Goal: Task Accomplishment & Management: Manage account settings

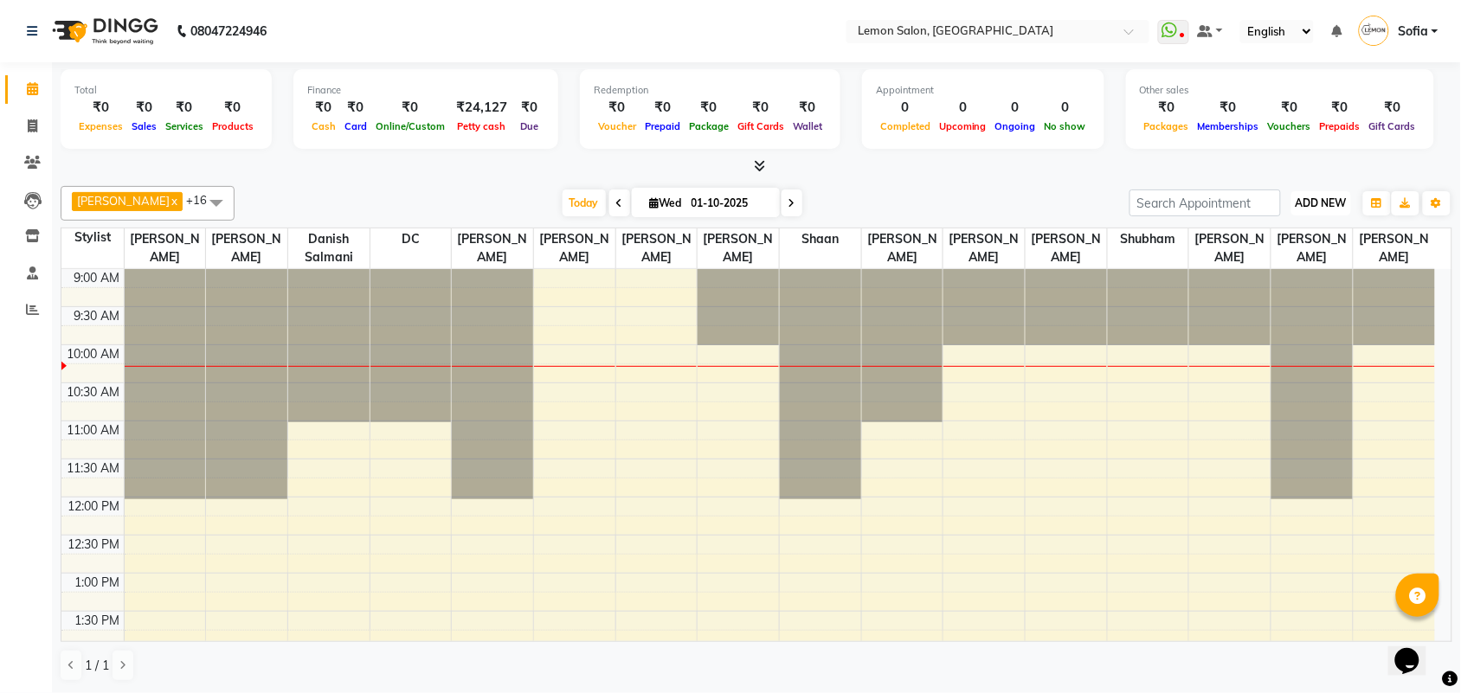
click at [1317, 205] on span "ADD NEW" at bounding box center [1320, 202] width 51 height 13
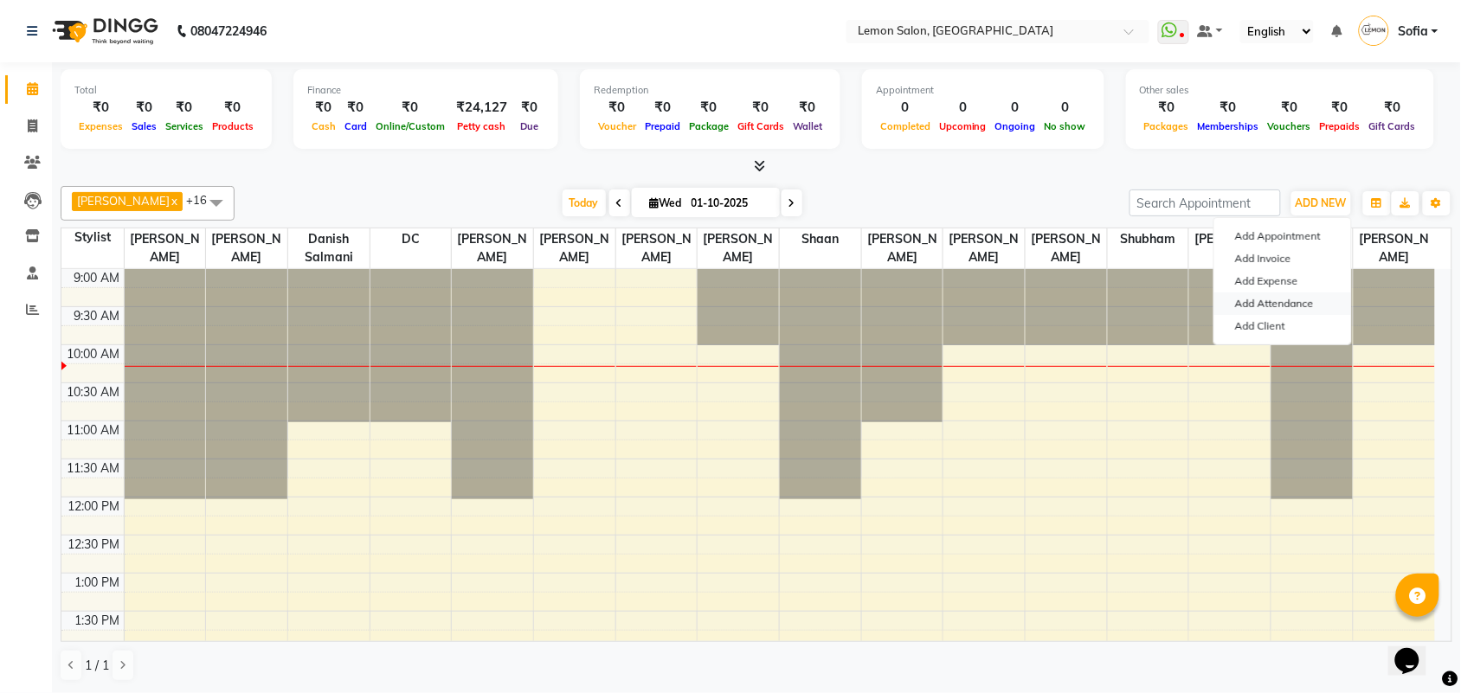
click at [1253, 304] on link "Add Attendance" at bounding box center [1282, 303] width 137 height 22
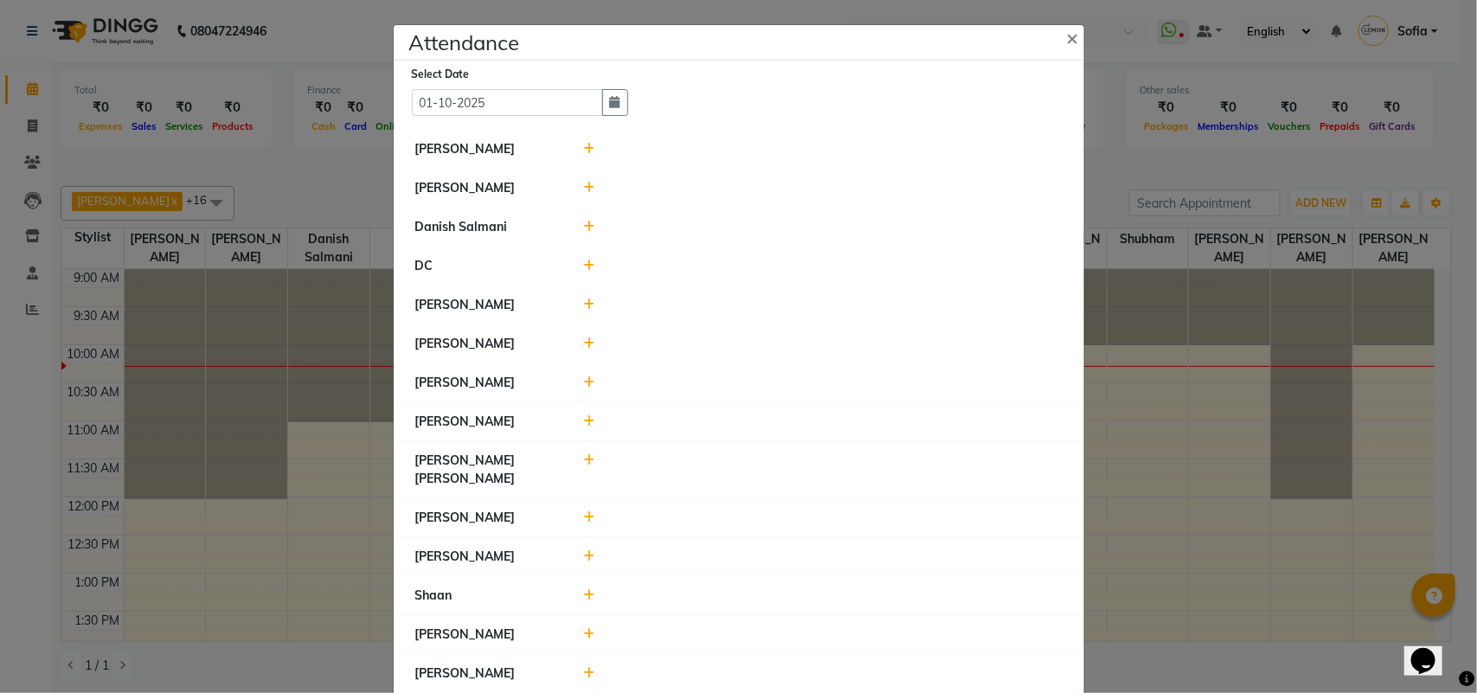
click at [583, 233] on icon at bounding box center [588, 227] width 11 height 12
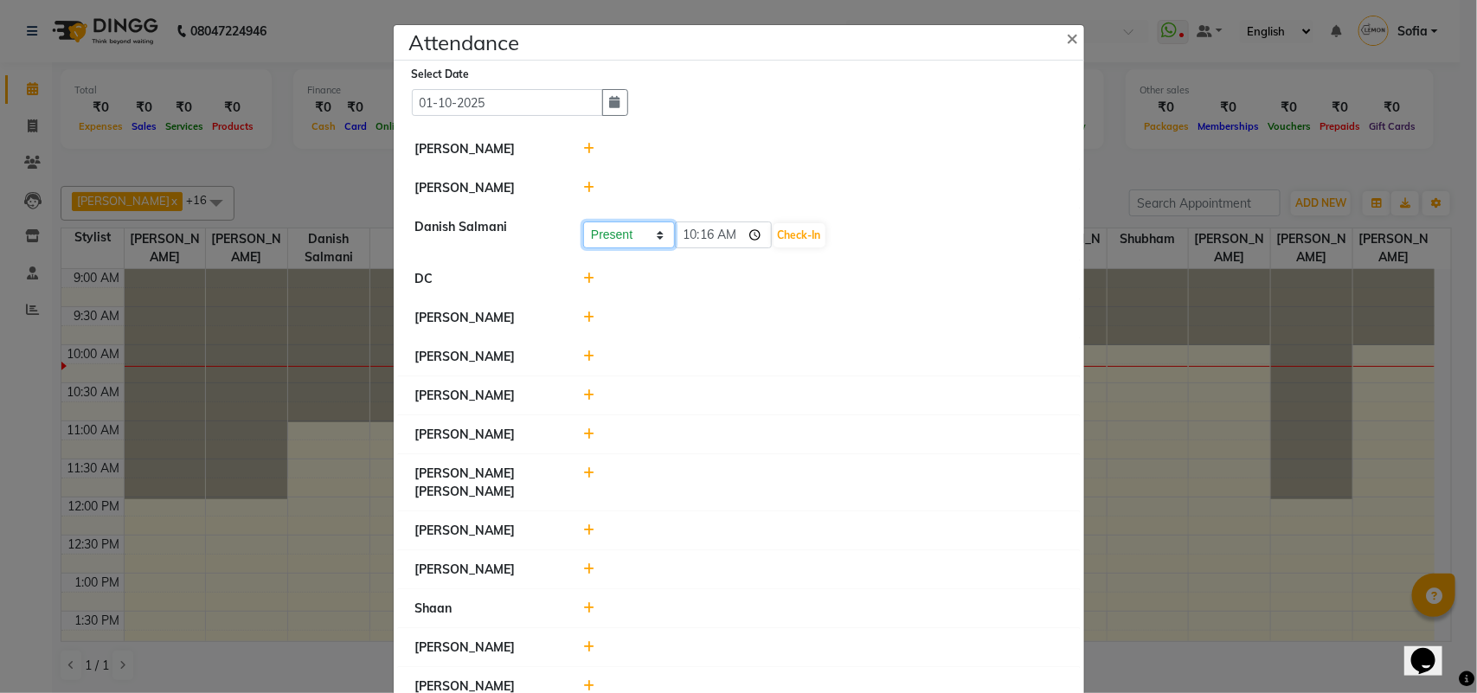
click at [628, 239] on select "Present Absent Late Half Day Weekly Off" at bounding box center [629, 235] width 92 height 27
select select "W"
click at [583, 222] on select "Present Absent Late Half Day Weekly Off" at bounding box center [629, 235] width 92 height 27
click at [686, 234] on button "Save" at bounding box center [694, 235] width 34 height 24
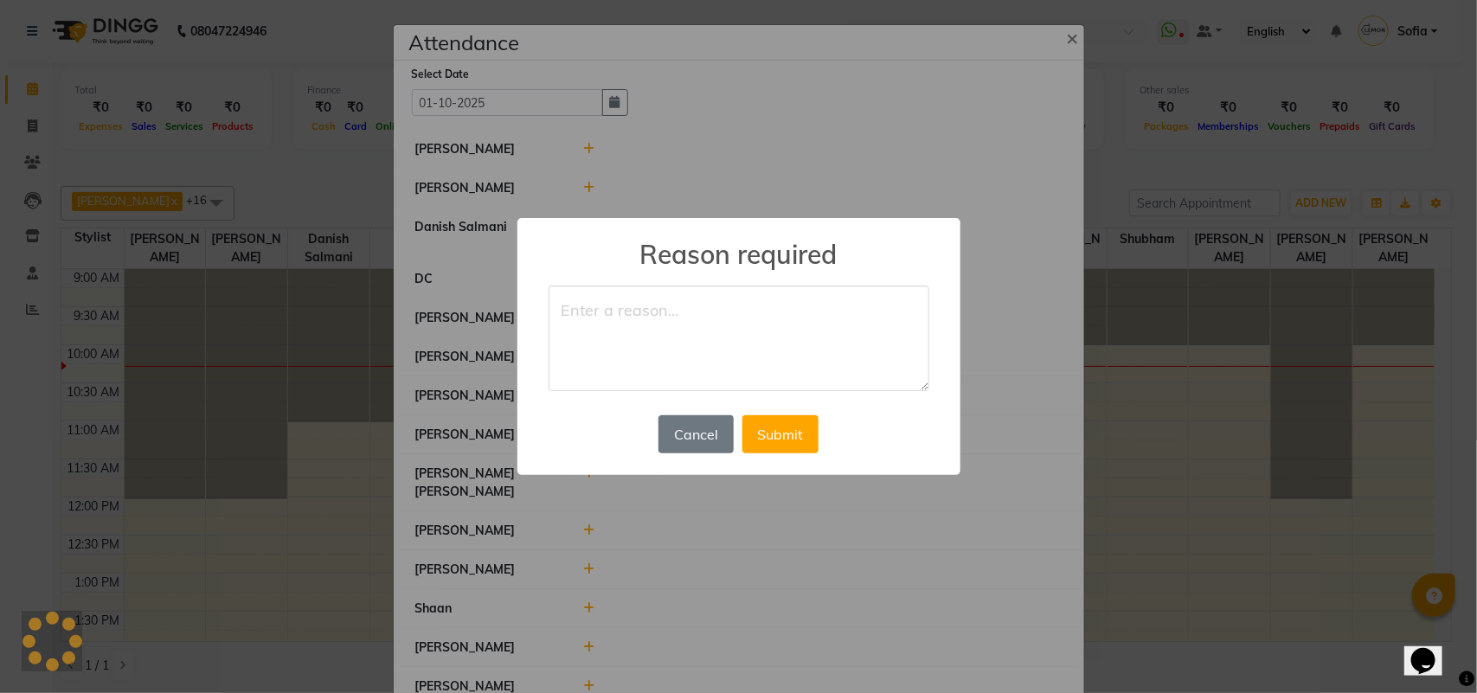
click at [645, 320] on textarea at bounding box center [739, 339] width 381 height 106
type textarea "off"
click at [763, 433] on button "Submit" at bounding box center [780, 434] width 76 height 38
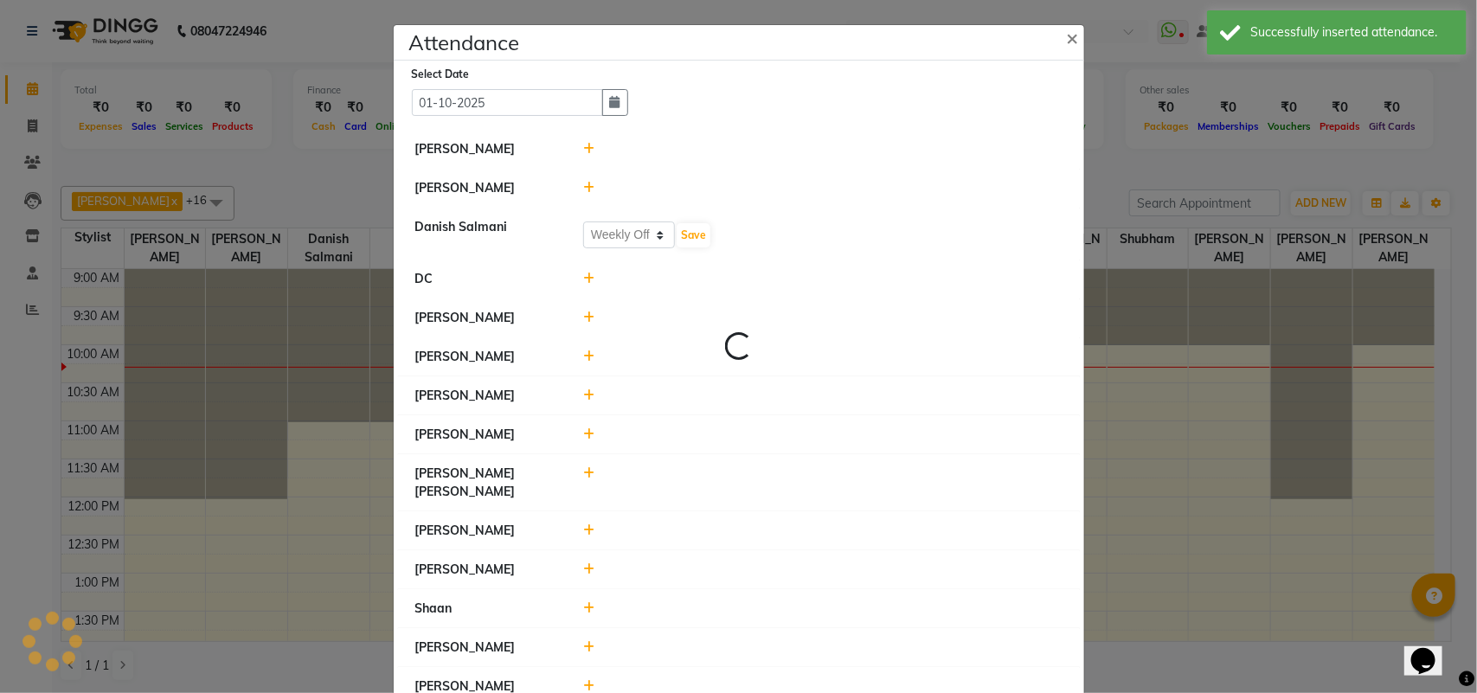
select select "W"
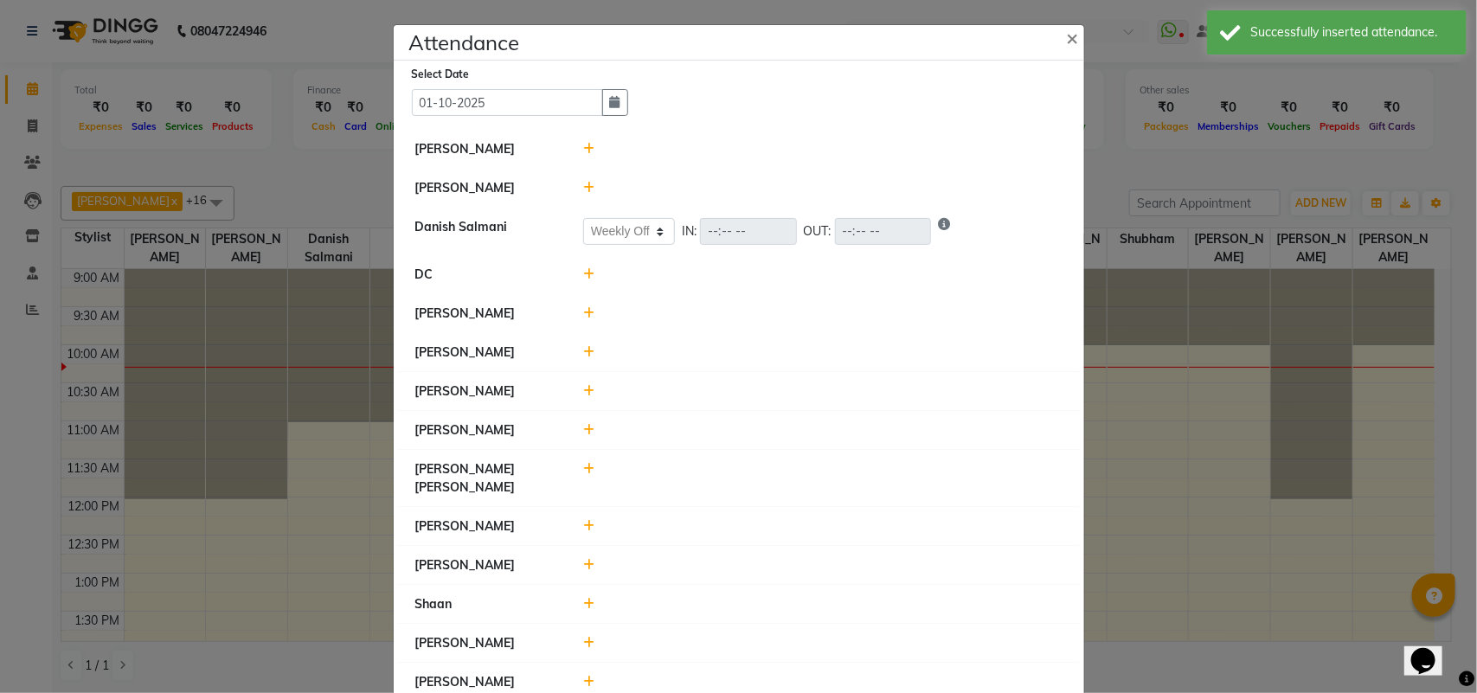
click at [584, 520] on icon at bounding box center [588, 526] width 11 height 12
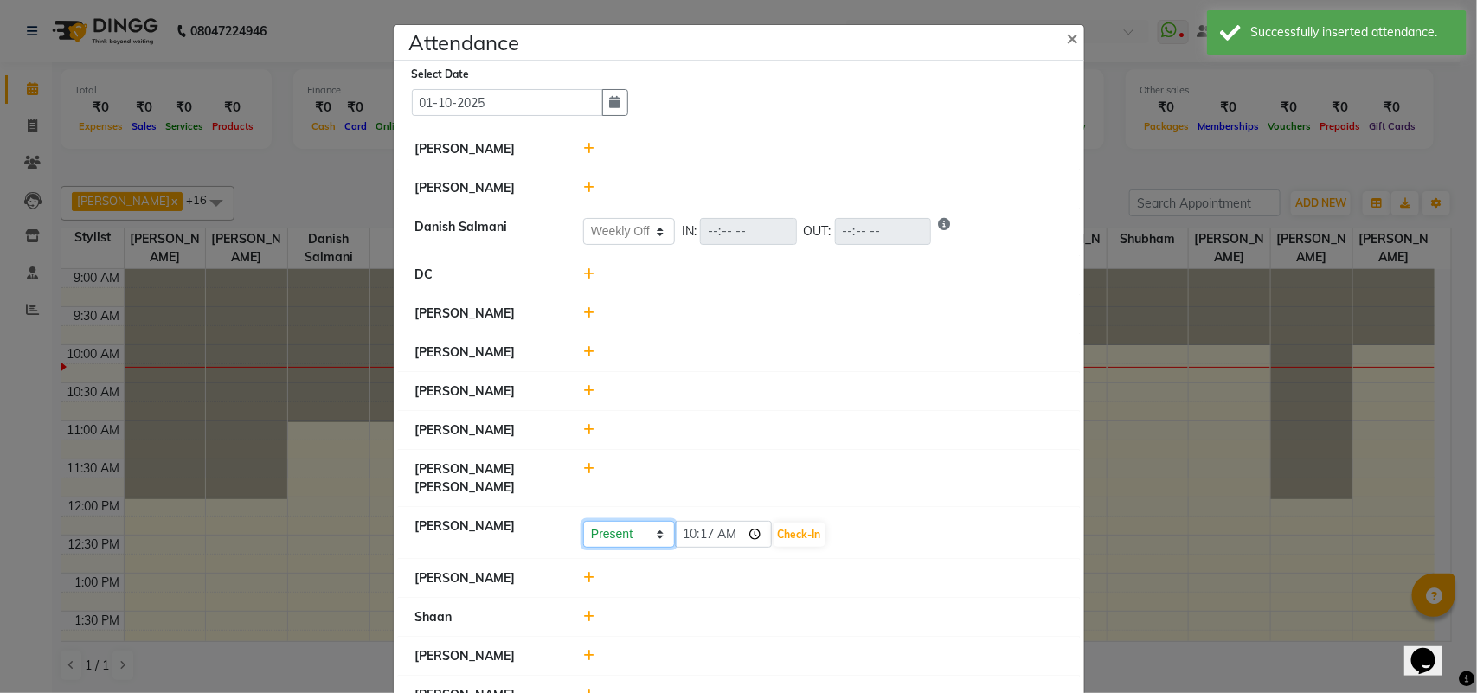
click at [627, 521] on select "Present Absent Late Half Day Weekly Off" at bounding box center [629, 534] width 92 height 27
select select "W"
click at [583, 521] on select "Present Absent Late Half Day Weekly Off" at bounding box center [629, 534] width 92 height 27
click at [690, 523] on button "Save" at bounding box center [694, 535] width 34 height 24
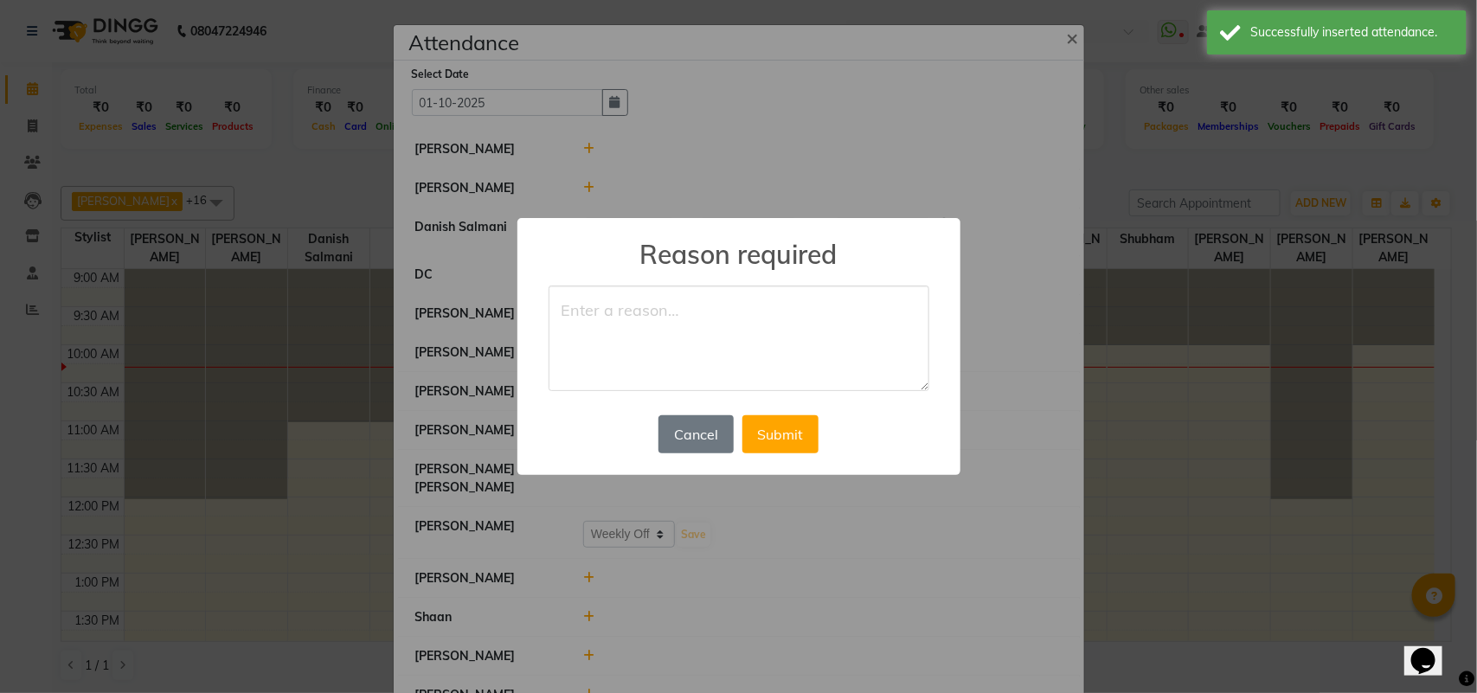
click at [676, 330] on textarea at bounding box center [739, 339] width 381 height 106
type textarea "off"
click at [799, 435] on button "Submit" at bounding box center [780, 434] width 76 height 38
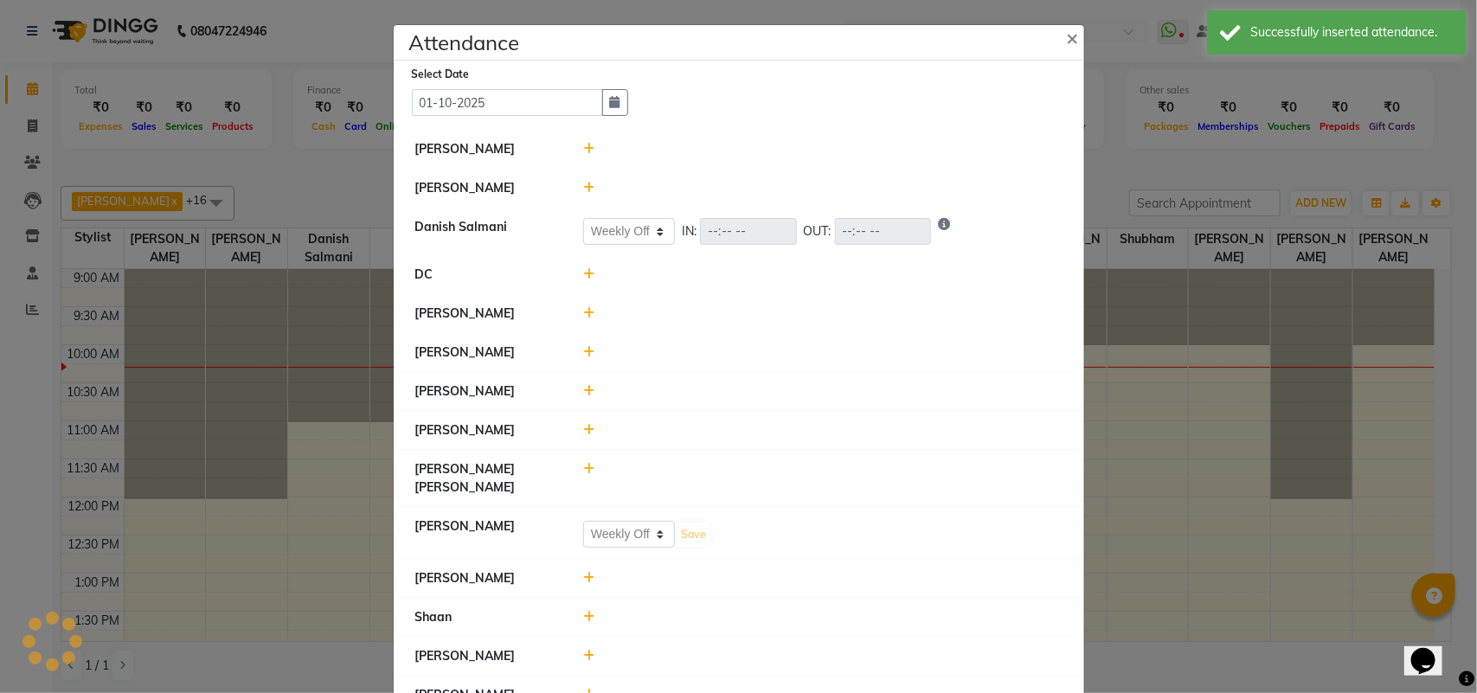
select select "W"
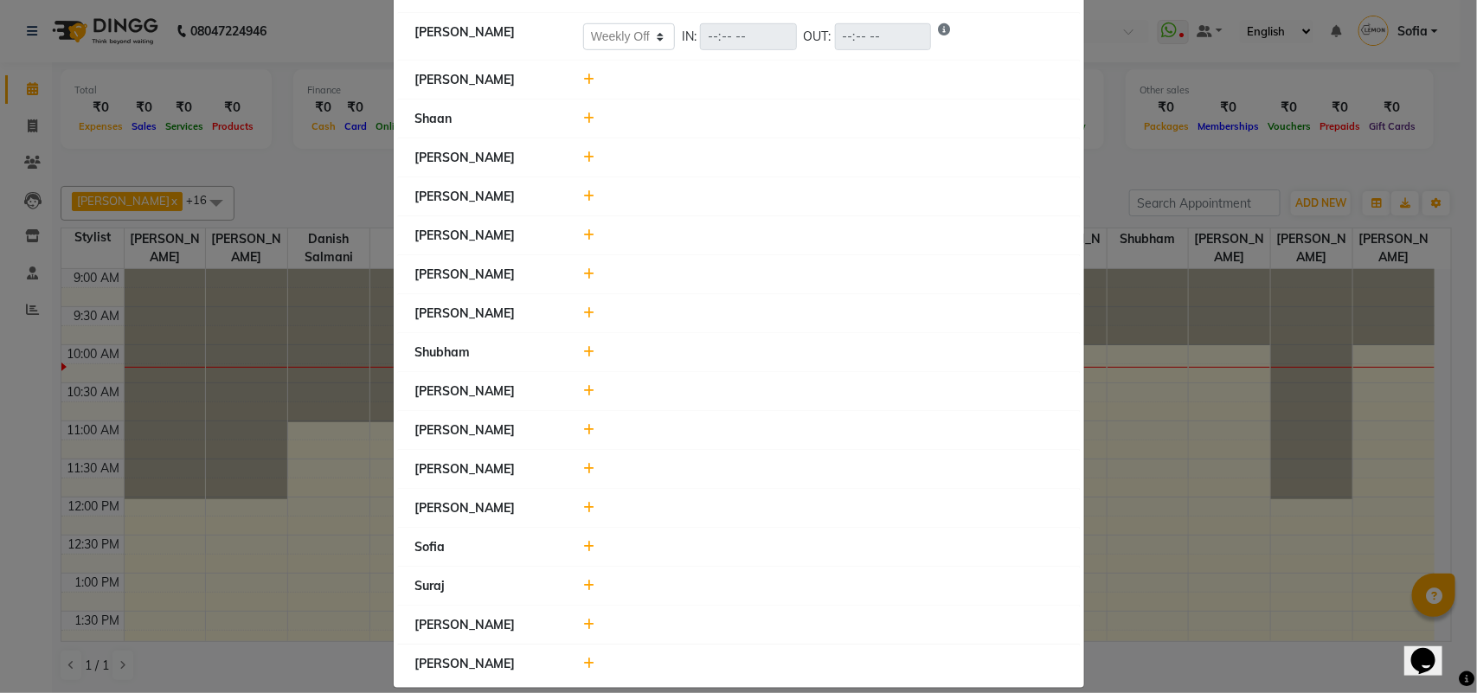
scroll to position [500, 0]
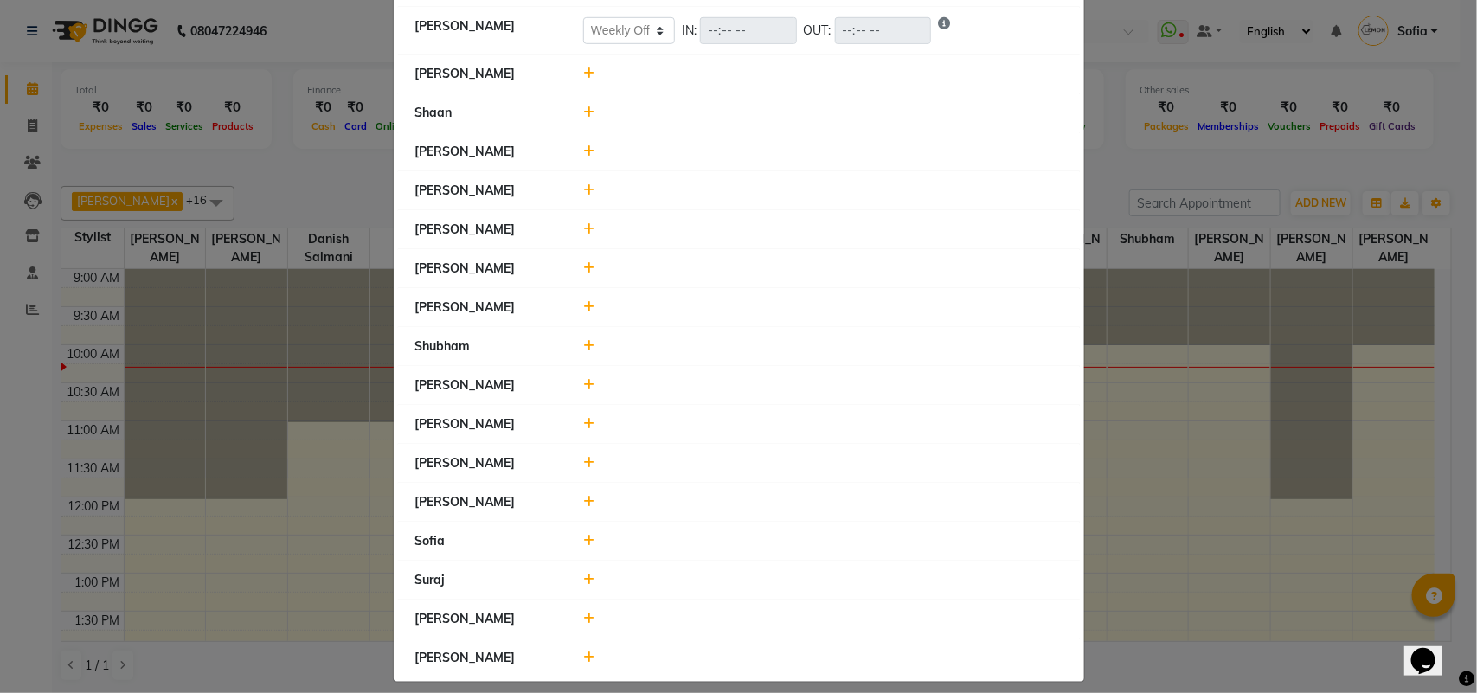
click at [574, 376] on div at bounding box center [822, 385] width 505 height 18
click at [583, 379] on icon at bounding box center [588, 385] width 11 height 12
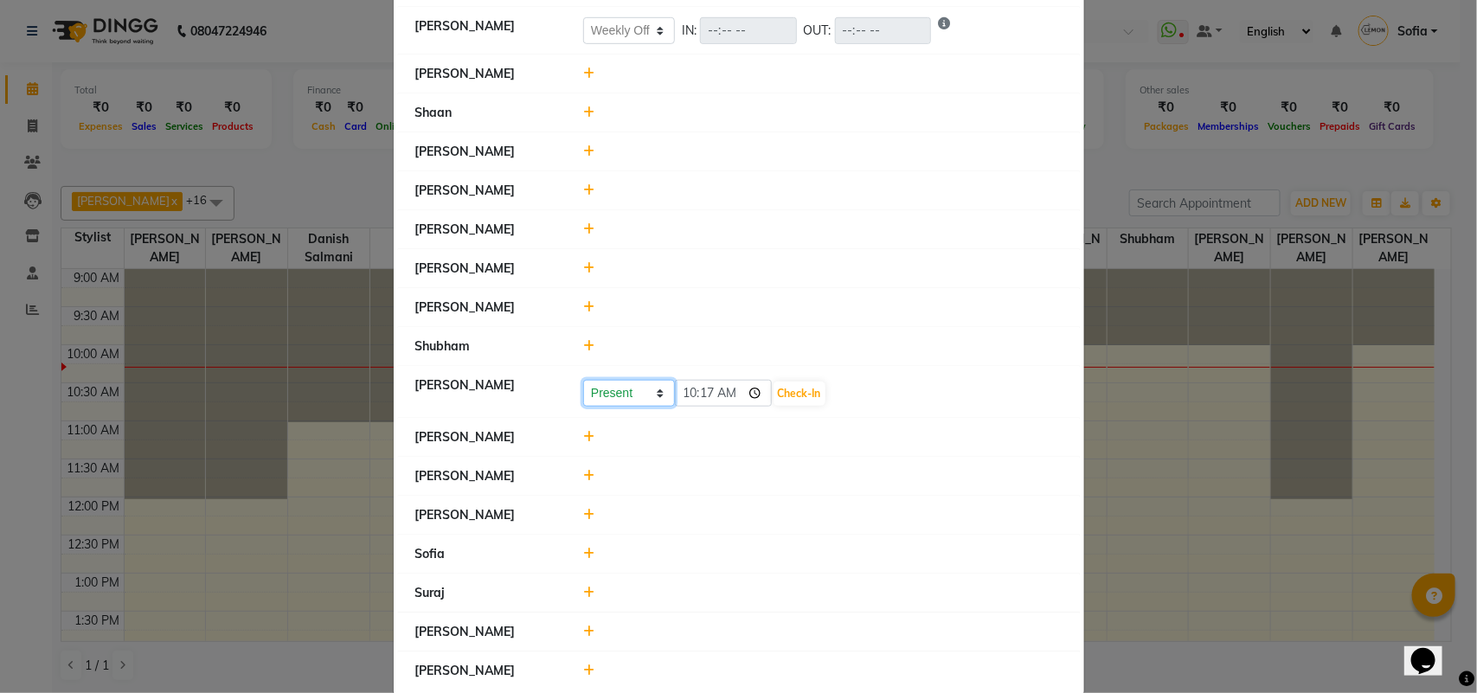
drag, startPoint x: 580, startPoint y: 381, endPoint x: 590, endPoint y: 381, distance: 10.4
click at [583, 381] on select "Present Absent Late Half Day Weekly Off" at bounding box center [629, 393] width 92 height 27
select select "W"
click at [583, 380] on select "Present Absent Late Half Day Weekly Off" at bounding box center [629, 393] width 92 height 27
click at [702, 382] on button "Save" at bounding box center [694, 394] width 34 height 24
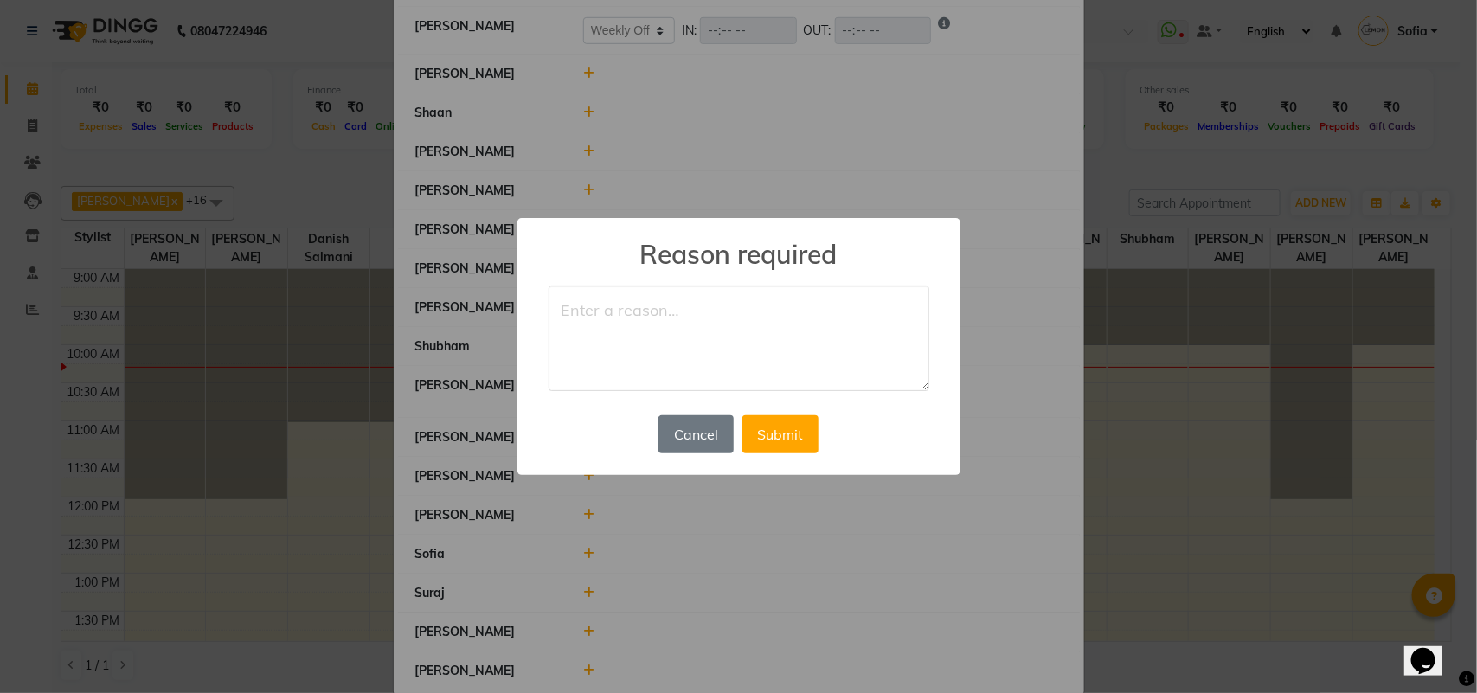
click at [690, 361] on textarea at bounding box center [739, 339] width 381 height 106
type textarea "off"
click at [761, 429] on button "Submit" at bounding box center [780, 434] width 76 height 38
select select "W"
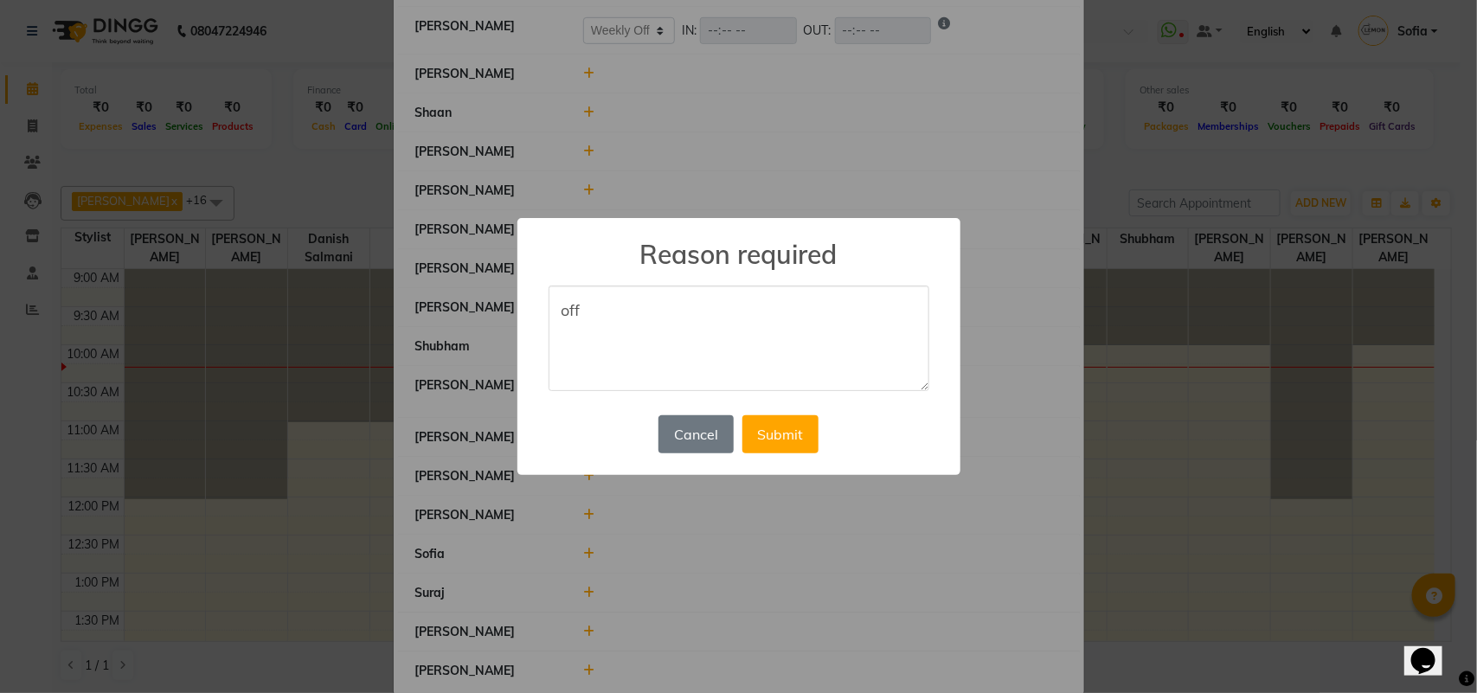
select select "W"
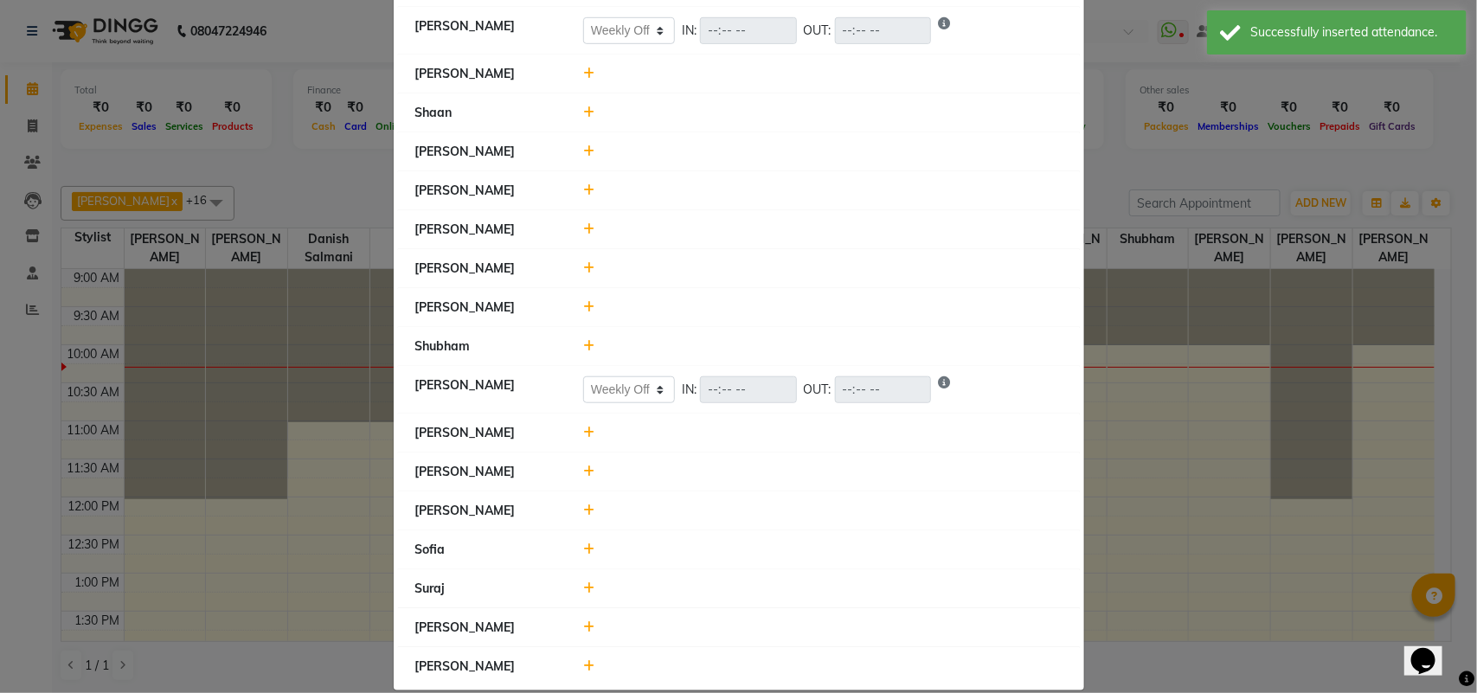
click at [583, 301] on icon at bounding box center [588, 307] width 11 height 12
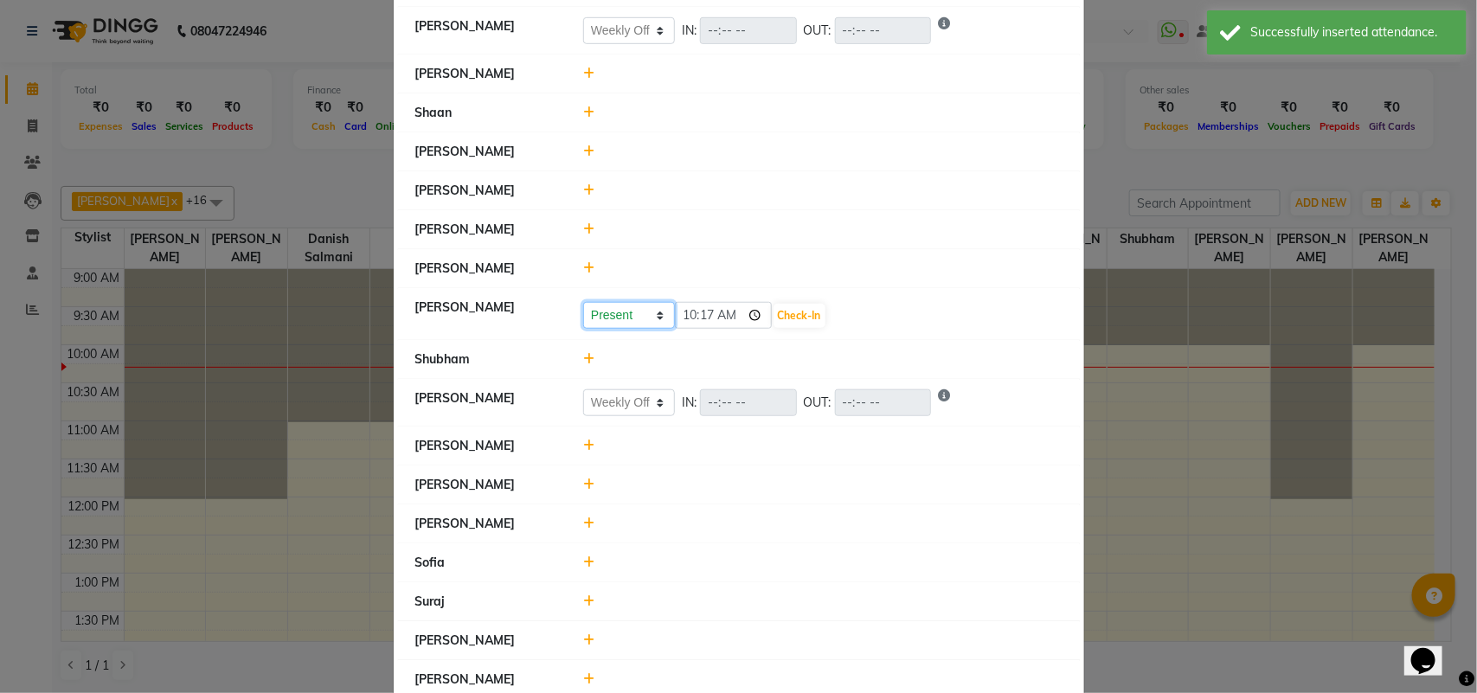
click at [616, 302] on select "Present Absent Late Half Day Weekly Off" at bounding box center [629, 315] width 92 height 27
select select "W"
click at [583, 302] on select "Present Absent Late Half Day Weekly Off" at bounding box center [629, 315] width 92 height 27
click at [689, 308] on button "Save" at bounding box center [694, 316] width 34 height 24
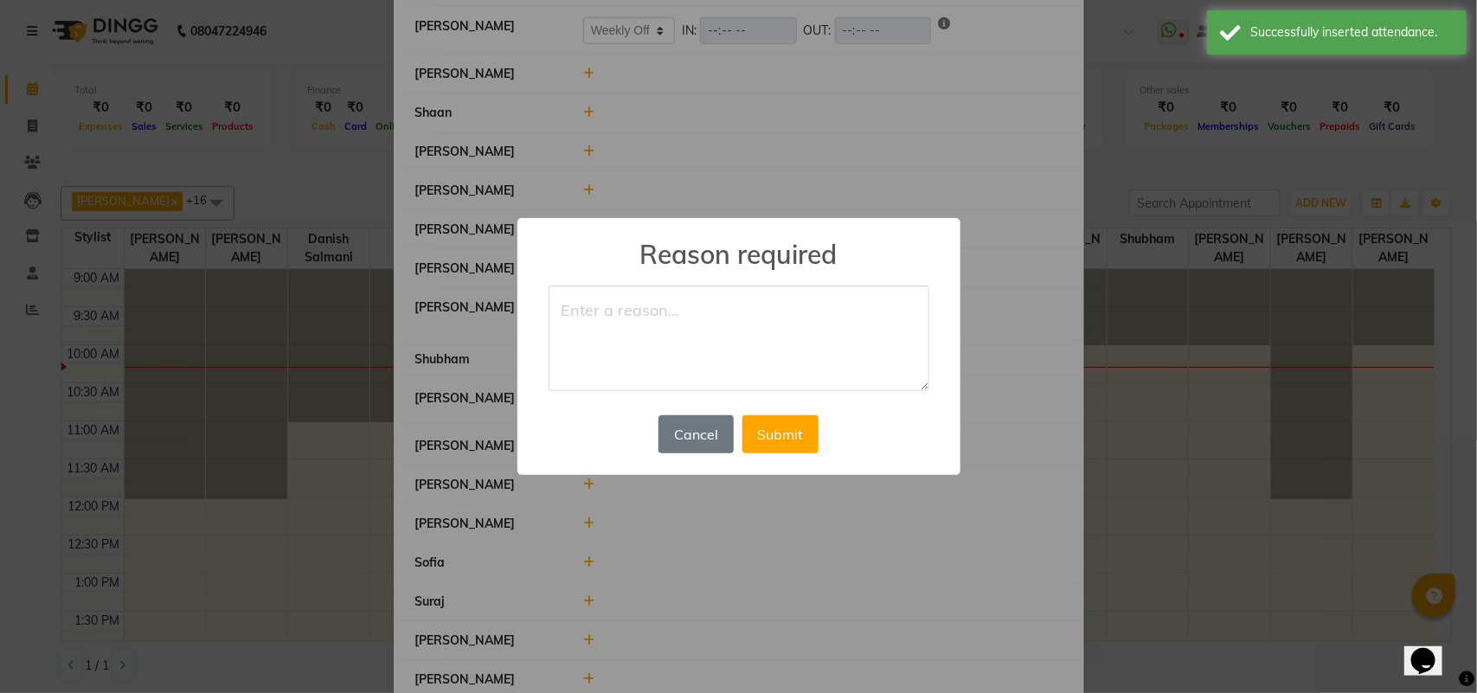
click at [689, 316] on textarea at bounding box center [739, 339] width 381 height 106
type textarea "off"
click at [783, 424] on button "Submit" at bounding box center [780, 434] width 76 height 38
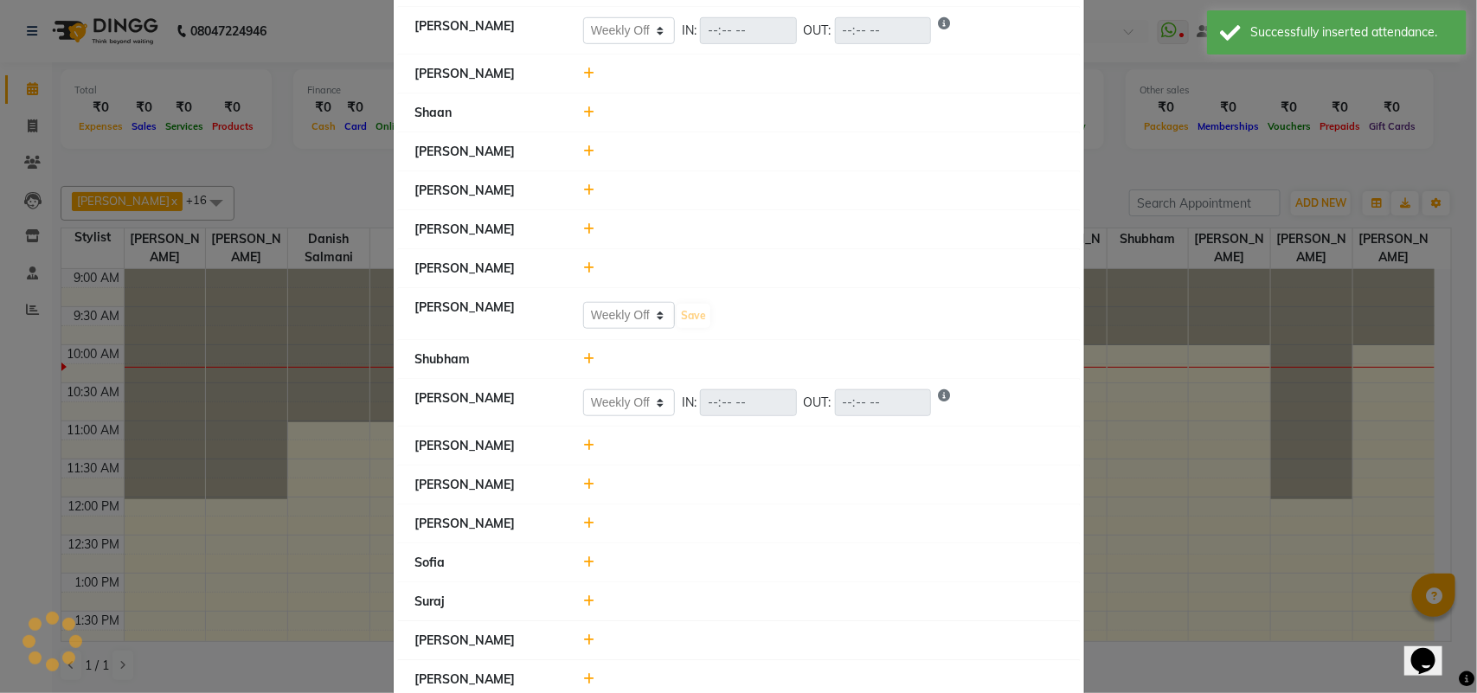
select select "W"
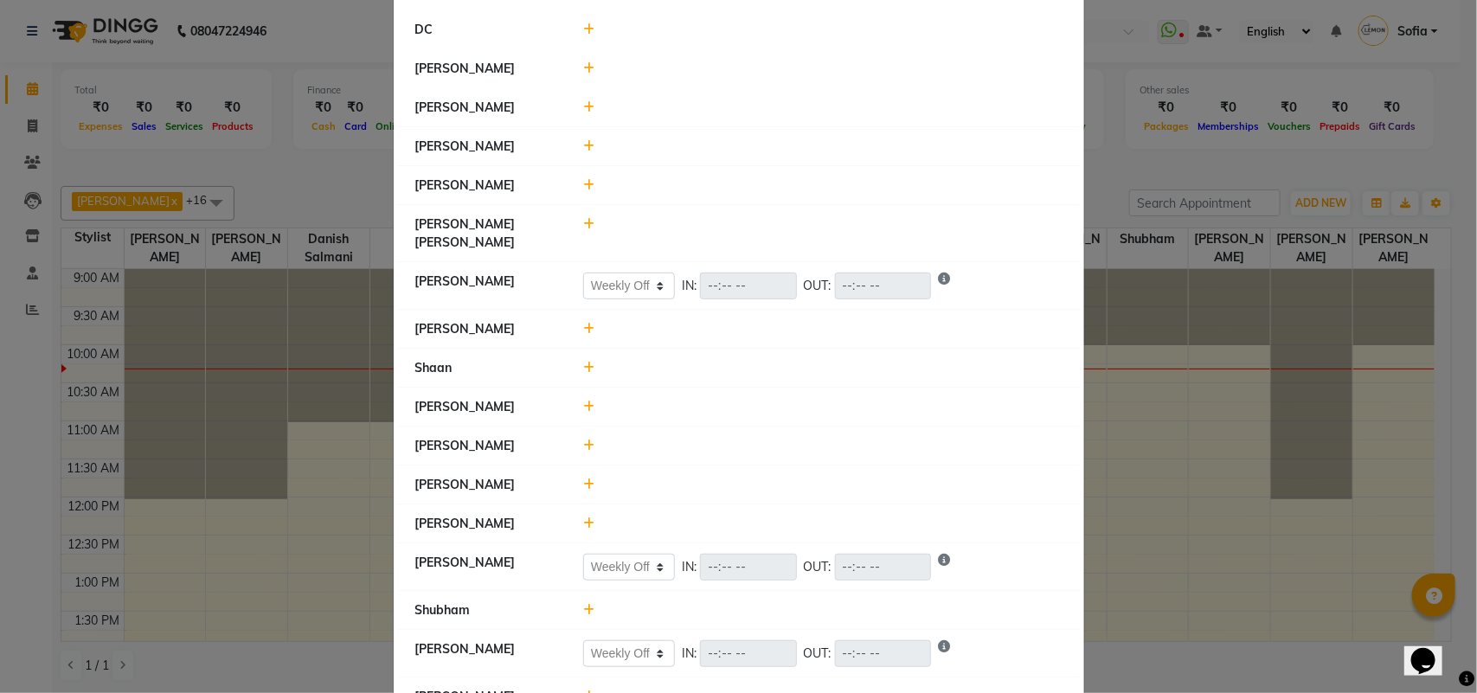
scroll to position [0, 0]
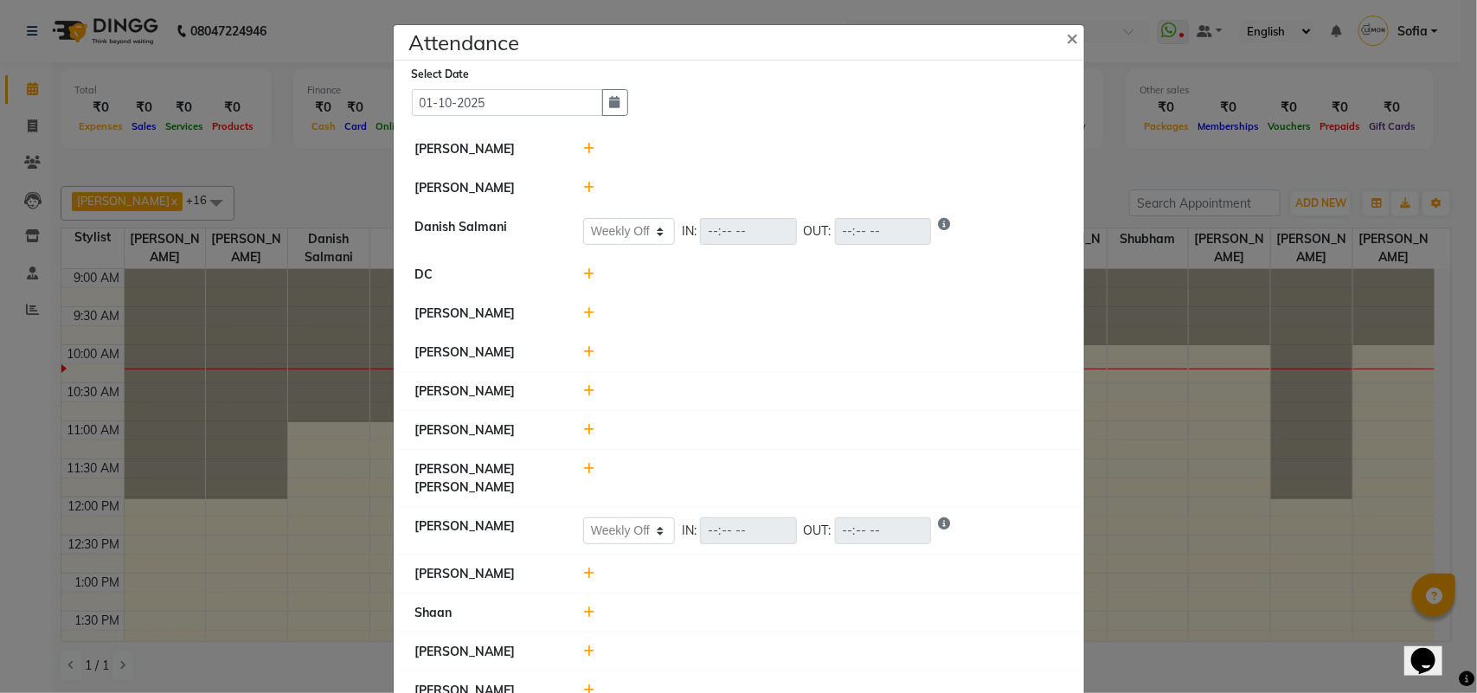
click at [583, 312] on icon at bounding box center [588, 313] width 11 height 12
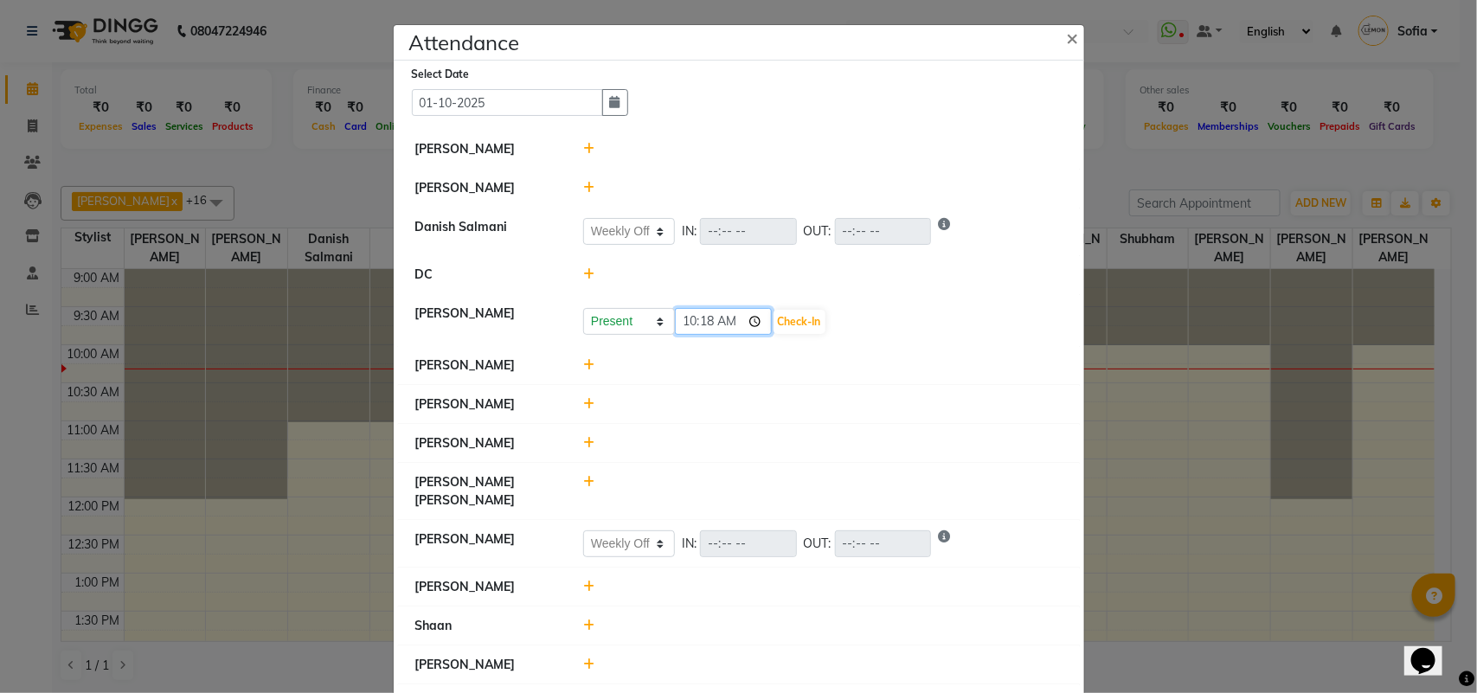
click at [699, 323] on input "10:18" at bounding box center [723, 321] width 97 height 27
type input "10:00"
click at [799, 320] on button "Check-In" at bounding box center [800, 322] width 52 height 24
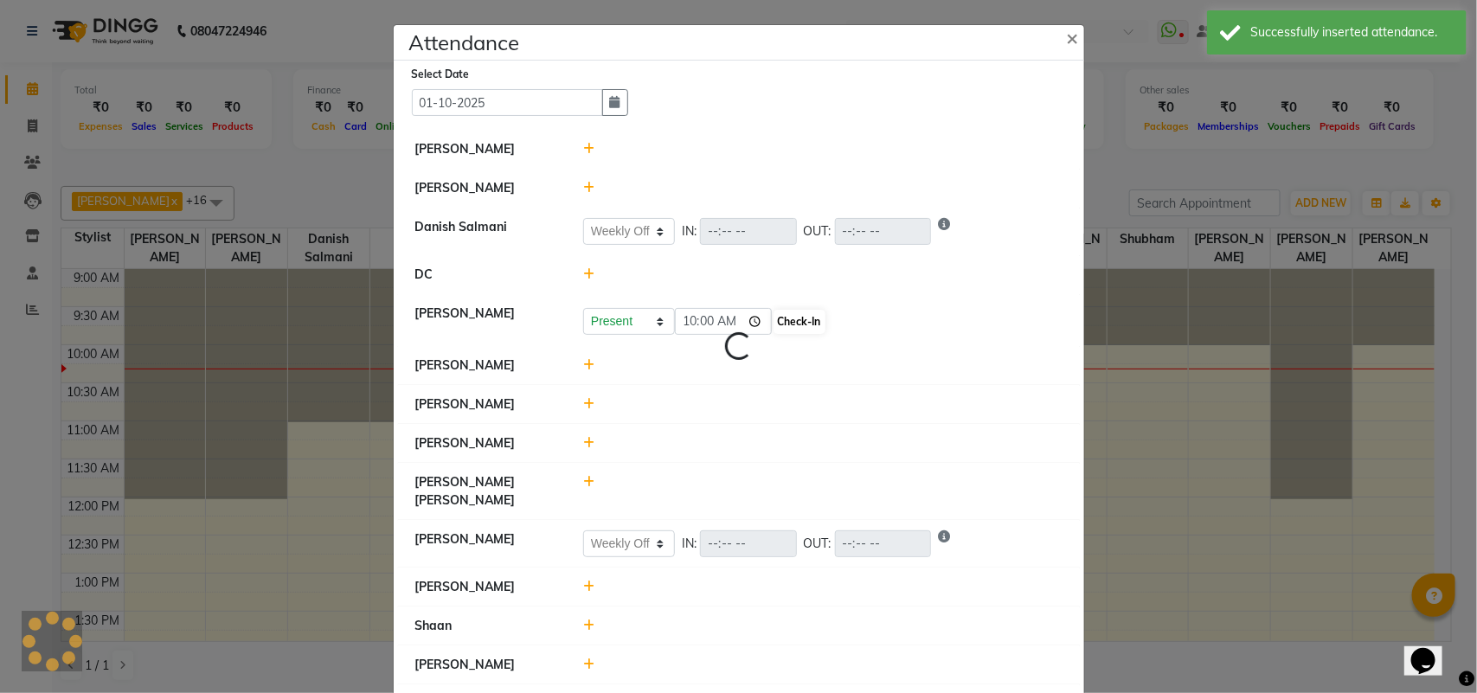
select select "W"
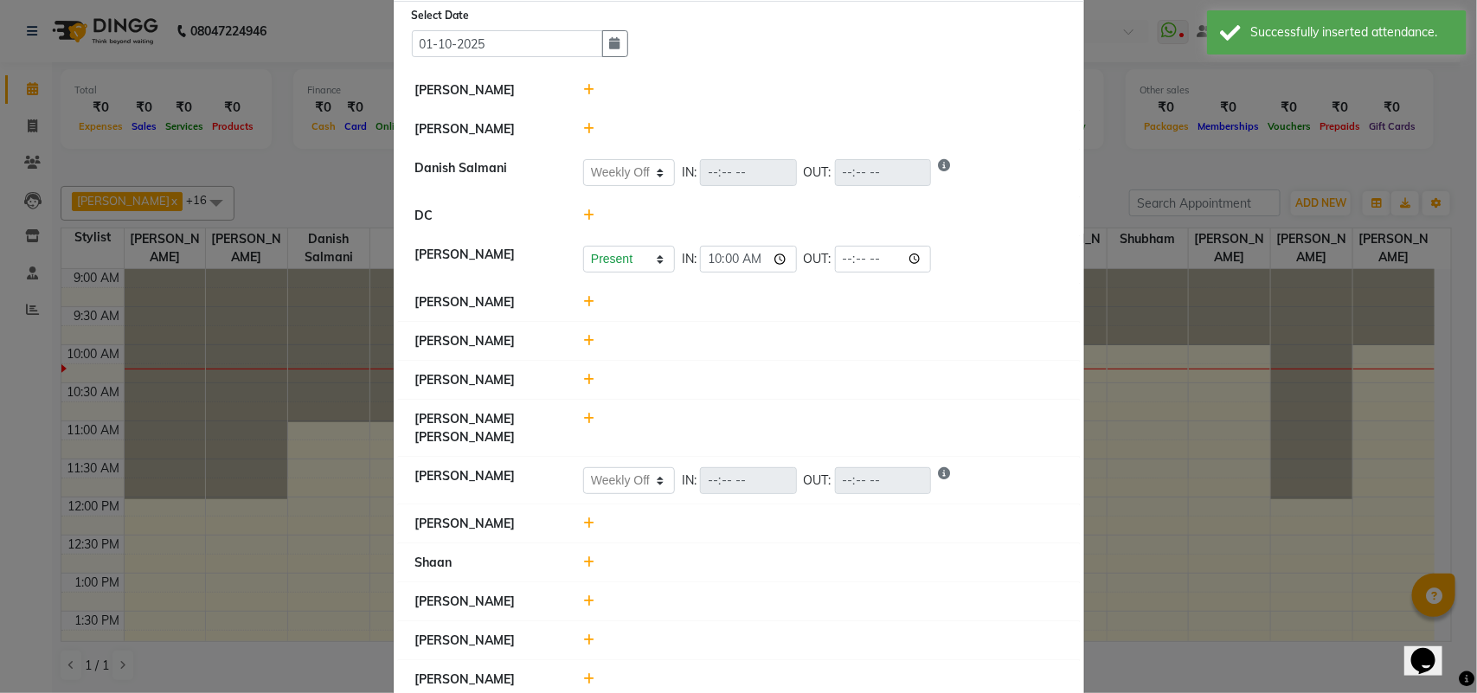
scroll to position [216, 0]
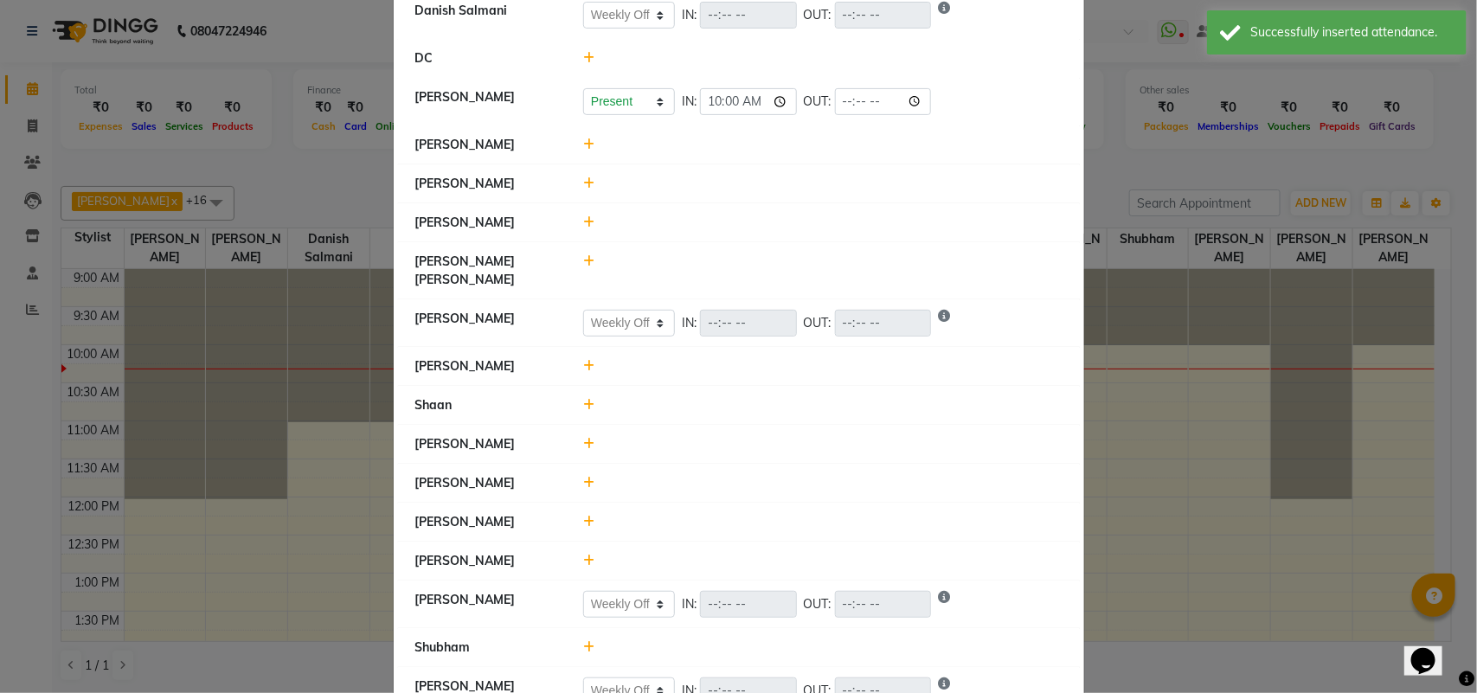
click at [583, 477] on icon at bounding box center [588, 483] width 11 height 12
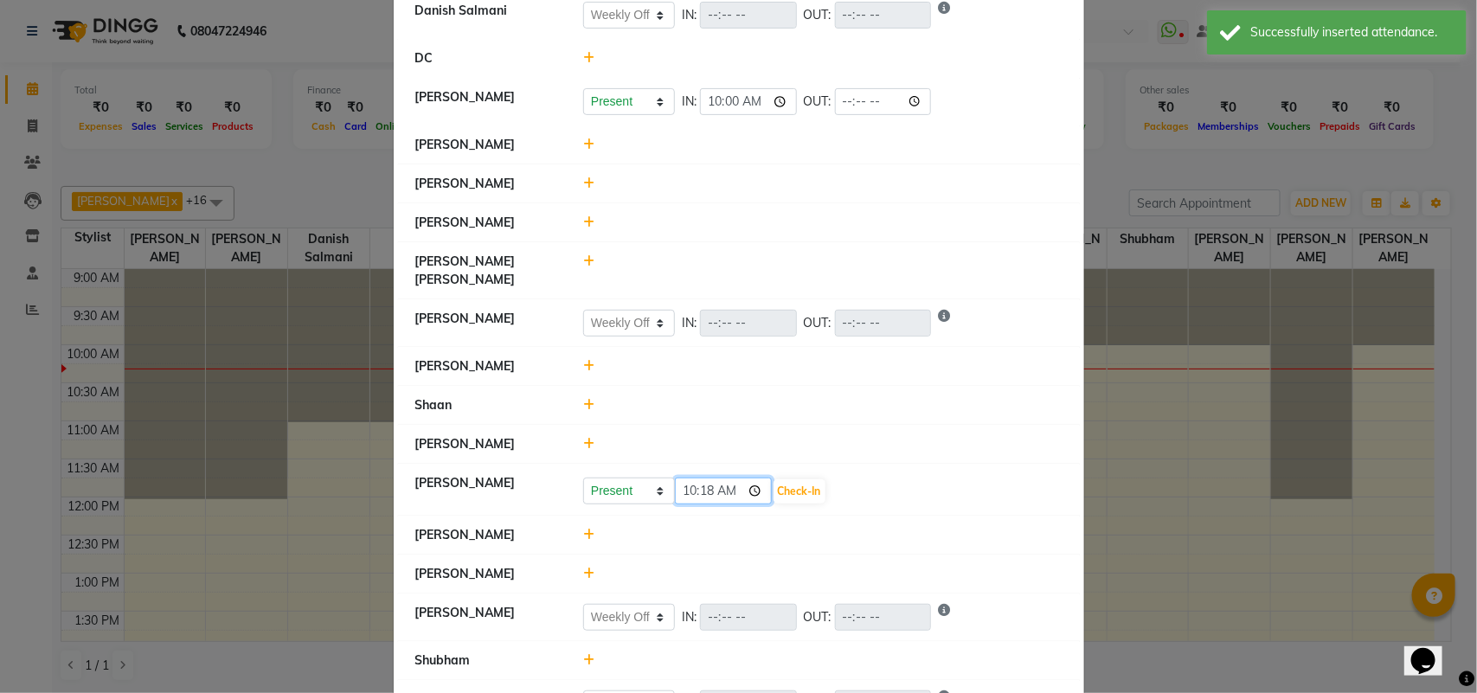
click at [698, 478] on input "10:18" at bounding box center [723, 491] width 97 height 27
type input "10:10"
click at [787, 479] on button "Check-In" at bounding box center [800, 491] width 52 height 24
select select "W"
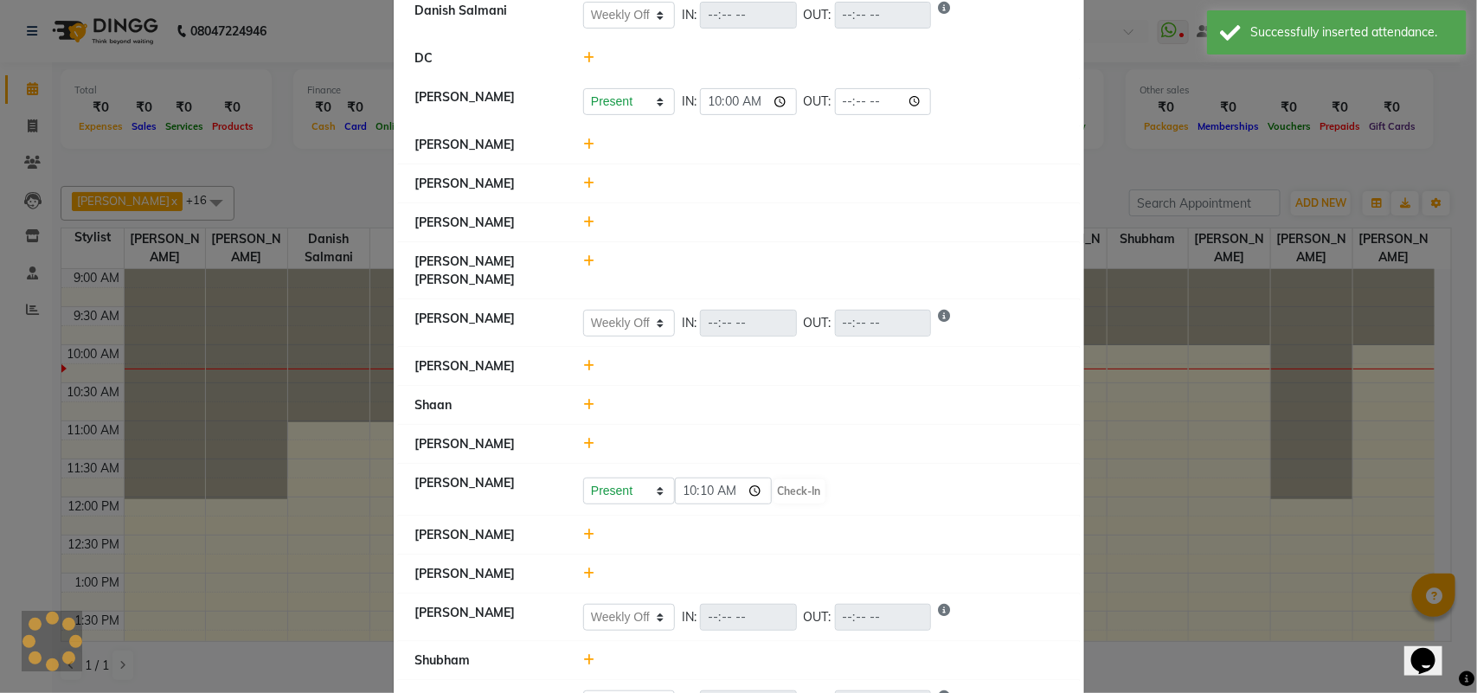
select select "W"
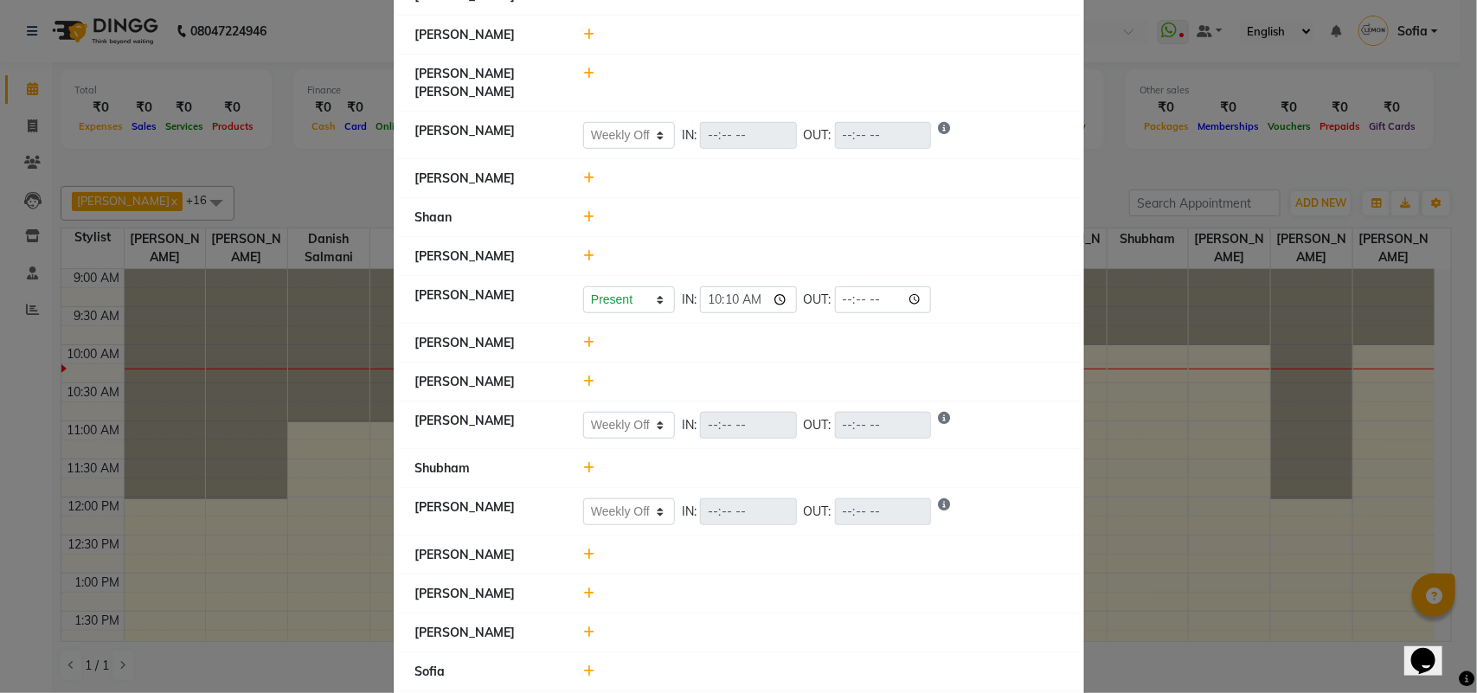
scroll to position [433, 0]
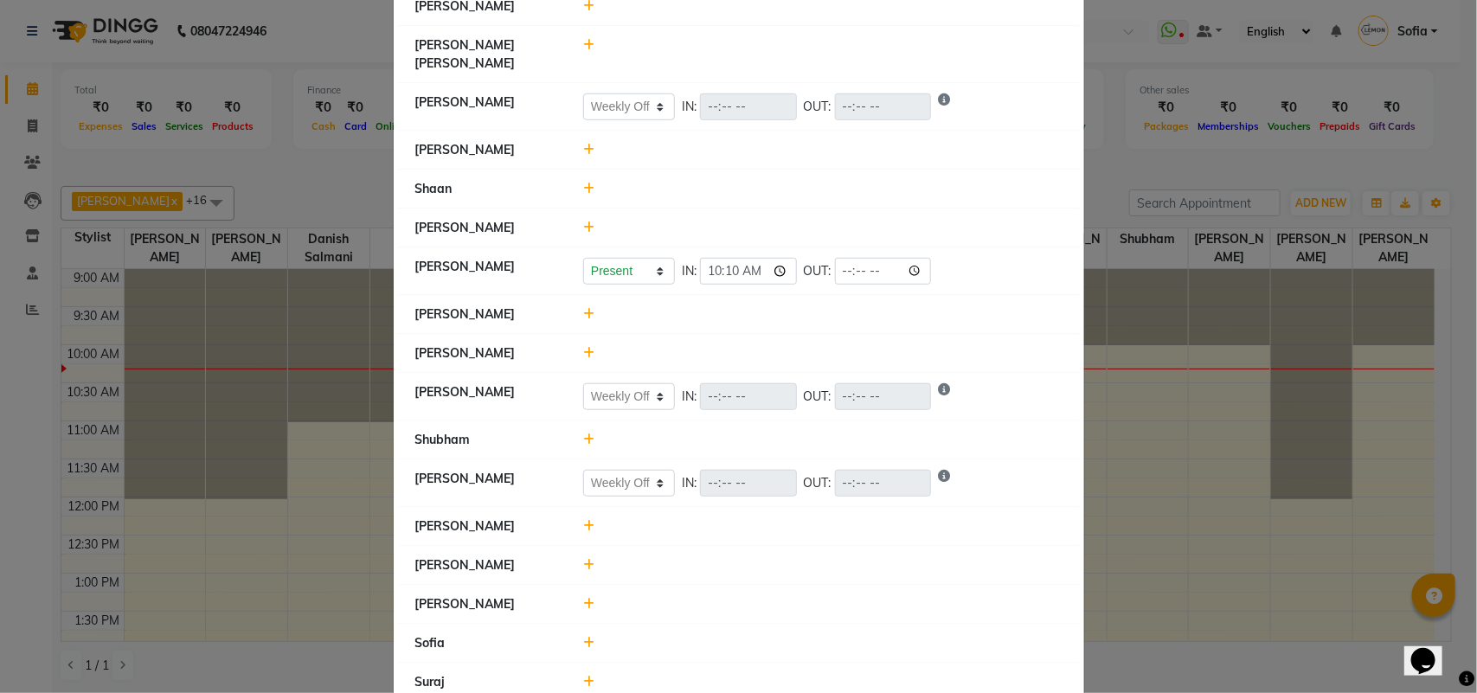
click at [585, 676] on icon at bounding box center [588, 682] width 11 height 12
click at [705, 677] on input "10:18" at bounding box center [723, 690] width 97 height 27
type input "10:10"
click at [789, 678] on button "Check-In" at bounding box center [800, 690] width 52 height 24
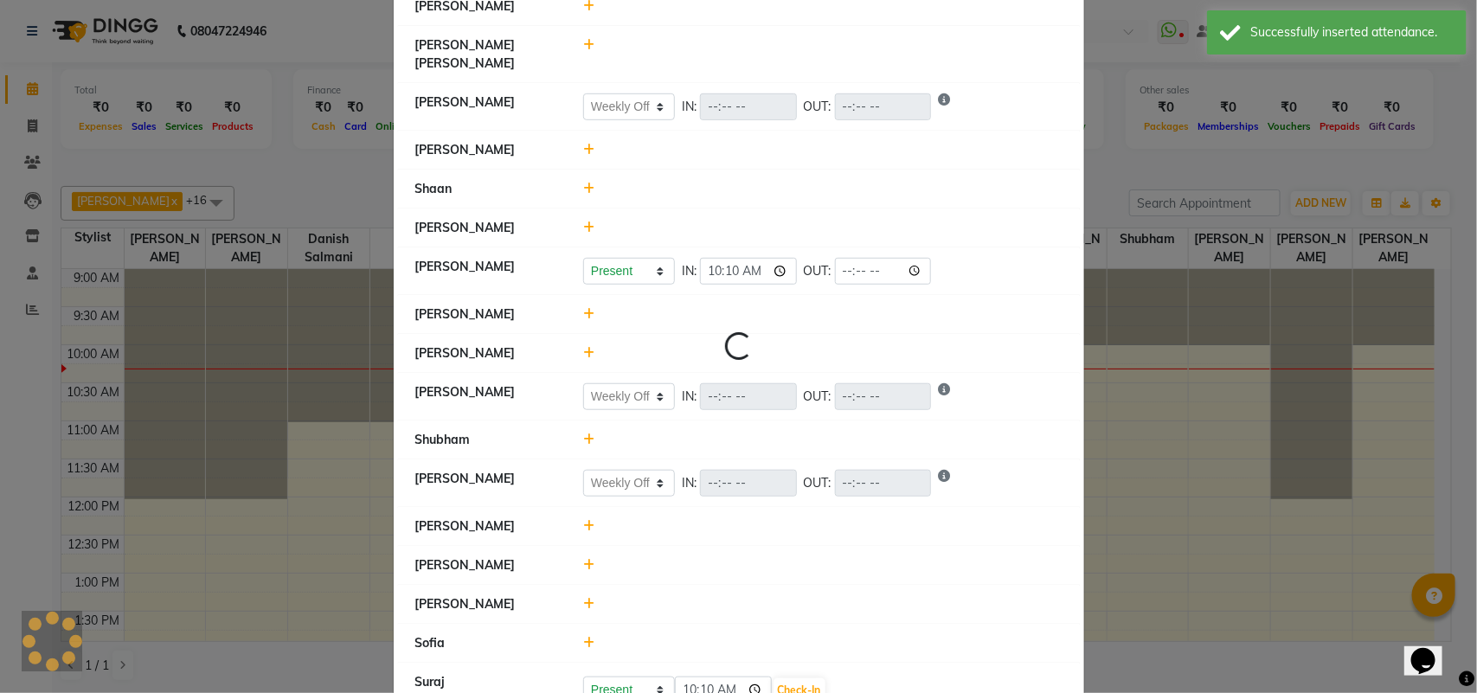
select select "W"
click at [583, 559] on icon at bounding box center [588, 565] width 11 height 12
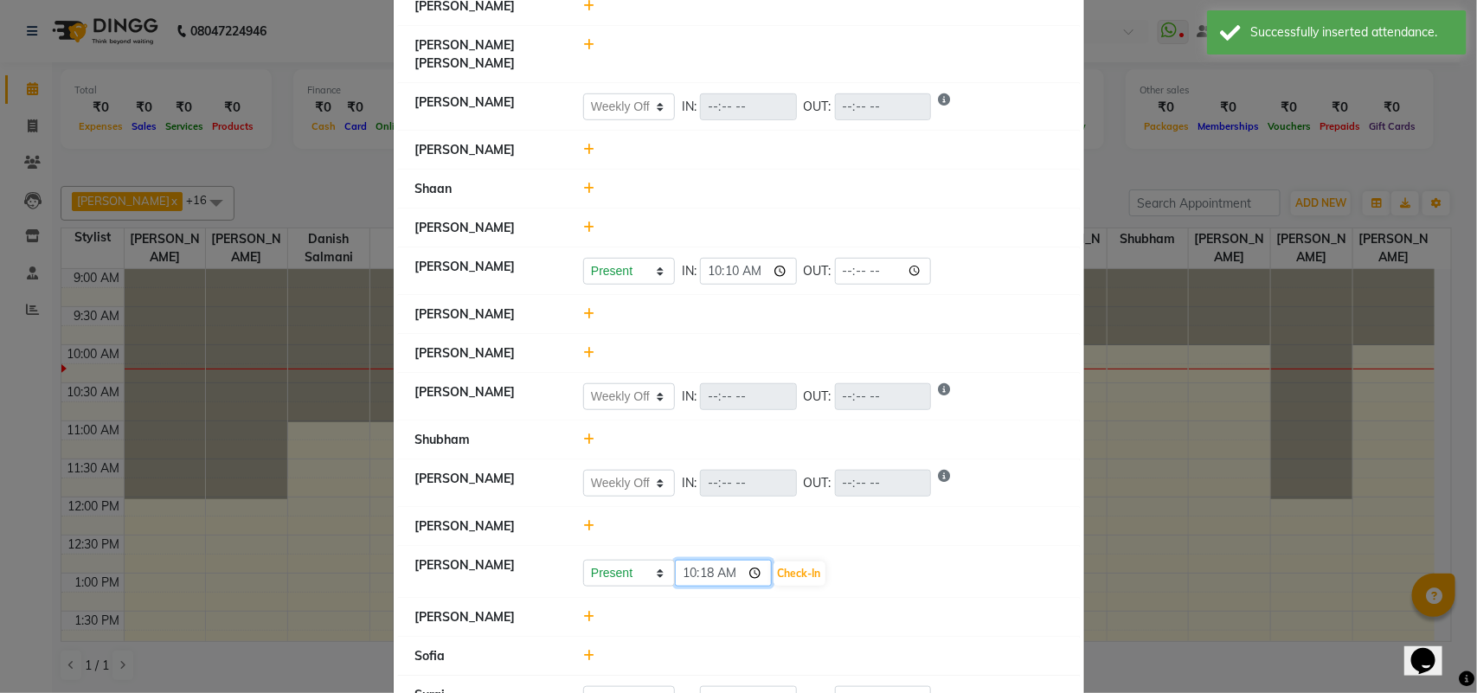
click at [698, 560] on input "10:18" at bounding box center [723, 573] width 97 height 27
type input "10:00"
click at [780, 562] on button "Check-In" at bounding box center [800, 574] width 52 height 24
click at [583, 650] on icon at bounding box center [588, 656] width 11 height 12
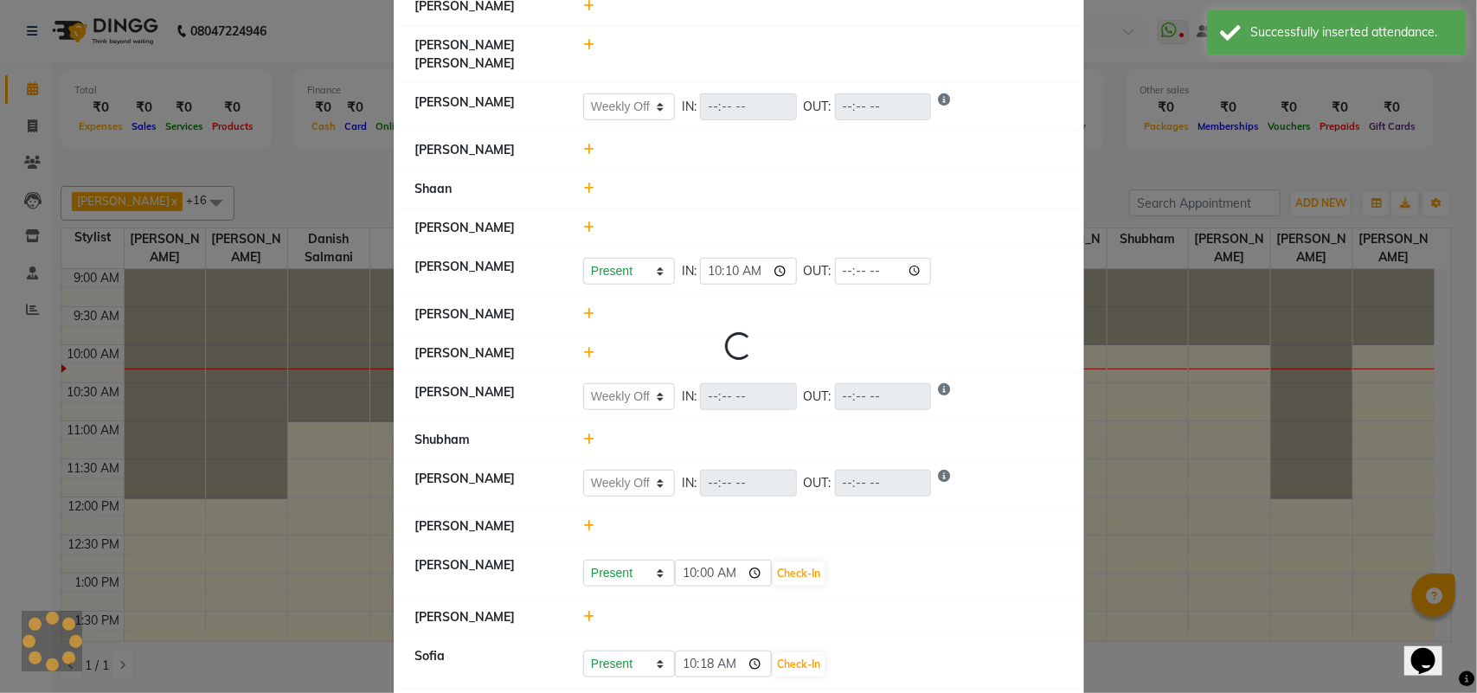
select select "W"
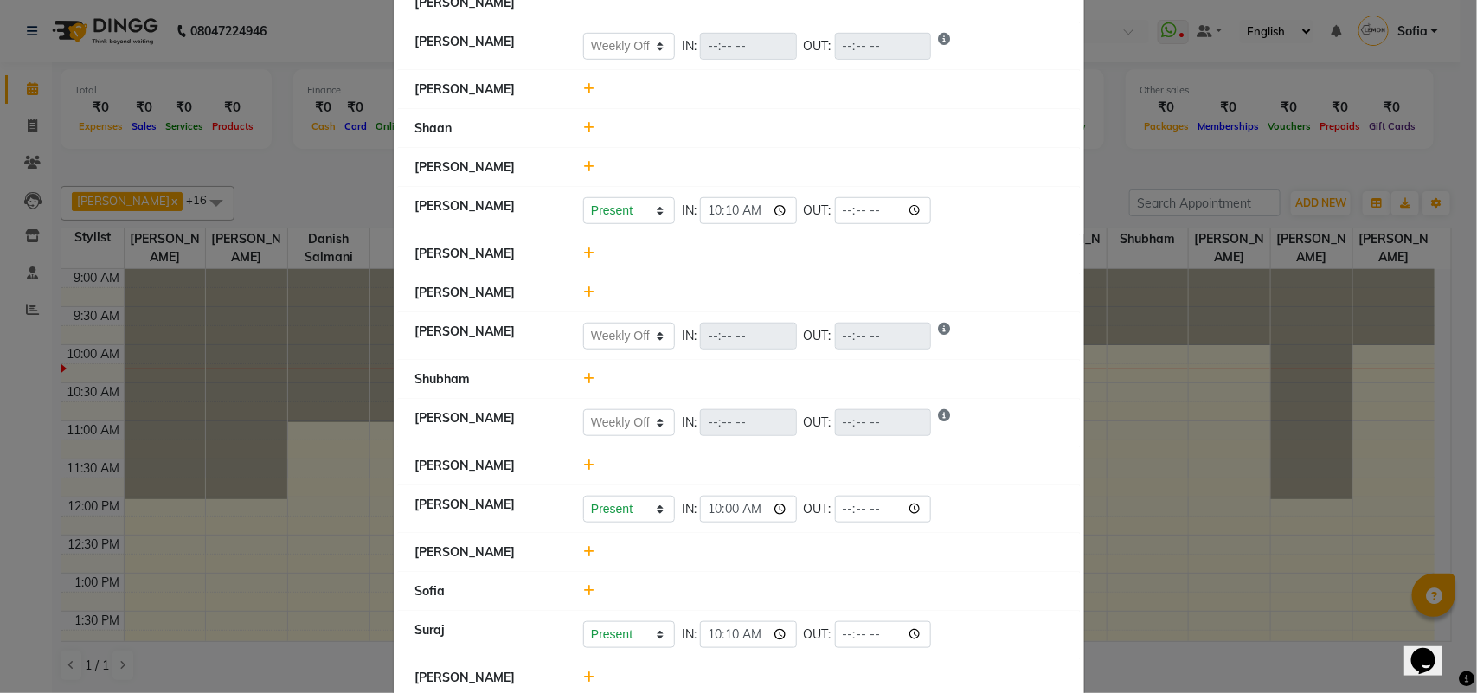
scroll to position [552, 0]
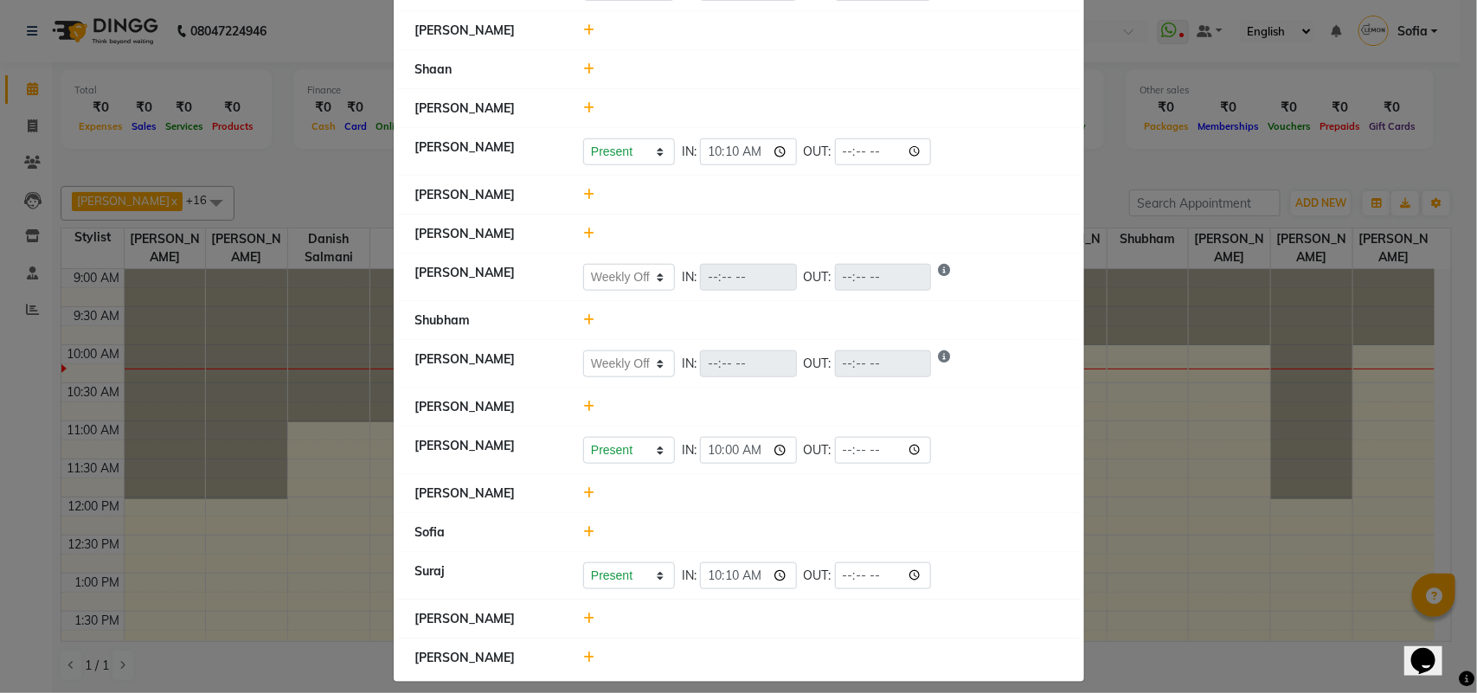
click at [583, 526] on icon at bounding box center [588, 532] width 11 height 12
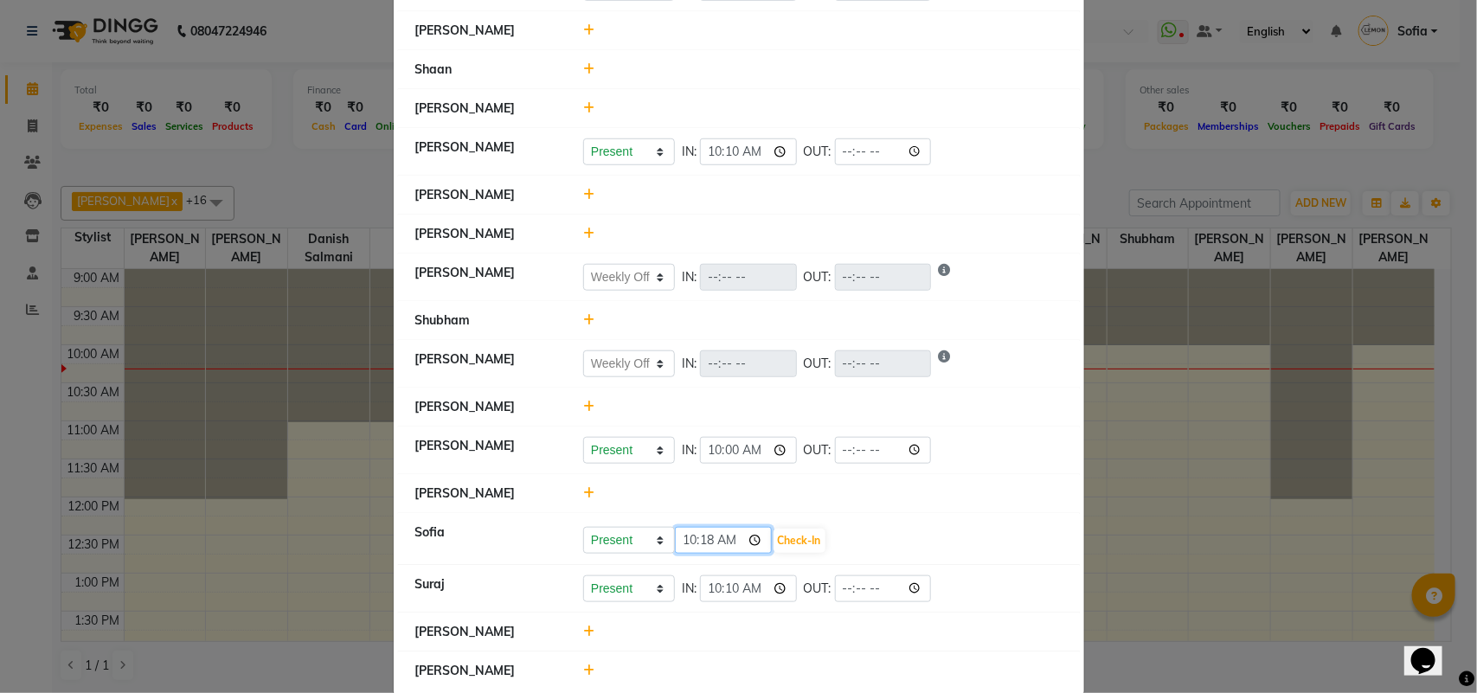
click at [708, 528] on input "10:18" at bounding box center [723, 540] width 97 height 27
type input "10:10"
click at [792, 529] on button "Check-In" at bounding box center [800, 541] width 52 height 24
select select "W"
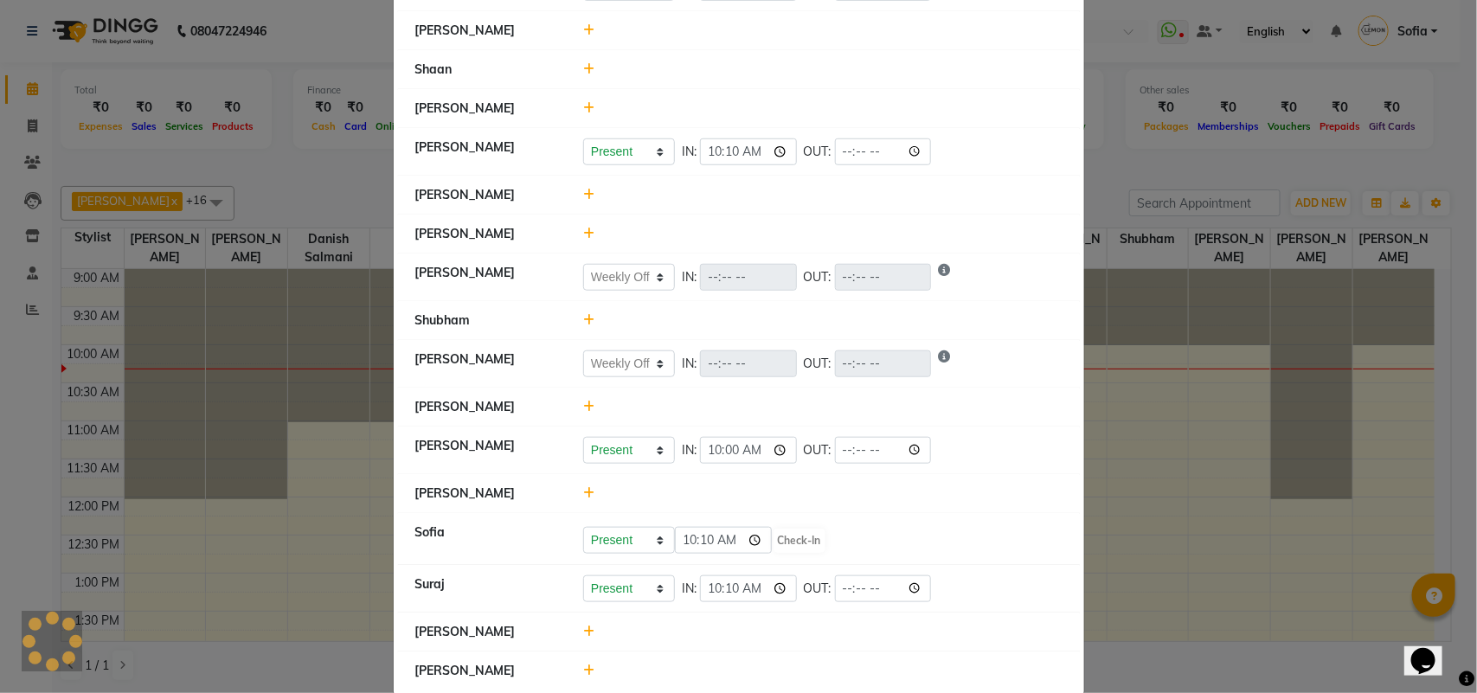
select select "W"
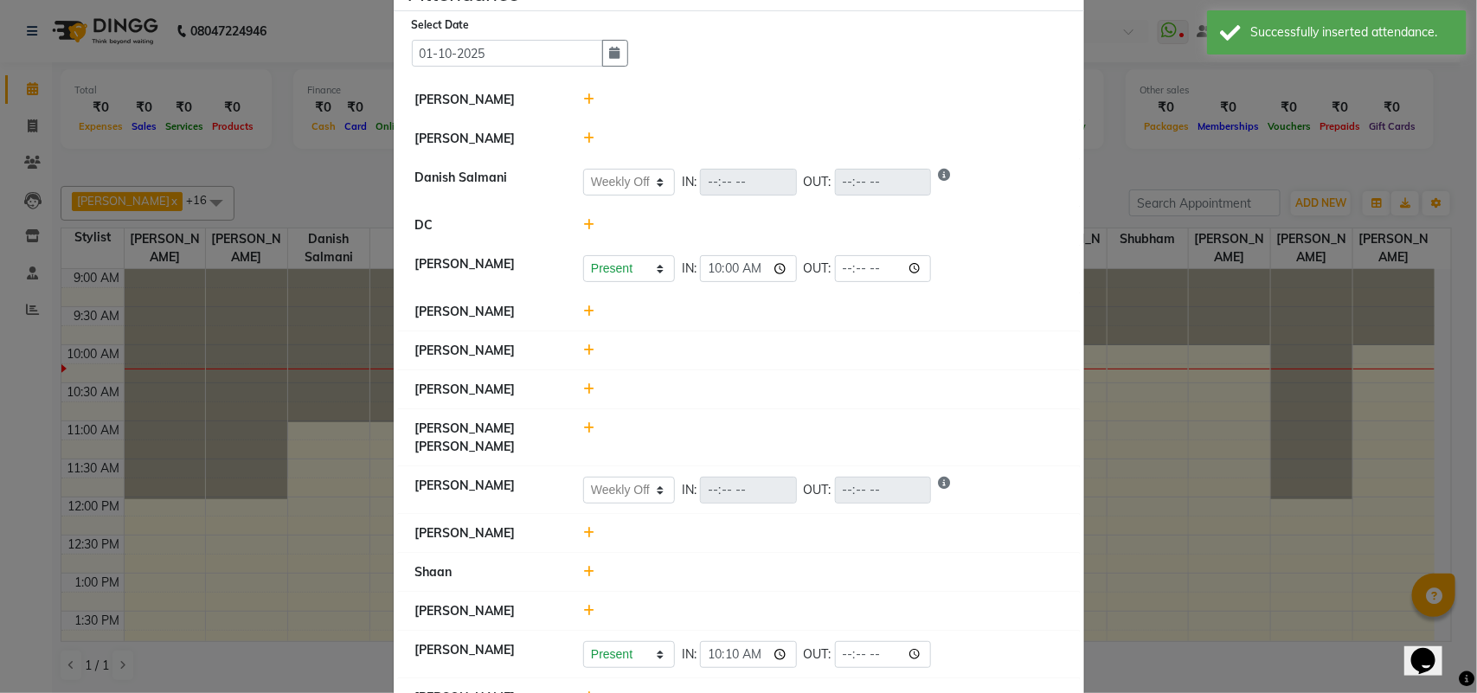
scroll to position [11, 0]
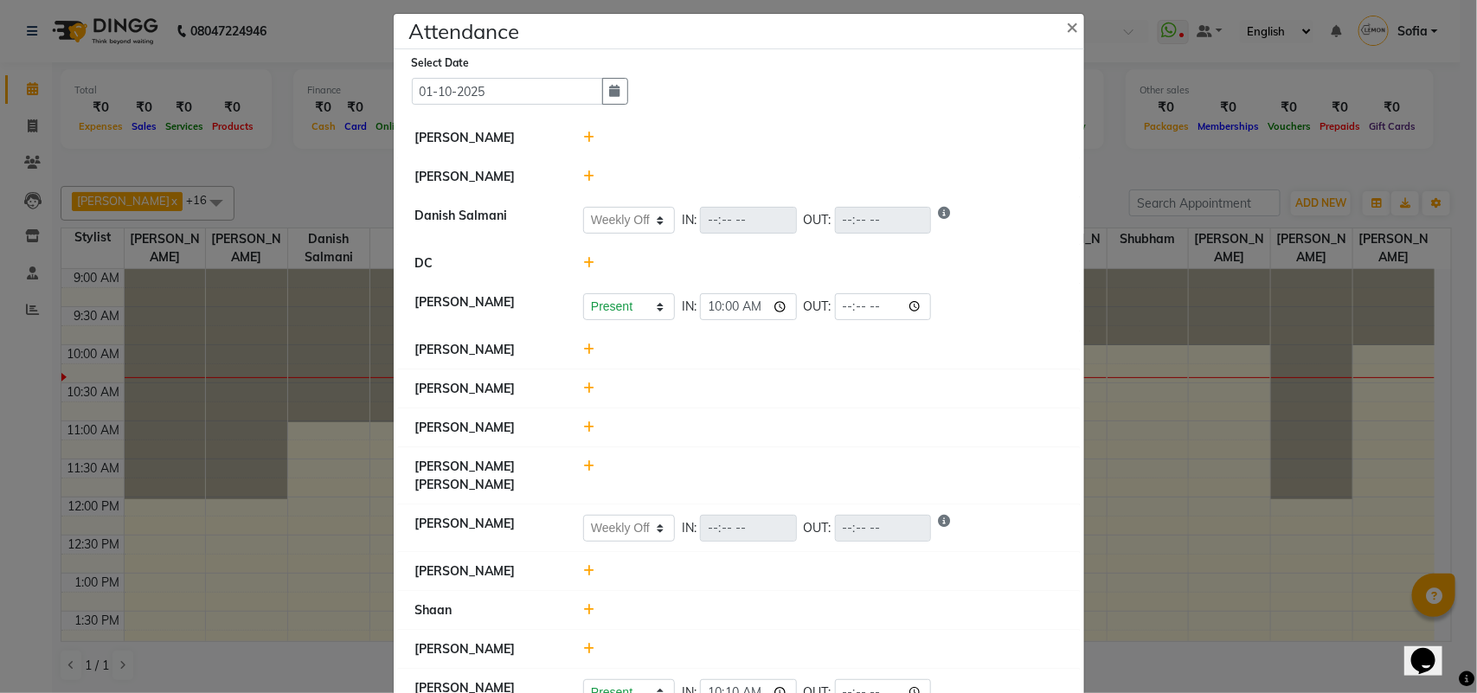
click at [583, 387] on icon at bounding box center [588, 388] width 11 height 12
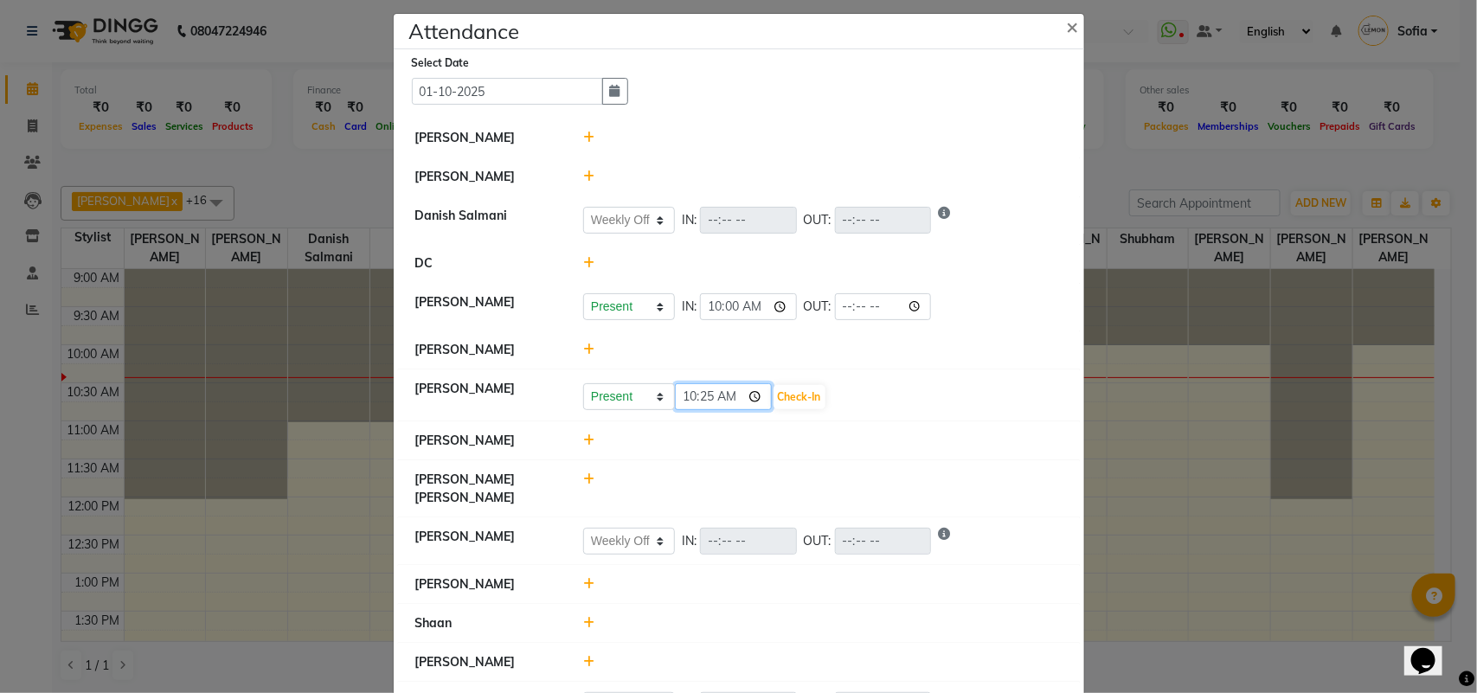
click at [695, 398] on input "10:25" at bounding box center [723, 396] width 97 height 27
type input "10:22"
click at [806, 398] on button "Check-In" at bounding box center [800, 397] width 52 height 24
select select "W"
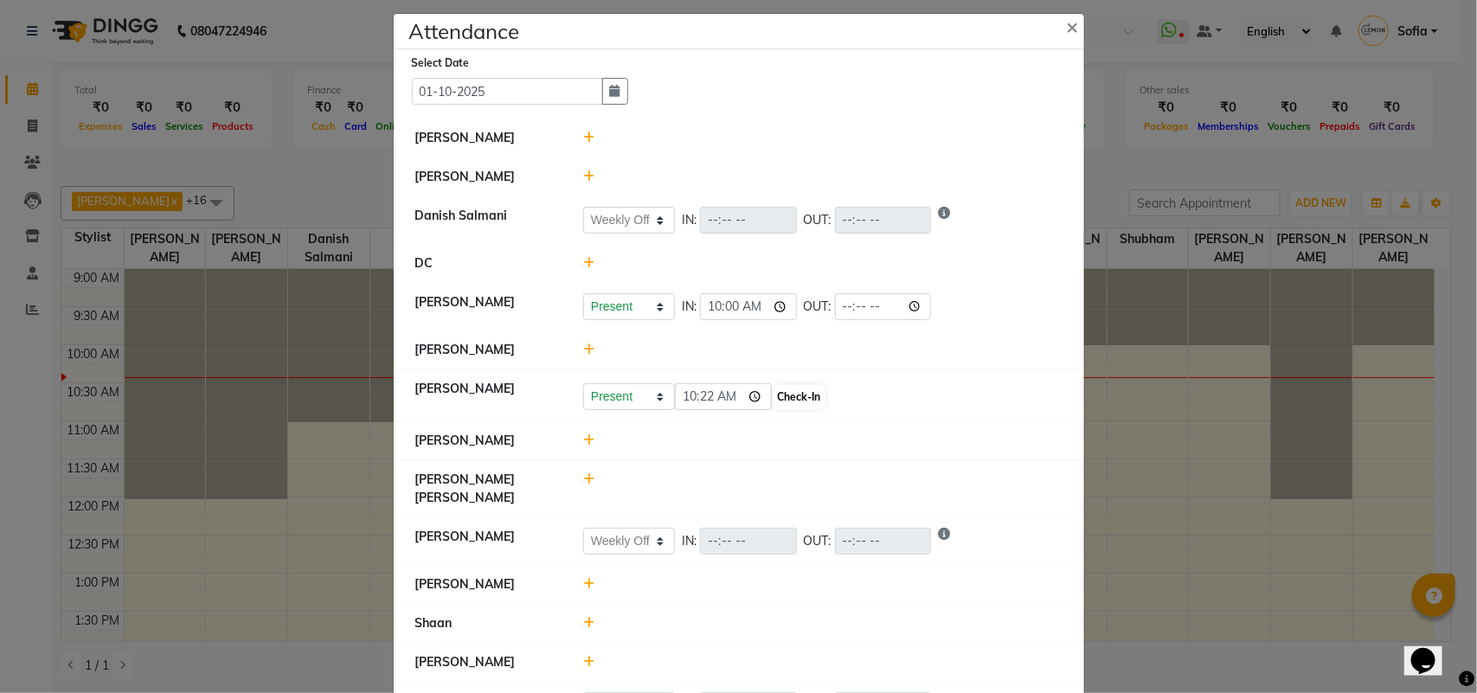
select select "W"
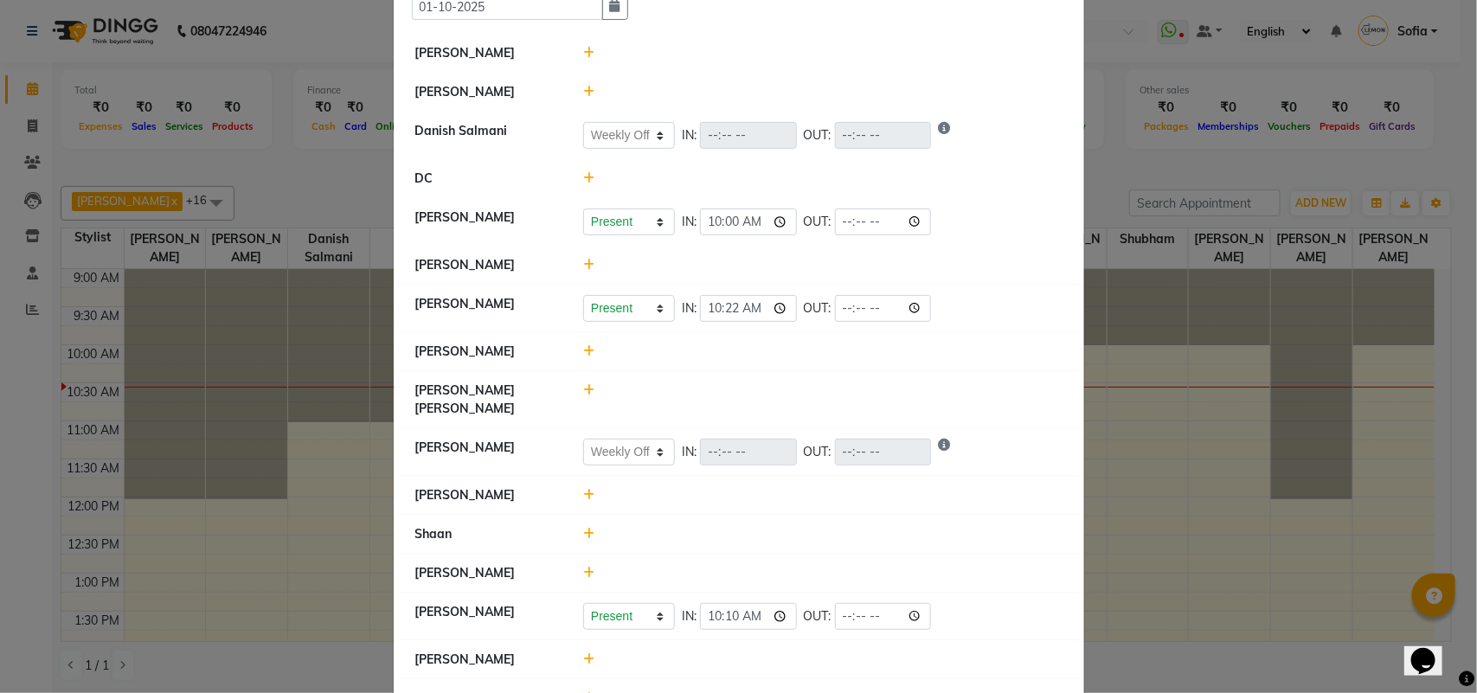
scroll to position [119, 0]
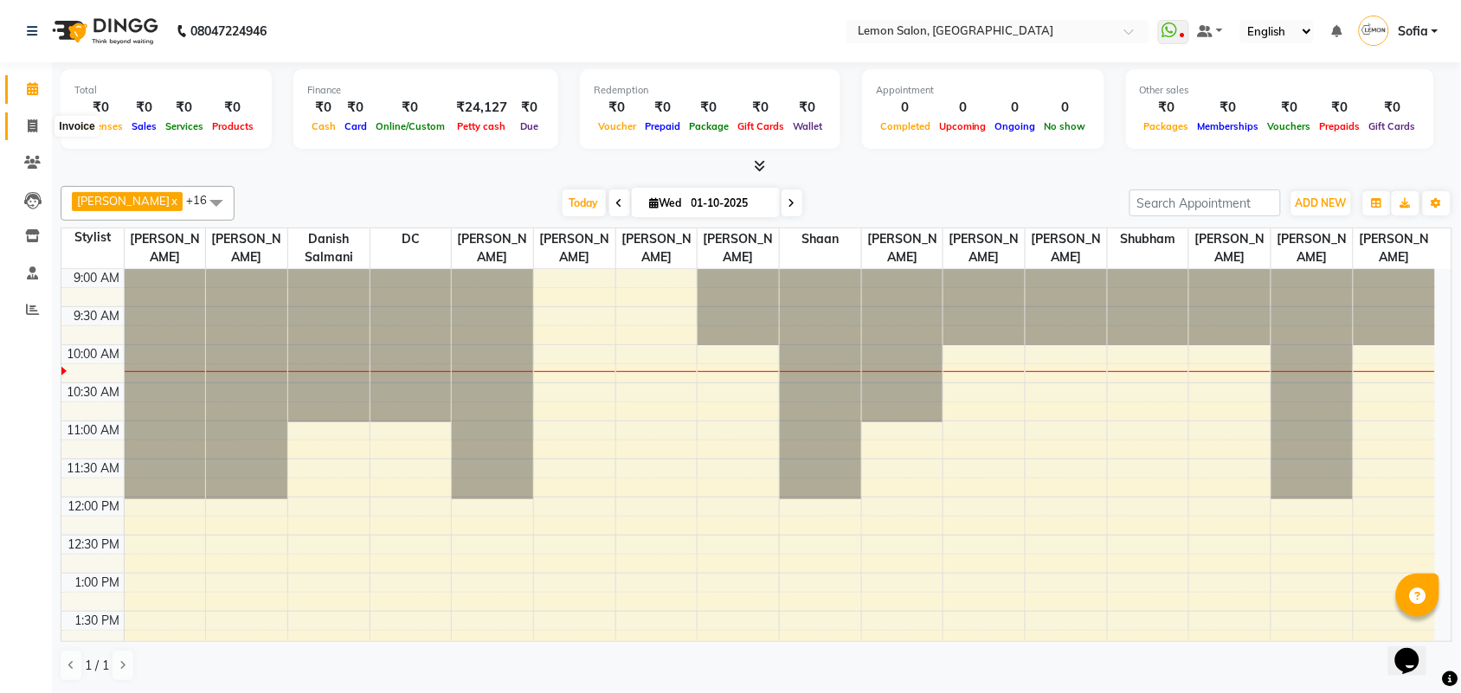
click at [19, 119] on span at bounding box center [32, 127] width 30 height 20
click at [30, 123] on icon at bounding box center [33, 125] width 10 height 13
select select "service"
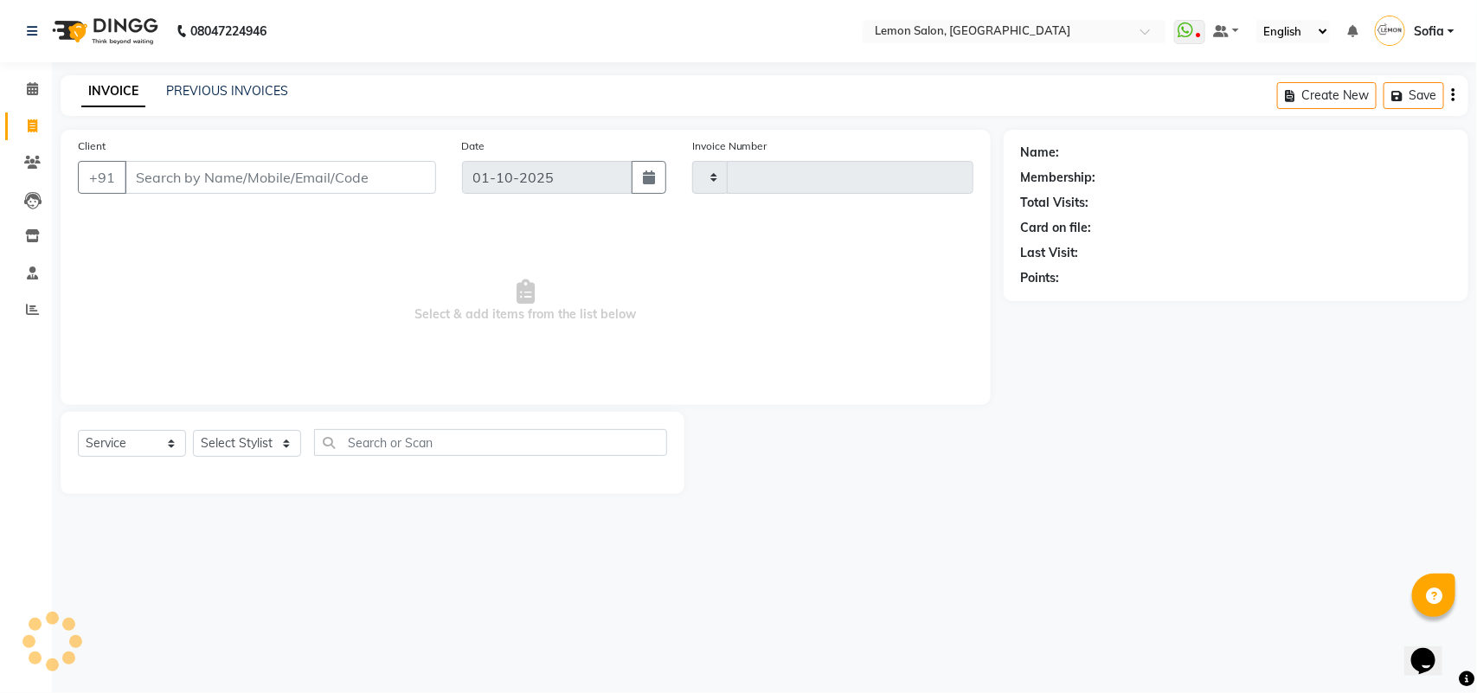
type input "7035"
select select "551"
click at [212, 93] on link "PREVIOUS INVOICES" at bounding box center [227, 91] width 122 height 16
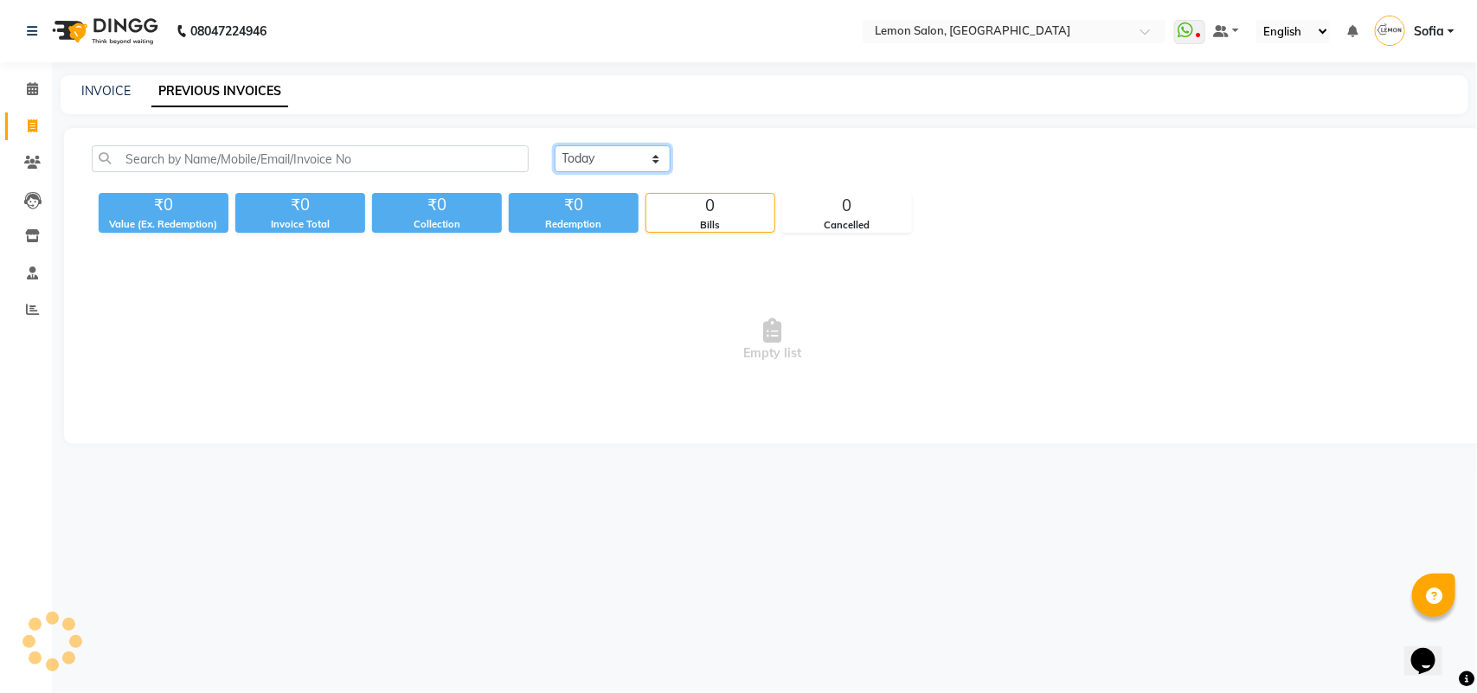
click at [603, 152] on select "Today Yesterday Custom Range" at bounding box center [613, 158] width 116 height 27
select select "yesterday"
click at [555, 145] on select "Today Yesterday Custom Range" at bounding box center [613, 158] width 116 height 27
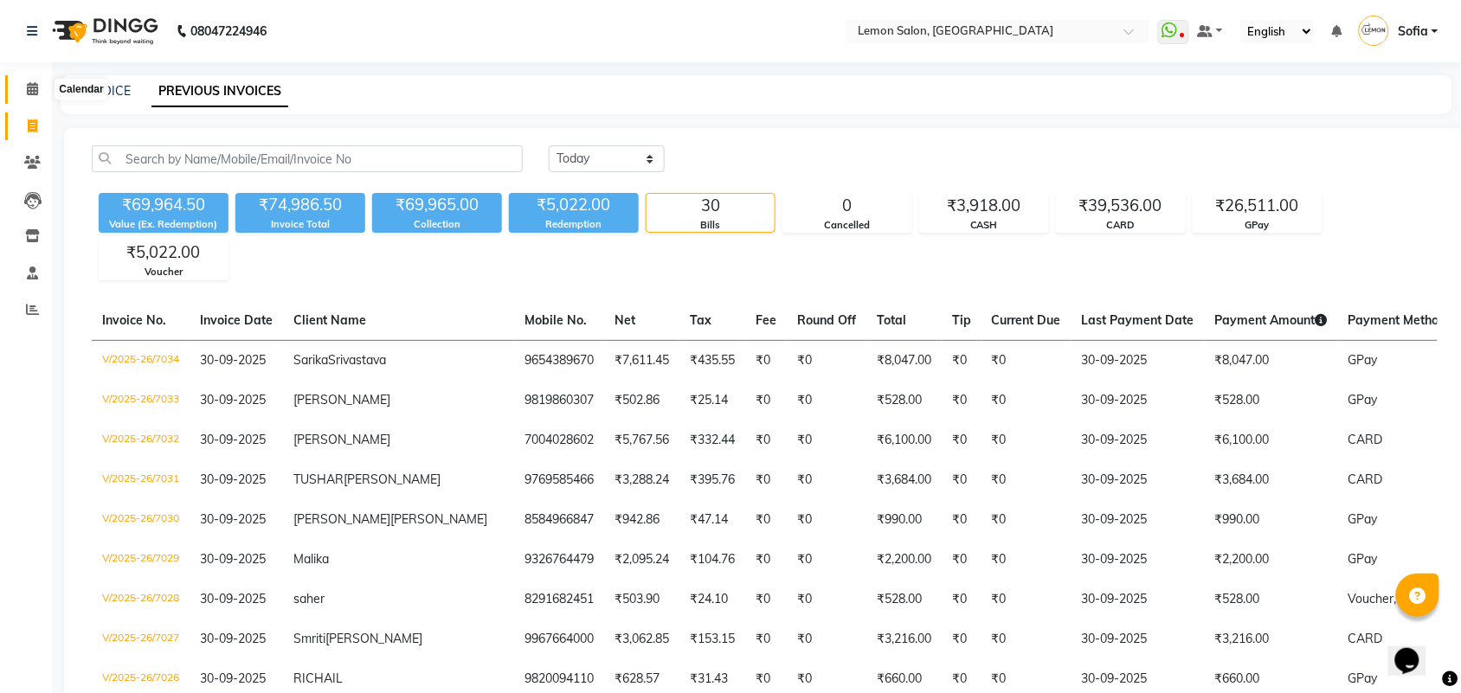
click at [40, 87] on span at bounding box center [32, 90] width 30 height 20
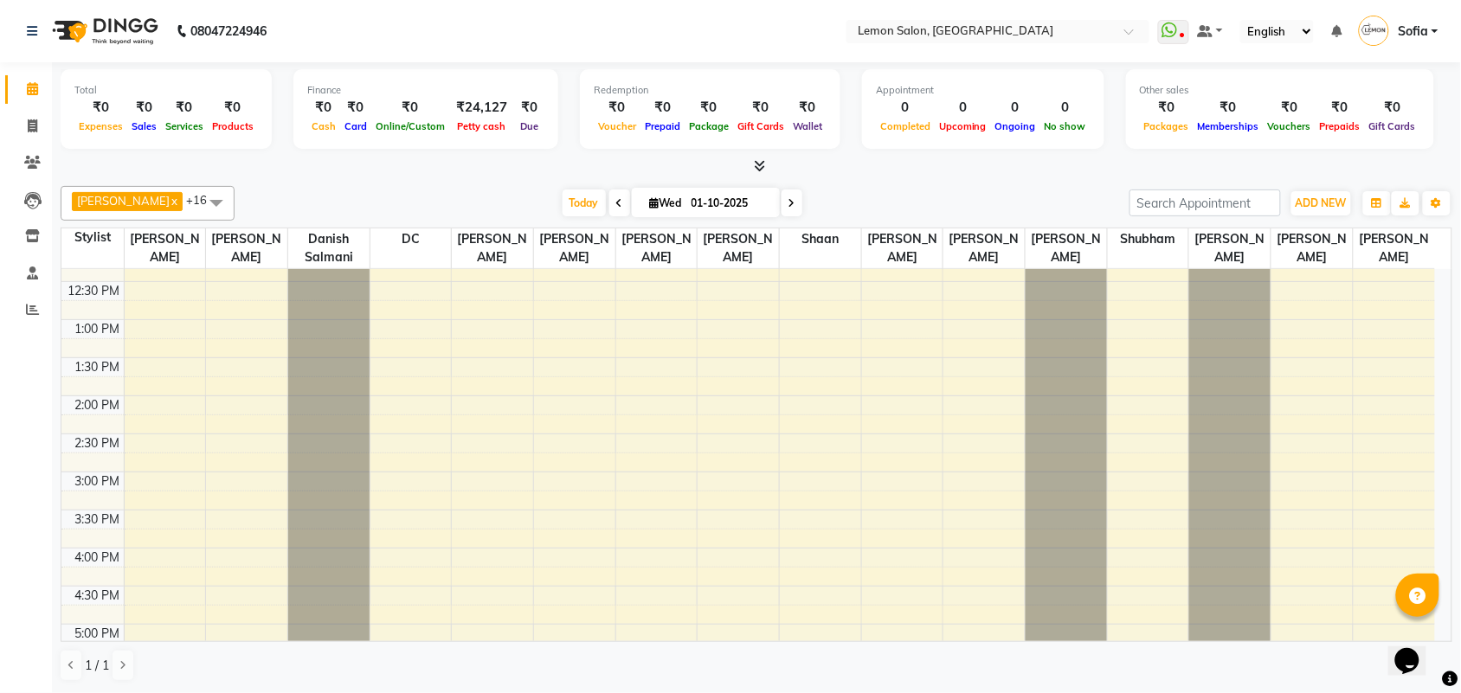
scroll to position [216, 0]
click at [517, 392] on div "9:00 AM 9:30 AM 10:00 AM 10:30 AM 11:00 AM 11:30 AM 12:00 PM 12:30 PM 1:00 PM 1…" at bounding box center [747, 585] width 1373 height 1065
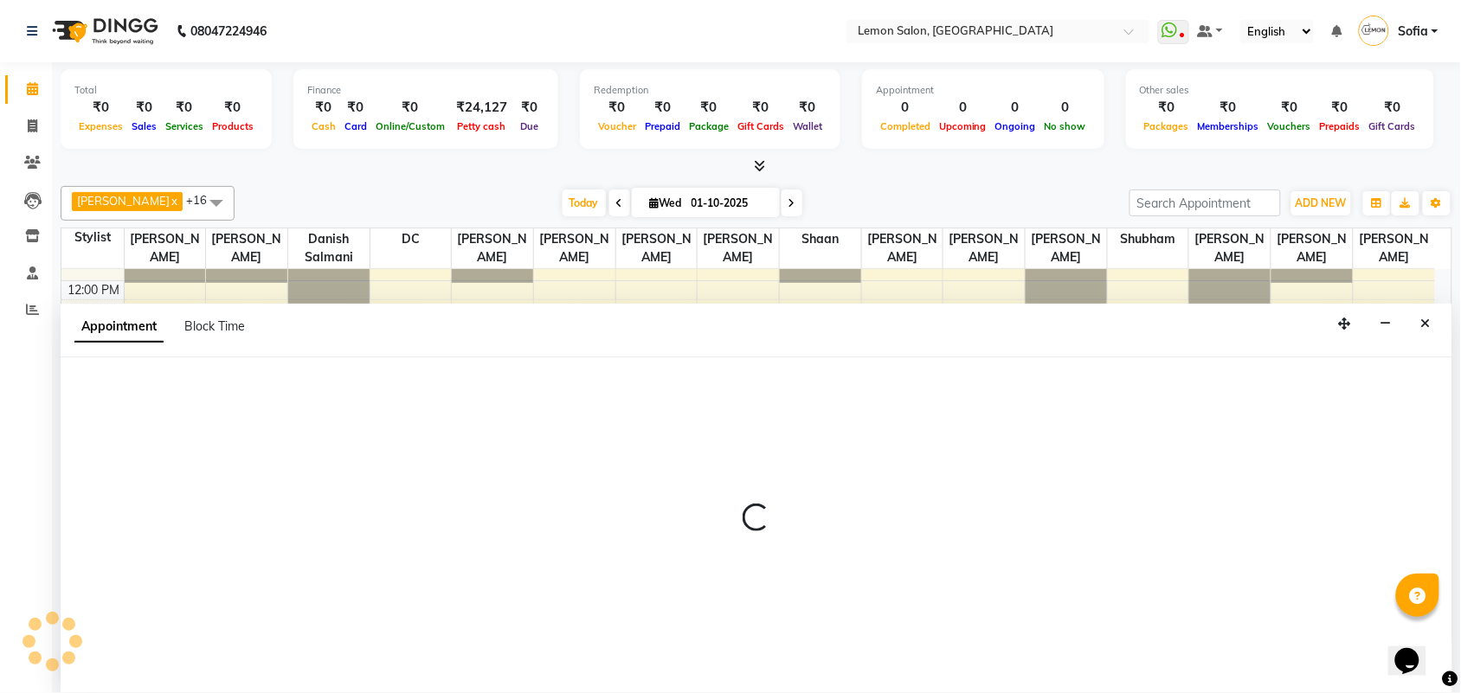
scroll to position [1, 0]
select select "7955"
select select "tentative"
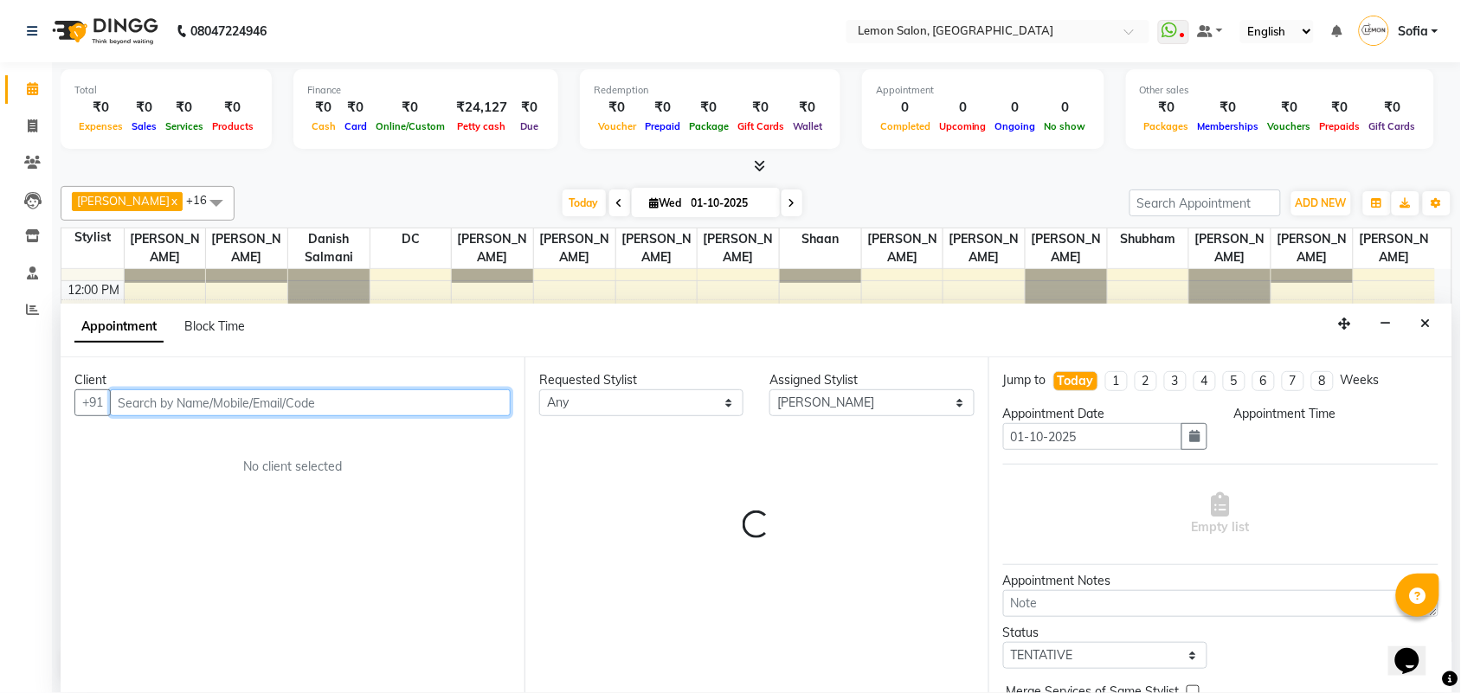
select select "780"
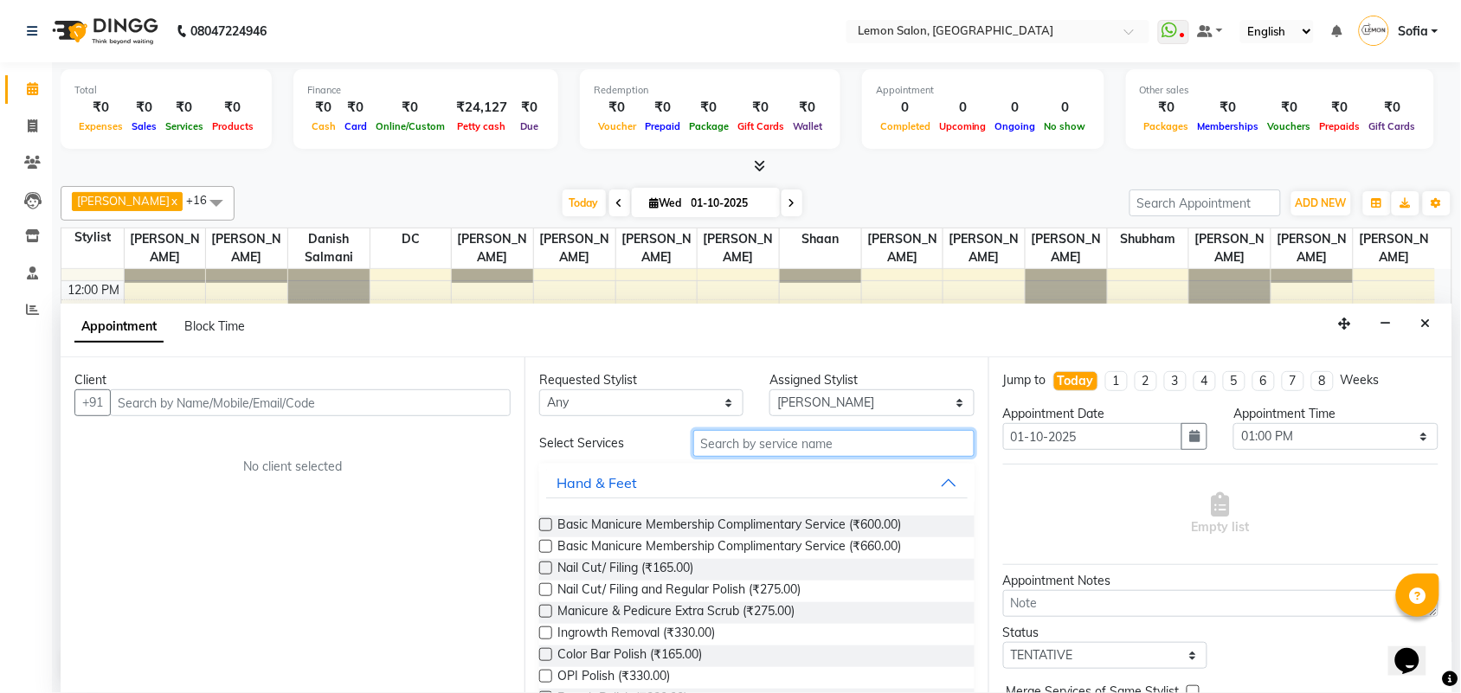
click at [845, 442] on input "text" at bounding box center [833, 443] width 281 height 27
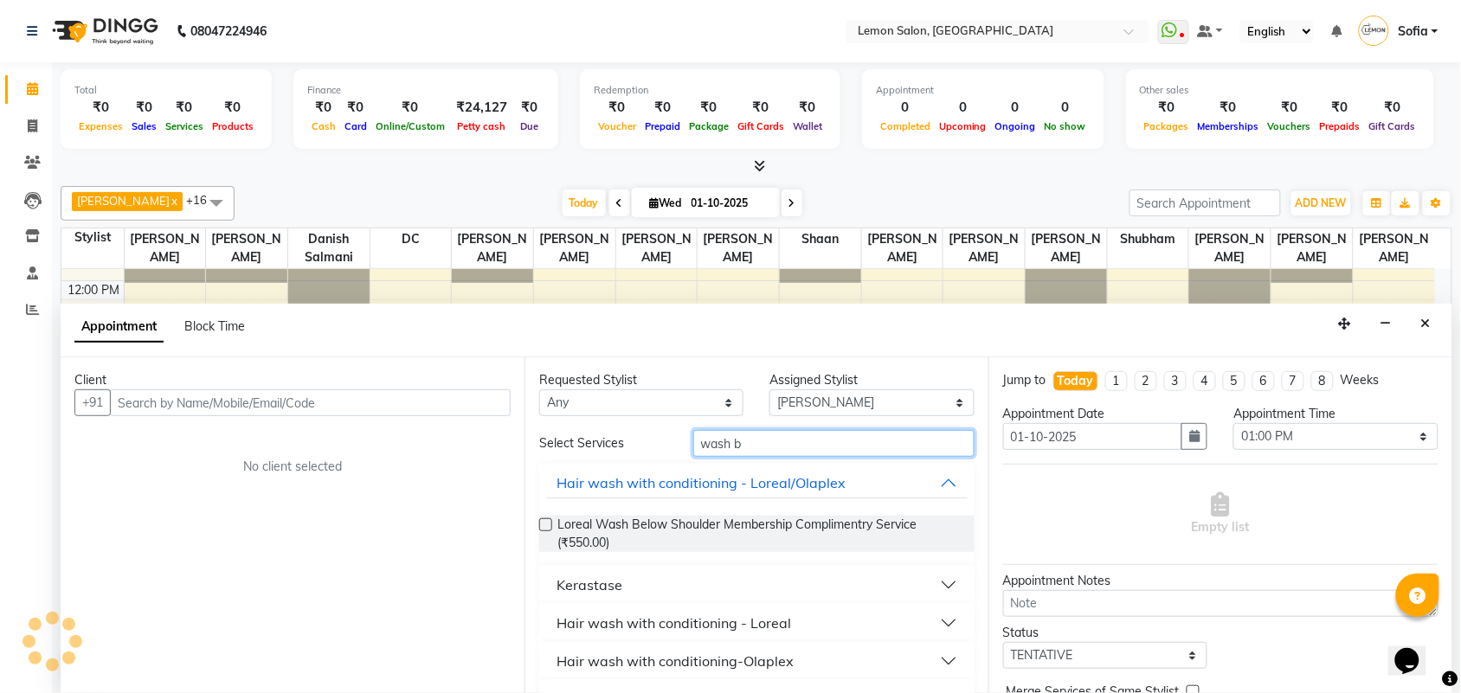
type input "wash b"
click at [662, 623] on div "Hair wash with conditioning - Loreal" at bounding box center [673, 623] width 234 height 21
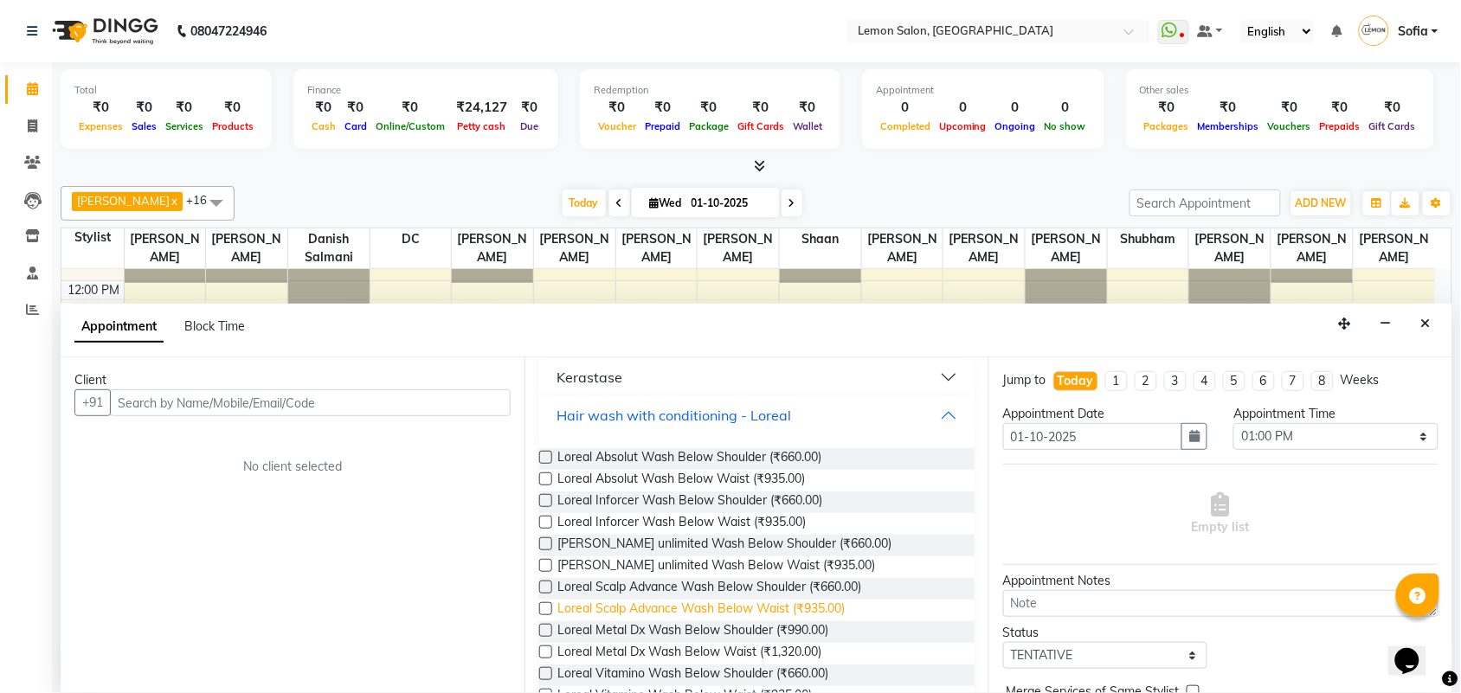
scroll to position [216, 0]
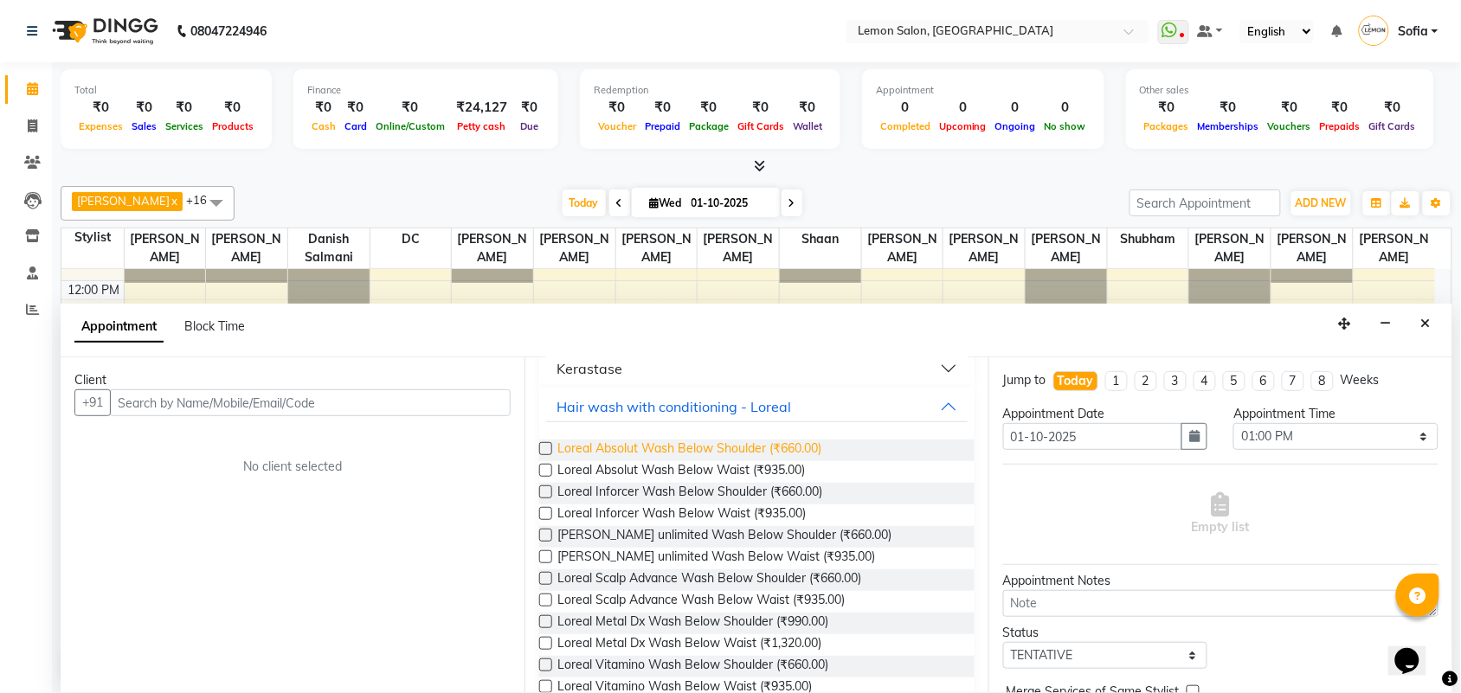
click at [663, 450] on span "Loreal Absolut Wash Below Shoulder (₹660.00)" at bounding box center [689, 451] width 264 height 22
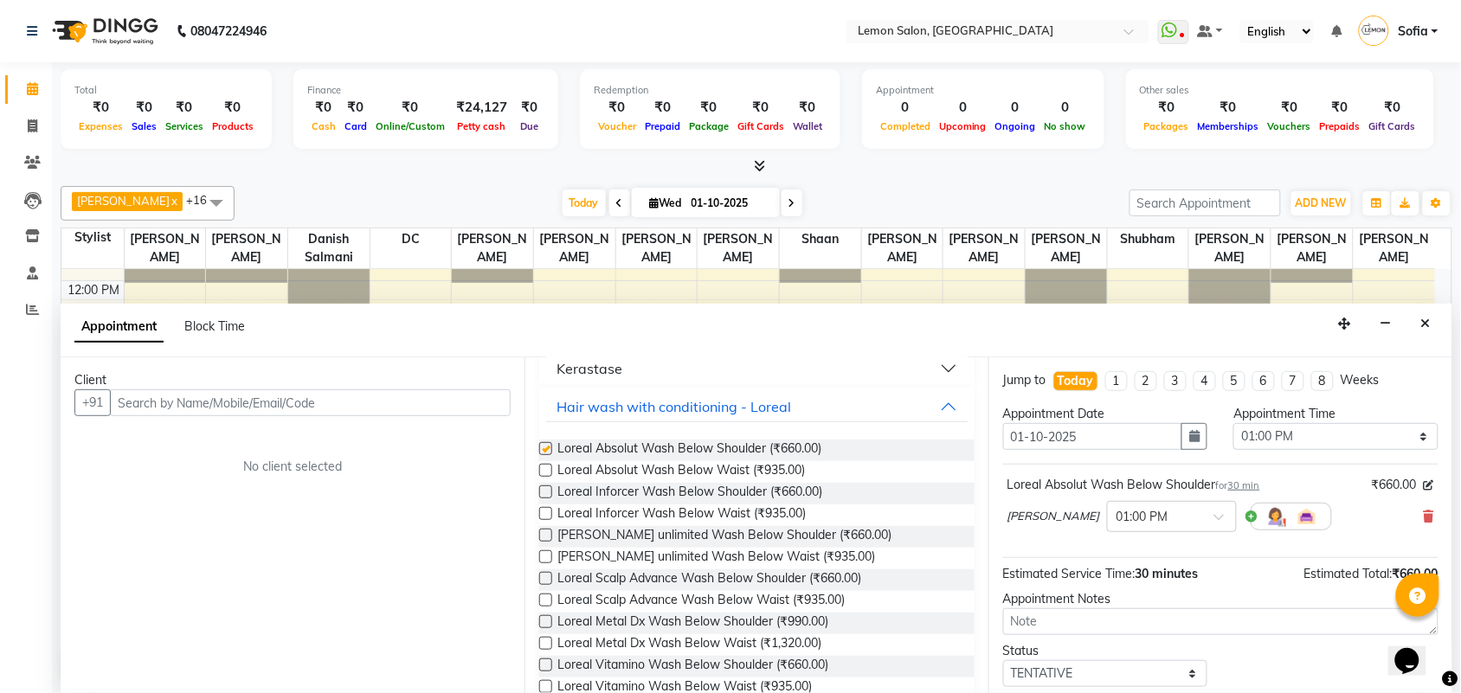
checkbox input "false"
click at [348, 407] on input "text" at bounding box center [310, 402] width 401 height 27
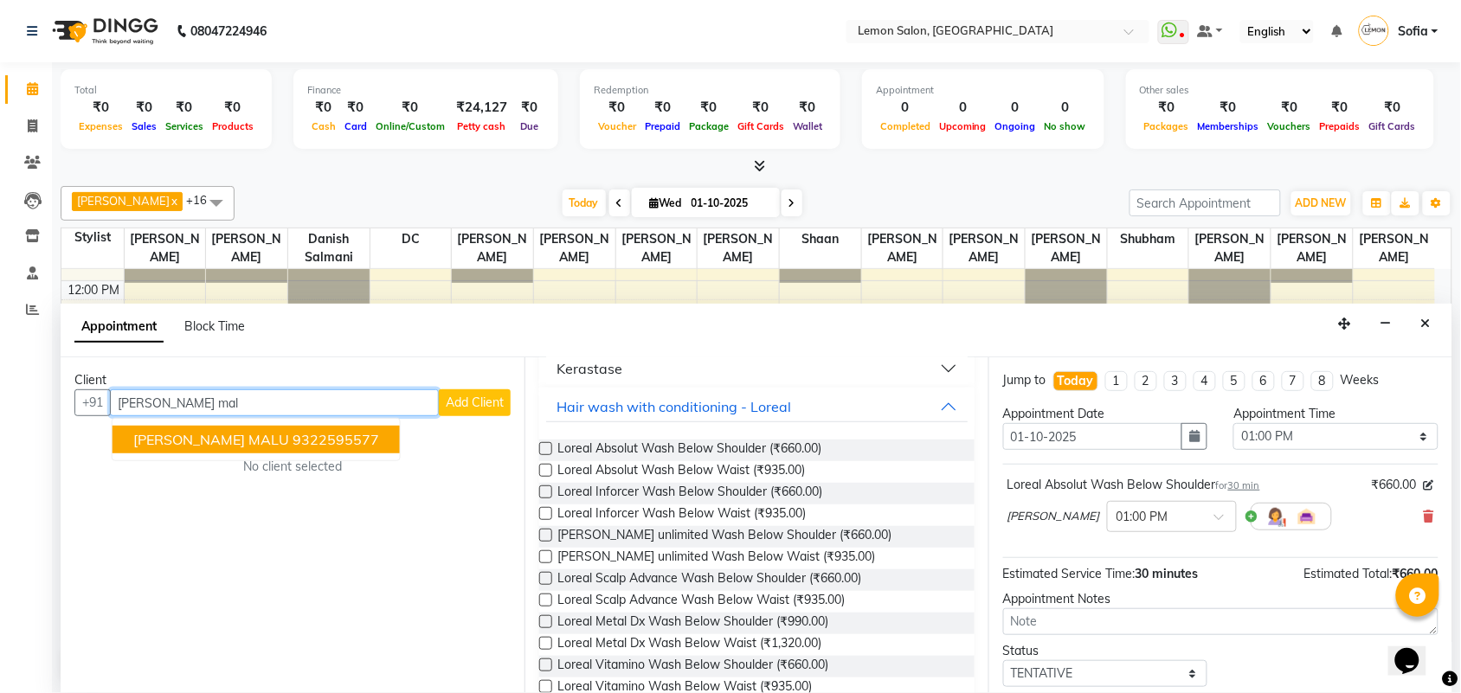
click at [209, 435] on span "KUSUM MALU" at bounding box center [211, 439] width 156 height 17
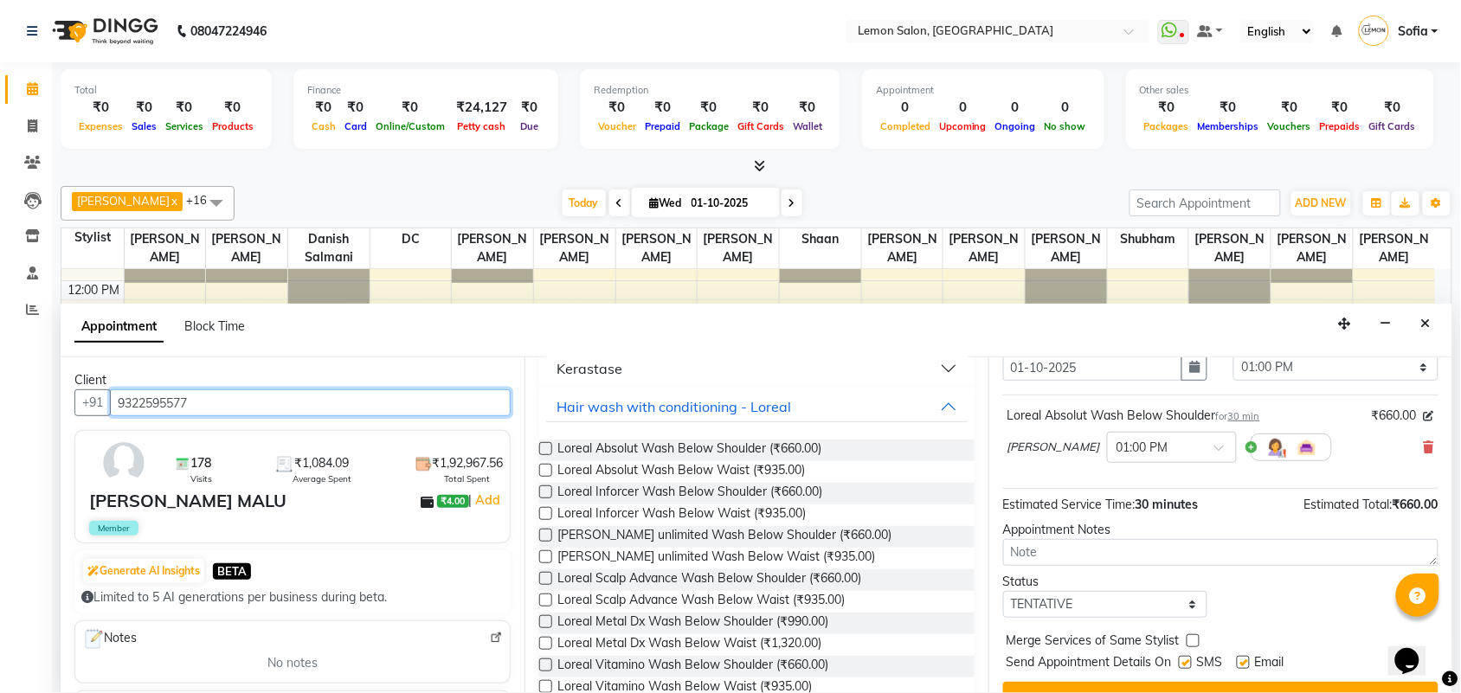
scroll to position [104, 0]
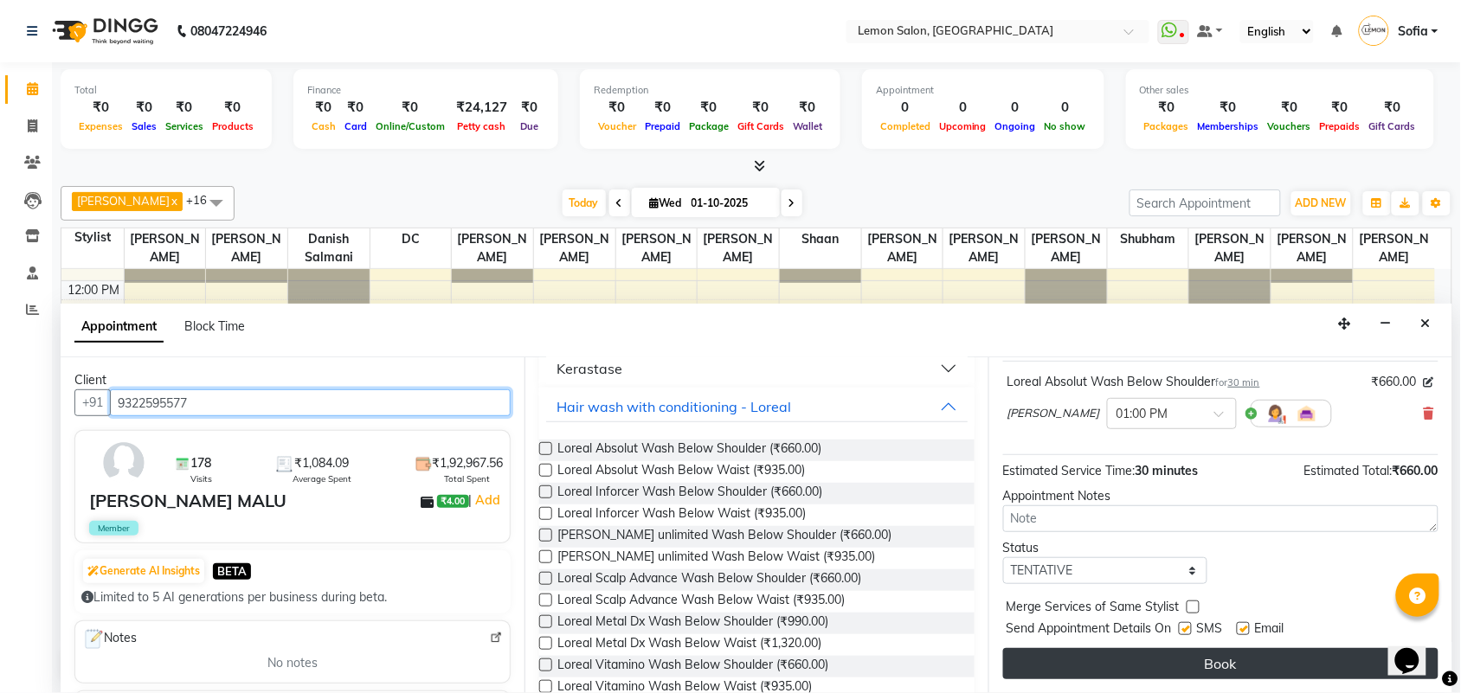
type input "9322595577"
click at [1216, 655] on button "Book" at bounding box center [1220, 663] width 435 height 31
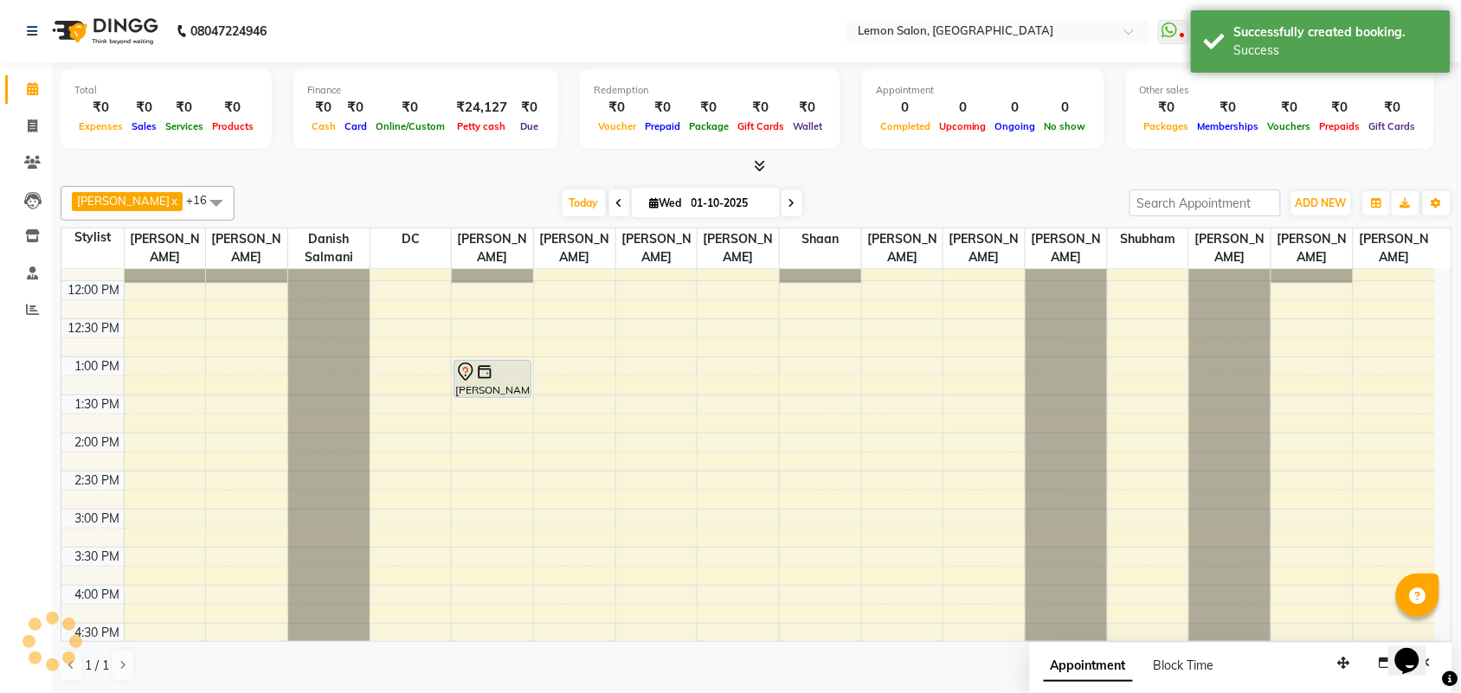
scroll to position [0, 0]
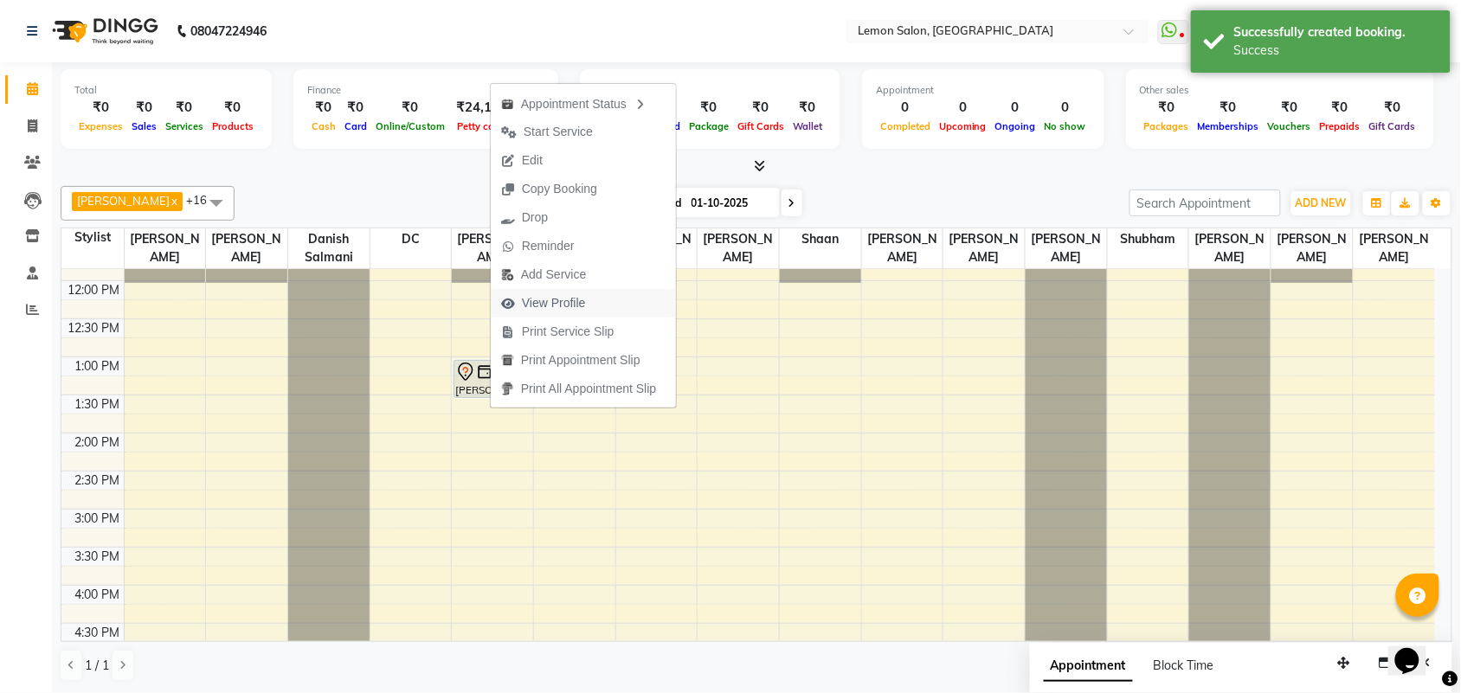
click at [565, 299] on span "View Profile" at bounding box center [554, 303] width 64 height 18
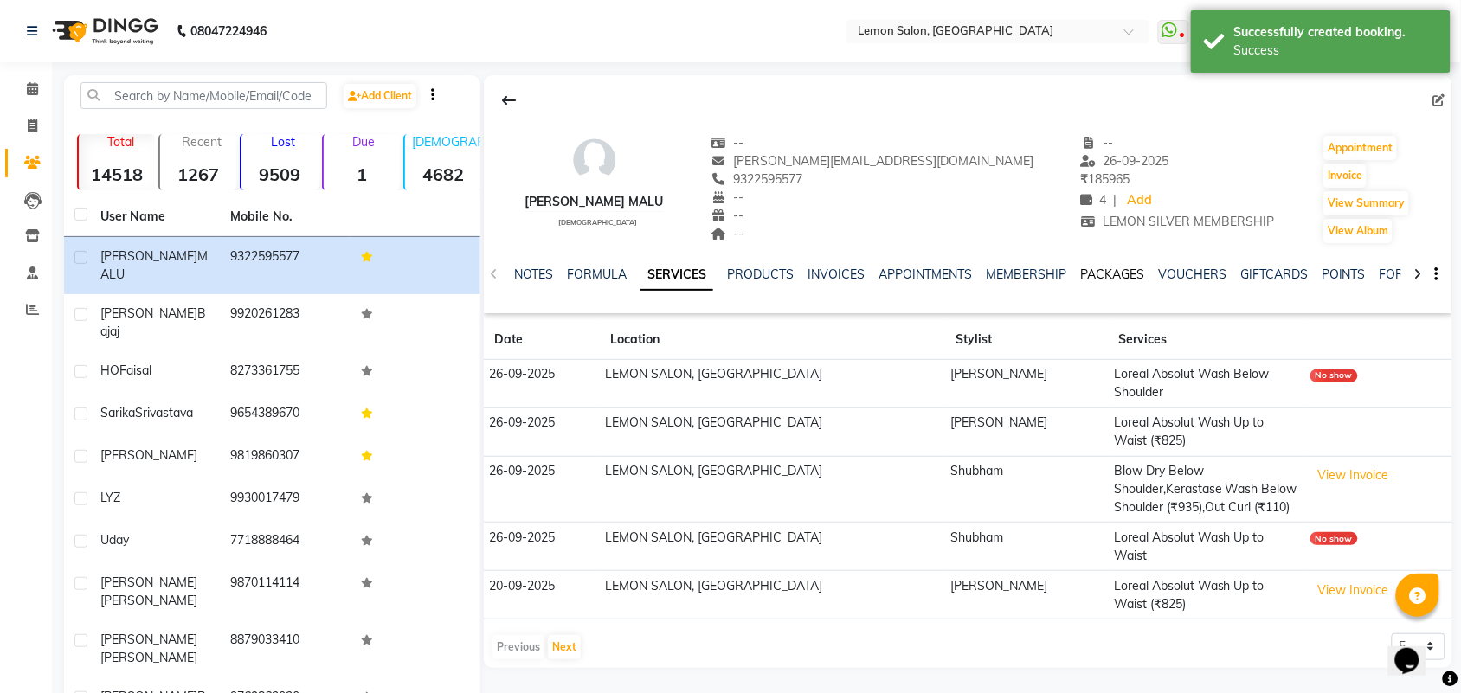
click at [1108, 278] on link "PACKAGES" at bounding box center [1112, 275] width 64 height 16
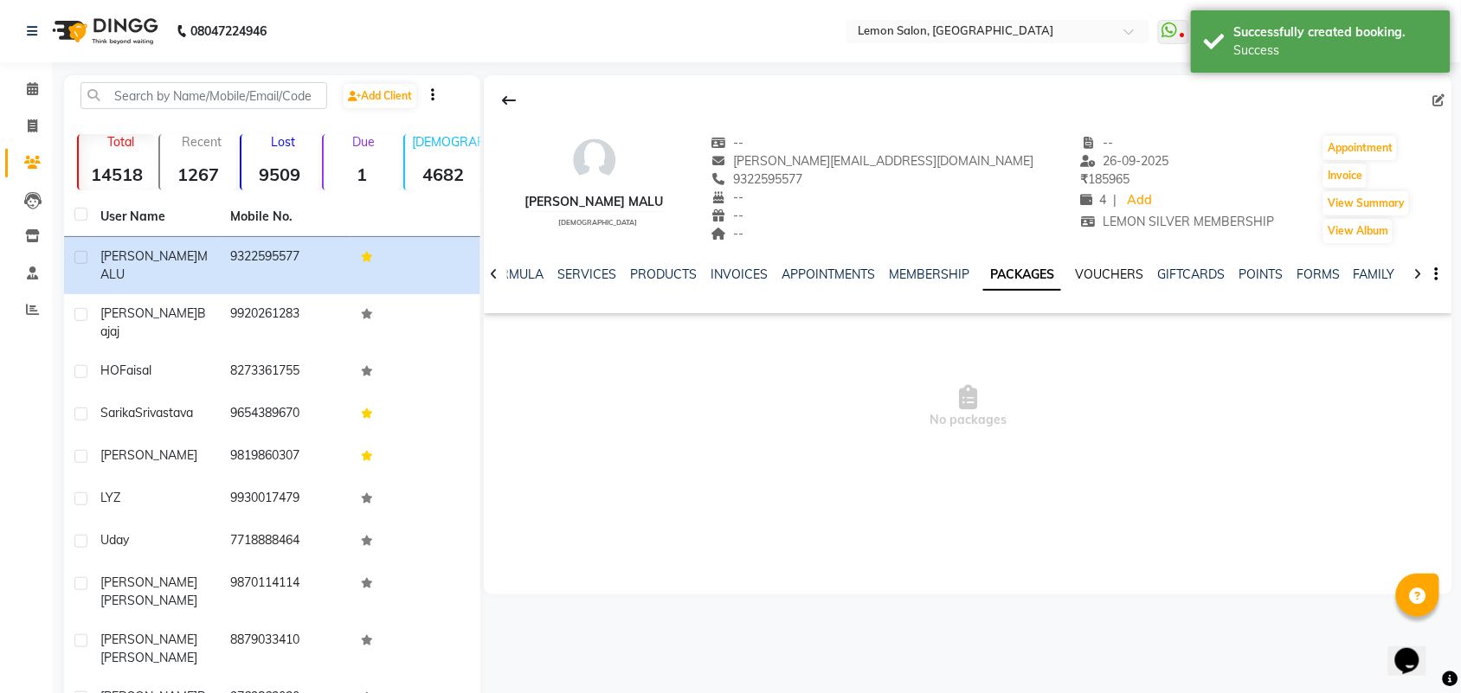
click at [1095, 271] on link "VOUCHERS" at bounding box center [1109, 275] width 68 height 16
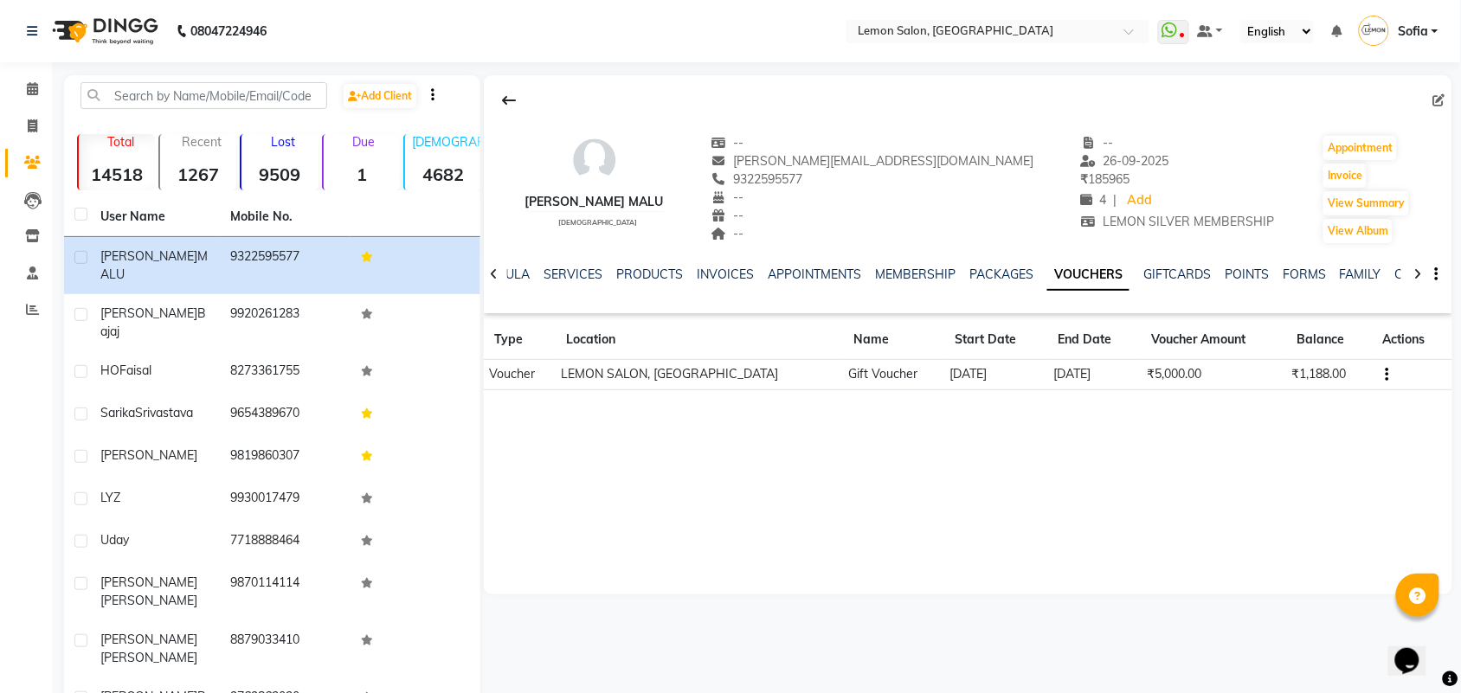
click at [496, 271] on icon at bounding box center [494, 274] width 8 height 12
click at [37, 80] on span at bounding box center [32, 90] width 30 height 20
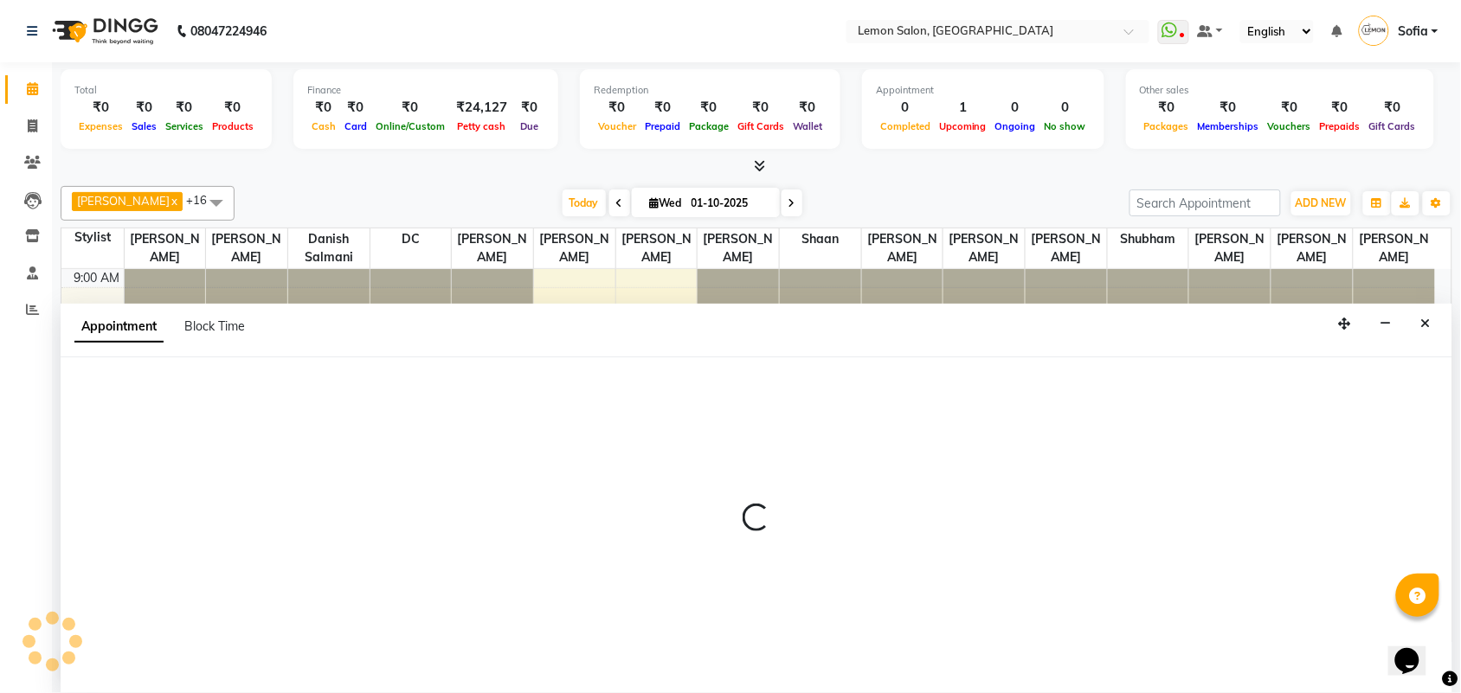
scroll to position [1, 0]
select select "35763"
select select "tentative"
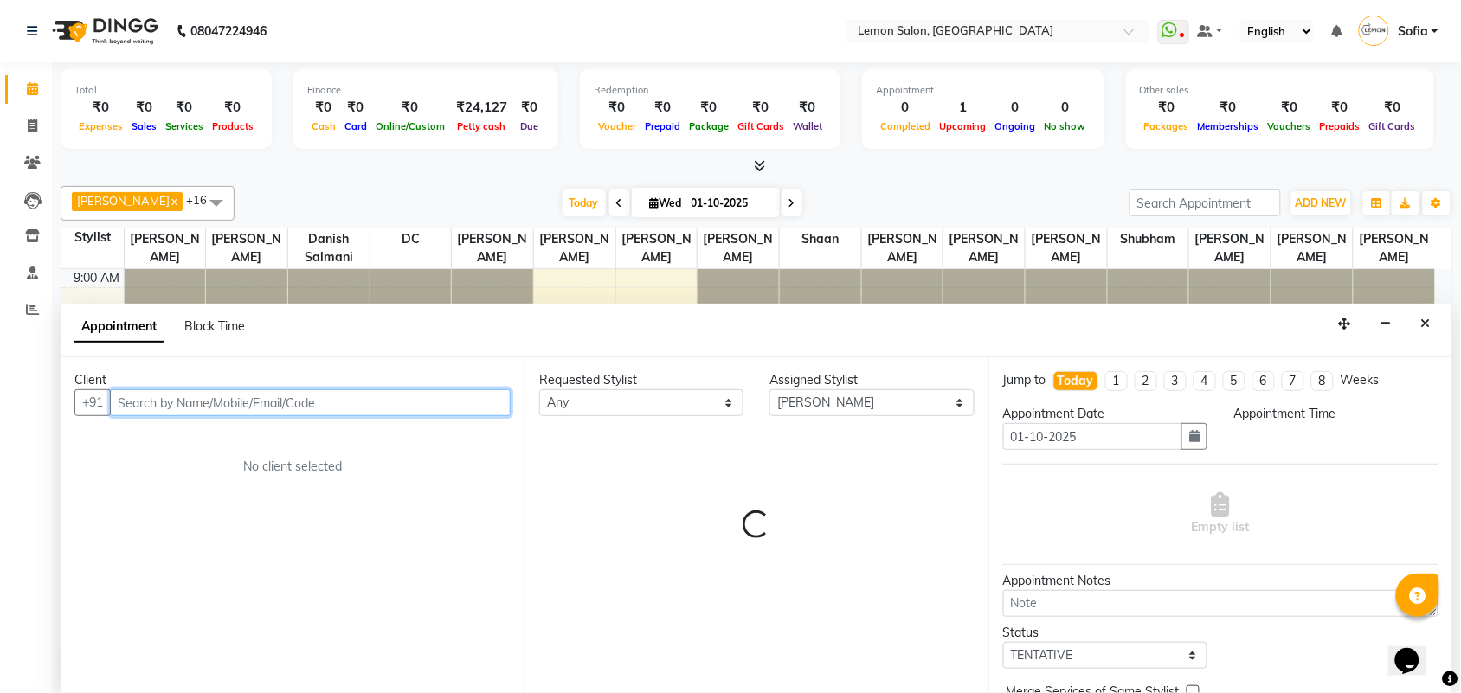
select select "660"
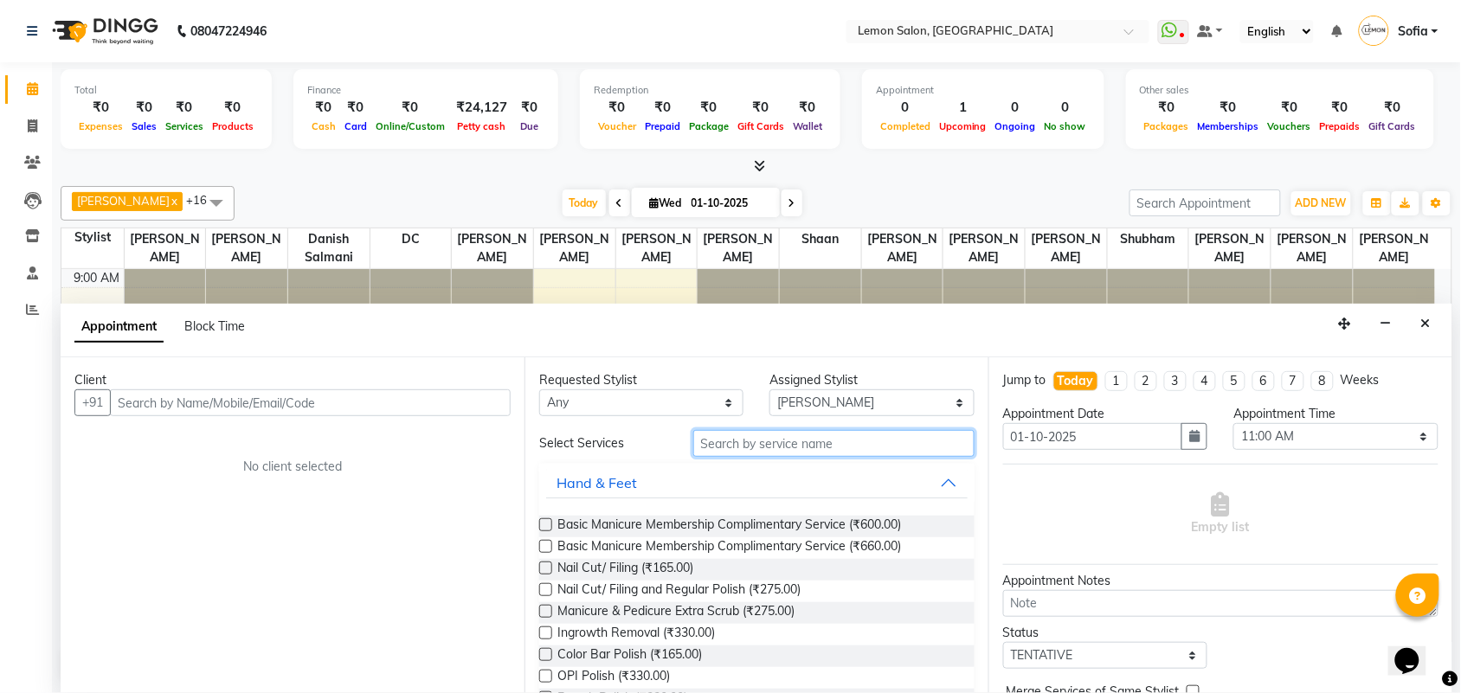
click at [745, 437] on input "text" at bounding box center [833, 443] width 281 height 27
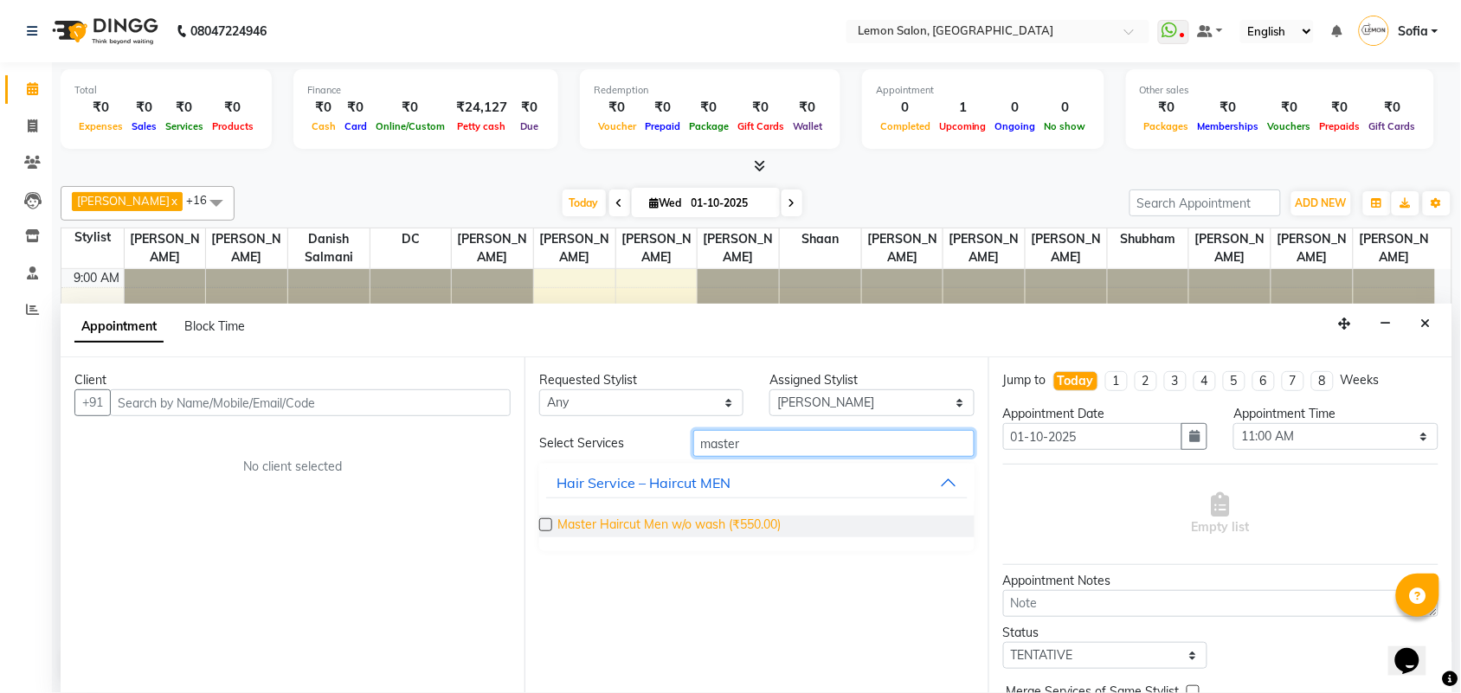
type input "master"
click at [745, 528] on span "Master Haircut Men w/o wash (₹550.00)" at bounding box center [668, 527] width 223 height 22
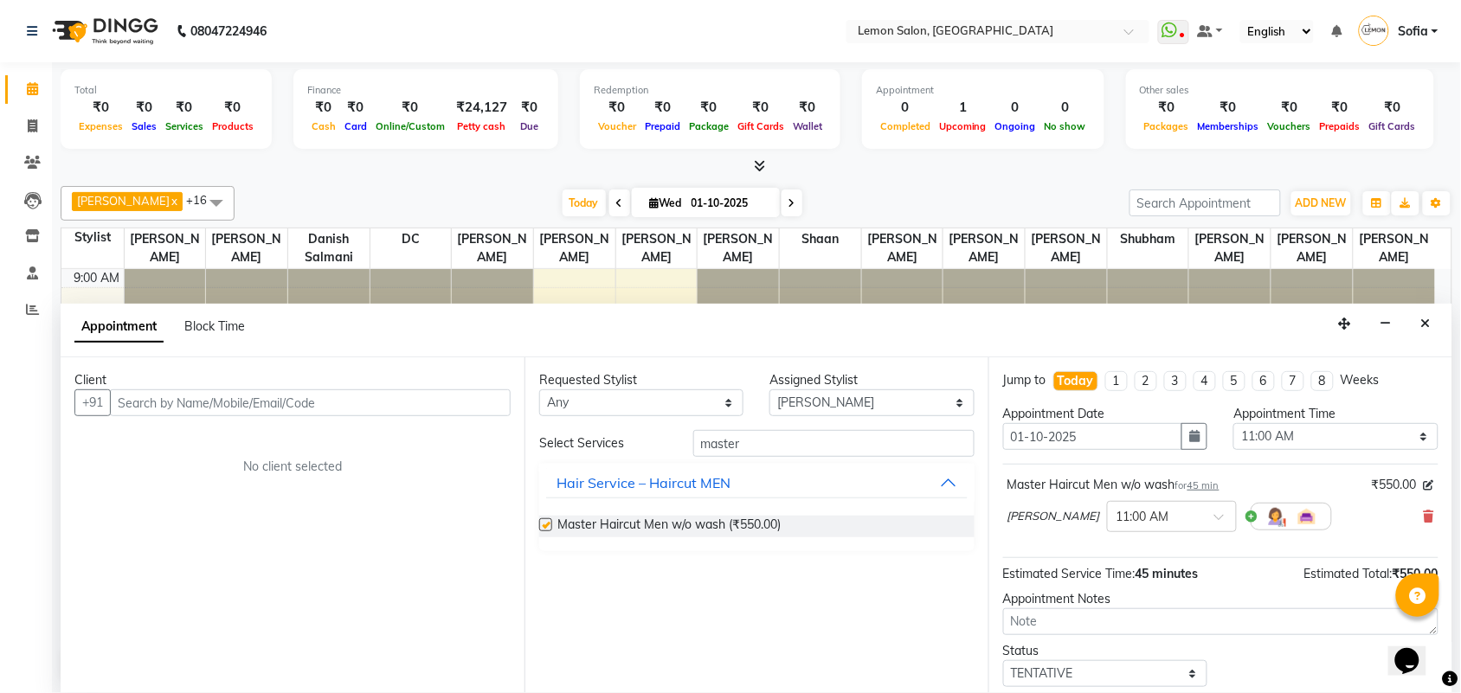
checkbox input "false"
click at [438, 382] on div "Client" at bounding box center [292, 380] width 436 height 18
drag, startPoint x: 422, startPoint y: 391, endPoint x: 400, endPoint y: 395, distance: 22.8
click at [417, 392] on input "text" at bounding box center [310, 402] width 401 height 27
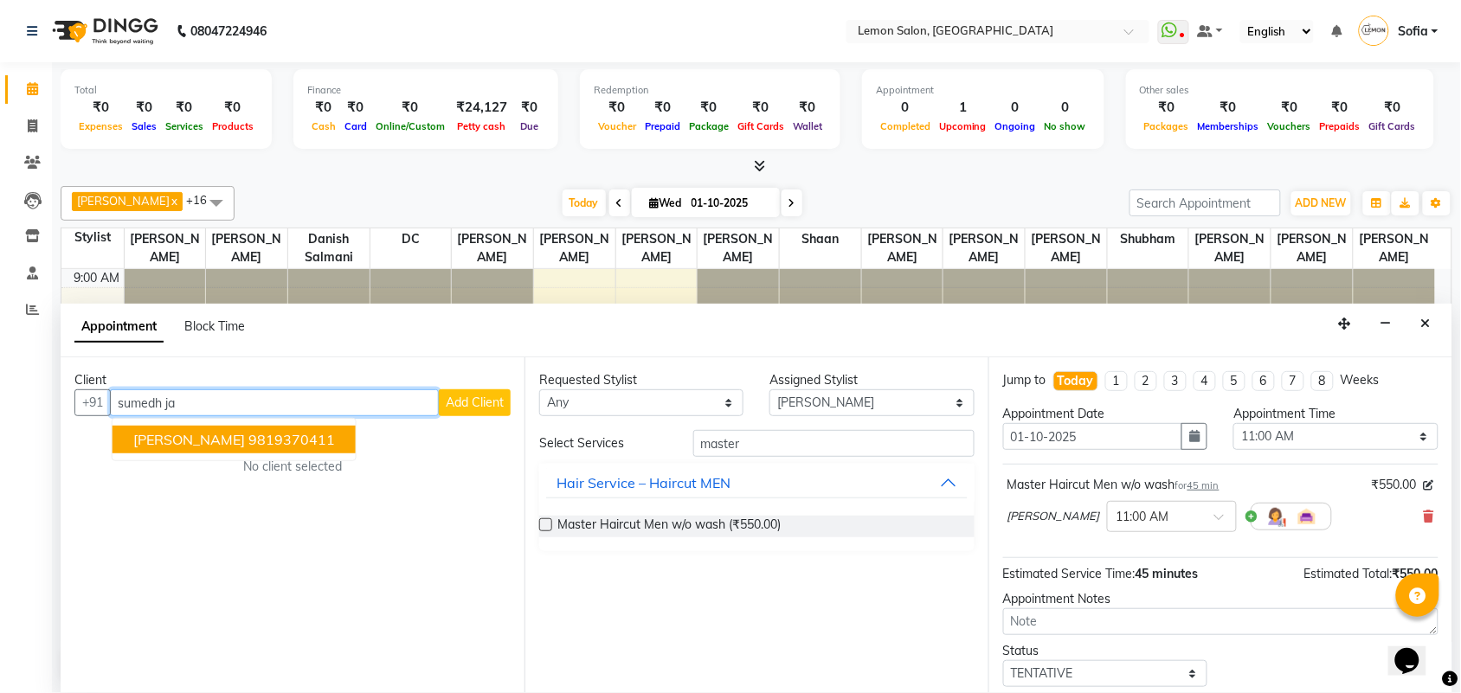
click at [294, 444] on ngb-highlight "9819370411" at bounding box center [291, 439] width 87 height 17
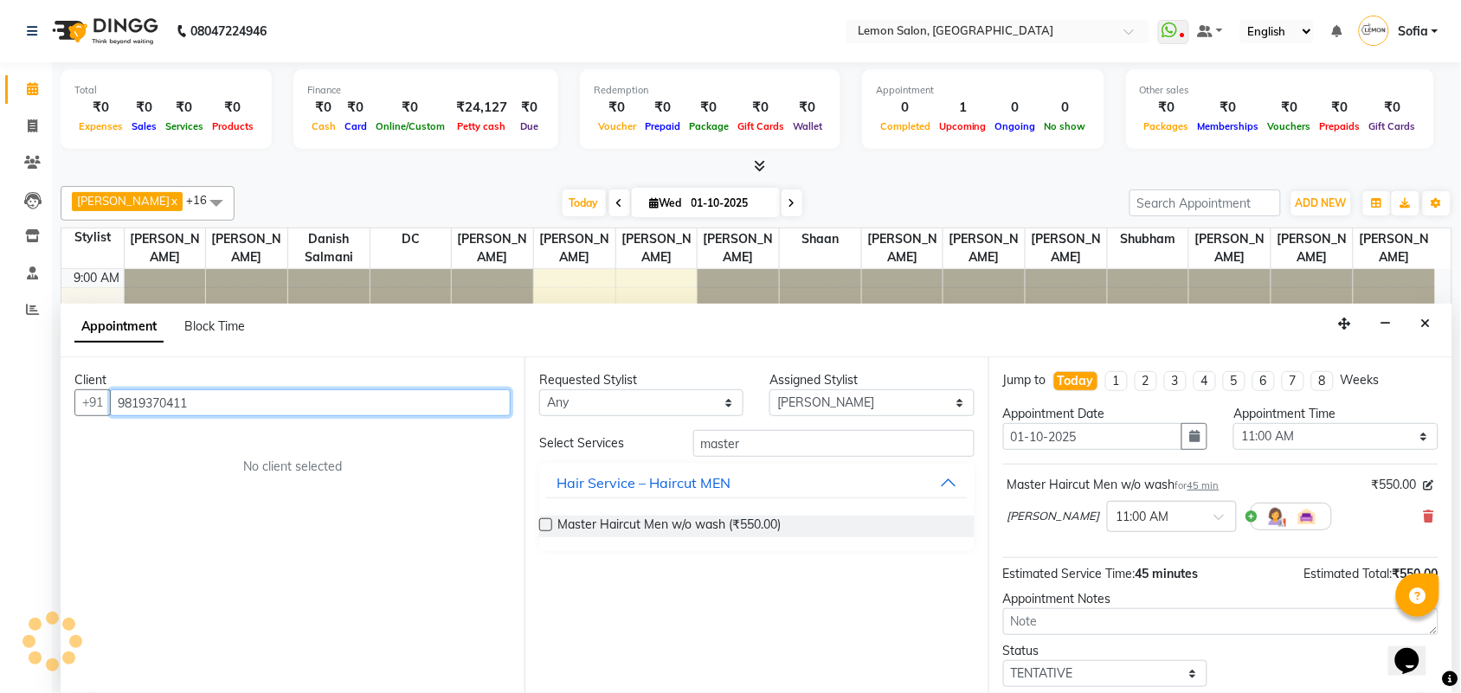
scroll to position [104, 0]
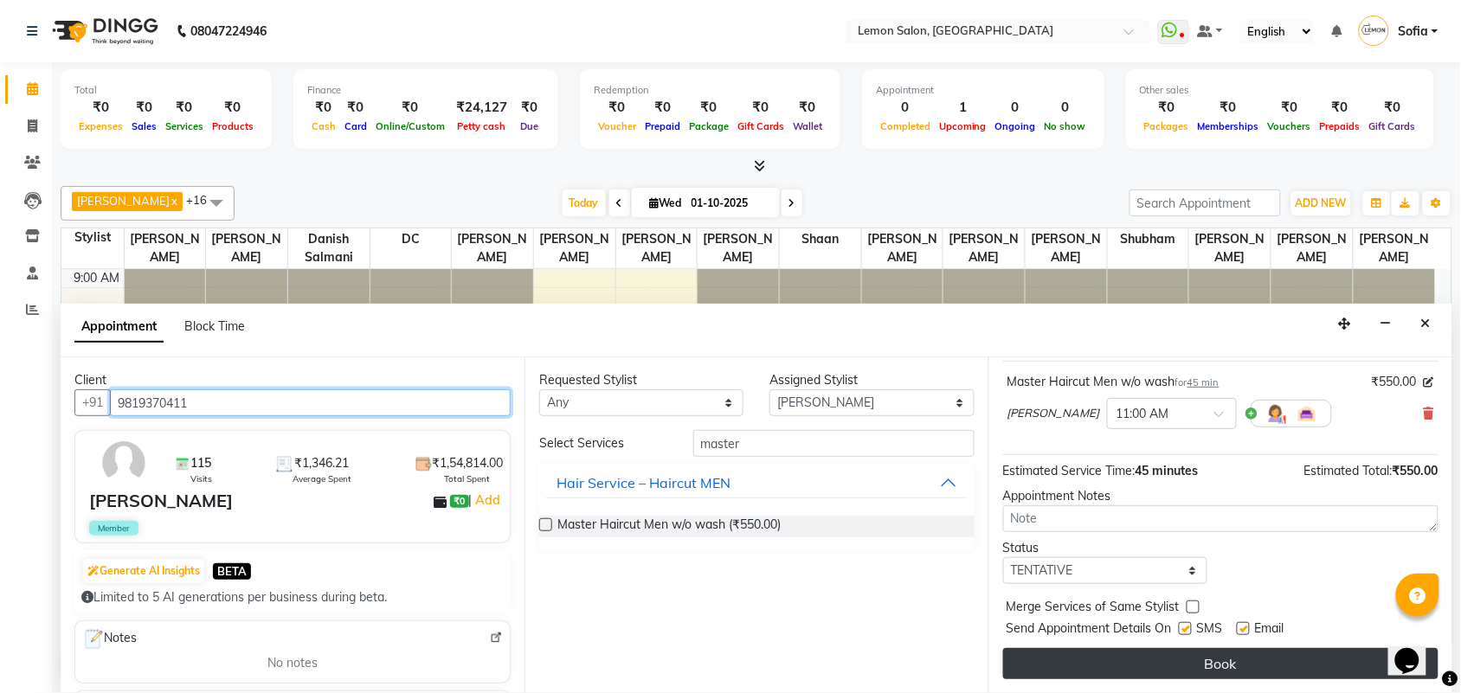
type input "9819370411"
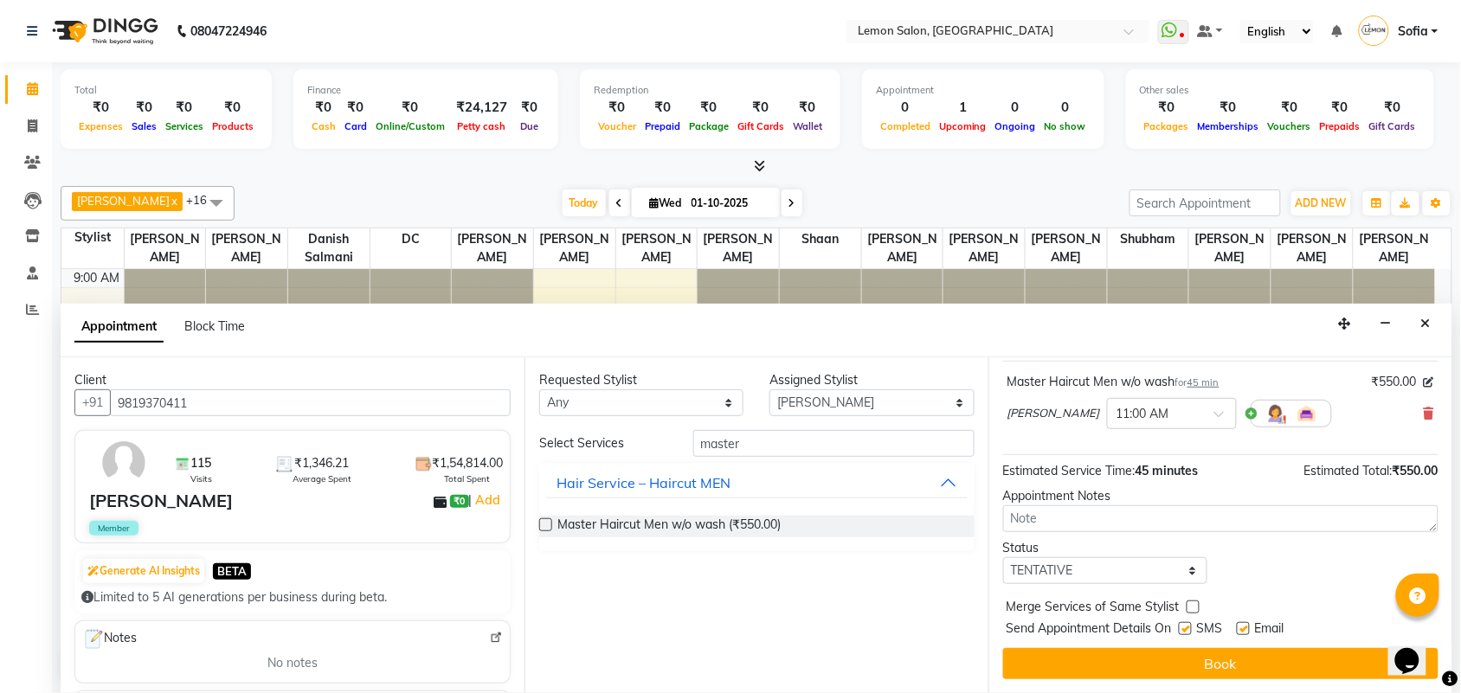
drag, startPoint x: 1151, startPoint y: 665, endPoint x: 901, endPoint y: 365, distance: 390.1
click at [1148, 659] on button "Book" at bounding box center [1220, 663] width 435 height 31
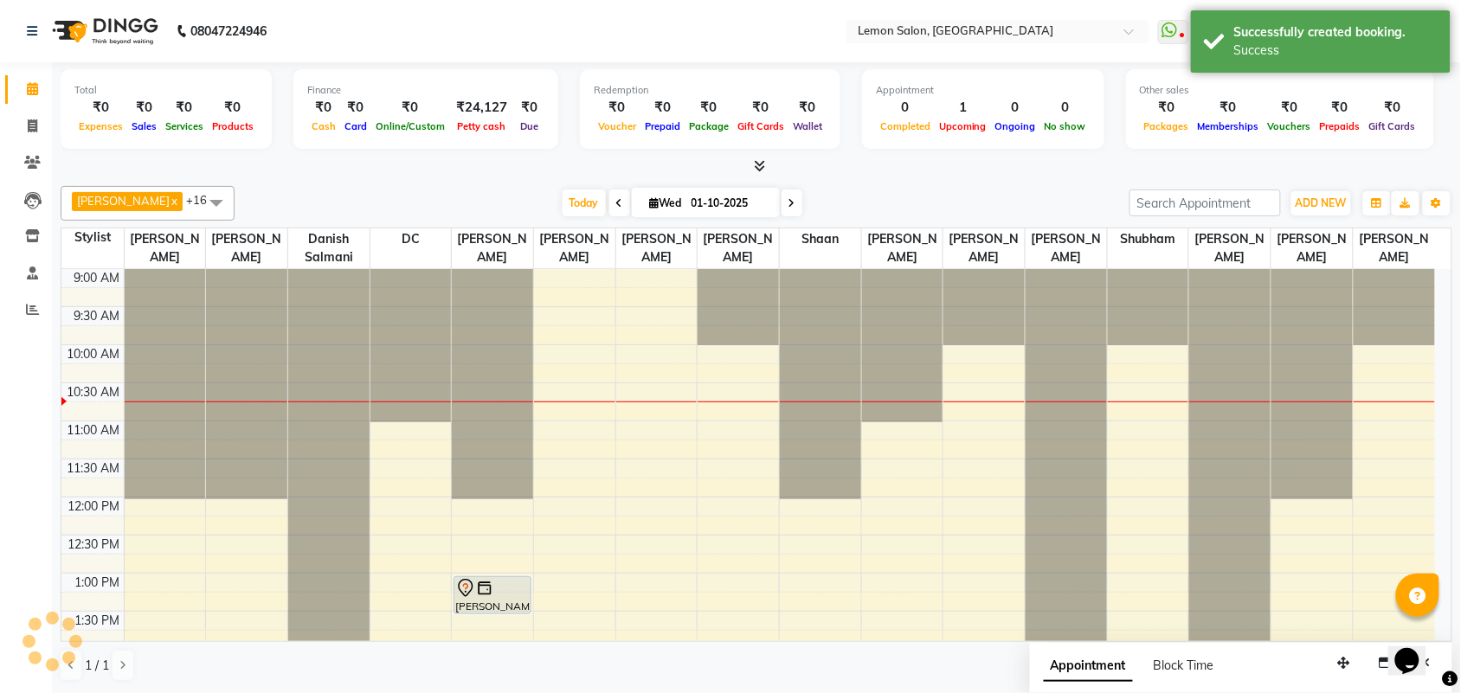
scroll to position [0, 0]
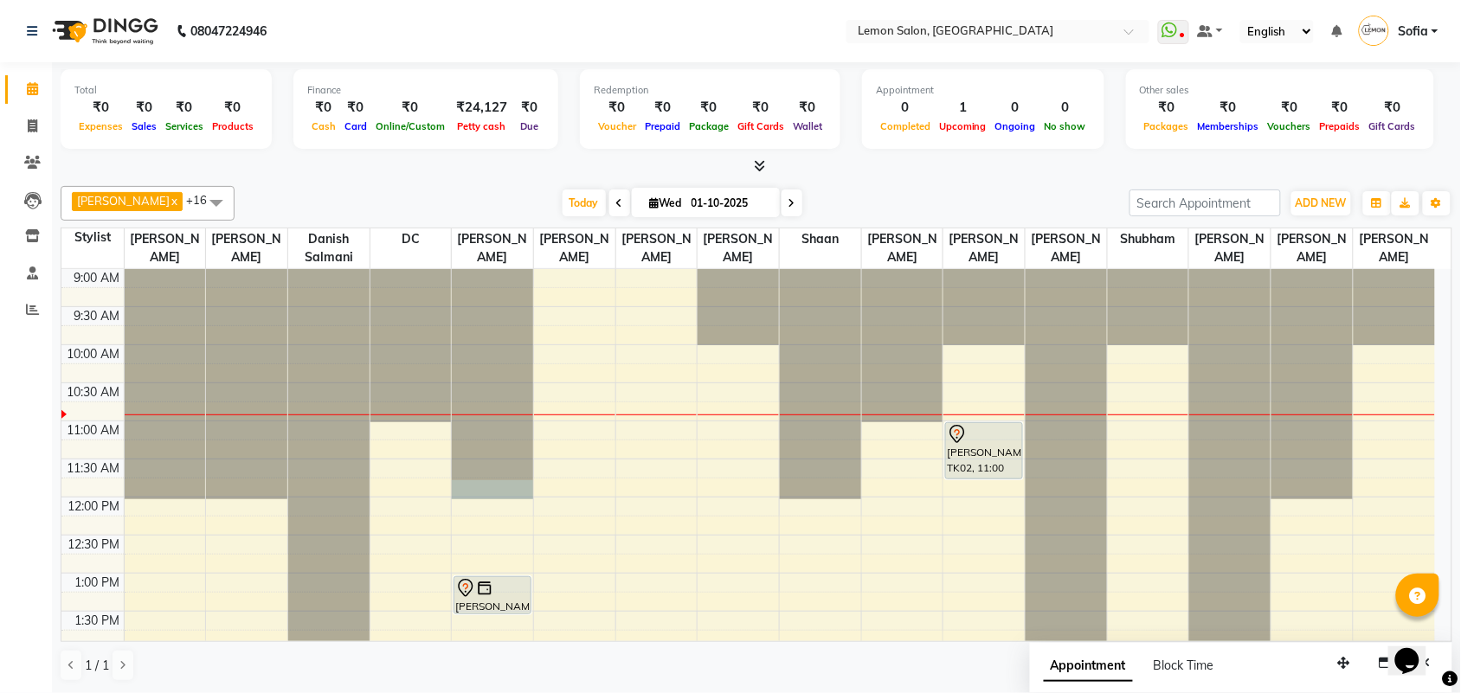
click at [481, 269] on div at bounding box center [492, 269] width 81 height 0
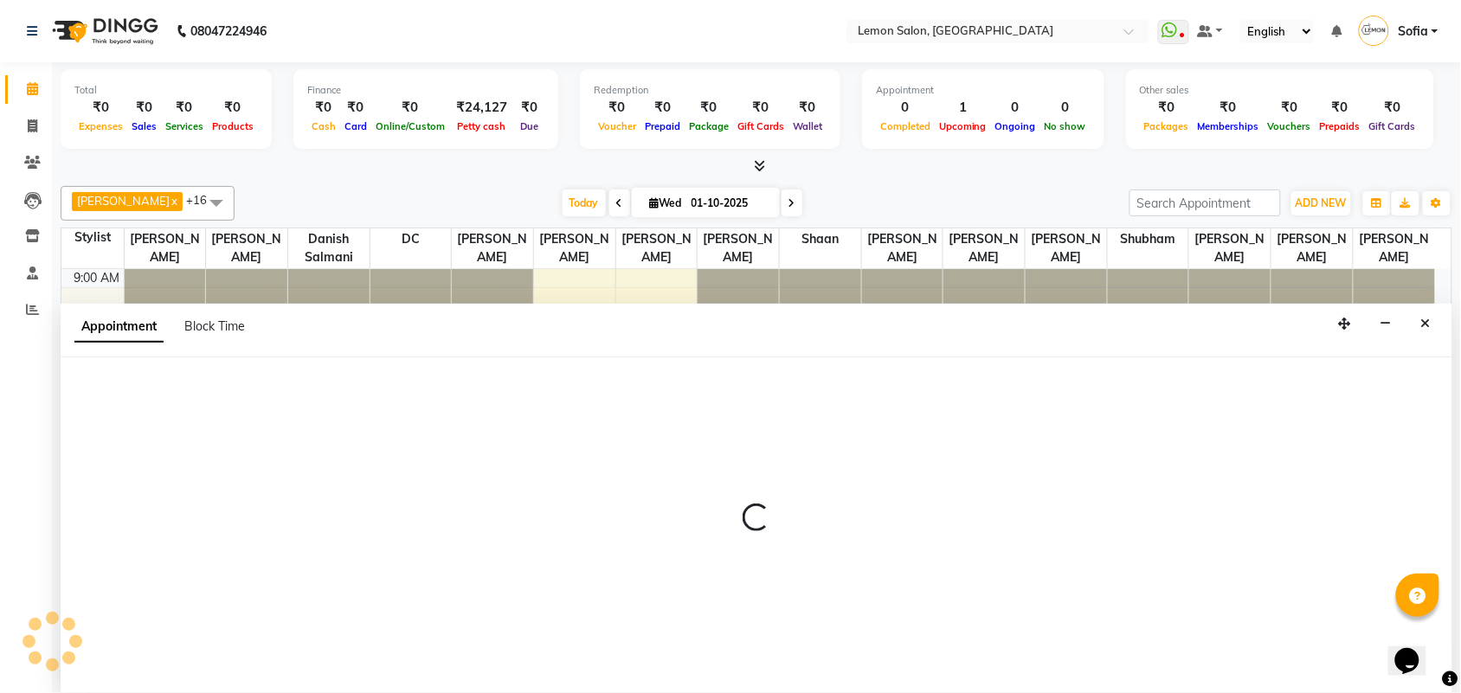
scroll to position [1, 0]
select select "7955"
select select "tentative"
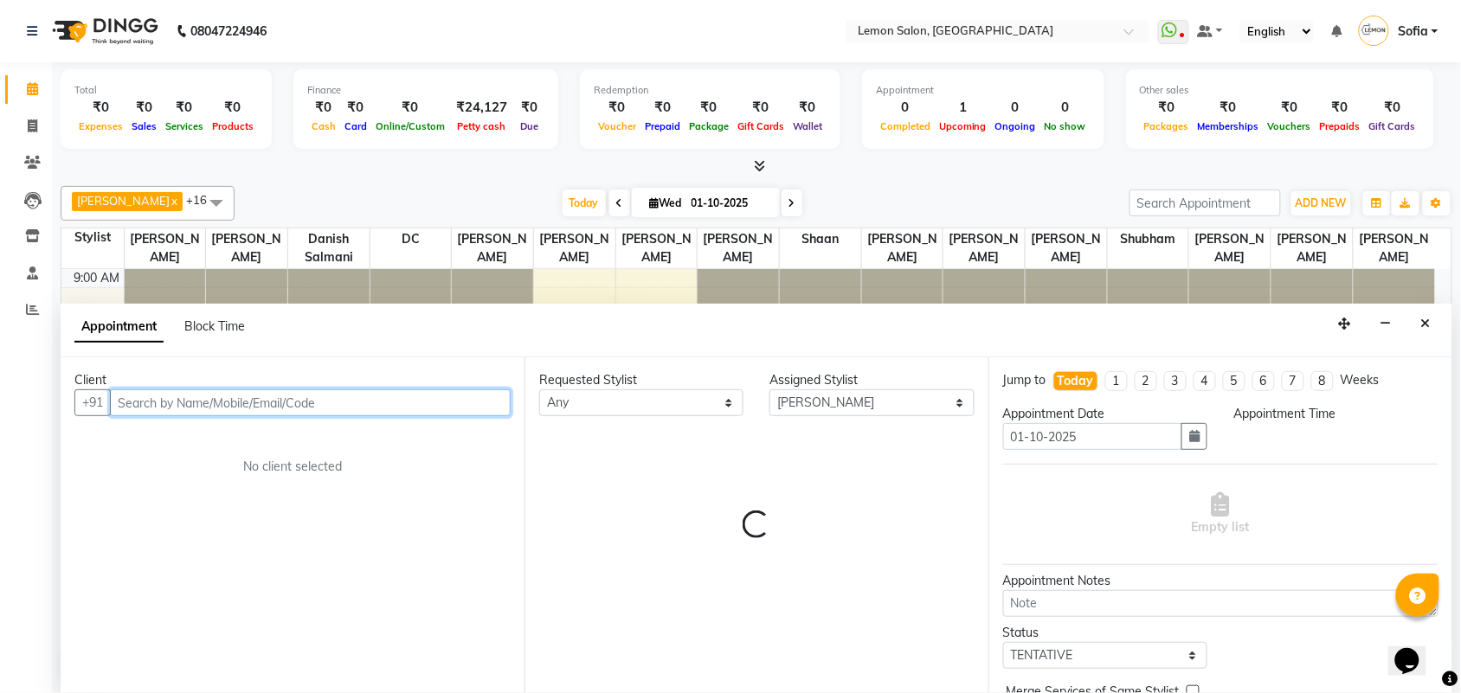
select select "705"
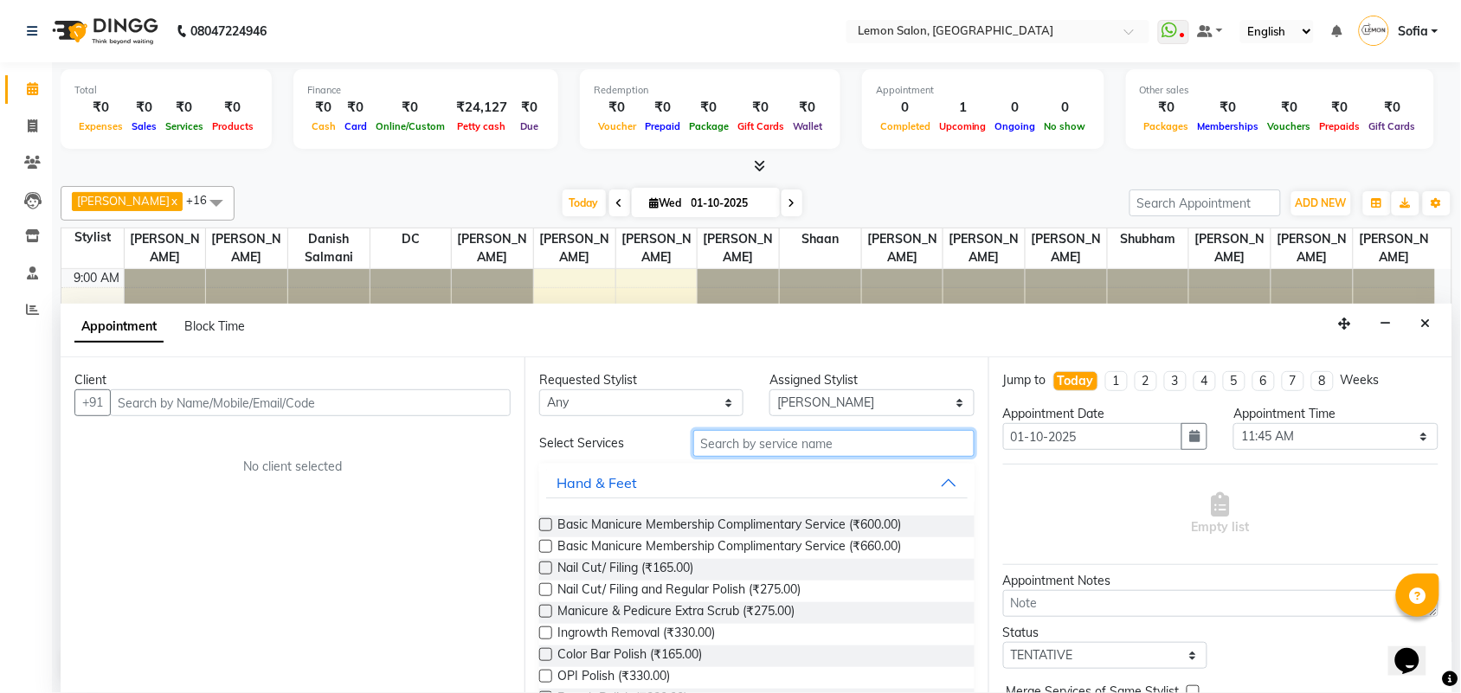
click at [770, 446] on input "text" at bounding box center [833, 443] width 281 height 27
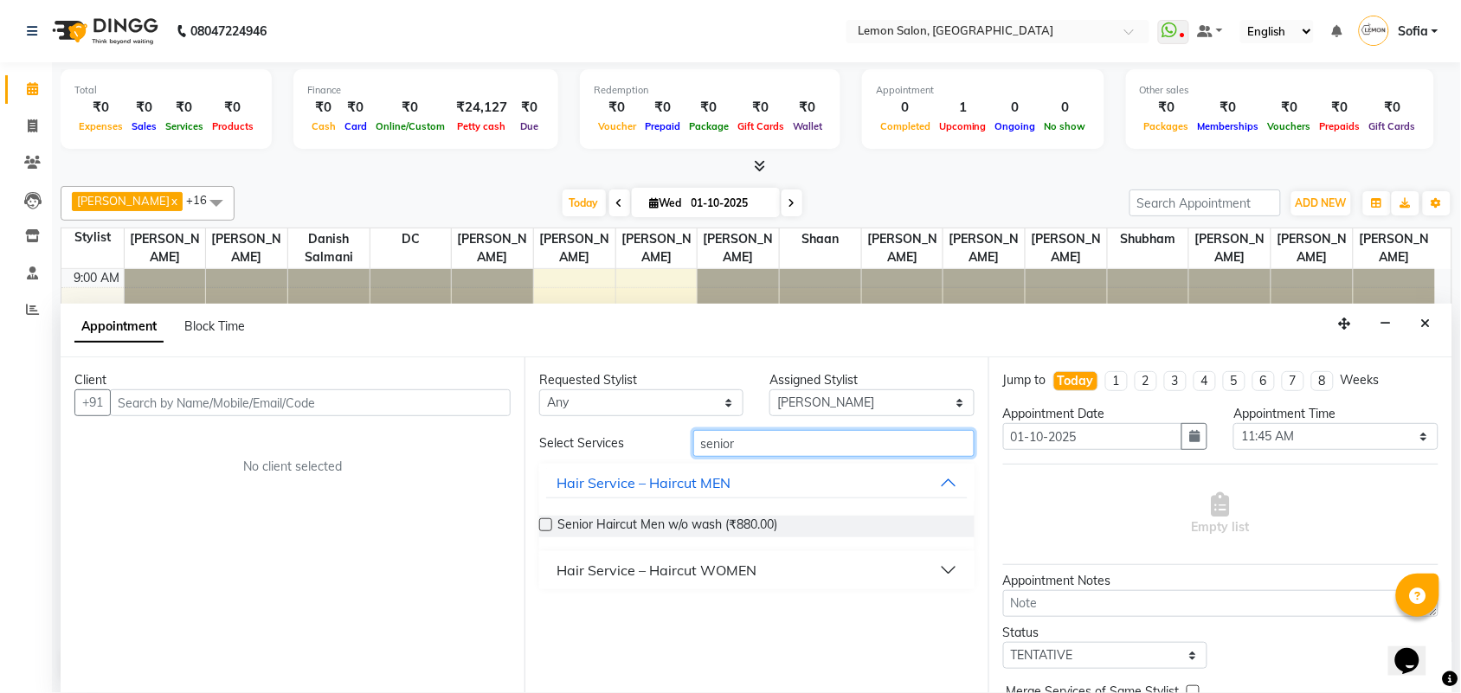
type input "senior"
click at [685, 573] on div "Hair Service – Haircut WOMEN" at bounding box center [656, 570] width 200 height 21
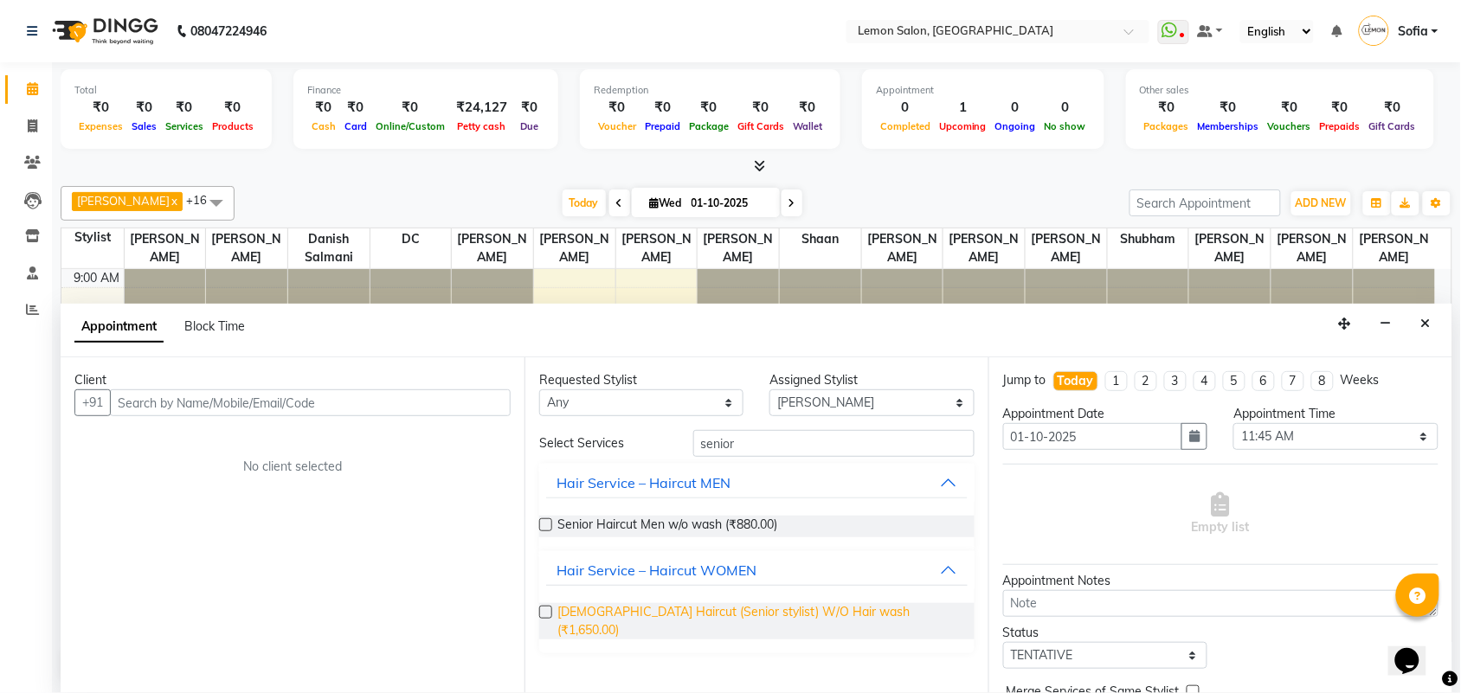
click at [710, 610] on span "Female Haircut (Senior stylist) W/O Hair wash (₹1,650.00)" at bounding box center [758, 621] width 403 height 36
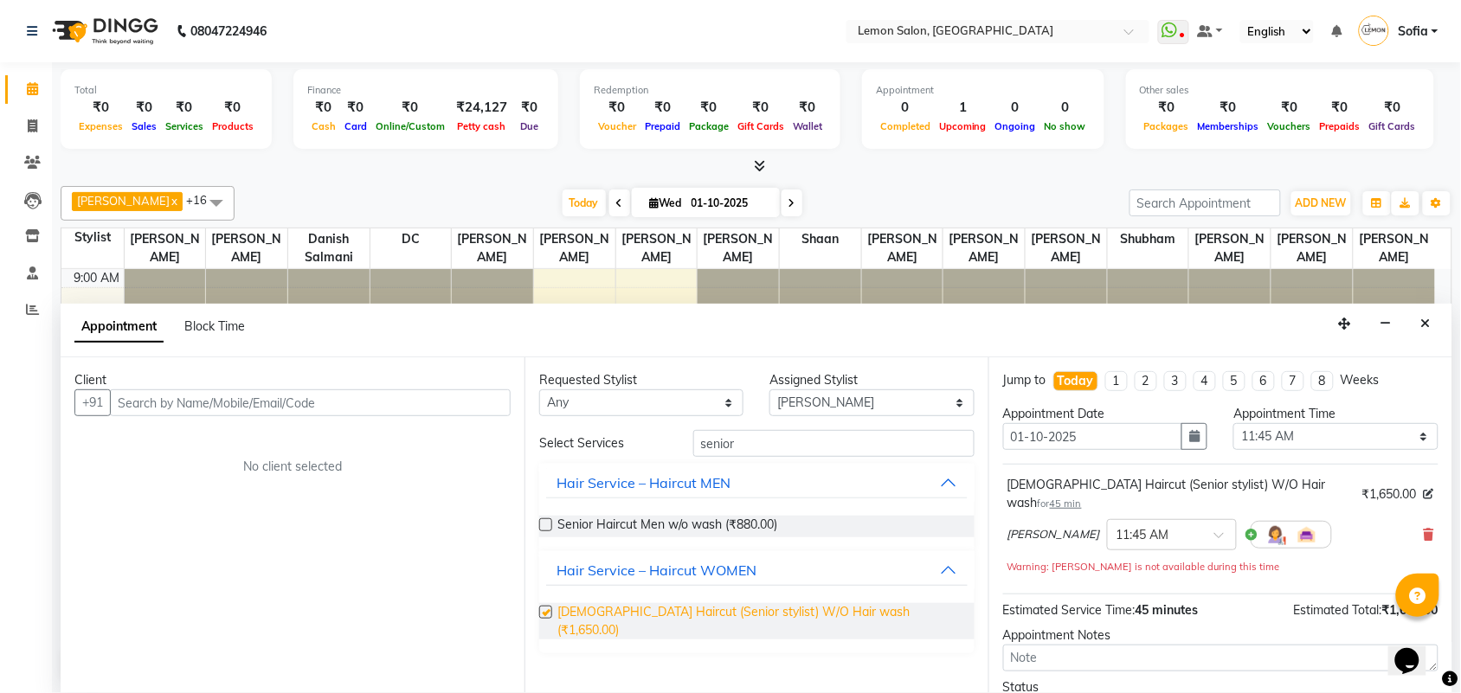
checkbox input "false"
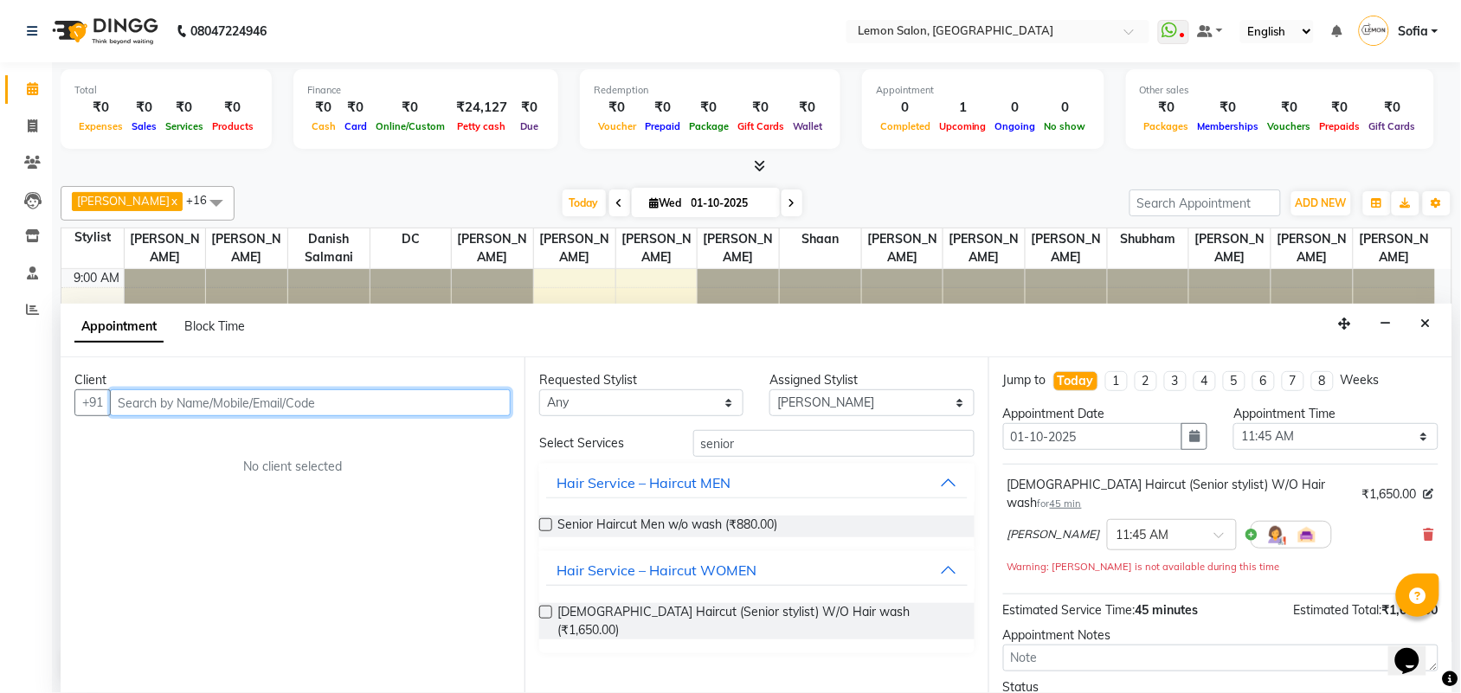
click at [347, 395] on input "text" at bounding box center [310, 402] width 401 height 27
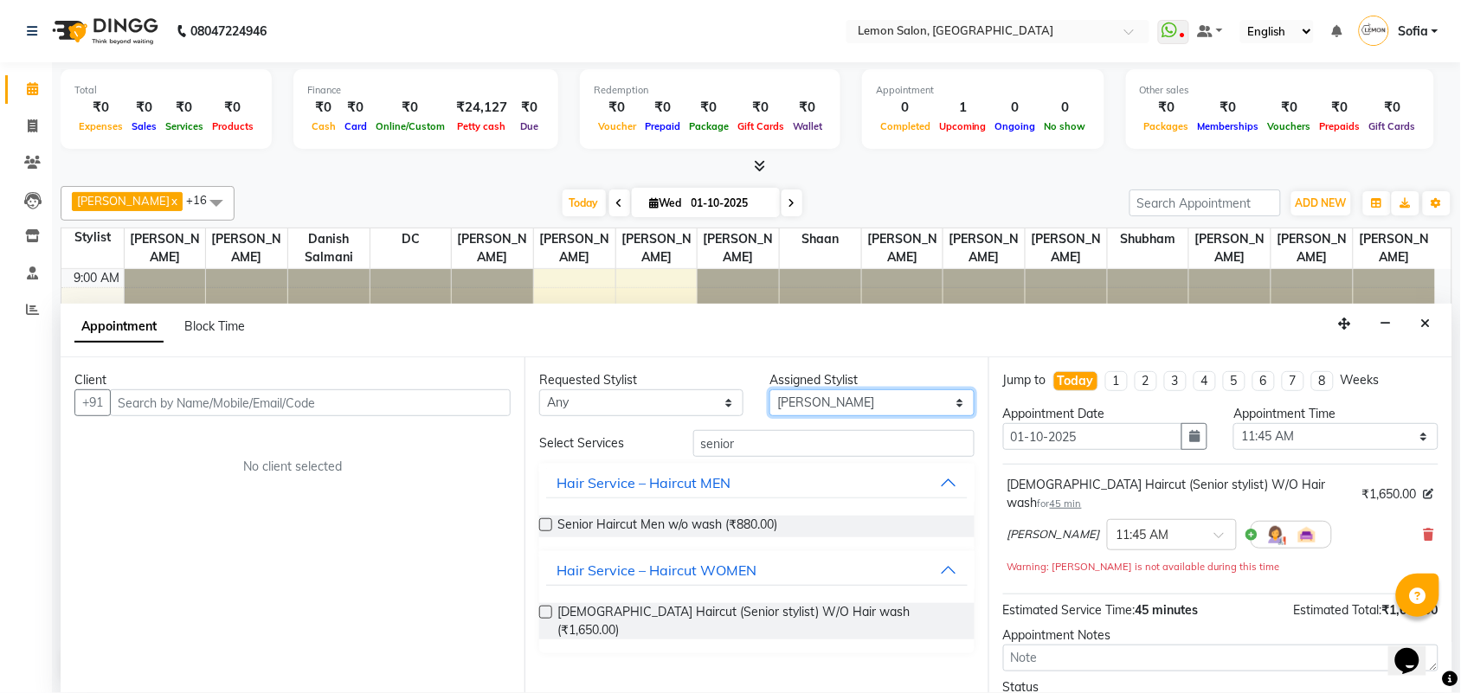
click at [820, 395] on select "Select Aalam Saifi Abhishek Shelar Aditi Nigam Ansar Ahmed Archana Muke Ashish …" at bounding box center [871, 402] width 204 height 27
select select "90927"
click at [770, 389] on select "Select Aalam Saifi Abhishek Shelar Aditi Nigam Ansar Ahmed Archana Muke Ashish …" at bounding box center [871, 402] width 204 height 27
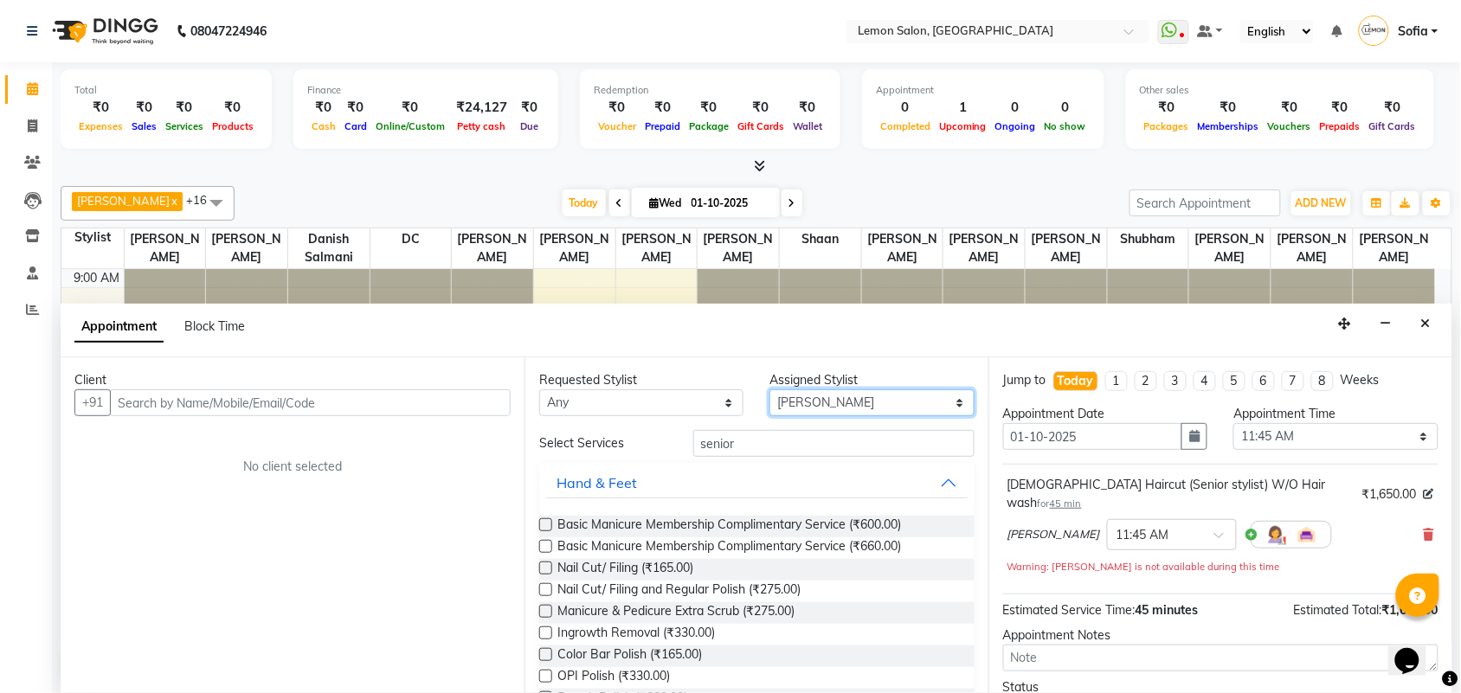
click at [829, 402] on select "Select Aalam Saifi Abhishek Shelar Aditi Nigam Ansar Ahmed Archana Muke Ashish …" at bounding box center [871, 402] width 204 height 27
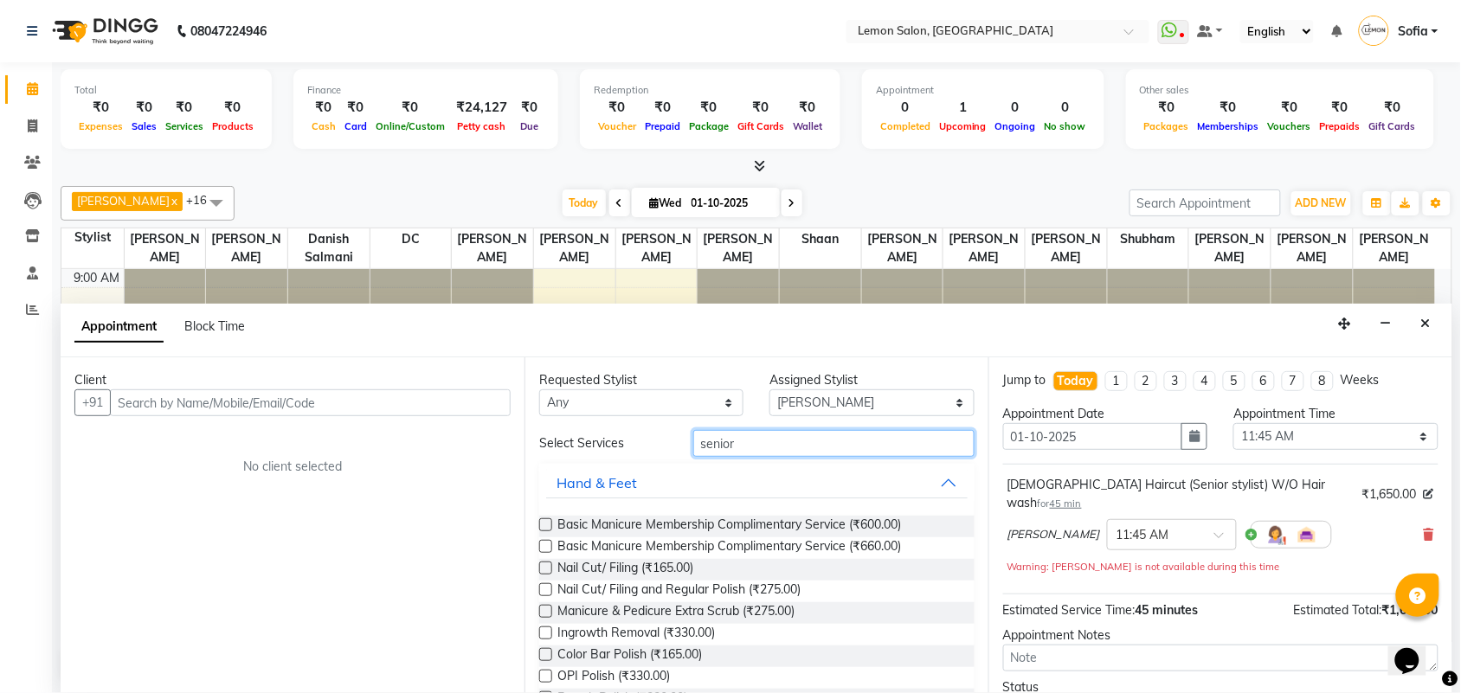
click at [725, 448] on input "senior" at bounding box center [833, 443] width 281 height 27
click at [746, 434] on input "senior" at bounding box center [833, 443] width 281 height 27
drag, startPoint x: 1002, startPoint y: 548, endPoint x: 1281, endPoint y: 556, distance: 278.7
click at [1281, 556] on div "Female Haircut (Senior stylist) W/O Hair wash for 45 min ₹1,650.00 Shibhu Salma…" at bounding box center [1220, 526] width 435 height 108
click at [300, 608] on div "Client +91 No client selected" at bounding box center [293, 525] width 464 height 336
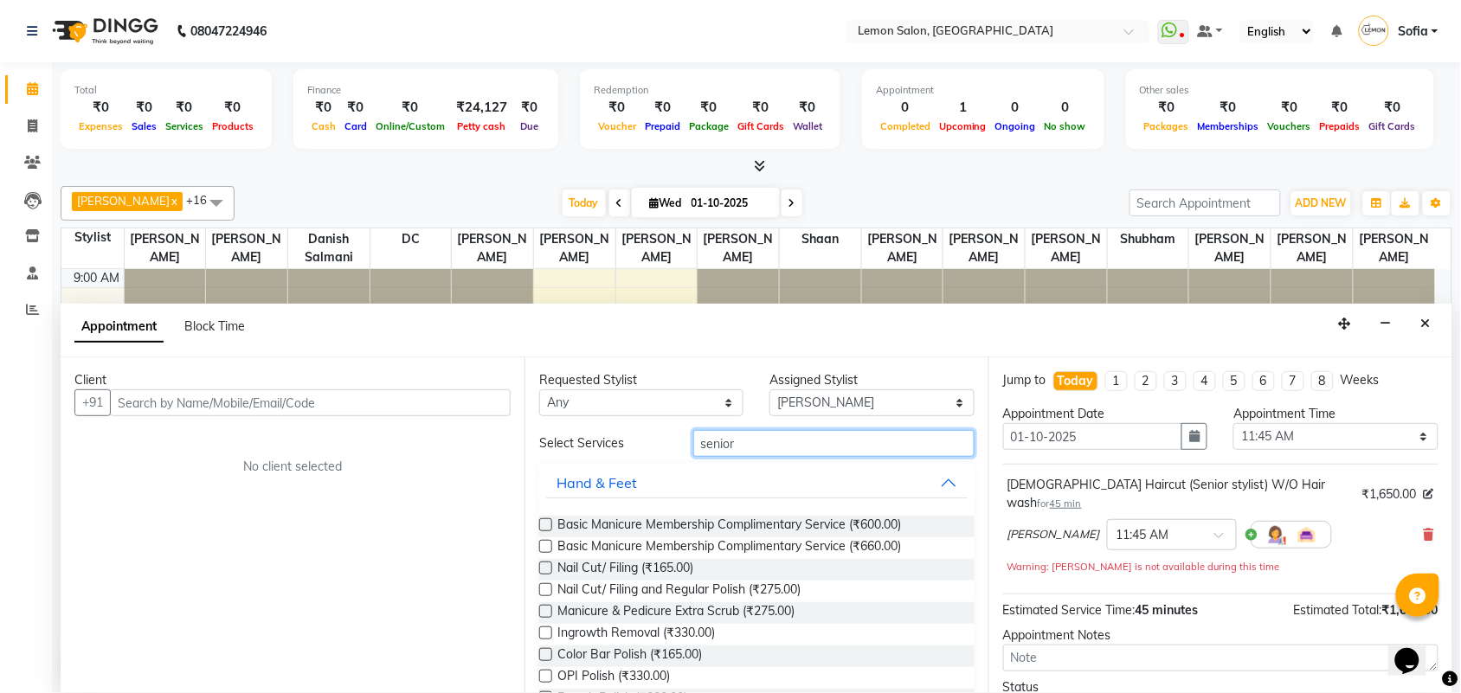
drag, startPoint x: 748, startPoint y: 446, endPoint x: 633, endPoint y: 446, distance: 115.9
click at [633, 446] on div "Select Services senior" at bounding box center [756, 443] width 461 height 27
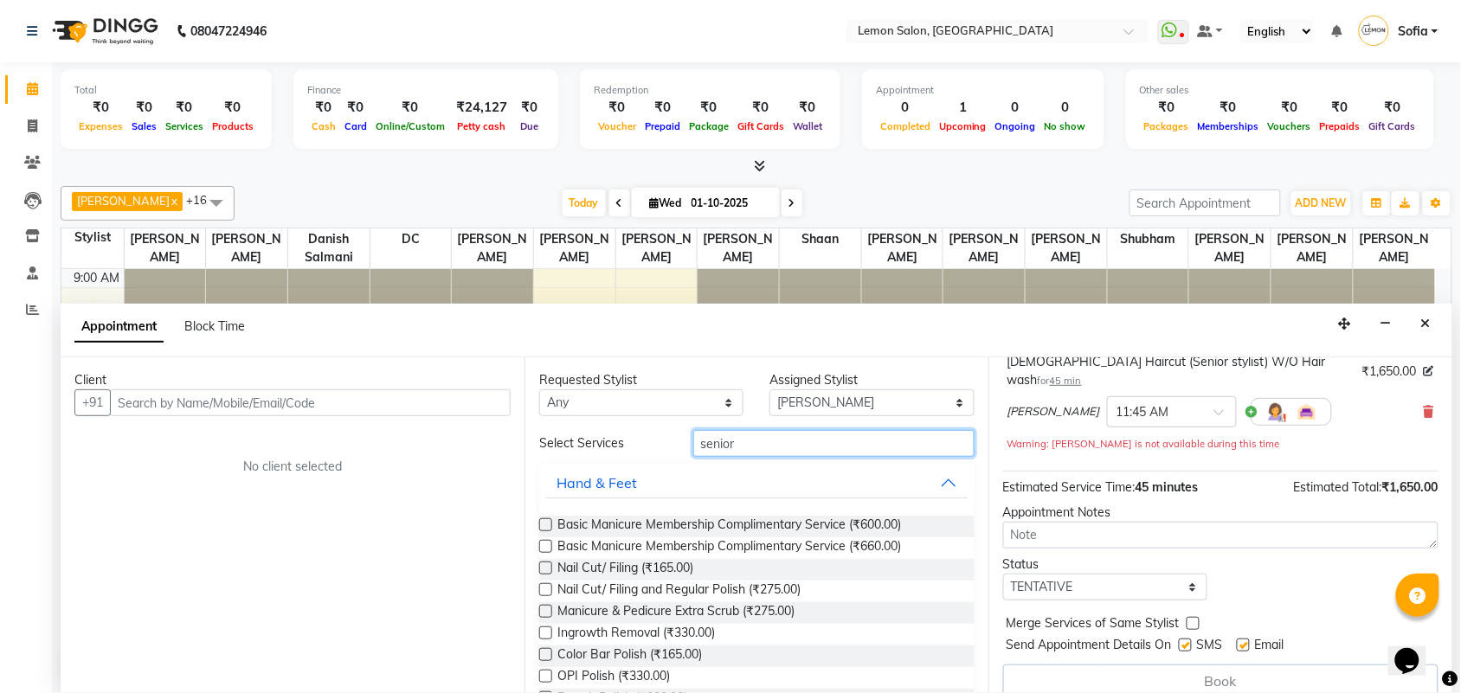
scroll to position [124, 0]
click at [1421, 321] on icon "Close" at bounding box center [1426, 324] width 10 height 12
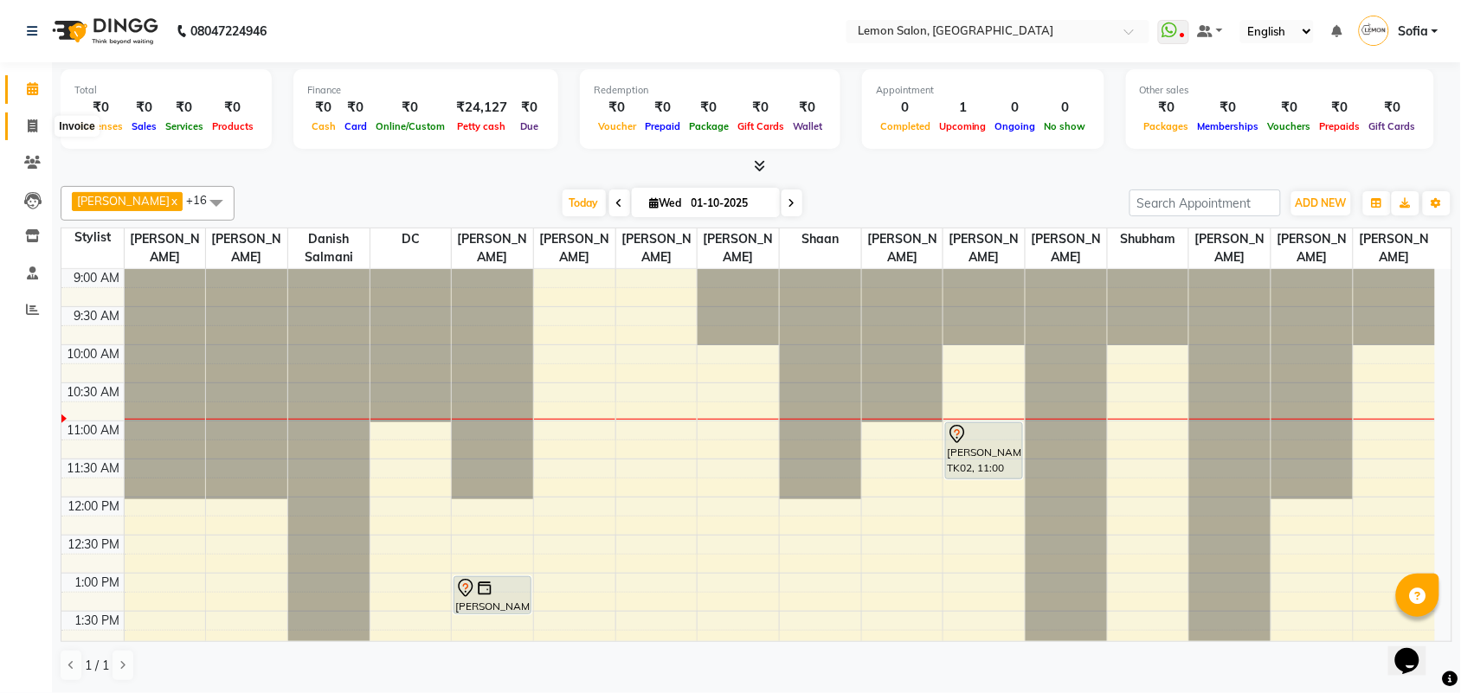
click at [36, 125] on icon at bounding box center [33, 125] width 10 height 13
select select "551"
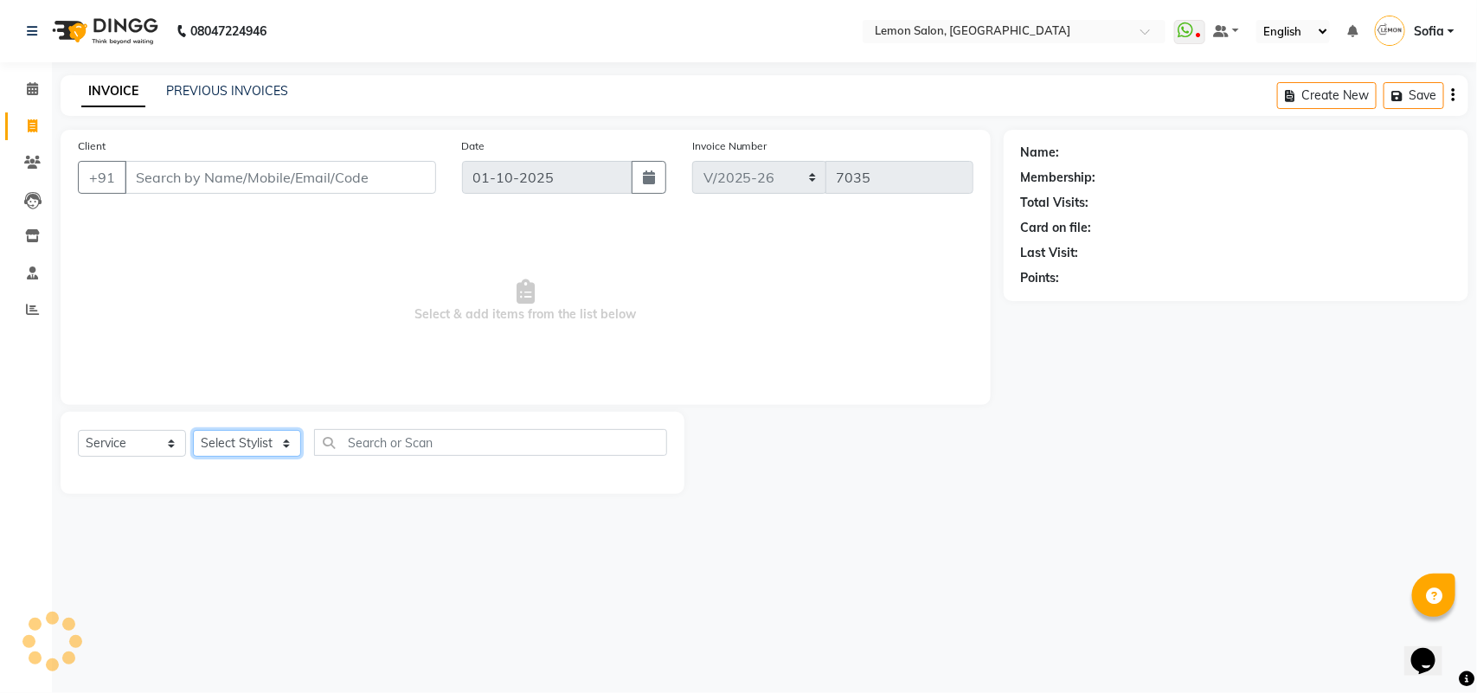
click at [238, 446] on select "Select Stylist" at bounding box center [247, 443] width 108 height 27
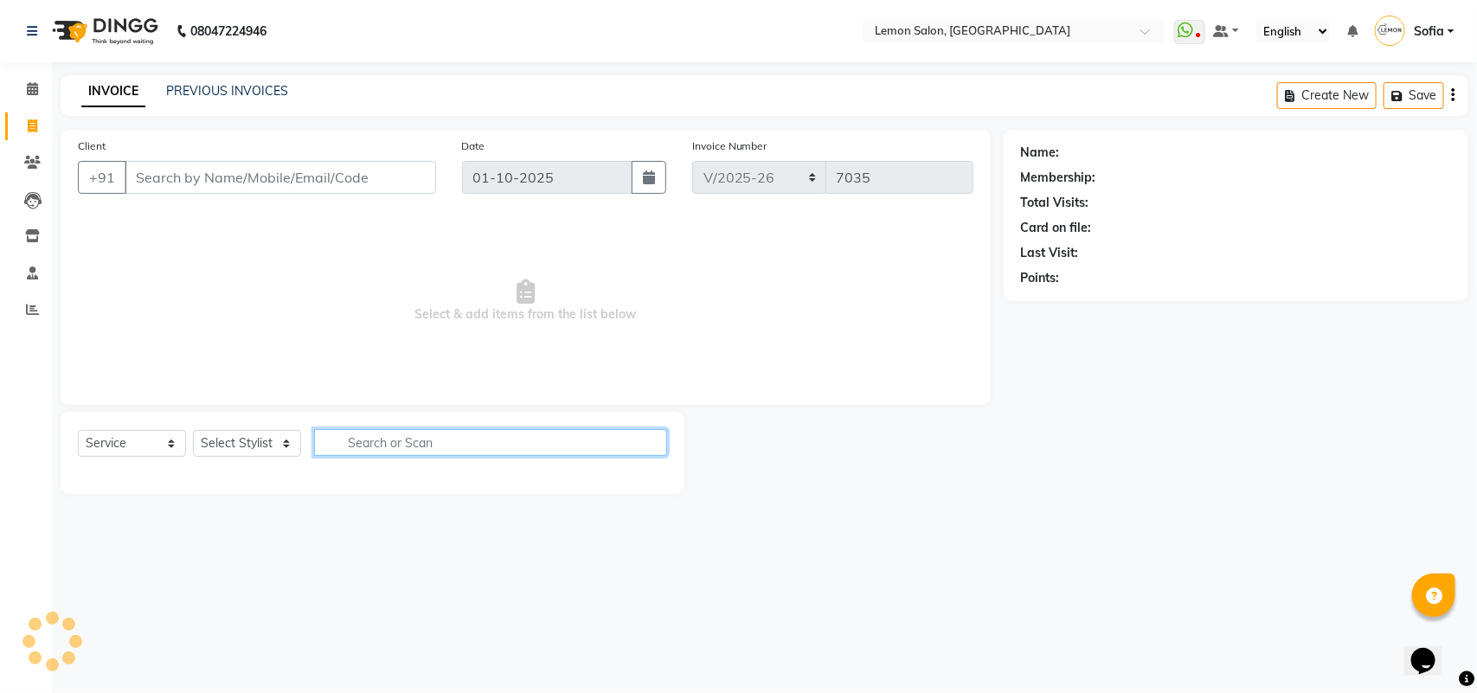
drag, startPoint x: 395, startPoint y: 440, endPoint x: 260, endPoint y: 438, distance: 135.0
click at [391, 440] on input "text" at bounding box center [490, 442] width 353 height 27
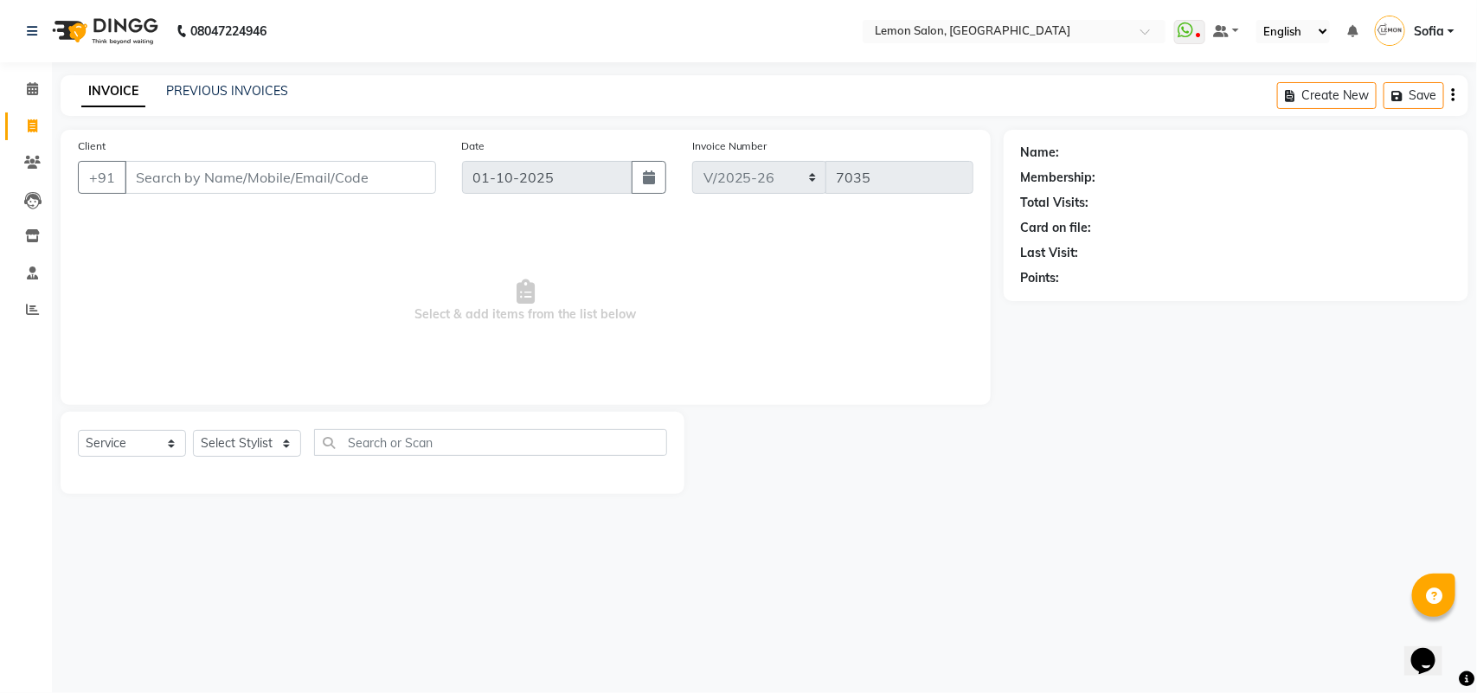
drag, startPoint x: 144, startPoint y: 426, endPoint x: 139, endPoint y: 439, distance: 13.7
click at [141, 431] on div "Select Service Product Membership Package Voucher Prepaid Gift Card Select Styl…" at bounding box center [373, 453] width 624 height 82
click at [138, 441] on select "Select Service Product Membership Package Voucher Prepaid Gift Card" at bounding box center [132, 443] width 108 height 27
select select "product"
click at [78, 430] on select "Select Service Product Membership Package Voucher Prepaid Gift Card" at bounding box center [132, 443] width 108 height 27
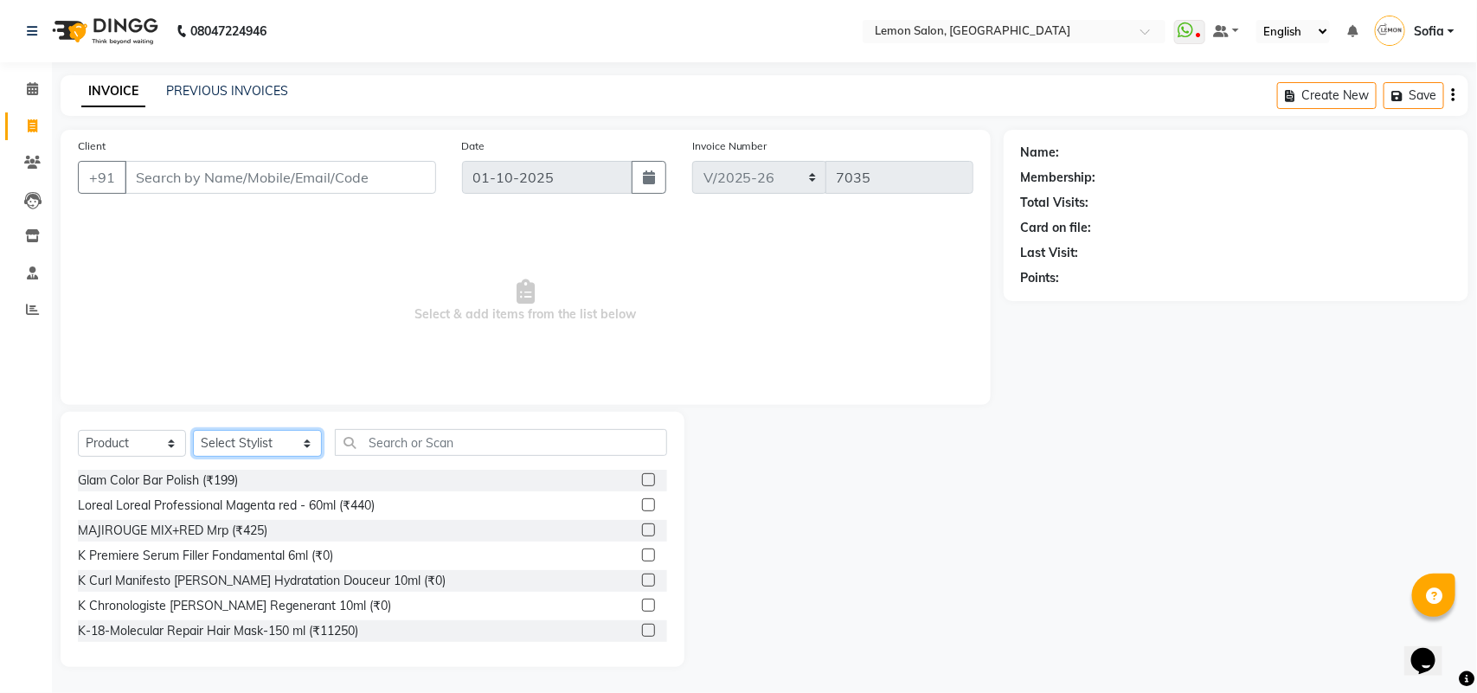
click at [236, 441] on select "Select Stylist Aalam Saifi Abhishek Shelar Aditi Nigam Ansar Ahmed Archana Muke…" at bounding box center [257, 443] width 129 height 27
select select "58017"
click at [193, 430] on select "Select Stylist Aalam Saifi Abhishek Shelar Aditi Nigam Ansar Ahmed Archana Muke…" at bounding box center [257, 443] width 129 height 27
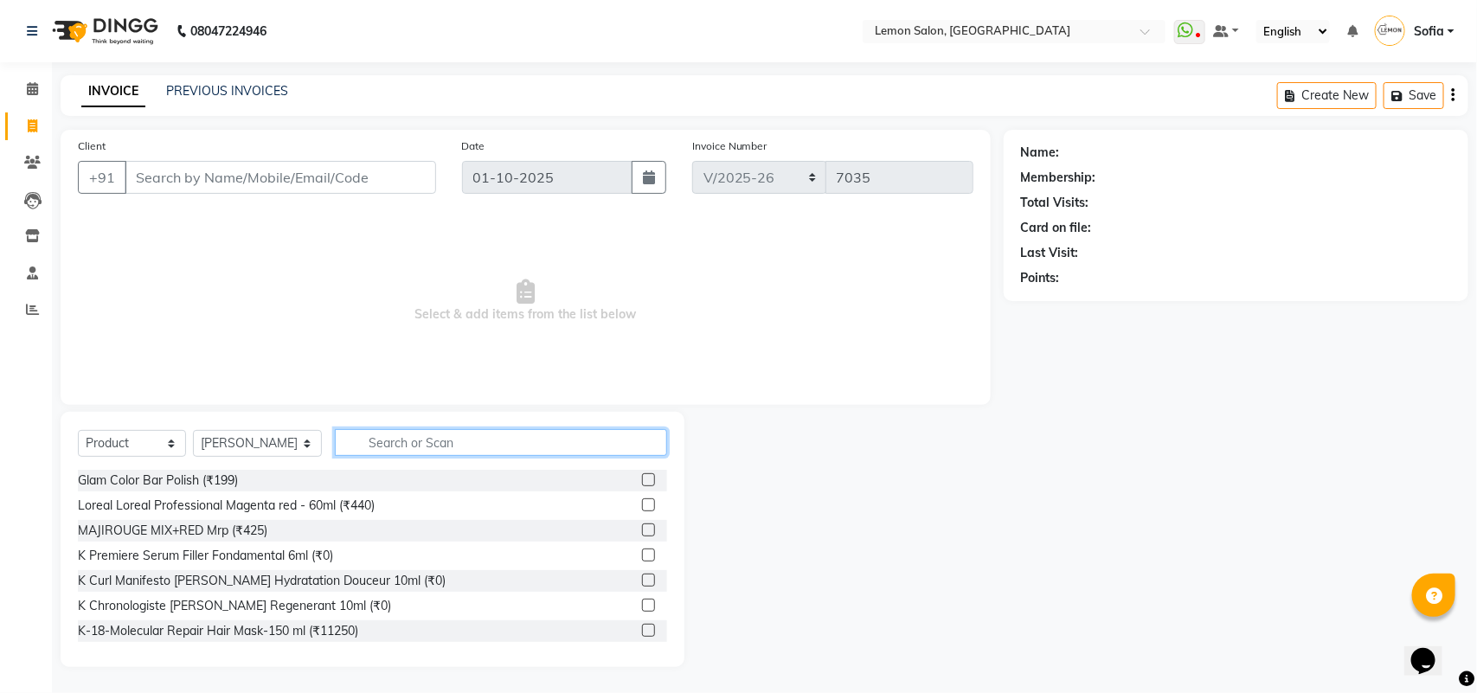
click at [422, 440] on input "text" at bounding box center [501, 442] width 332 height 27
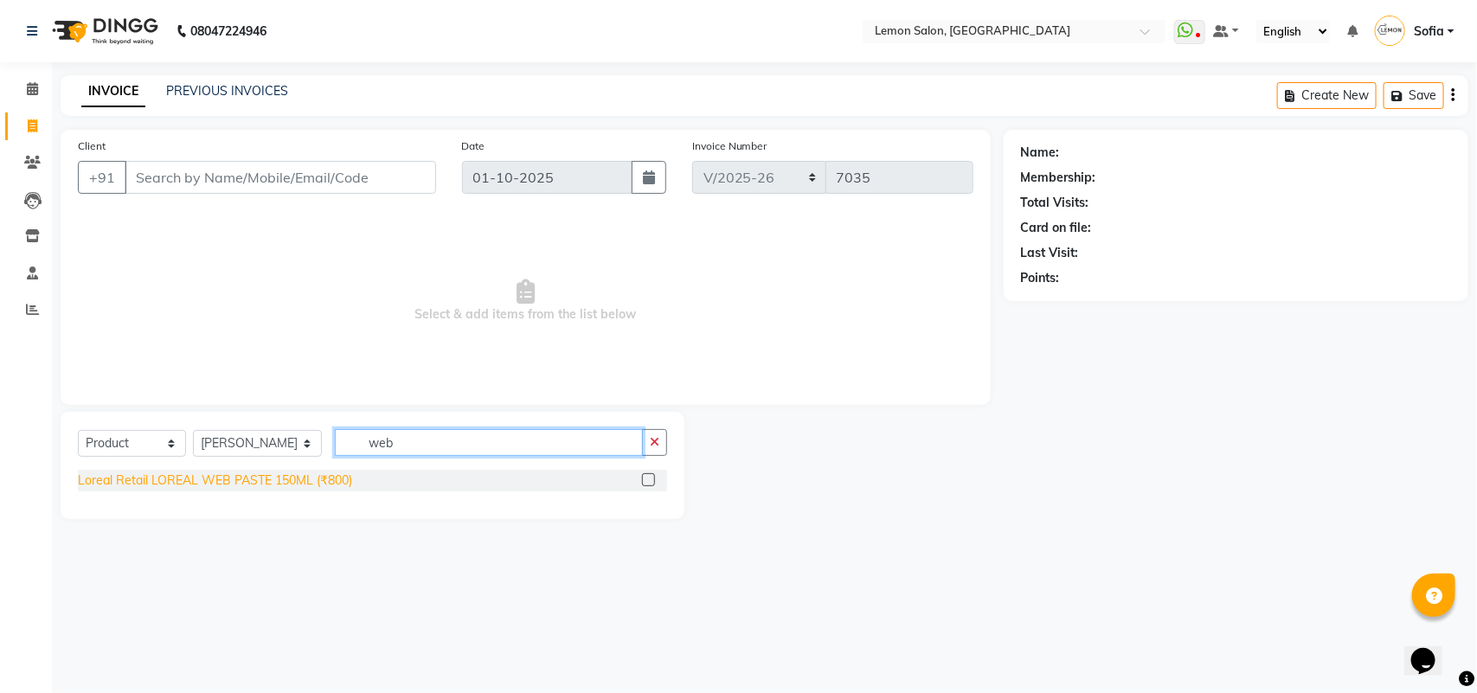
type input "web"
click at [318, 478] on div "Loreal Retail LOREAL WEB PASTE 150ML (₹800)" at bounding box center [215, 481] width 274 height 18
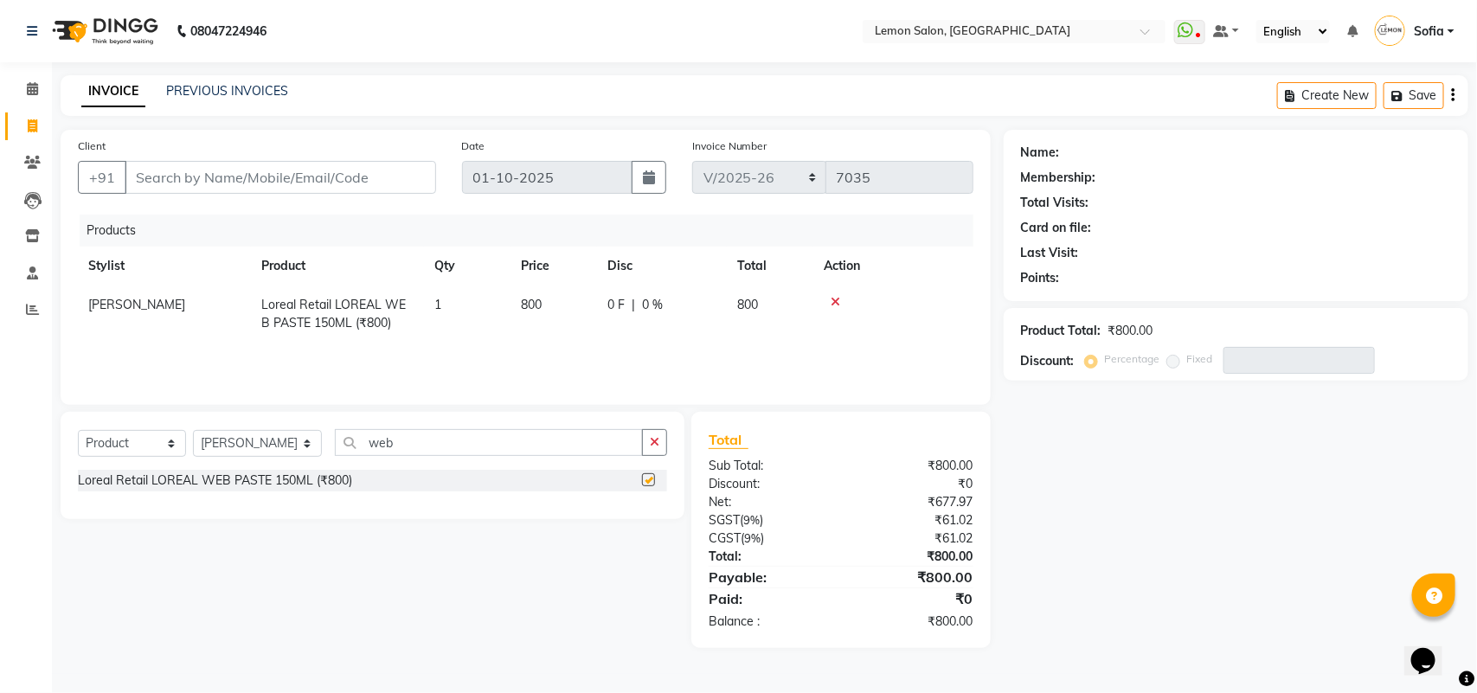
checkbox input "false"
click at [438, 303] on span "1" at bounding box center [437, 305] width 7 height 16
select select "58017"
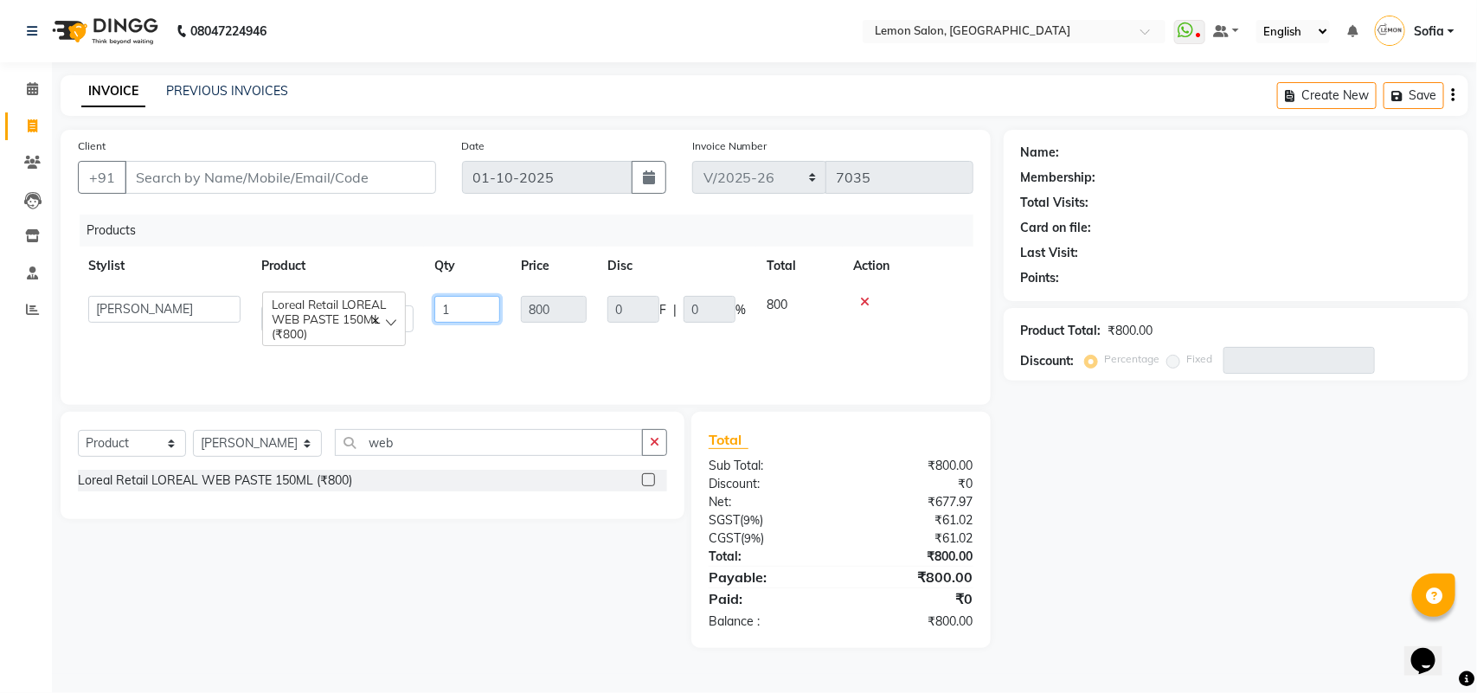
click at [448, 300] on input "1" at bounding box center [467, 309] width 66 height 27
type input "4"
click at [0, 427] on div "Calendar Invoice Clients Leads Inventory Staff Reports Completed InProgress Upc…" at bounding box center [117, 358] width 234 height 618
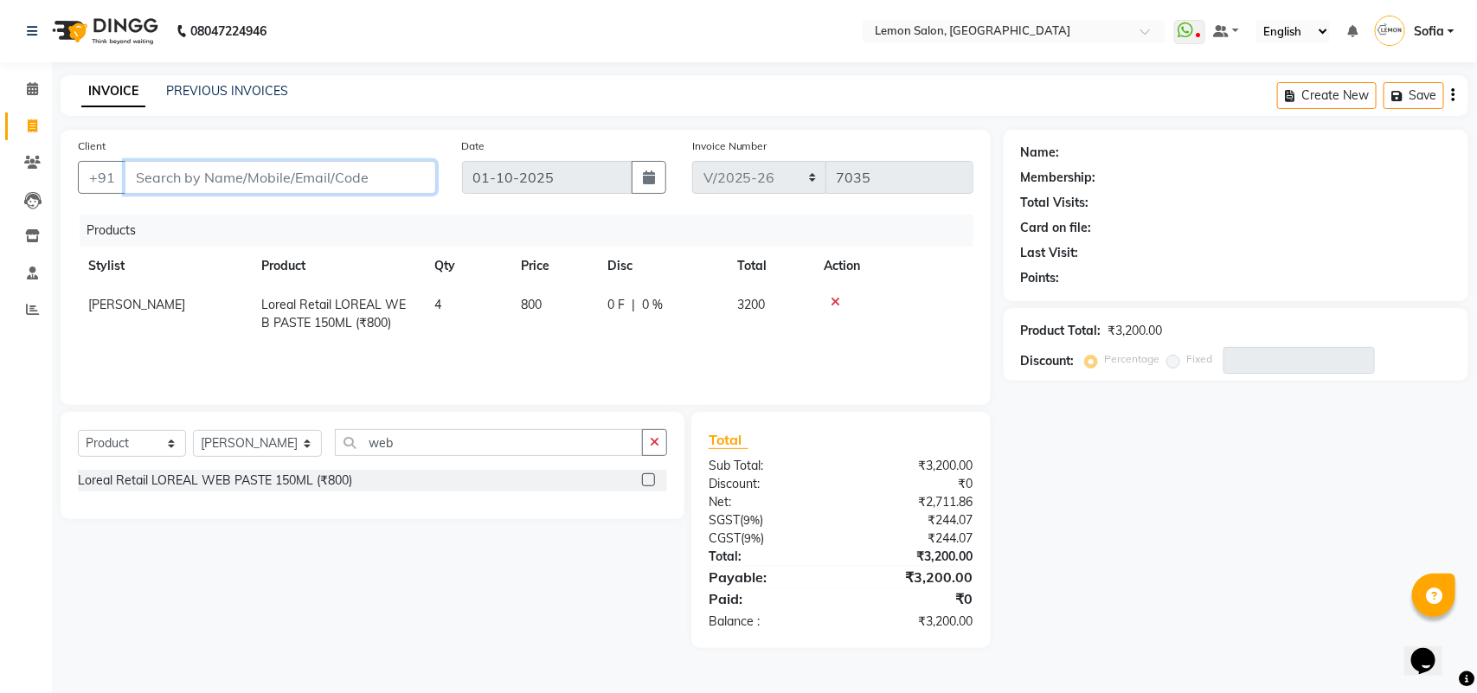
click at [291, 186] on input "Client" at bounding box center [280, 177] width 311 height 33
type input "9"
type input "0"
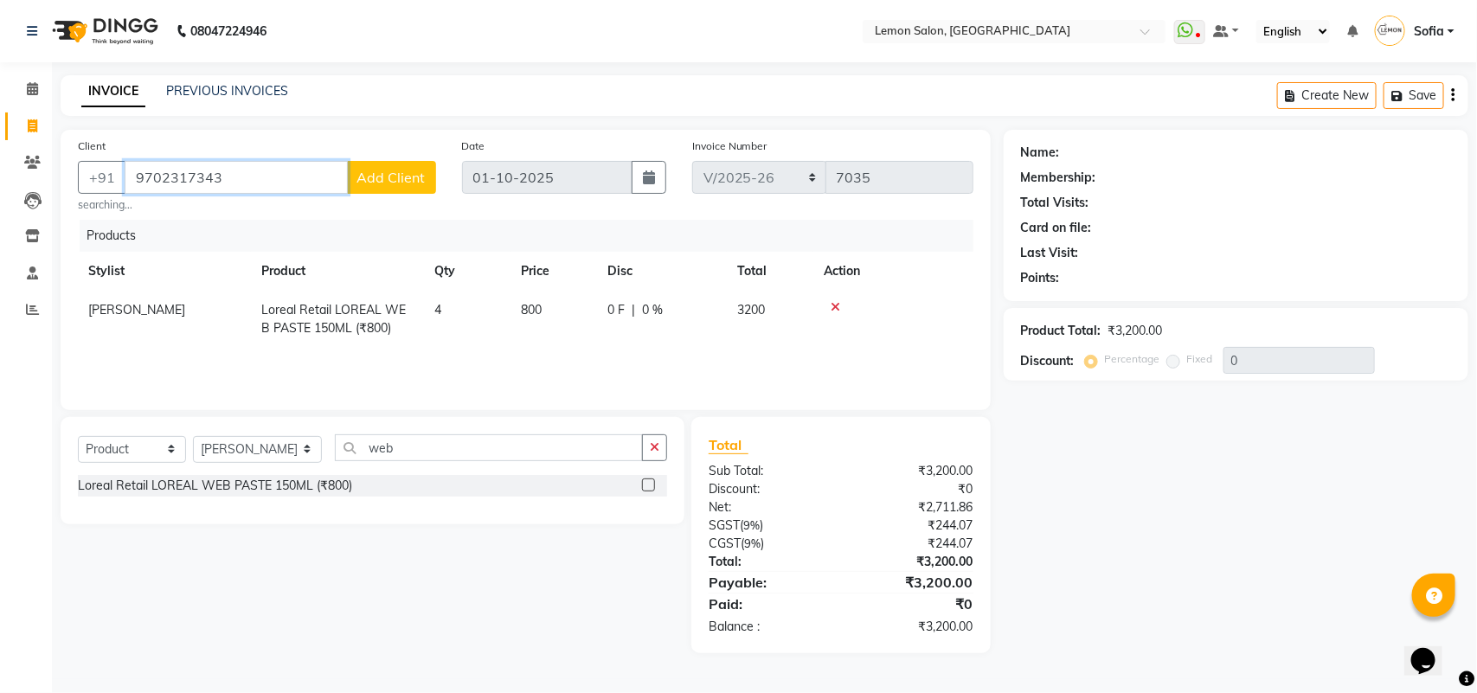
type input "9702317343"
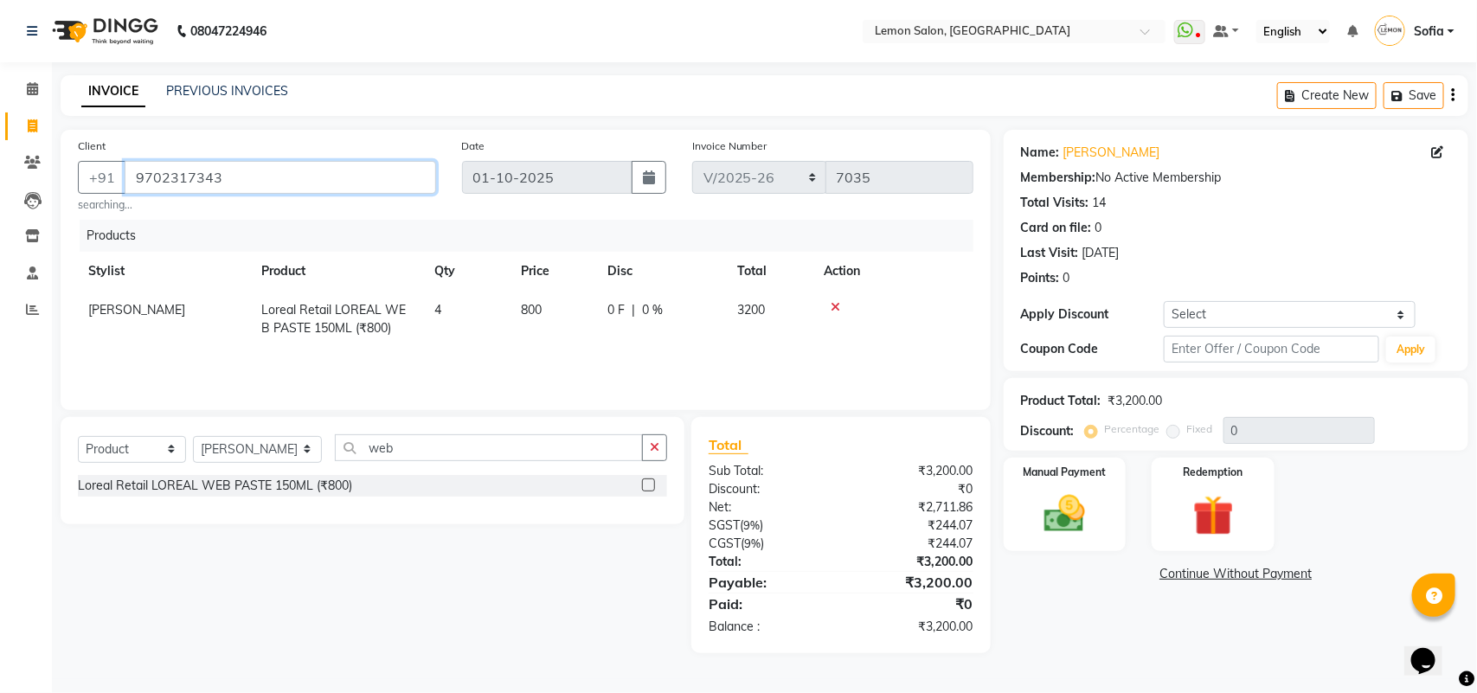
click at [245, 174] on input "9702317343" at bounding box center [280, 177] width 311 height 33
click at [1057, 528] on img at bounding box center [1065, 514] width 68 height 48
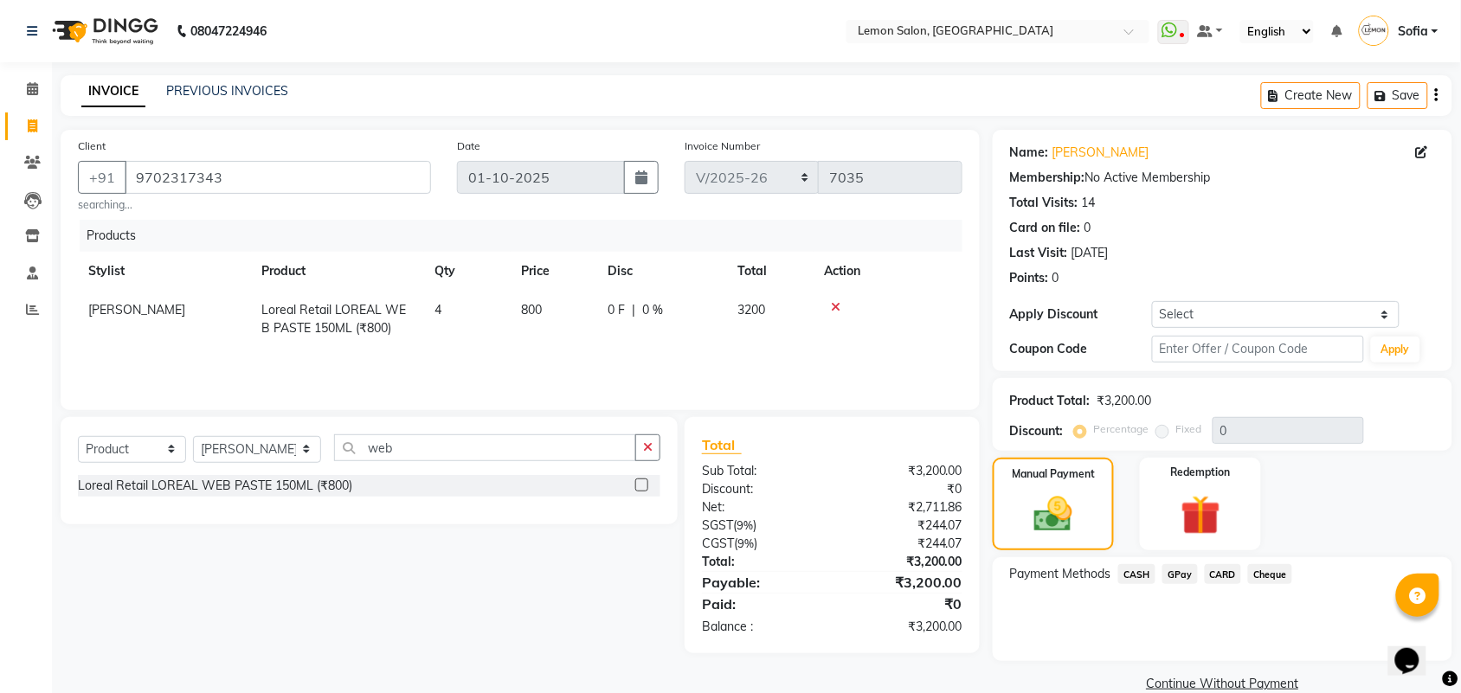
click at [1179, 575] on span "GPay" at bounding box center [1179, 574] width 35 height 20
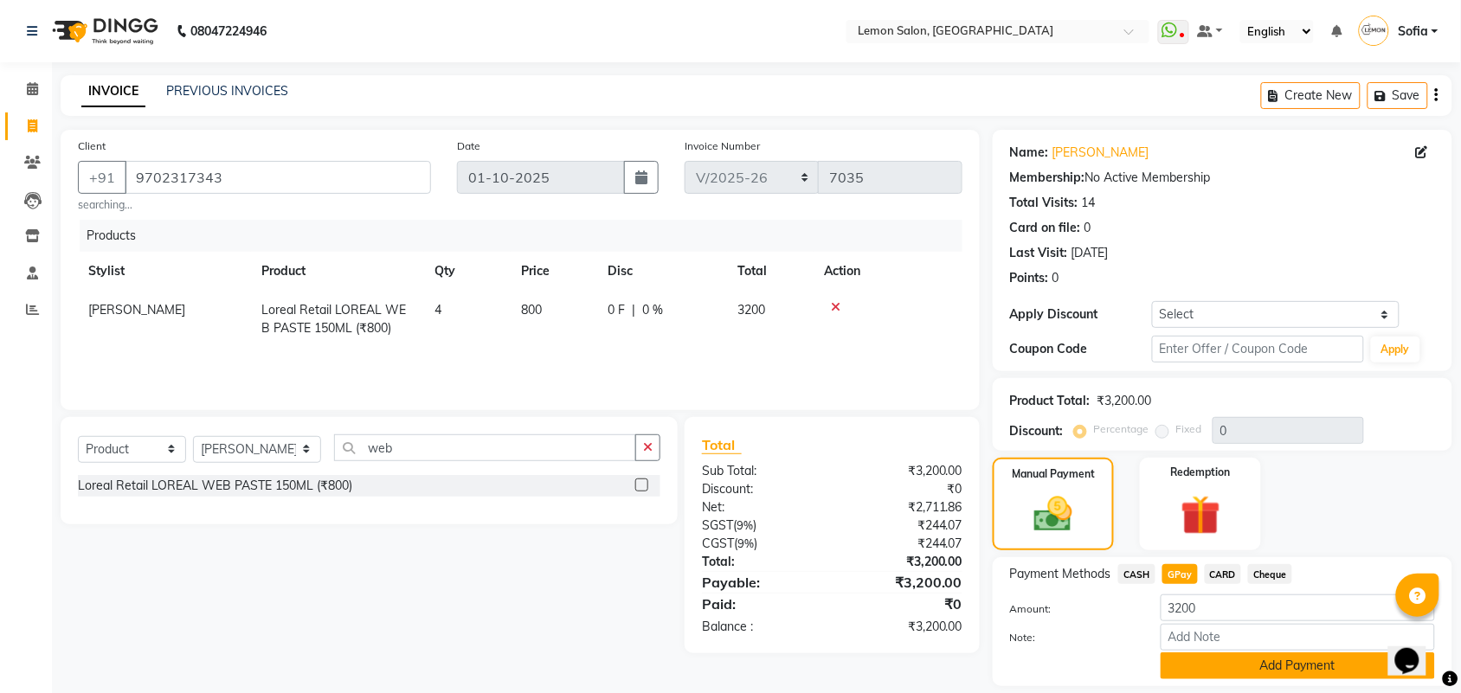
click at [1201, 662] on button "Add Payment" at bounding box center [1297, 665] width 274 height 27
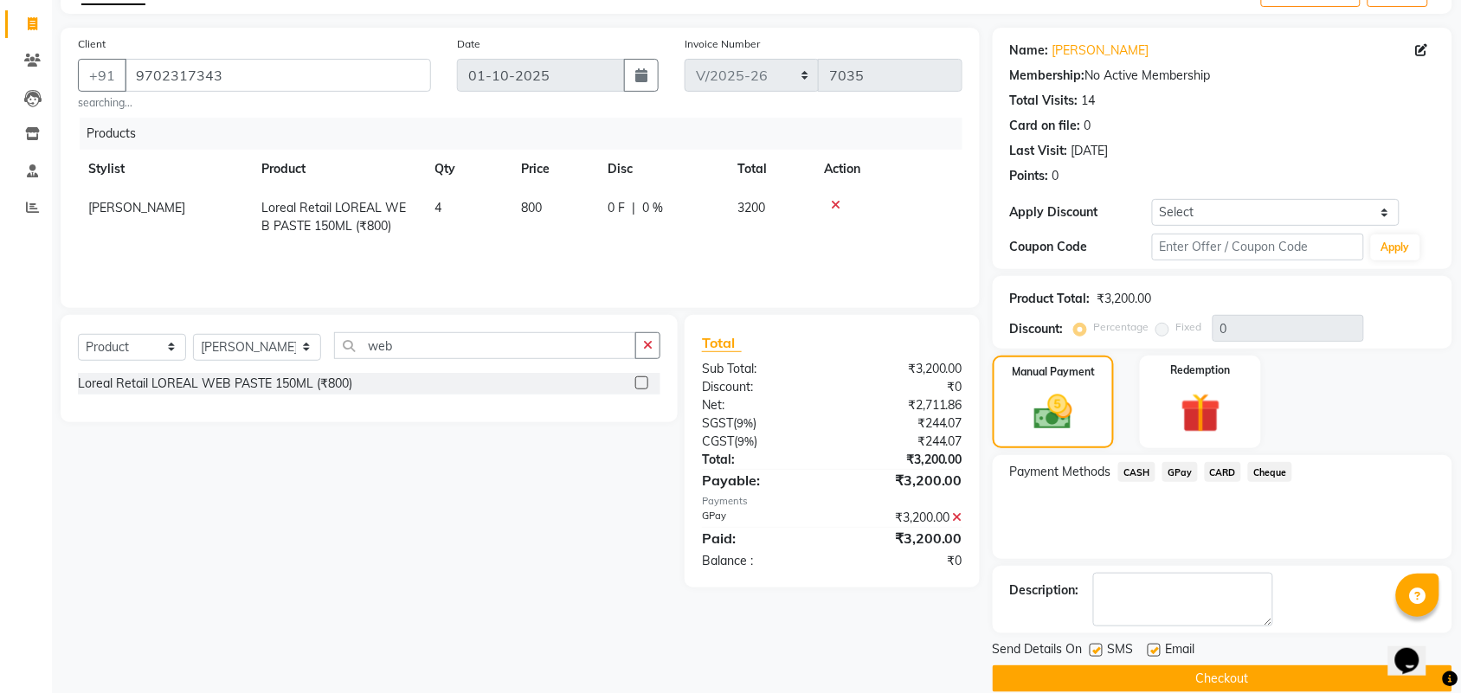
scroll to position [128, 0]
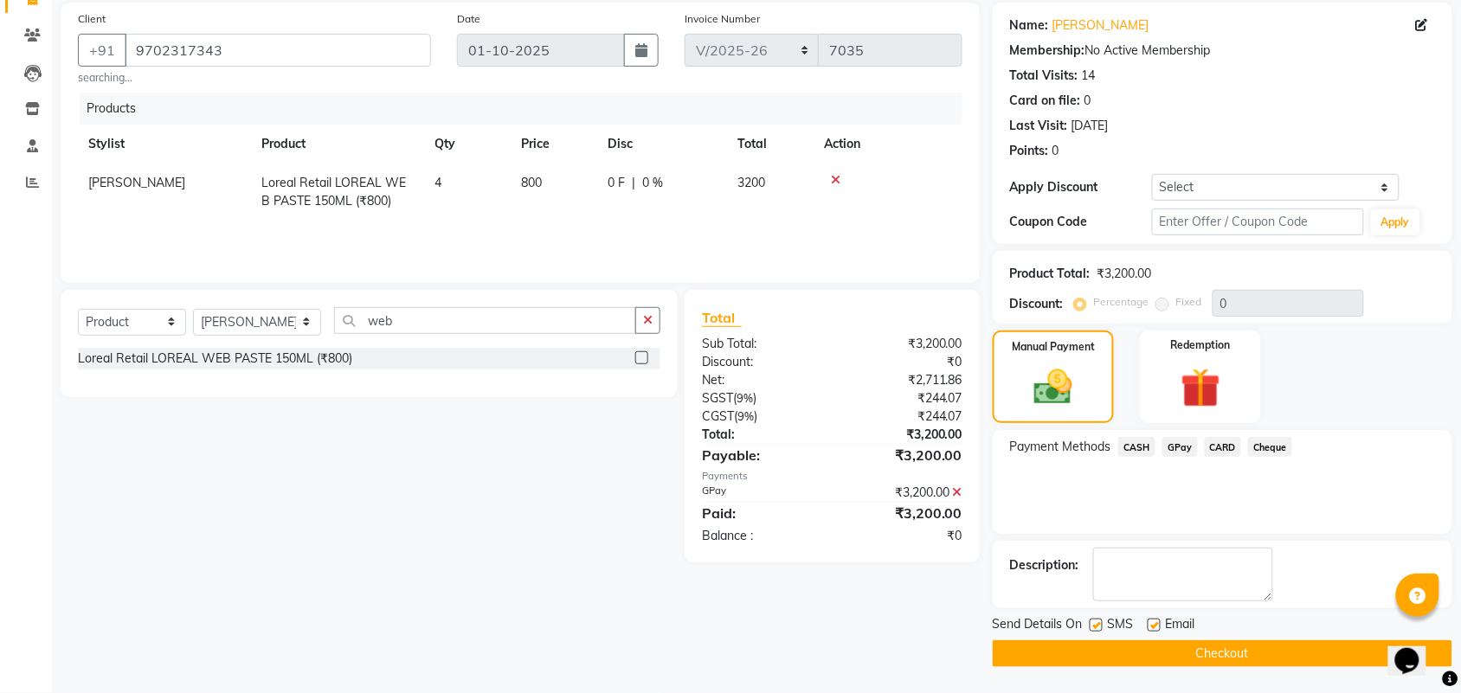
click at [1093, 626] on label at bounding box center [1095, 625] width 13 height 13
click at [1093, 626] on input "checkbox" at bounding box center [1094, 625] width 11 height 11
checkbox input "false"
click at [1152, 623] on label at bounding box center [1153, 625] width 13 height 13
click at [1152, 623] on input "checkbox" at bounding box center [1152, 625] width 11 height 11
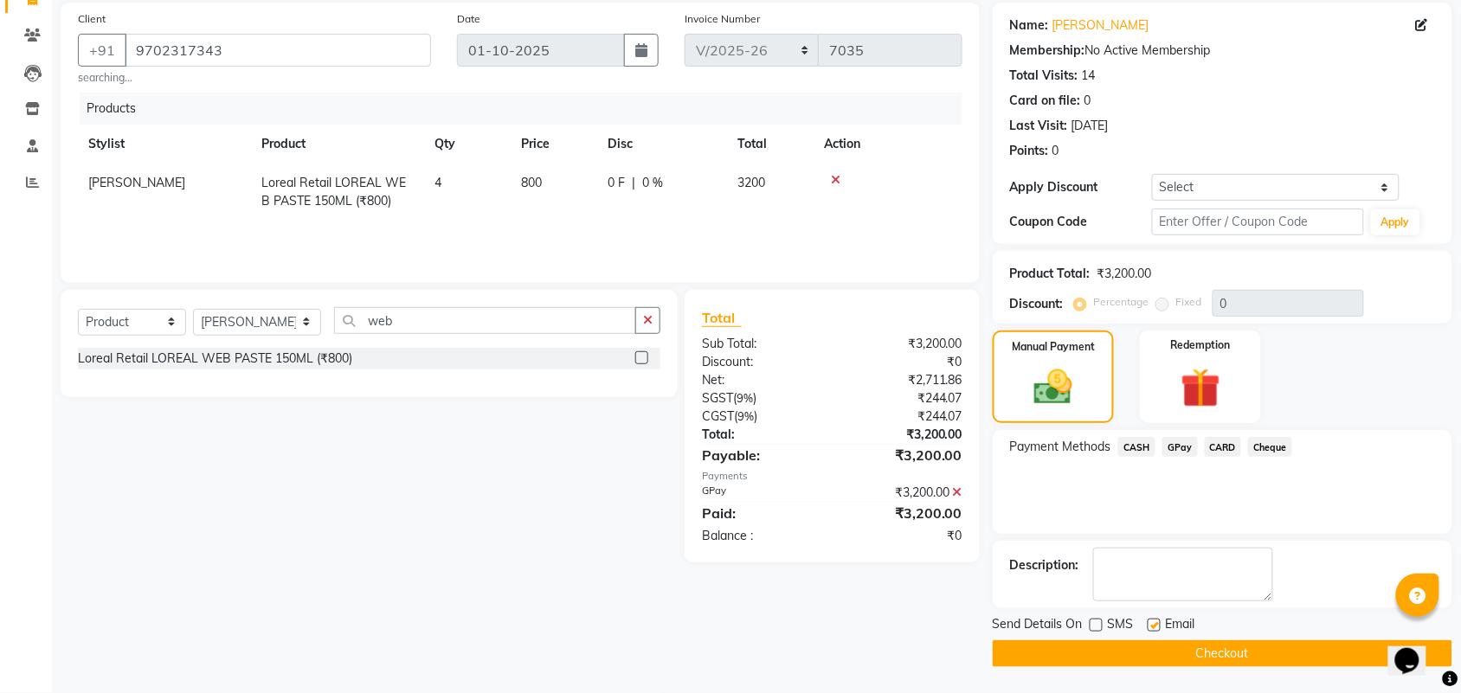
checkbox input "false"
click at [1201, 647] on button "Checkout" at bounding box center [1221, 653] width 459 height 27
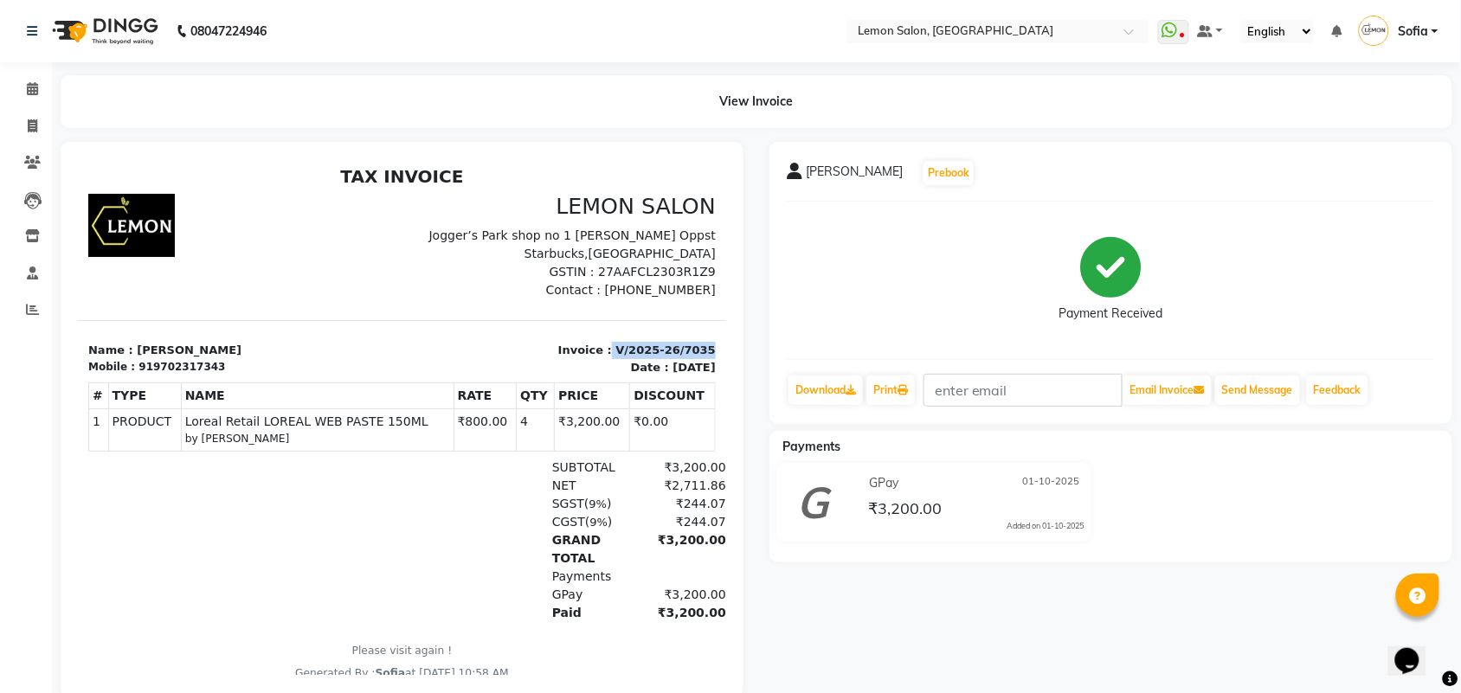
drag, startPoint x: 594, startPoint y: 348, endPoint x: 678, endPoint y: 342, distance: 85.0
click at [679, 342] on p "Invoice : V/2025-26/7035" at bounding box center [564, 349] width 304 height 17
drag, startPoint x: 644, startPoint y: 346, endPoint x: 542, endPoint y: 400, distance: 115.3
click at [554, 400] on th "PRICE" at bounding box center [591, 395] width 75 height 26
drag, startPoint x: 588, startPoint y: 345, endPoint x: 689, endPoint y: 339, distance: 100.6
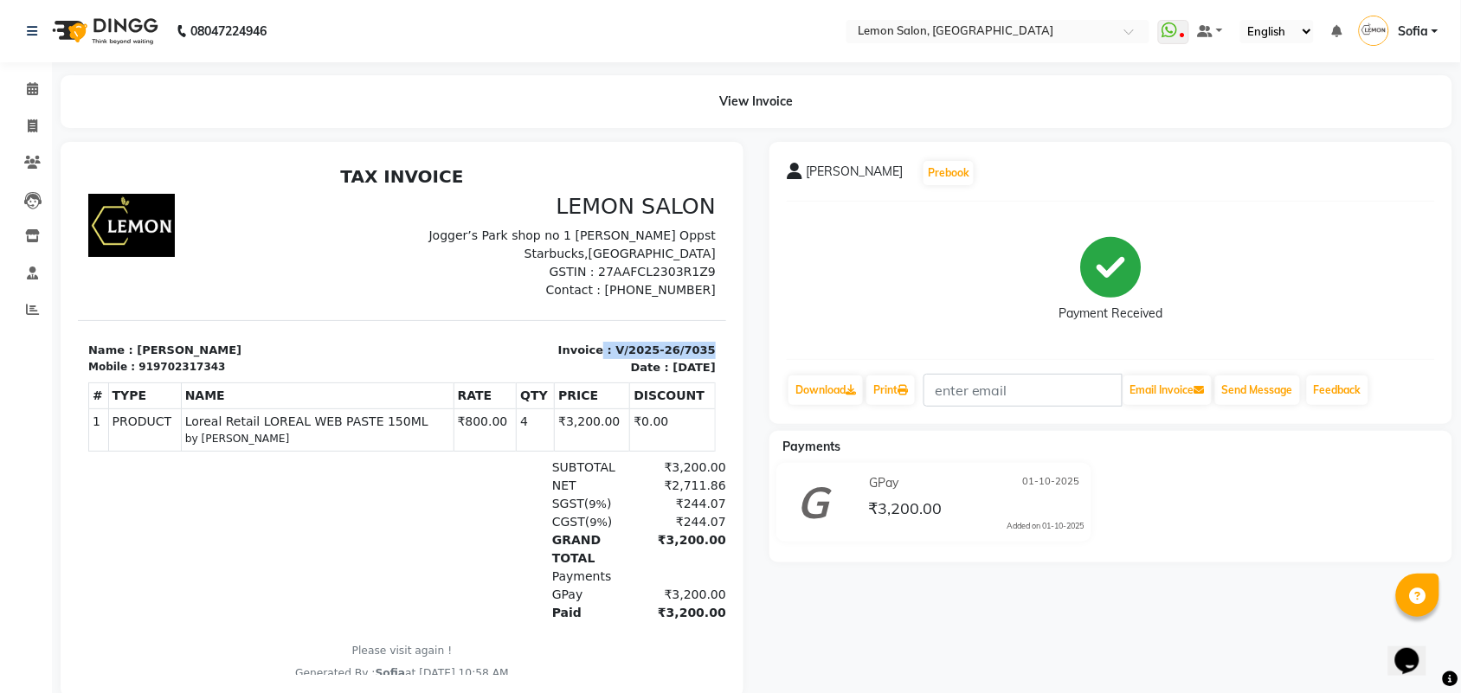
click at [689, 339] on section "Name : harshal Mobile : 919702317343 Invoice : V/2025-26/7035 Date : October 1,…" at bounding box center [401, 346] width 648 height 55
copy p ": V/2025-26/7035"
click at [27, 88] on icon at bounding box center [32, 88] width 11 height 13
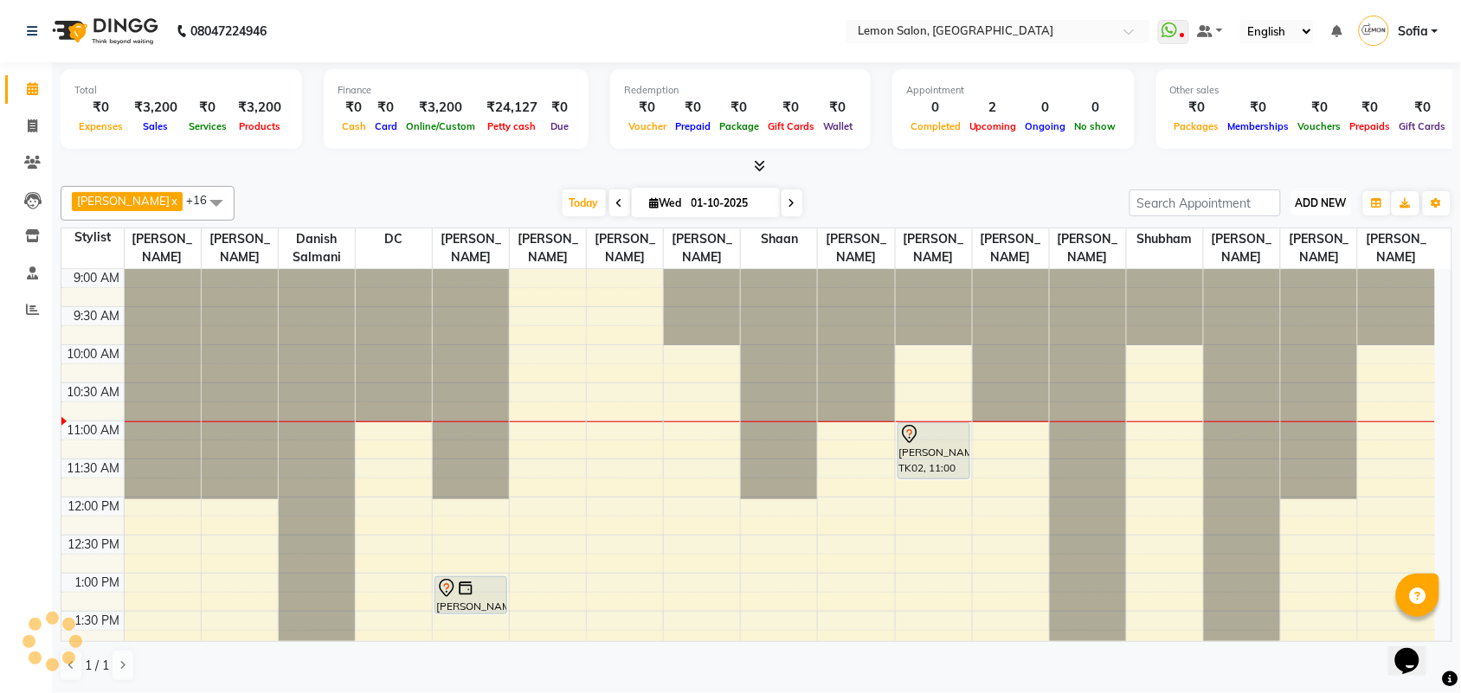
click at [1338, 191] on button "ADD NEW Toggle Dropdown" at bounding box center [1321, 203] width 60 height 24
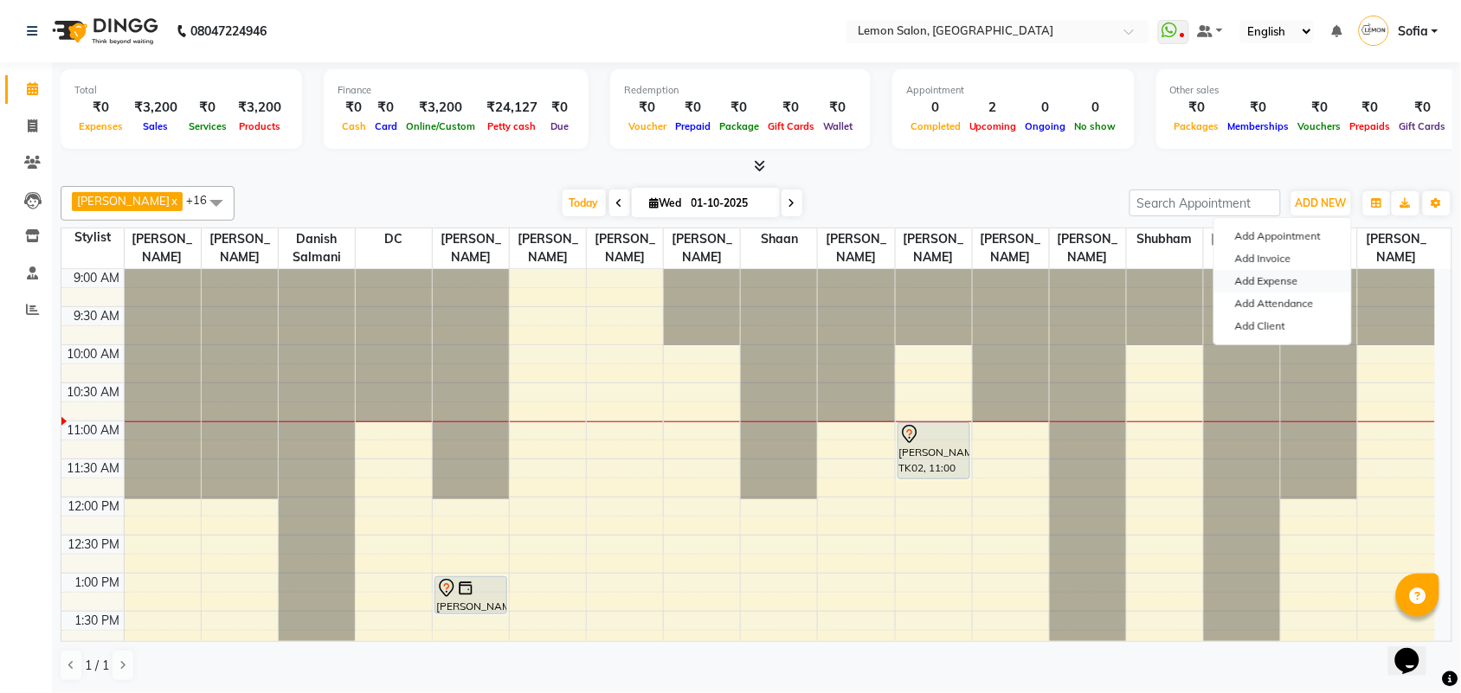
click at [1239, 282] on link "Add Expense" at bounding box center [1282, 281] width 137 height 22
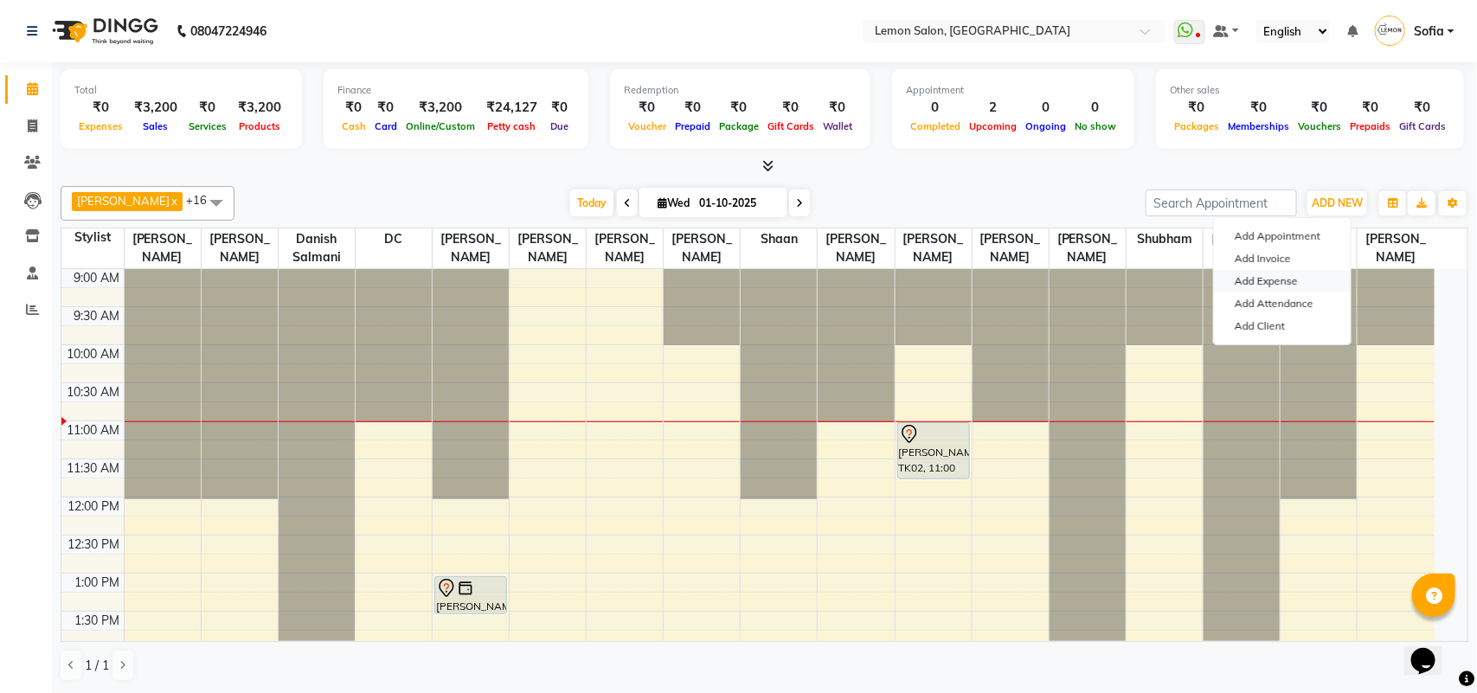
select select "1"
select select "2515"
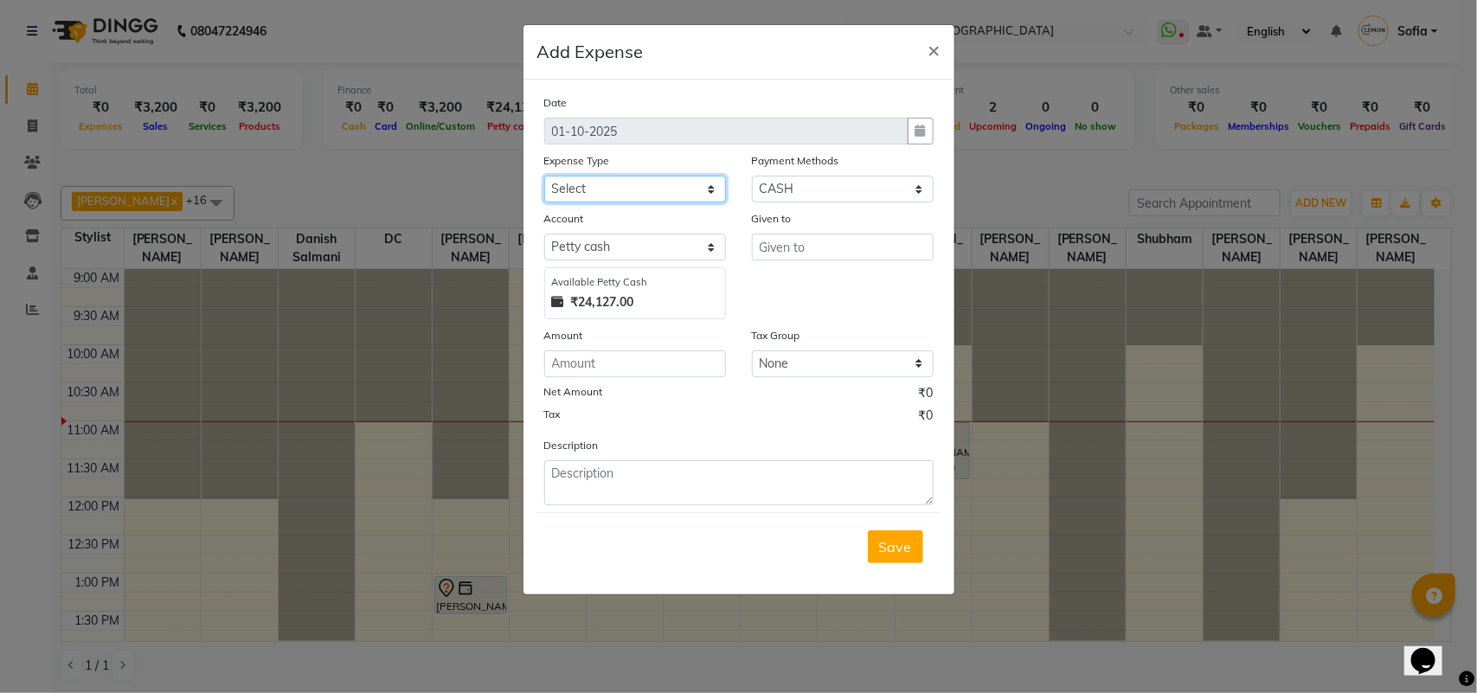
click at [639, 187] on select "Select Advance Cash transfer to hub Laundry Loan Membership Milk Miscellaneous …" at bounding box center [635, 189] width 182 height 27
select select "2685"
click at [544, 176] on select "Select Advance Cash transfer to hub Laundry Loan Membership Milk Miscellaneous …" at bounding box center [635, 189] width 182 height 27
click at [786, 235] on input "text" at bounding box center [843, 247] width 182 height 27
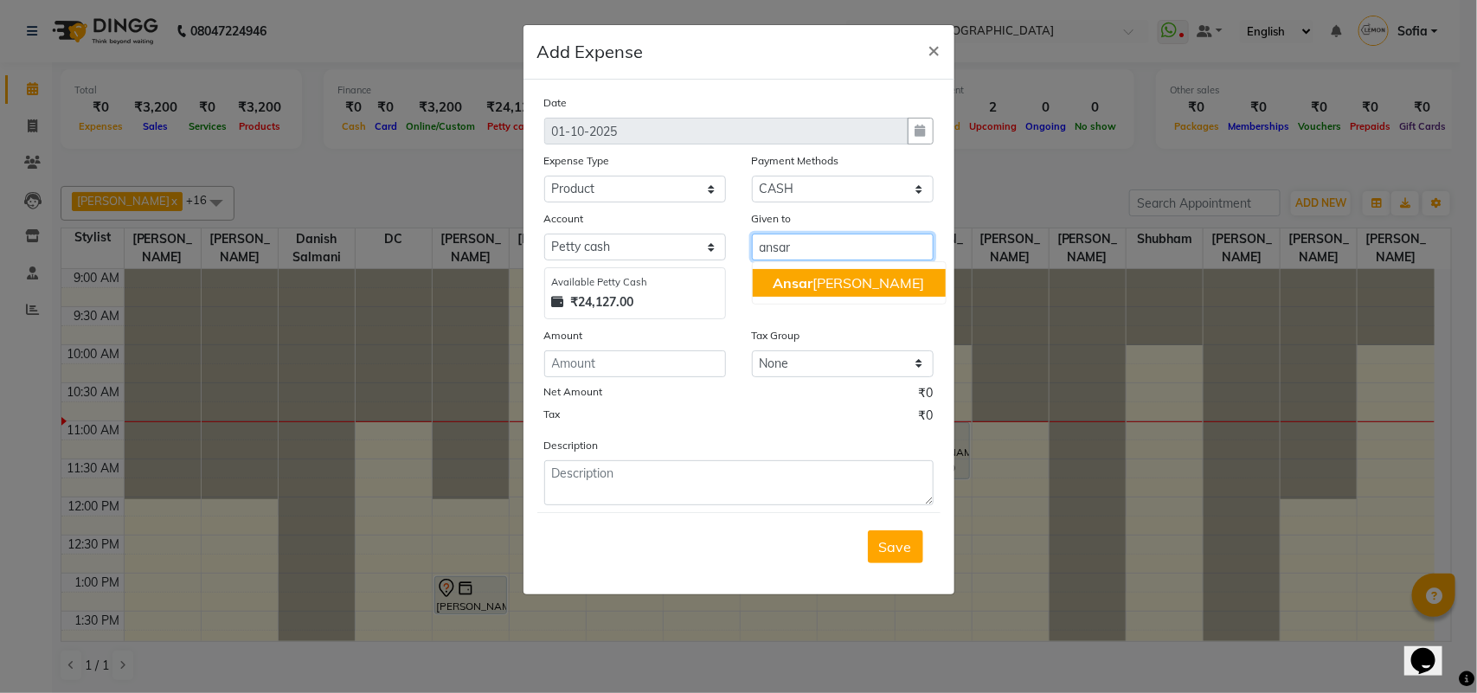
click at [825, 292] on button "Ansar Ahmed" at bounding box center [849, 283] width 193 height 28
type input "[PERSON_NAME]"
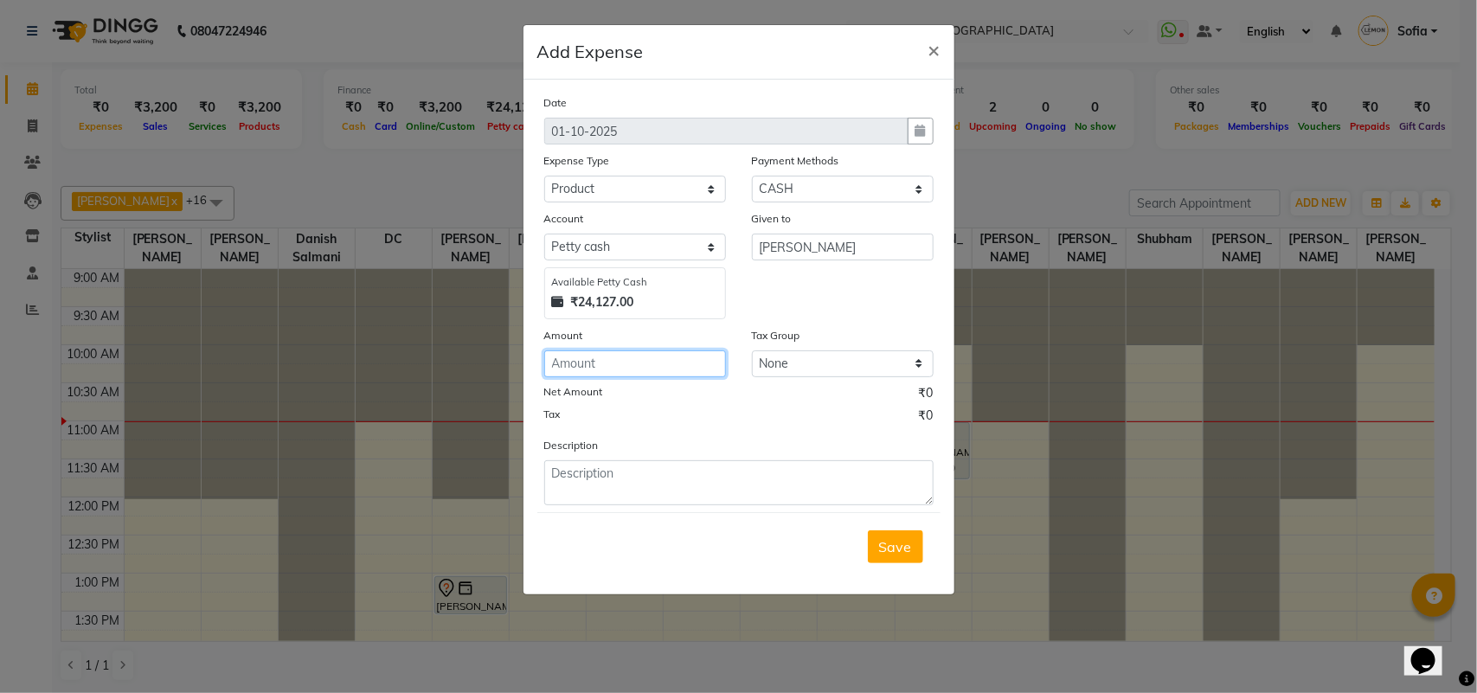
click at [620, 362] on input "number" at bounding box center [635, 363] width 182 height 27
type input "135"
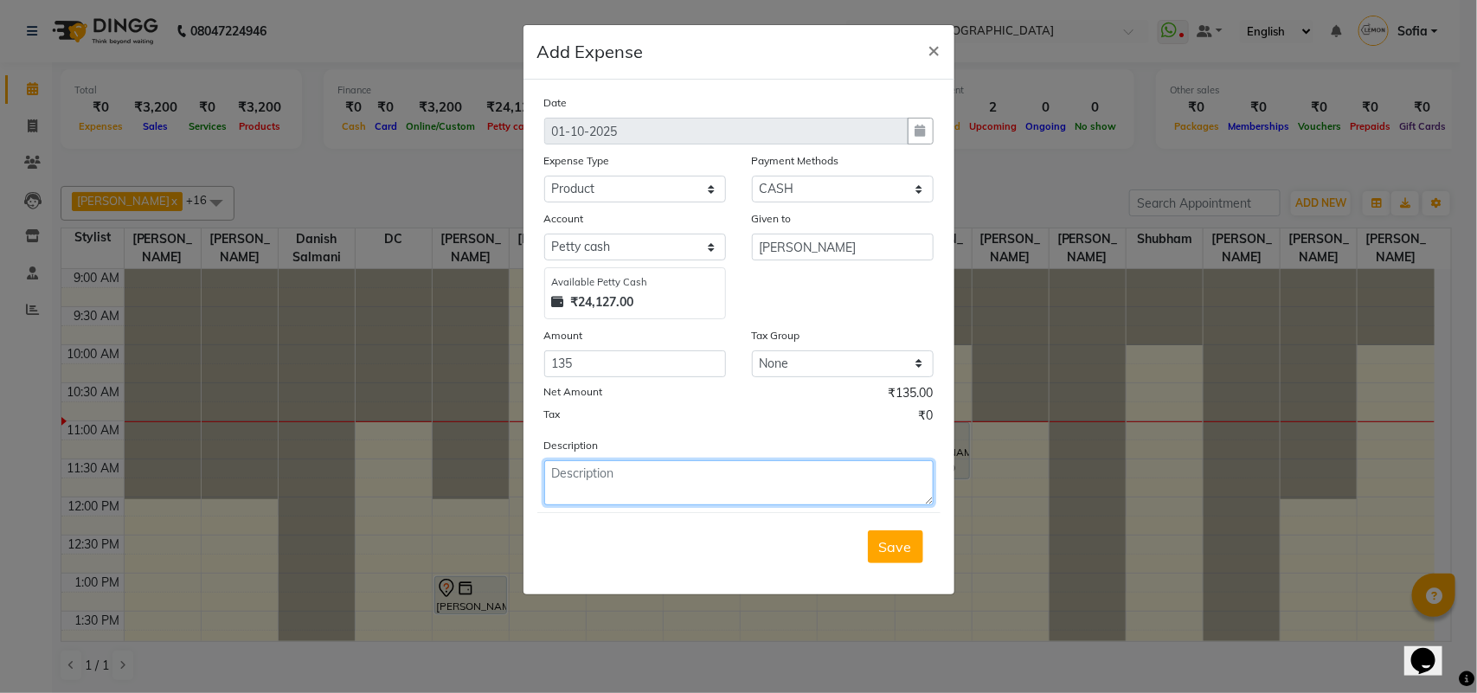
click at [614, 491] on textarea at bounding box center [738, 482] width 389 height 45
paste textarea ": V/2025-26/7035"
type textarea ": V/2025-26/7035"
click at [896, 543] on span "Save" at bounding box center [895, 546] width 33 height 17
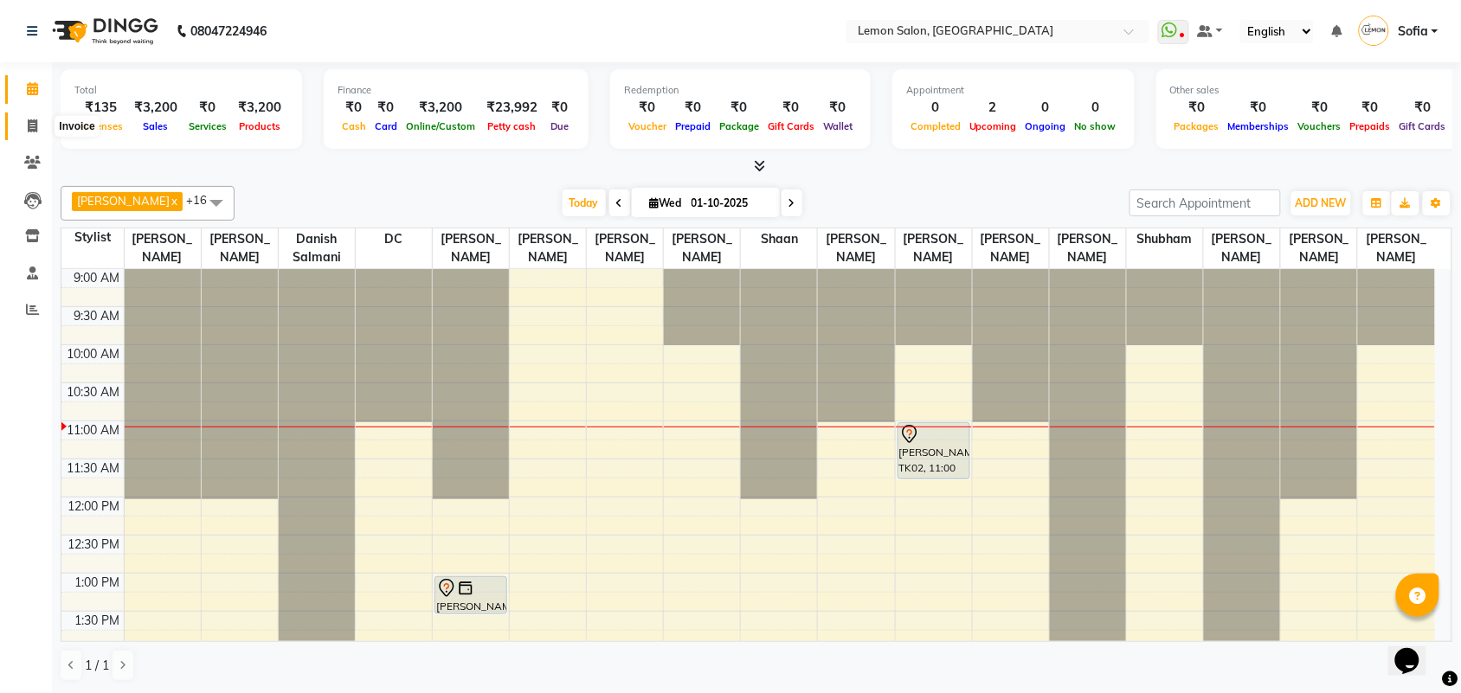
click at [28, 125] on icon at bounding box center [33, 125] width 10 height 13
select select "551"
select select "service"
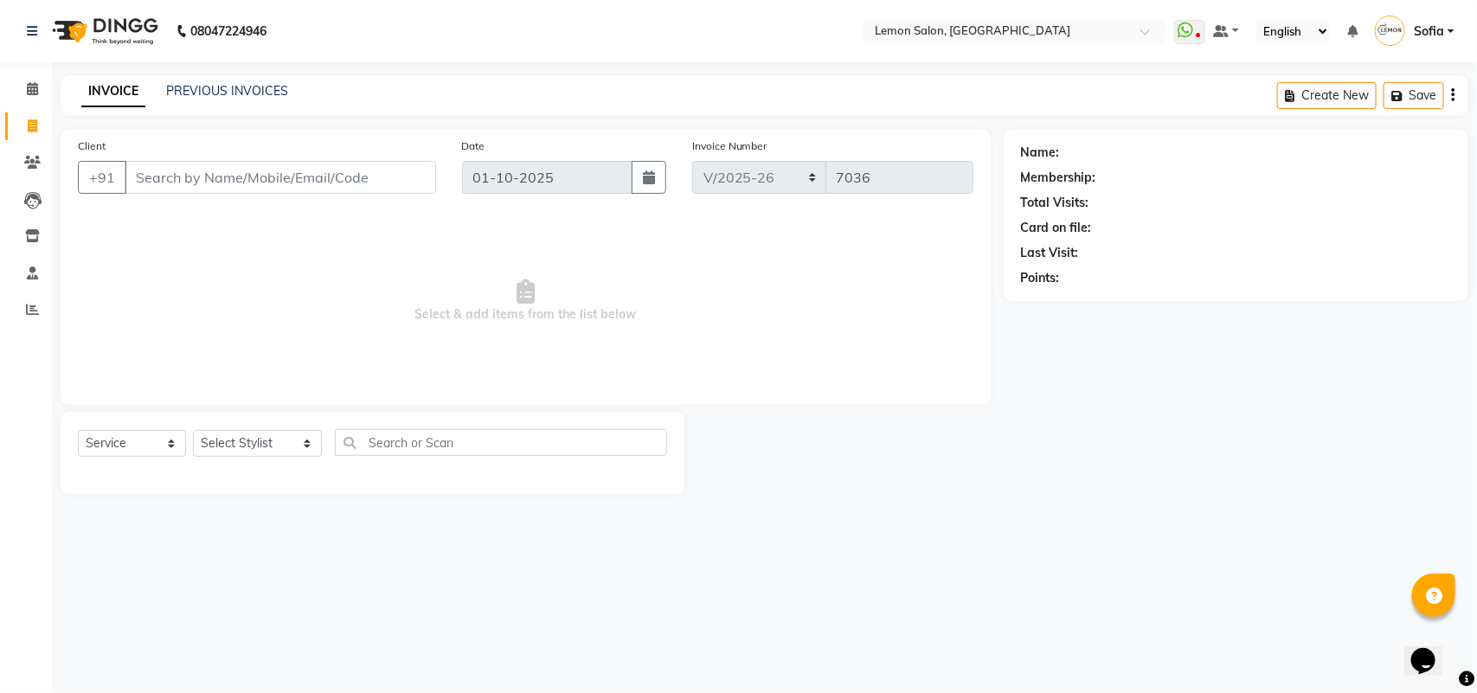
click at [261, 176] on input "Client" at bounding box center [280, 177] width 311 height 33
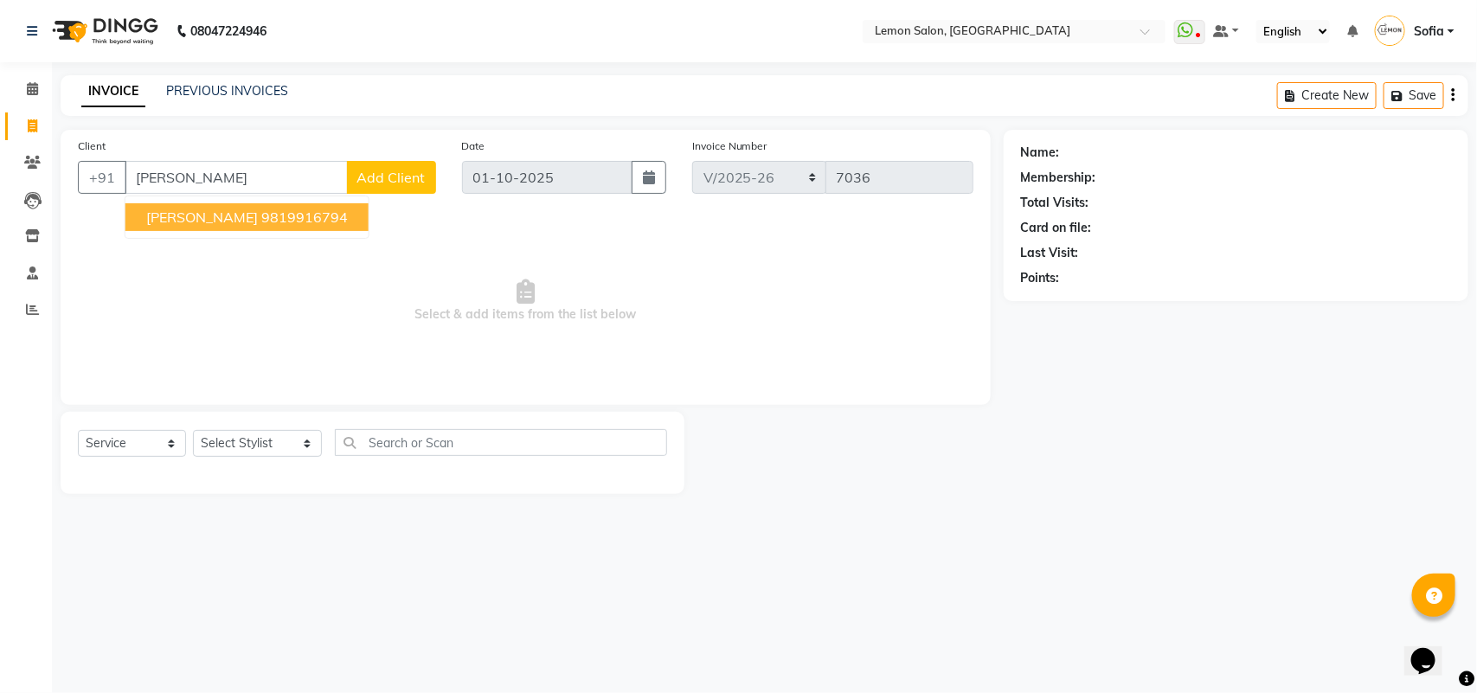
click at [267, 222] on ngb-highlight "9819916794" at bounding box center [304, 217] width 87 height 17
type input "9819916794"
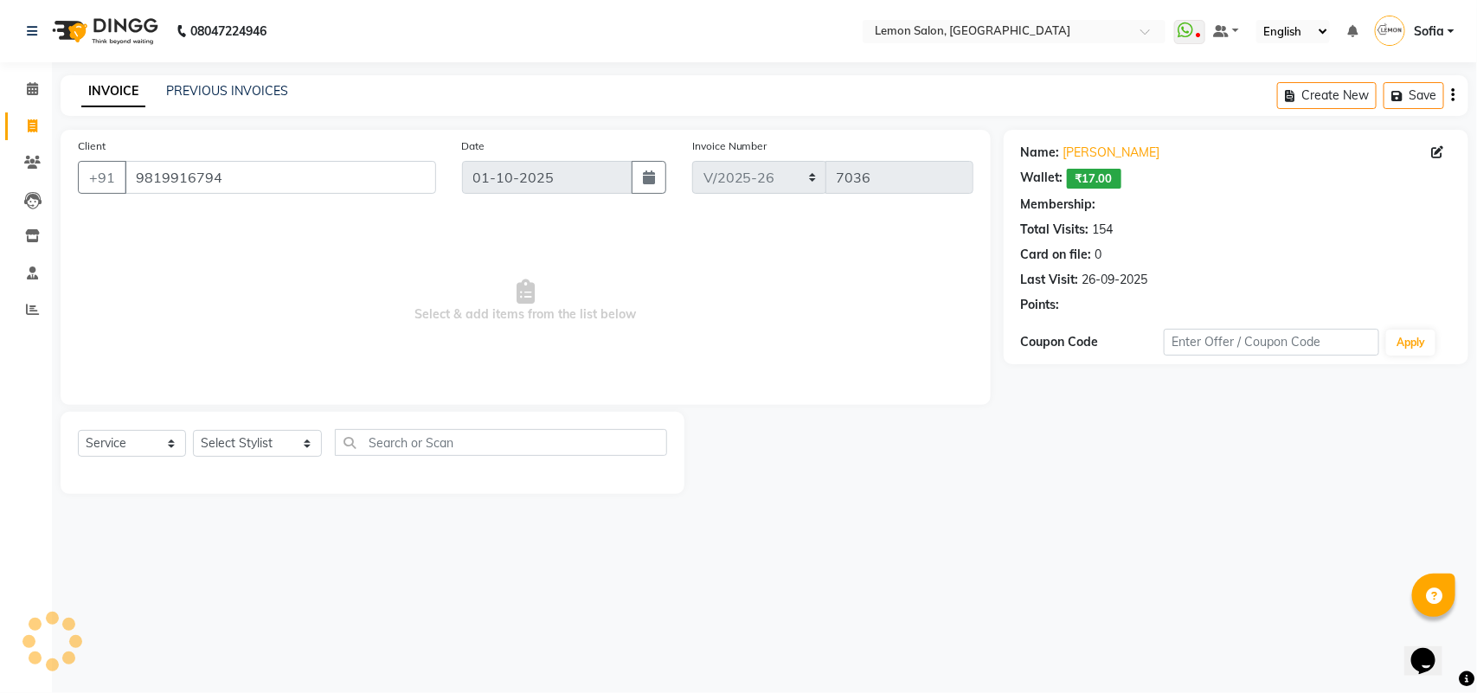
select select "1: Object"
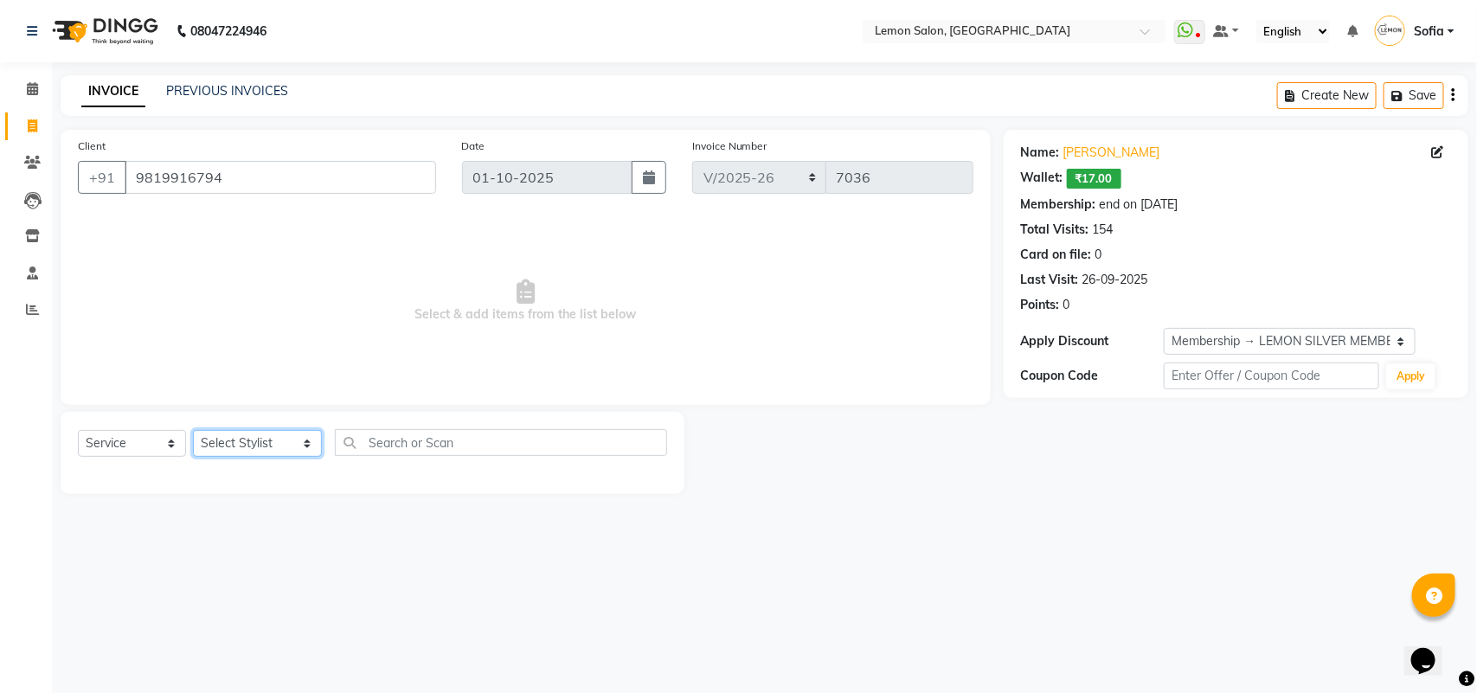
click at [222, 438] on select "Select Stylist Aalam Saifi Abhishek Shelar Aditi Nigam Ansar Ahmed Archana Muke…" at bounding box center [257, 443] width 129 height 27
select select "7955"
click at [193, 430] on select "Select Stylist Aalam Saifi Abhishek Shelar Aditi Nigam Ansar Ahmed Archana Muke…" at bounding box center [257, 443] width 129 height 27
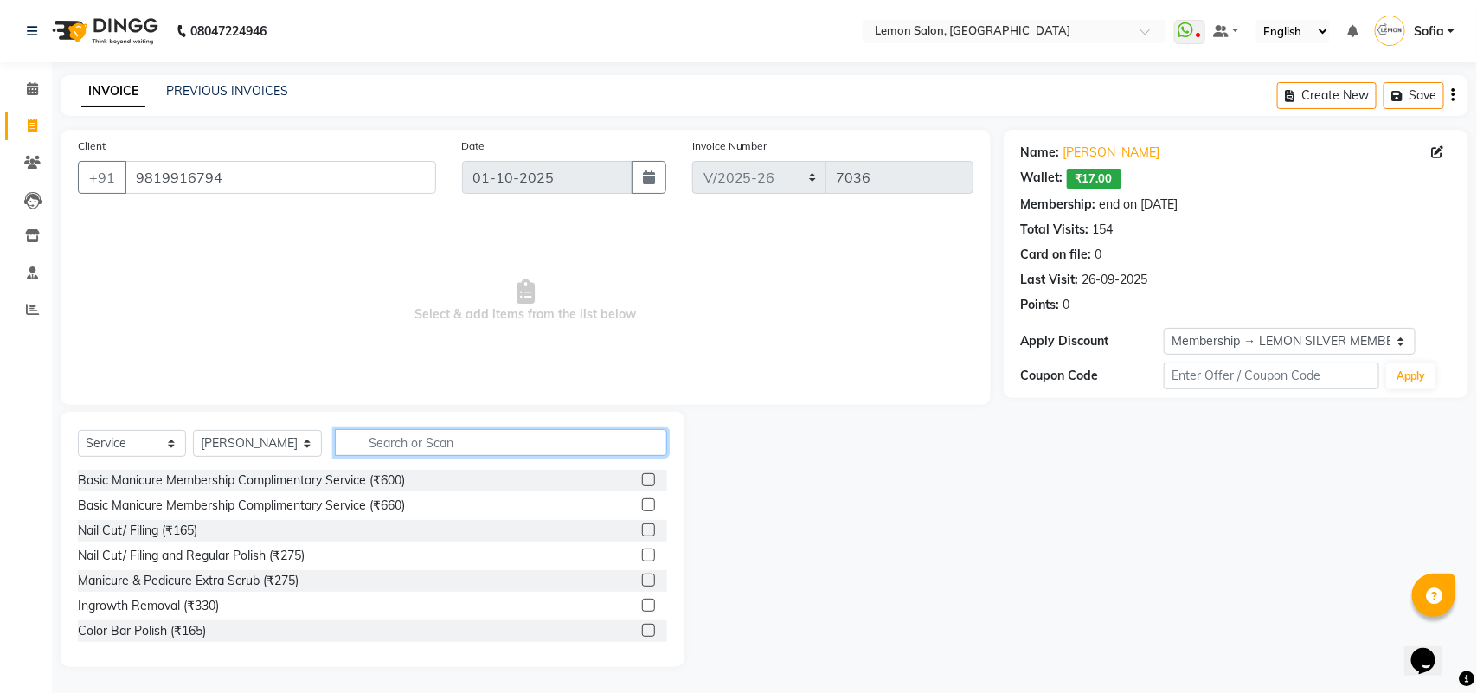
click at [442, 446] on input "text" at bounding box center [501, 442] width 332 height 27
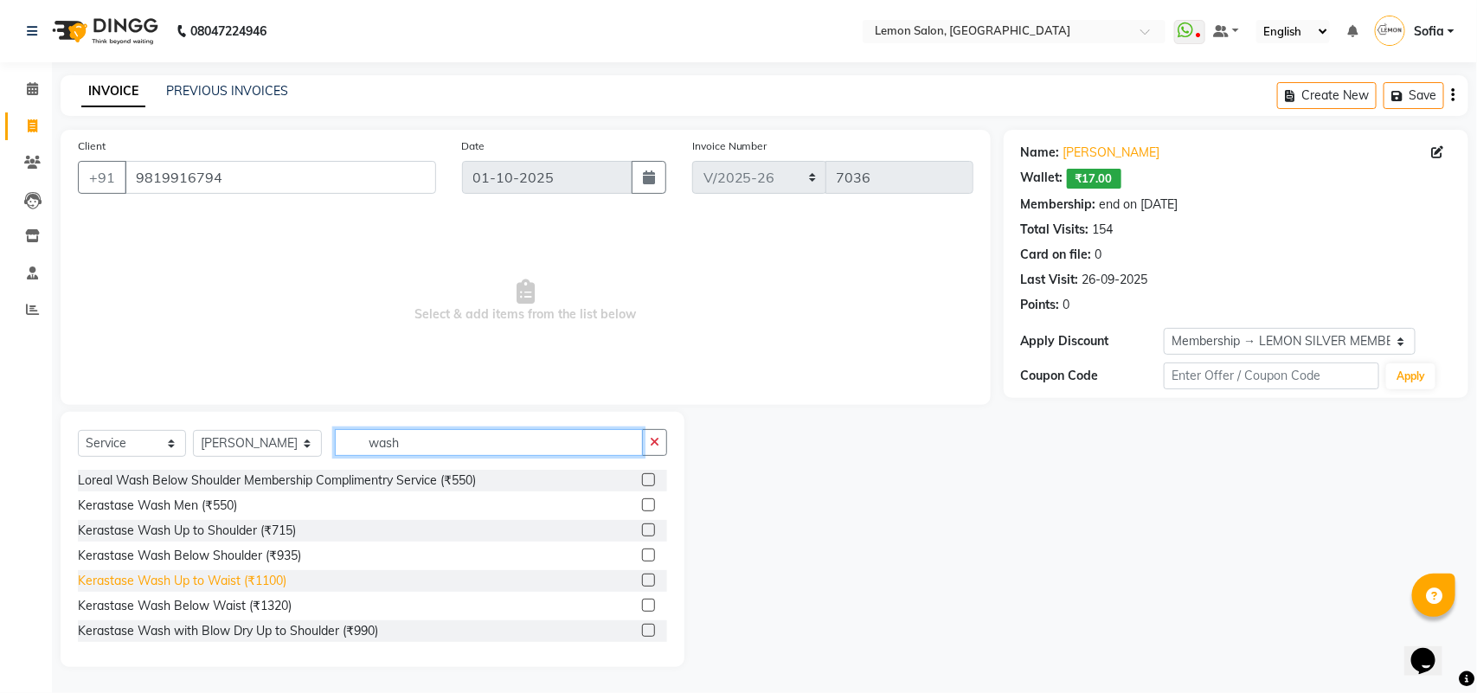
type input "wash"
click at [208, 582] on div "Kerastase Wash Up to Waist (₹1100)" at bounding box center [182, 581] width 209 height 18
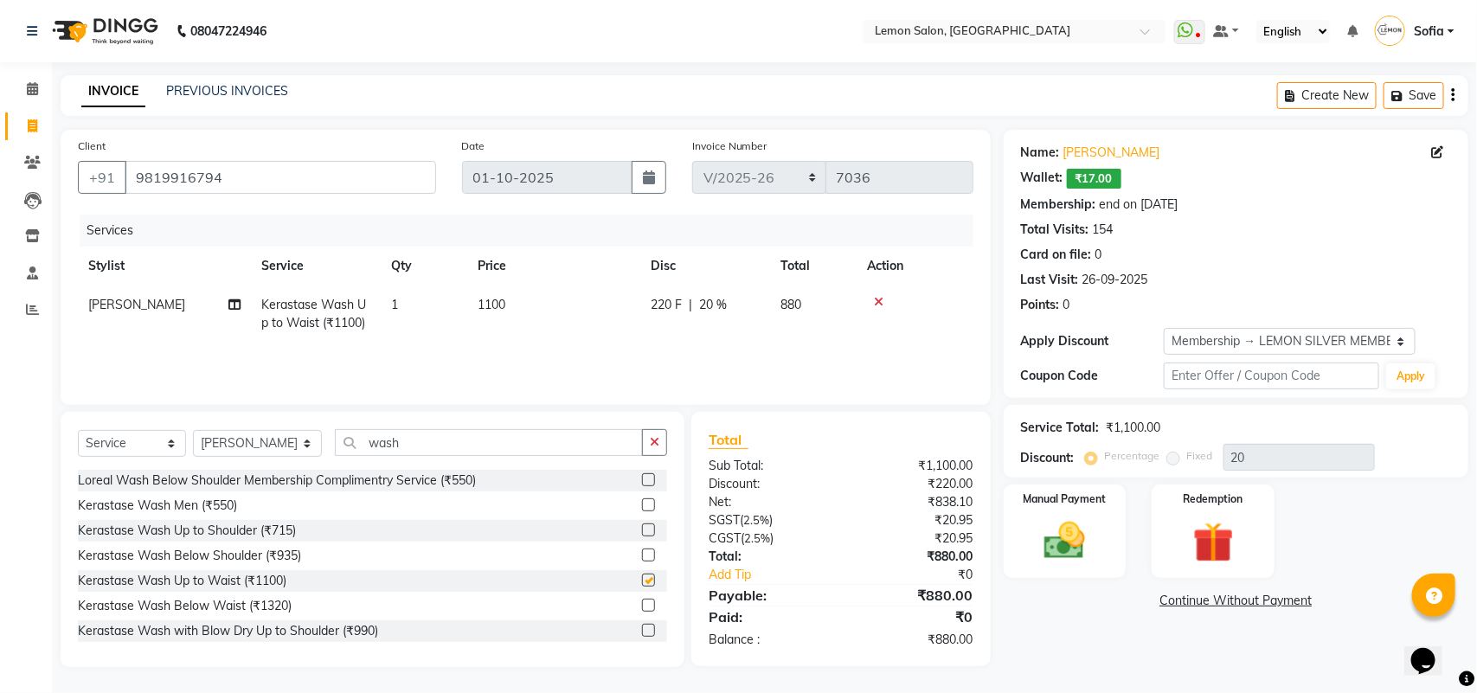
checkbox input "false"
click at [1227, 535] on img at bounding box center [1213, 543] width 68 height 53
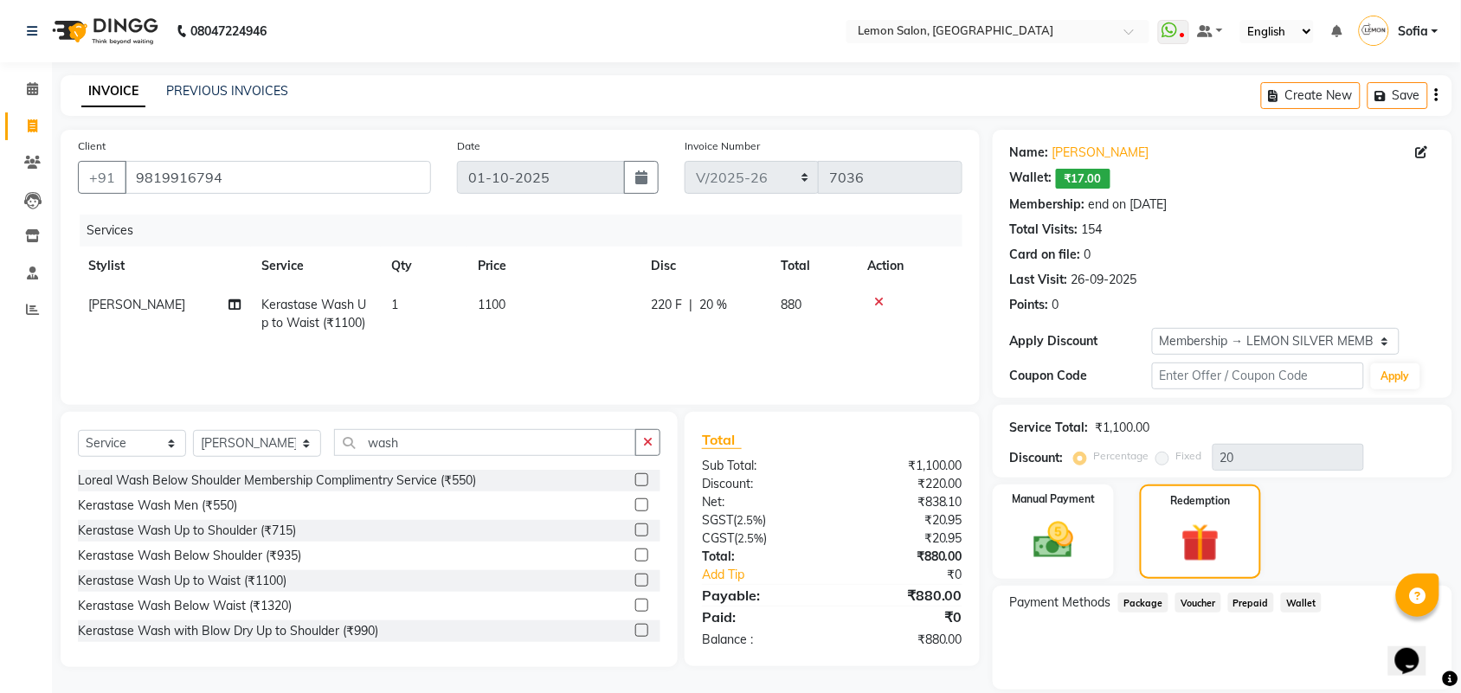
drag, startPoint x: 1247, startPoint y: 606, endPoint x: 1356, endPoint y: 614, distance: 109.4
click at [1248, 606] on span "Prepaid" at bounding box center [1251, 603] width 47 height 20
drag, startPoint x: 1313, startPoint y: 608, endPoint x: 1309, endPoint y: 600, distance: 9.3
click at [1311, 604] on span "Wallet" at bounding box center [1301, 603] width 41 height 20
click at [1213, 594] on span "Voucher" at bounding box center [1198, 603] width 46 height 20
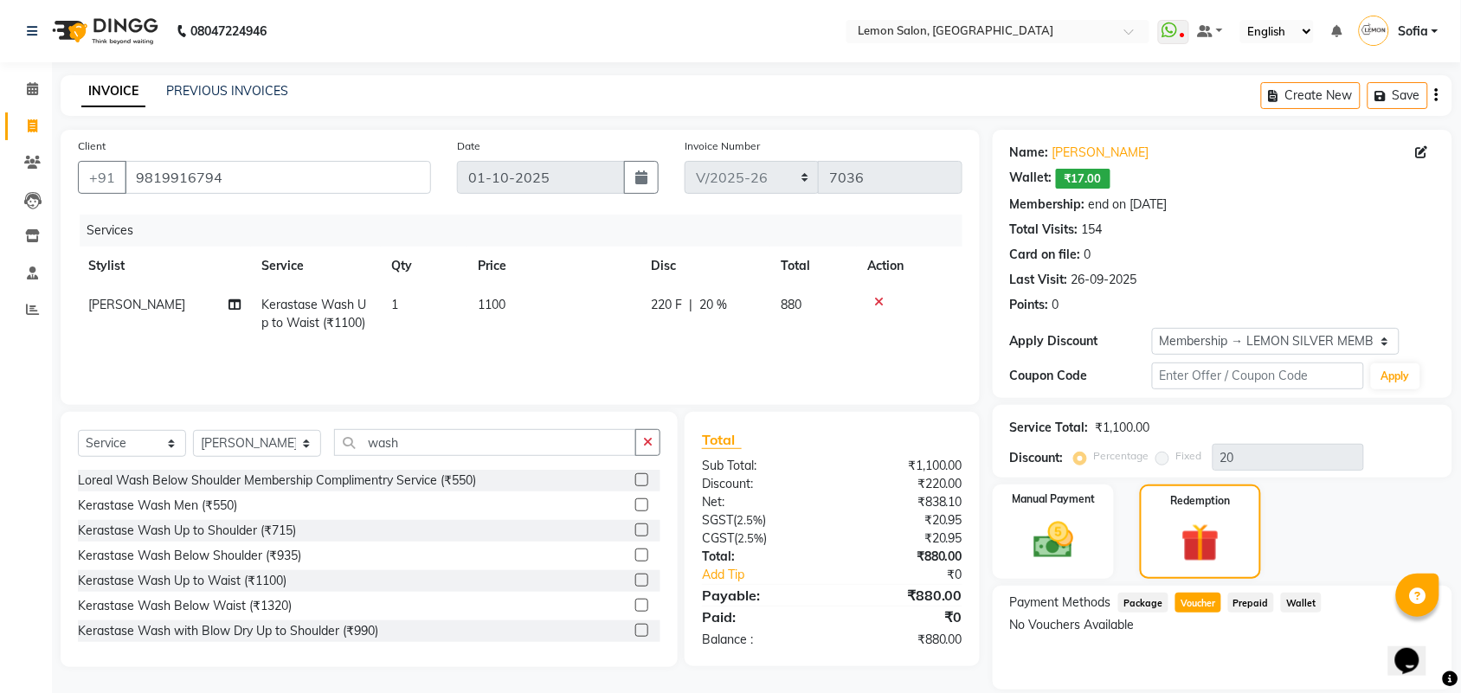
click at [1140, 600] on span "Package" at bounding box center [1143, 603] width 50 height 20
click at [1086, 537] on img at bounding box center [1052, 541] width 67 height 48
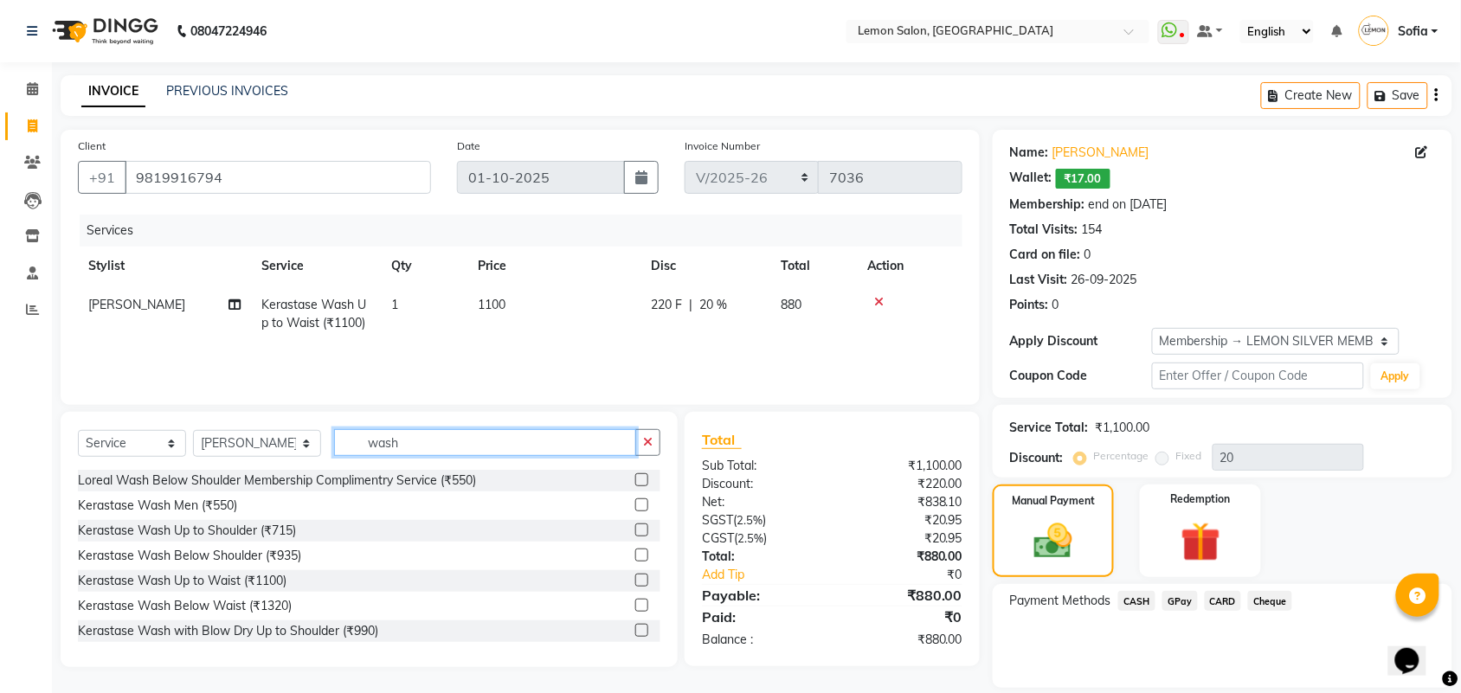
click at [392, 440] on input "wash" at bounding box center [485, 442] width 302 height 27
type input "w"
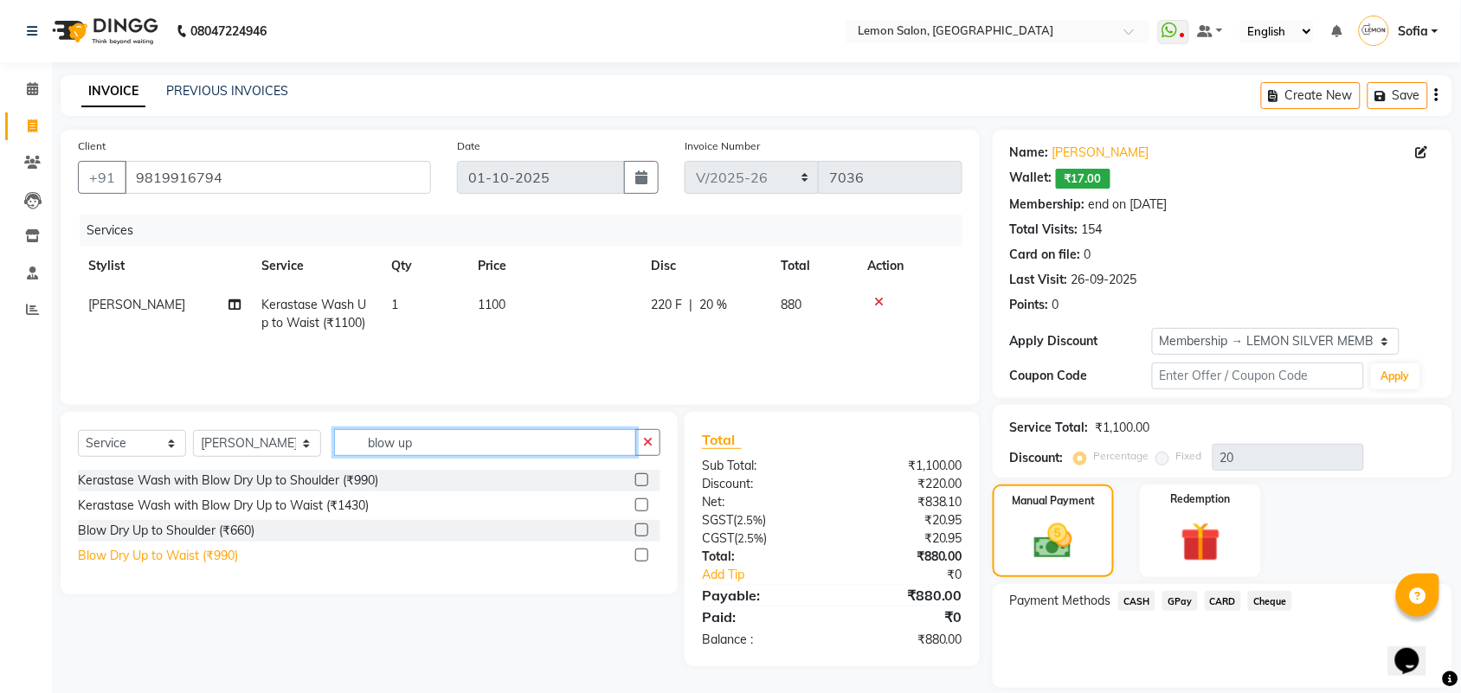
type input "blow up"
click at [206, 552] on div "Blow Dry Up to Waist (₹990)" at bounding box center [158, 556] width 160 height 18
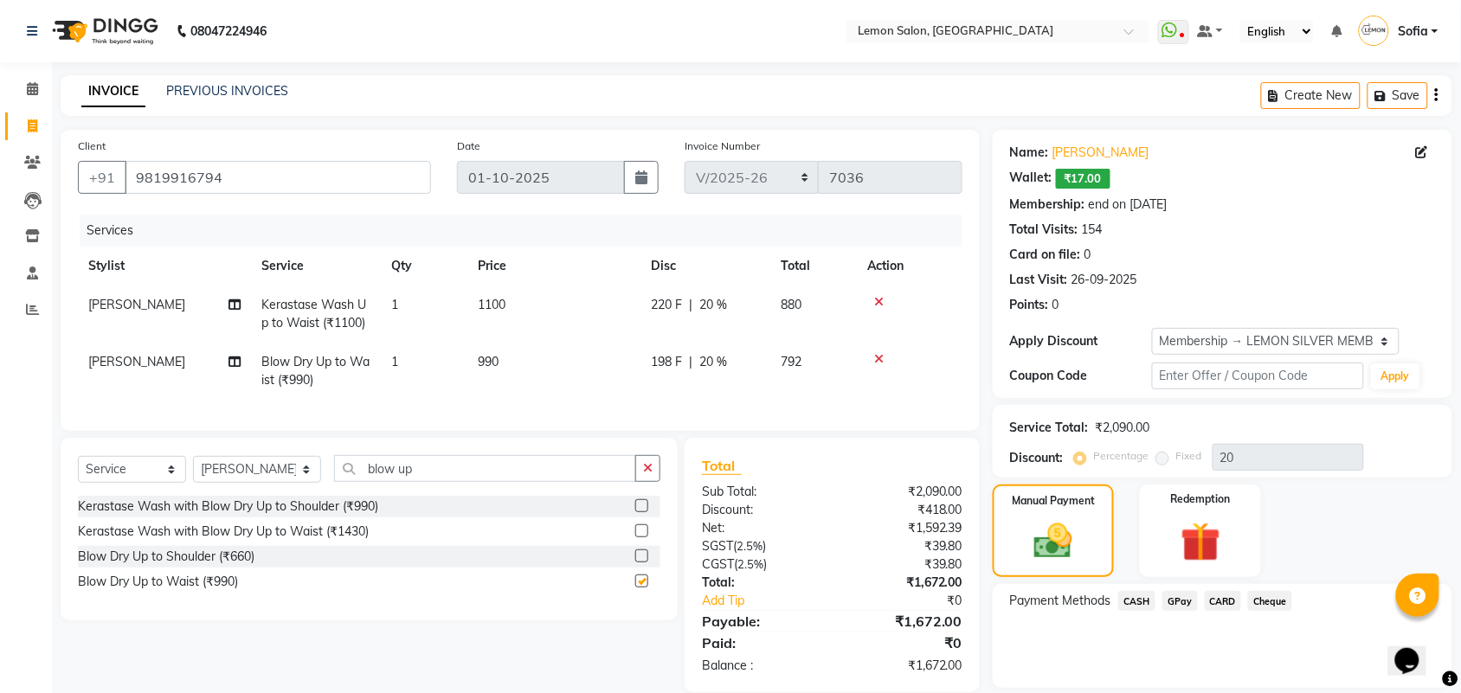
checkbox input "false"
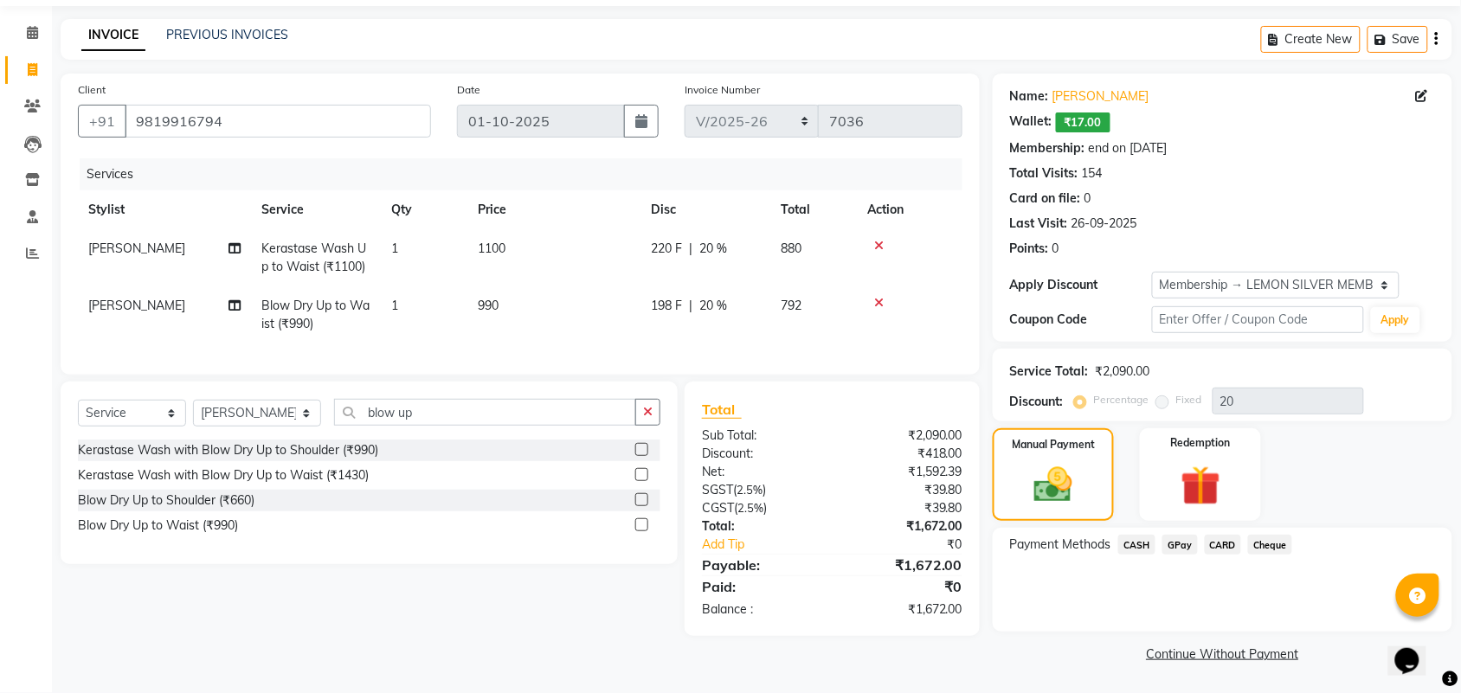
click at [1175, 543] on span "GPay" at bounding box center [1179, 545] width 35 height 20
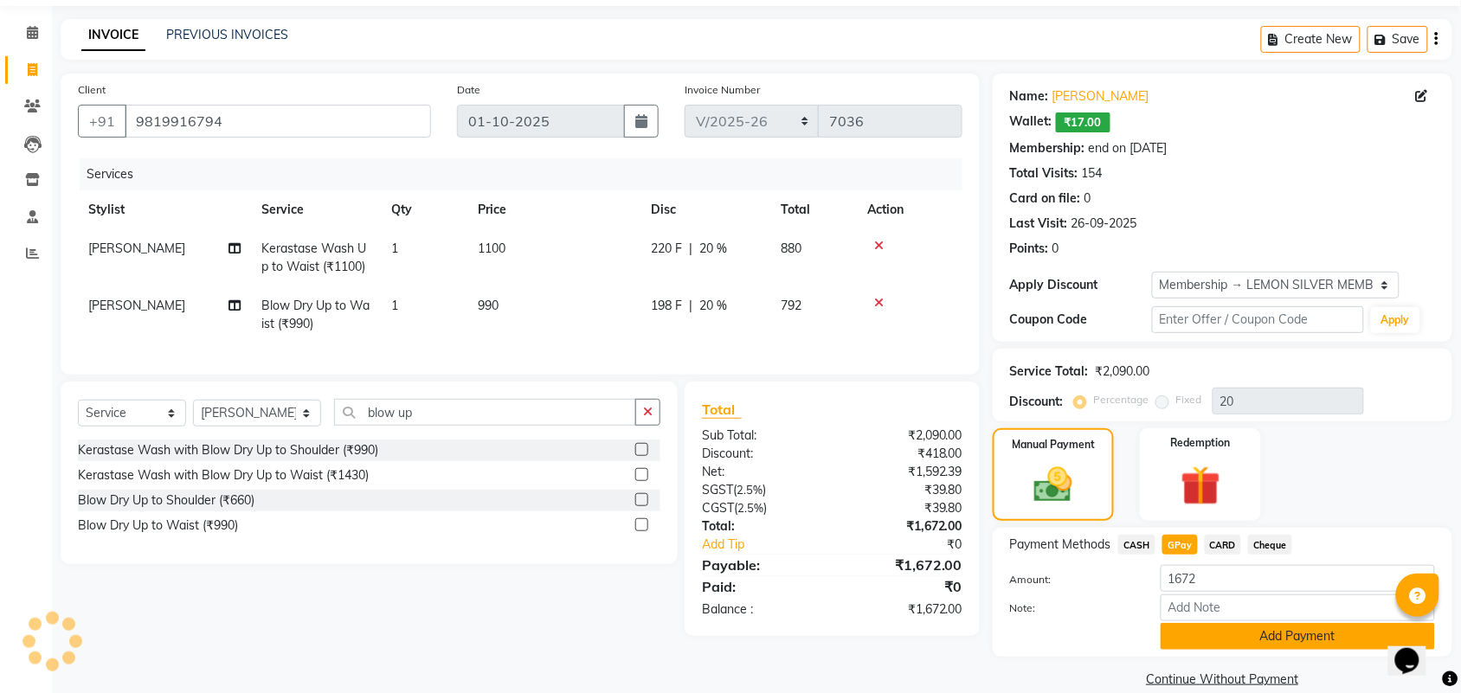
click at [1240, 630] on button "Add Payment" at bounding box center [1297, 636] width 274 height 27
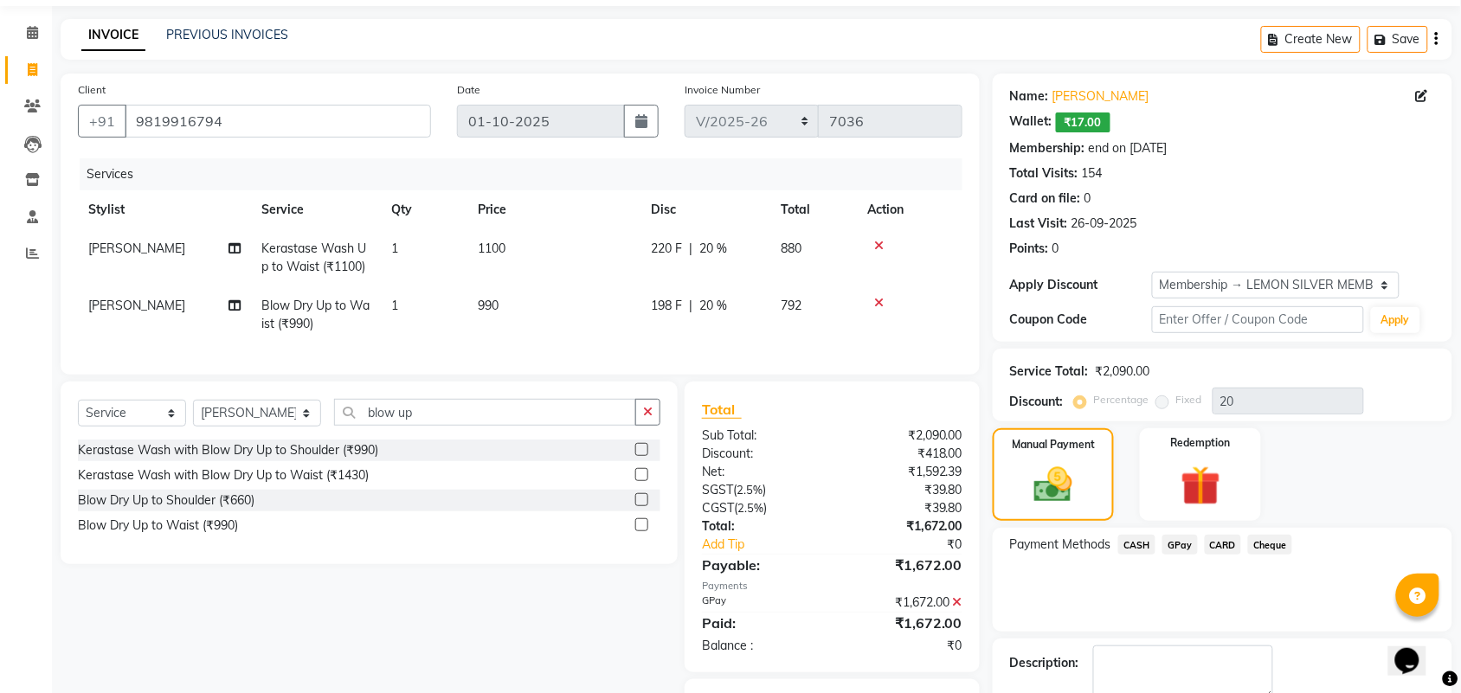
scroll to position [162, 0]
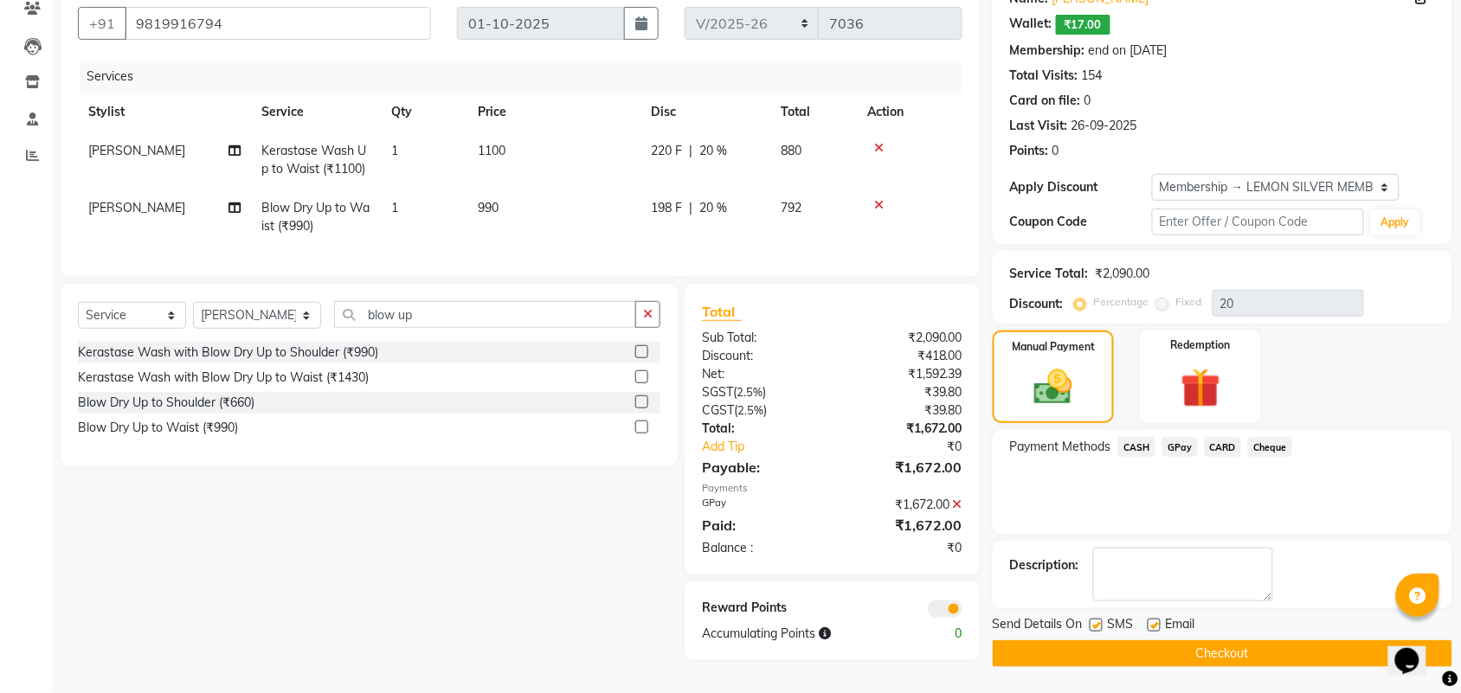
drag, startPoint x: 1090, startPoint y: 614, endPoint x: 1155, endPoint y: 615, distance: 64.9
click at [1091, 619] on label at bounding box center [1095, 625] width 13 height 13
click at [1091, 620] on input "checkbox" at bounding box center [1094, 625] width 11 height 11
checkbox input "false"
click at [1155, 619] on label at bounding box center [1153, 625] width 13 height 13
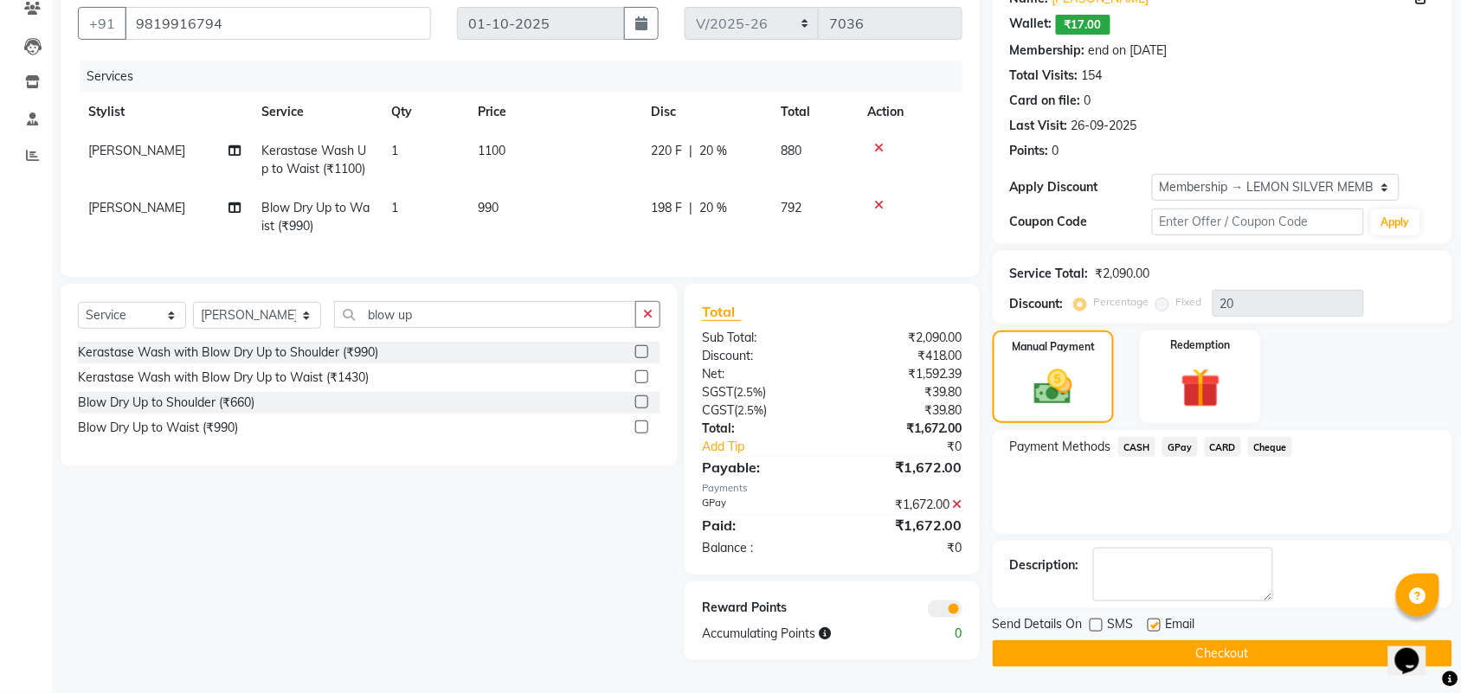
click at [1155, 620] on input "checkbox" at bounding box center [1152, 625] width 11 height 11
checkbox input "false"
drag, startPoint x: 1188, startPoint y: 655, endPoint x: 1178, endPoint y: 653, distance: 10.5
click at [1186, 655] on button "Checkout" at bounding box center [1221, 653] width 459 height 27
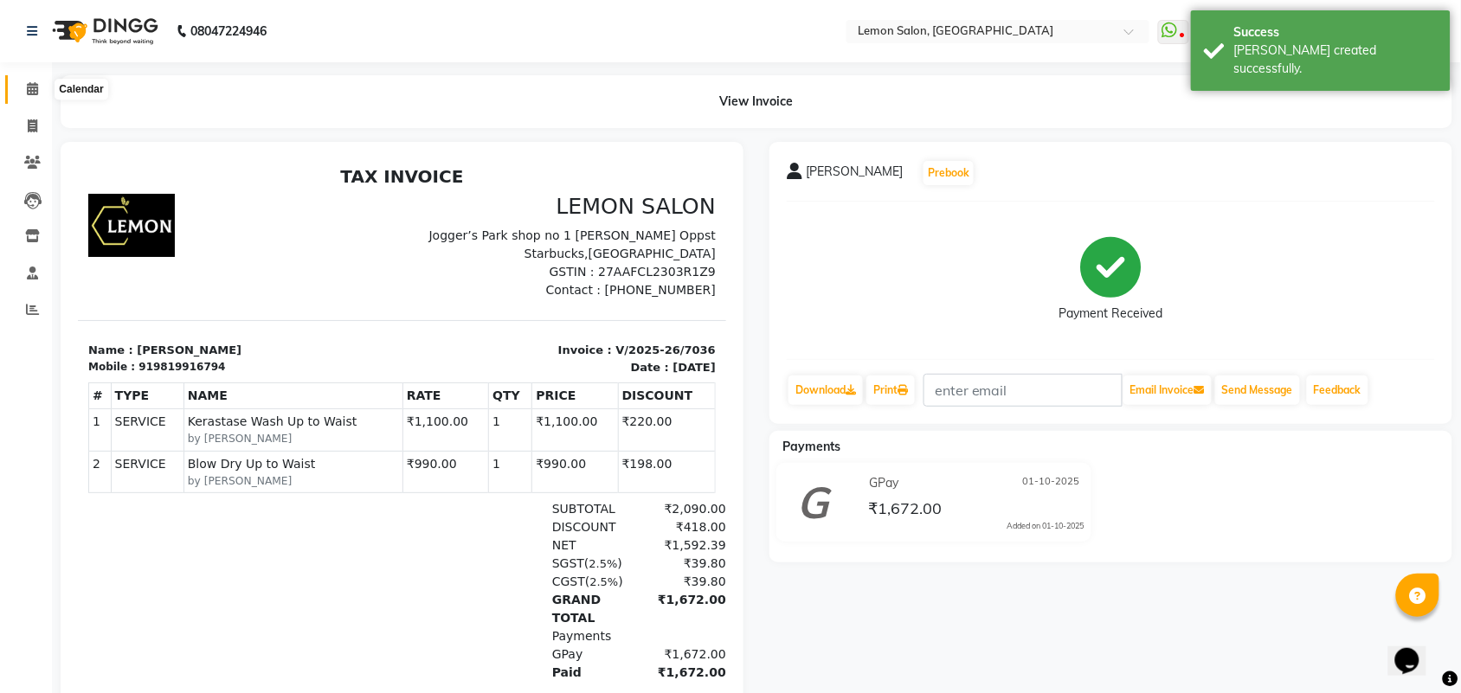
click at [30, 93] on icon at bounding box center [32, 88] width 11 height 13
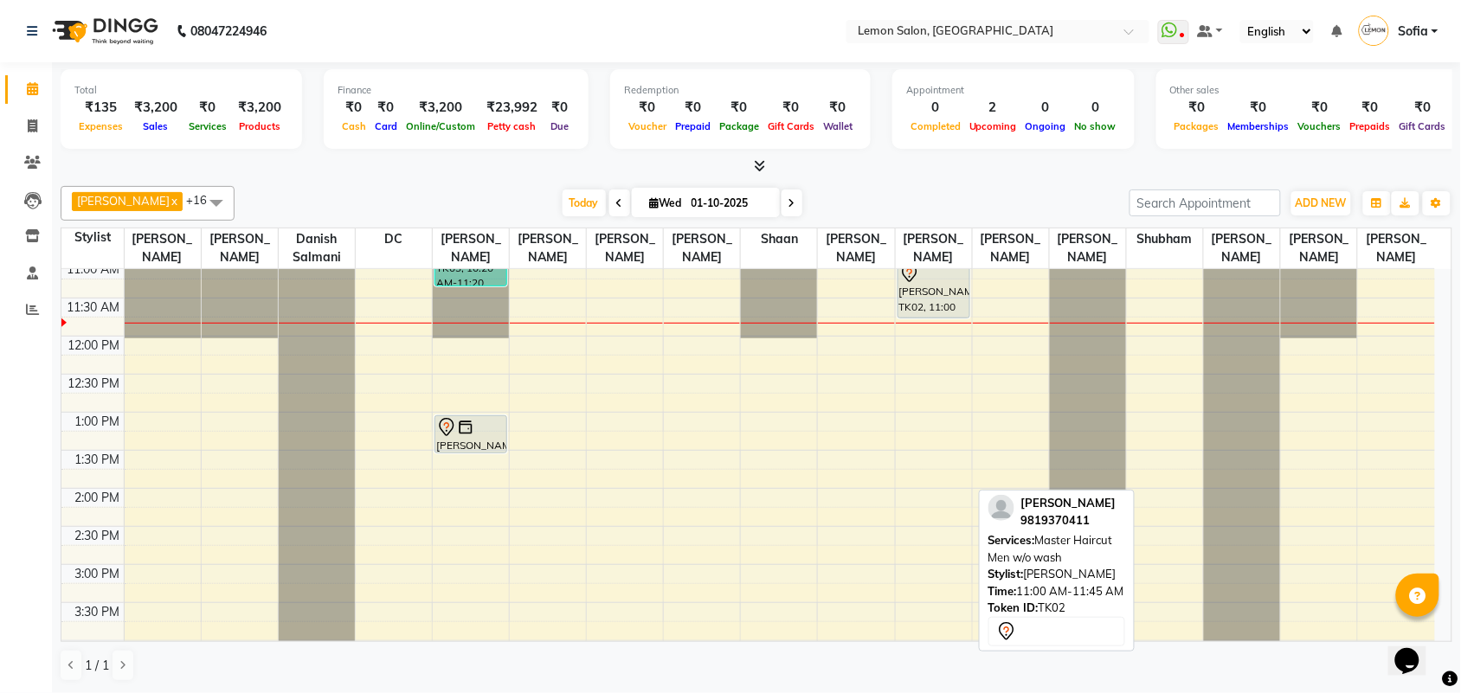
scroll to position [216, 0]
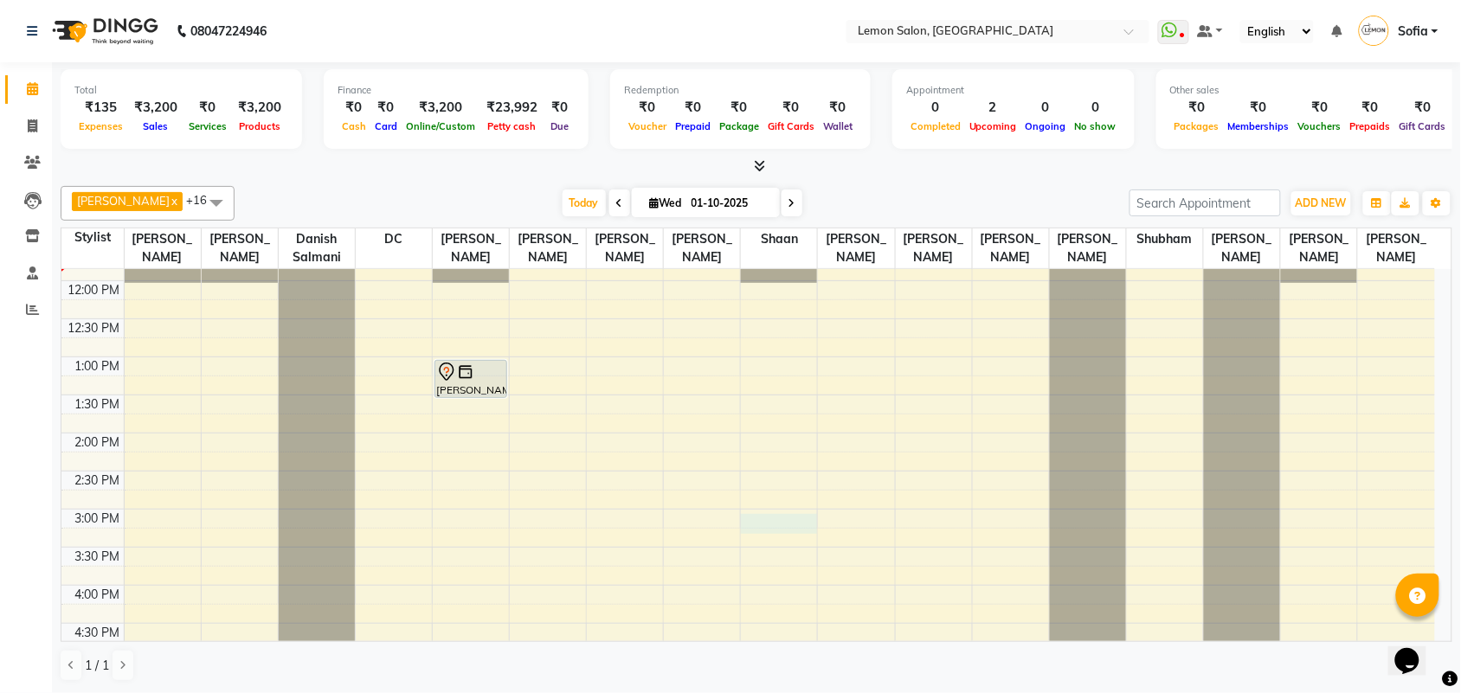
click at [783, 543] on div "9:00 AM 9:30 AM 10:00 AM 10:30 AM 11:00 AM 11:30 AM 12:00 PM 12:30 PM 1:00 PM 1…" at bounding box center [747, 585] width 1373 height 1065
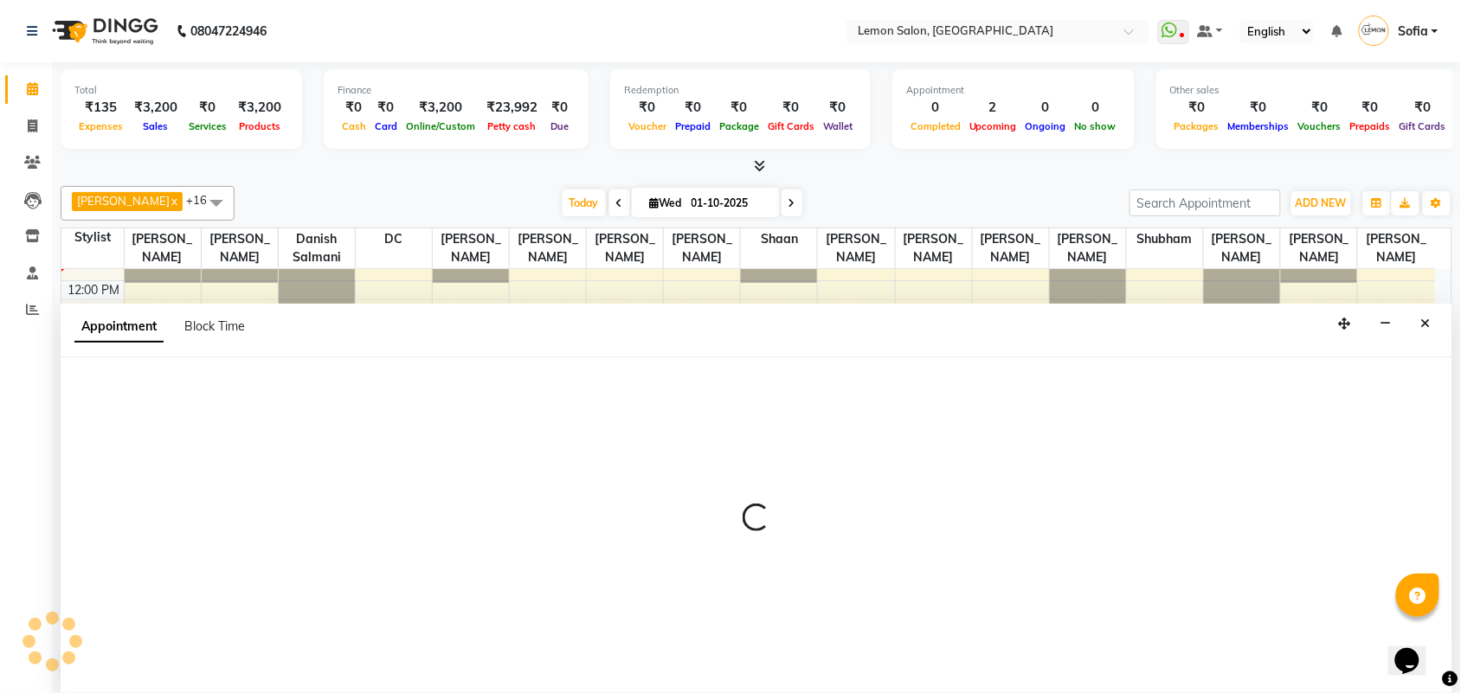
scroll to position [1, 0]
select select "34429"
select select "900"
select select "tentative"
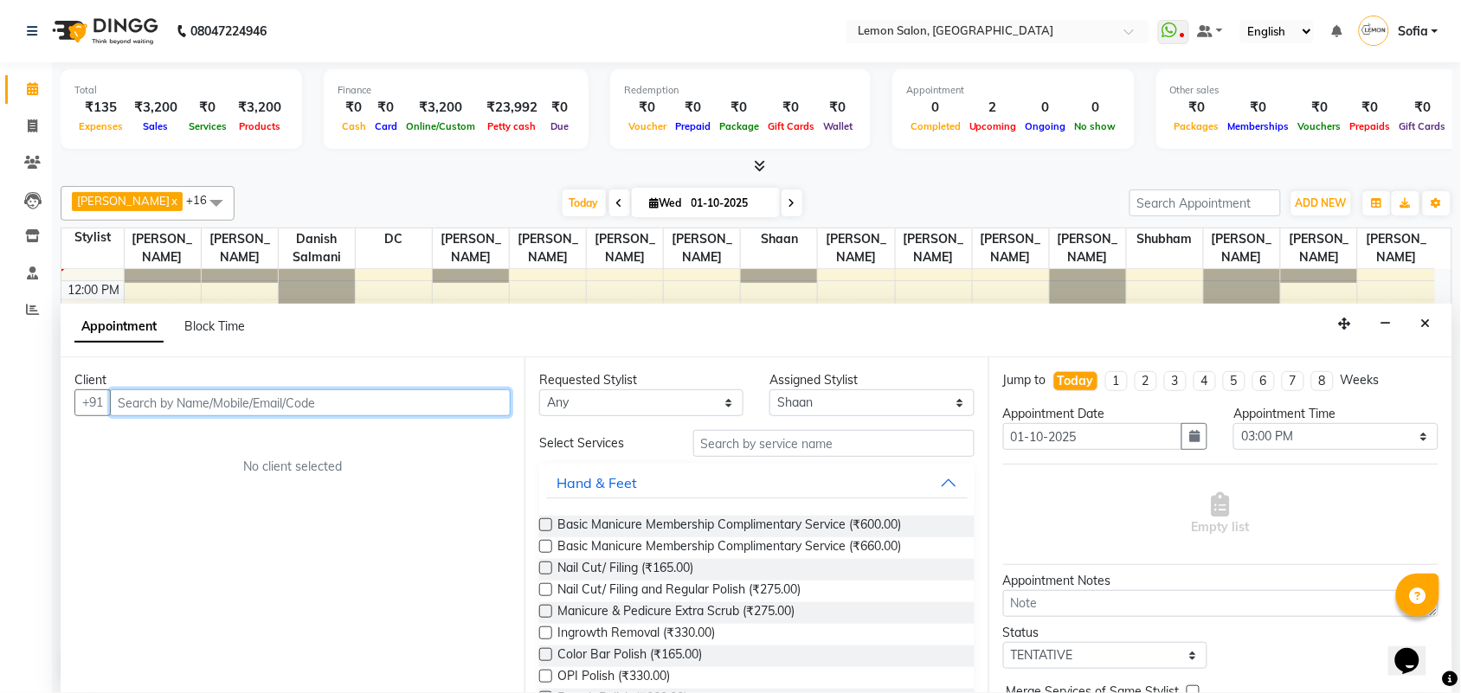
drag, startPoint x: 331, startPoint y: 415, endPoint x: 322, endPoint y: 405, distance: 13.5
click at [324, 408] on input "text" at bounding box center [310, 402] width 401 height 27
click at [321, 404] on input "text" at bounding box center [310, 402] width 401 height 27
paste input "84330 60658"
click at [157, 396] on input "84330 60658" at bounding box center [274, 402] width 329 height 27
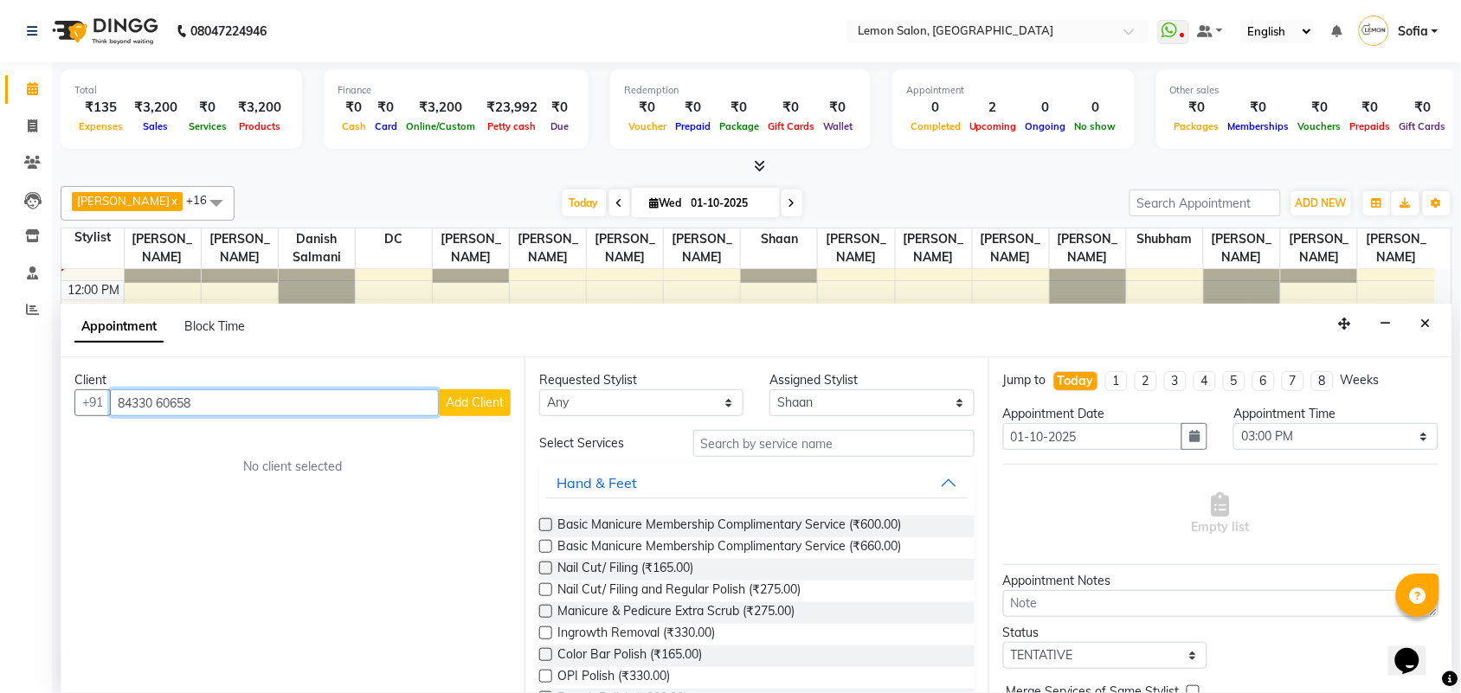
click at [161, 400] on input "84330 60658" at bounding box center [274, 402] width 329 height 27
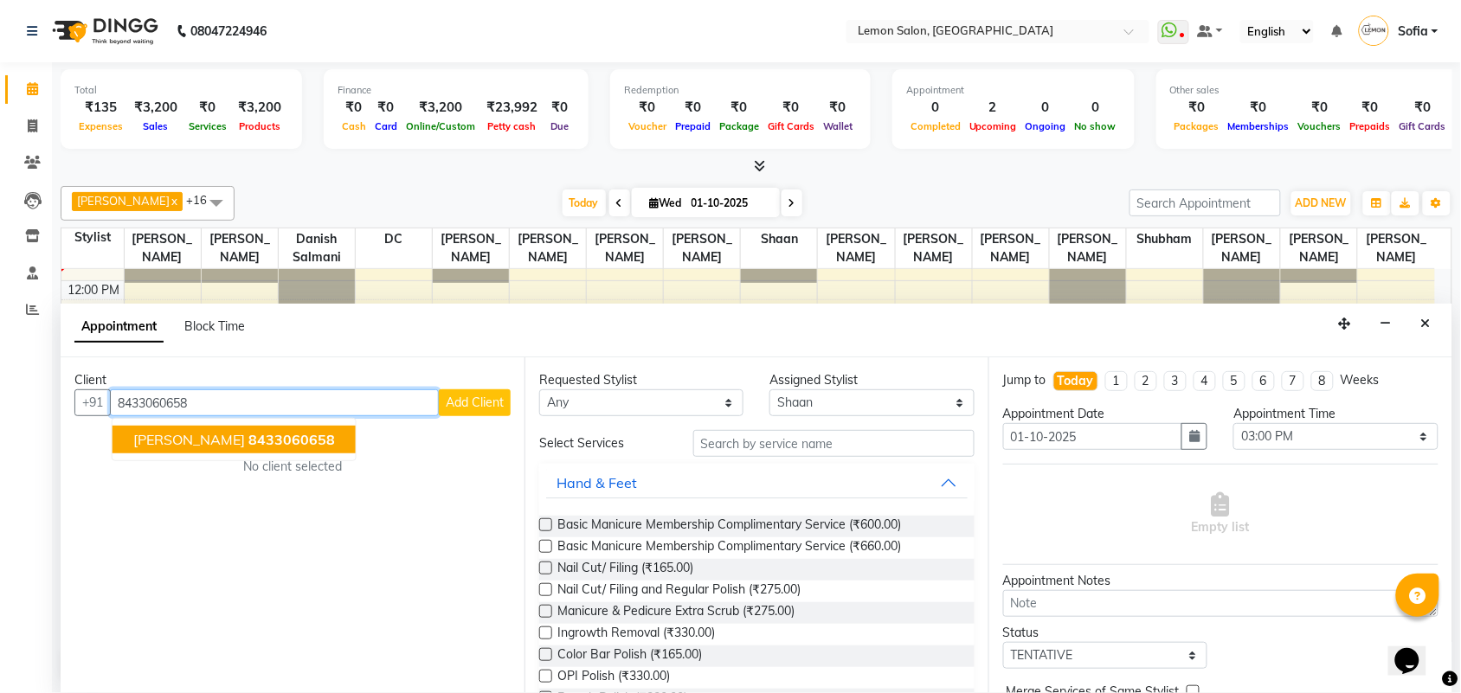
drag, startPoint x: 214, startPoint y: 440, endPoint x: 516, endPoint y: 414, distance: 303.1
click at [217, 440] on span "Sonal Panwar" at bounding box center [189, 439] width 112 height 17
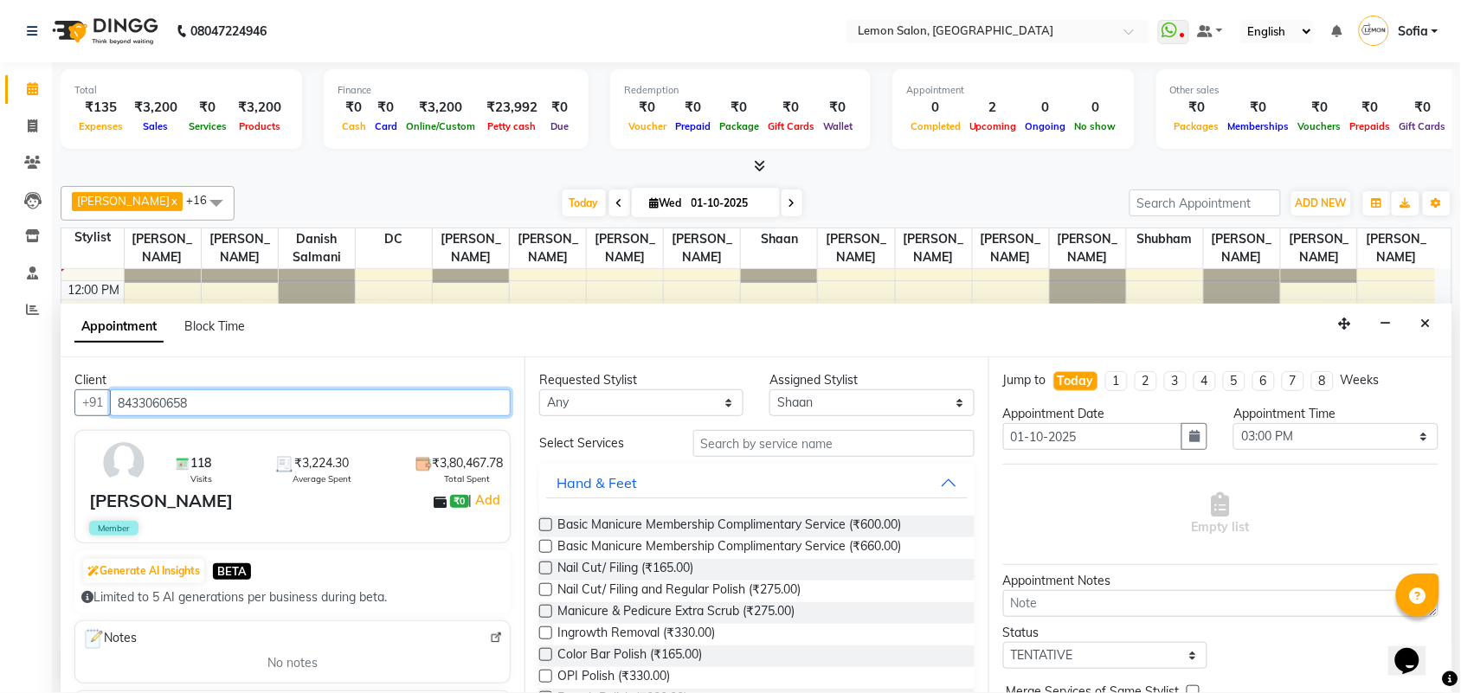
type input "8433060658"
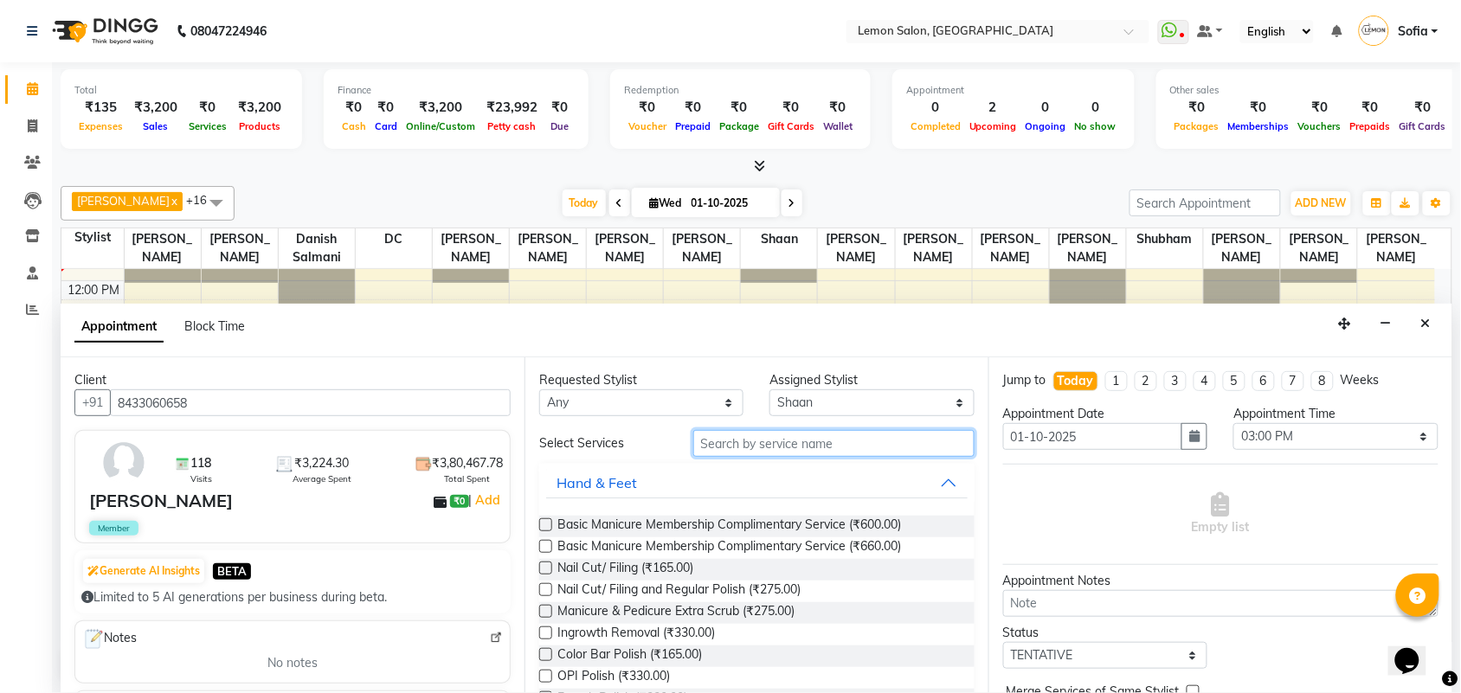
click at [780, 444] on input "text" at bounding box center [833, 443] width 281 height 27
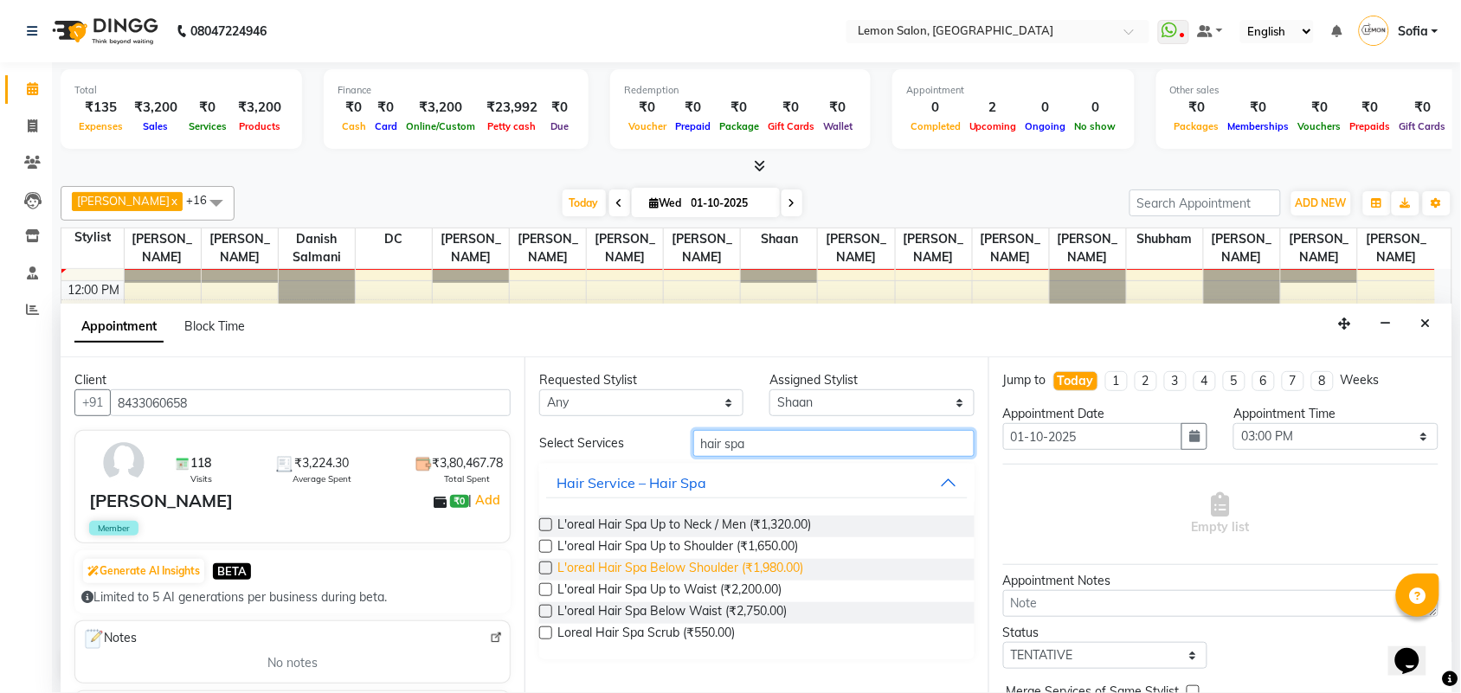
type input "hair spa"
click at [638, 568] on span "L'oreal Hair Spa Below Shoulder (₹1,980.00)" at bounding box center [680, 570] width 246 height 22
checkbox input "false"
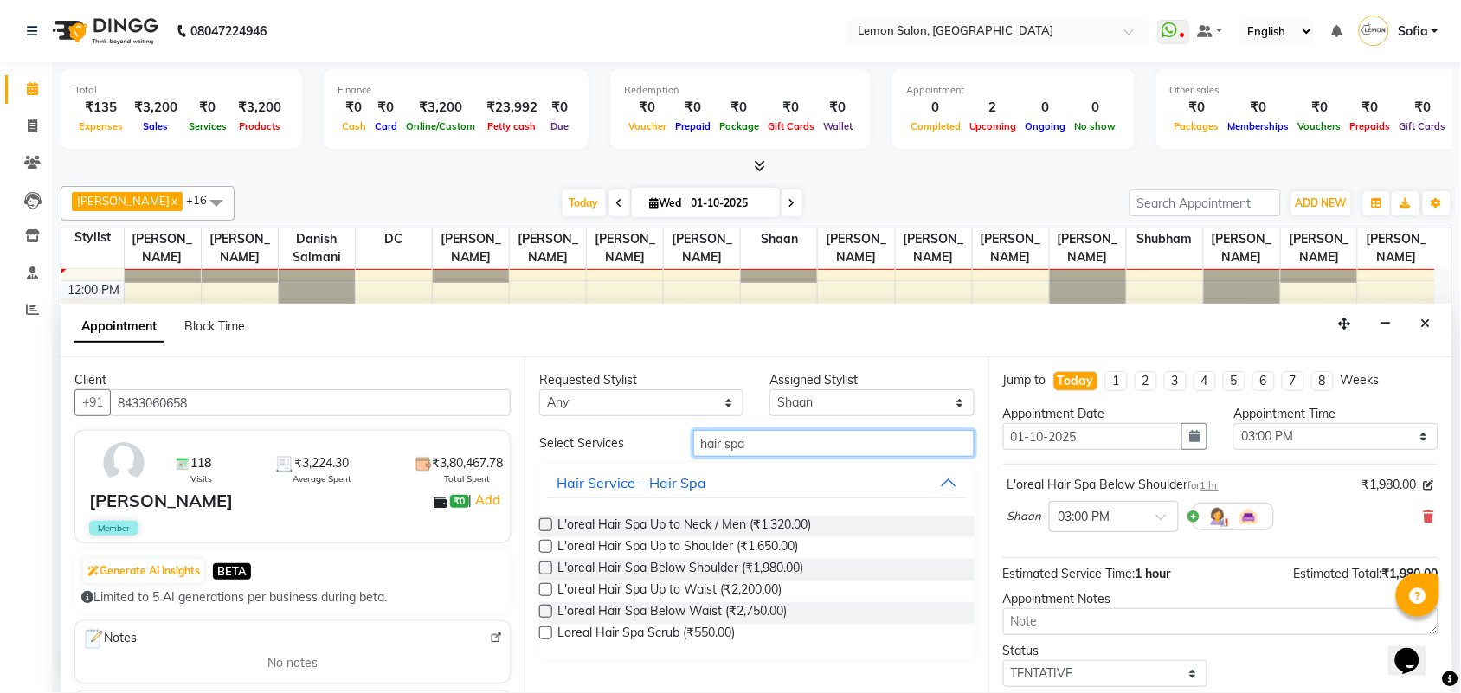
click at [857, 441] on input "hair spa" at bounding box center [833, 443] width 281 height 27
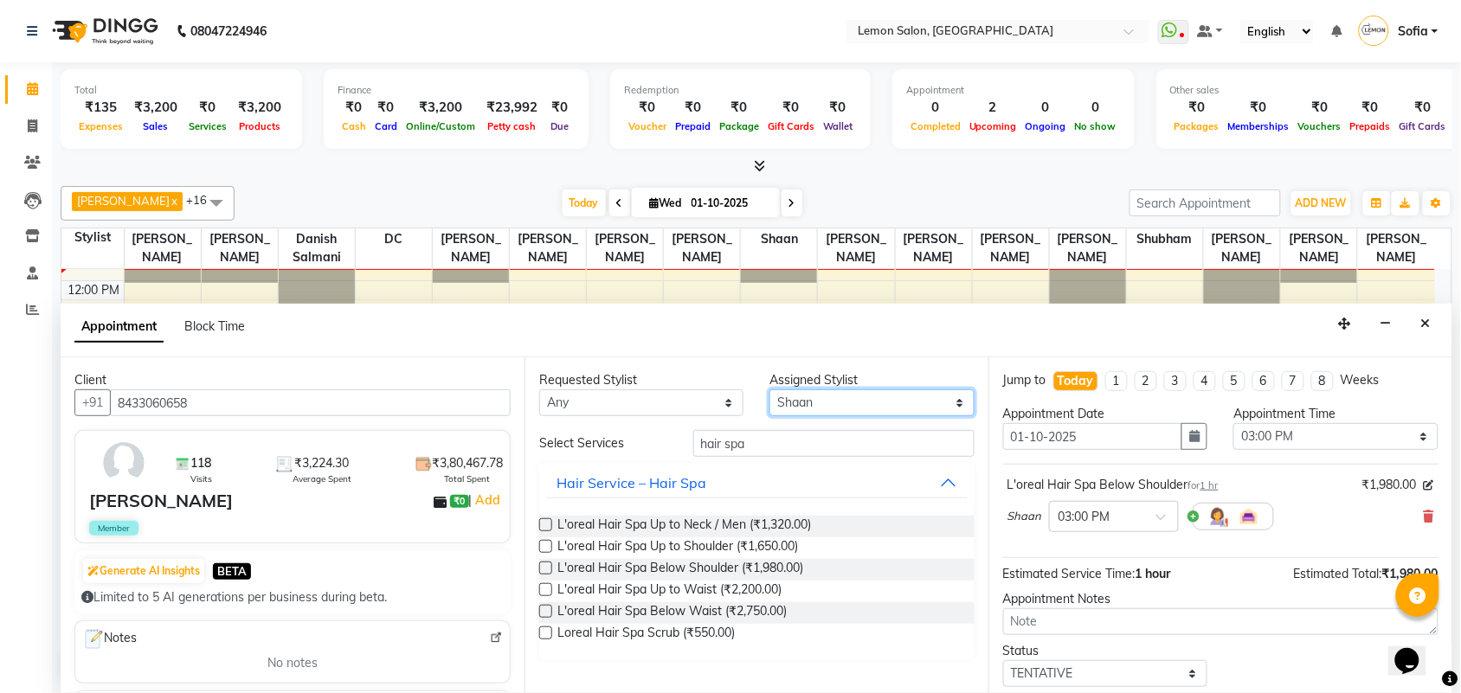
click at [854, 392] on select "Select Aalam Saifi Abhishek Shelar Aditi Nigam Ansar Ahmed Archana Muke Ashish …" at bounding box center [871, 402] width 204 height 27
select select "90927"
click at [770, 390] on select "Select Aalam Saifi Abhishek Shelar Aditi Nigam Ansar Ahmed Archana Muke Ashish …" at bounding box center [871, 402] width 204 height 27
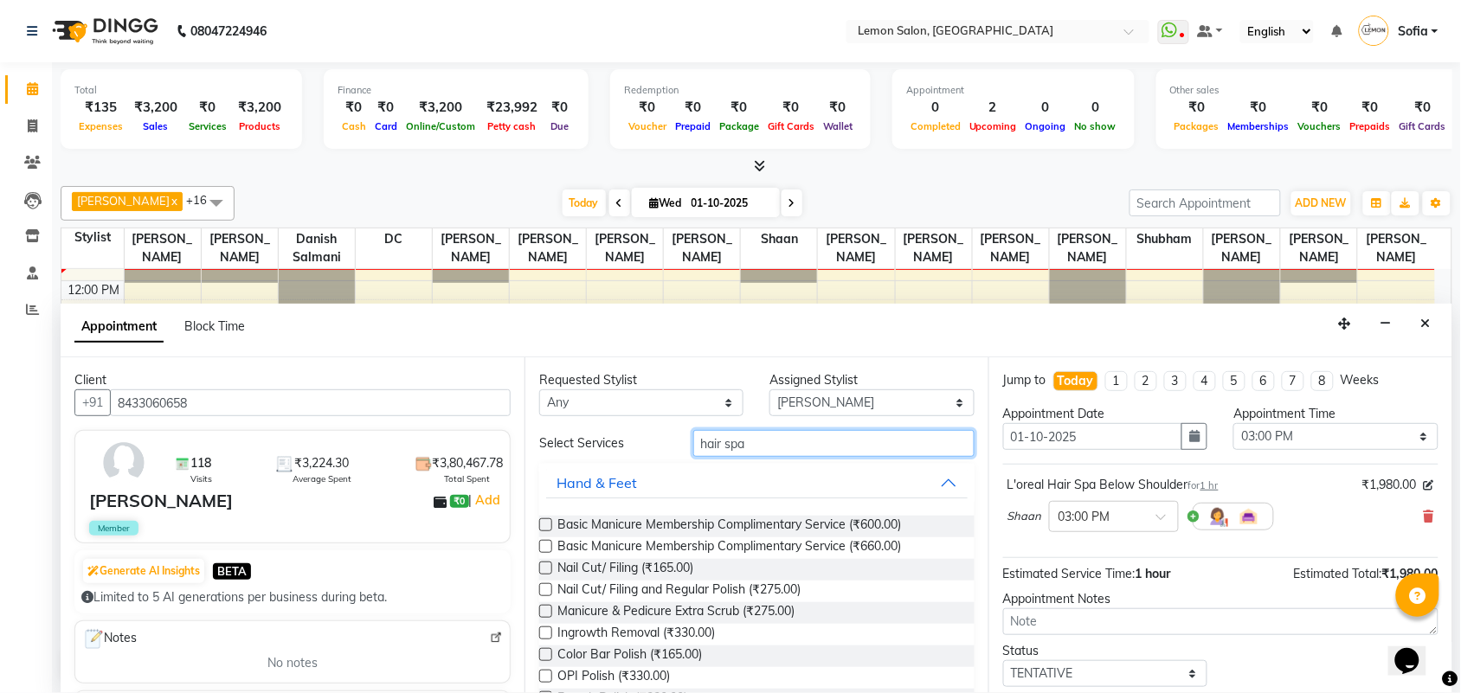
click at [794, 434] on input "hair spa" at bounding box center [833, 443] width 281 height 27
click at [793, 434] on input "hair spa" at bounding box center [833, 443] width 281 height 27
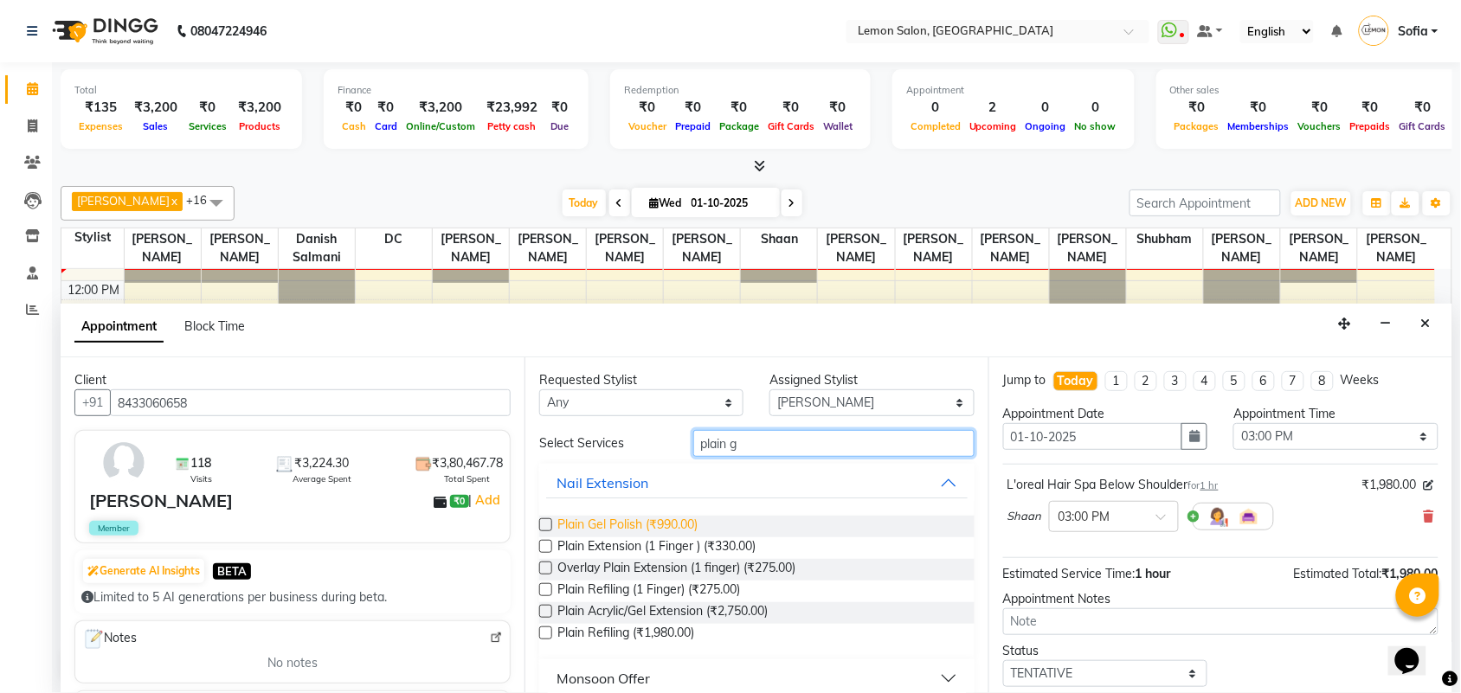
type input "plain g"
click at [576, 521] on span "Plain Gel Polish (₹990.00)" at bounding box center [627, 527] width 140 height 22
checkbox input "false"
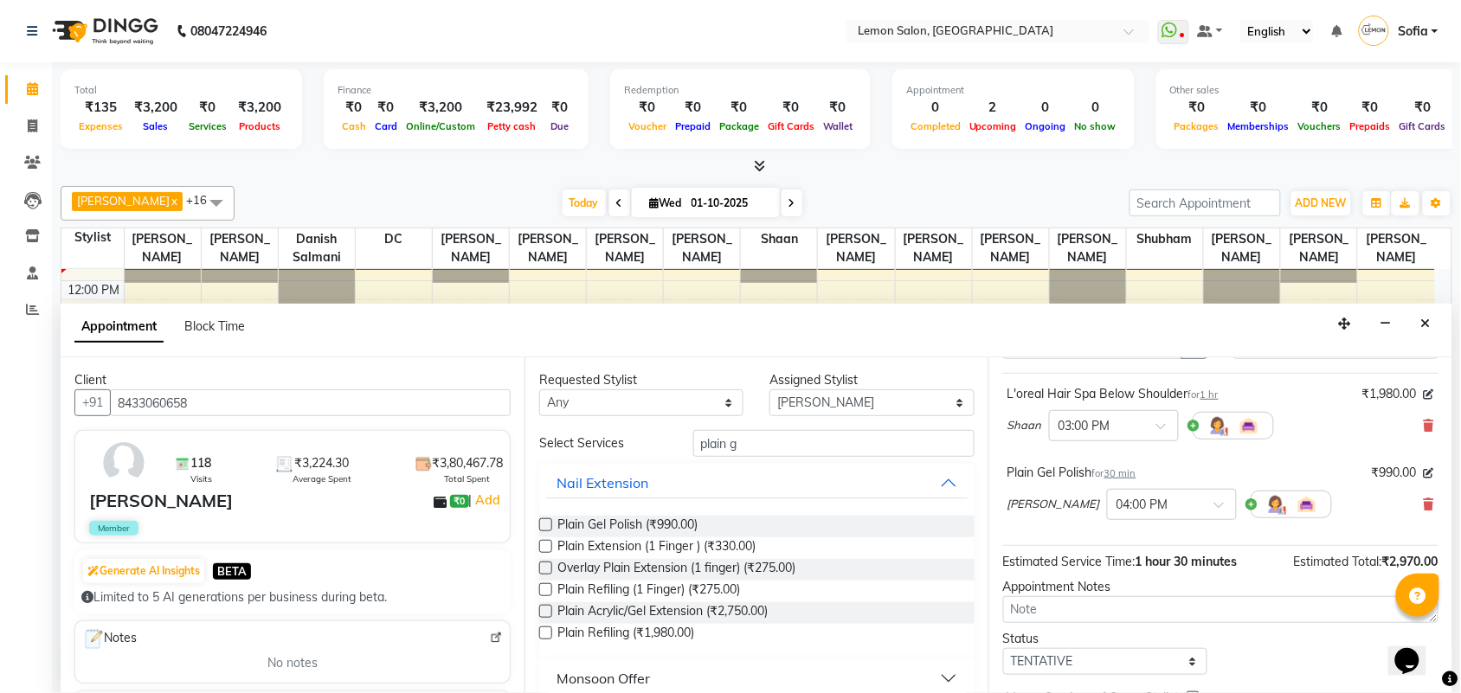
scroll to position [183, 0]
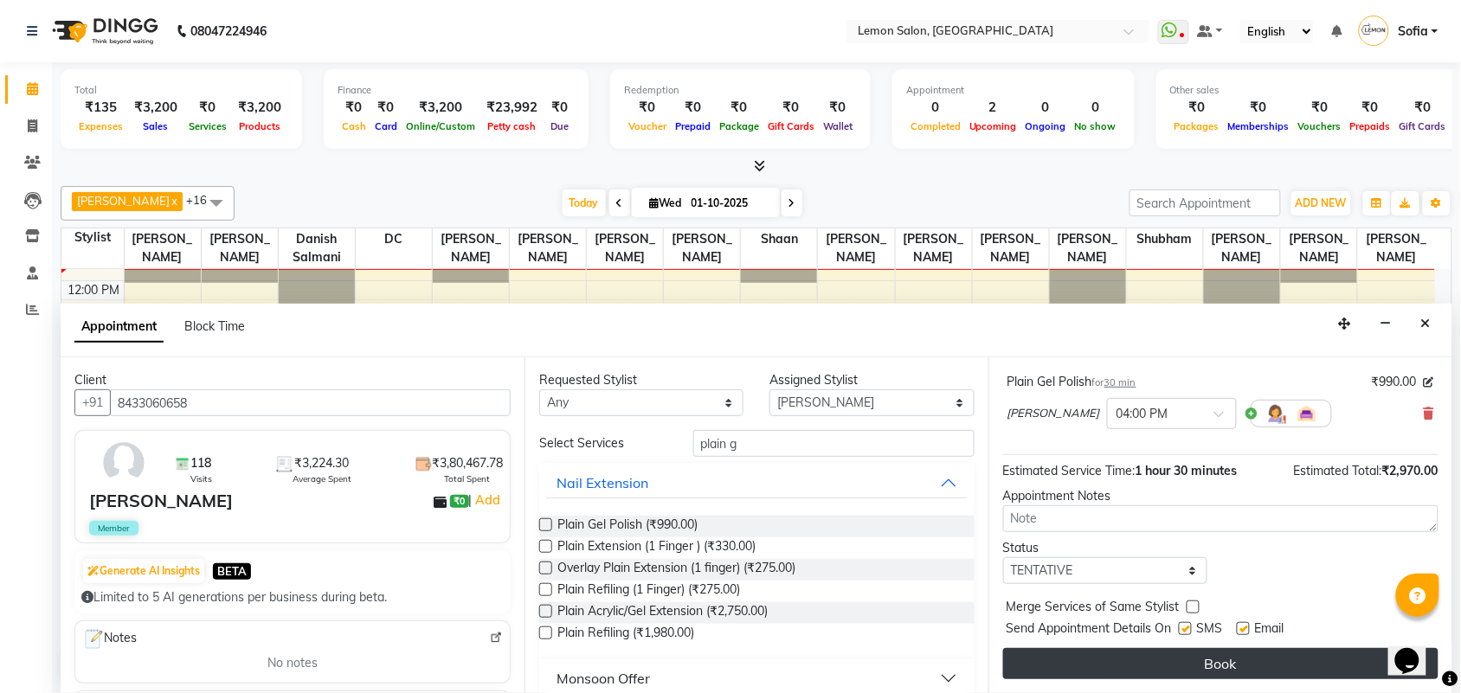
click at [1264, 658] on button "Book" at bounding box center [1220, 663] width 435 height 31
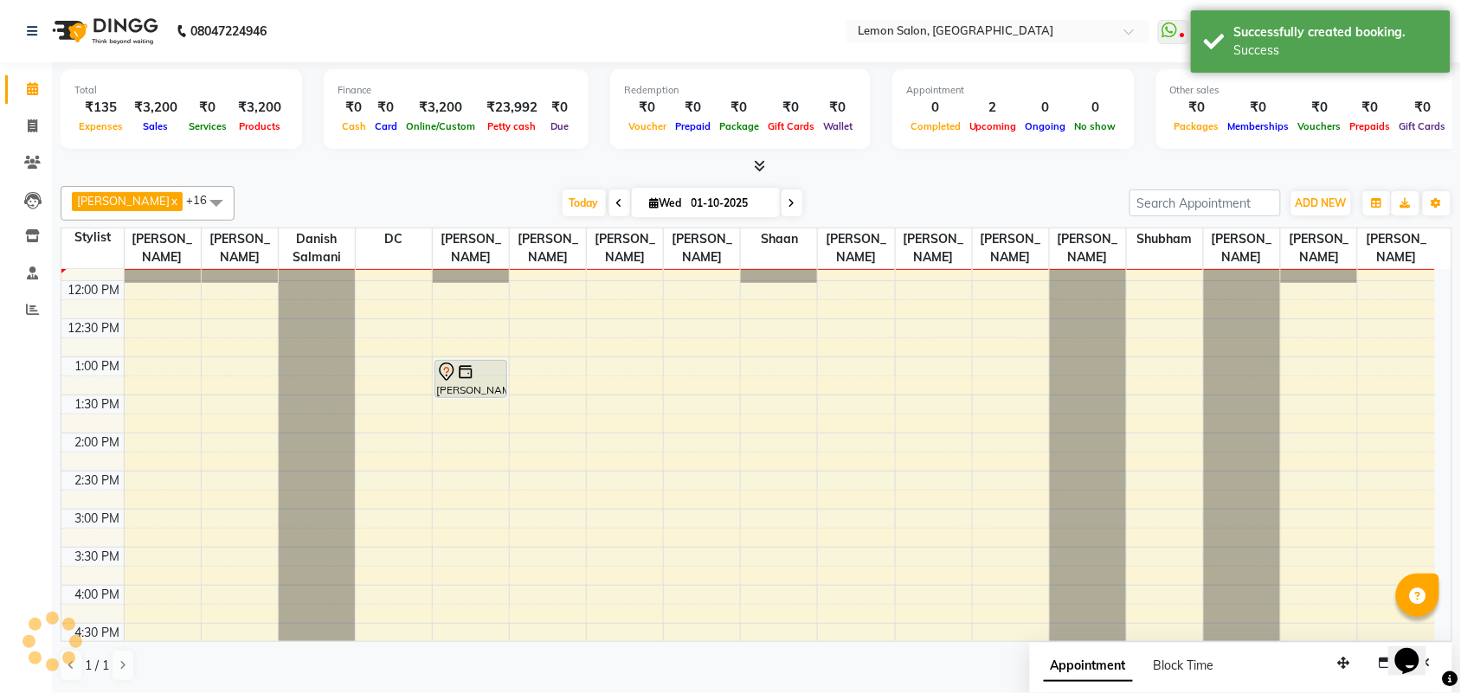
scroll to position [0, 0]
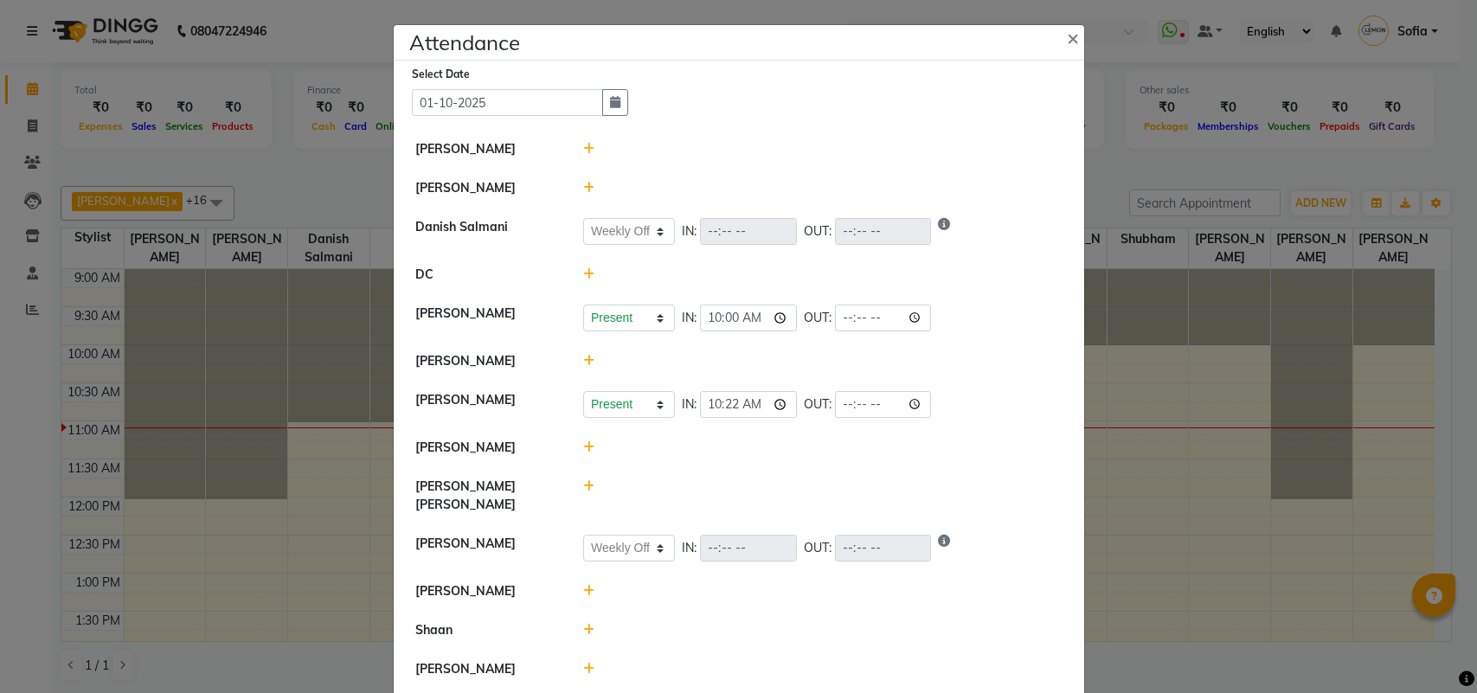
select select "W"
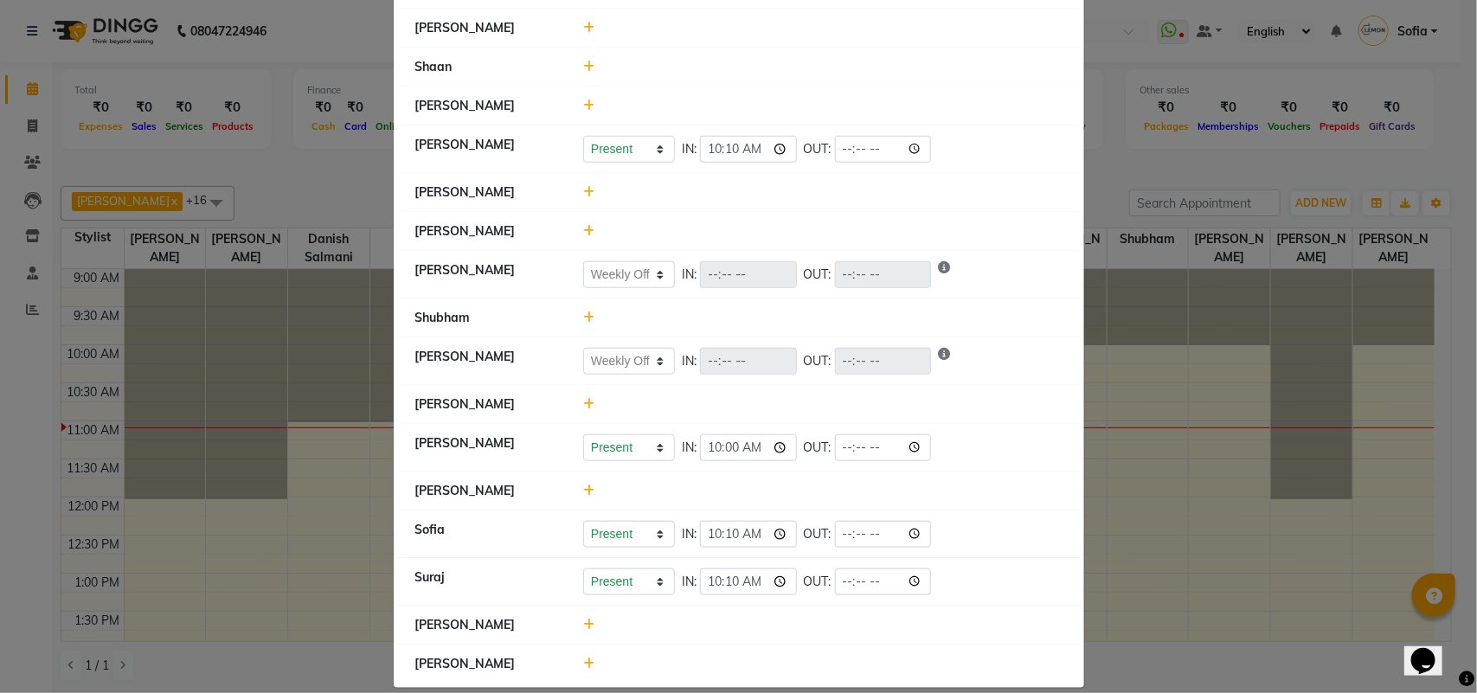
scroll to position [569, 0]
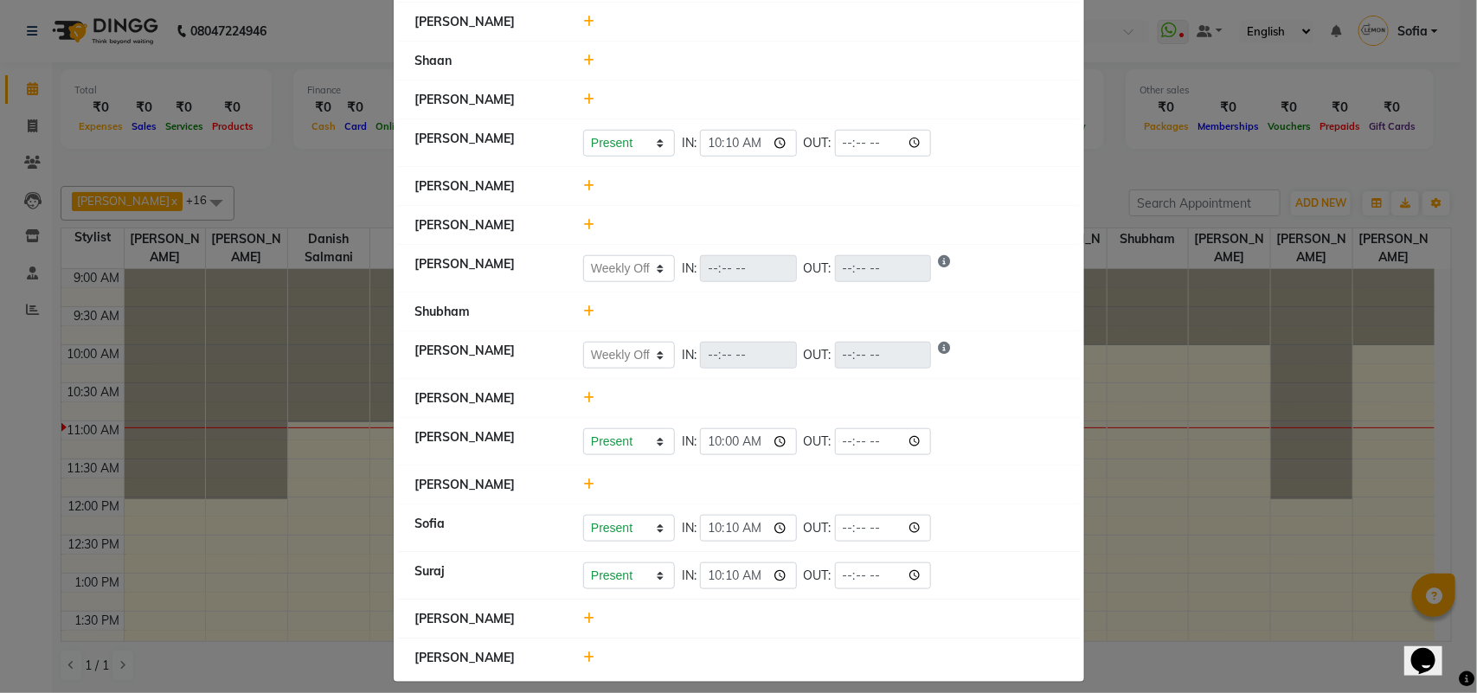
click at [583, 478] on icon at bounding box center [588, 484] width 11 height 12
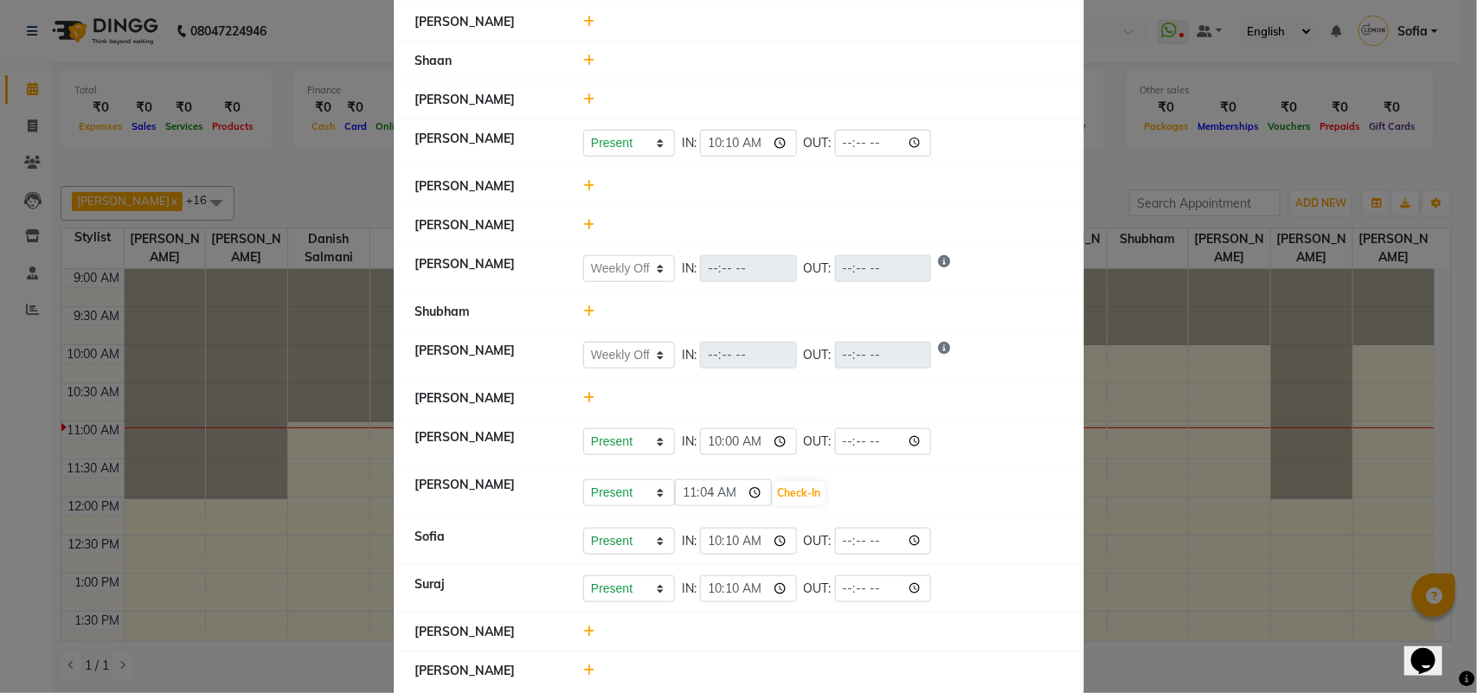
click at [0, 504] on ngb-modal-window "Attendance × Select Date [DATE] Sahibaddin [PERSON_NAME] Aalam [PERSON_NAME] Da…" at bounding box center [738, 346] width 1477 height 693
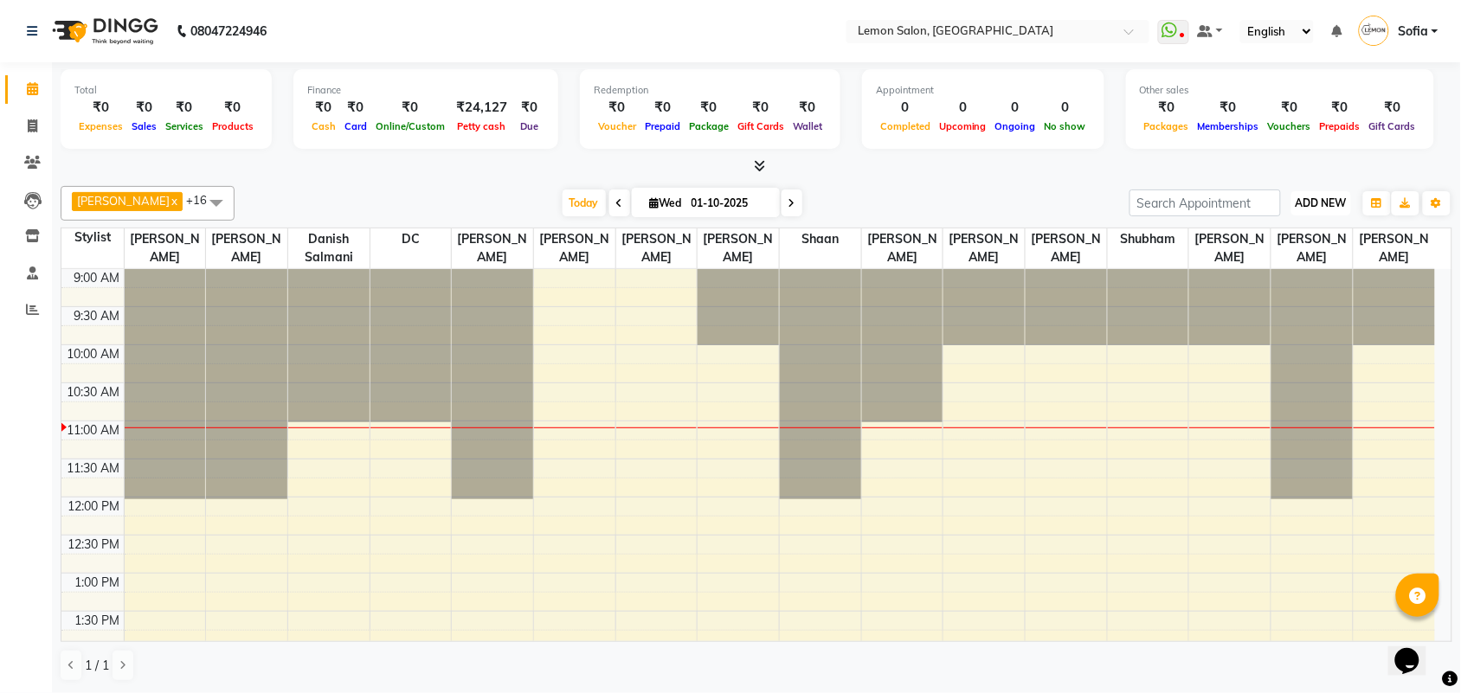
drag, startPoint x: 1324, startPoint y: 206, endPoint x: 1291, endPoint y: 213, distance: 33.6
click at [1300, 210] on button "ADD NEW Toggle Dropdown" at bounding box center [1321, 203] width 60 height 24
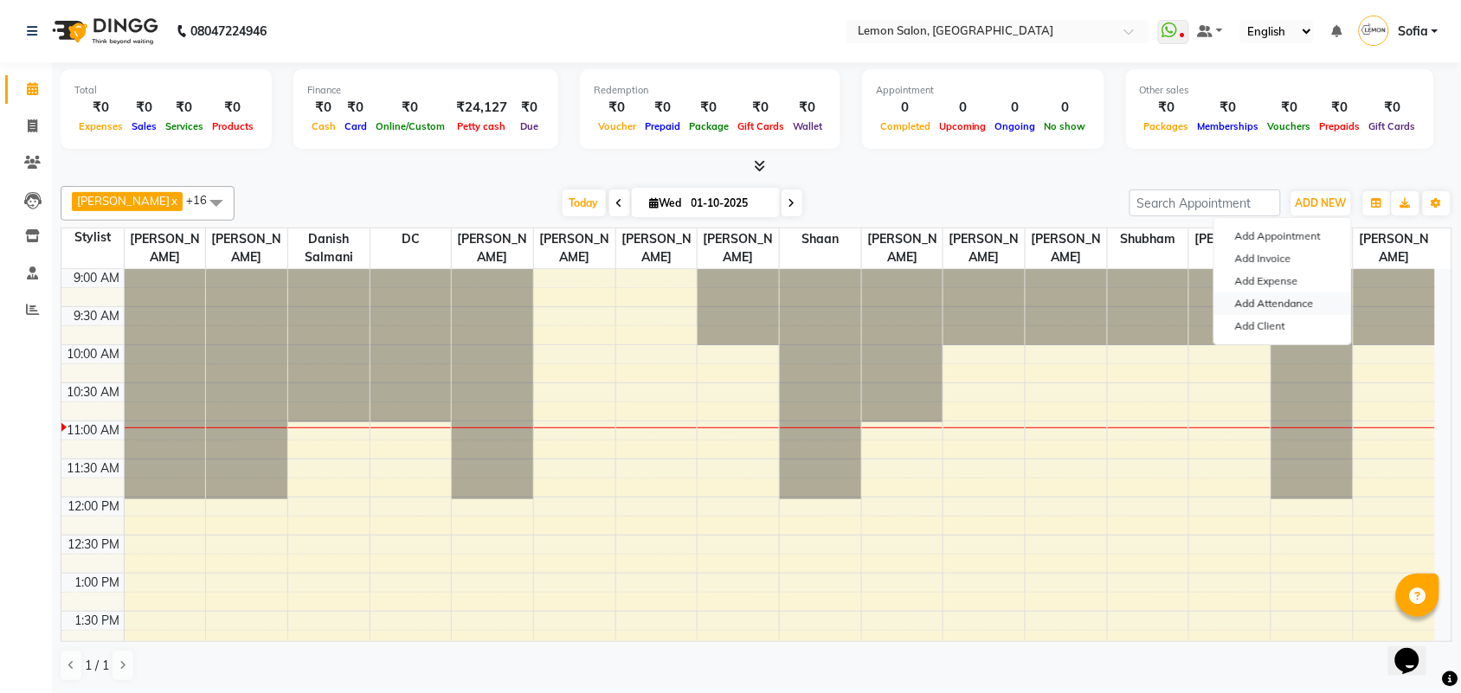
click at [1266, 300] on link "Add Attendance" at bounding box center [1282, 303] width 137 height 22
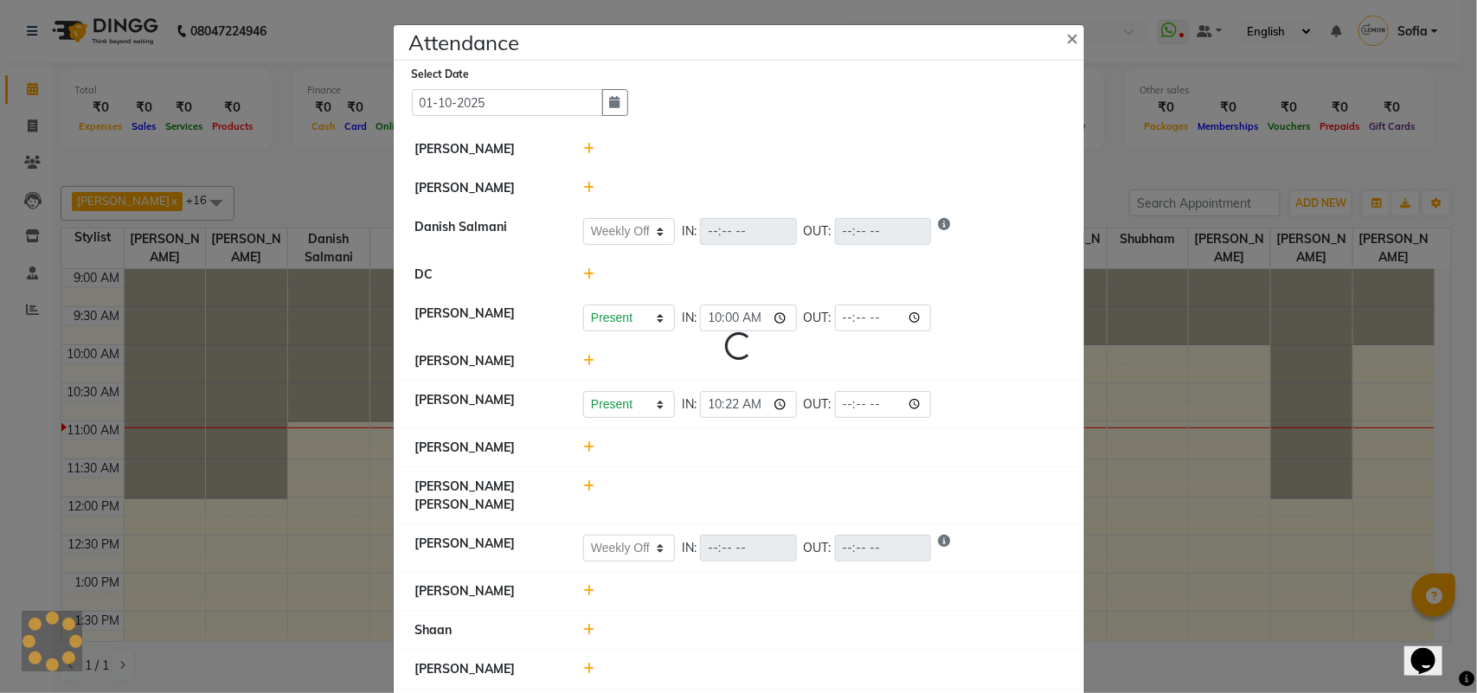
select select "W"
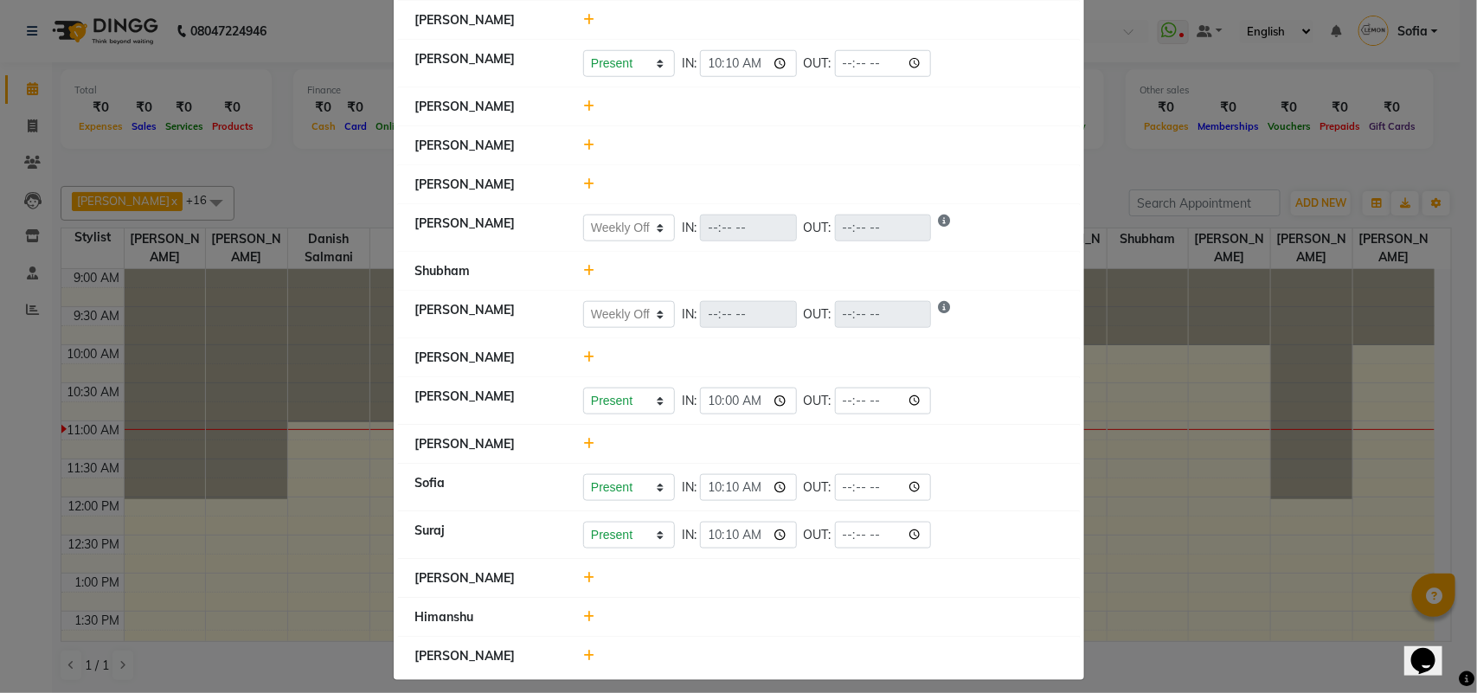
scroll to position [580, 0]
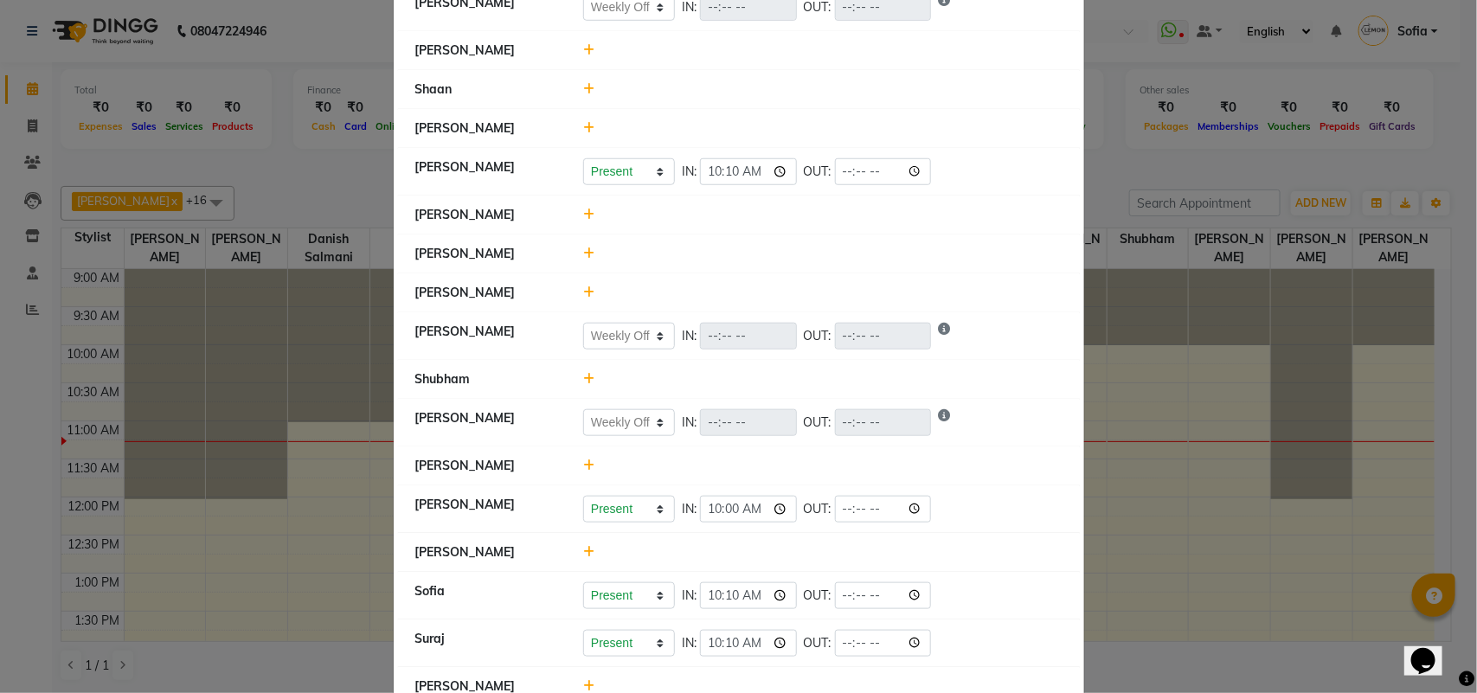
click at [583, 122] on icon at bounding box center [588, 128] width 11 height 12
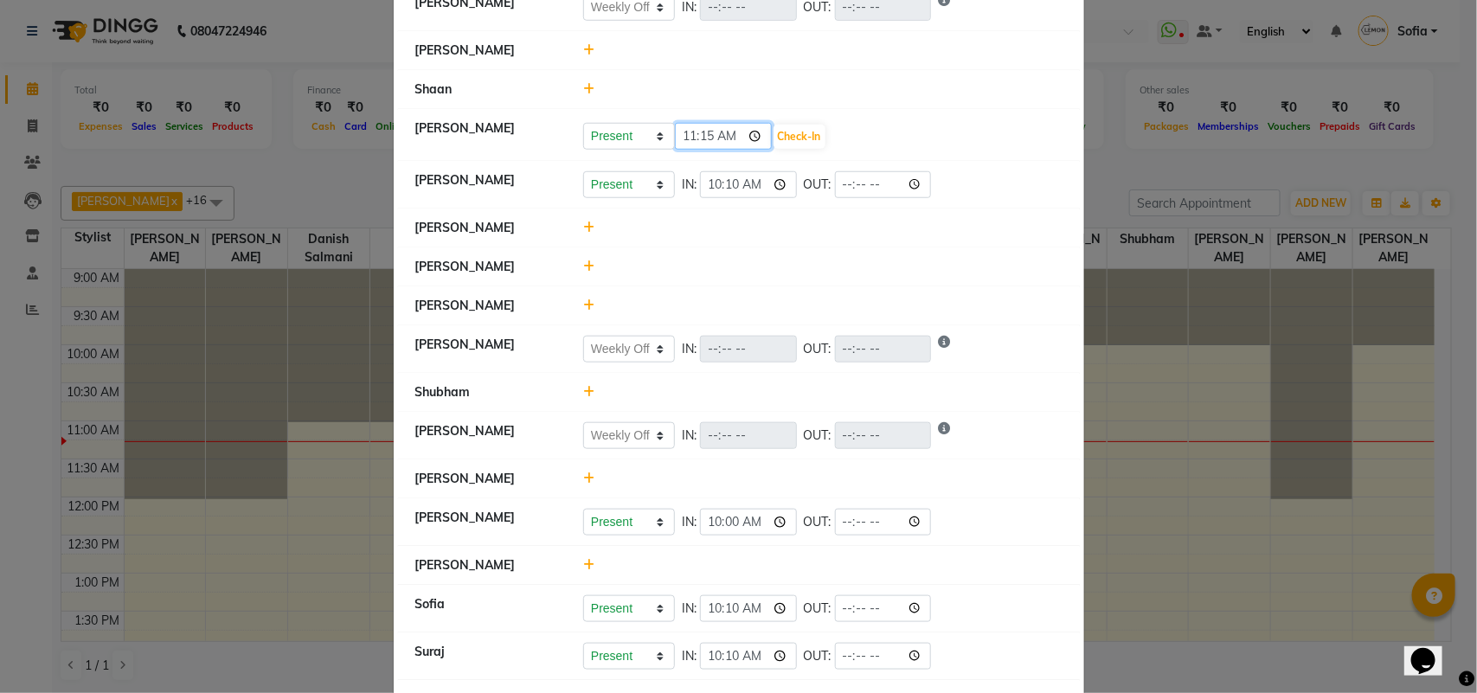
click at [677, 123] on input "11:15" at bounding box center [723, 136] width 97 height 27
type input "10:58"
click at [801, 125] on button "Check-In" at bounding box center [800, 137] width 52 height 24
select select "W"
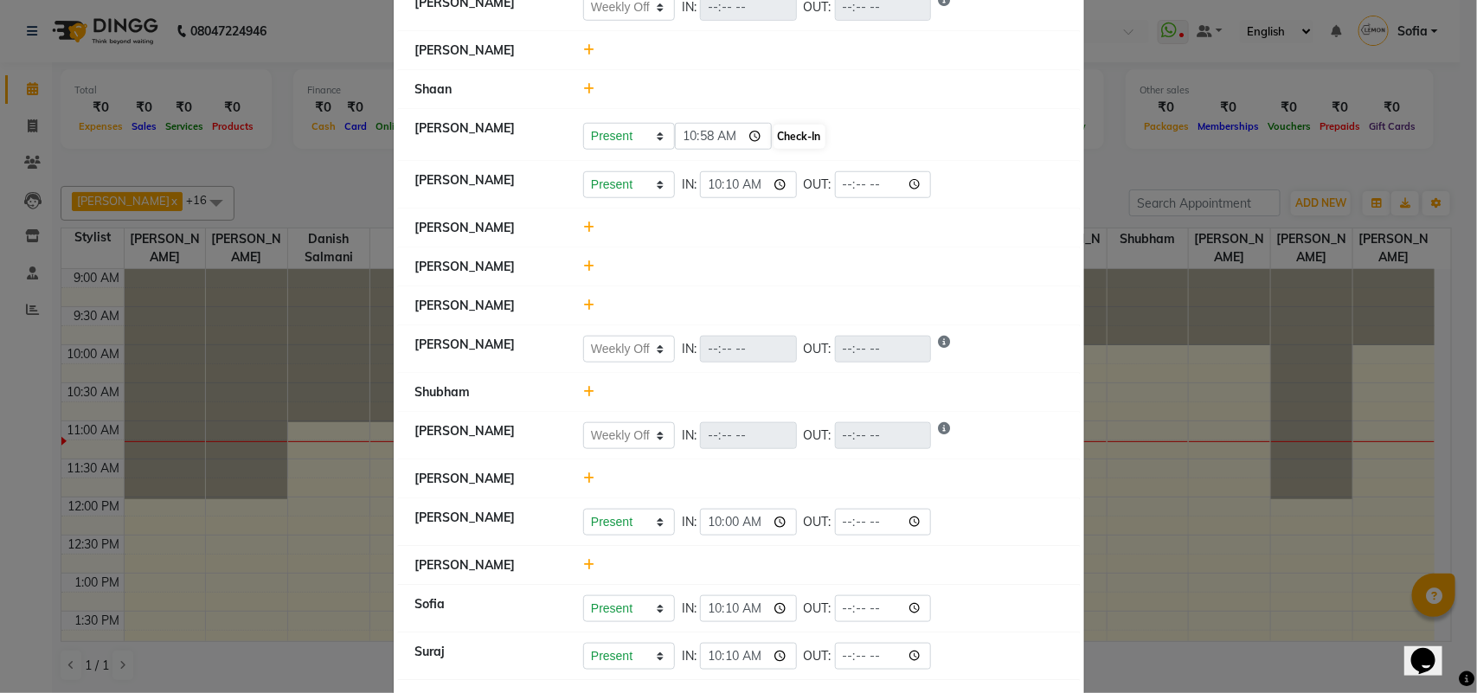
select select "W"
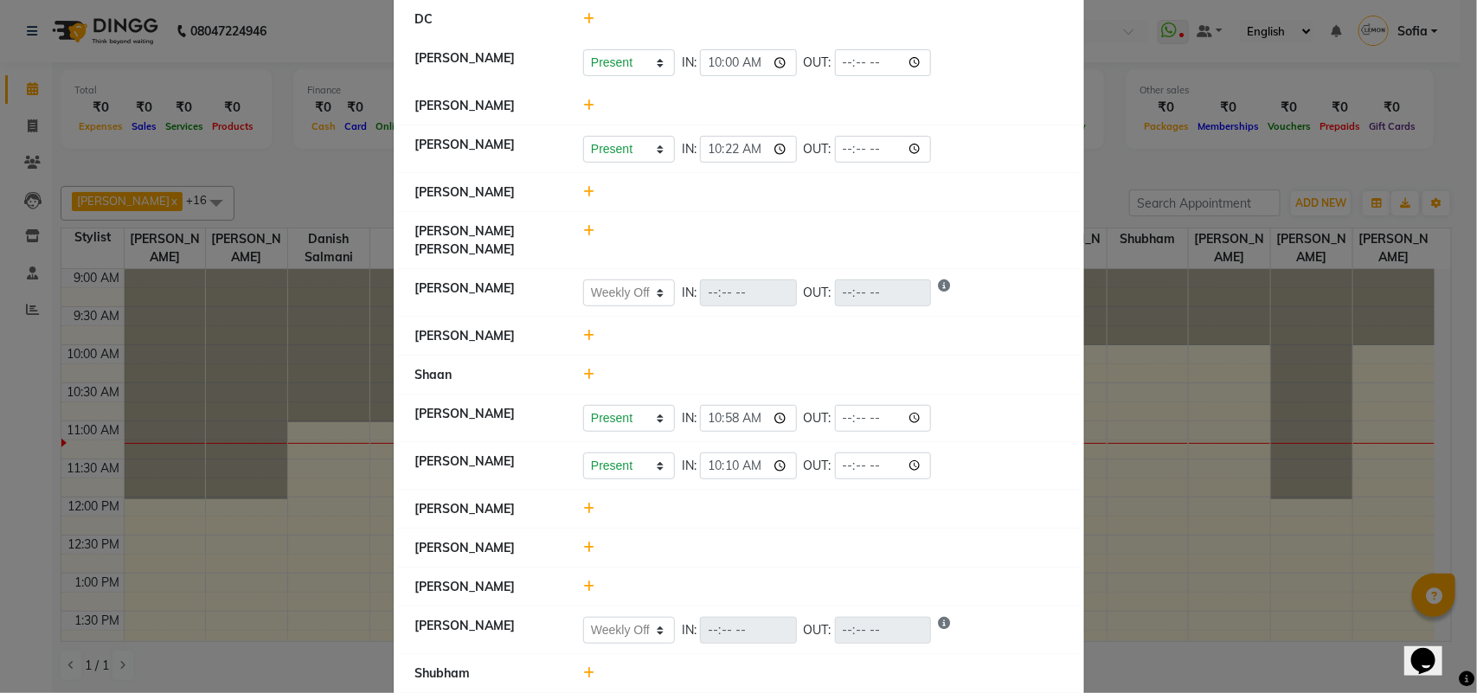
scroll to position [658, 0]
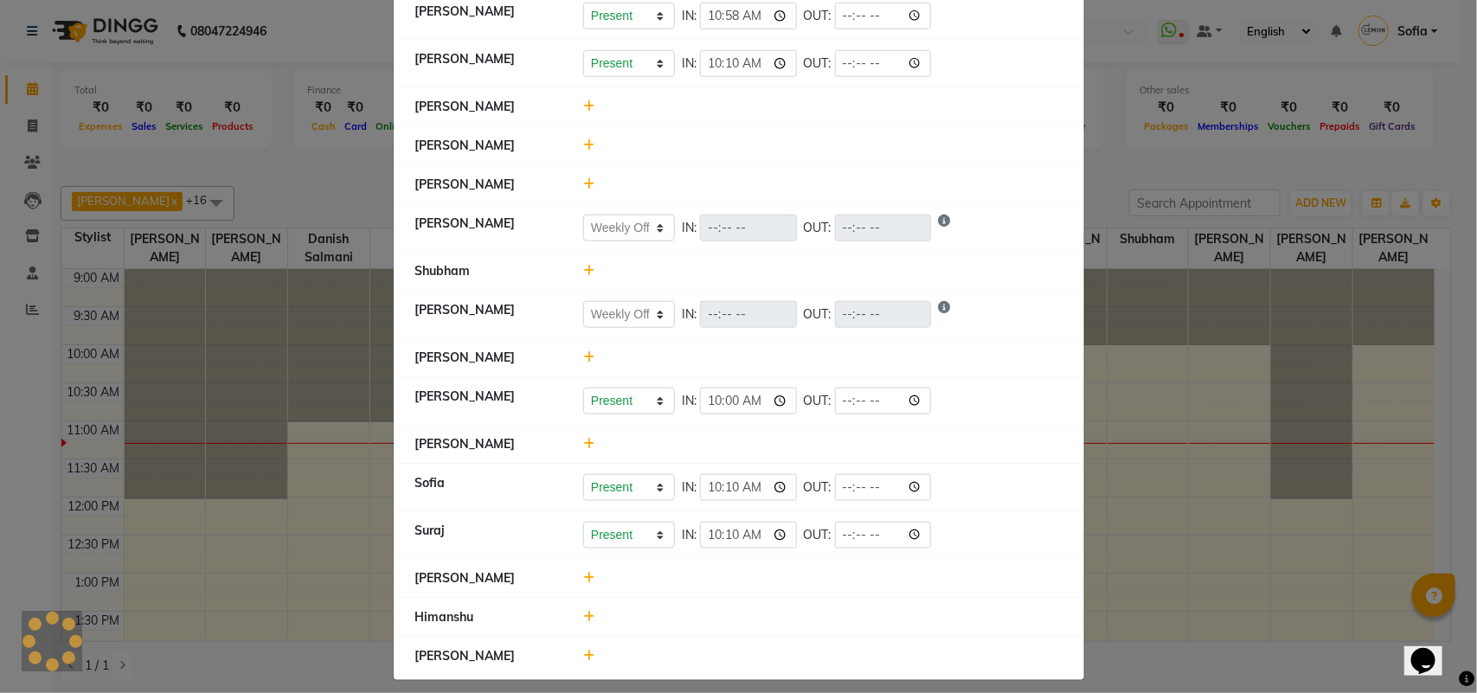
click at [583, 611] on icon at bounding box center [588, 617] width 11 height 12
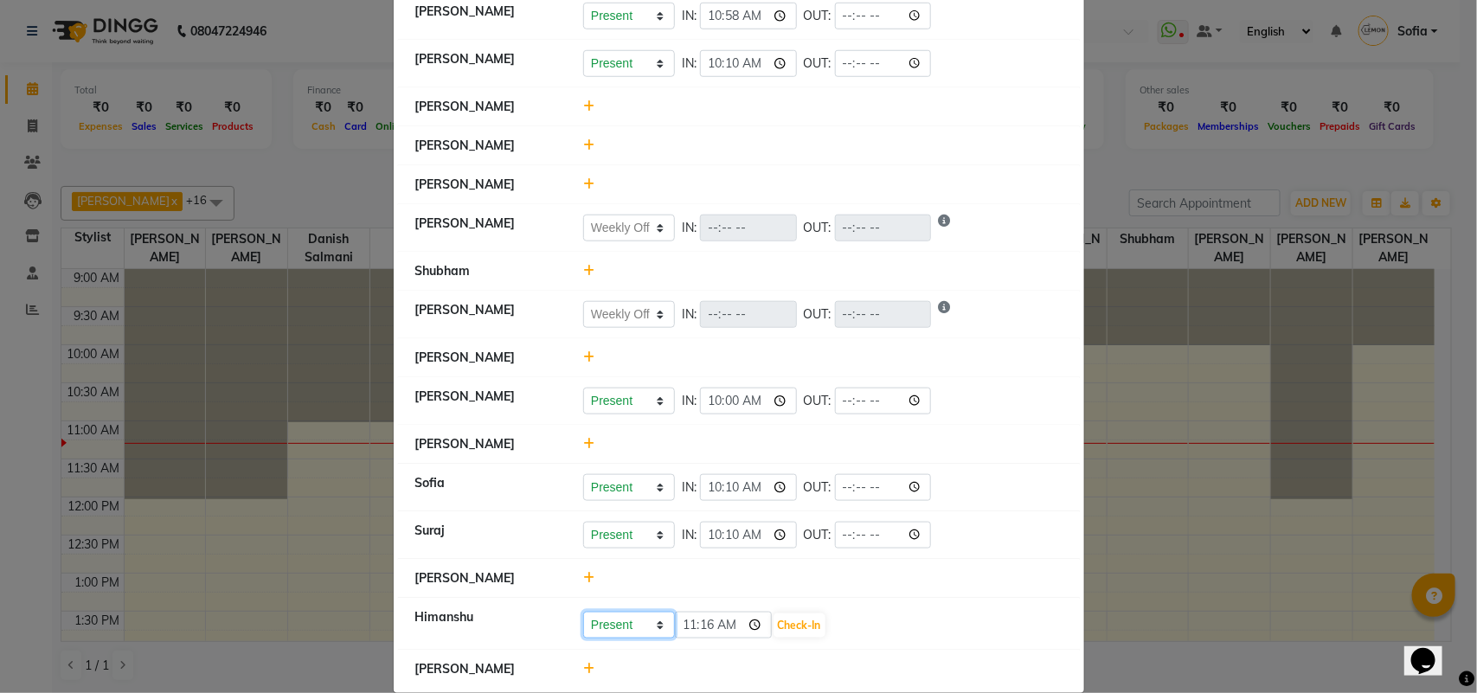
click at [613, 612] on select "Present Absent Late Half Day Weekly Off" at bounding box center [629, 625] width 92 height 27
select select "W"
click at [583, 612] on select "Present Absent Late Half Day Weekly Off" at bounding box center [629, 625] width 92 height 27
click at [697, 614] on button "Save" at bounding box center [694, 625] width 34 height 24
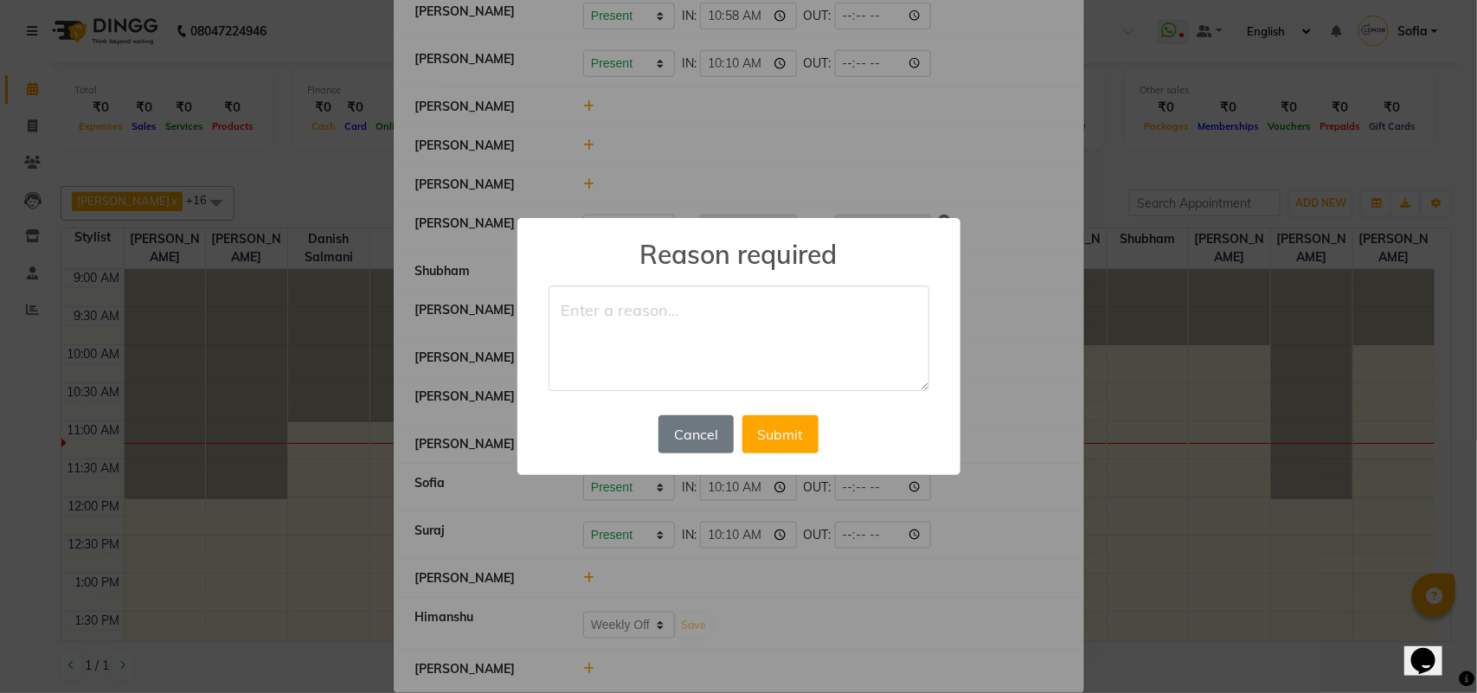
click at [695, 326] on textarea at bounding box center [739, 339] width 381 height 106
type textarea "off"
click at [815, 451] on button "Submit" at bounding box center [780, 434] width 76 height 38
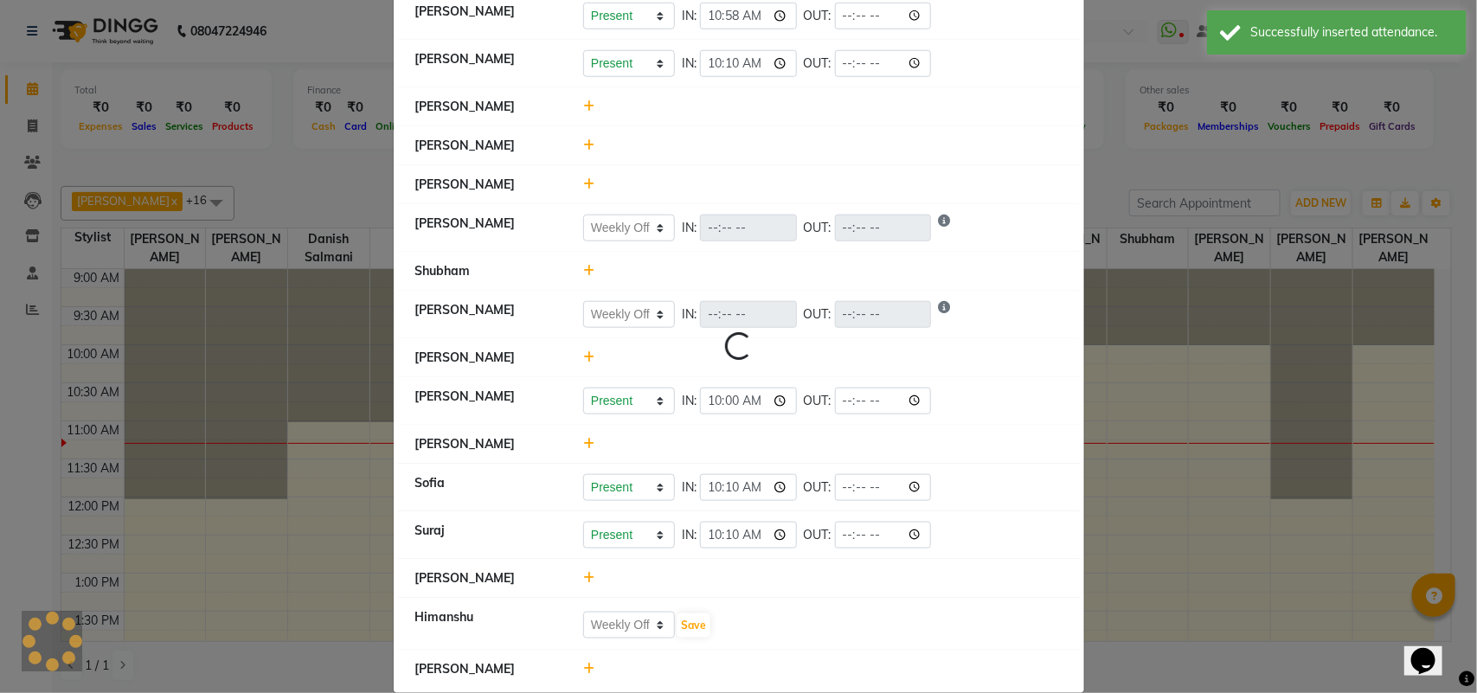
select select "W"
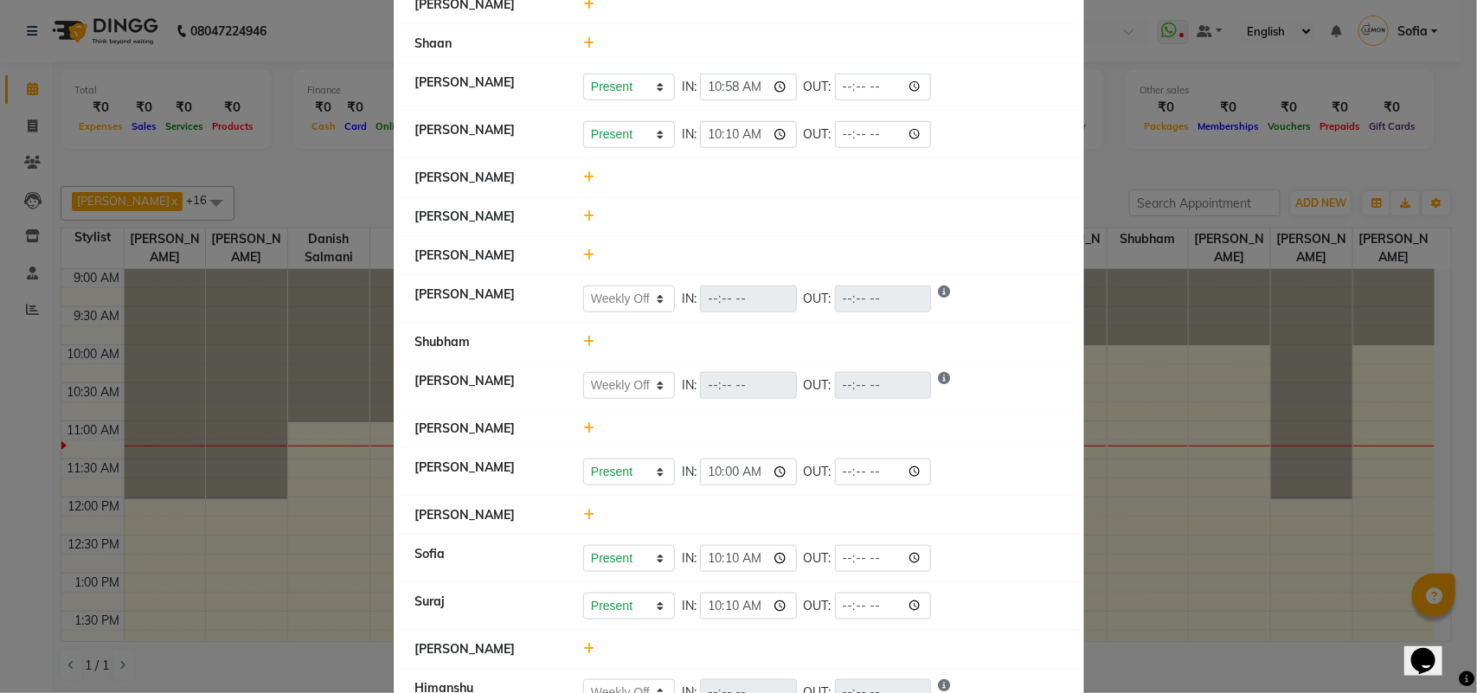
scroll to position [549, 0]
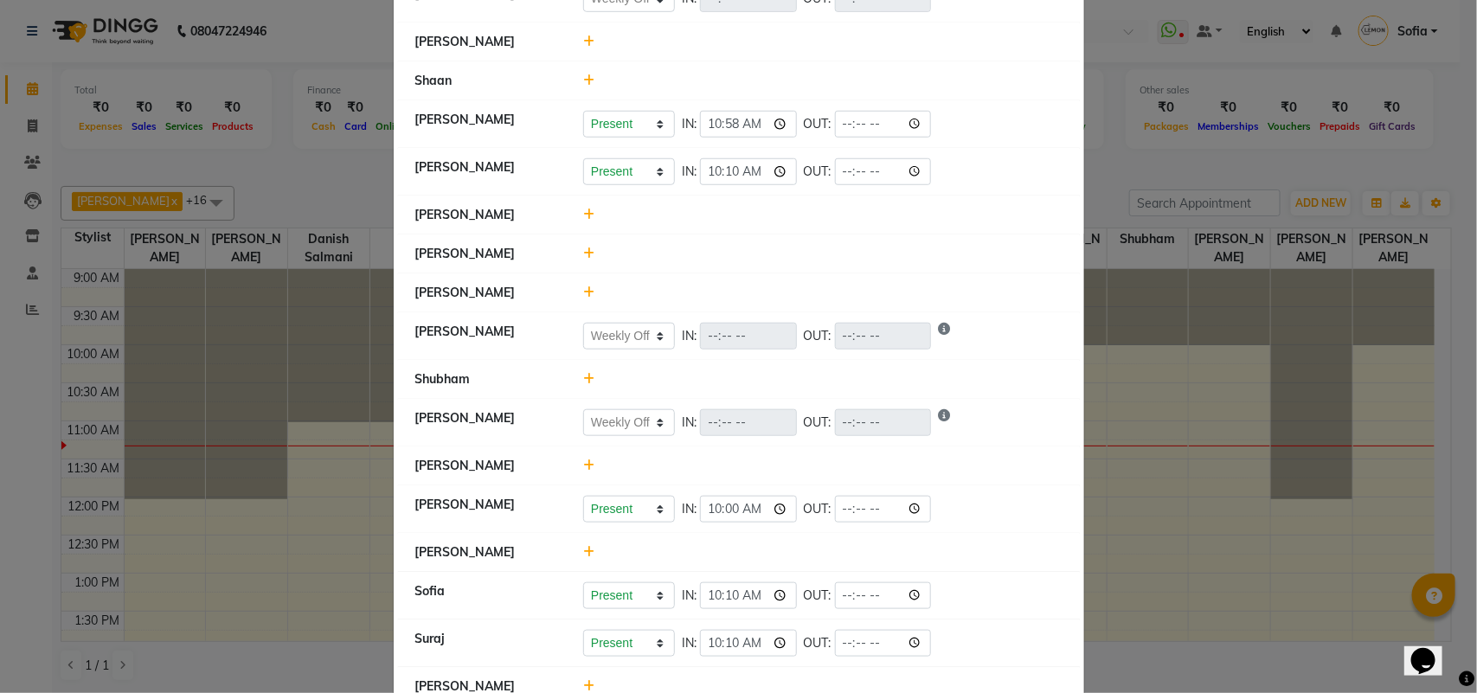
click at [584, 209] on icon at bounding box center [588, 215] width 11 height 12
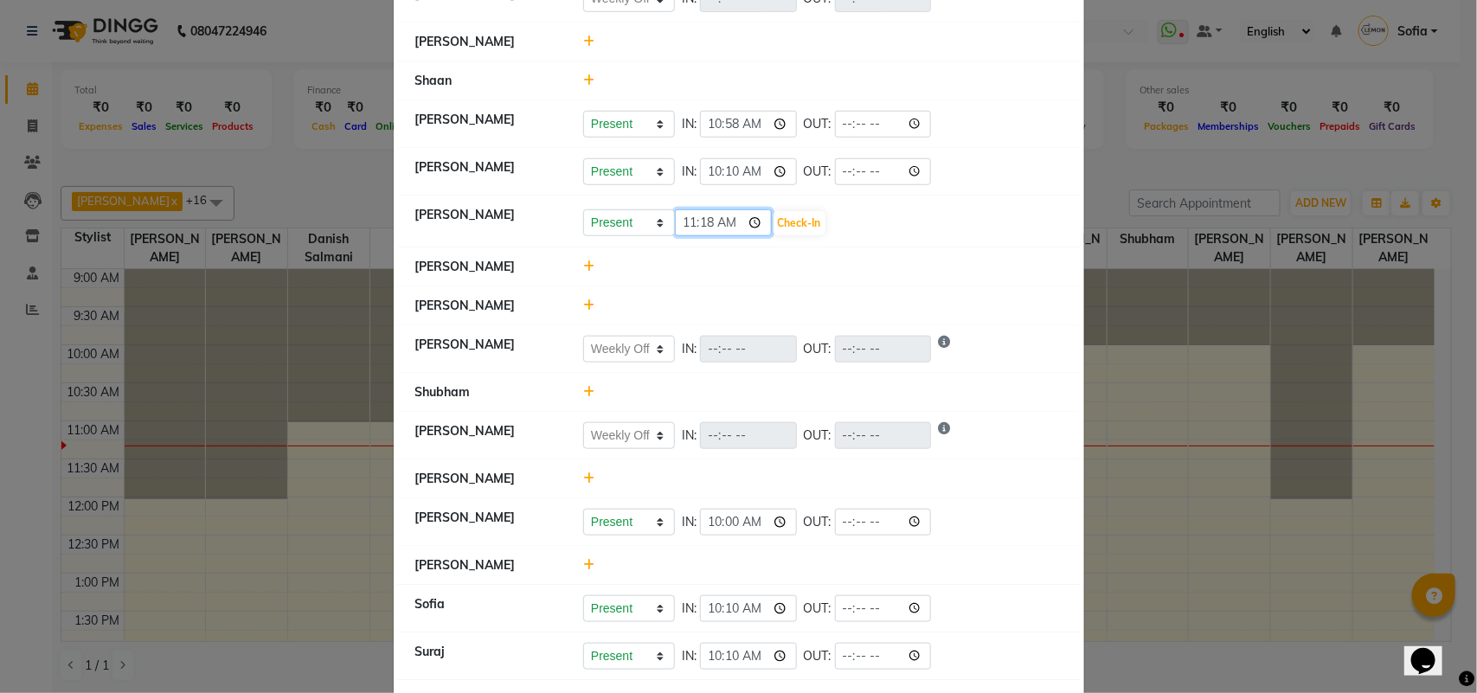
click at [703, 209] on input "11:18" at bounding box center [723, 222] width 97 height 27
click at [698, 209] on input "11:16" at bounding box center [723, 222] width 97 height 27
type input "11:15"
click at [799, 211] on button "Check-In" at bounding box center [800, 223] width 52 height 24
select select "W"
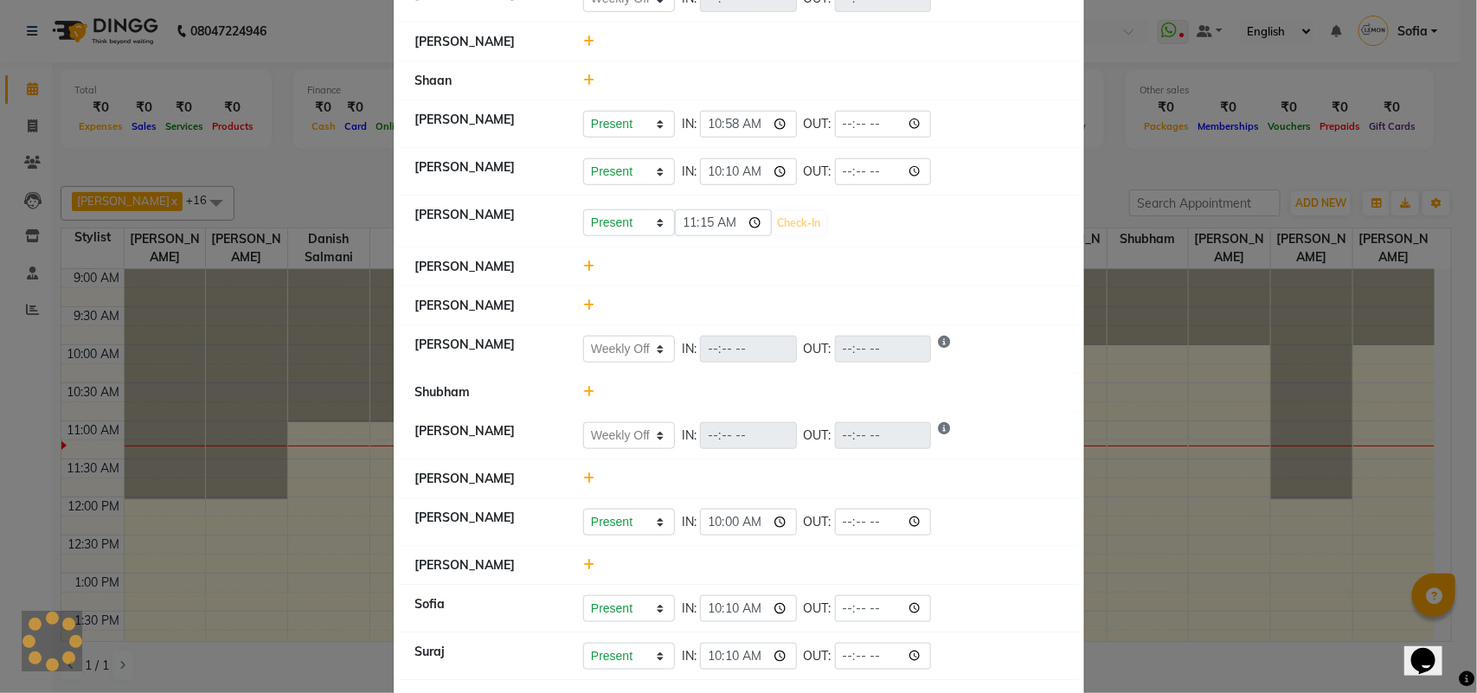
select select "W"
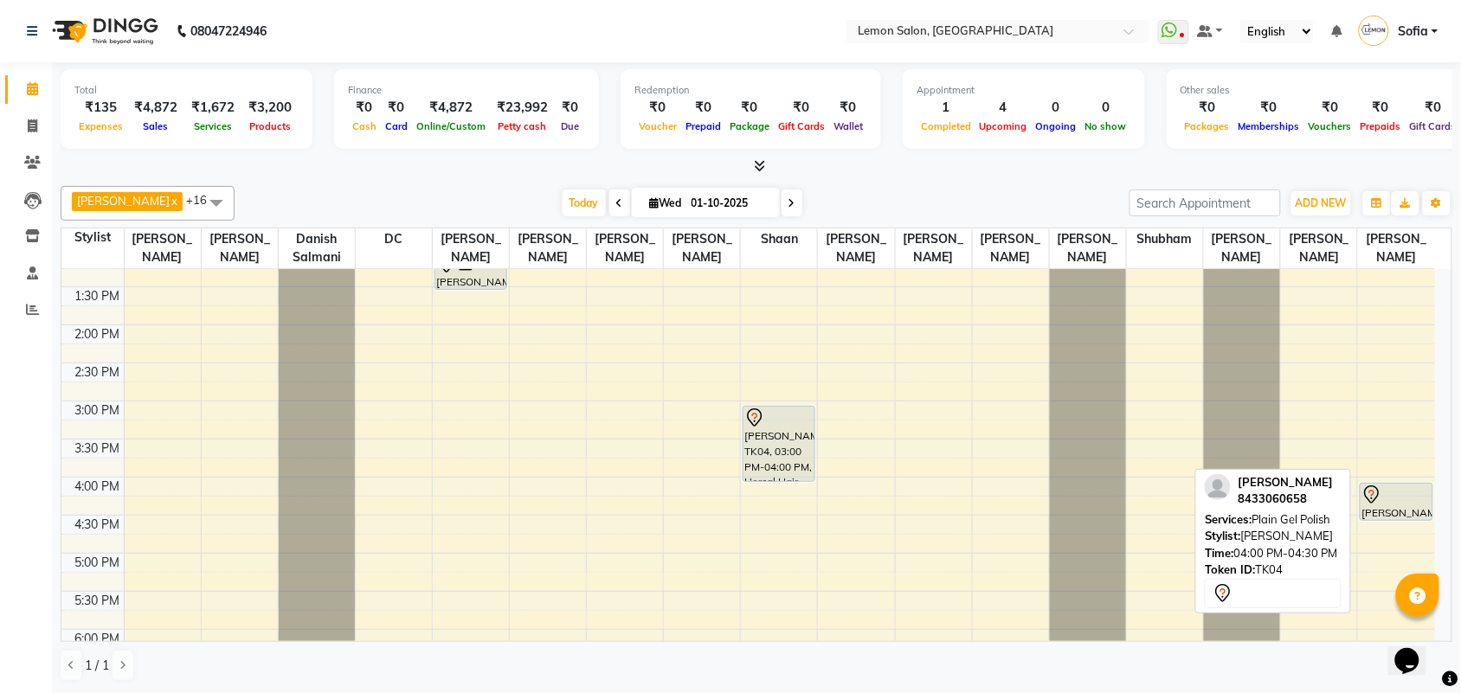
scroll to position [216, 0]
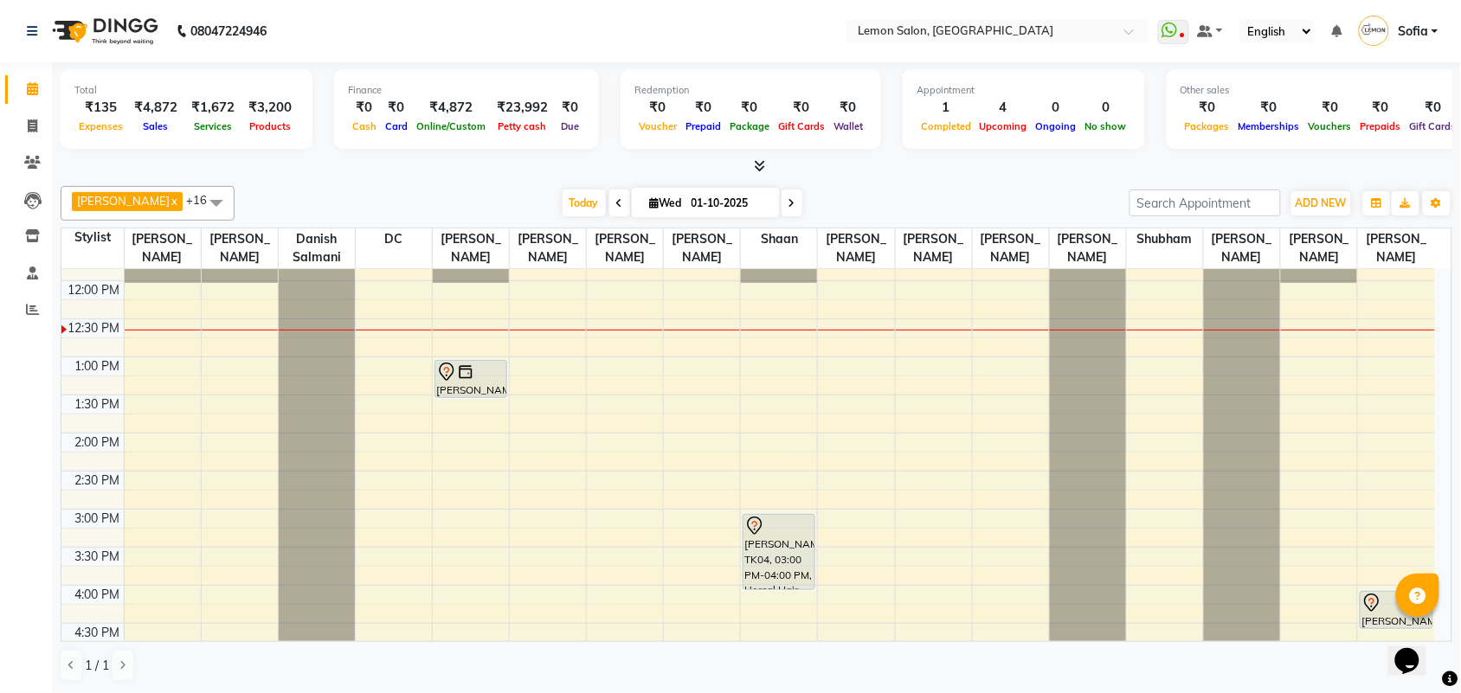
click at [788, 201] on icon at bounding box center [791, 203] width 7 height 10
type input "02-10-2025"
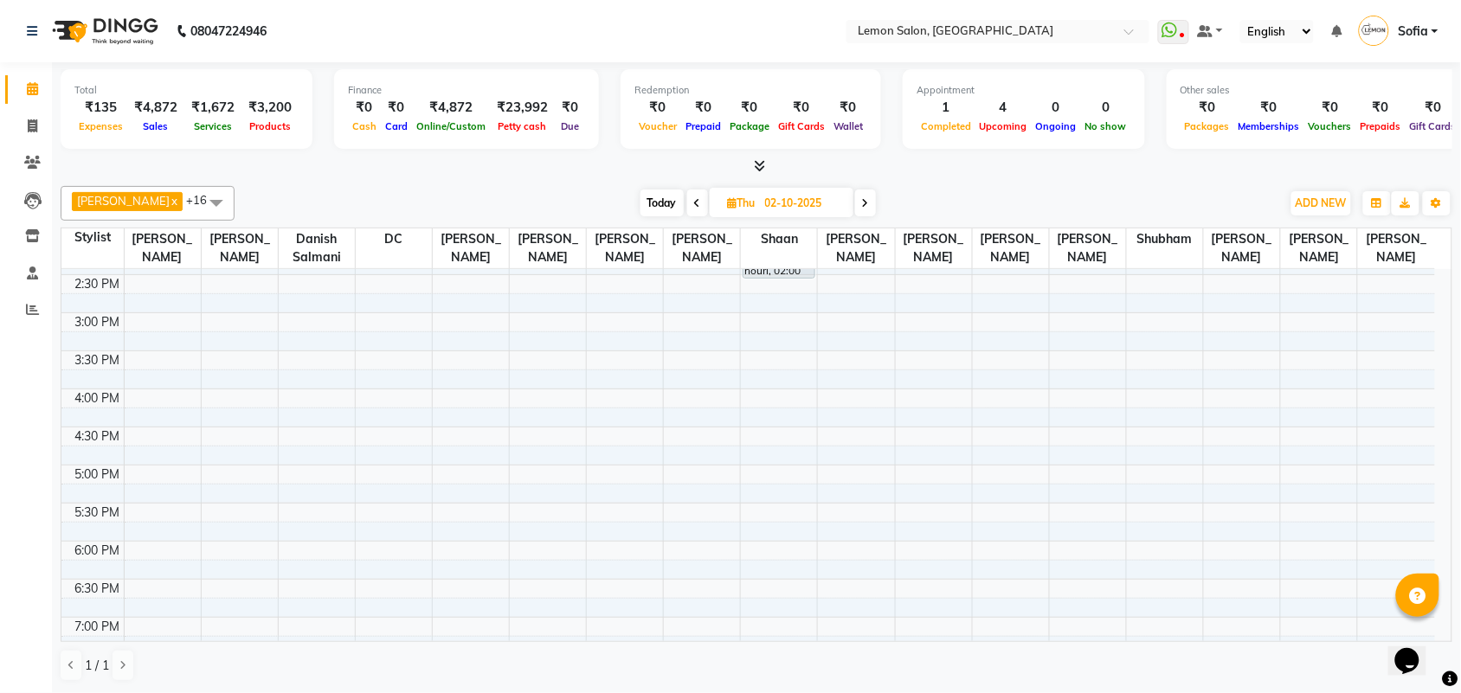
scroll to position [447, 0]
click at [228, 537] on div "9:00 AM 9:30 AM 10:00 AM 10:30 AM 11:00 AM 11:30 AM 12:00 PM 12:30 PM 1:00 PM 1…" at bounding box center [747, 354] width 1373 height 1065
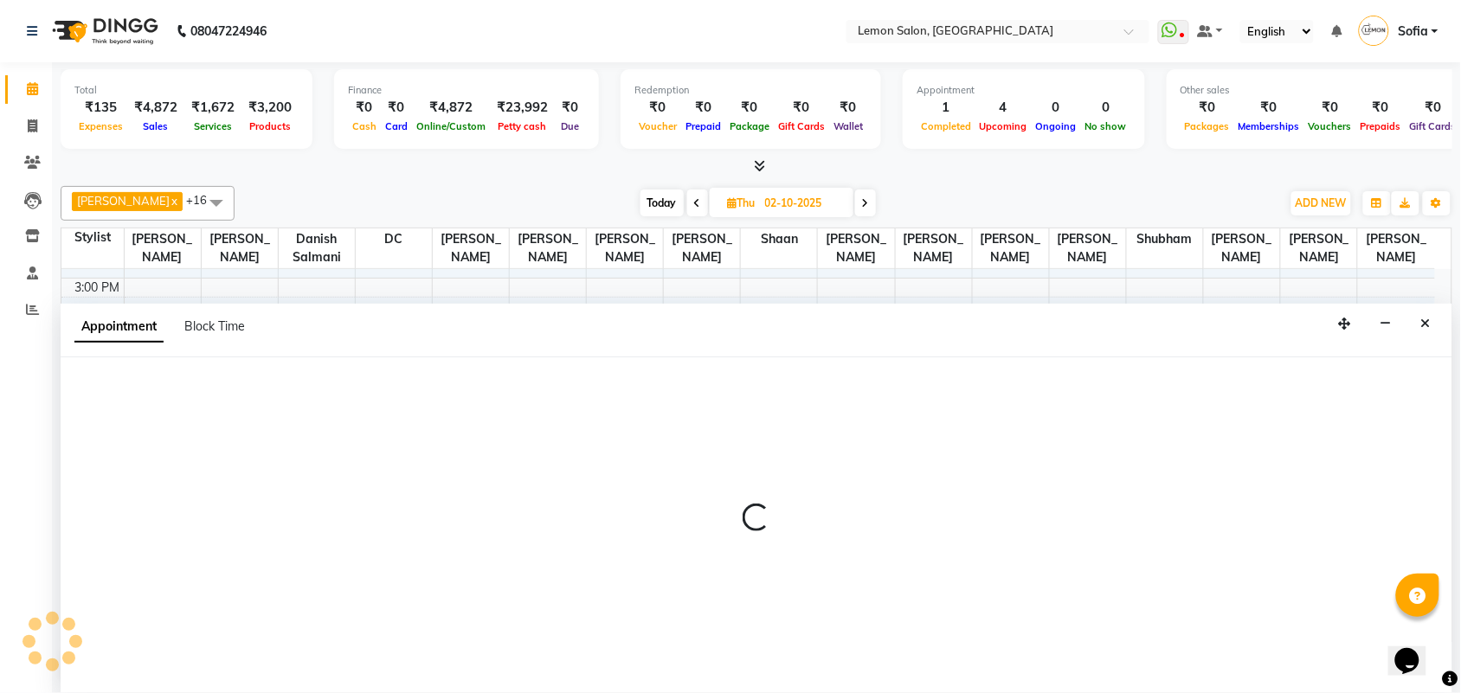
scroll to position [1, 0]
select select "7472"
select select "tentative"
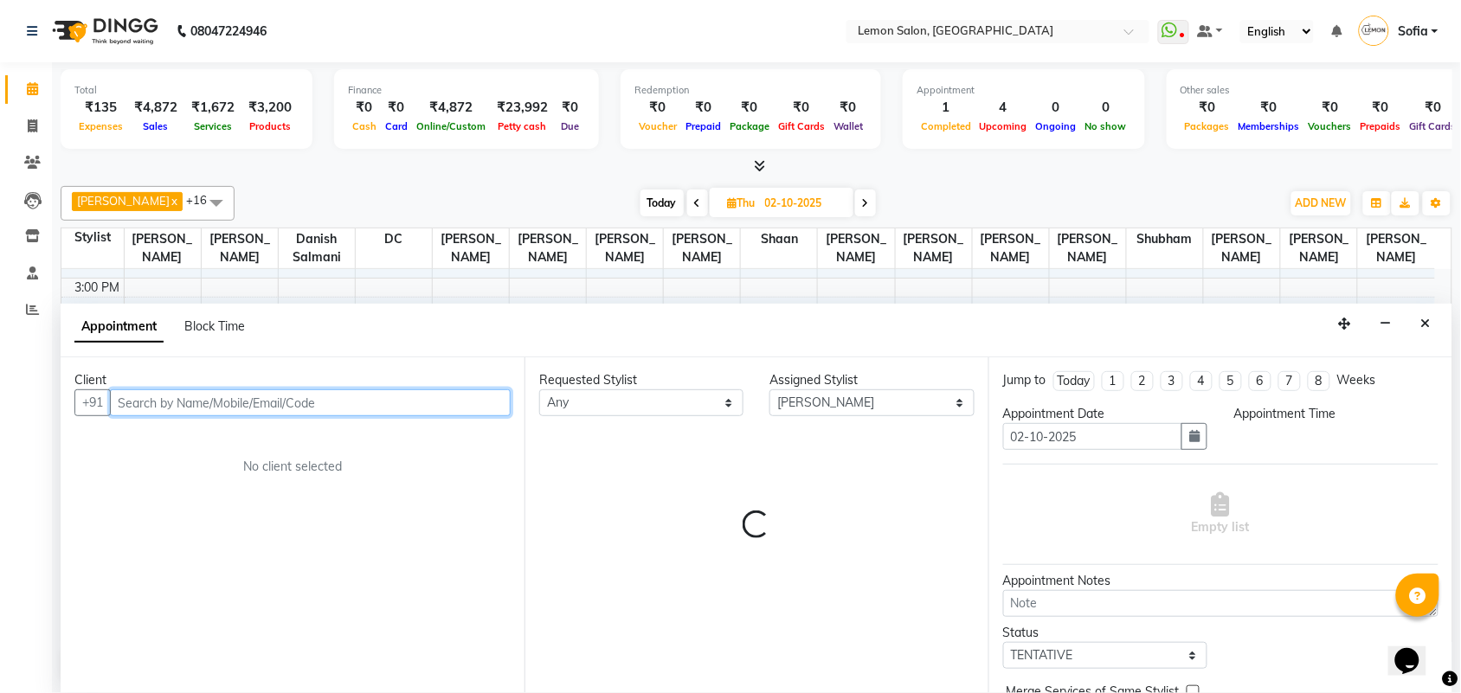
select select "1080"
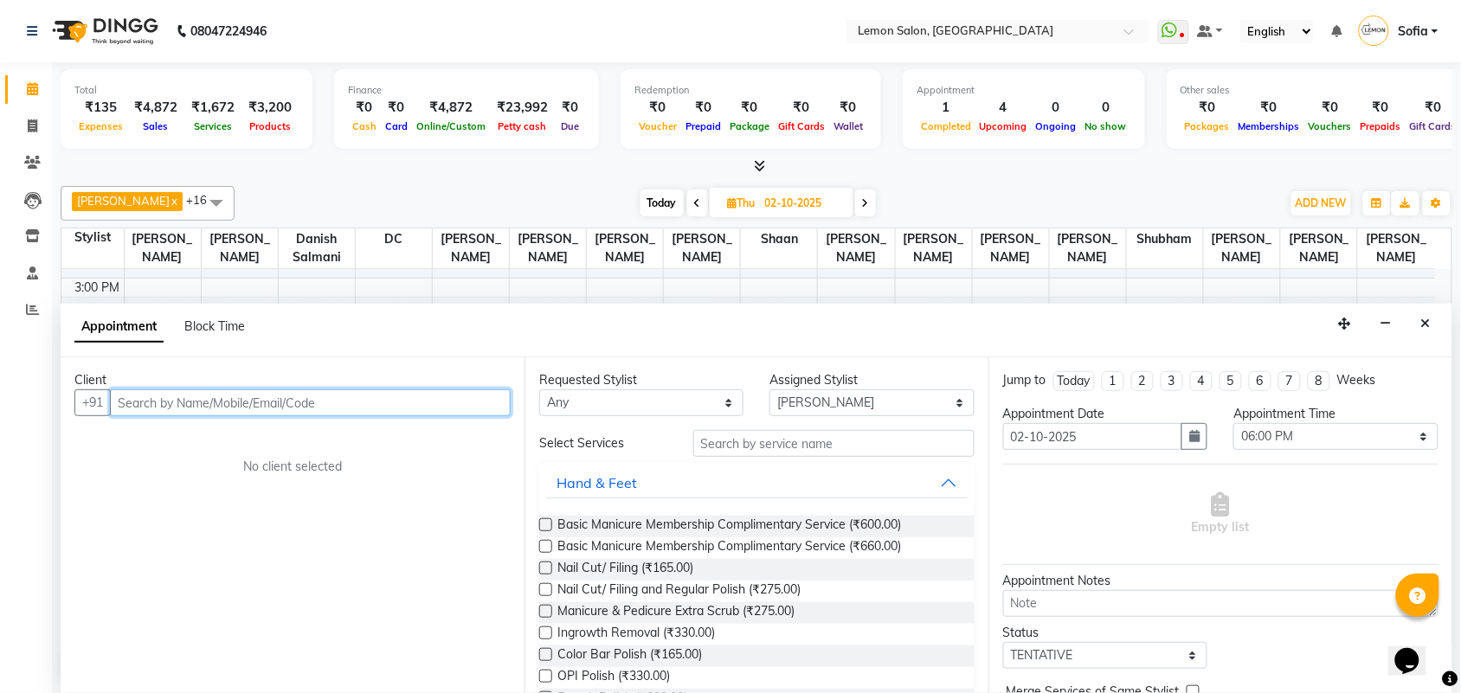
type input "s"
click at [304, 401] on input "text" at bounding box center [310, 402] width 401 height 27
paste input "99308 54224"
click at [157, 396] on input "99308 54224" at bounding box center [274, 402] width 329 height 27
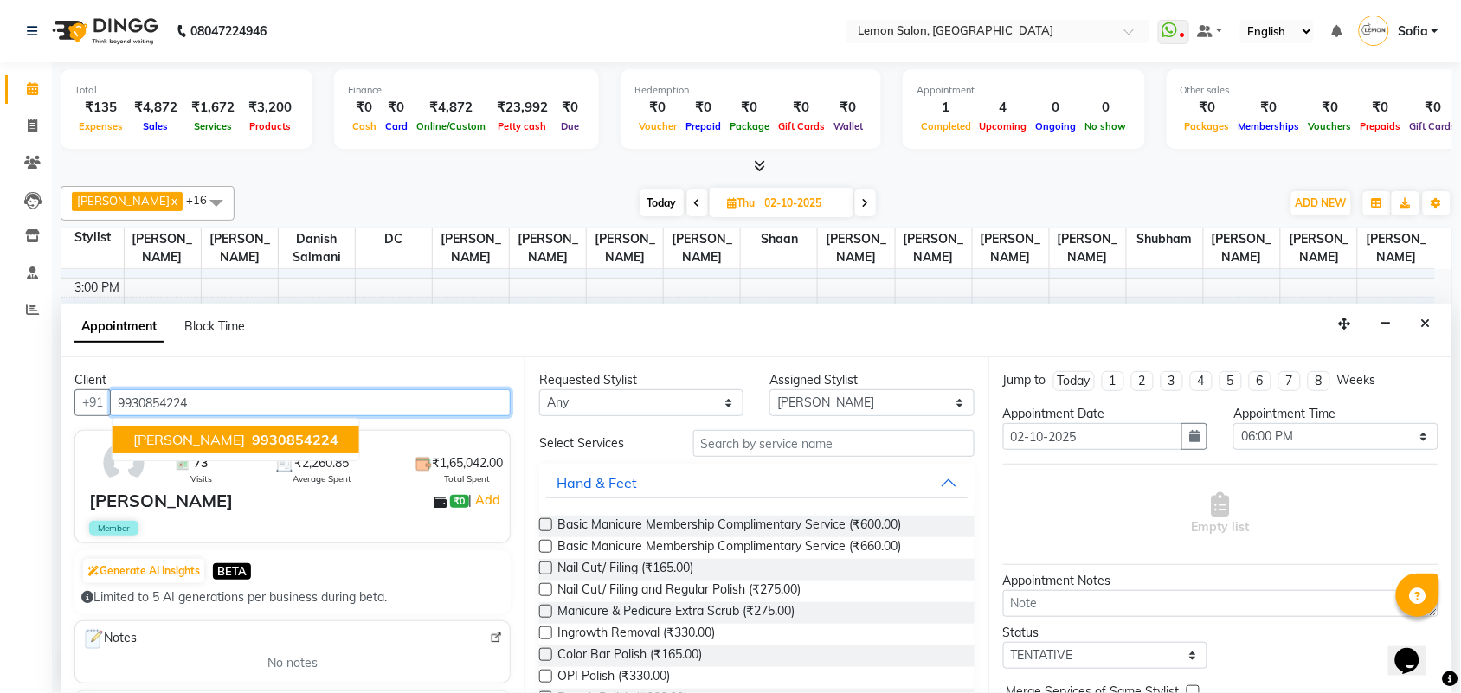
click at [252, 437] on span "9930854224" at bounding box center [295, 439] width 87 height 17
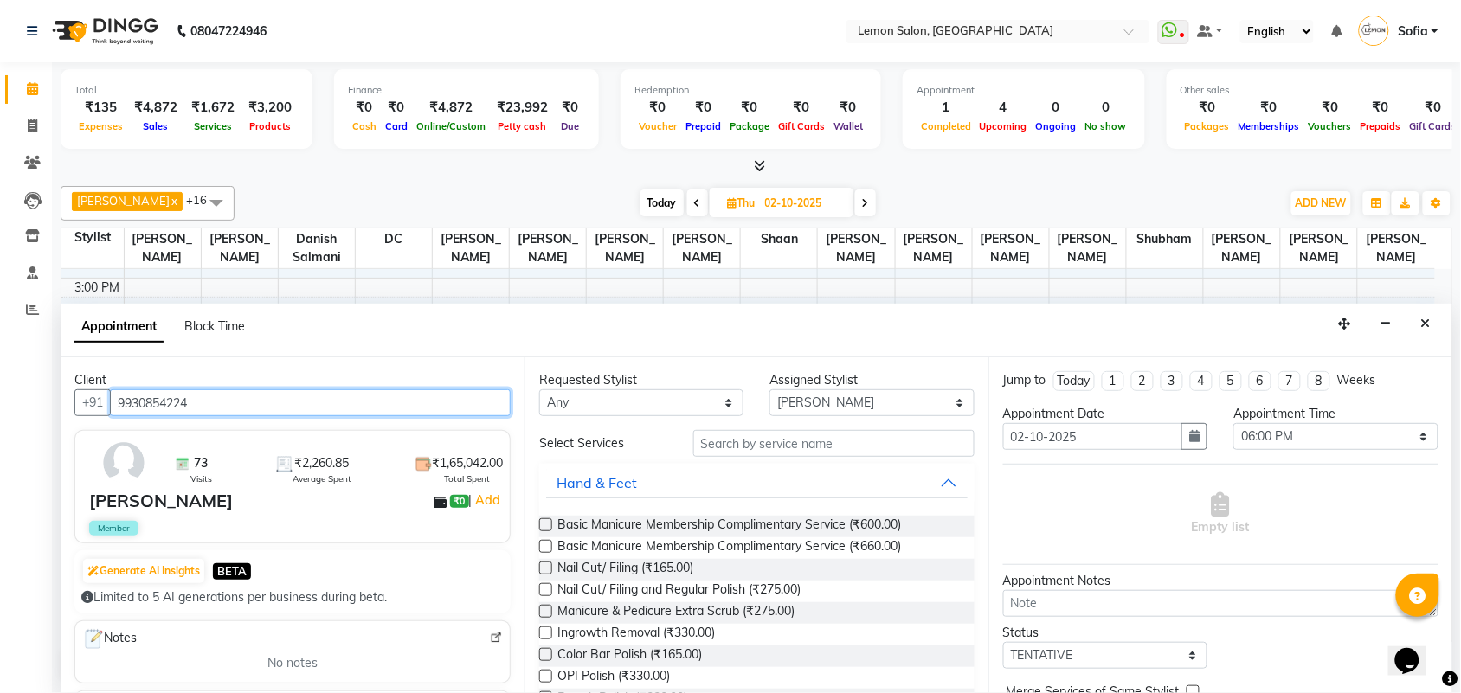
type input "9930854224"
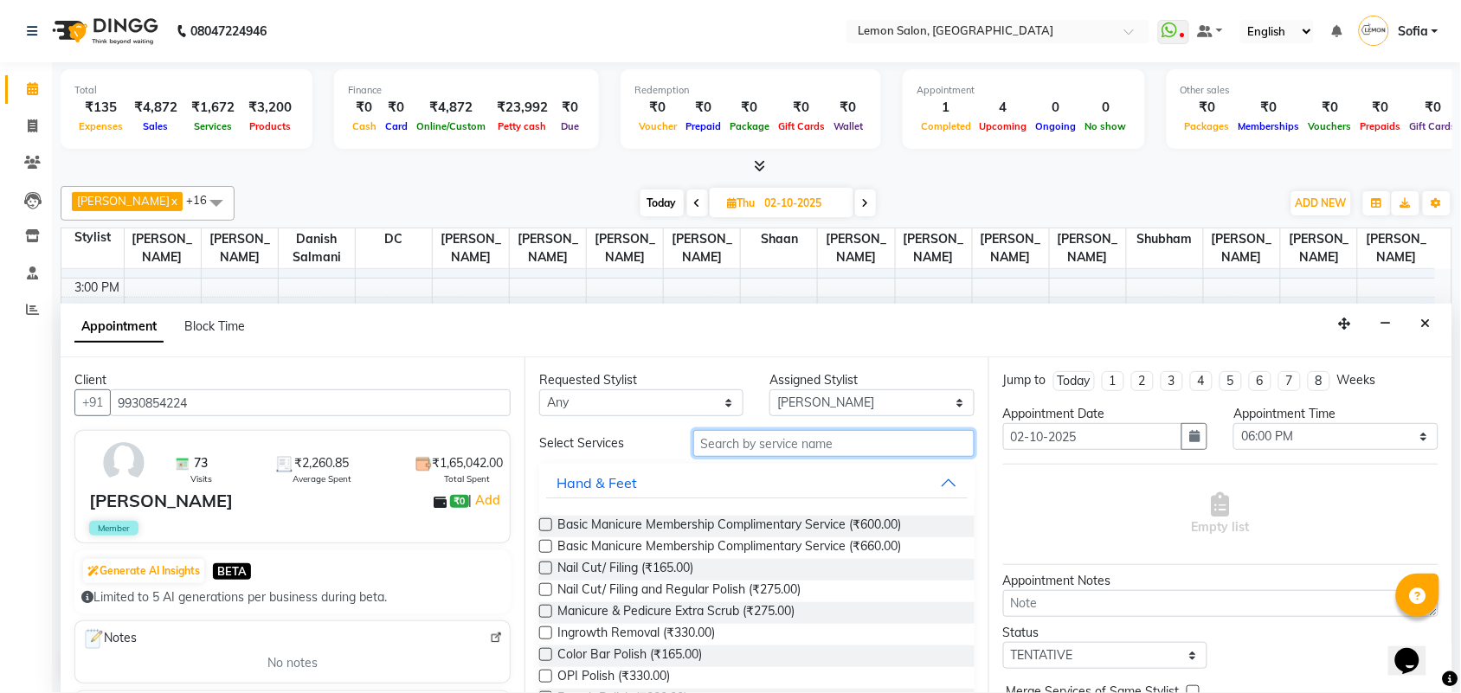
click at [763, 446] on input "text" at bounding box center [833, 443] width 281 height 27
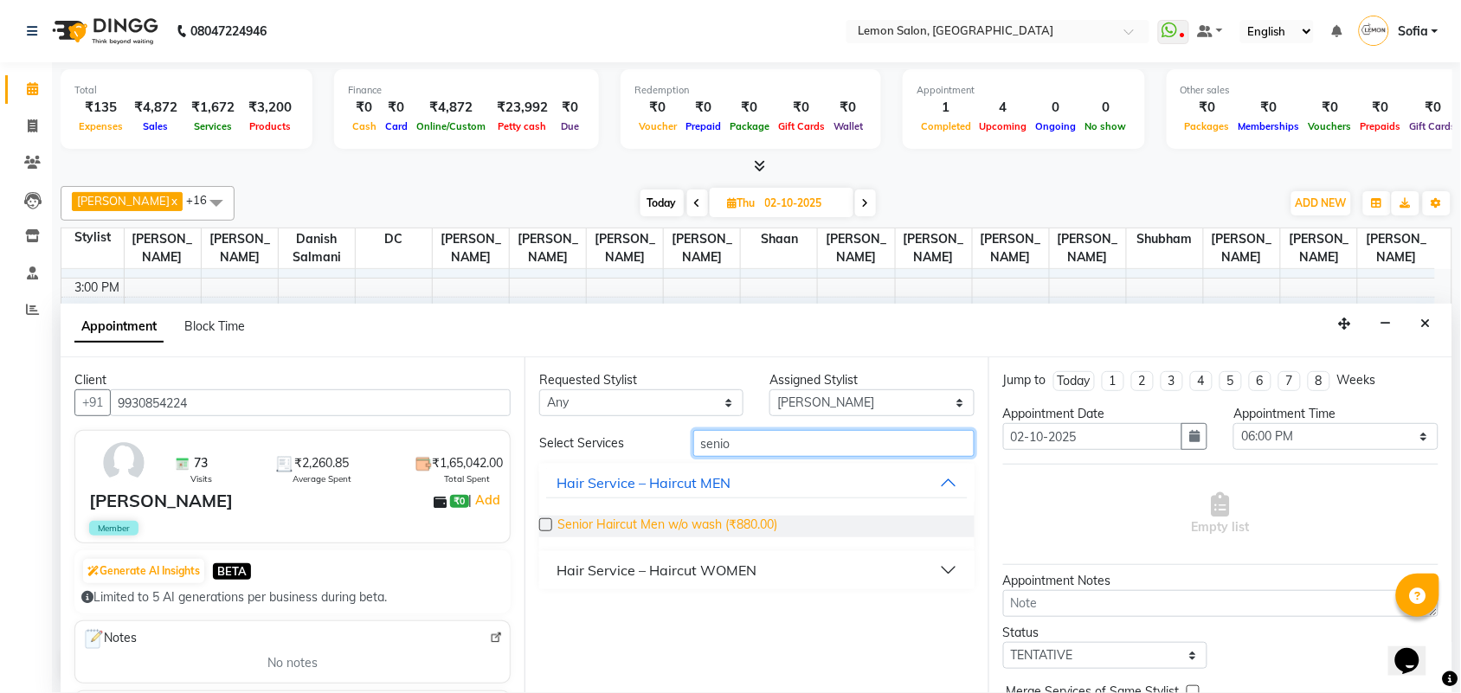
type input "senio"
drag, startPoint x: 723, startPoint y: 525, endPoint x: 993, endPoint y: 516, distance: 270.1
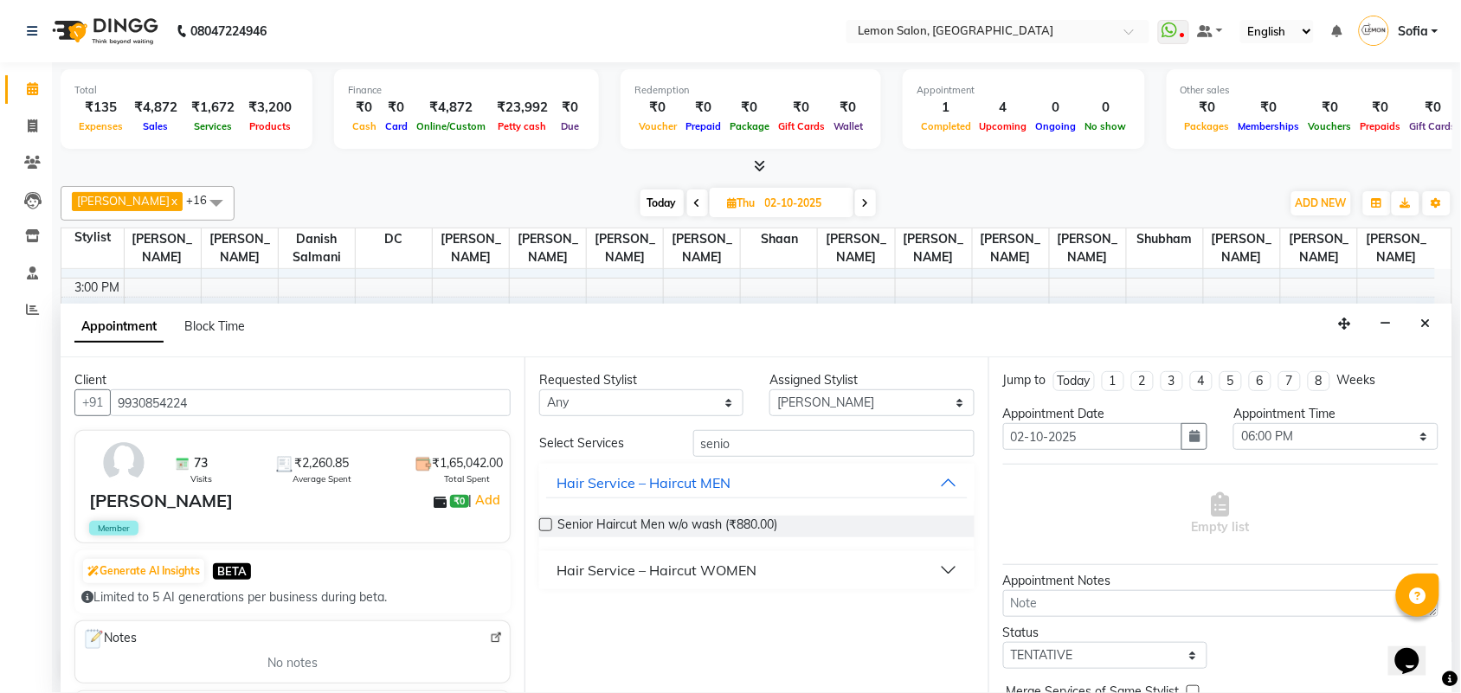
click at [724, 525] on span "Senior Haircut Men w/o wash (₹880.00)" at bounding box center [667, 527] width 220 height 22
checkbox input "false"
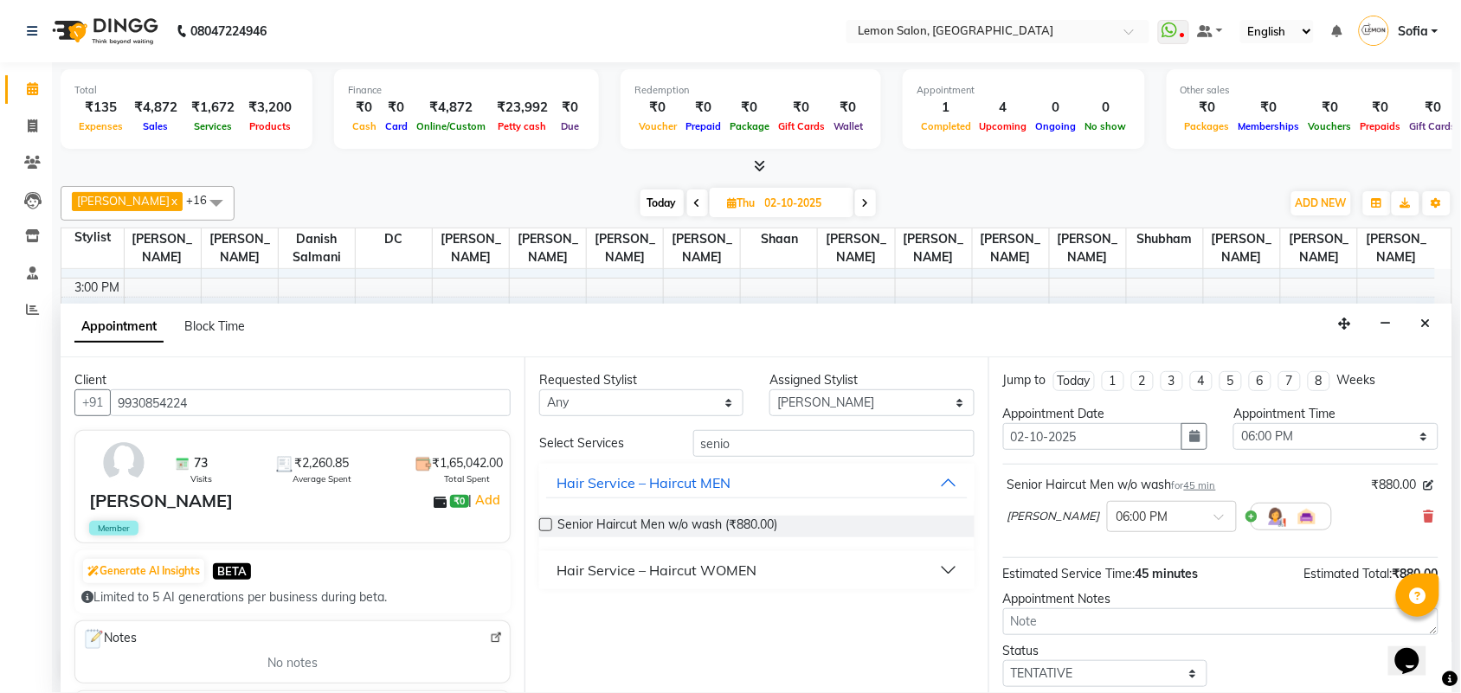
scroll to position [104, 0]
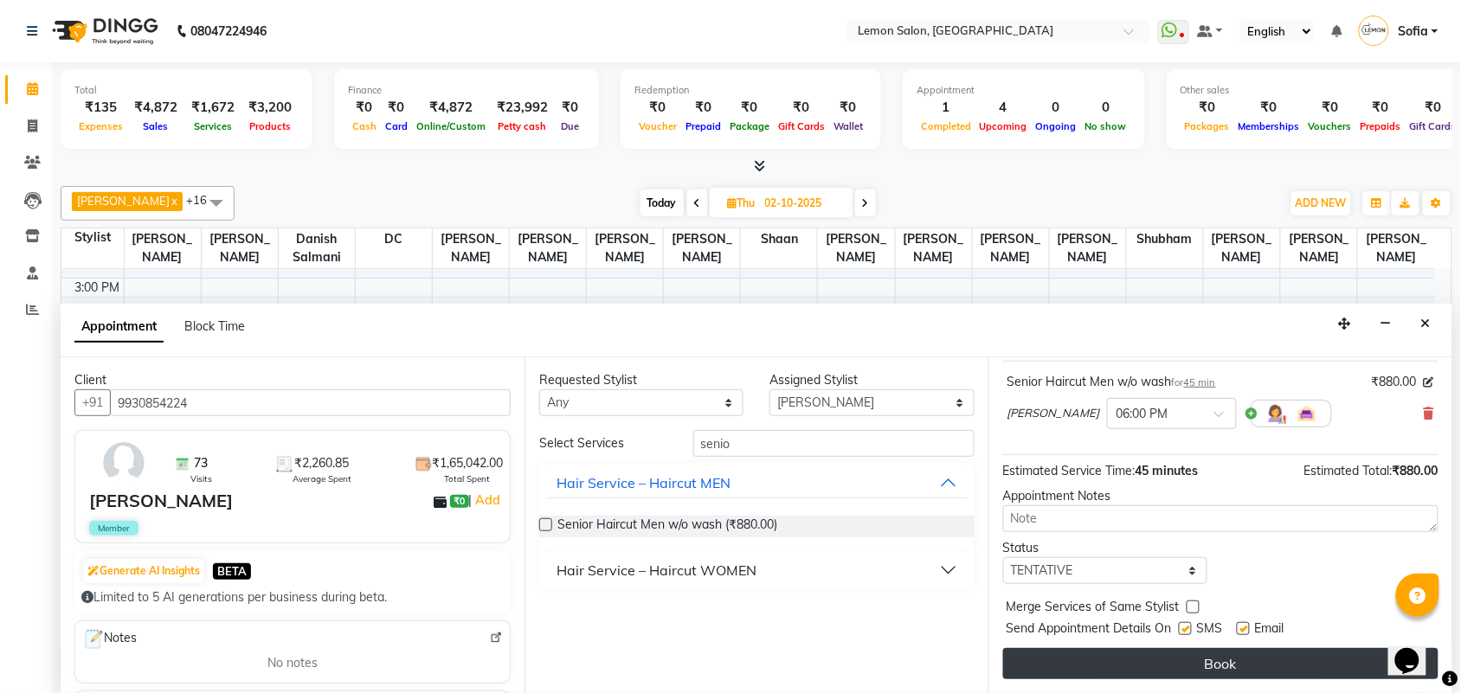
click at [1175, 667] on button "Book" at bounding box center [1220, 663] width 435 height 31
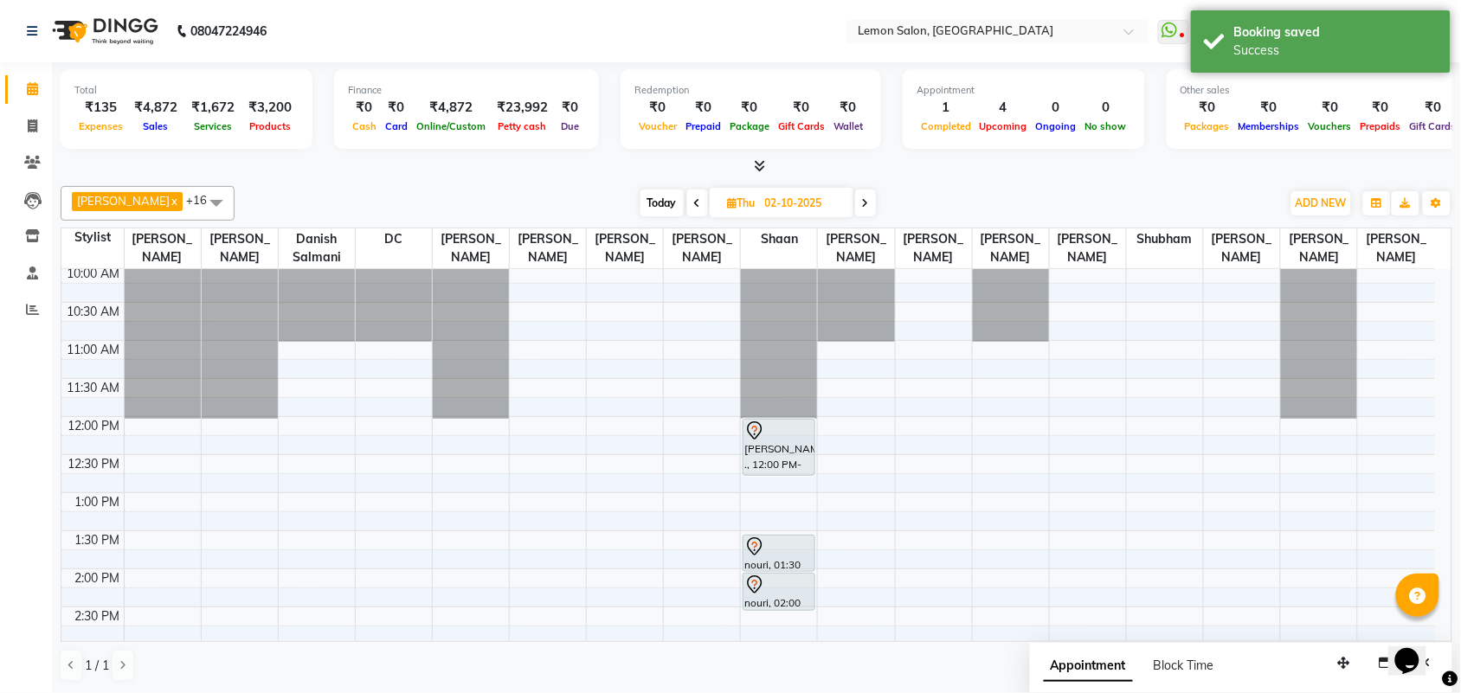
scroll to position [15, 0]
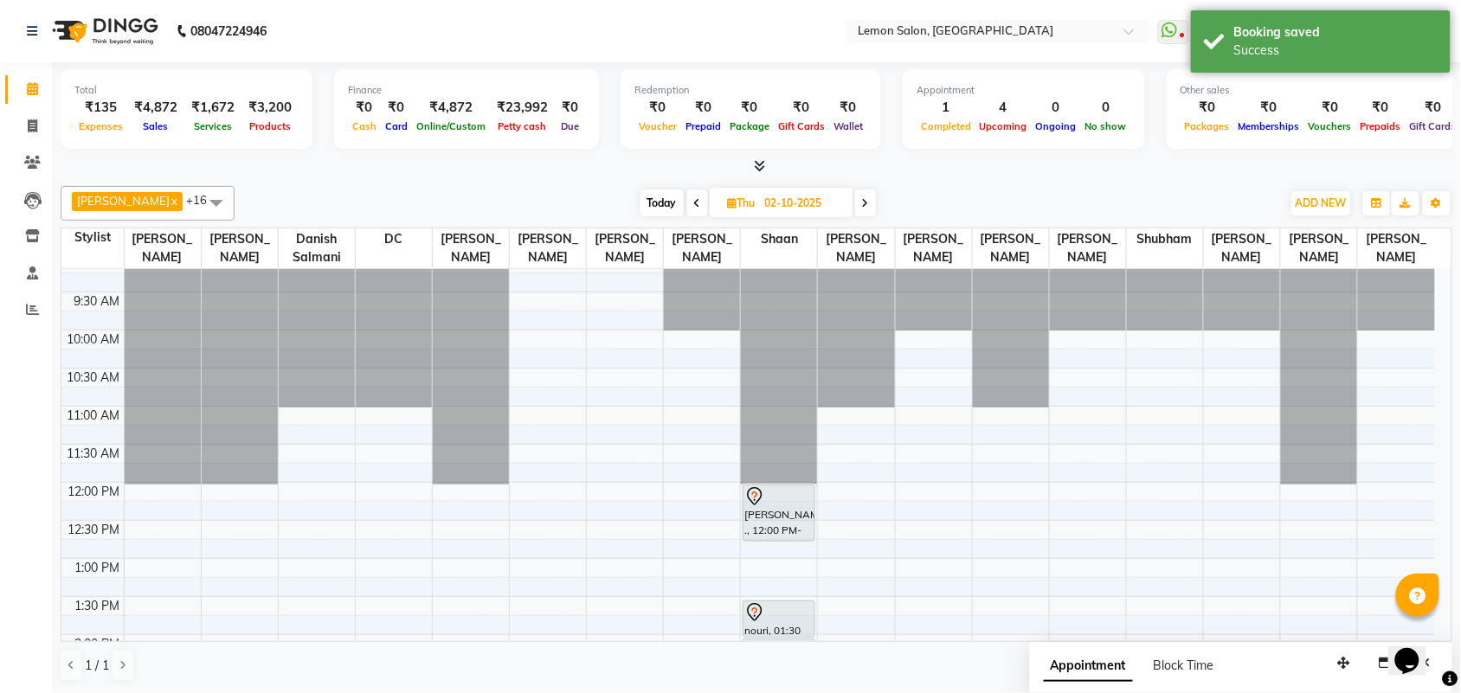
click at [640, 203] on span "Today" at bounding box center [661, 202] width 43 height 27
type input "01-10-2025"
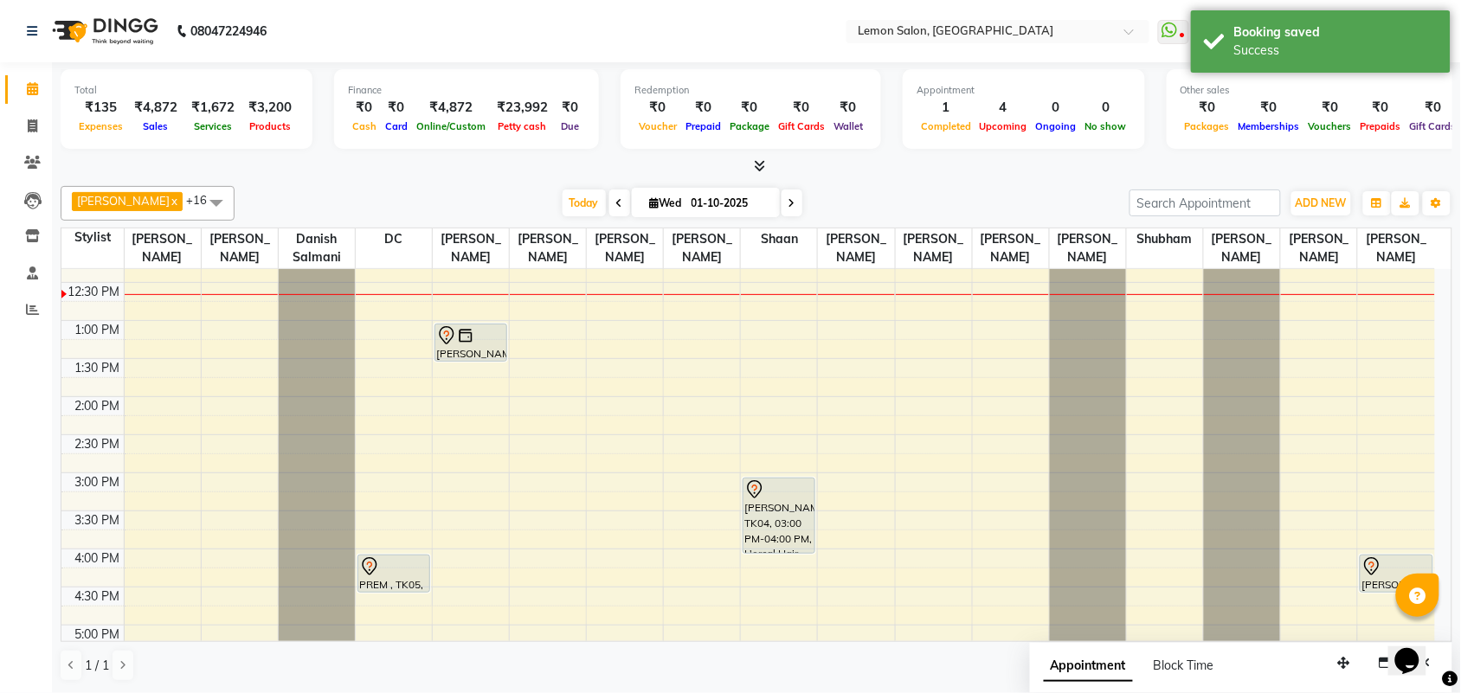
scroll to position [447, 0]
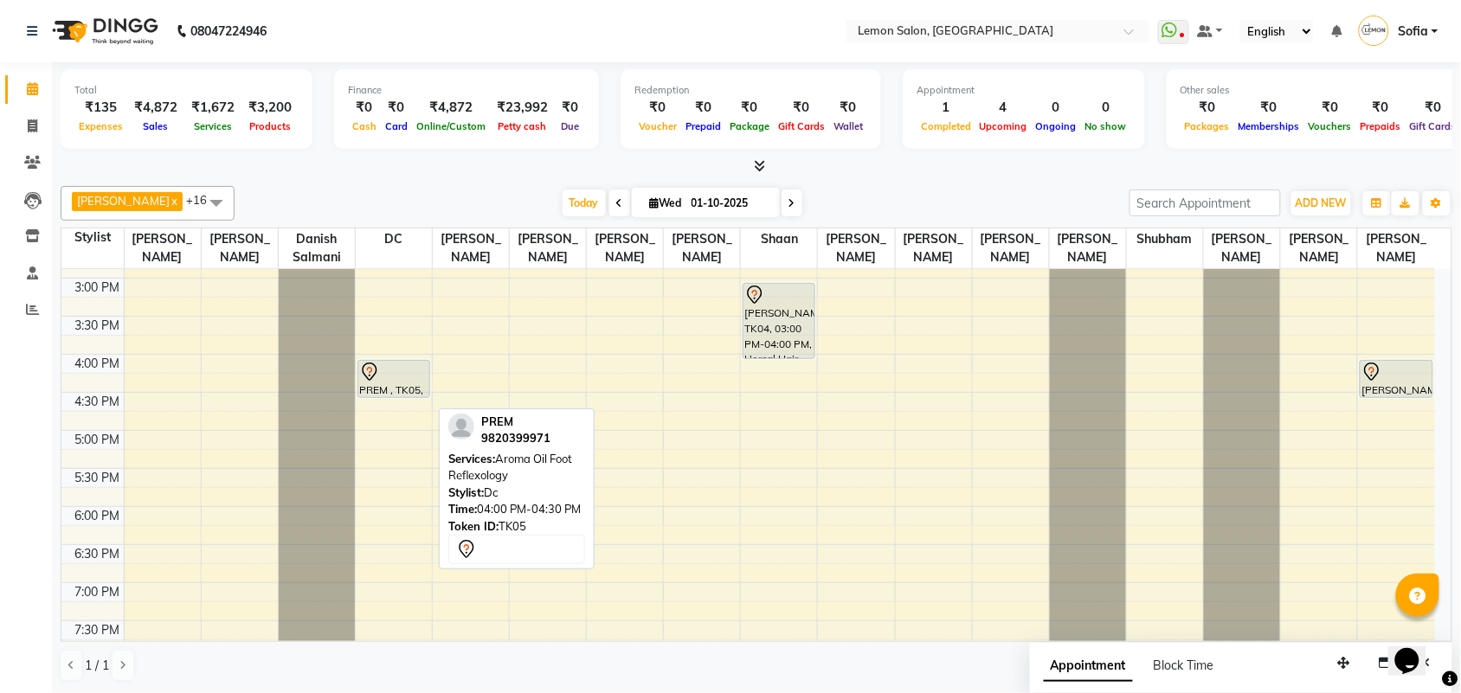
click at [387, 382] on div at bounding box center [393, 372] width 69 height 21
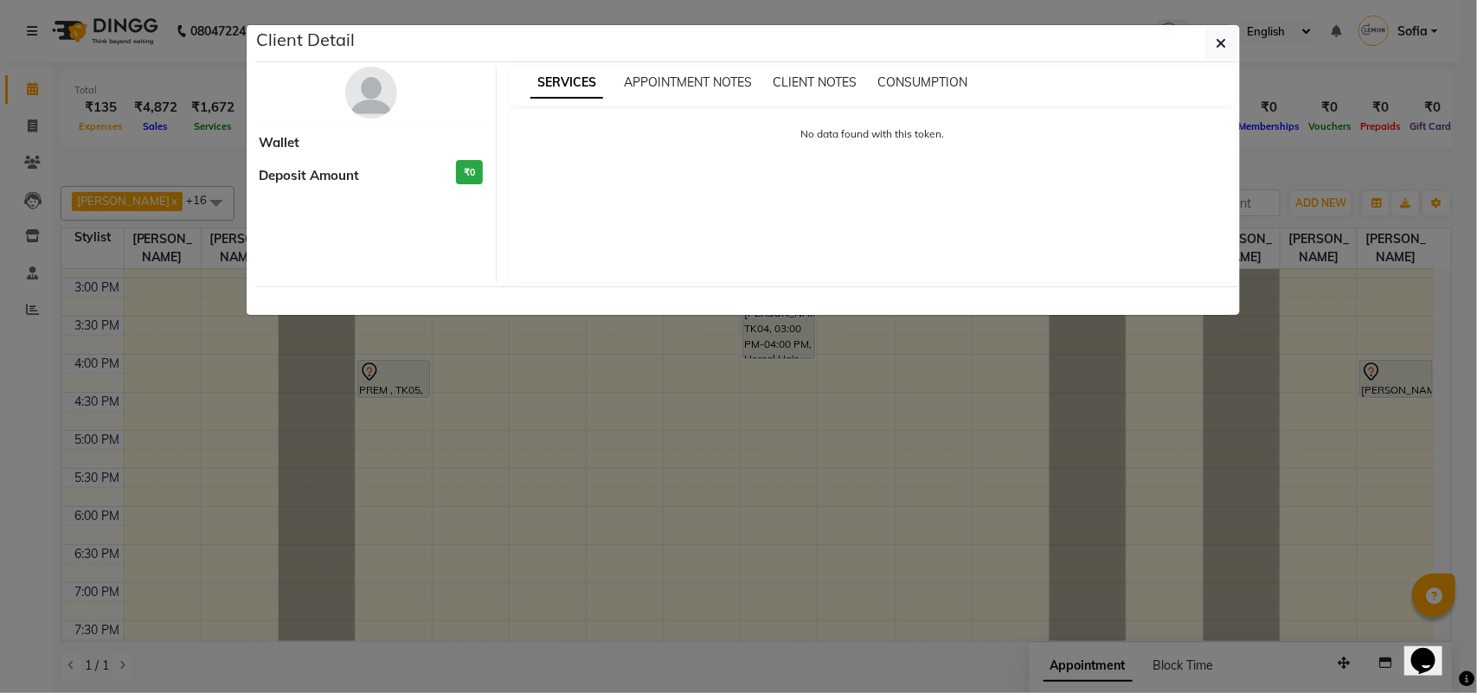
click at [517, 325] on ngb-modal-window "Client Detail Wallet Deposit Amount ₹0 SERVICES APPOINTMENT NOTES CLIENT NOTES …" at bounding box center [738, 346] width 1477 height 693
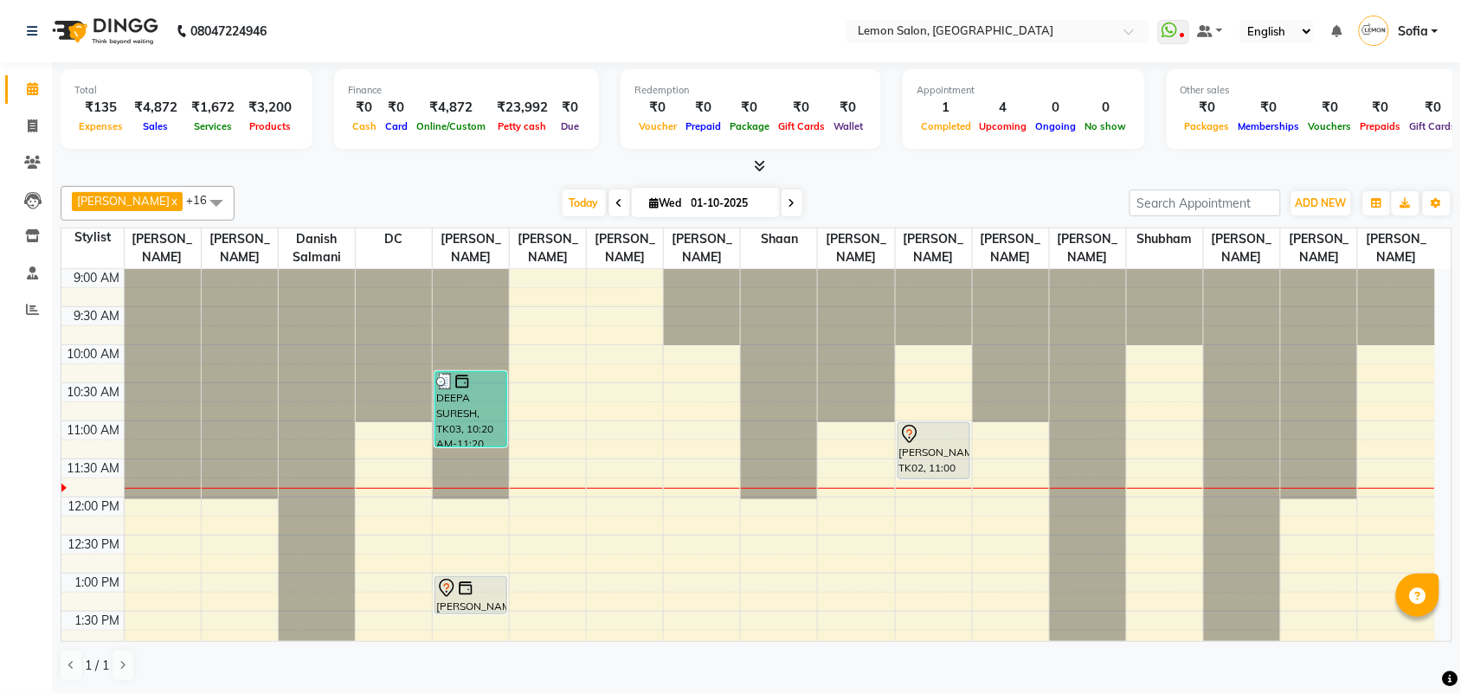
drag, startPoint x: 83, startPoint y: 195, endPoint x: 132, endPoint y: 239, distance: 66.2
click at [85, 196] on span "[PERSON_NAME]" at bounding box center [123, 201] width 93 height 14
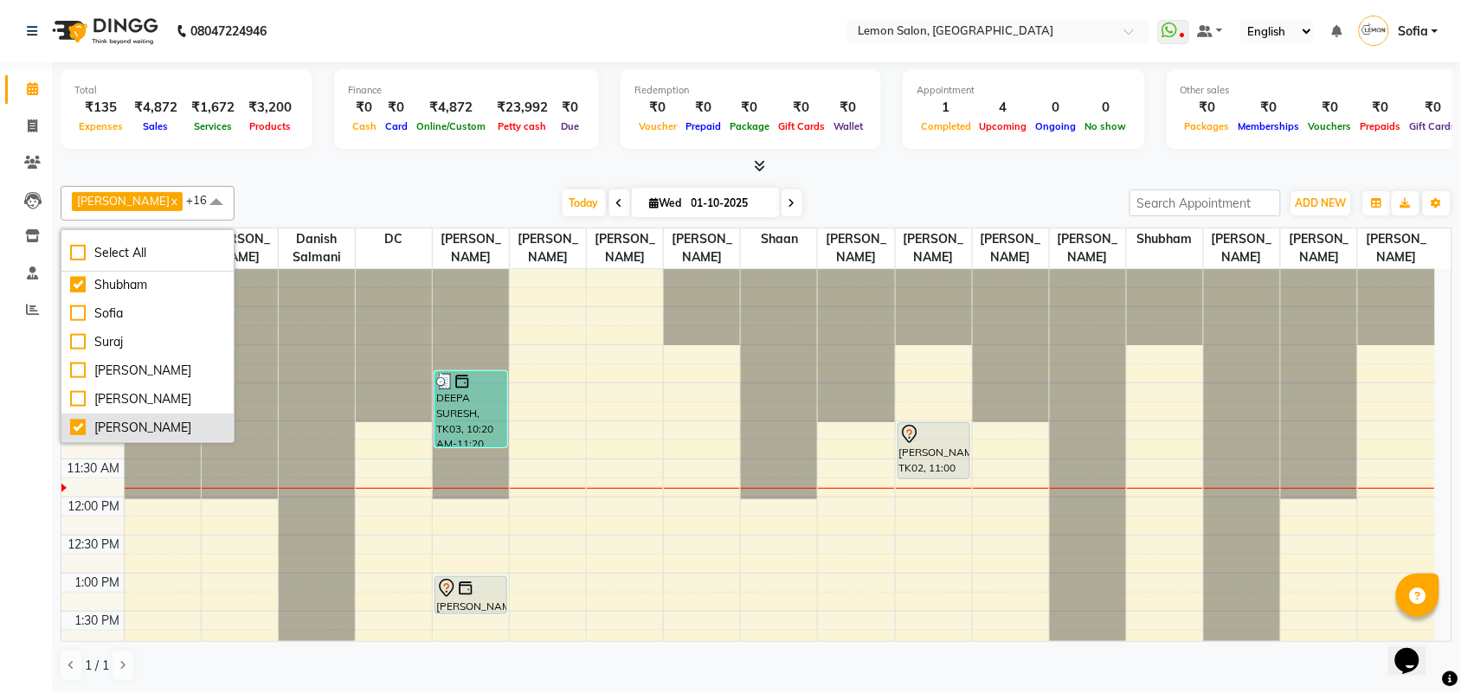
scroll to position [1, 0]
click at [0, 400] on div "Calendar Invoice Clients Leads Inventory Staff Reports Completed InProgress Upc…" at bounding box center [117, 358] width 234 height 618
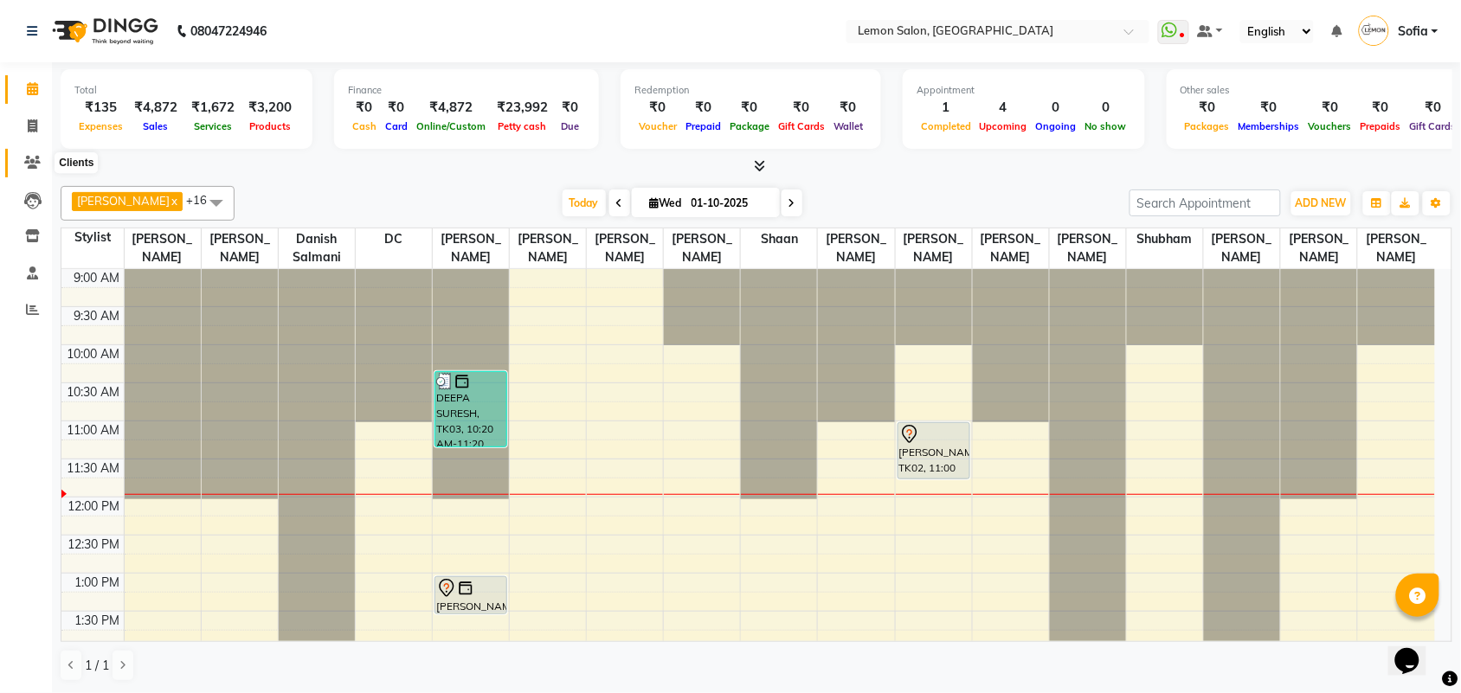
click at [32, 169] on span at bounding box center [32, 163] width 30 height 20
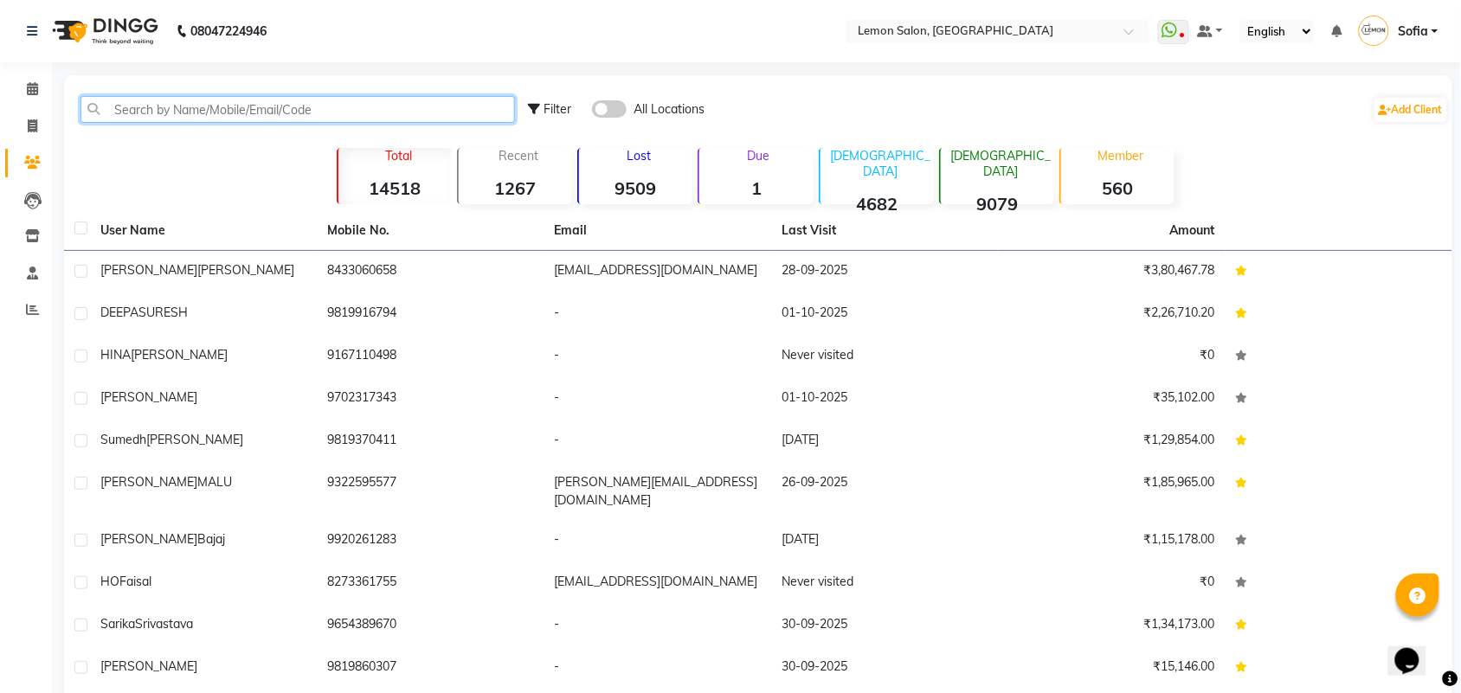
click at [364, 108] on input "text" at bounding box center [297, 109] width 434 height 27
paste input "9819214330"
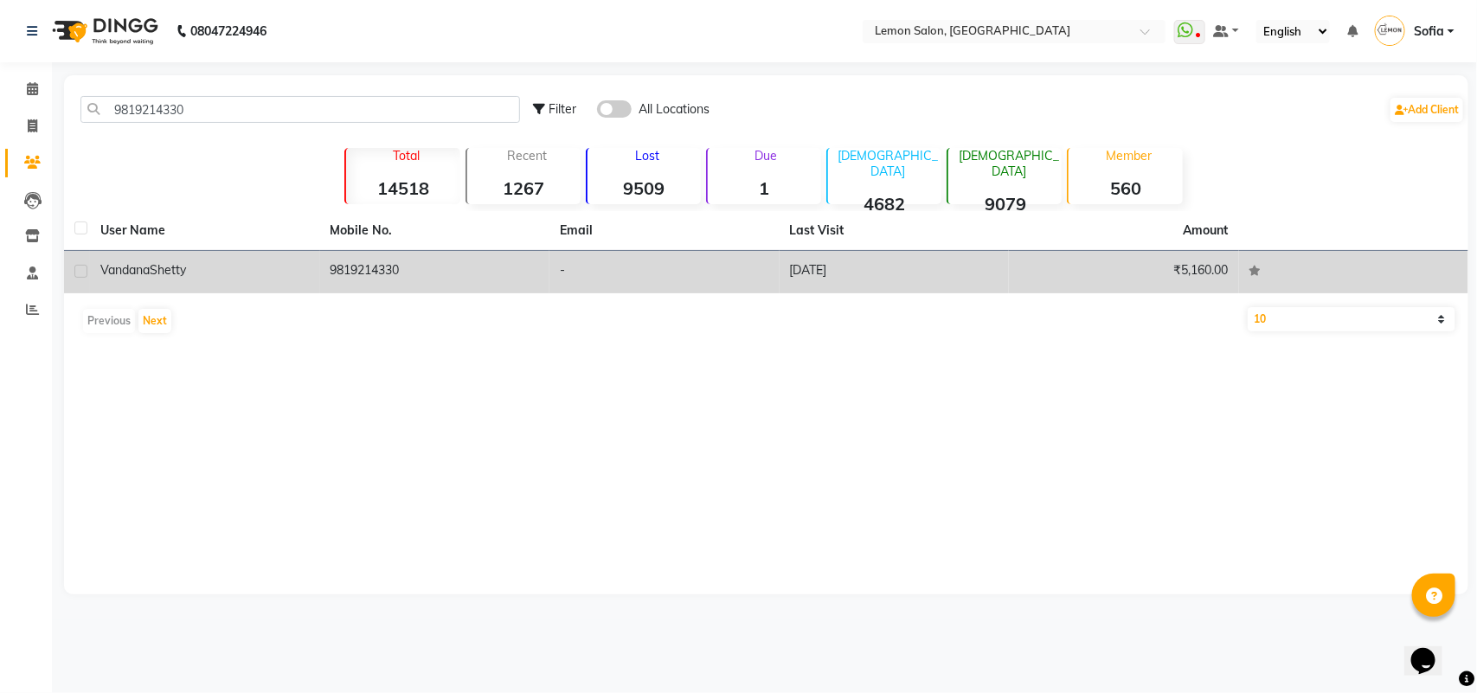
click at [175, 277] on span "Shetty" at bounding box center [168, 270] width 36 height 16
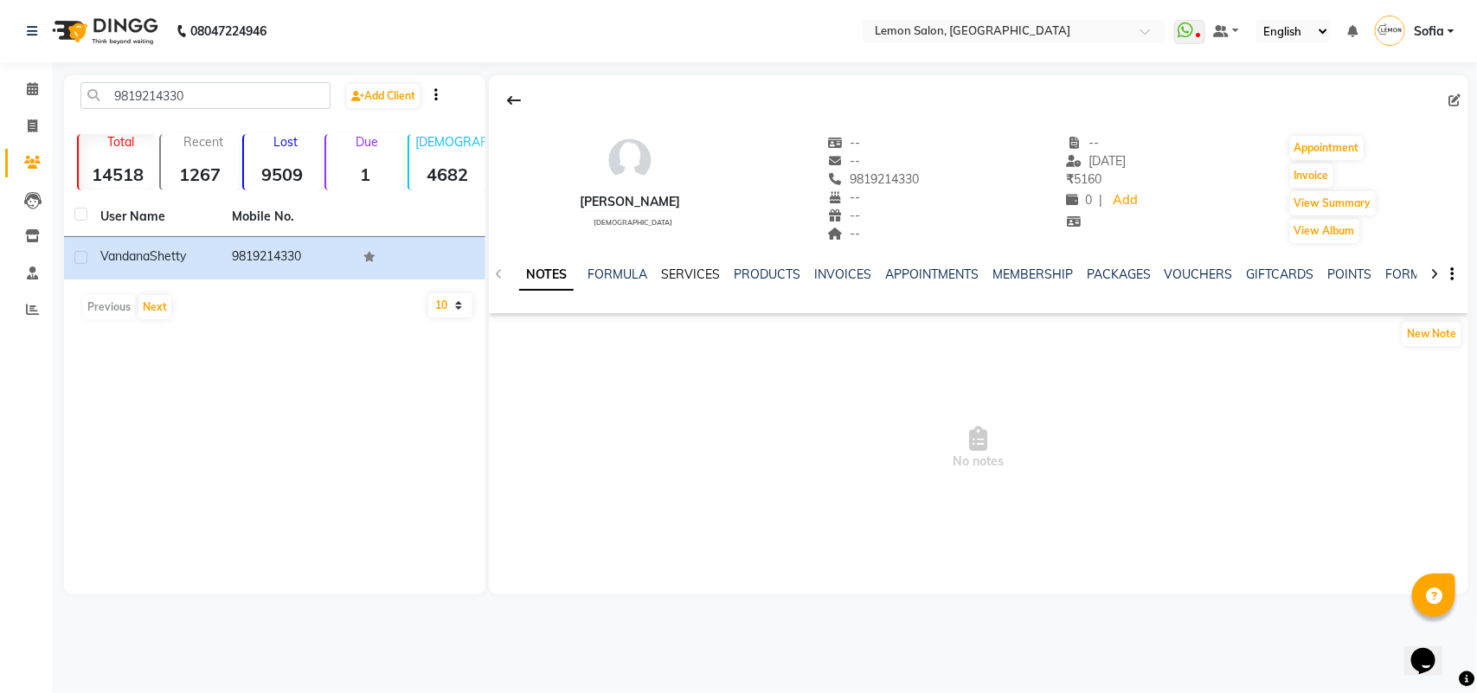
click at [708, 278] on link "SERVICES" at bounding box center [690, 275] width 59 height 16
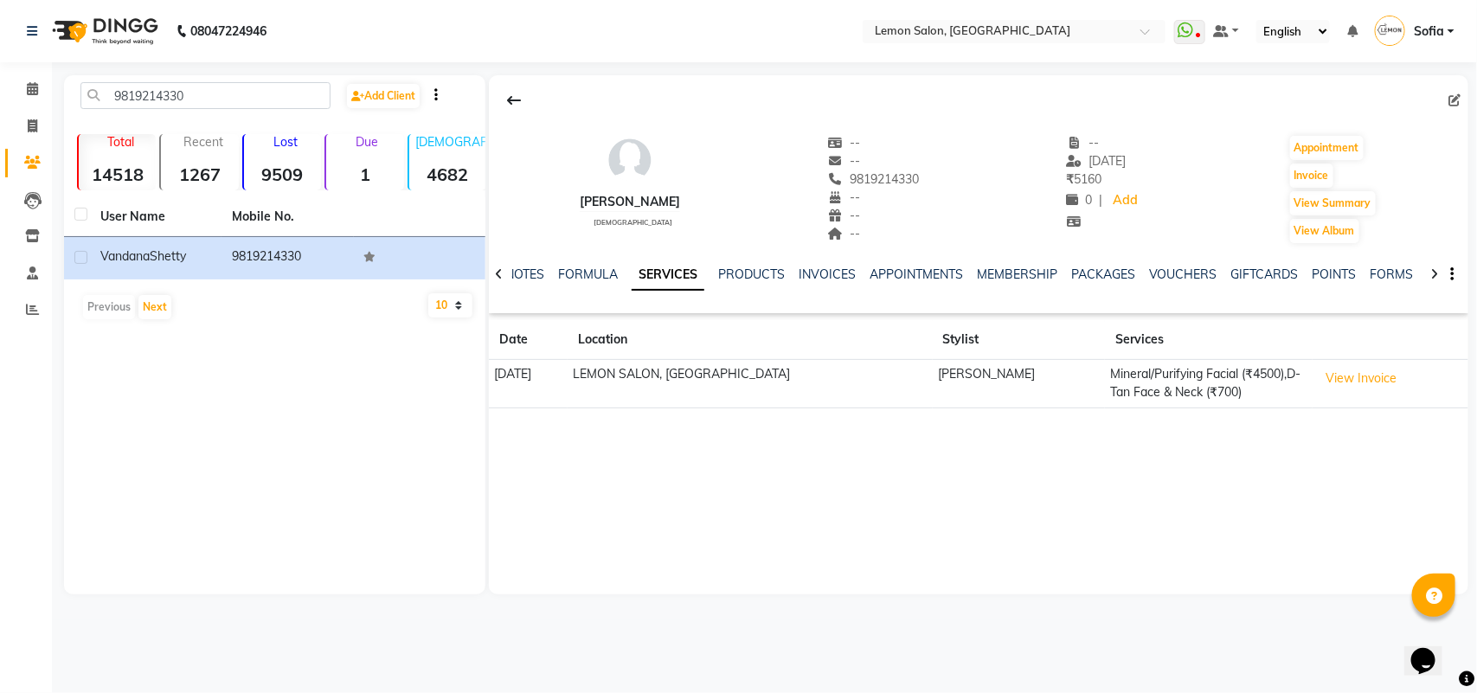
drag, startPoint x: 902, startPoint y: 375, endPoint x: 1026, endPoint y: 378, distance: 124.6
click at [1026, 378] on td "[PERSON_NAME]" at bounding box center [1019, 384] width 172 height 48
drag, startPoint x: 973, startPoint y: 434, endPoint x: 936, endPoint y: 450, distance: 40.7
click at [971, 434] on div "Vandana Shetty female -- -- 9819214330 -- -- -- -- 24-01-2024 ₹ 5160 0 | Add Ap…" at bounding box center [978, 334] width 979 height 519
drag, startPoint x: 620, startPoint y: 374, endPoint x: 796, endPoint y: 381, distance: 176.7
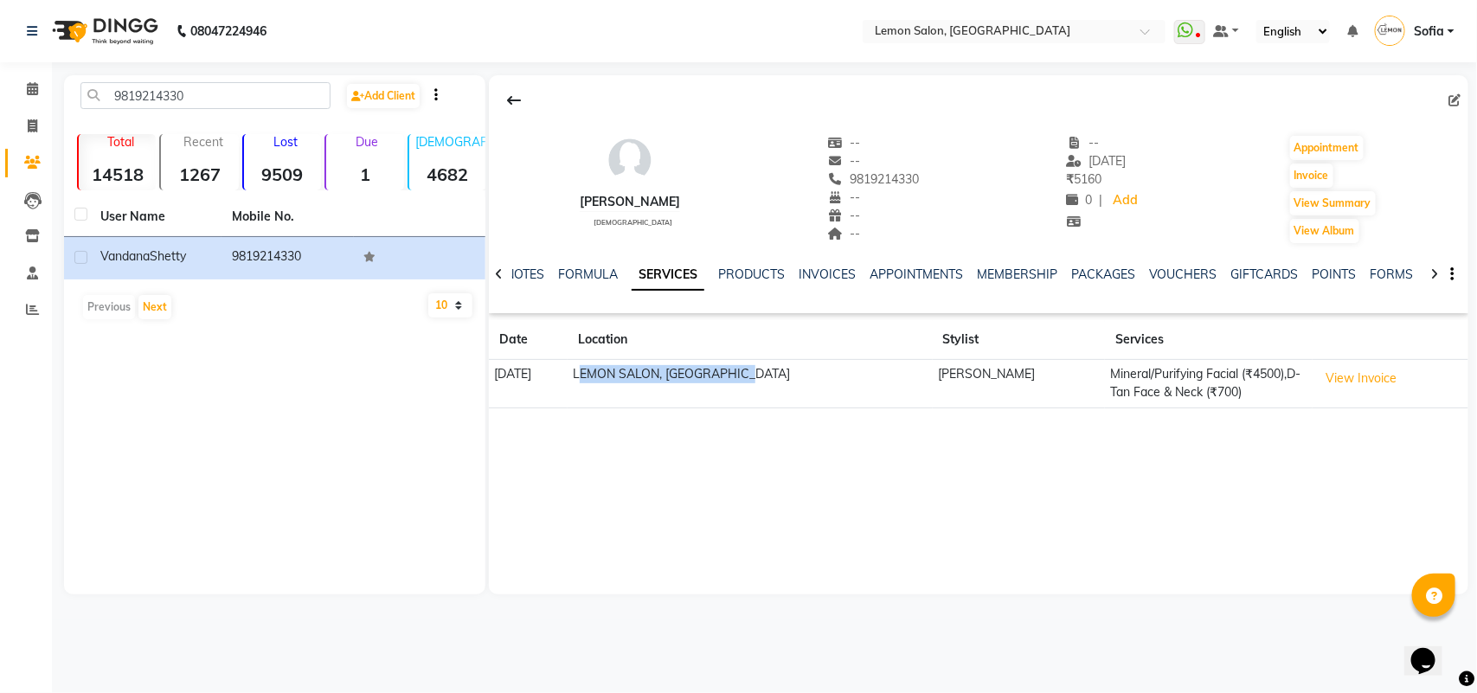
click at [796, 381] on td "LEMON SALON, Lokhandwala" at bounding box center [750, 384] width 365 height 48
drag, startPoint x: 907, startPoint y: 374, endPoint x: 1031, endPoint y: 373, distance: 124.6
click at [1031, 373] on td "[PERSON_NAME]" at bounding box center [1019, 384] width 172 height 48
click at [645, 427] on div "Vandana Shetty female -- -- 9819214330 -- -- -- -- 24-01-2024 ₹ 5160 0 | Add Ap…" at bounding box center [978, 334] width 979 height 519
drag, startPoint x: 491, startPoint y: 373, endPoint x: 568, endPoint y: 372, distance: 77.0
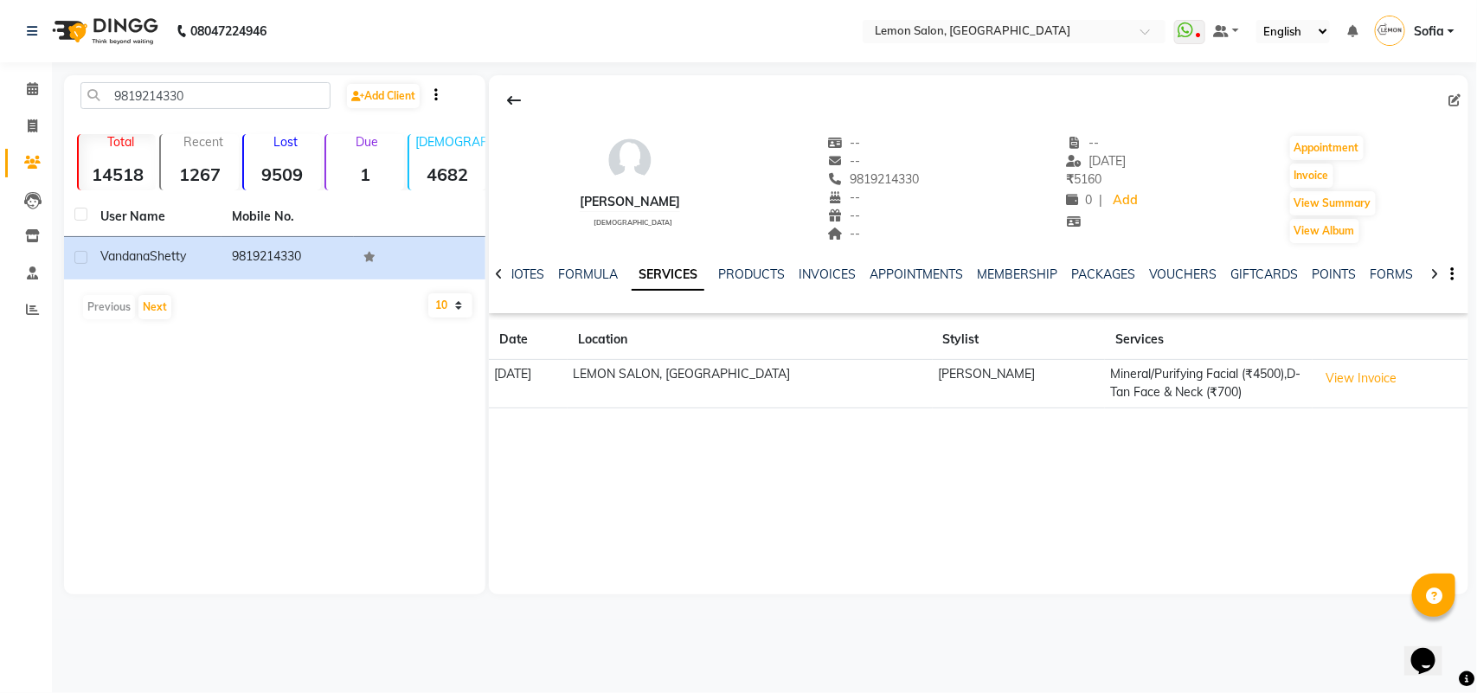
click at [568, 372] on td "24-01-2024" at bounding box center [528, 384] width 79 height 48
drag, startPoint x: 1260, startPoint y: 395, endPoint x: 1113, endPoint y: 375, distance: 148.4
click at [1113, 375] on td "Mineral/Purifying Facial (₹4500),D- Tan Face & Neck (₹700)" at bounding box center [1209, 384] width 208 height 48
click at [816, 482] on div "Vandana Shetty female -- -- 9819214330 -- -- -- -- 24-01-2024 ₹ 5160 0 | Add Ap…" at bounding box center [978, 334] width 979 height 519
click at [282, 104] on input "9819214330" at bounding box center [205, 95] width 250 height 27
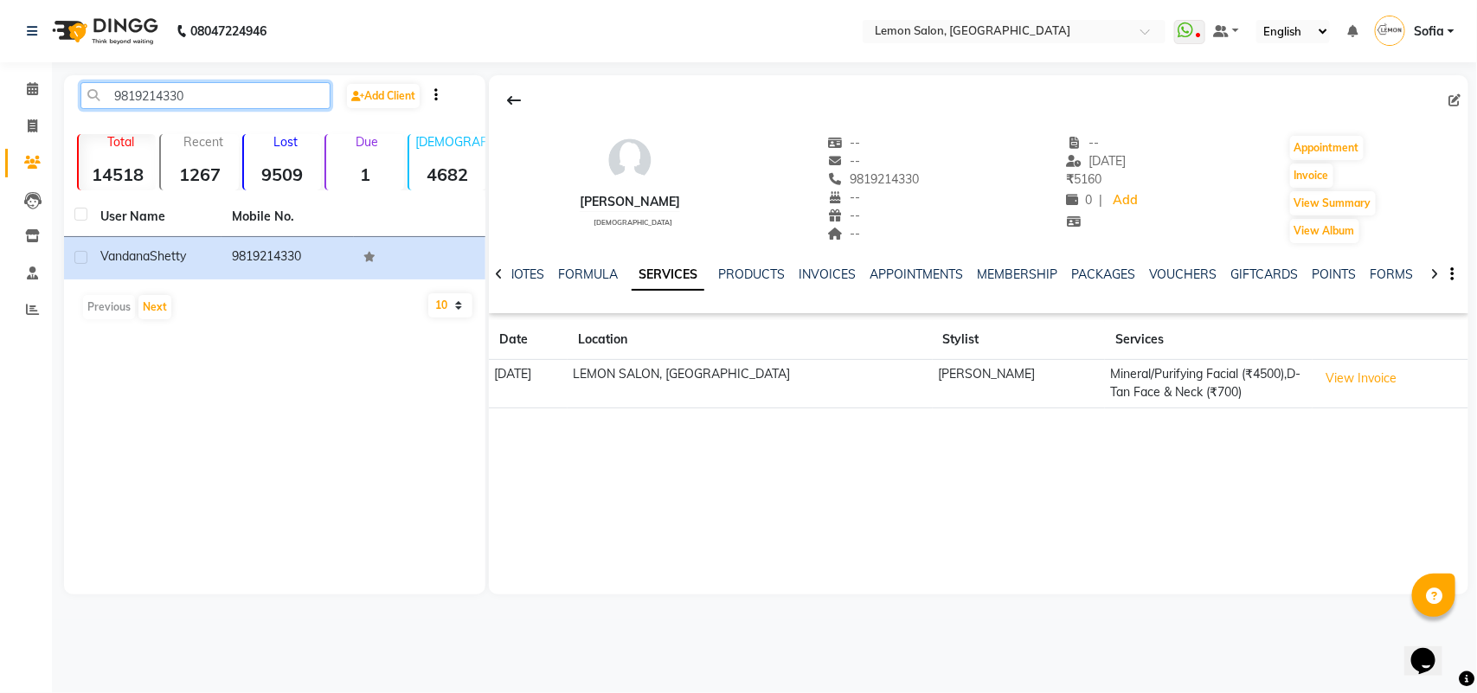
click at [282, 104] on input "9819214330" at bounding box center [205, 95] width 250 height 27
paste input "20080052"
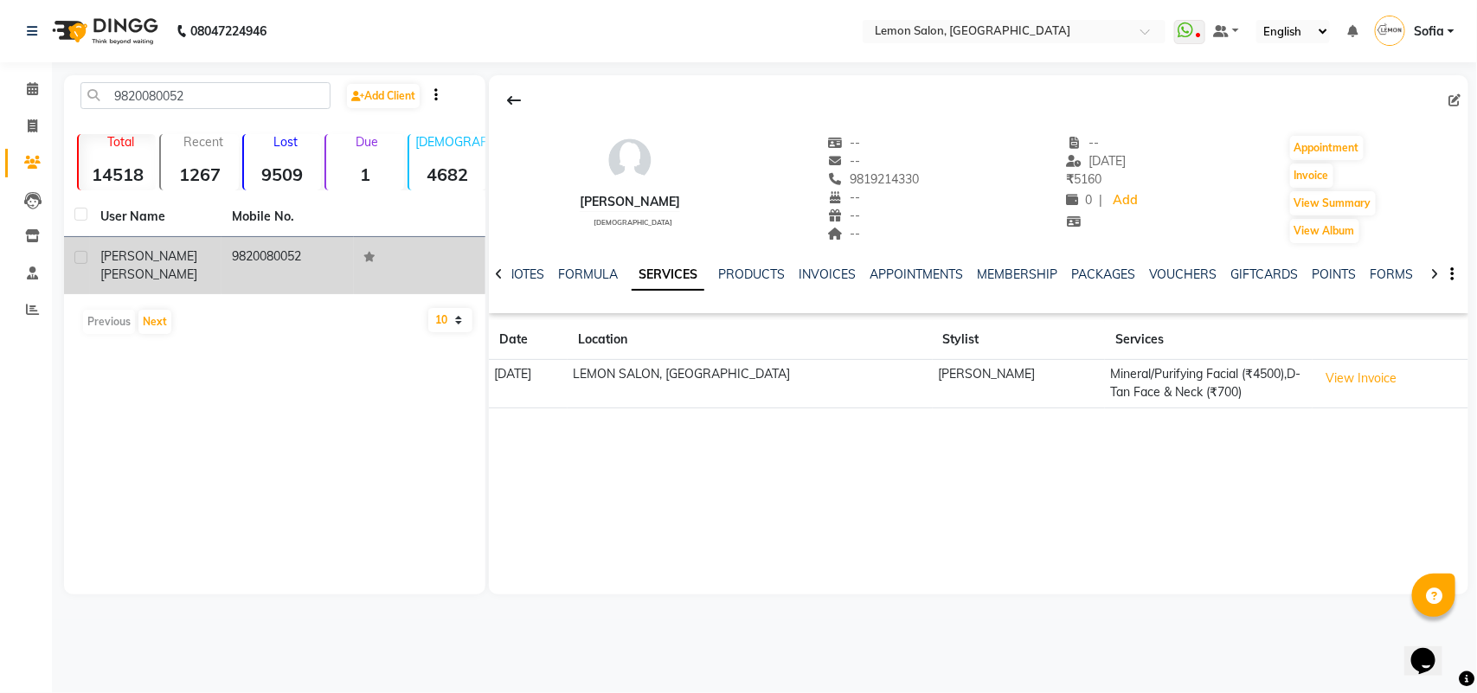
click at [166, 267] on span "Jaisingh" at bounding box center [148, 275] width 97 height 16
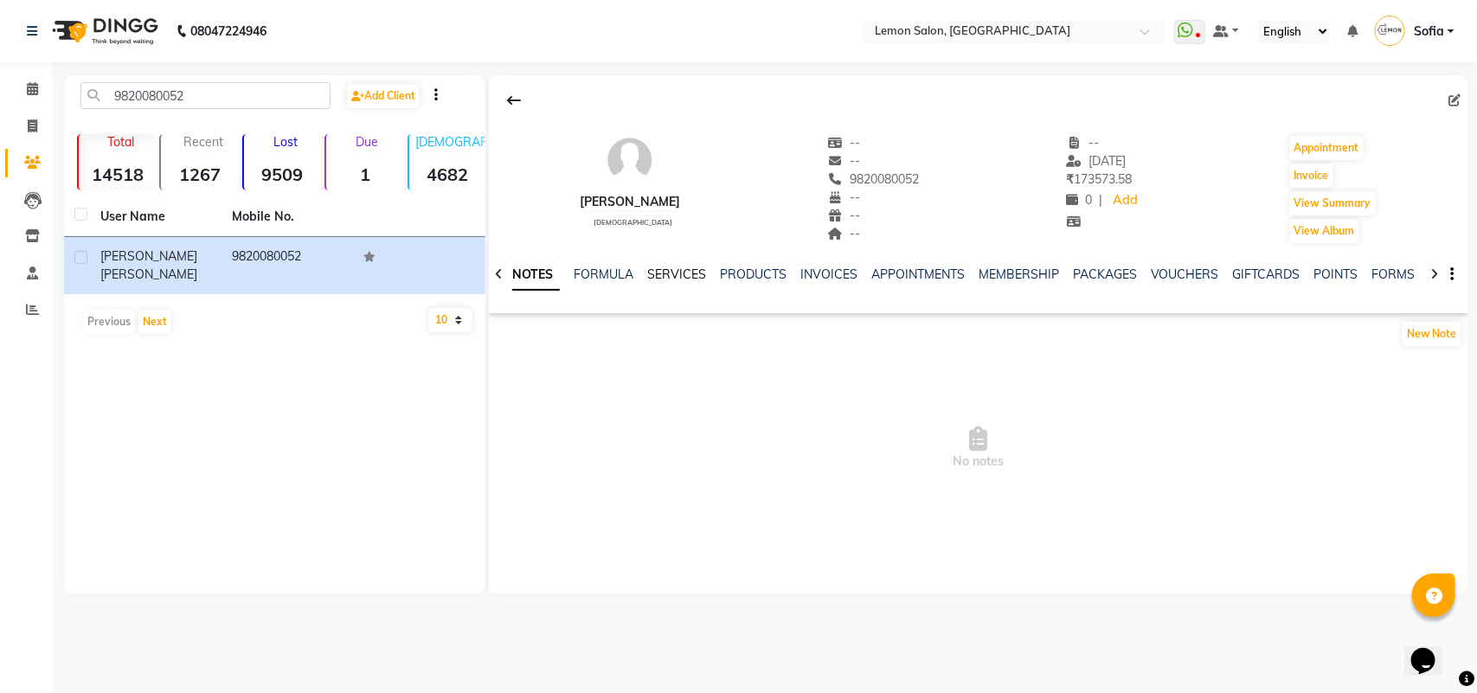
click at [692, 279] on link "SERVICES" at bounding box center [676, 275] width 59 height 16
click at [672, 274] on link "SERVICES" at bounding box center [668, 275] width 73 height 31
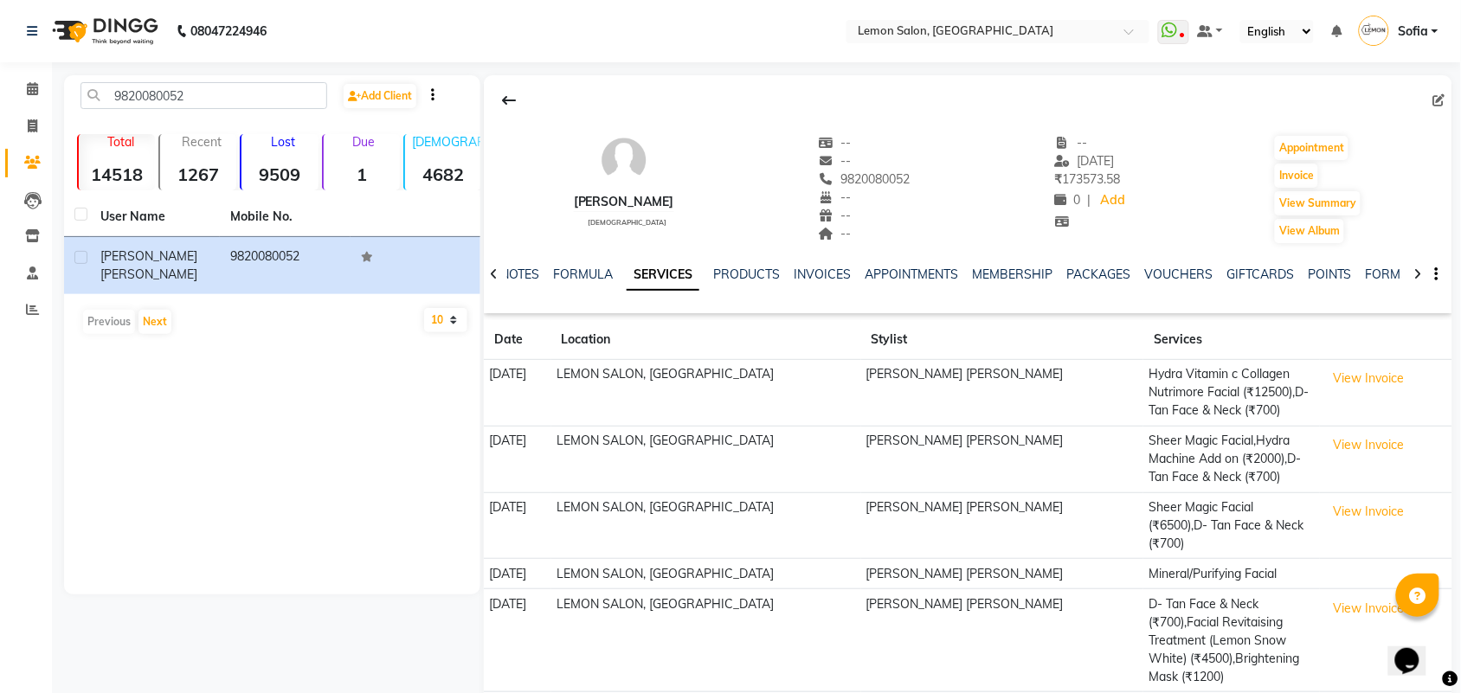
scroll to position [37, 0]
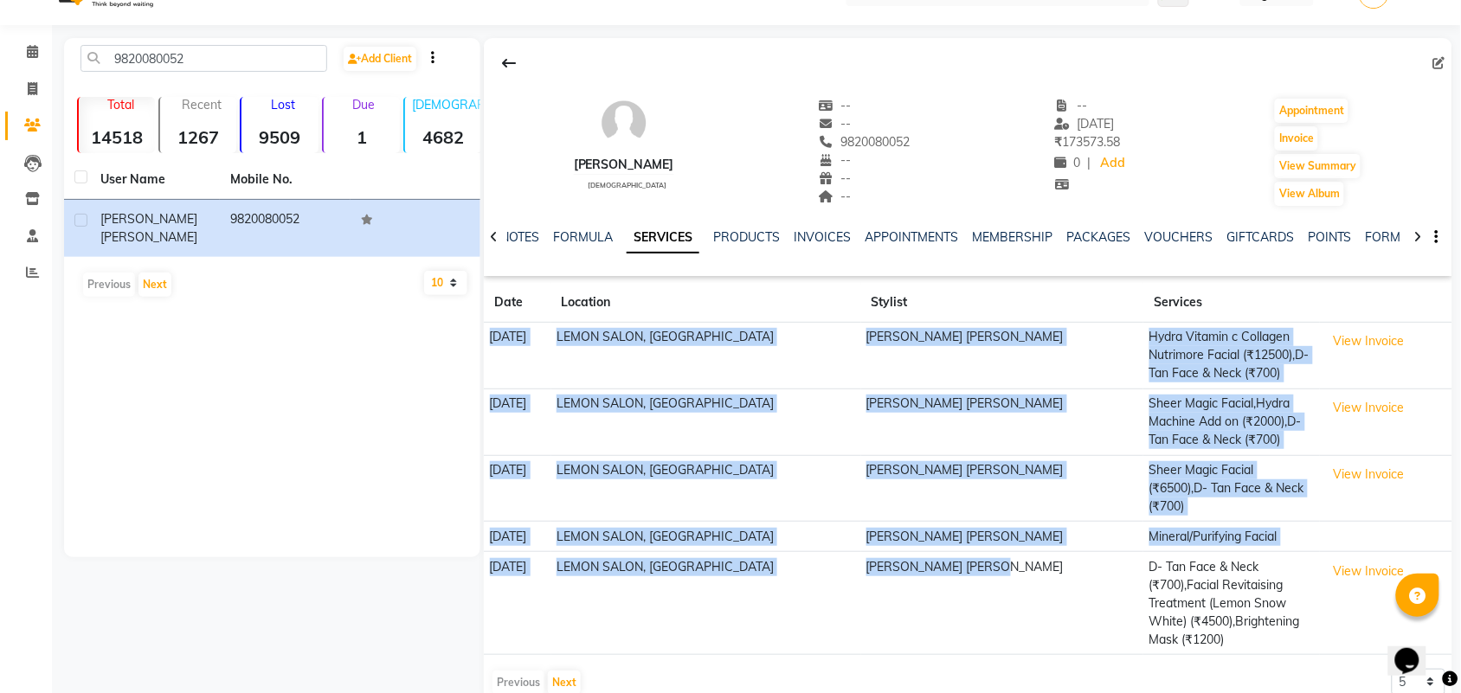
drag, startPoint x: 490, startPoint y: 327, endPoint x: 1064, endPoint y: 581, distance: 628.3
click at [1064, 581] on tbody "26-01-2024 LEMON SALON, Lokhandwala Azra Sayyed Ali khan Hydra Vitamin c Collag…" at bounding box center [968, 489] width 968 height 332
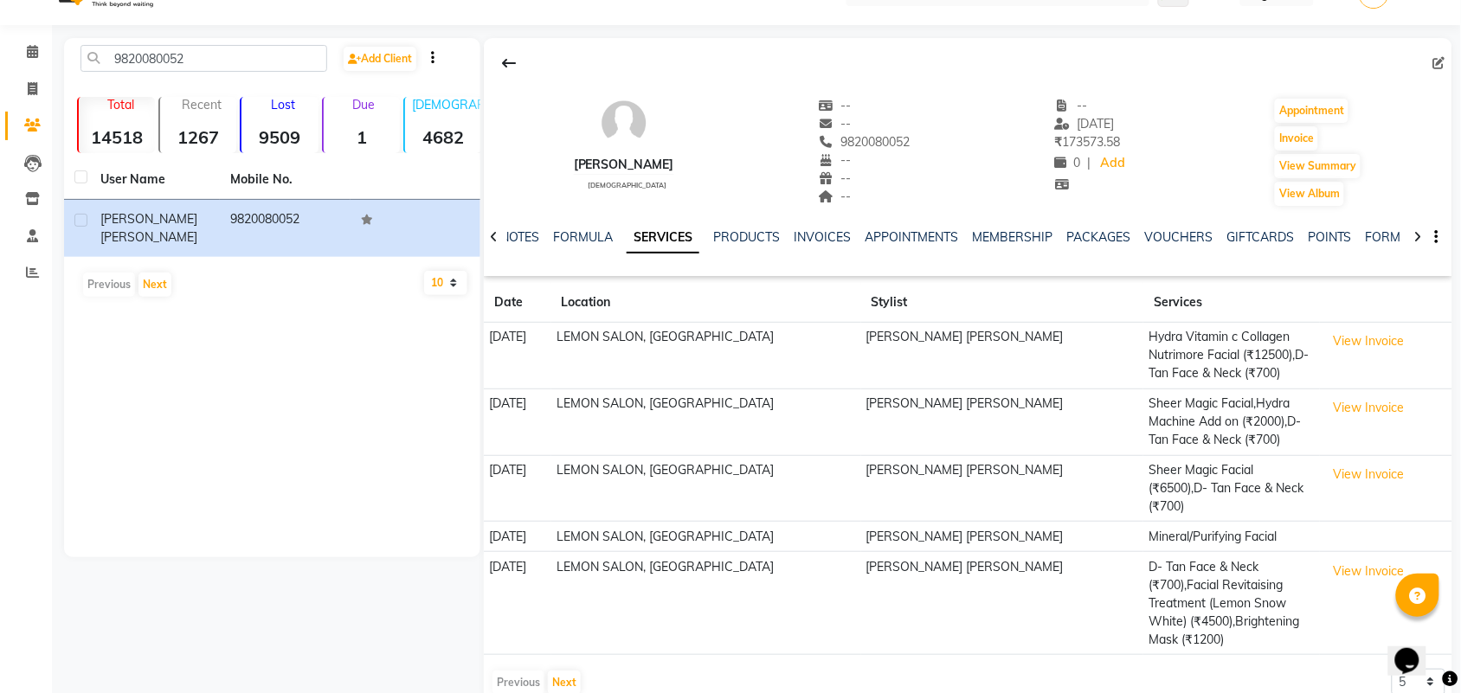
drag, startPoint x: 261, startPoint y: 468, endPoint x: 477, endPoint y: 256, distance: 302.3
click at [260, 466] on div "9820080052 Add Client Total 14518 Recent 1267 Lost 9509 Due 1 Male 4682 Female …" at bounding box center [272, 297] width 416 height 519
click at [201, 57] on input "9820080052" at bounding box center [203, 58] width 247 height 27
paste input "479310133"
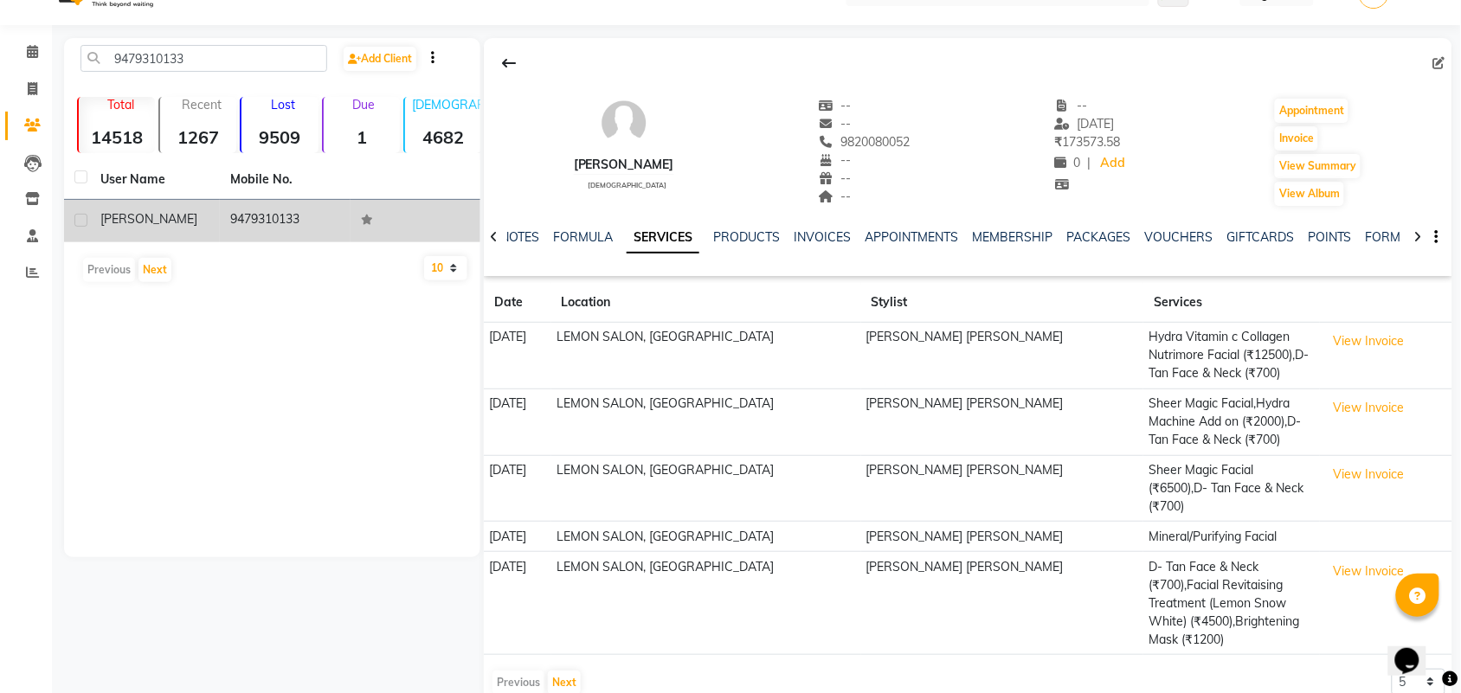
click at [257, 226] on td "9479310133" at bounding box center [285, 221] width 130 height 42
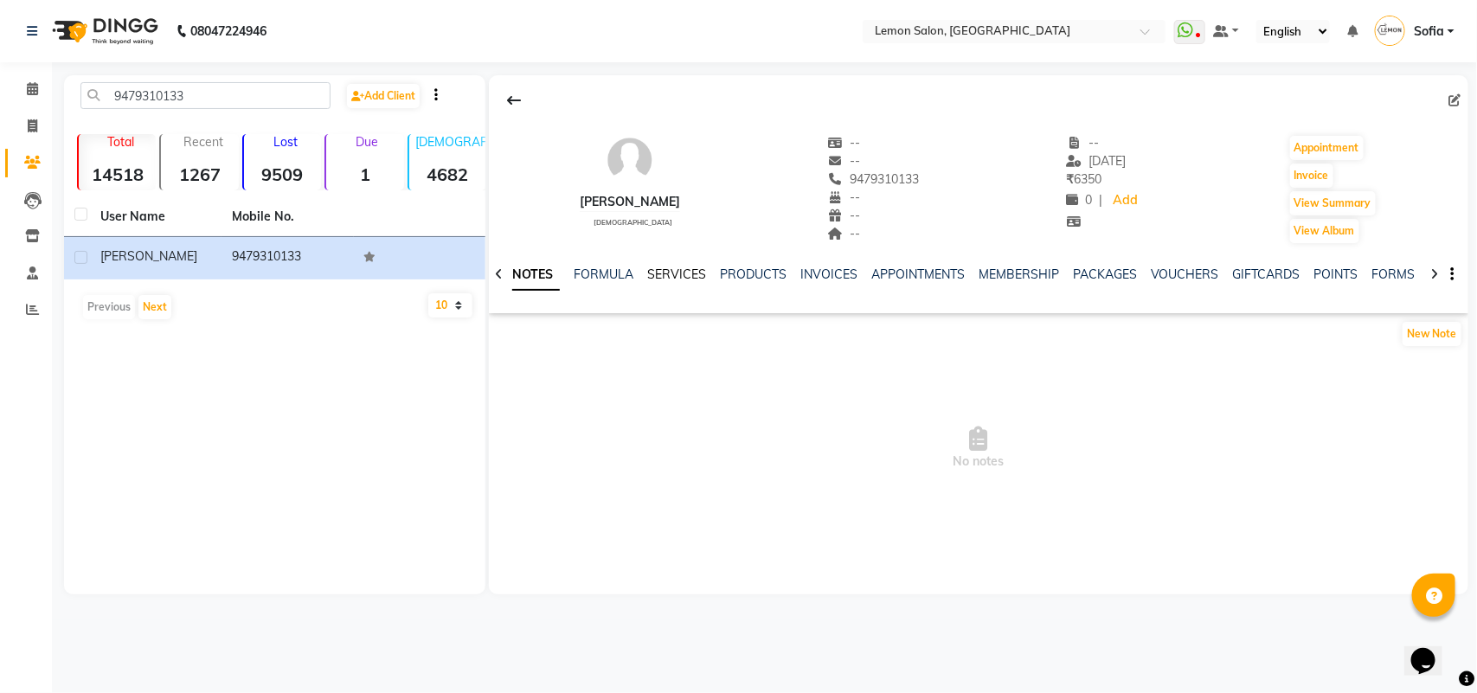
click at [678, 274] on link "SERVICES" at bounding box center [676, 275] width 59 height 16
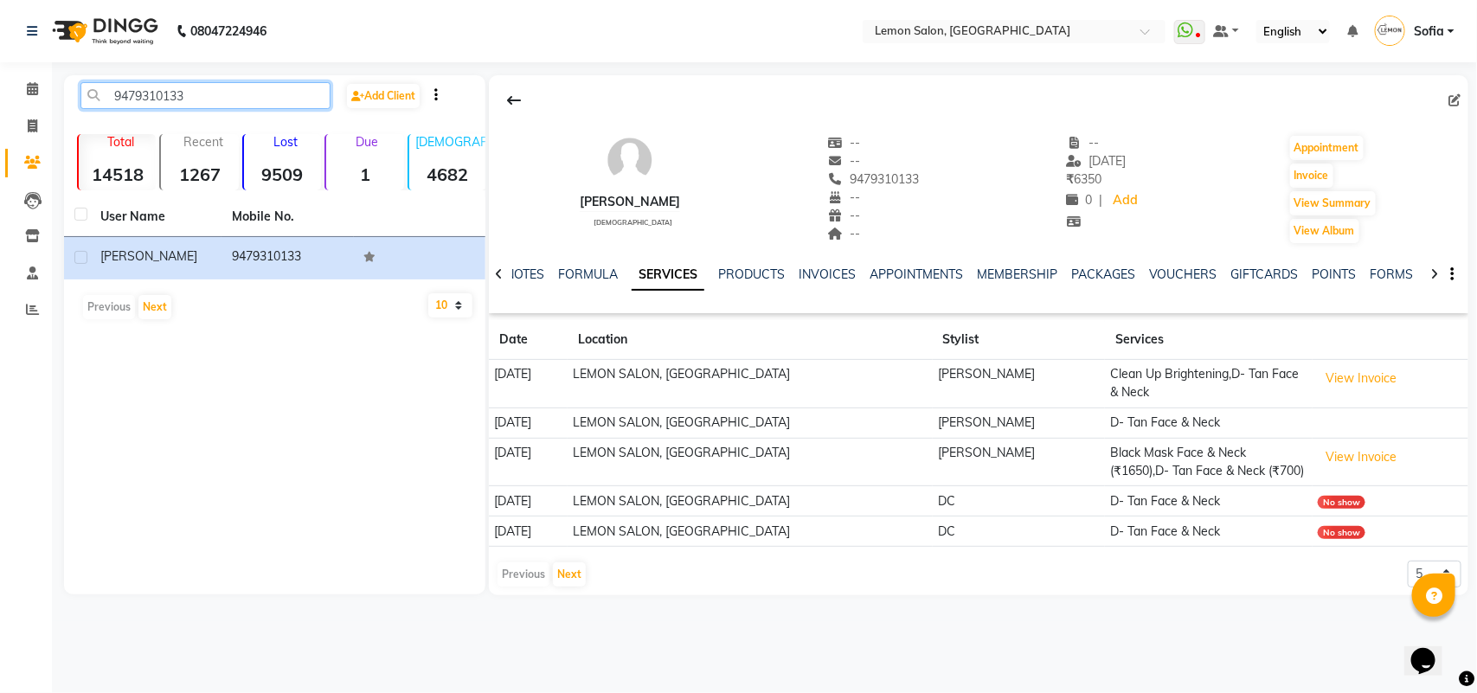
click at [248, 93] on input "9479310133" at bounding box center [205, 95] width 250 height 27
paste input "7039223397"
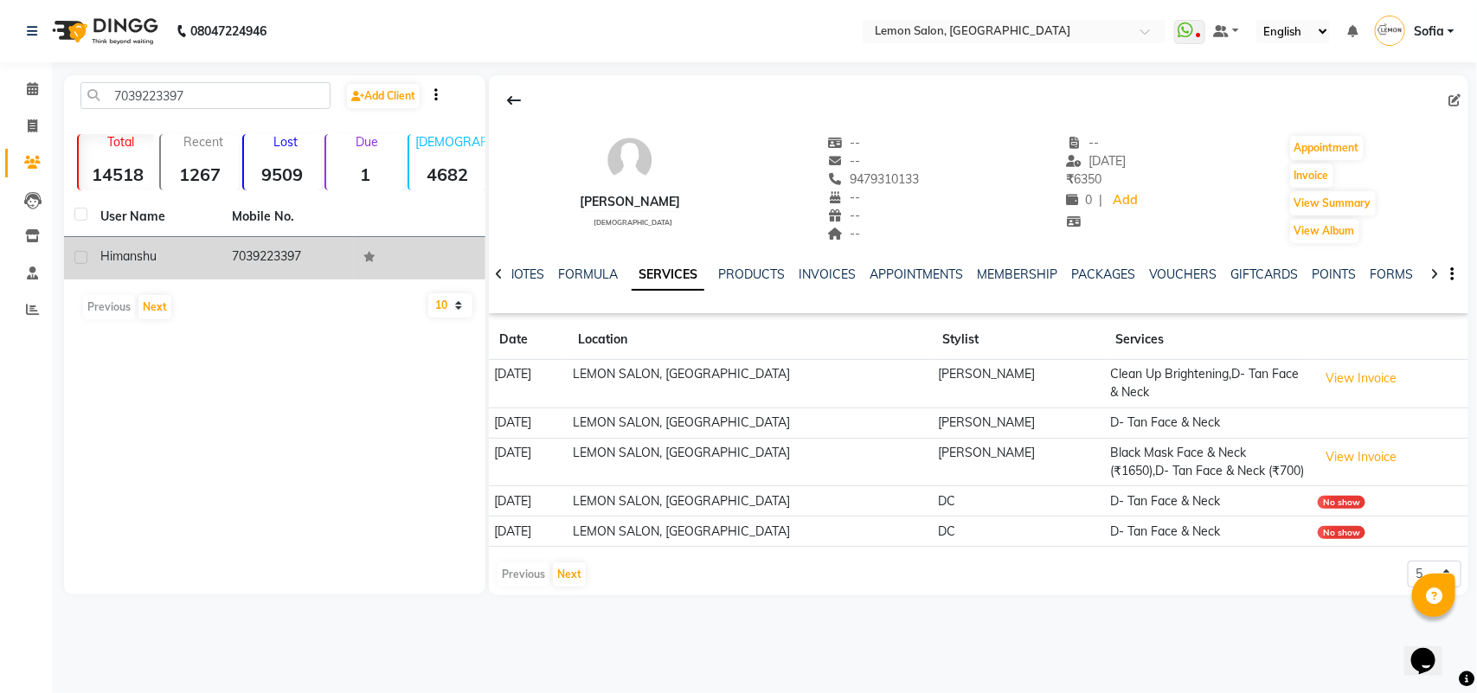
click at [137, 260] on span "Himanshu" at bounding box center [128, 256] width 56 height 16
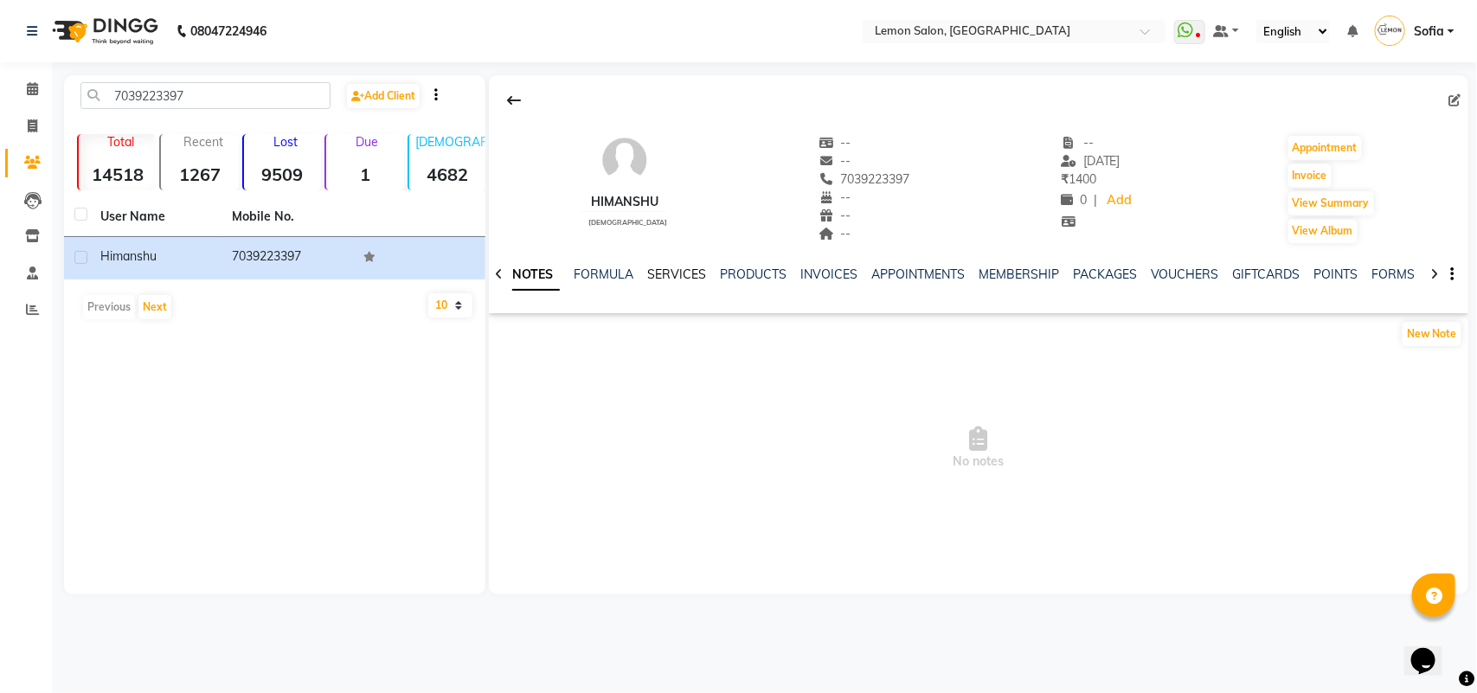
click at [673, 278] on link "SERVICES" at bounding box center [676, 275] width 59 height 16
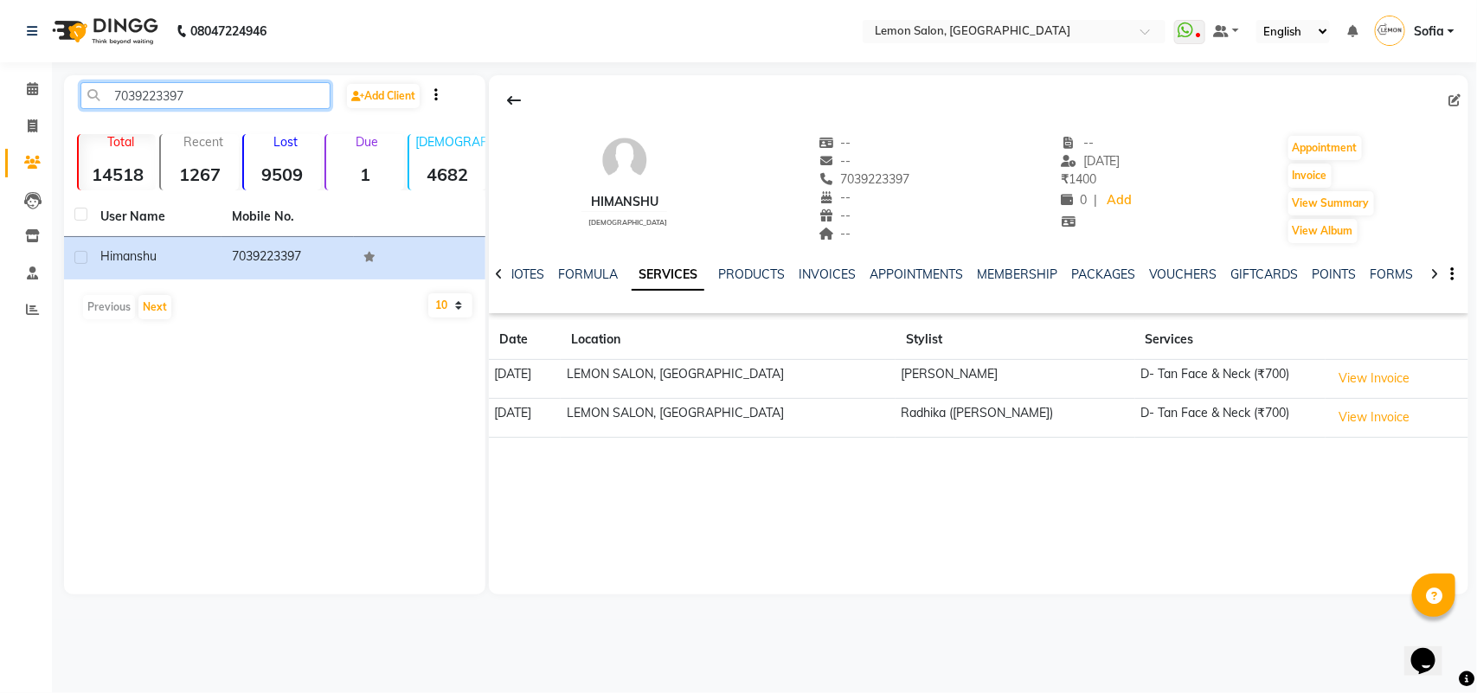
click at [244, 105] on input "7039223397" at bounding box center [205, 95] width 250 height 27
paste input "8879318169"
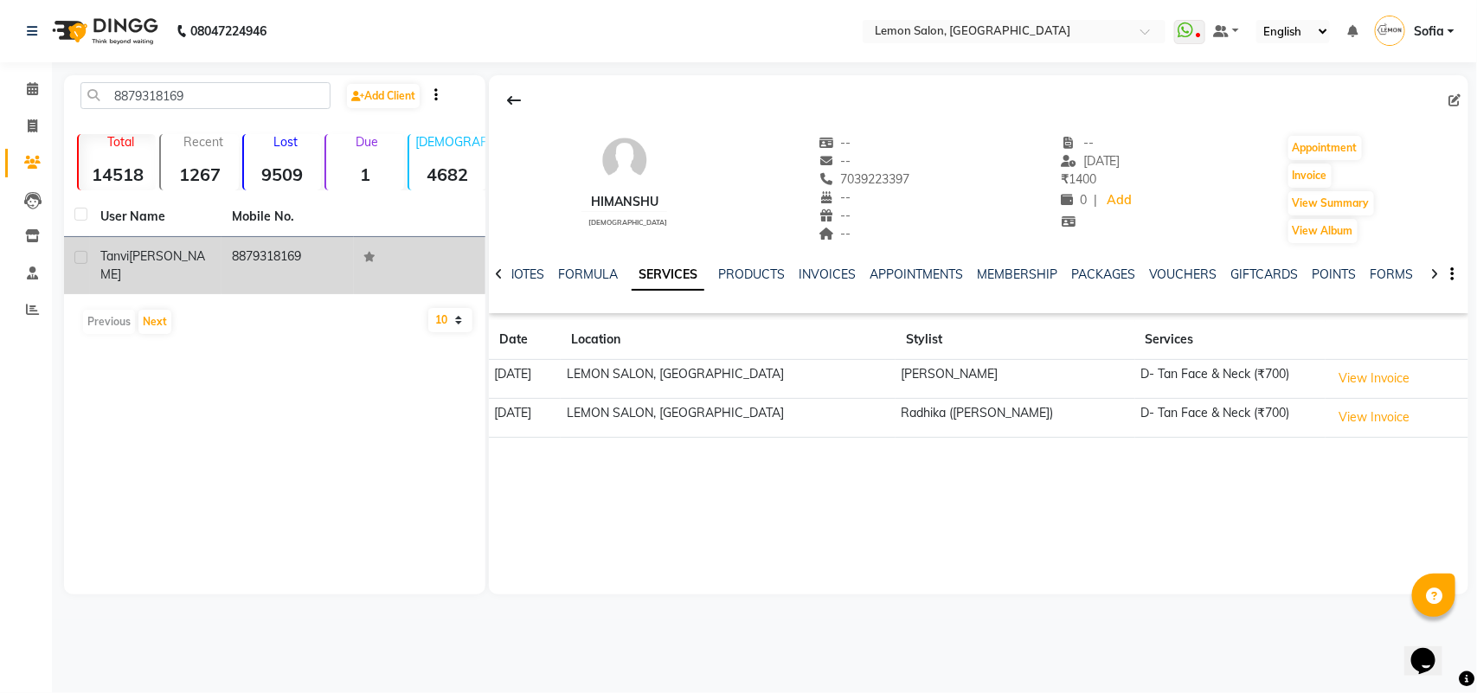
click at [267, 249] on td "8879318169" at bounding box center [288, 265] width 132 height 57
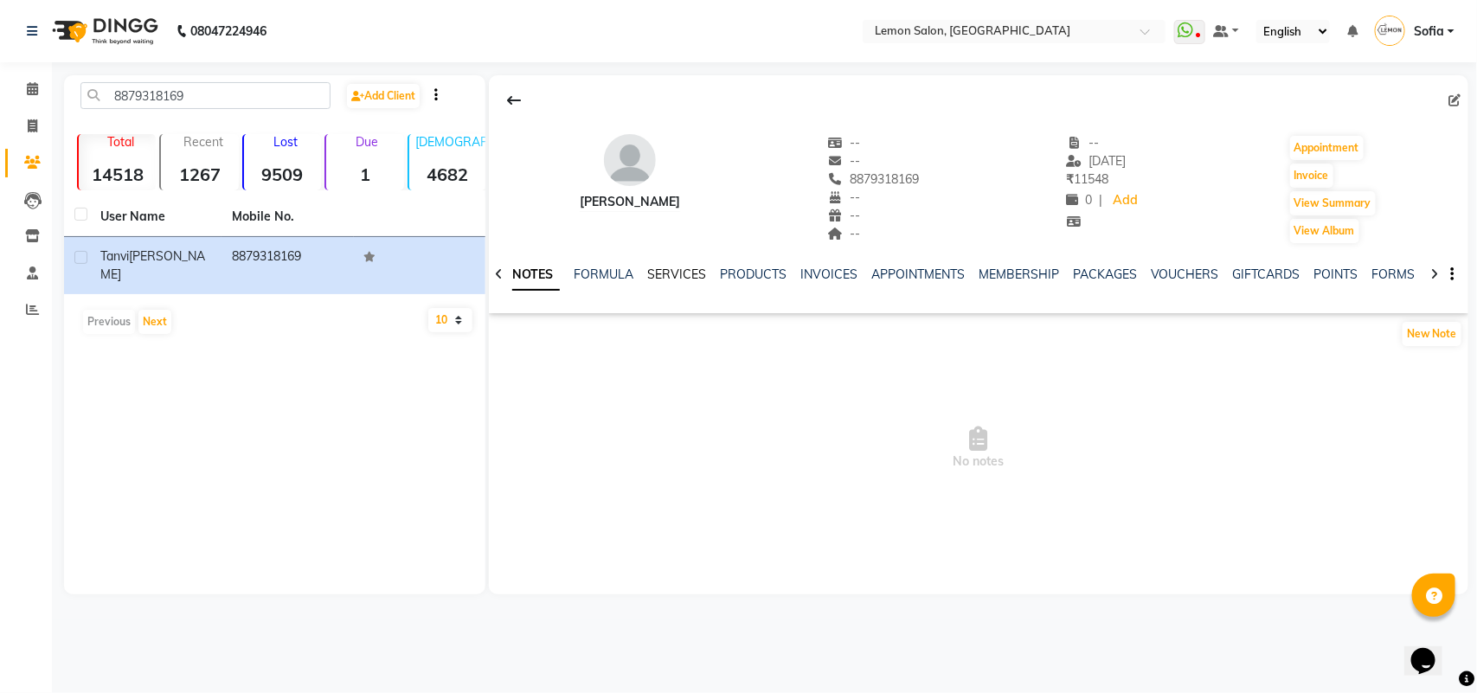
click at [658, 268] on link "SERVICES" at bounding box center [676, 275] width 59 height 16
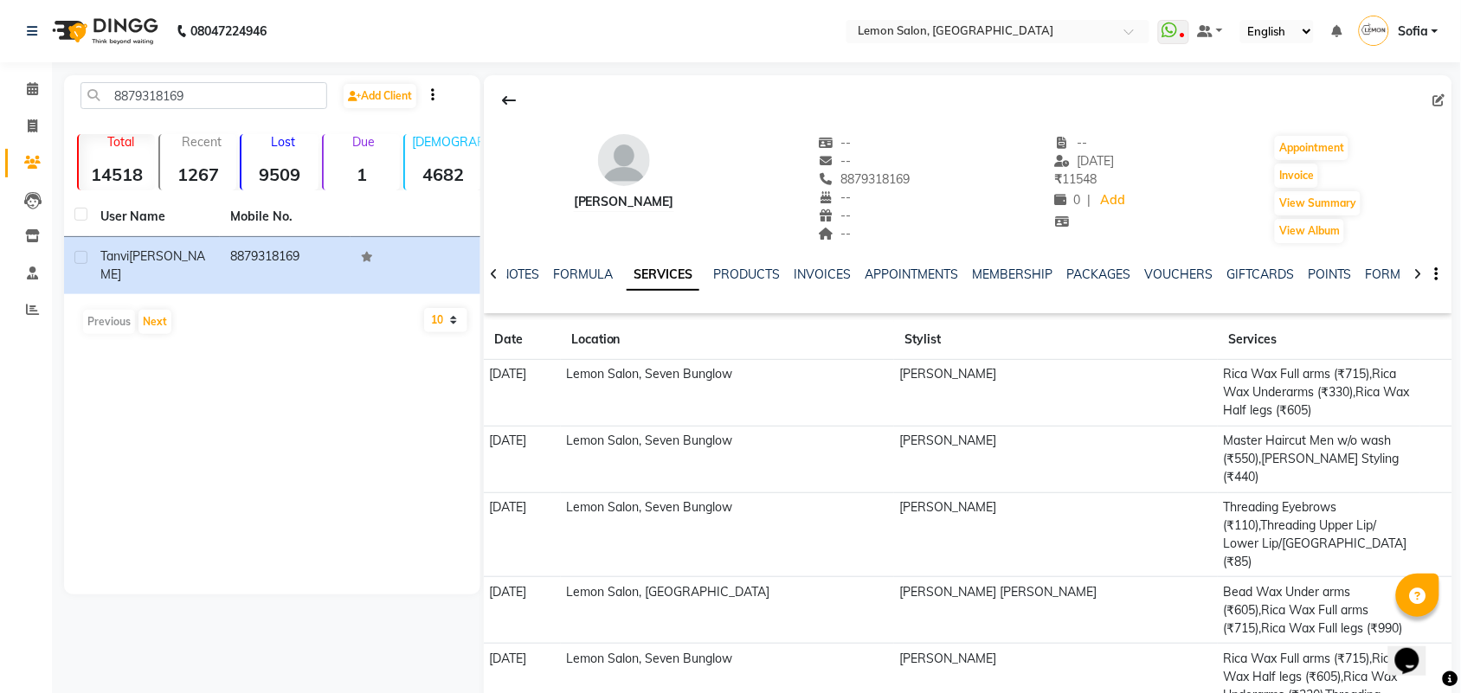
click at [819, 644] on td "Lemon Salon, Seven Bunglow" at bounding box center [727, 695] width 333 height 103
click at [894, 644] on td "Lemon Salon, Seven Bunglow" at bounding box center [727, 695] width 333 height 103
drag, startPoint x: 629, startPoint y: 372, endPoint x: 815, endPoint y: 366, distance: 186.1
click at [815, 366] on td "Lemon Salon, Seven Bunglow" at bounding box center [727, 393] width 333 height 67
click at [885, 652] on td "Lemon Salon, Seven Bunglow" at bounding box center [727, 695] width 333 height 103
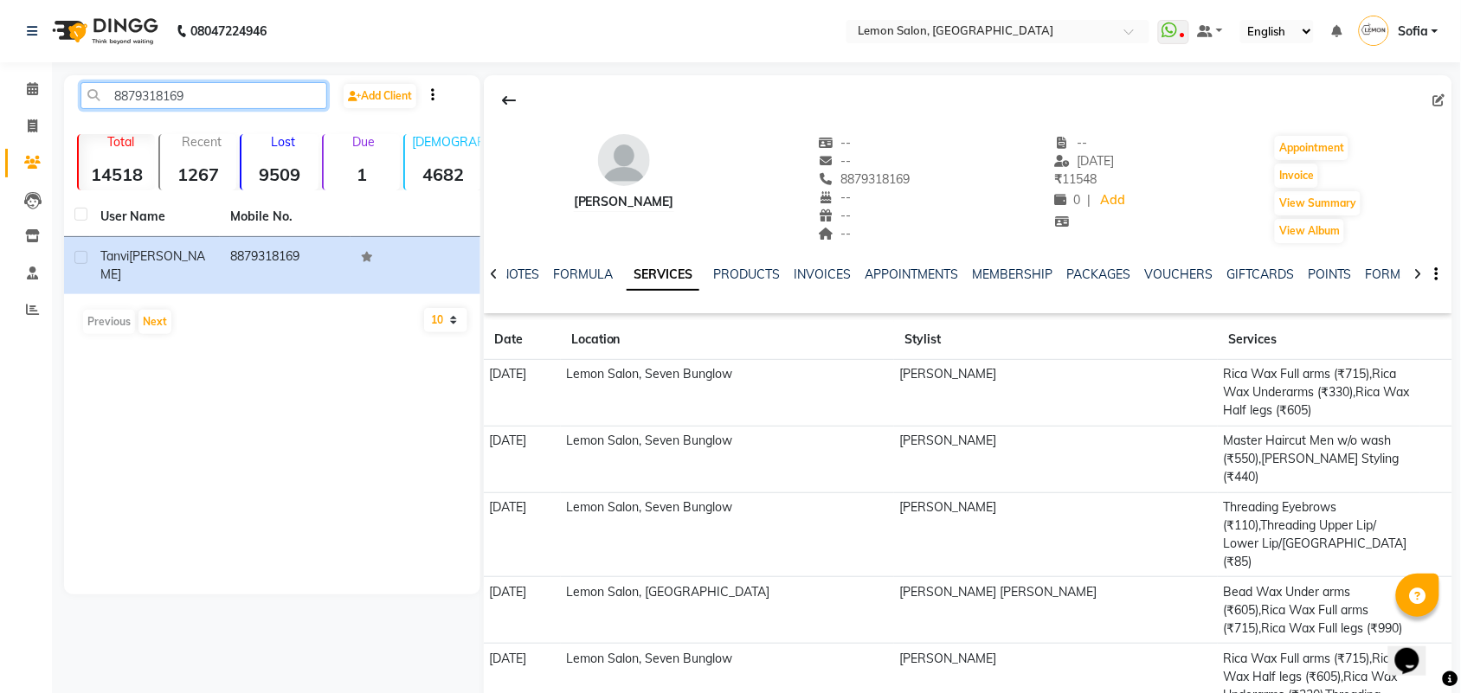
click at [312, 95] on input "8879318169" at bounding box center [203, 95] width 247 height 27
paste input "9724231140"
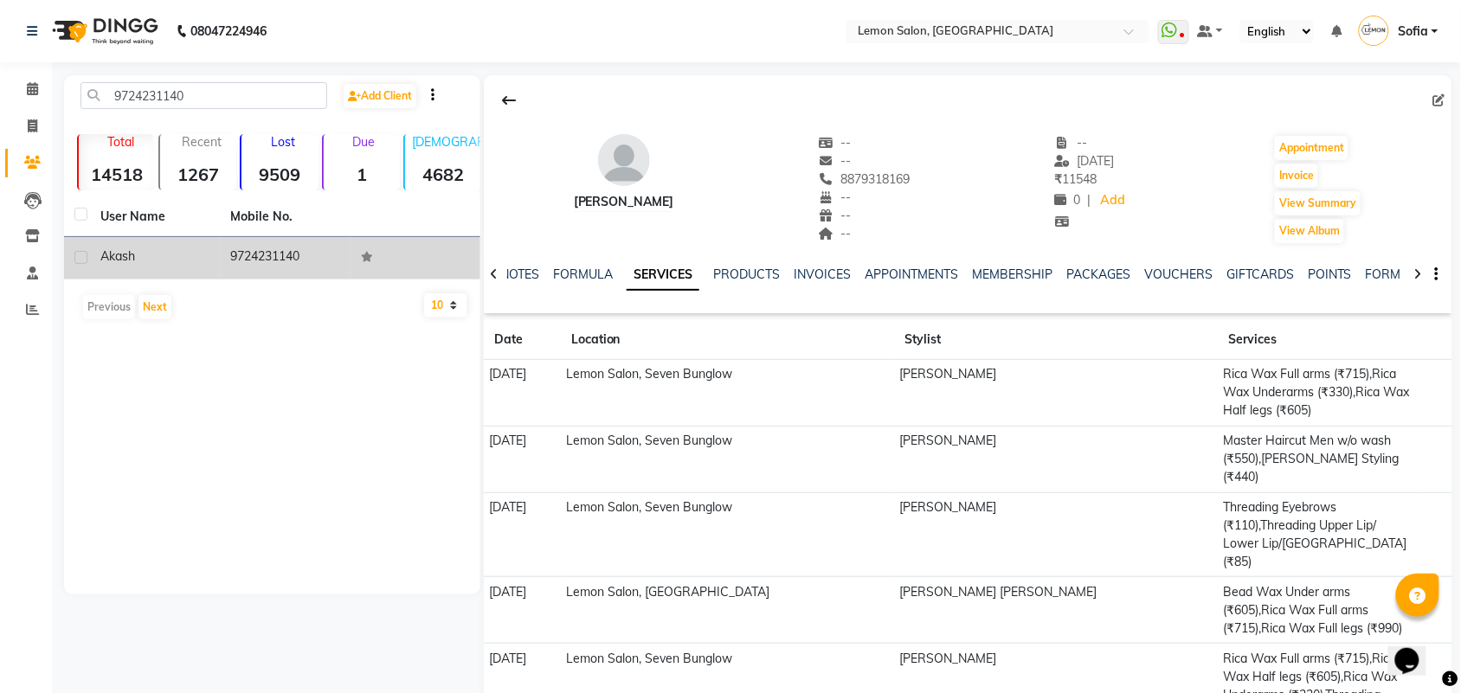
click at [275, 260] on td "9724231140" at bounding box center [285, 258] width 130 height 42
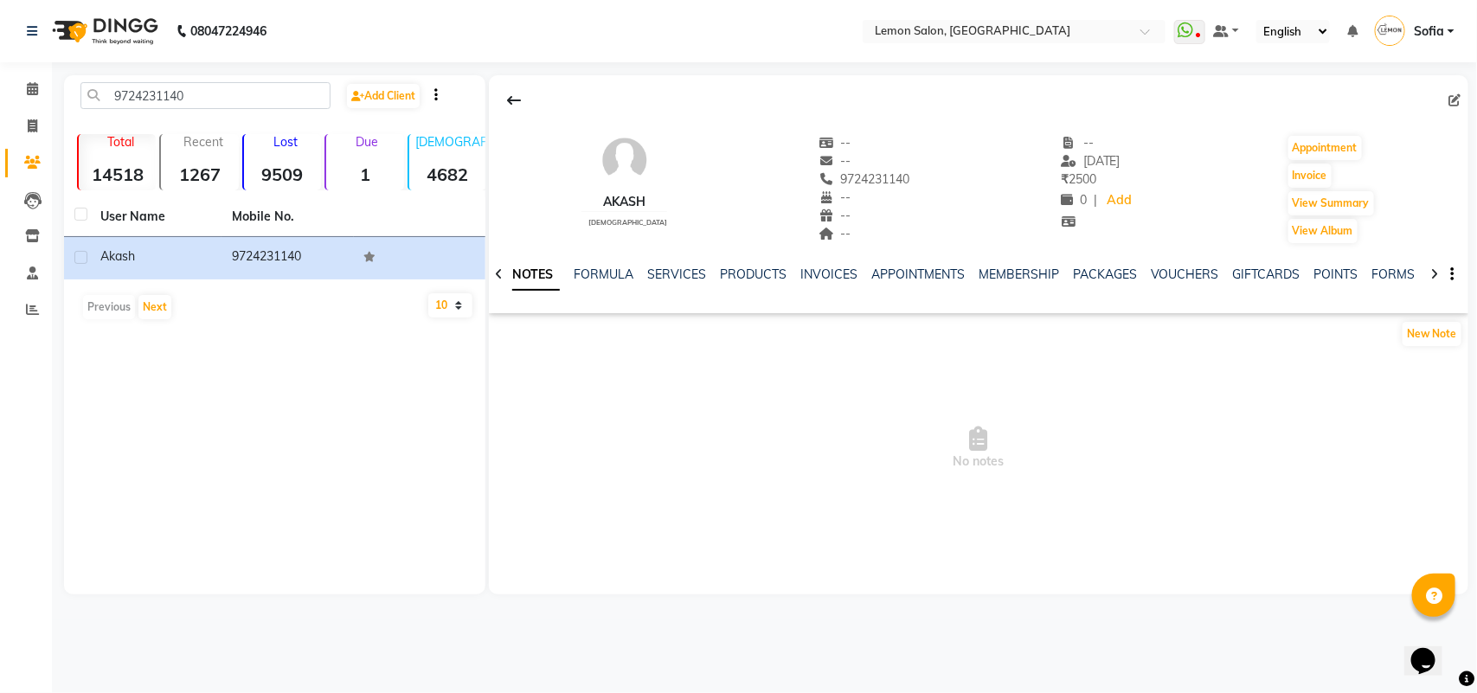
click at [729, 266] on div "PRODUCTS" at bounding box center [753, 275] width 67 height 18
click at [677, 278] on link "SERVICES" at bounding box center [676, 275] width 59 height 16
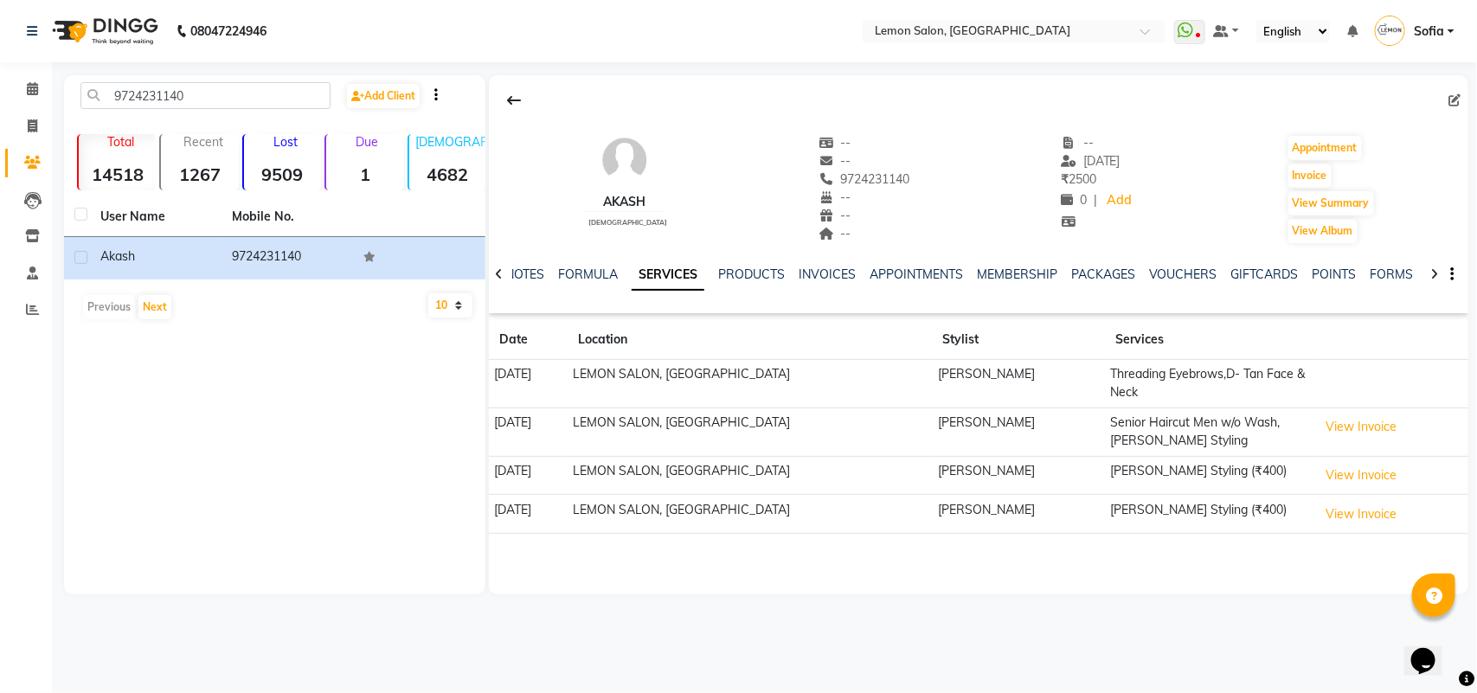
drag, startPoint x: 614, startPoint y: 373, endPoint x: 798, endPoint y: 370, distance: 183.5
click at [798, 370] on tr "10-03-2024 LEMON SALON, Lokhandwala Falak Saleem Shaikh Threading Eyebrows,D- T…" at bounding box center [978, 384] width 979 height 48
click at [835, 446] on td "LEMON SALON, Lokhandwala" at bounding box center [750, 432] width 365 height 48
click at [258, 95] on input "9724231140" at bounding box center [205, 95] width 250 height 27
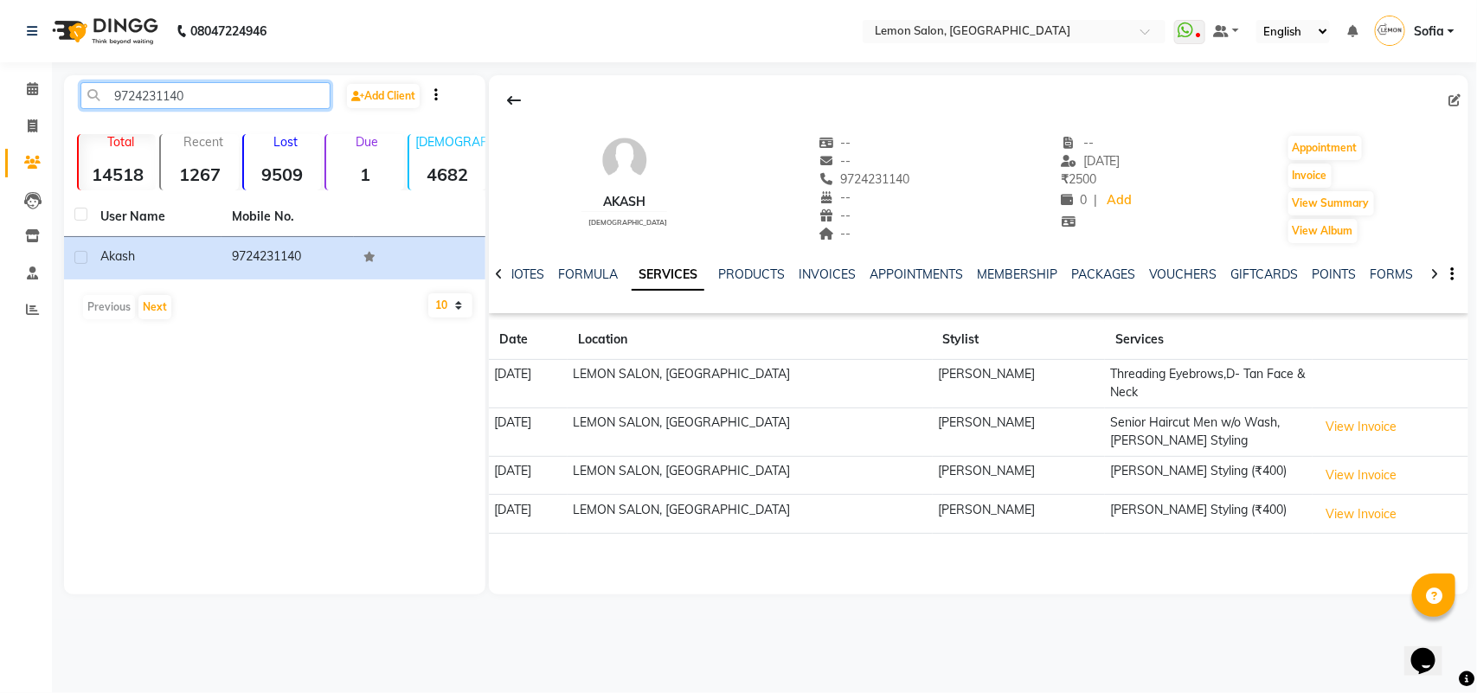
paste input "833144579"
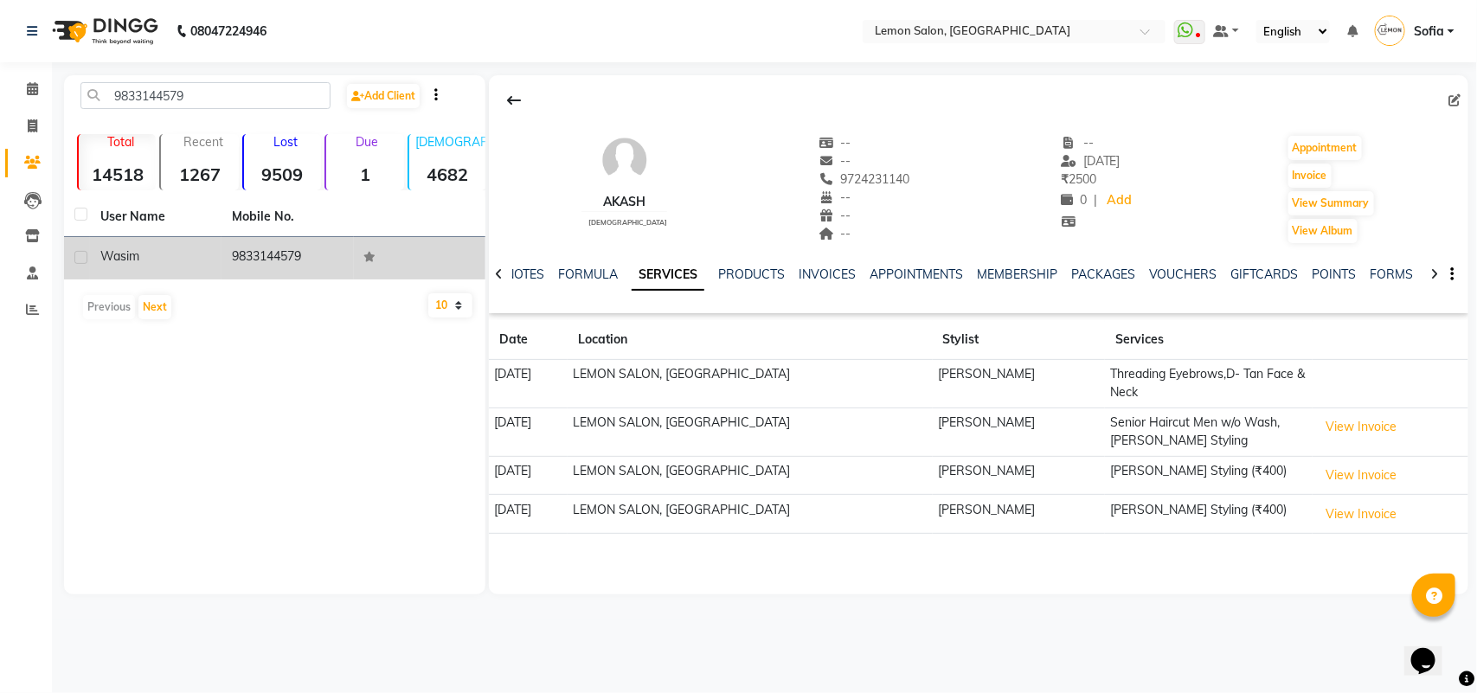
click at [247, 251] on td "9833144579" at bounding box center [288, 258] width 132 height 42
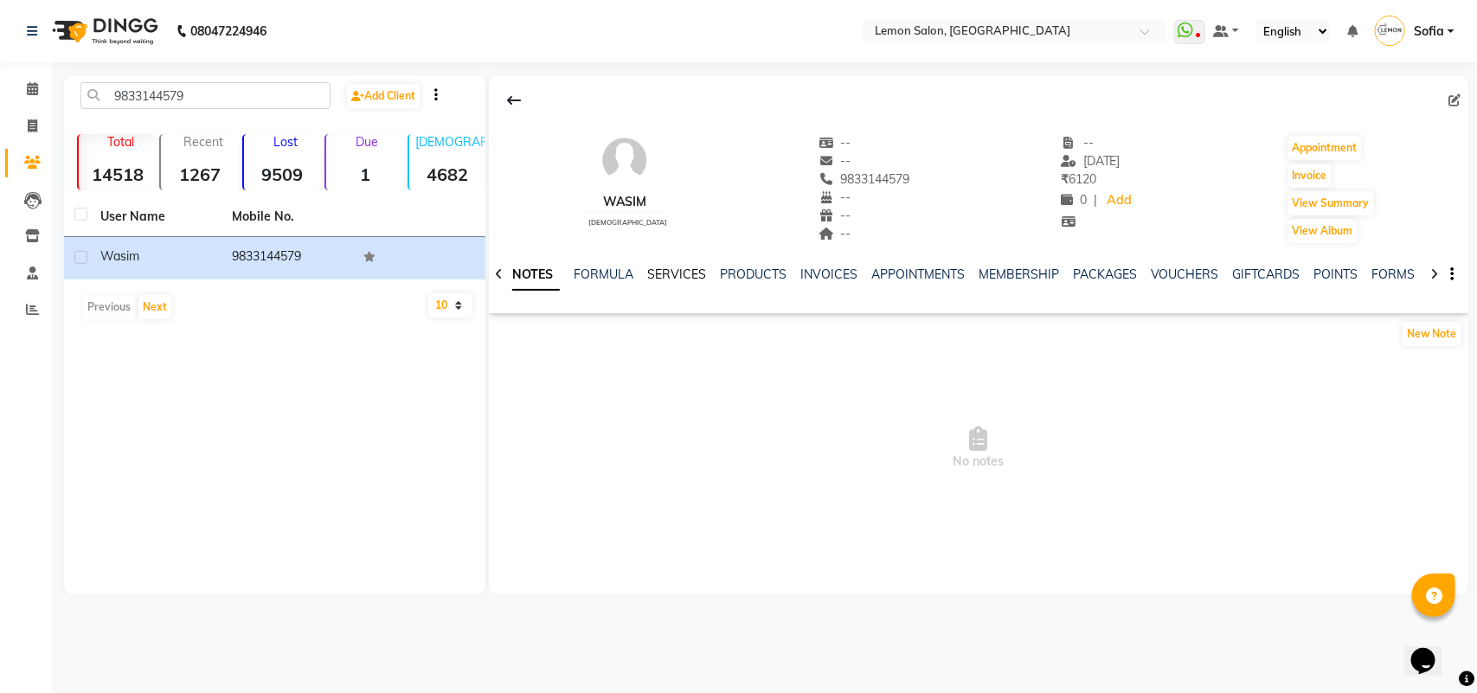
click at [675, 273] on link "SERVICES" at bounding box center [676, 275] width 59 height 16
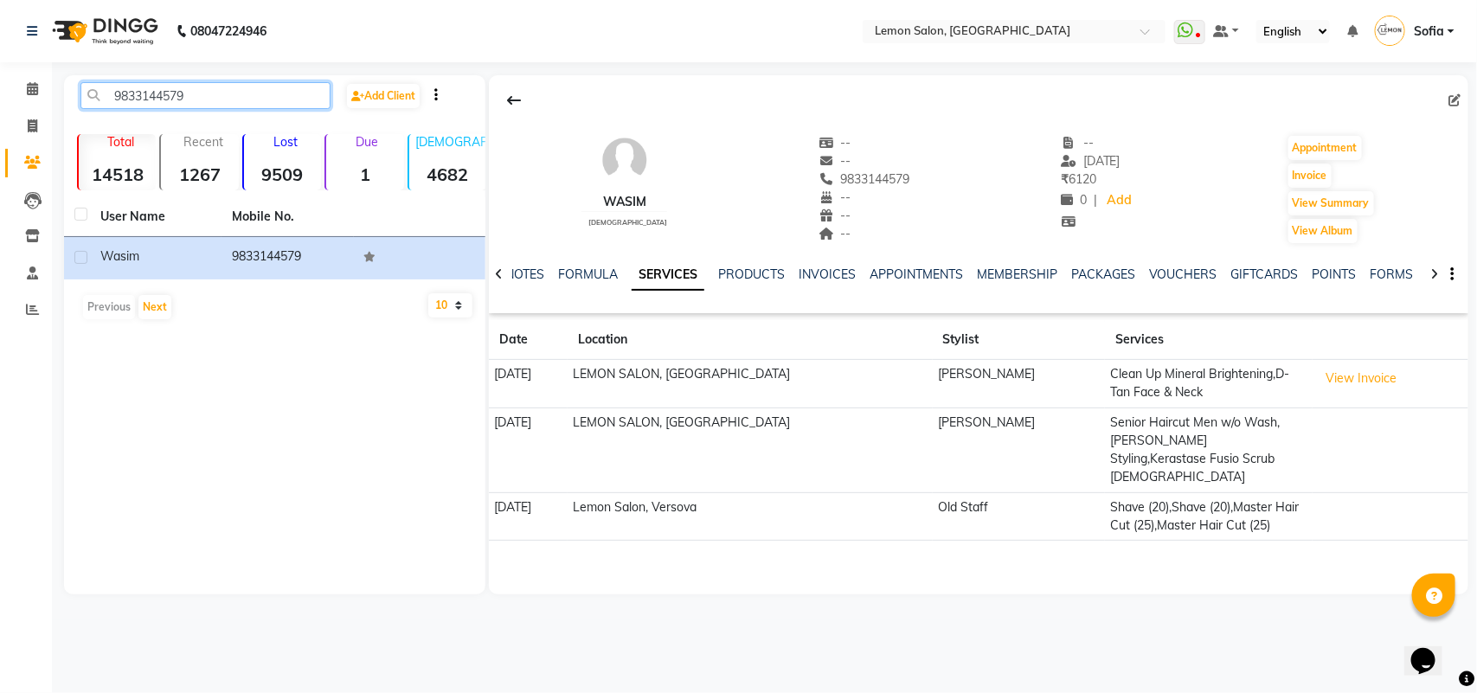
click at [294, 87] on input "9833144579" at bounding box center [205, 95] width 250 height 27
paste input "7302971982"
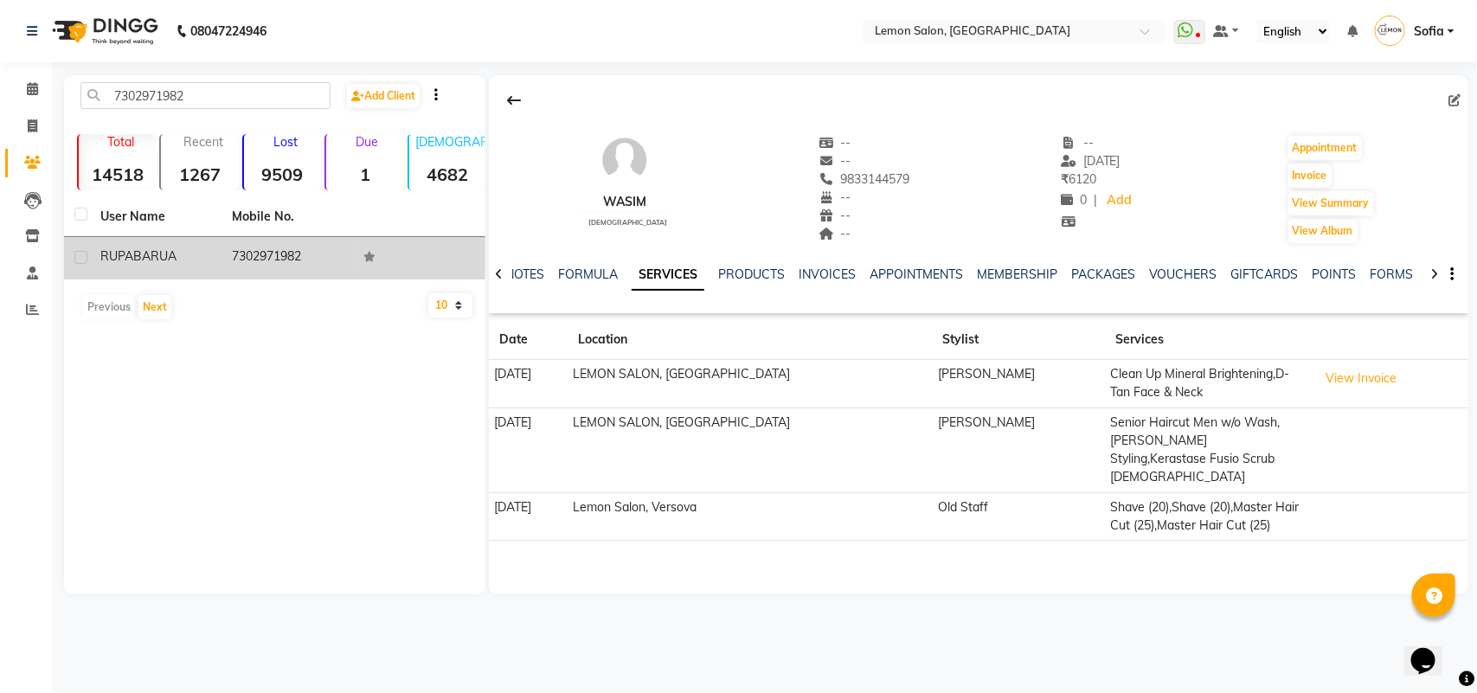
click at [271, 257] on td "7302971982" at bounding box center [288, 258] width 132 height 42
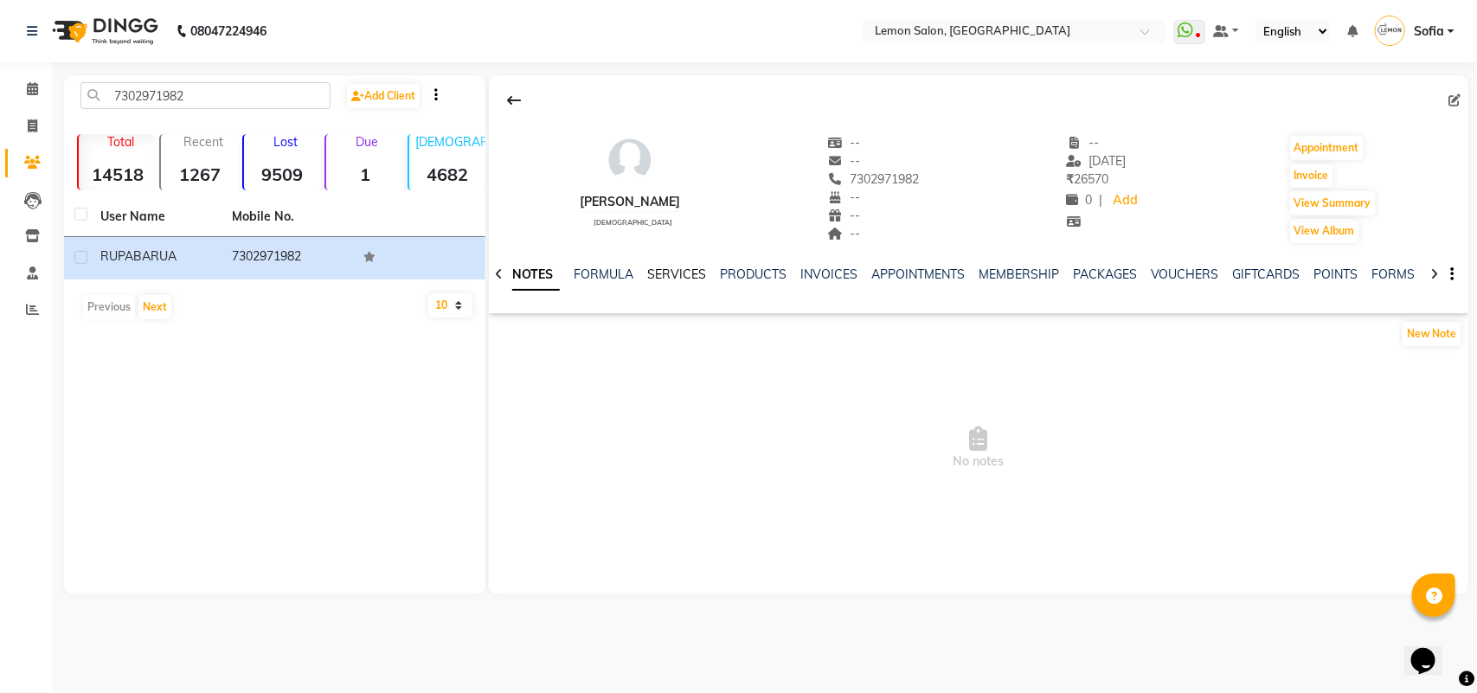
click at [684, 275] on link "SERVICES" at bounding box center [676, 275] width 59 height 16
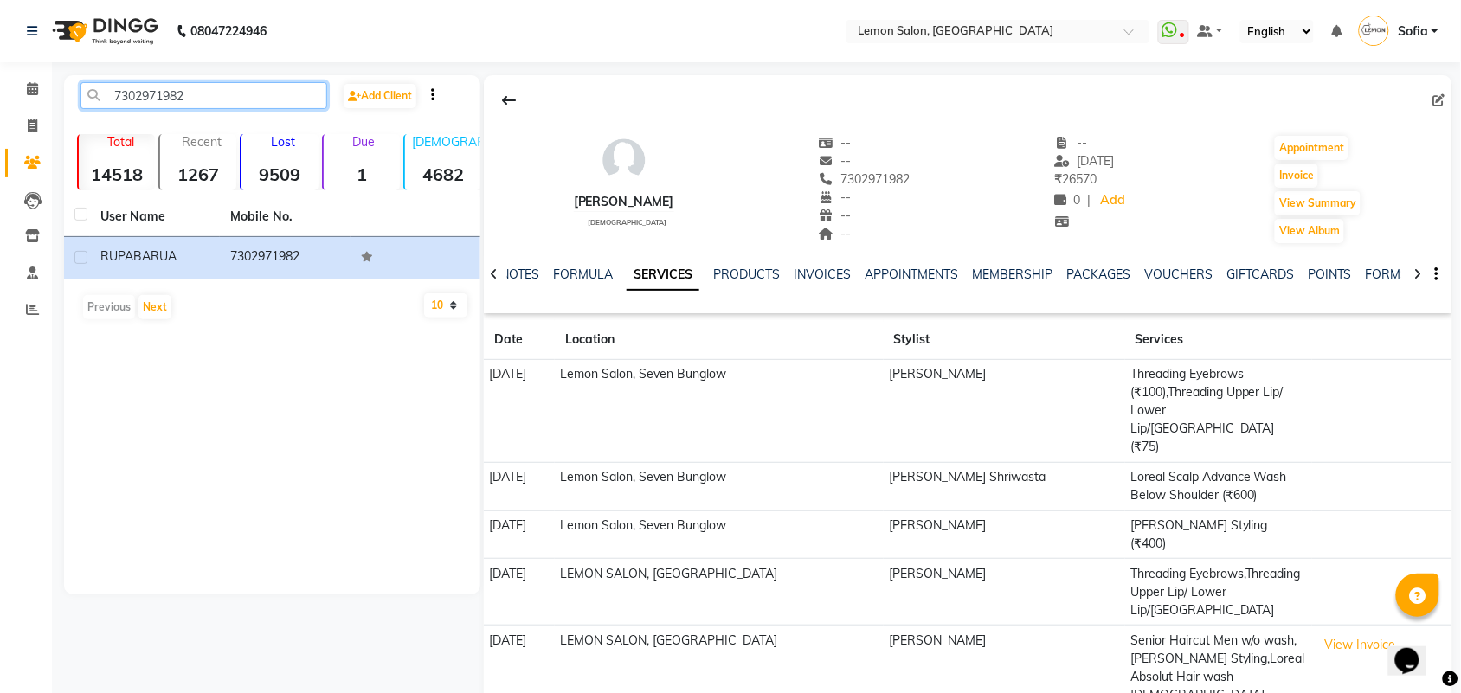
click at [180, 93] on input "7302971982" at bounding box center [203, 95] width 247 height 27
paste input "506641117"
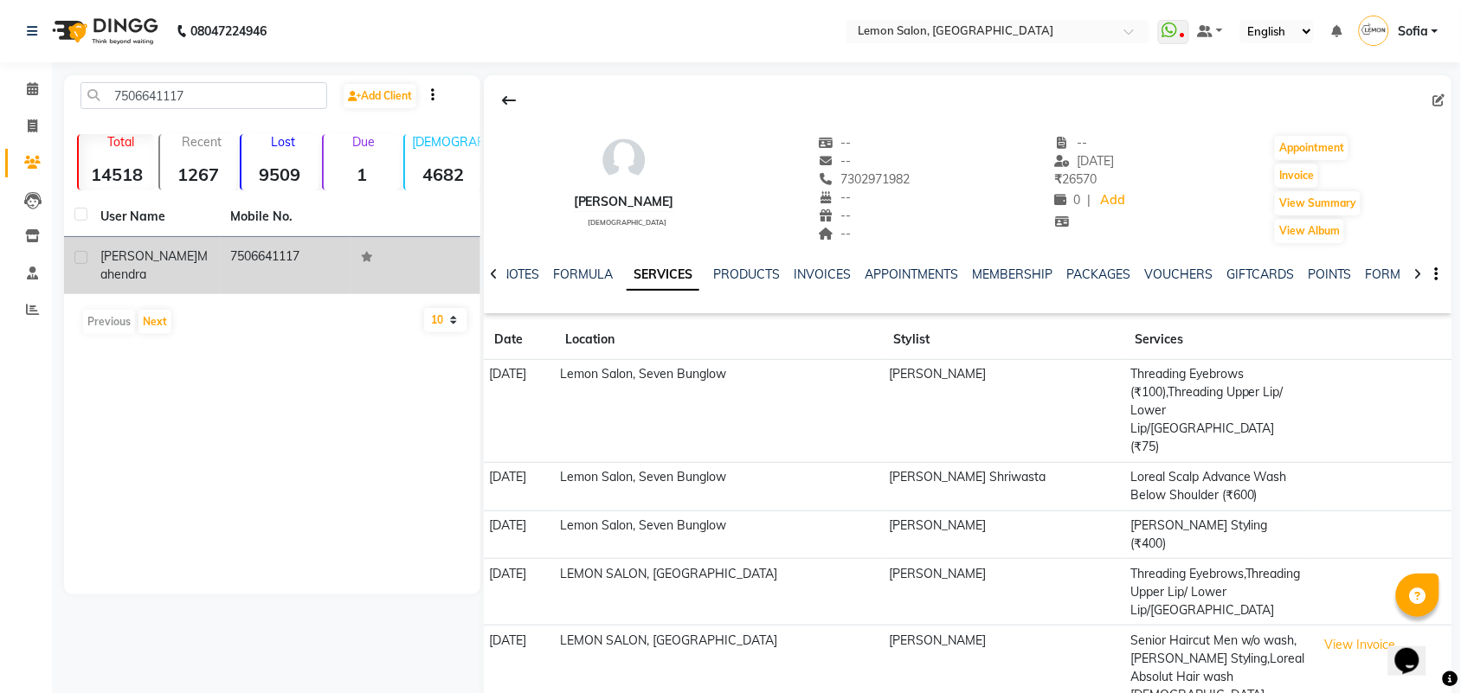
drag, startPoint x: 231, startPoint y: 252, endPoint x: 425, endPoint y: 267, distance: 194.4
click at [232, 252] on td "7506641117" at bounding box center [285, 265] width 130 height 57
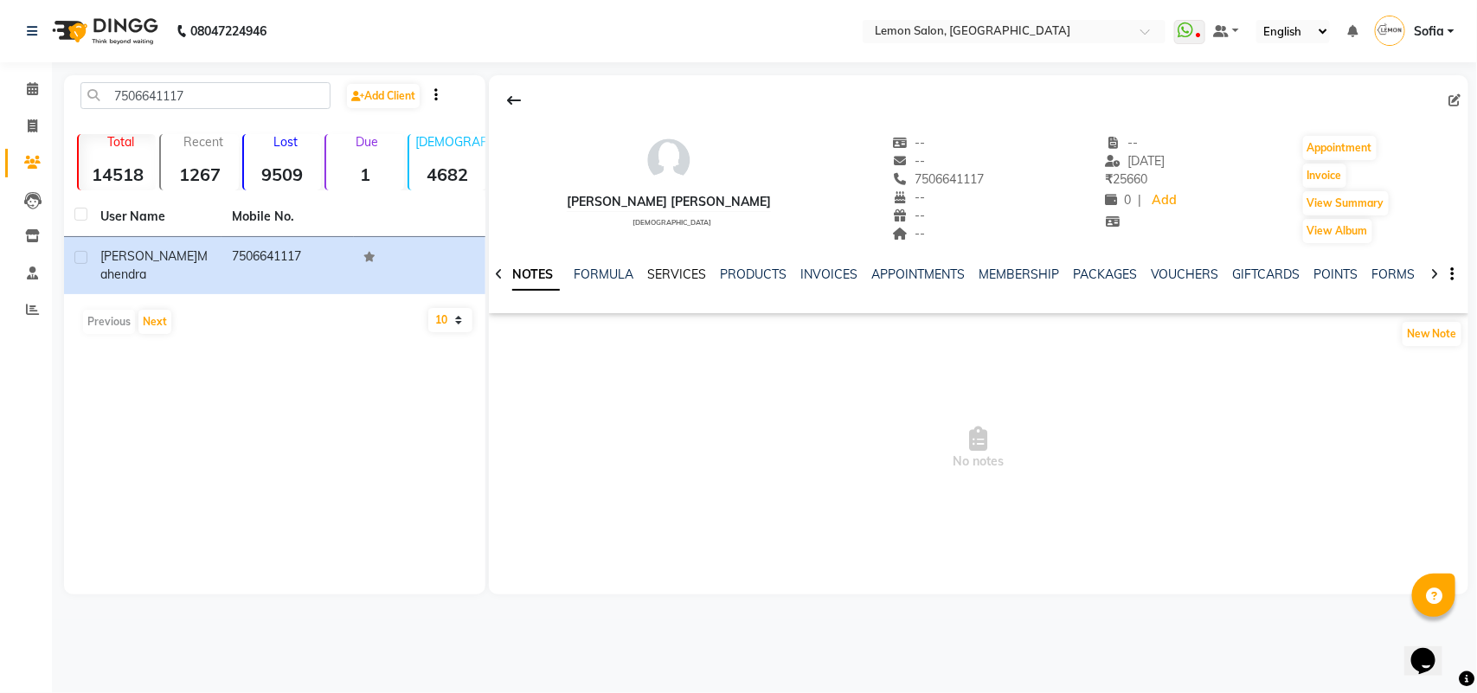
click at [678, 271] on link "SERVICES" at bounding box center [676, 275] width 59 height 16
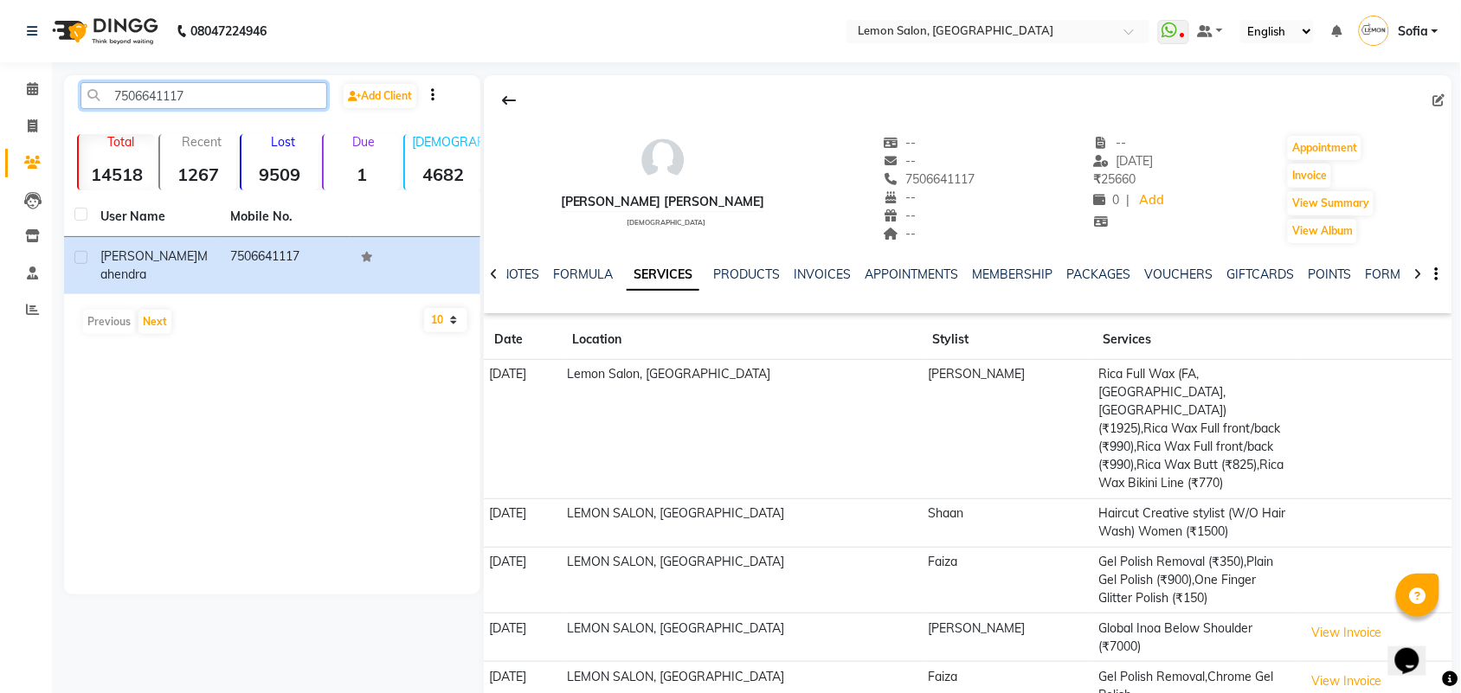
click at [286, 102] on input "7506641117" at bounding box center [203, 95] width 247 height 27
paste input "9157685932"
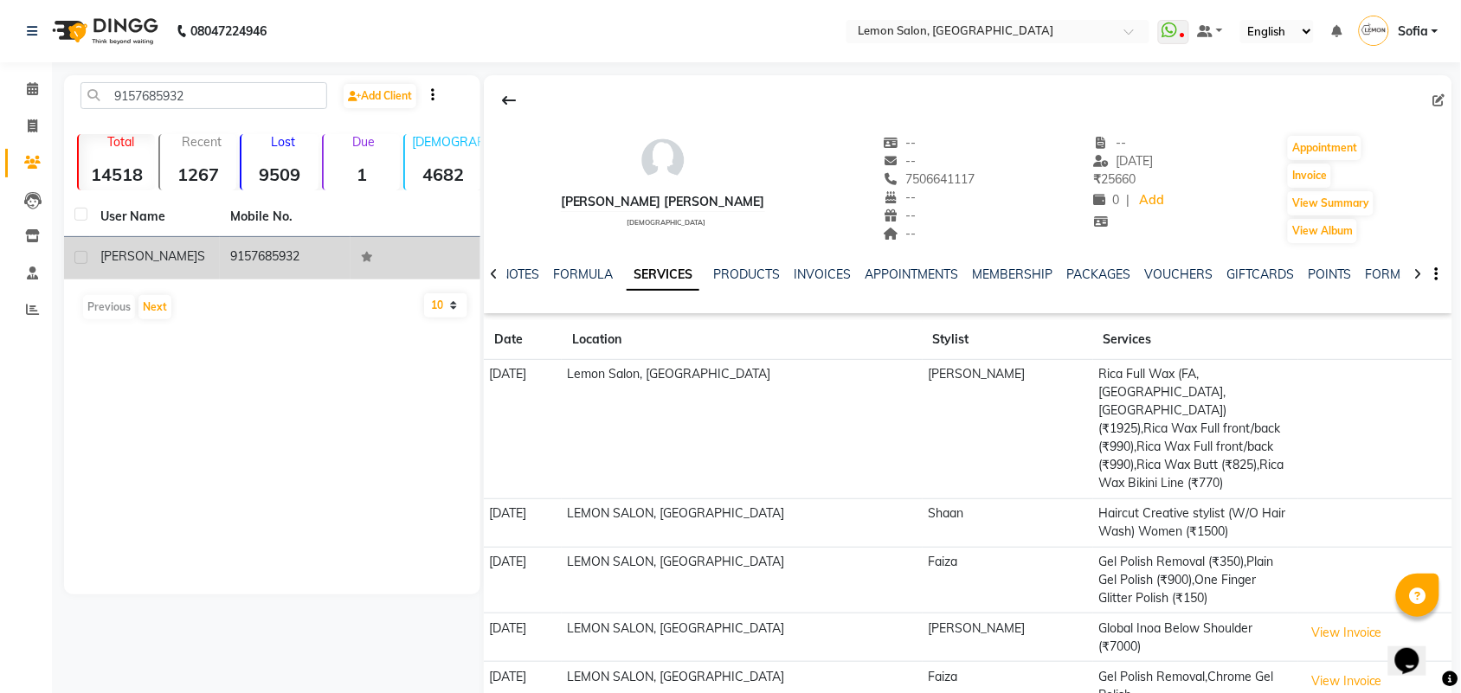
click at [262, 257] on td "9157685932" at bounding box center [285, 258] width 130 height 42
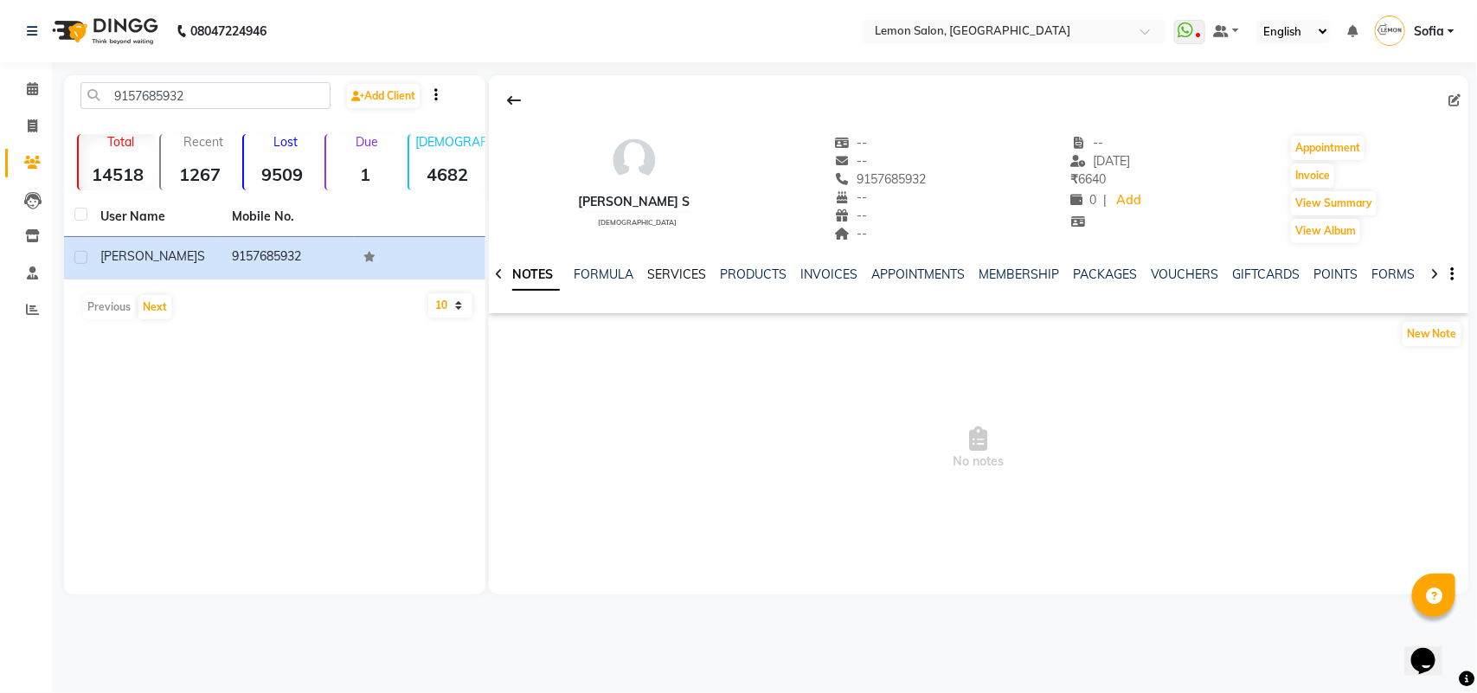
drag, startPoint x: 658, startPoint y: 271, endPoint x: 781, endPoint y: 291, distance: 124.5
click at [659, 271] on link "SERVICES" at bounding box center [676, 275] width 59 height 16
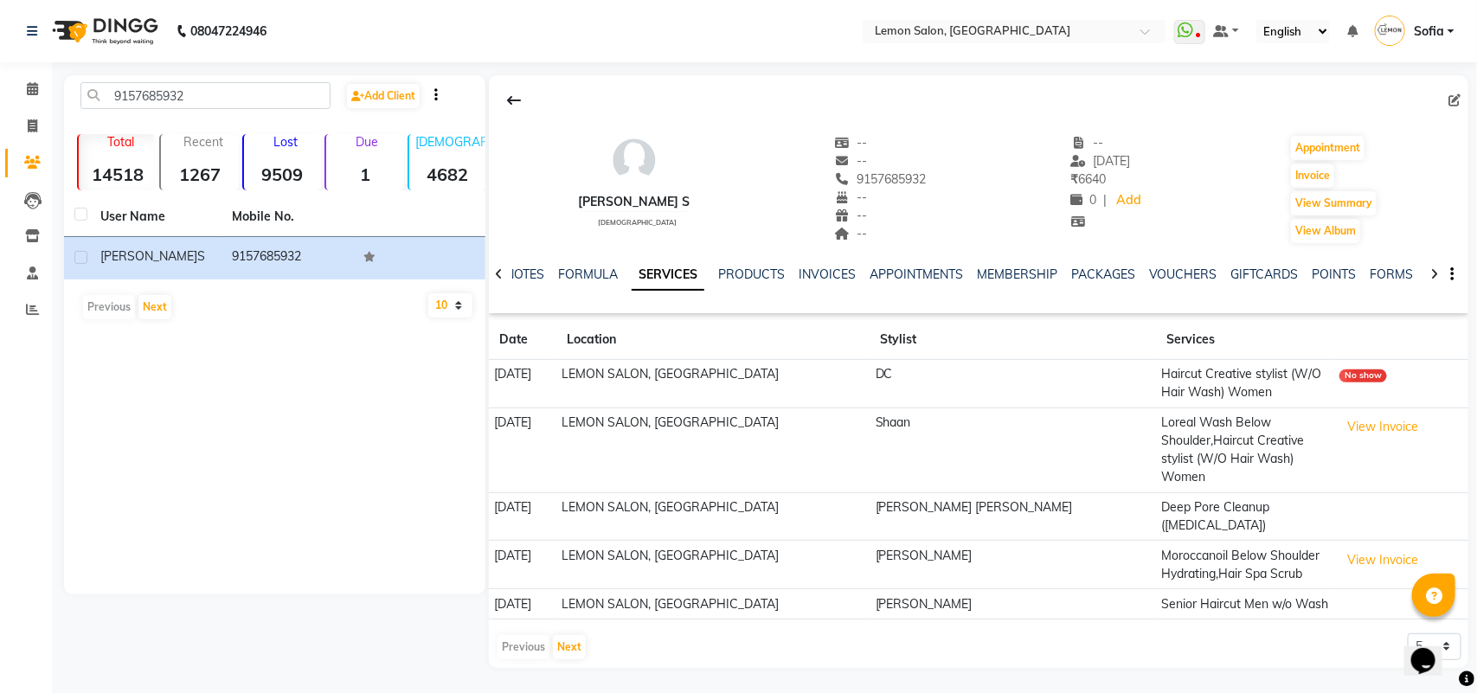
drag, startPoint x: 905, startPoint y: 568, endPoint x: 1039, endPoint y: 568, distance: 134.1
click at [1039, 589] on td "[PERSON_NAME]" at bounding box center [1013, 604] width 286 height 30
click at [952, 626] on div "Keerti S female -- -- 9157685932 -- -- -- -- 24-03-2024 ₹ 6640 0 | Add Appointm…" at bounding box center [978, 371] width 979 height 593
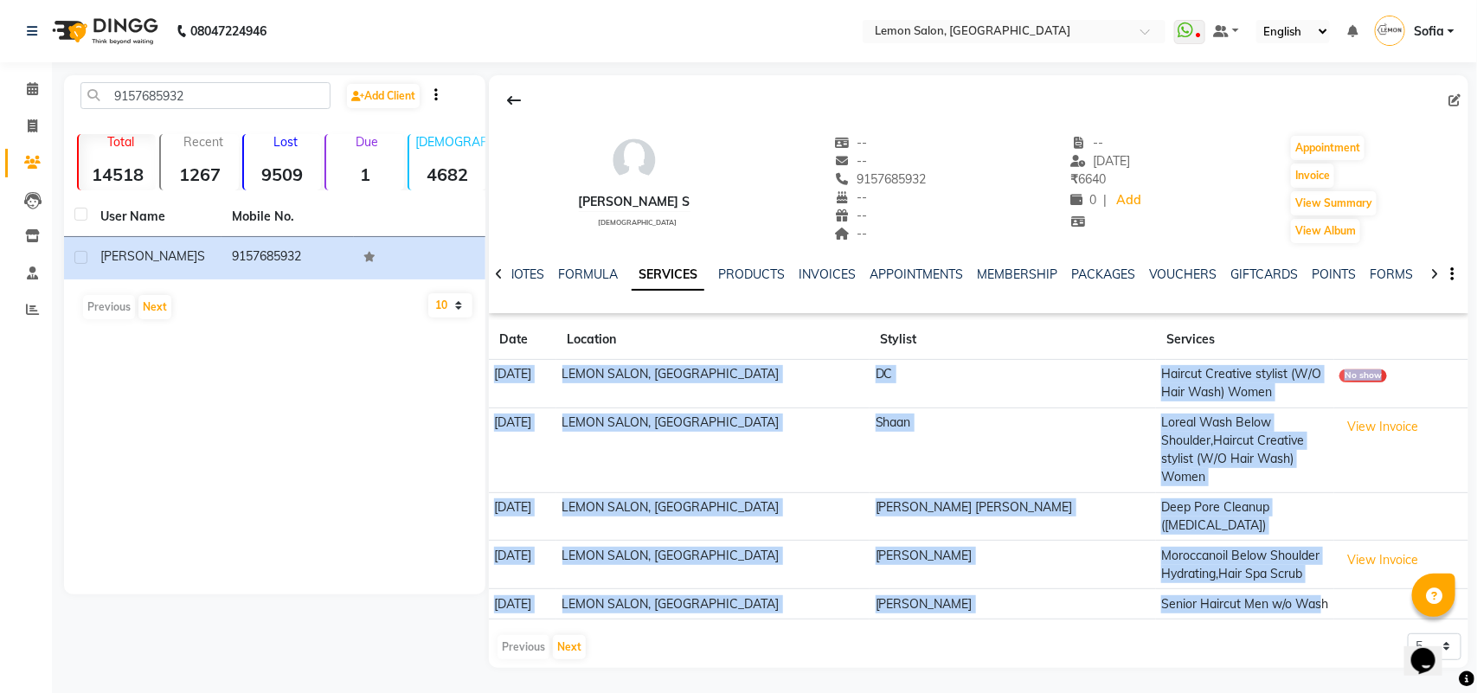
drag, startPoint x: 496, startPoint y: 379, endPoint x: 1273, endPoint y: 569, distance: 800.0
click at [1273, 569] on tbody "24-03-2024 LEMON SALON, Lokhandwala DC Haircut Creative stylist (W/O Hair Wash)…" at bounding box center [978, 490] width 979 height 260
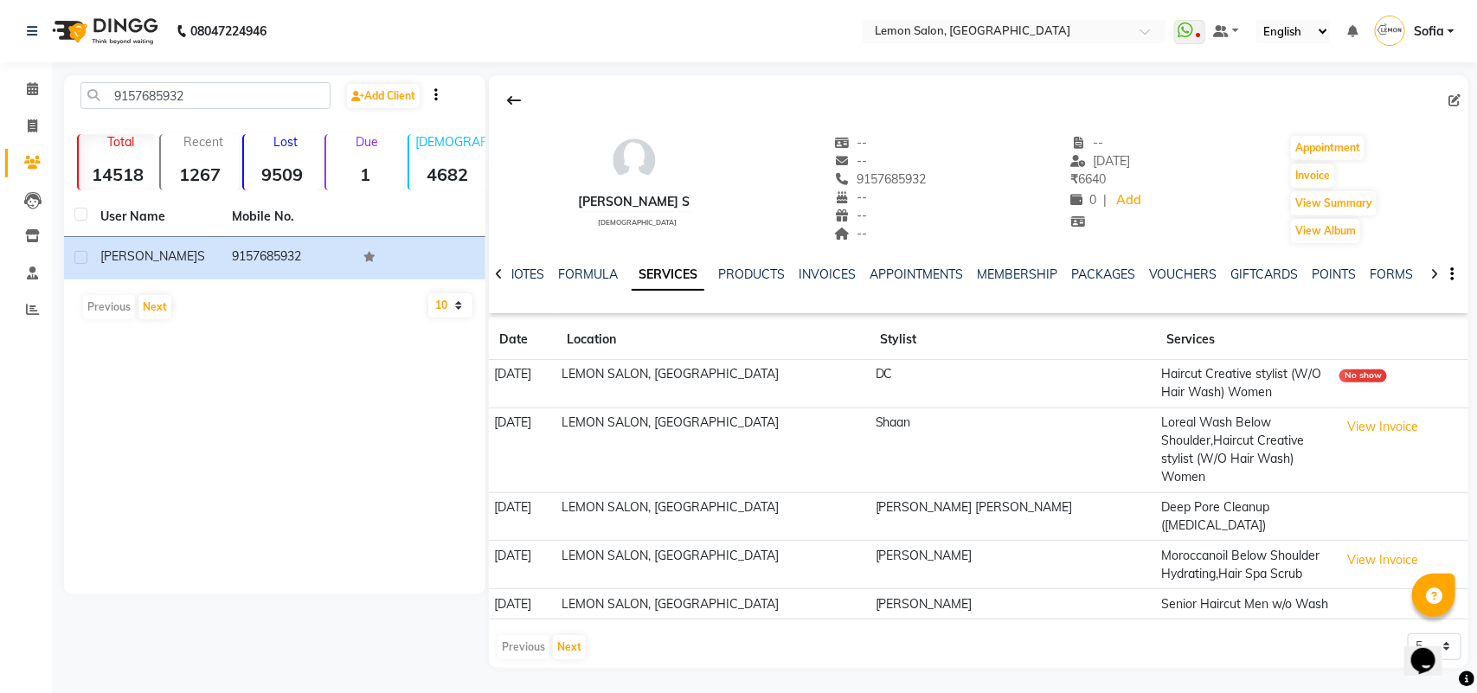
click at [876, 633] on div "Previous Next 5 10 50 100 500" at bounding box center [979, 647] width 966 height 28
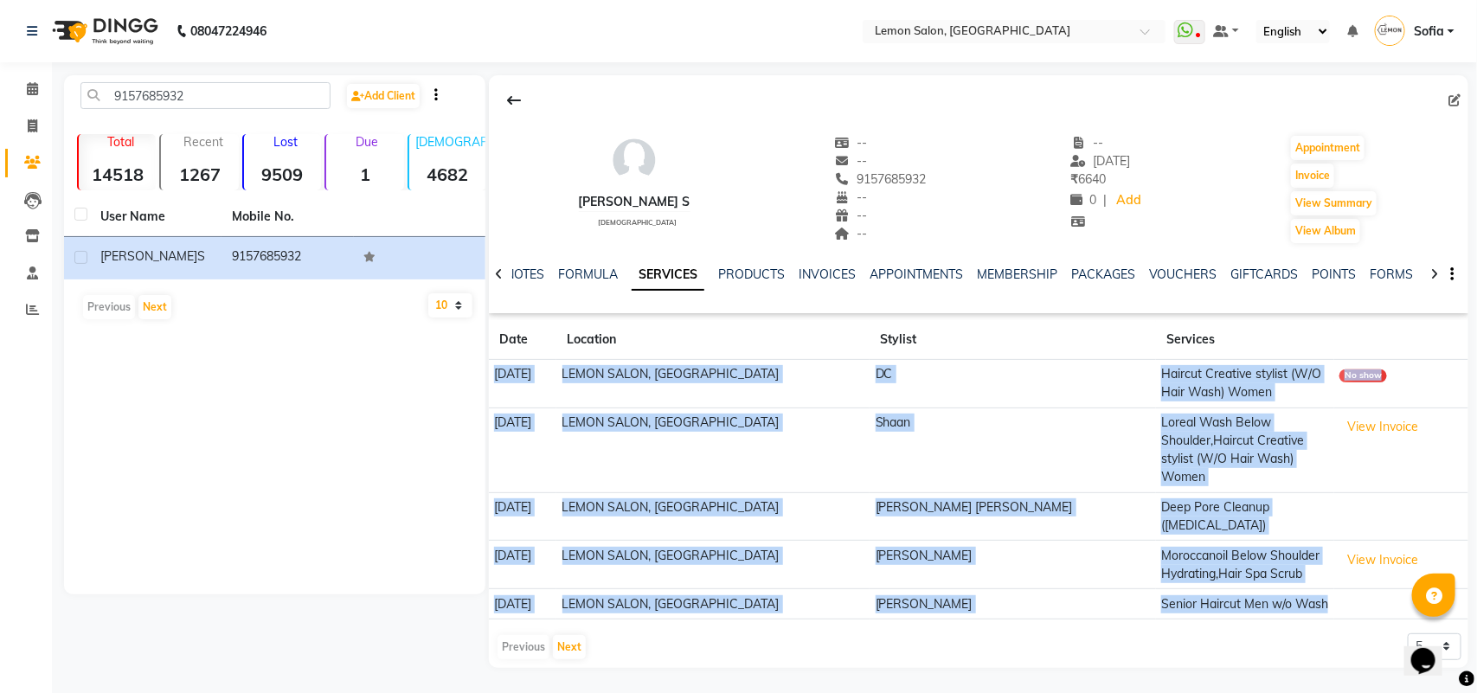
drag, startPoint x: 491, startPoint y: 369, endPoint x: 1320, endPoint y: 573, distance: 852.7
click at [1320, 573] on tbody "24-03-2024 LEMON SALON, Lokhandwala DC Haircut Creative stylist (W/O Hair Wash)…" at bounding box center [978, 490] width 979 height 260
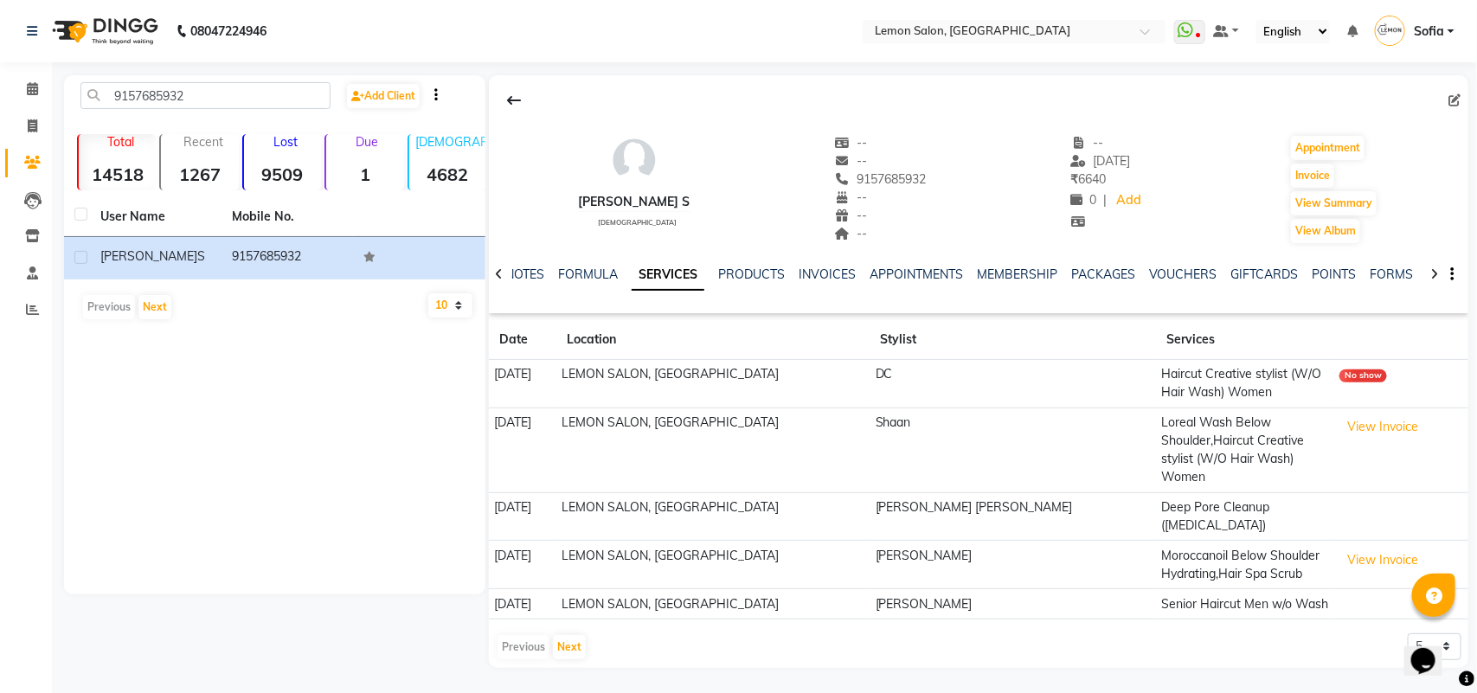
click at [859, 633] on div "Previous Next 5 10 50 100 500" at bounding box center [979, 647] width 966 height 28
click at [229, 93] on input "9157685932" at bounding box center [205, 95] width 250 height 27
paste input "819676127"
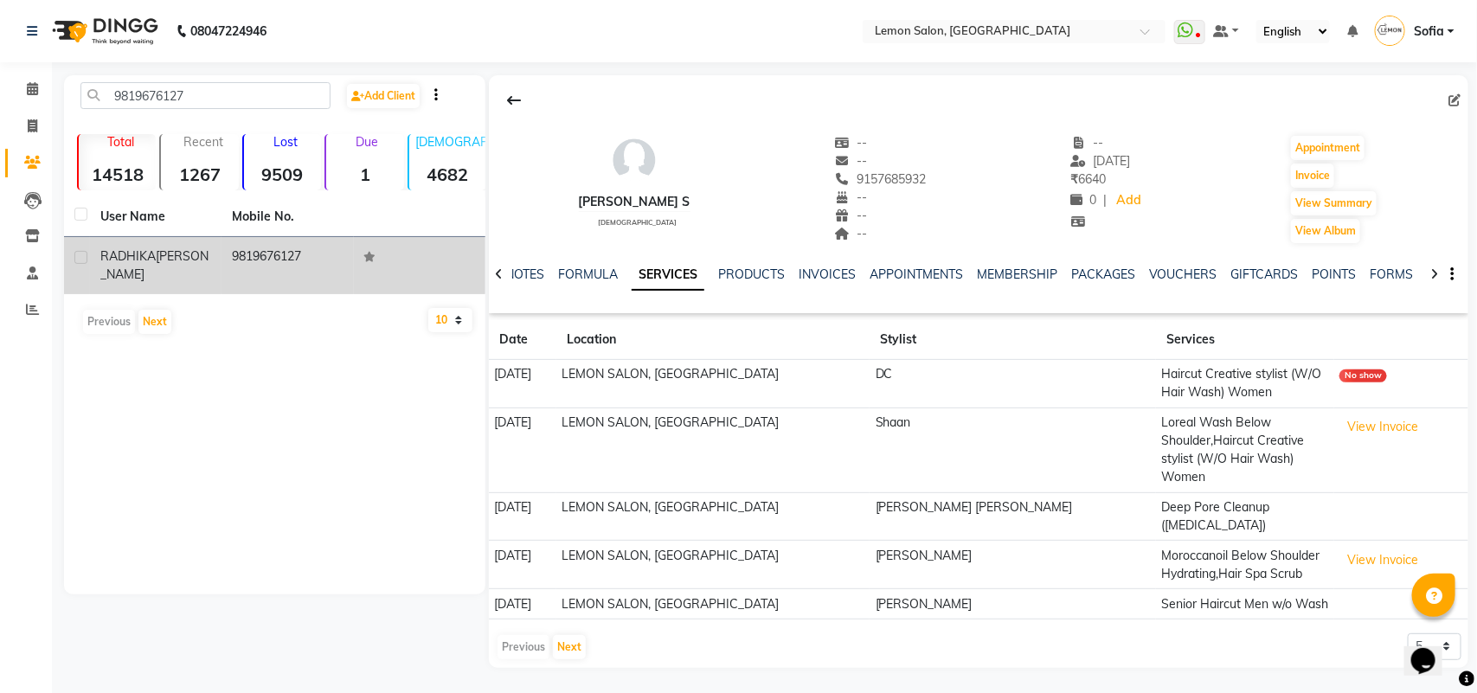
click at [174, 254] on span "ANAND" at bounding box center [154, 265] width 108 height 34
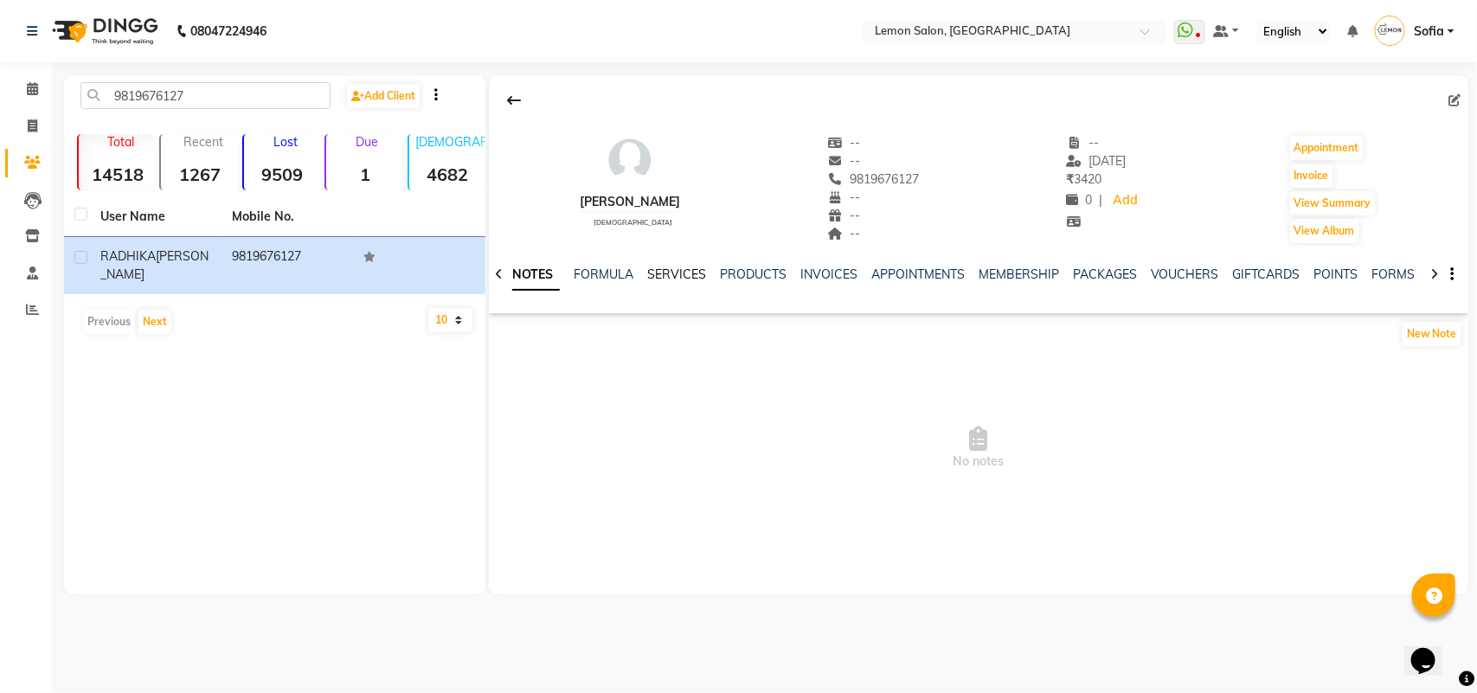
click at [678, 278] on link "SERVICES" at bounding box center [676, 275] width 59 height 16
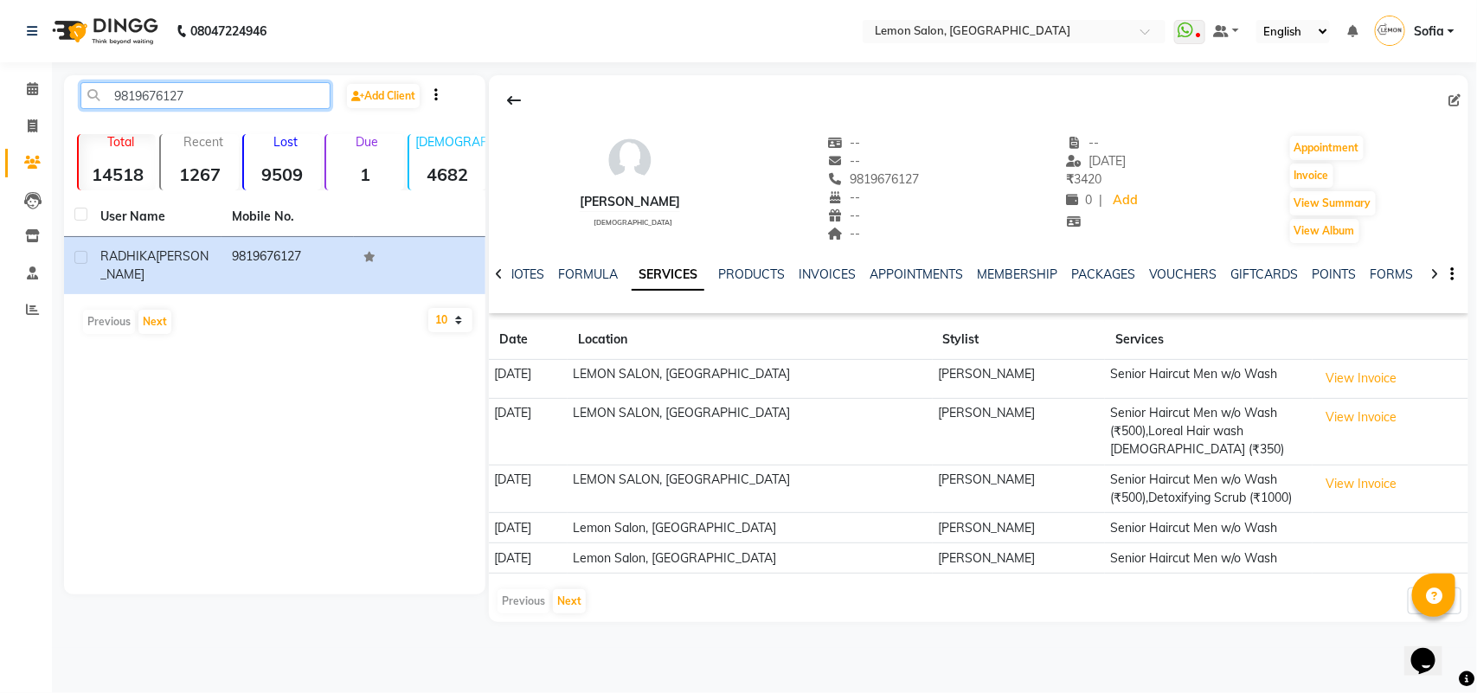
click at [242, 96] on input "9819676127" at bounding box center [205, 95] width 250 height 27
paste input "082331326"
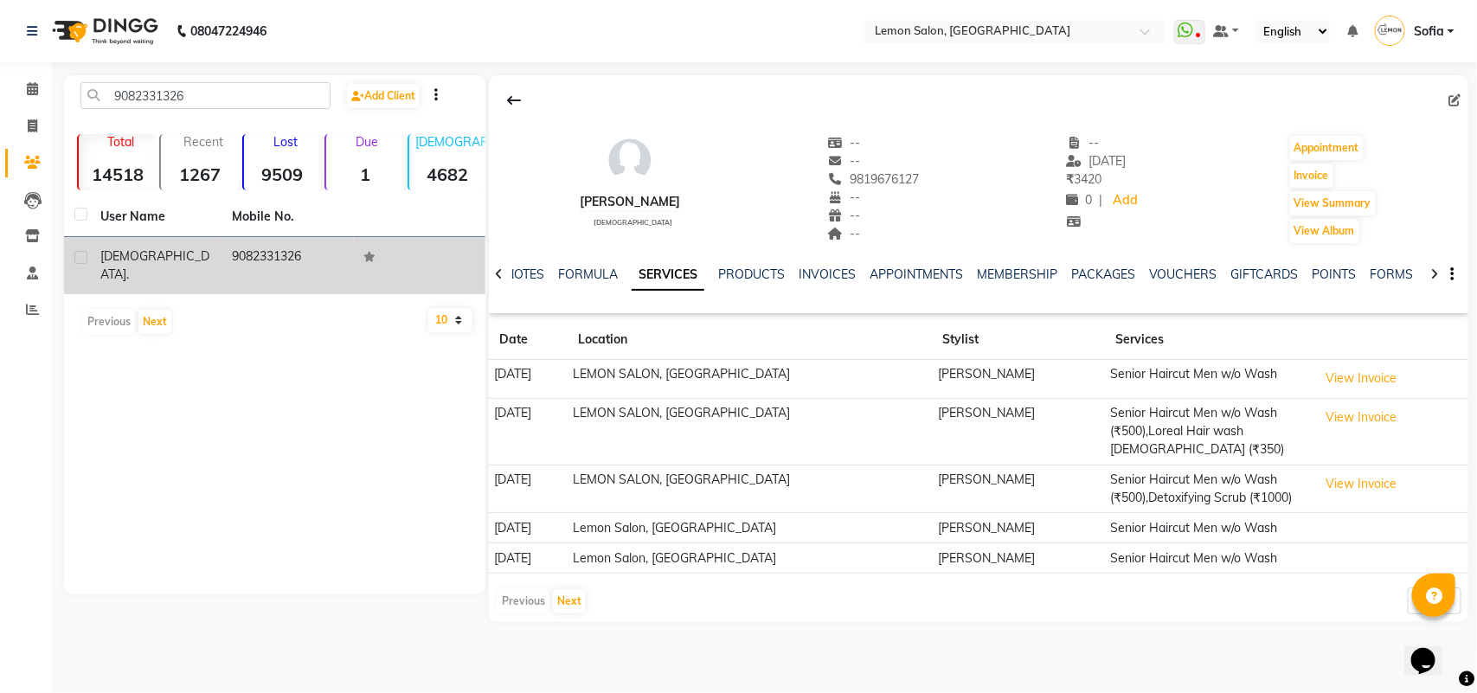
click at [260, 258] on td "9082331326" at bounding box center [288, 265] width 132 height 57
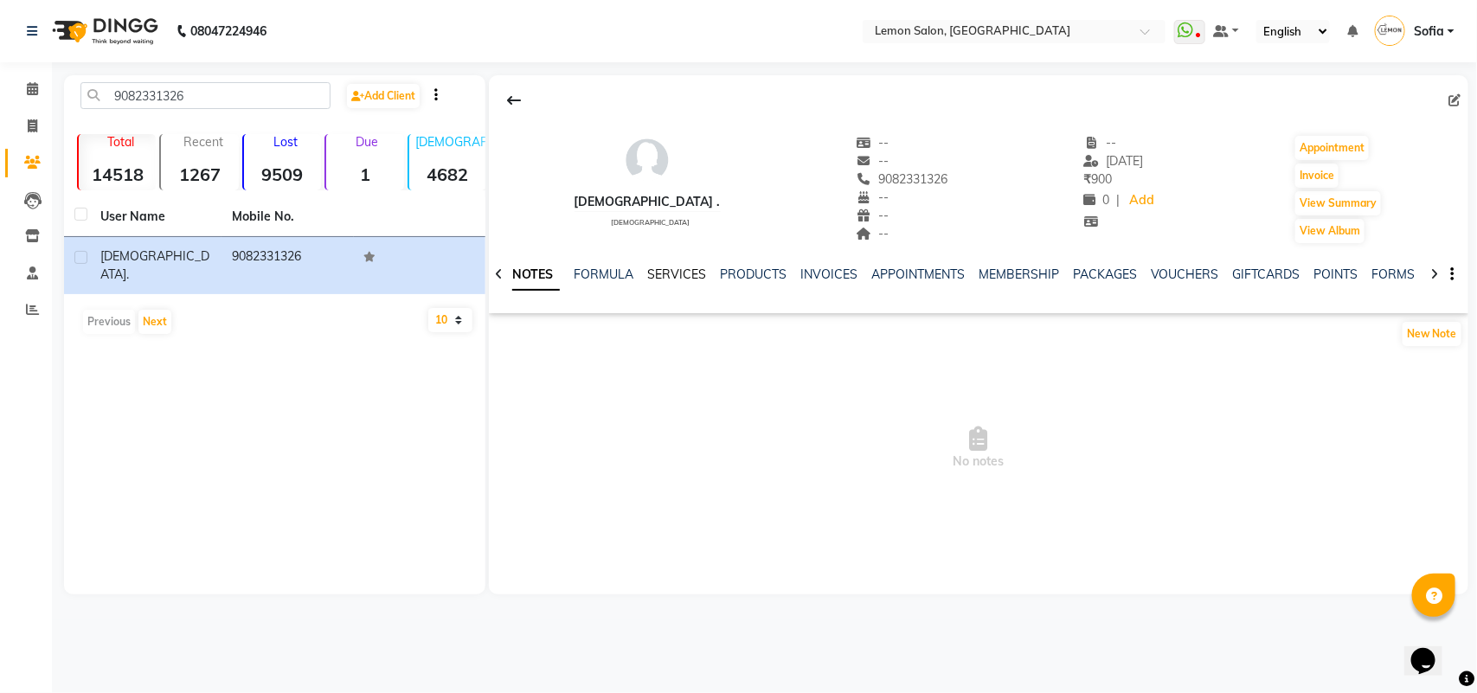
click at [681, 274] on link "SERVICES" at bounding box center [676, 275] width 59 height 16
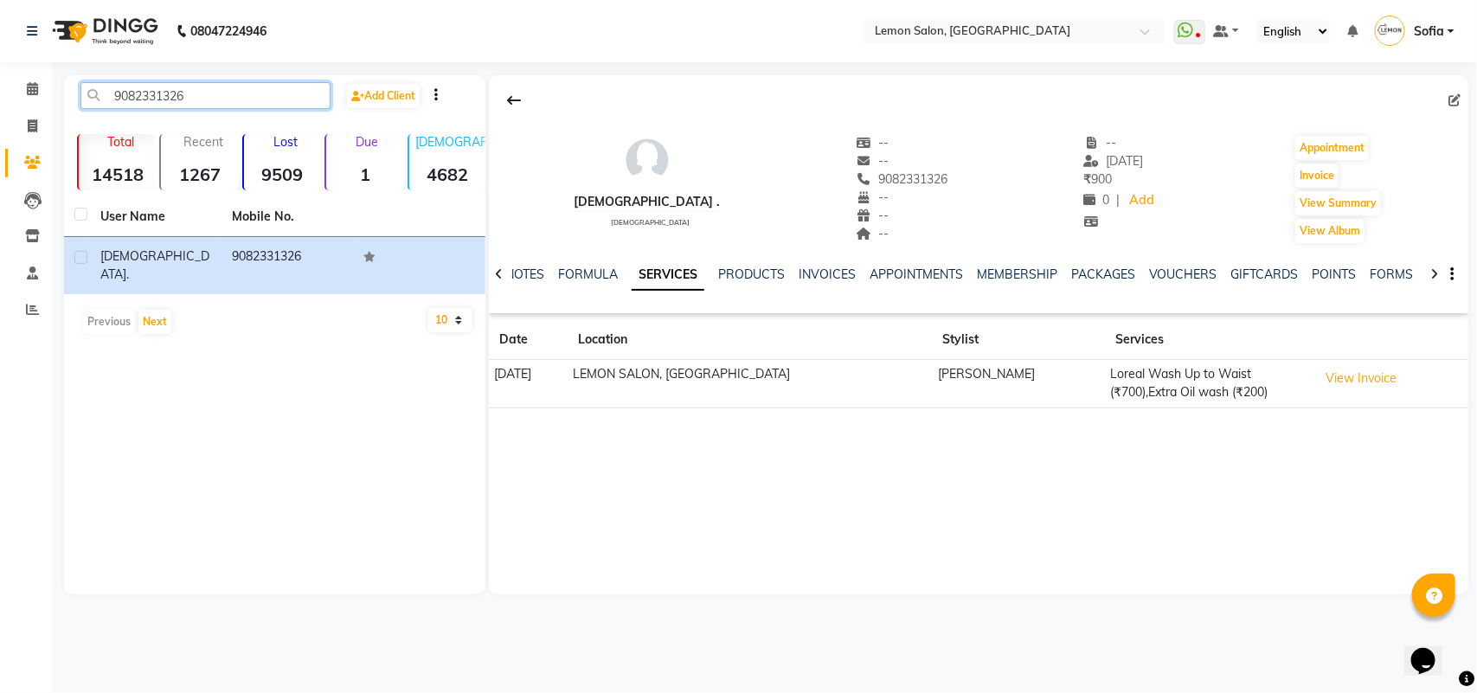
click at [182, 87] on input "9082331326" at bounding box center [205, 95] width 250 height 27
paste input "821648995"
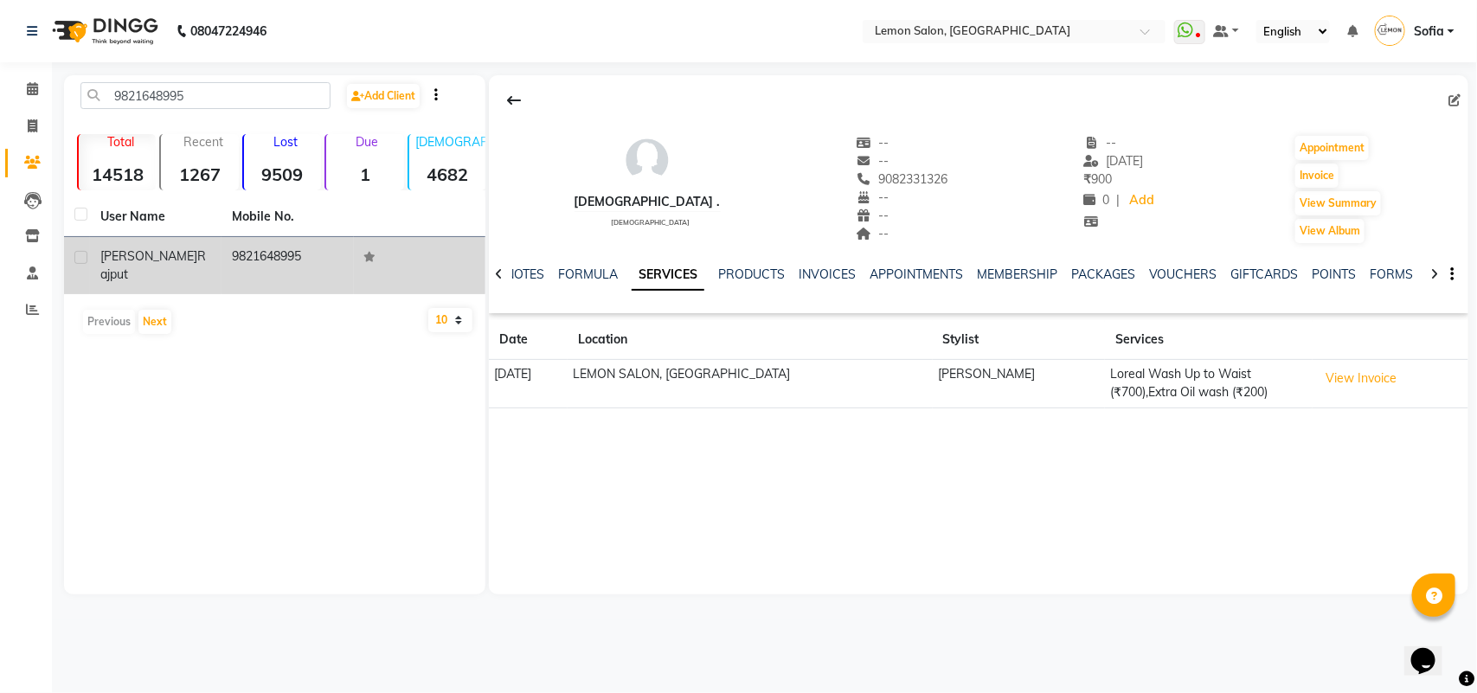
drag, startPoint x: 145, startPoint y: 260, endPoint x: 275, endPoint y: 261, distance: 130.7
click at [149, 260] on span "shubham" at bounding box center [148, 256] width 97 height 16
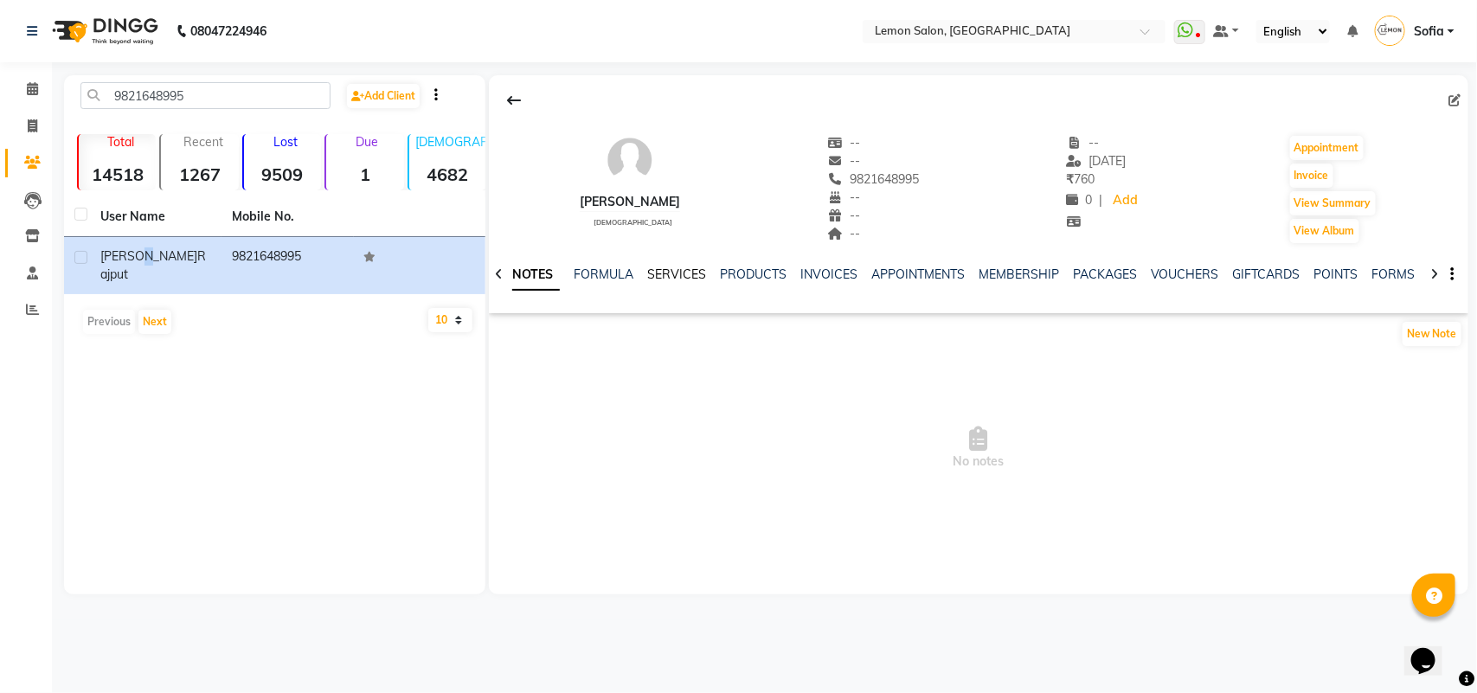
click at [673, 274] on link "SERVICES" at bounding box center [676, 275] width 59 height 16
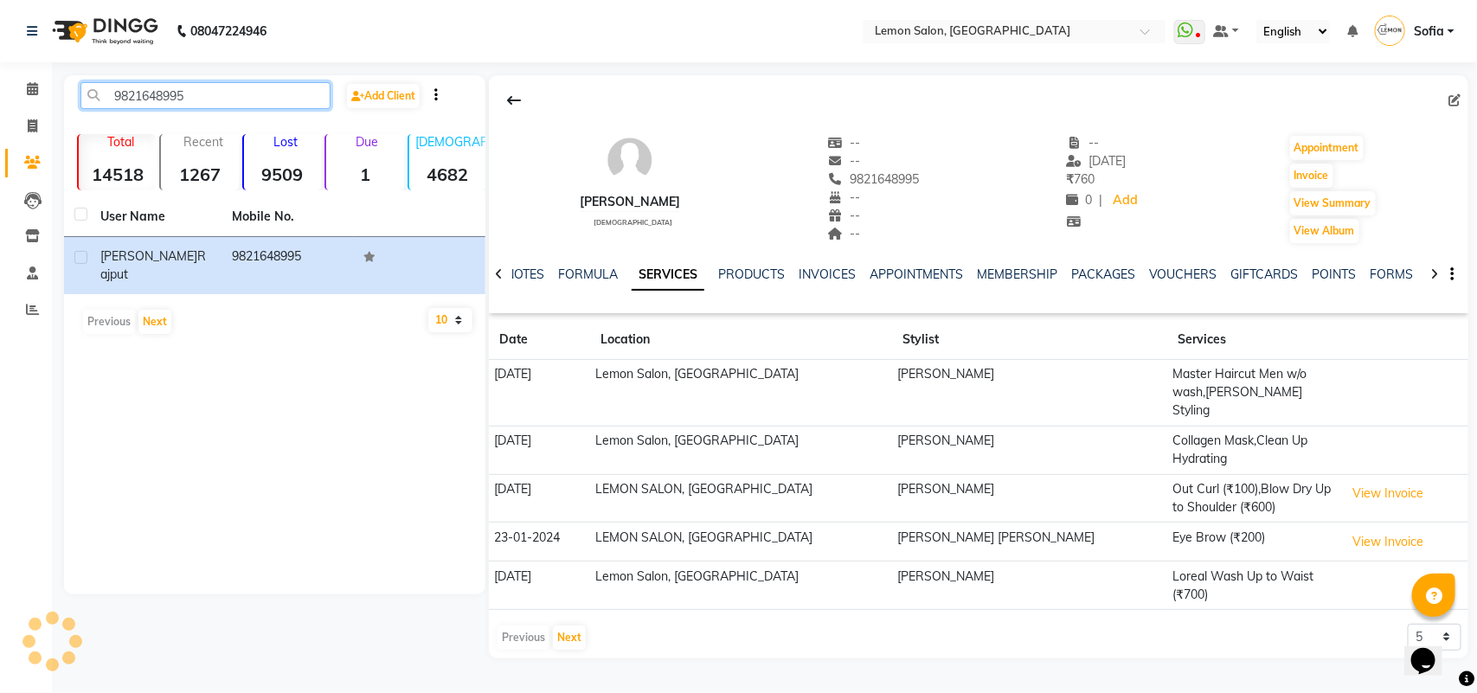
click at [254, 83] on input "9821648995" at bounding box center [205, 95] width 250 height 27
paste input "09646194"
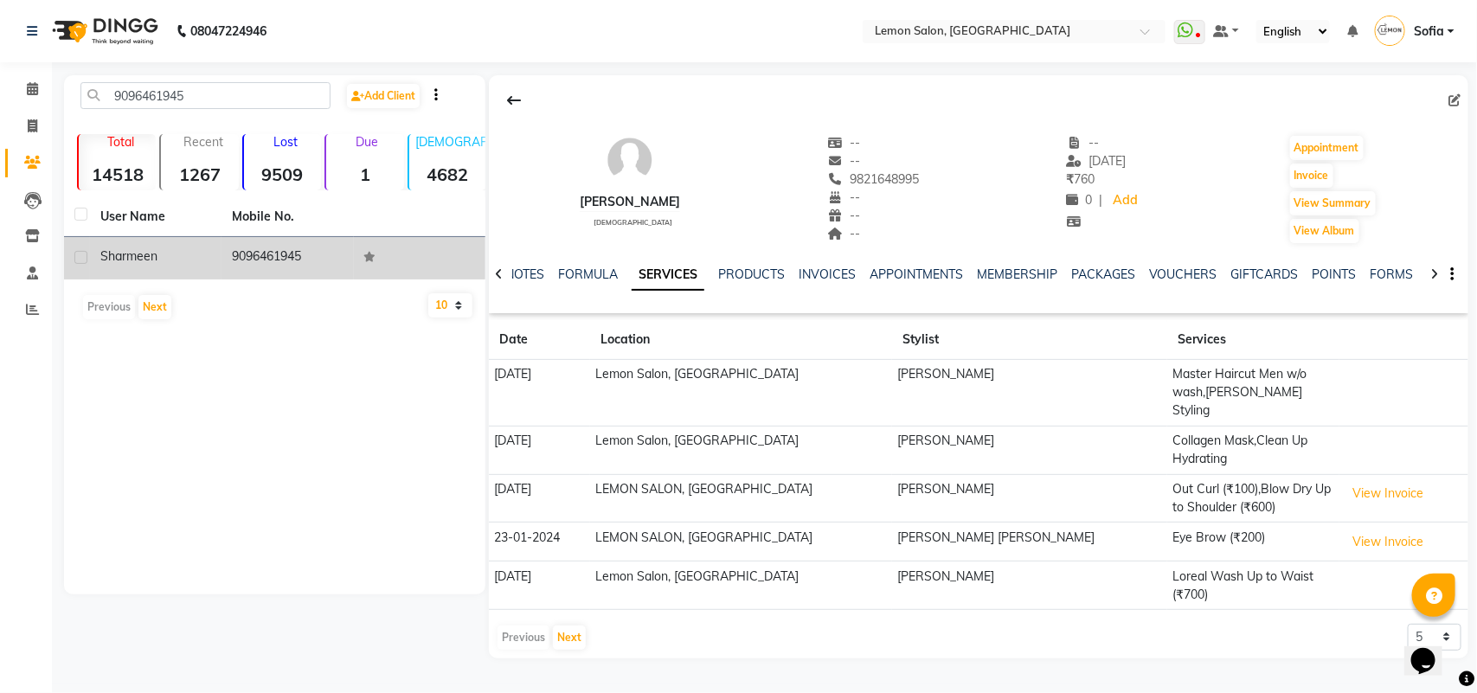
click at [256, 266] on td "9096461945" at bounding box center [288, 258] width 132 height 42
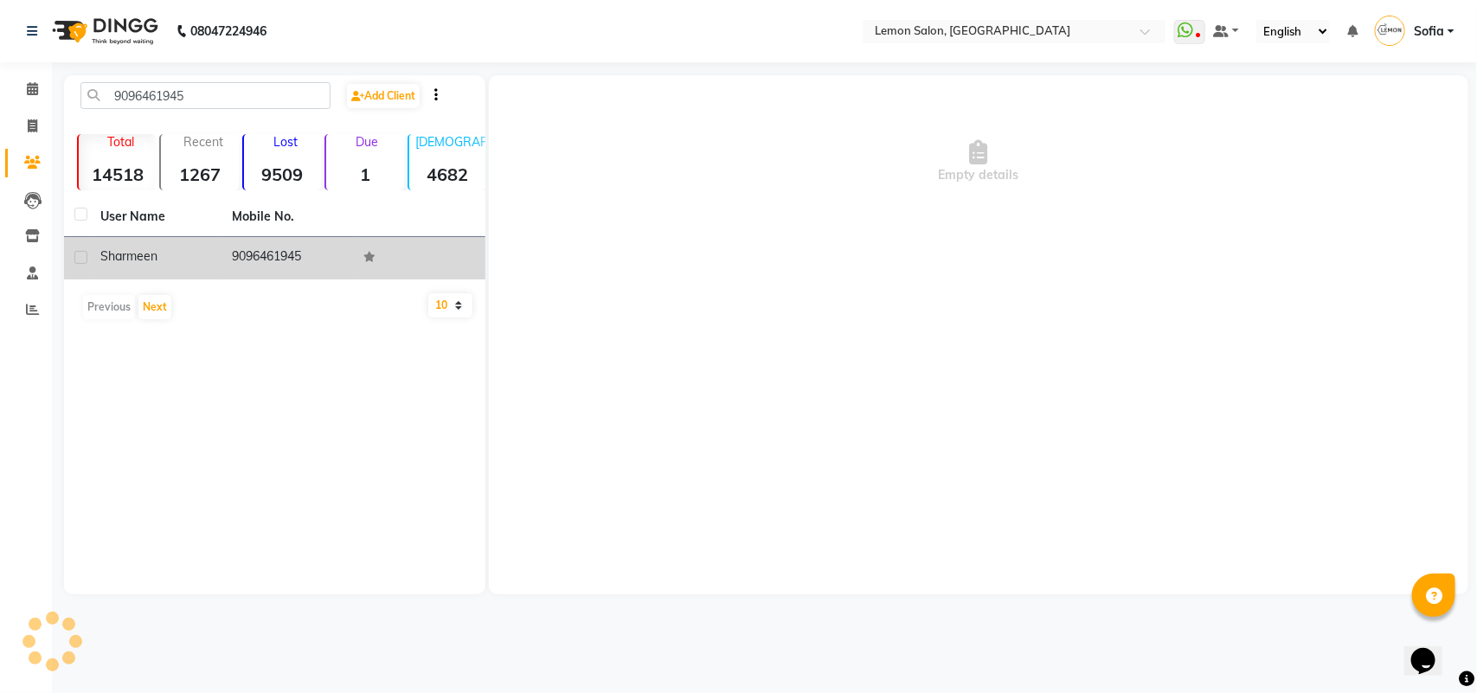
click at [249, 251] on td "9096461945" at bounding box center [288, 258] width 132 height 42
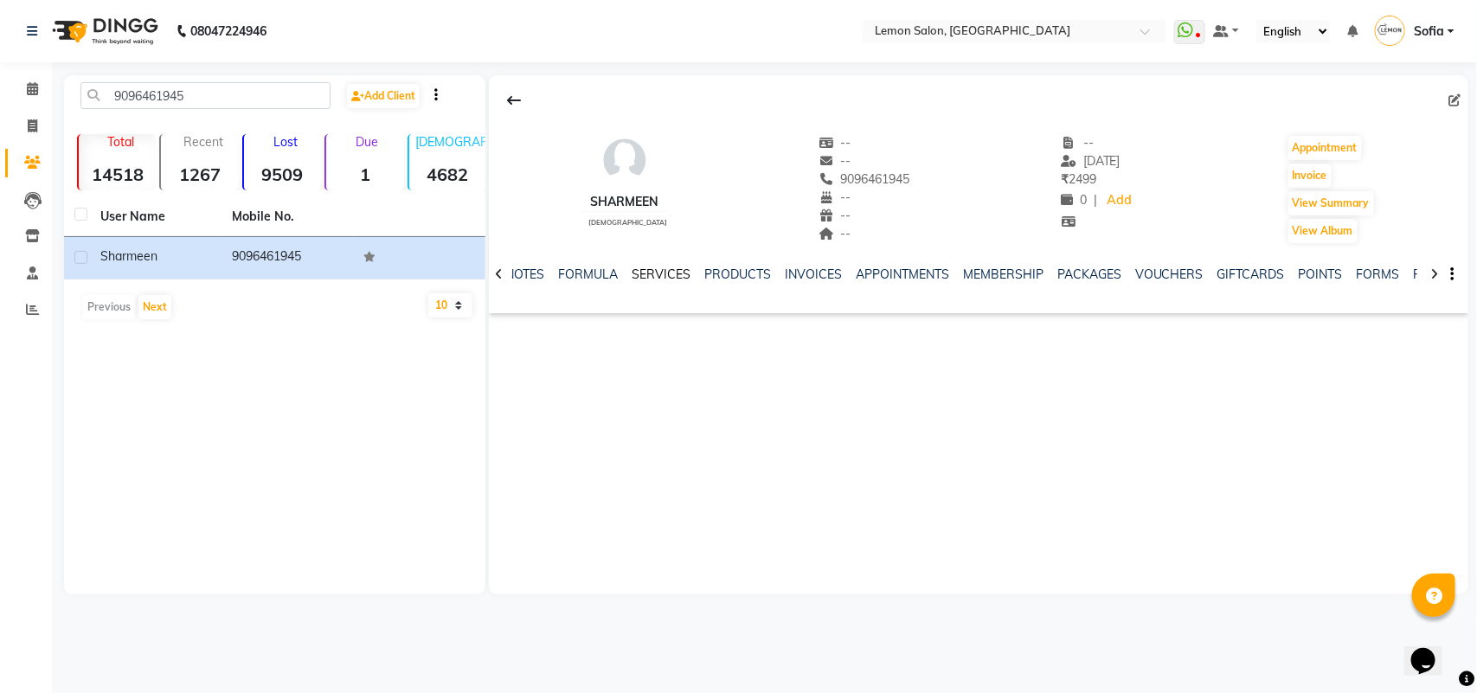
click at [663, 273] on link "SERVICES" at bounding box center [661, 275] width 59 height 16
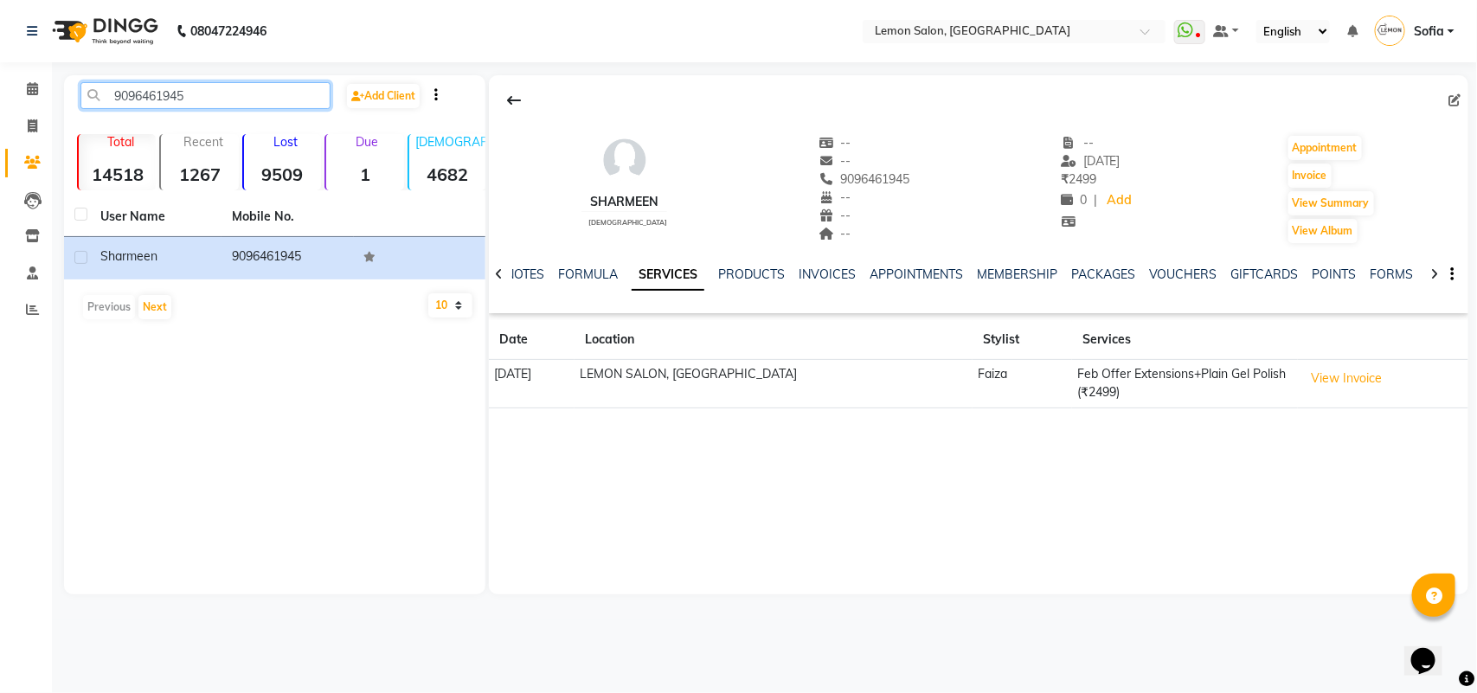
click at [234, 100] on input "9096461945" at bounding box center [205, 95] width 250 height 27
paste input "04670484"
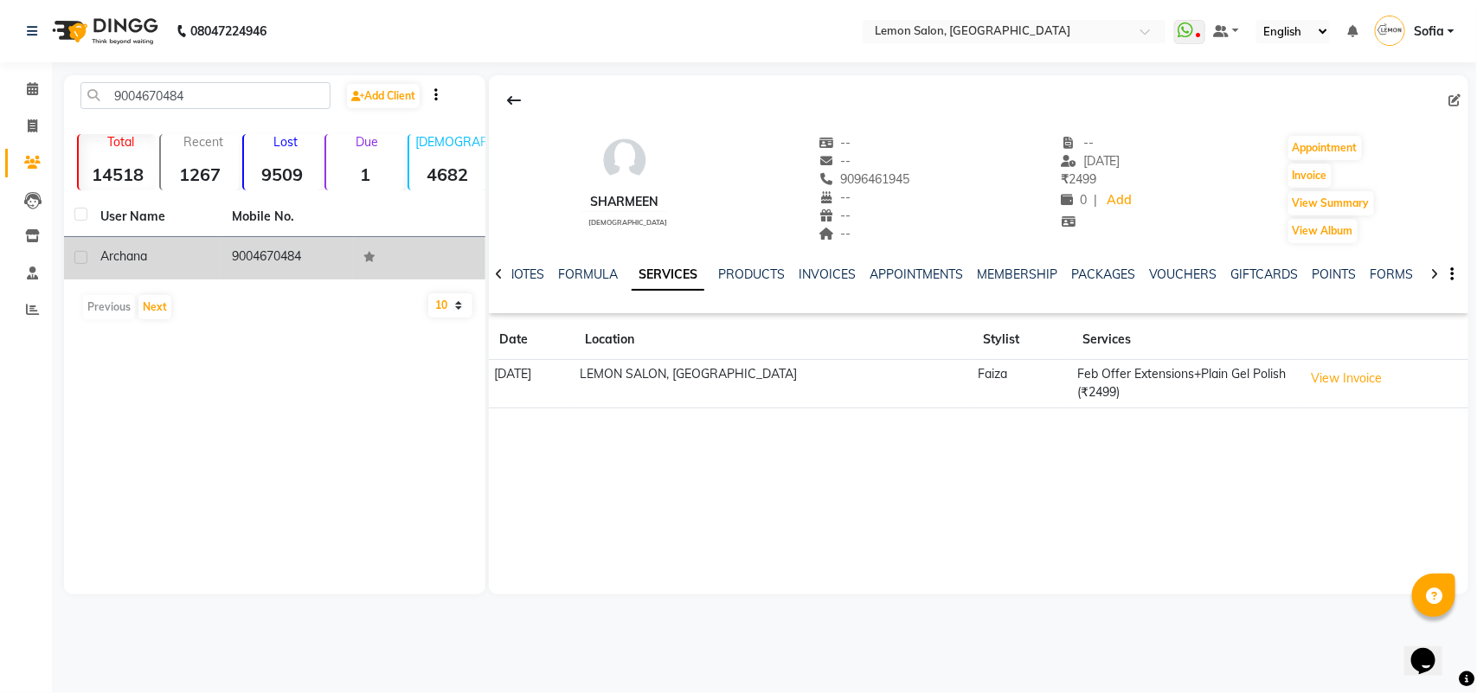
click at [131, 255] on span "Archana" at bounding box center [123, 256] width 47 height 16
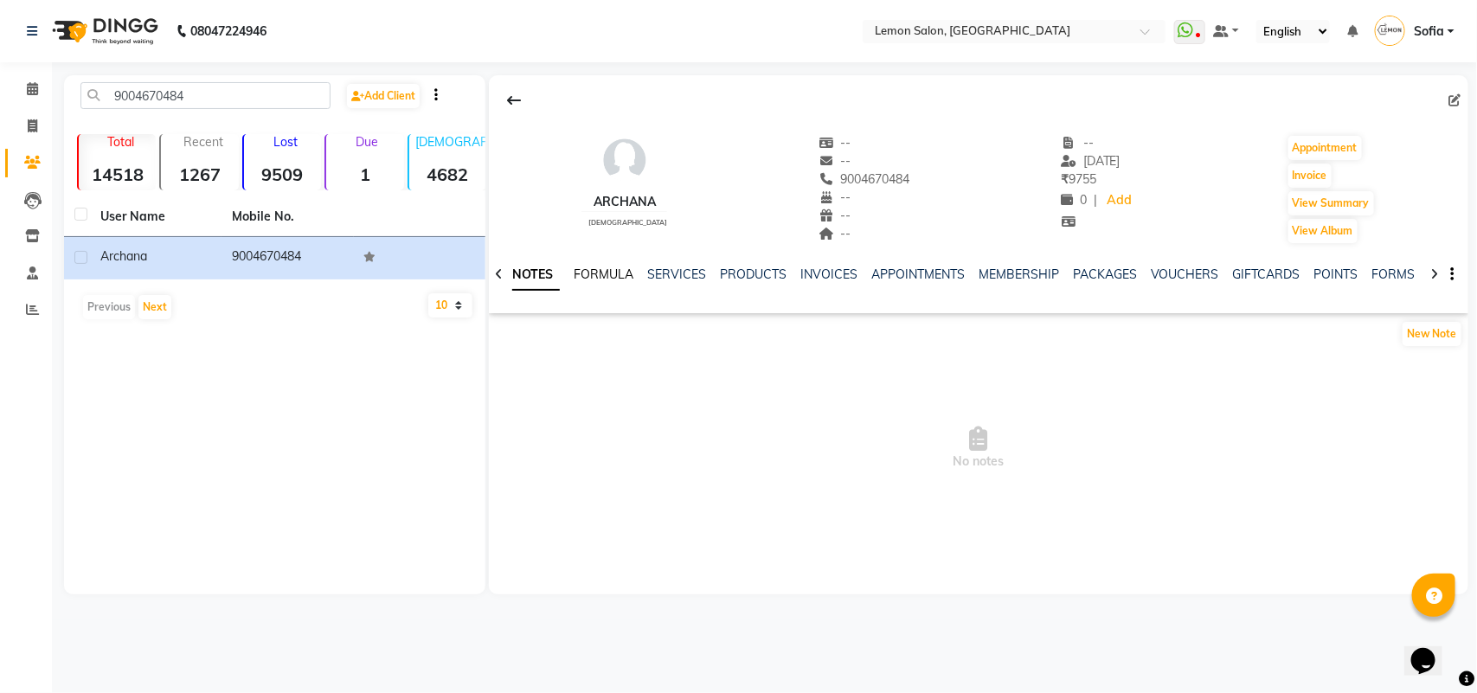
click at [603, 274] on link "FORMULA" at bounding box center [604, 275] width 60 height 16
click at [697, 274] on link "SERVICES" at bounding box center [688, 275] width 59 height 16
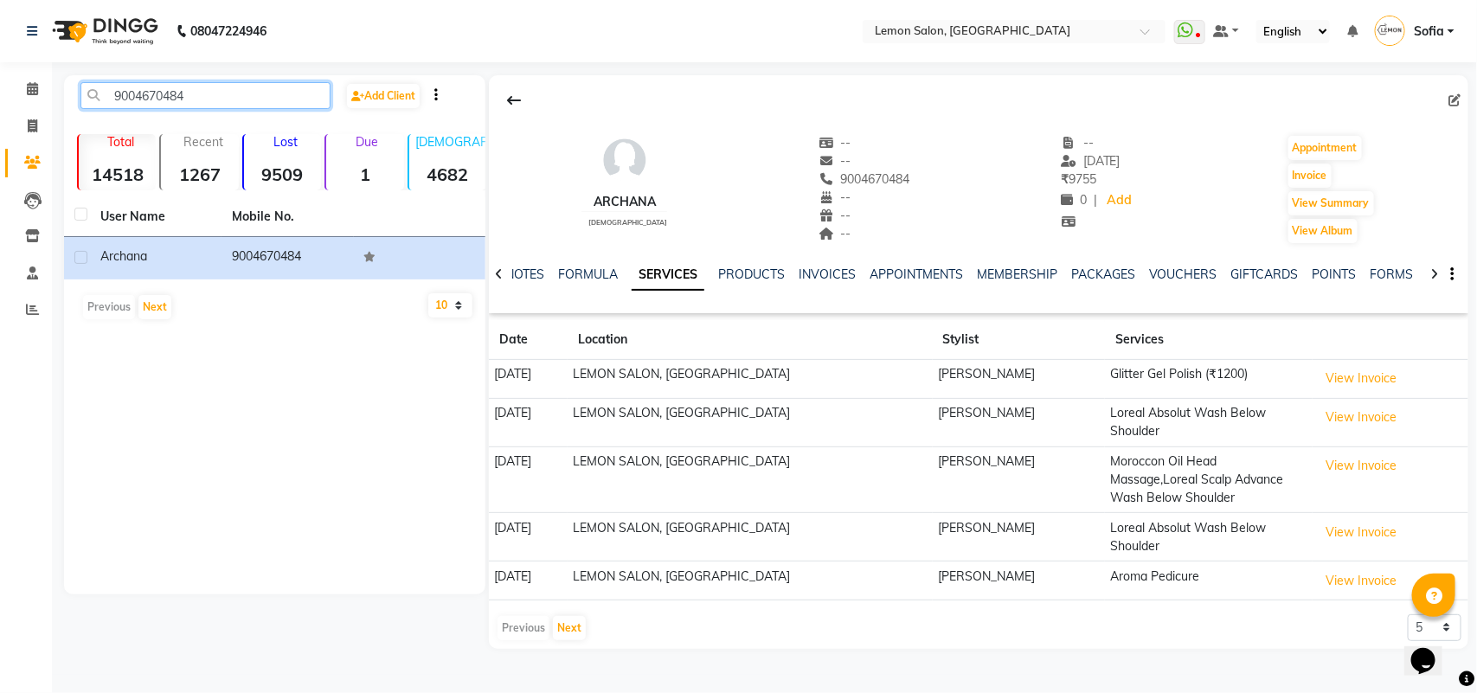
click at [238, 93] on input "9004670484" at bounding box center [205, 95] width 250 height 27
paste input "820399971"
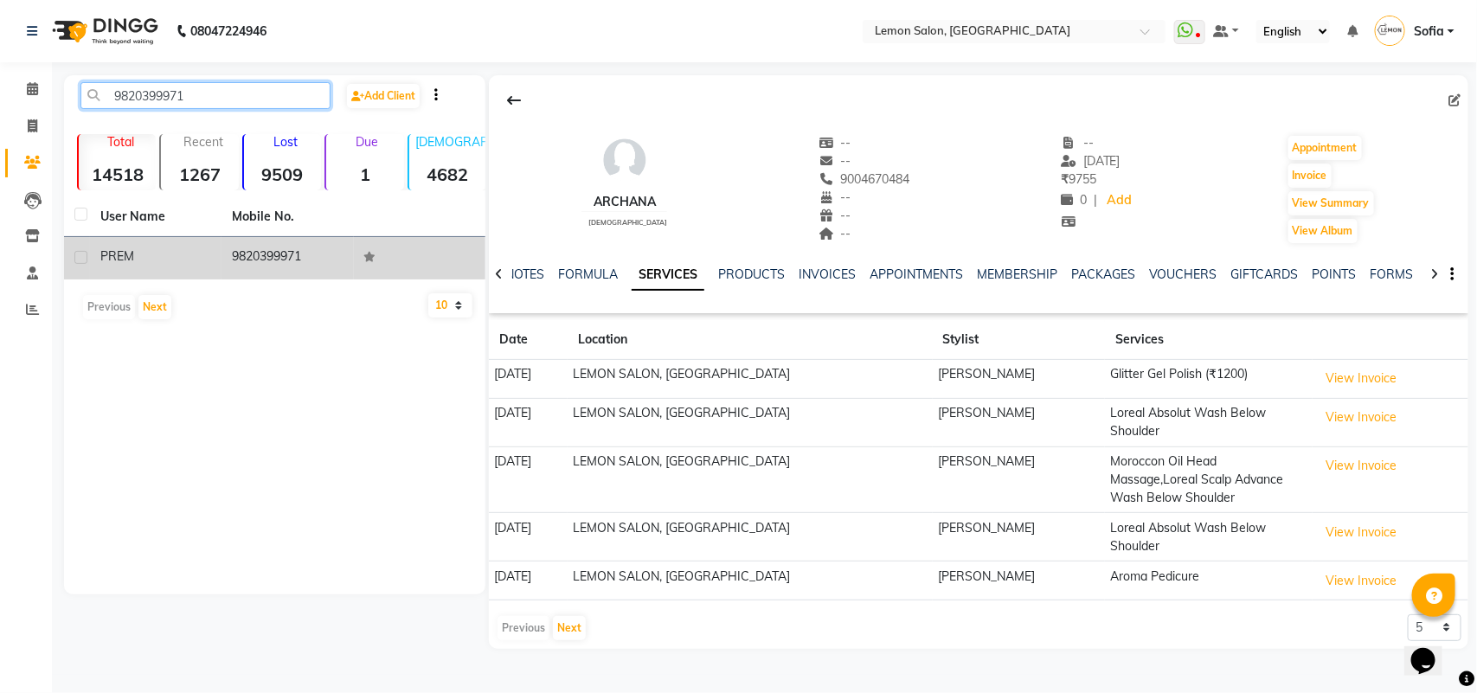
type input "9820399971"
click at [288, 247] on td "9820399971" at bounding box center [288, 258] width 132 height 42
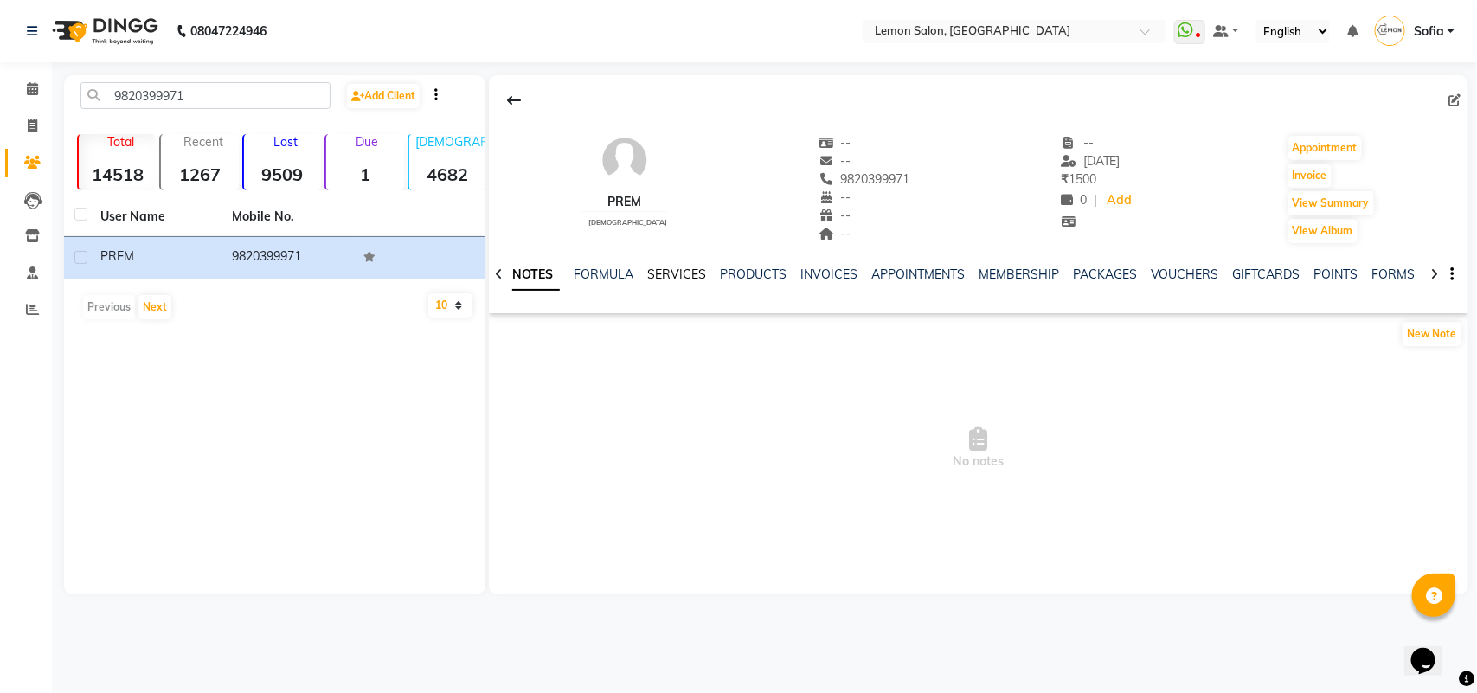
click at [669, 273] on link "SERVICES" at bounding box center [676, 275] width 59 height 16
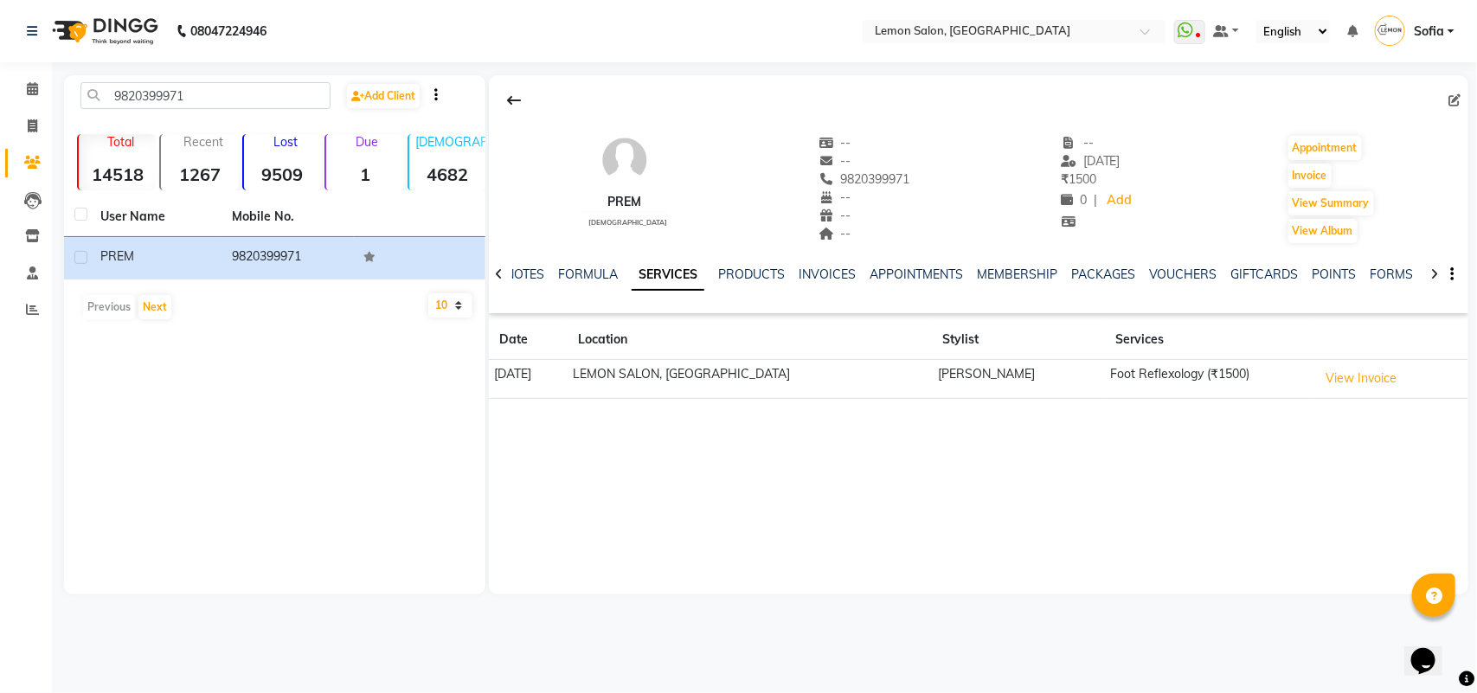
click at [495, 274] on icon at bounding box center [499, 274] width 8 height 12
click at [495, 274] on div "NOTES FORMULA SERVICES PRODUCTS INVOICES APPOINTMENTS MEMBERSHIP PACKAGES VOUCH…" at bounding box center [978, 275] width 979 height 60
drag, startPoint x: 812, startPoint y: 182, endPoint x: 892, endPoint y: 183, distance: 80.5
click at [892, 183] on div "PREM male -- -- 9820399971 -- -- -- -- 12-12-2023 ₹ 1500 0 | Add Appointment In…" at bounding box center [978, 181] width 979 height 128
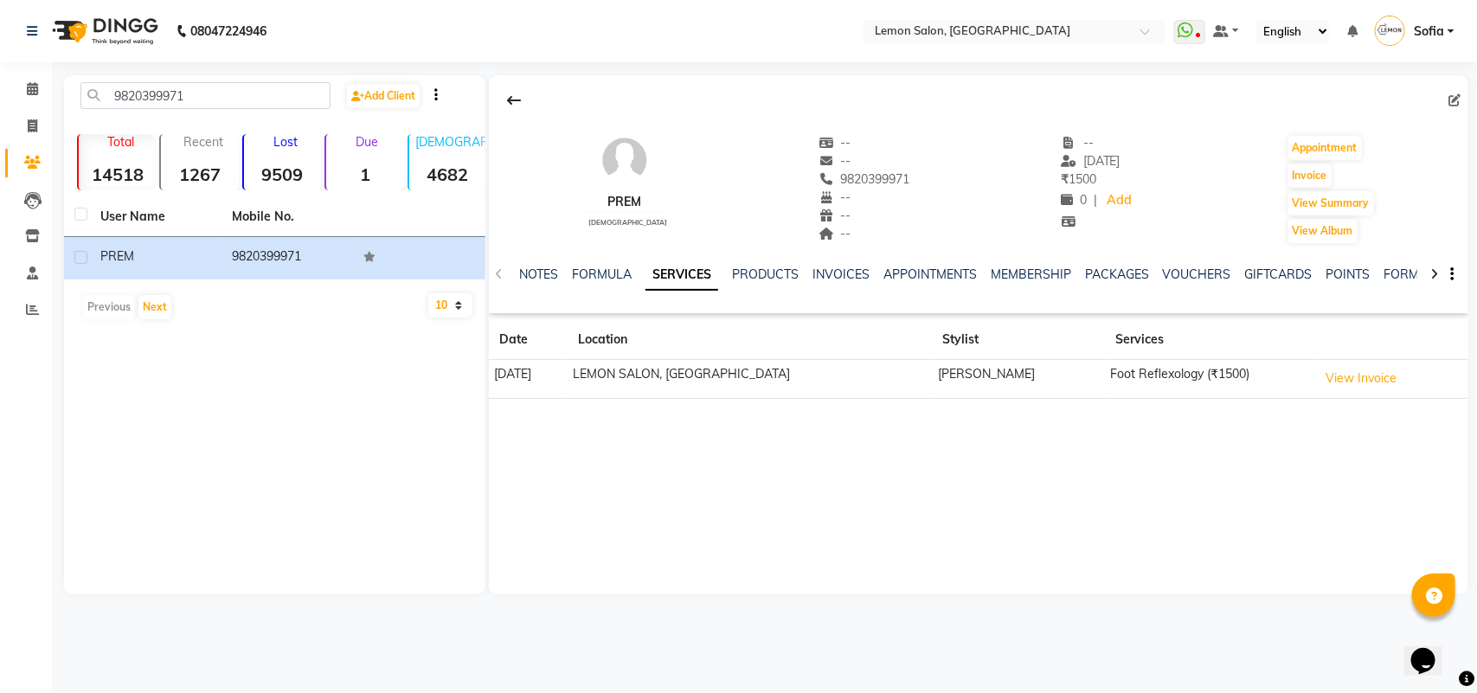
click at [781, 504] on div "PREM male -- -- 9820399971 -- -- -- -- 12-12-2023 ₹ 1500 0 | Add Appointment In…" at bounding box center [978, 334] width 979 height 519
click at [1334, 149] on button "Appointment" at bounding box center [1325, 148] width 74 height 24
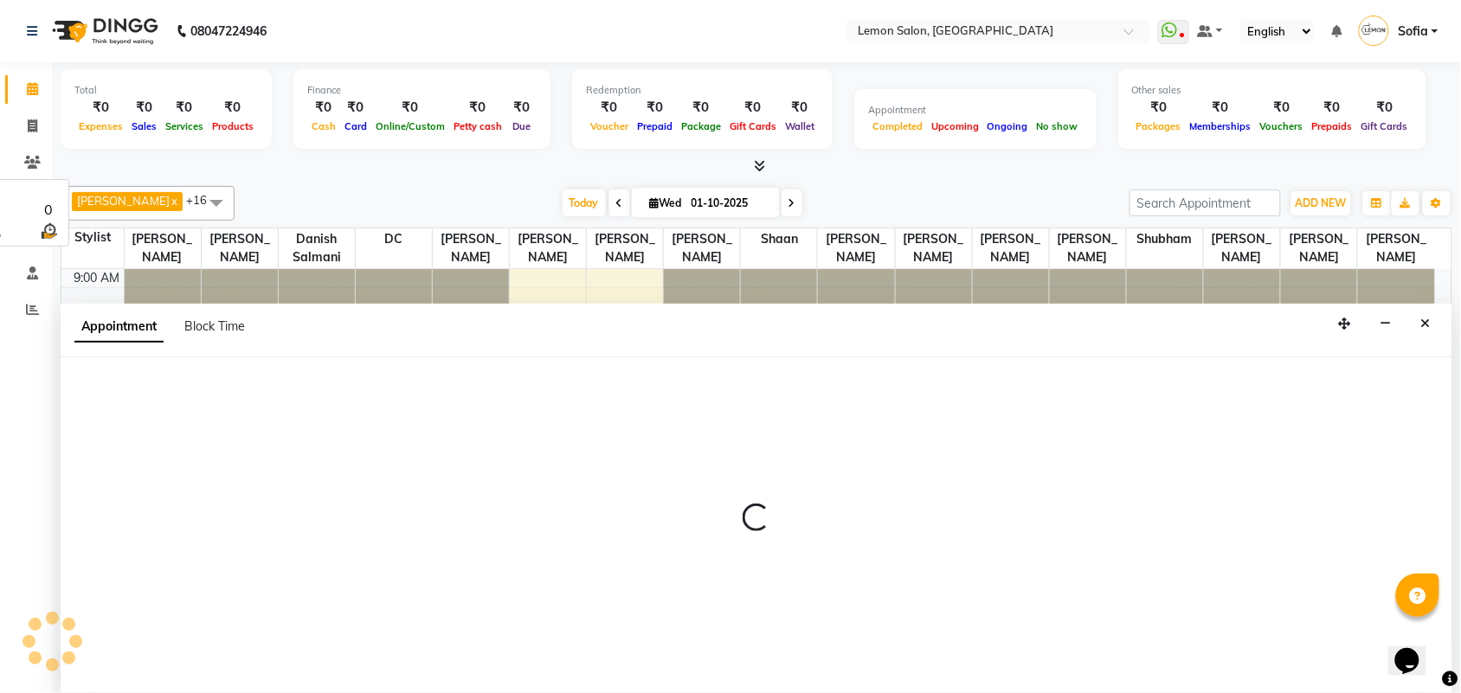
scroll to position [1, 0]
select select "600"
select select "tentative"
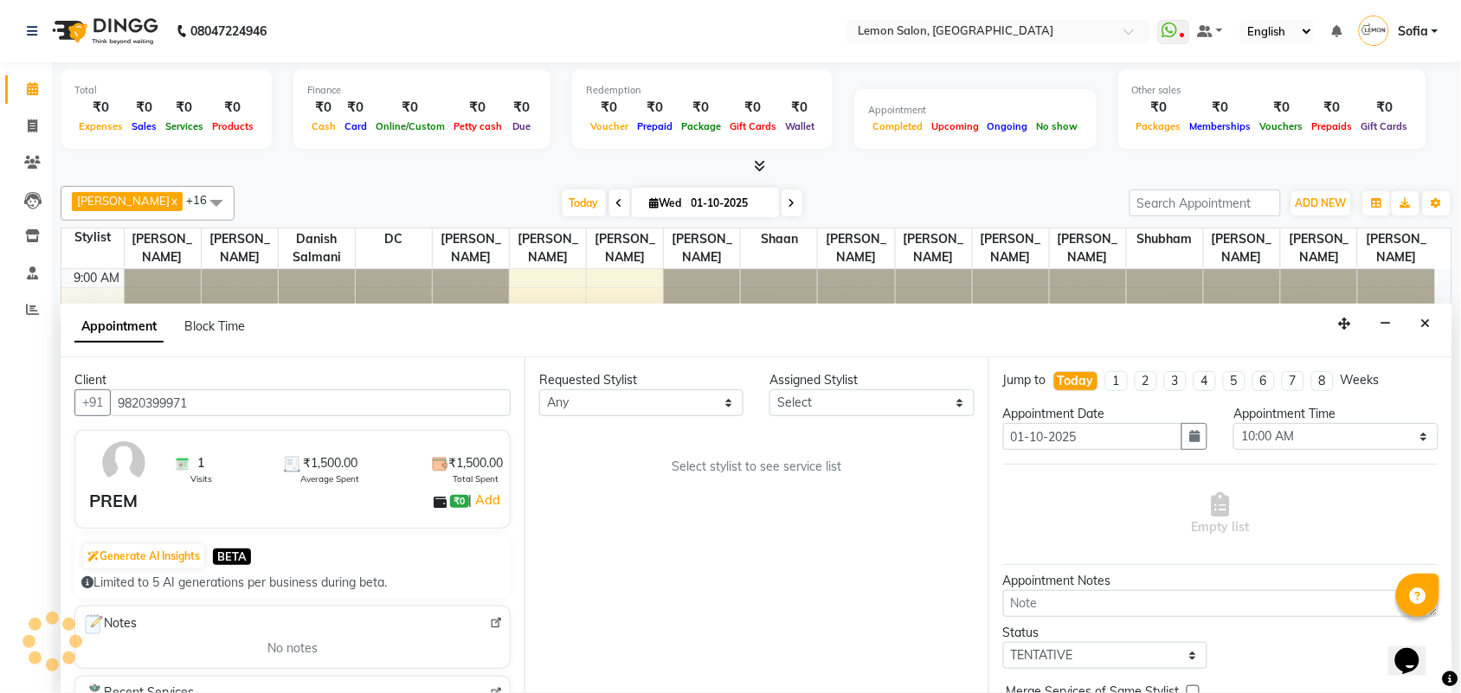
scroll to position [231, 0]
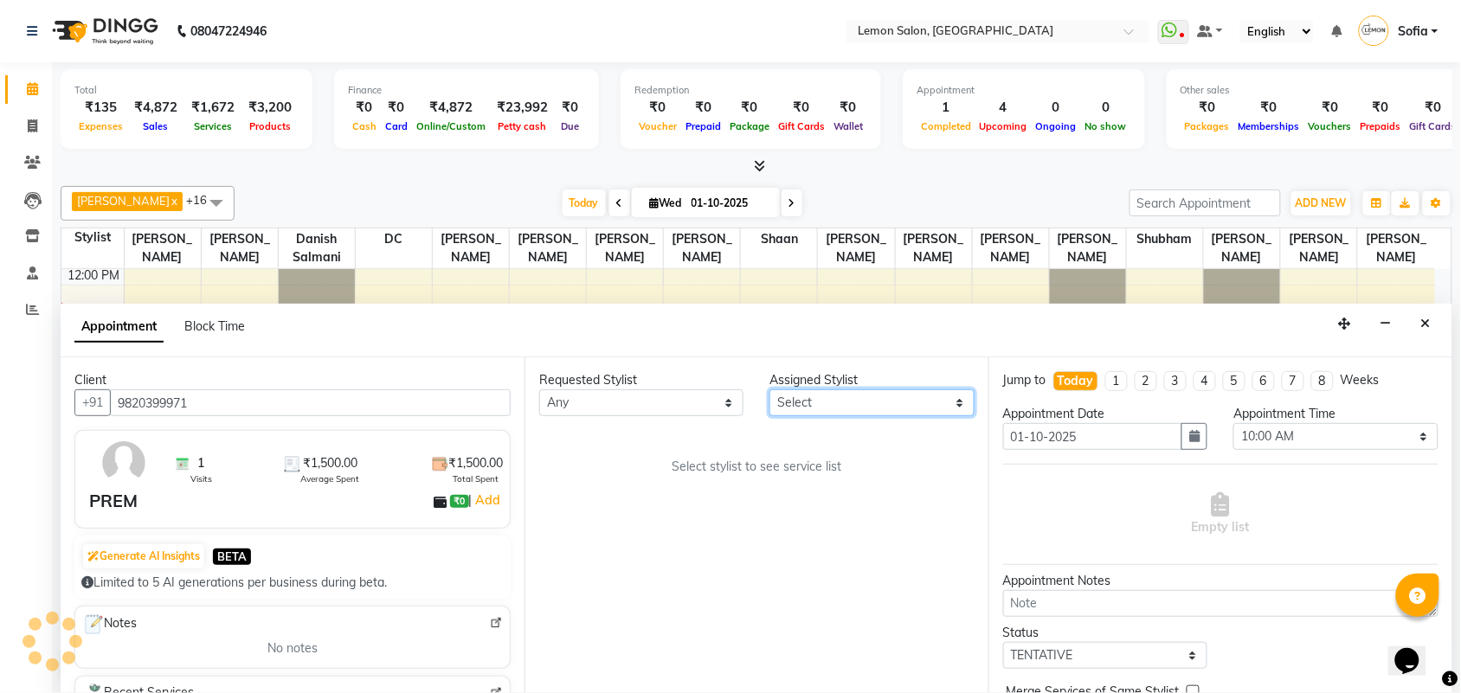
click at [815, 405] on select "Select Aalam Saifi Abhishek Shelar Aditi Nigam Ansar Ahmed Archana Muke Ashish …" at bounding box center [871, 402] width 204 height 27
select select "7889"
click at [770, 389] on select "Select Aalam Saifi Abhishek Shelar Aditi Nigam Ansar Ahmed Archana Muke Ashish …" at bounding box center [871, 402] width 204 height 27
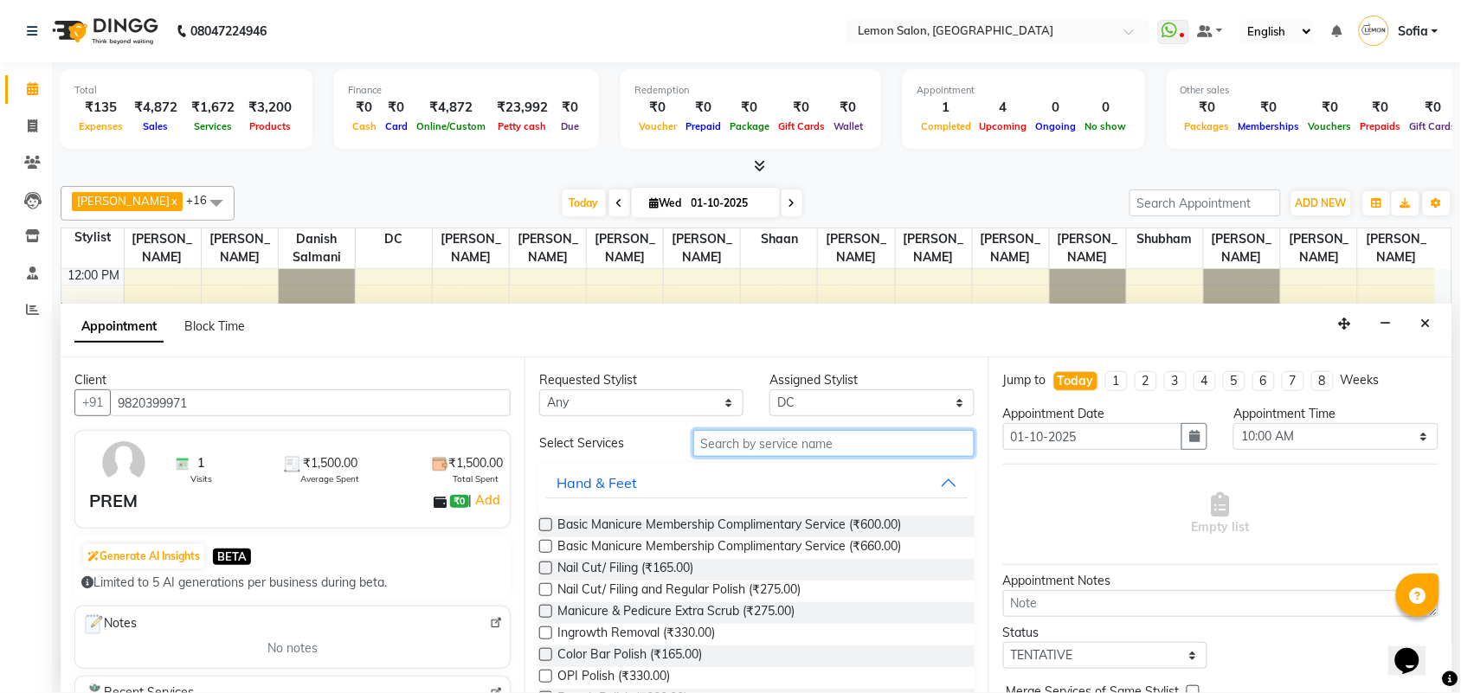
click at [793, 447] on input "text" at bounding box center [833, 443] width 281 height 27
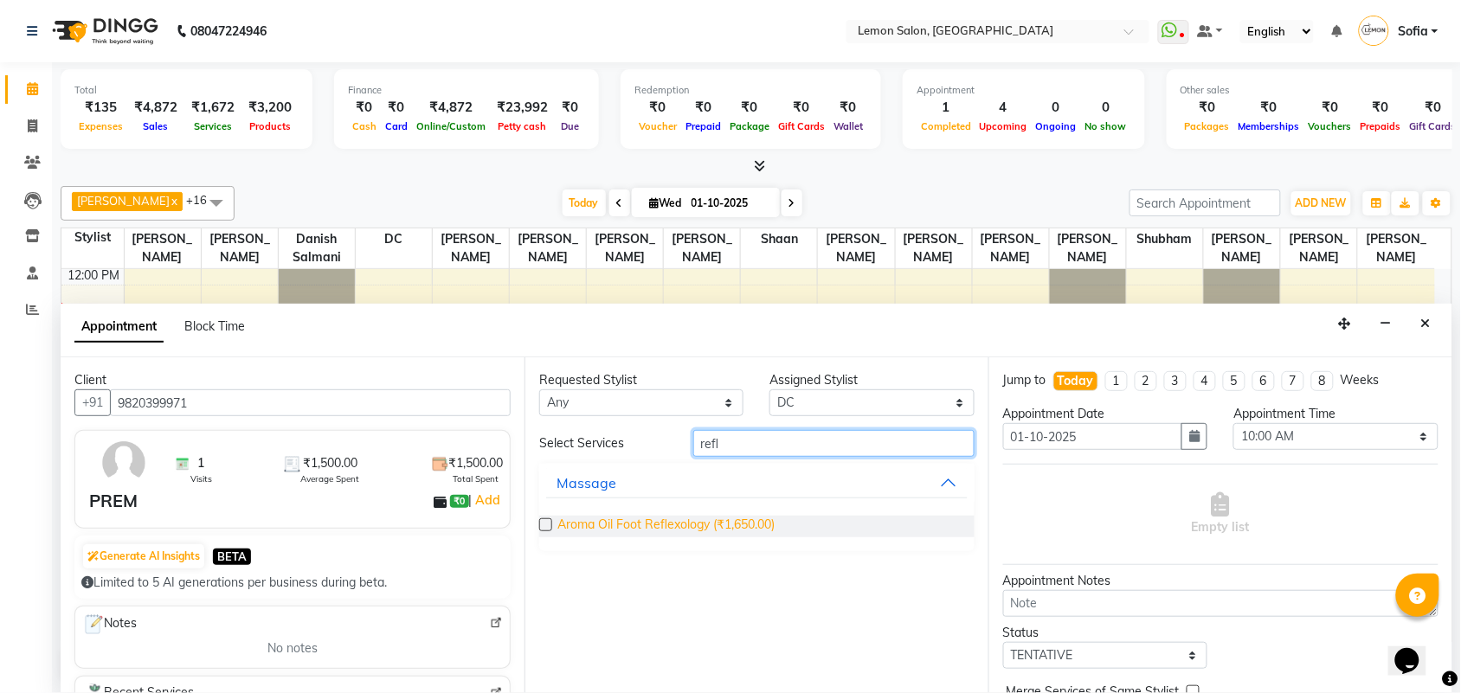
type input "refl"
click at [645, 528] on span "Aroma Oil Foot Reflexology (₹1,650.00)" at bounding box center [665, 527] width 217 height 22
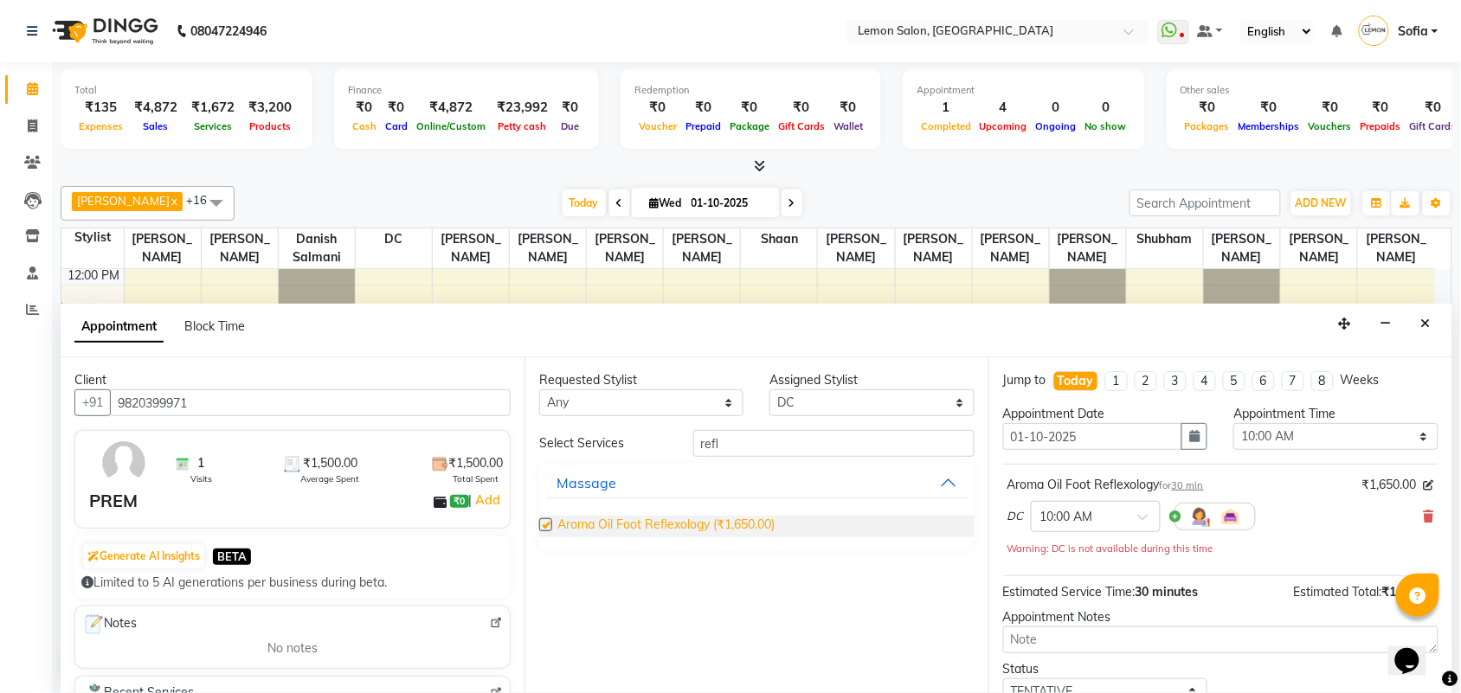
checkbox input "false"
click at [1312, 429] on select "Select 10:00 AM 10:15 AM 10:30 AM 10:45 AM 11:00 AM 11:15 AM 11:30 AM 11:45 AM …" at bounding box center [1335, 436] width 204 height 27
select select "960"
click at [1233, 423] on select "Select 10:00 AM 10:15 AM 10:30 AM 10:45 AM 11:00 AM 11:15 AM 11:30 AM 11:45 AM …" at bounding box center [1335, 436] width 204 height 27
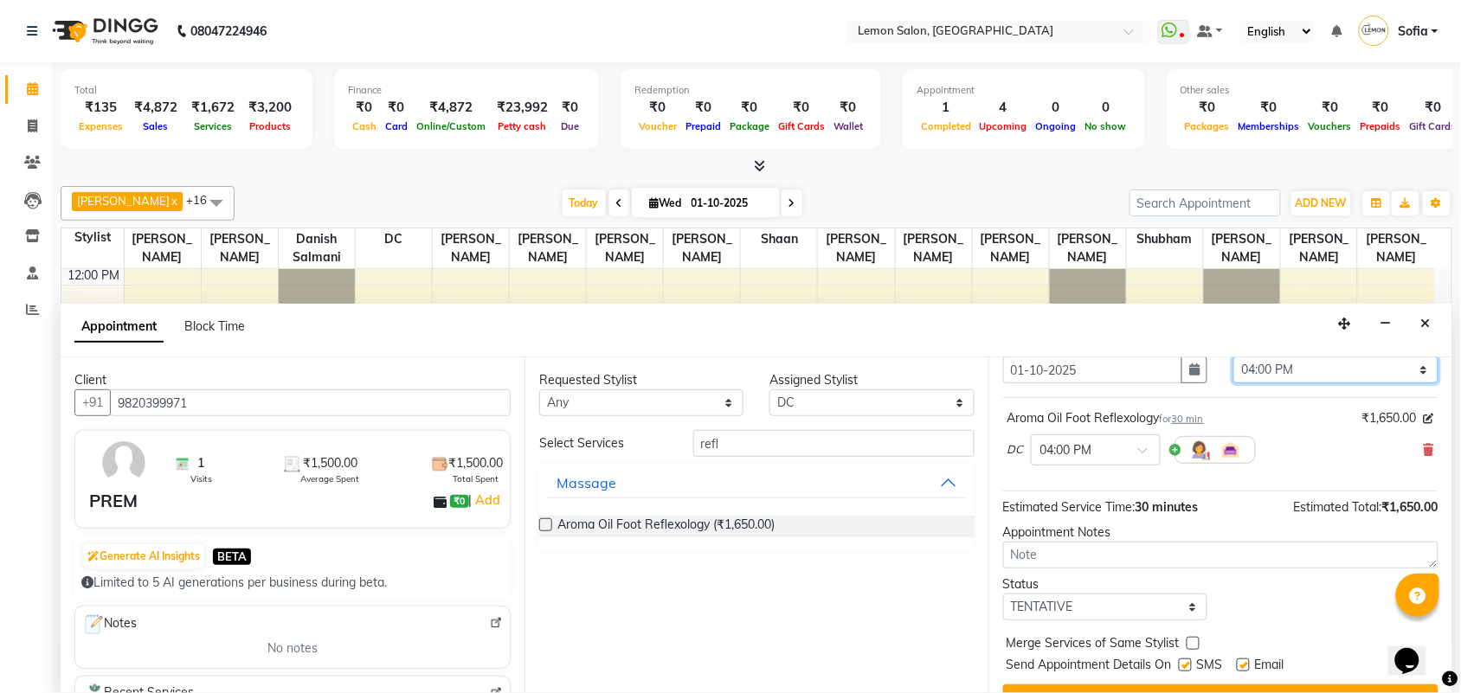
scroll to position [104, 0]
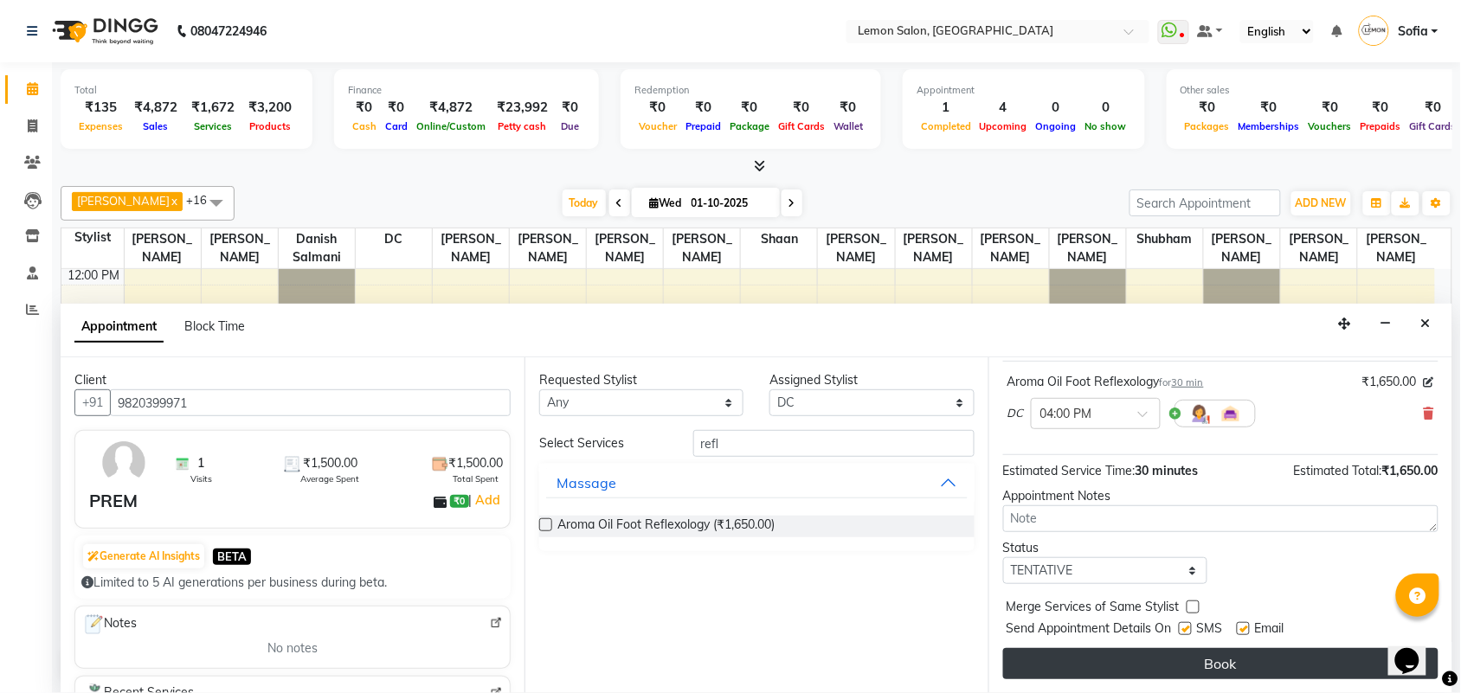
click at [1192, 672] on button "Book" at bounding box center [1220, 663] width 435 height 31
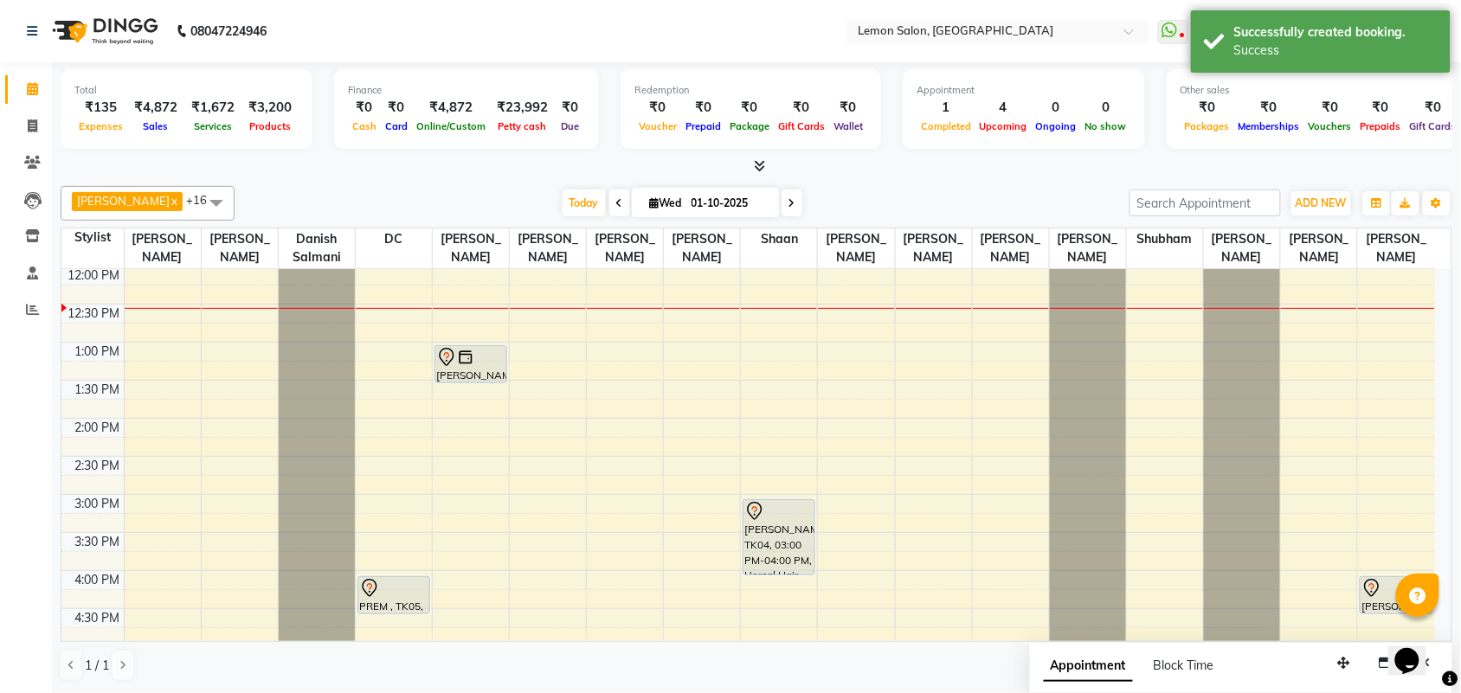
scroll to position [339, 0]
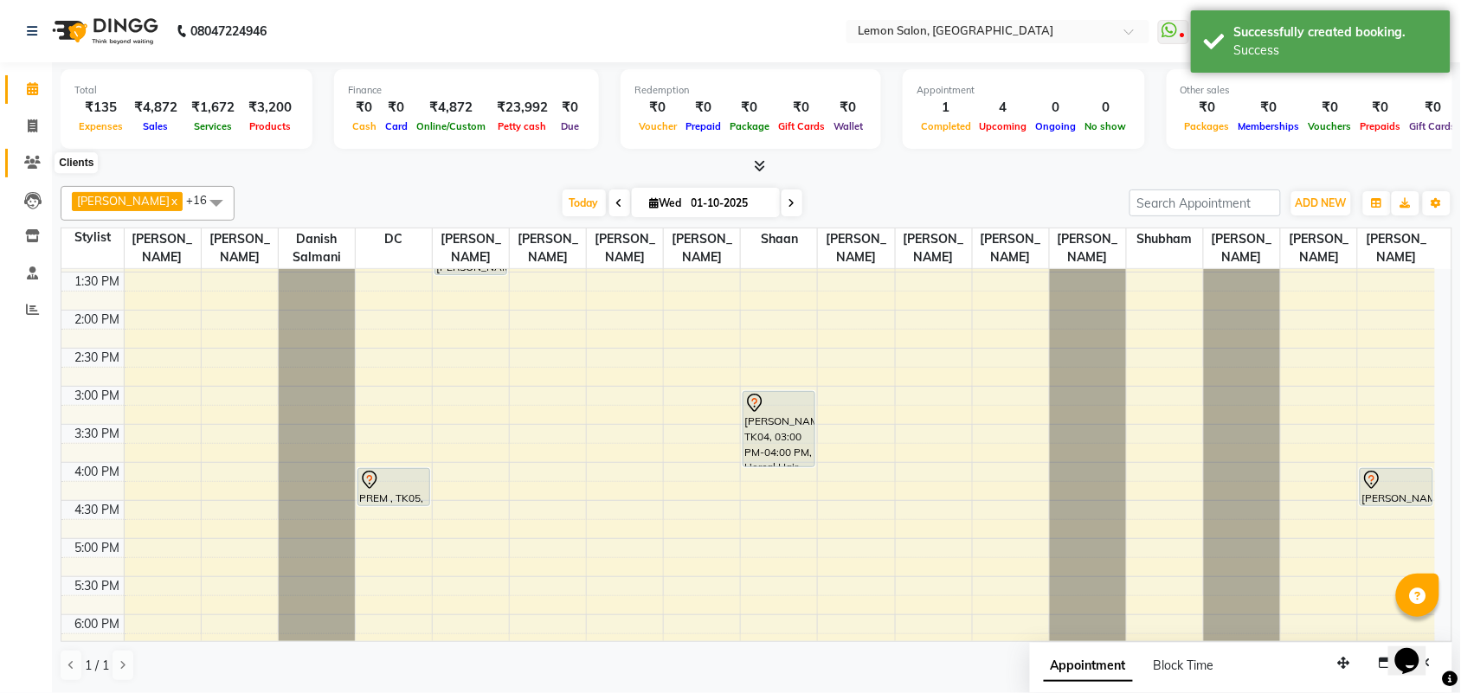
click at [24, 161] on icon at bounding box center [32, 162] width 16 height 13
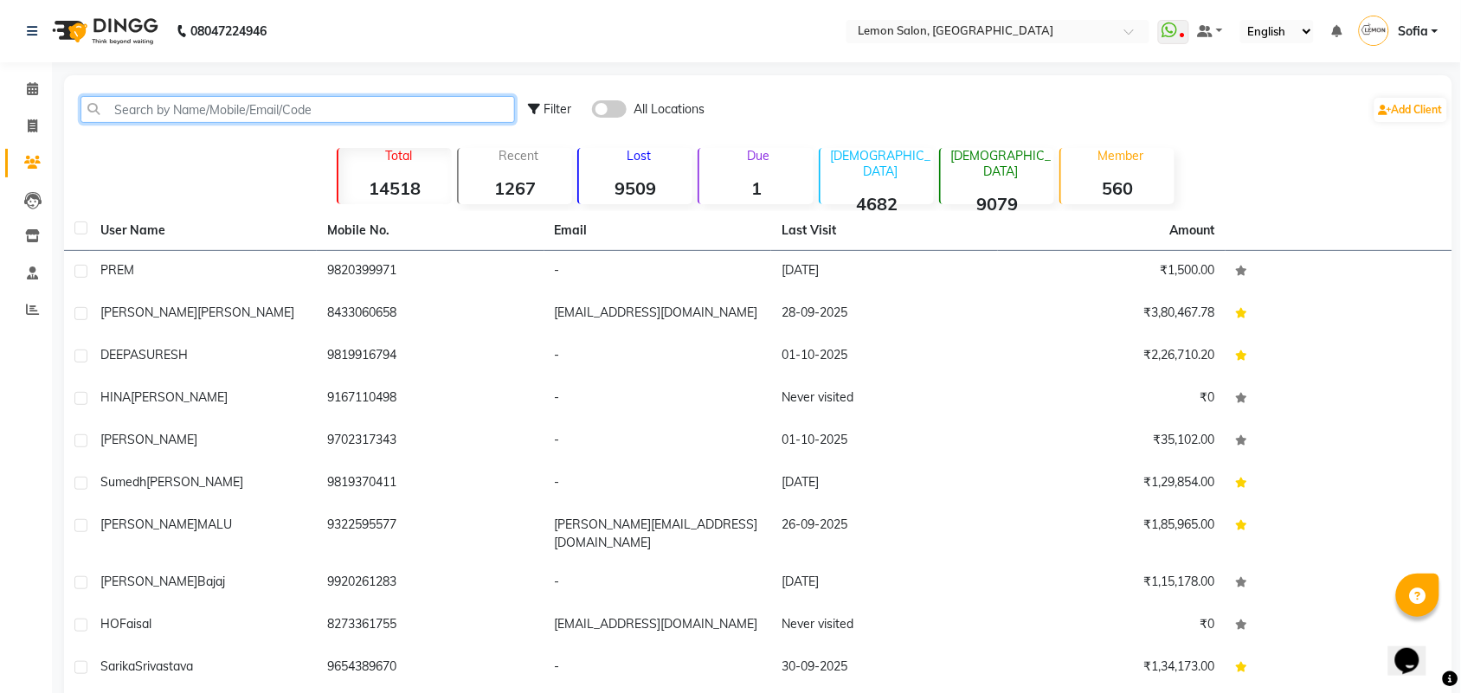
click at [169, 100] on input "text" at bounding box center [297, 109] width 434 height 27
paste input "9953139707"
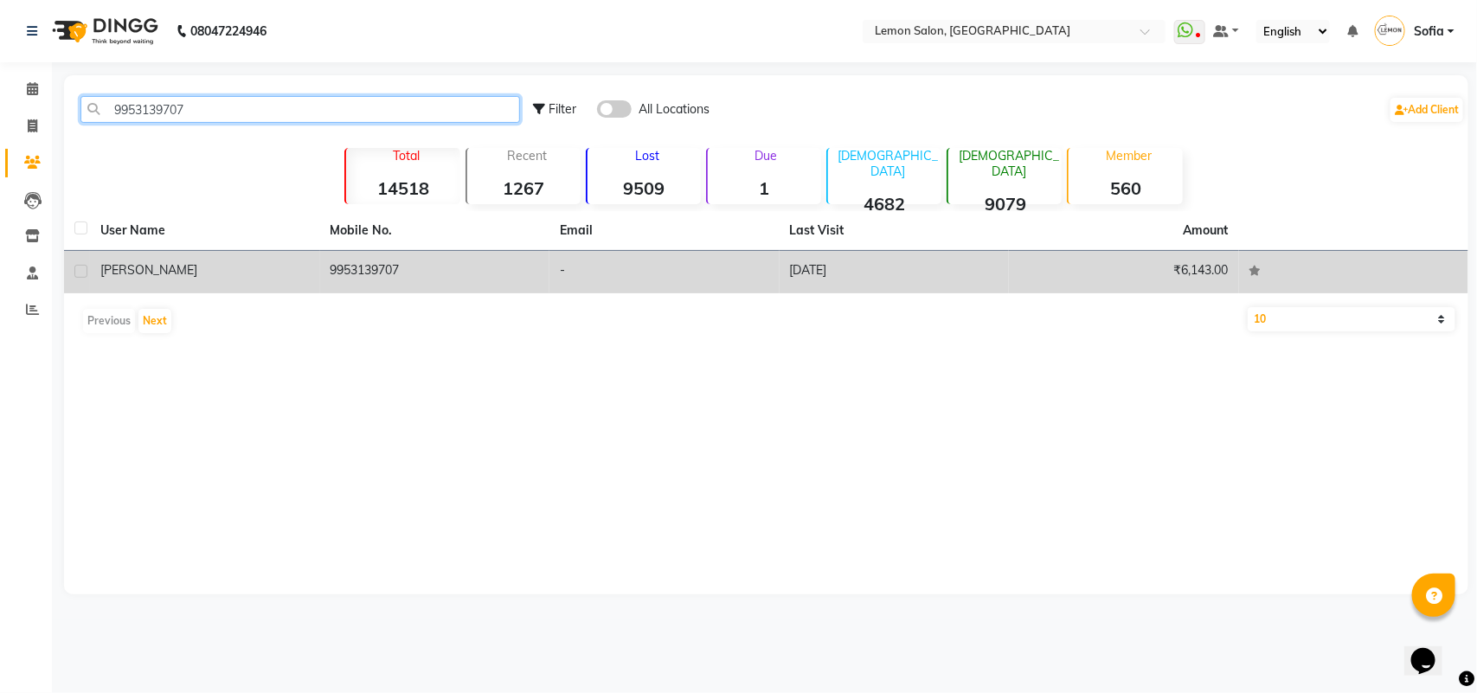
type input "9953139707"
click at [362, 273] on td "9953139707" at bounding box center [435, 272] width 230 height 42
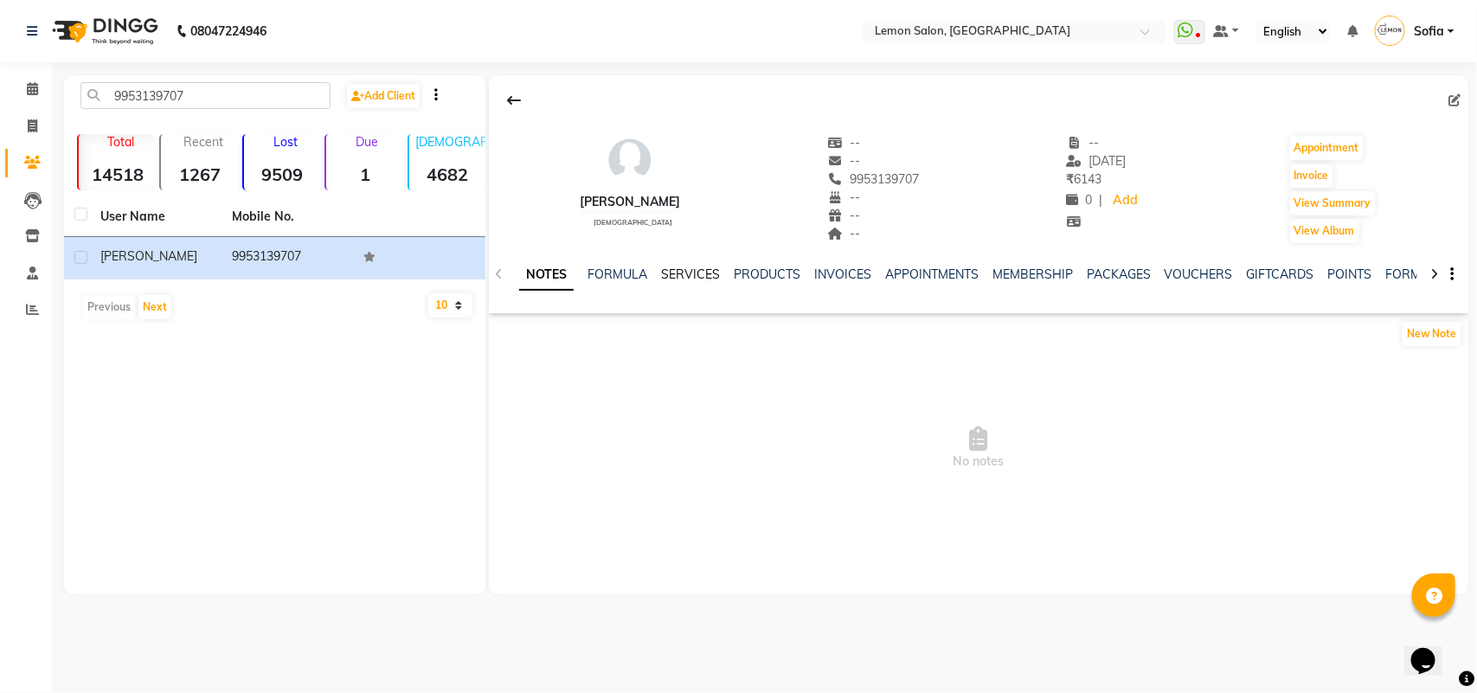
click at [679, 267] on link "SERVICES" at bounding box center [690, 275] width 59 height 16
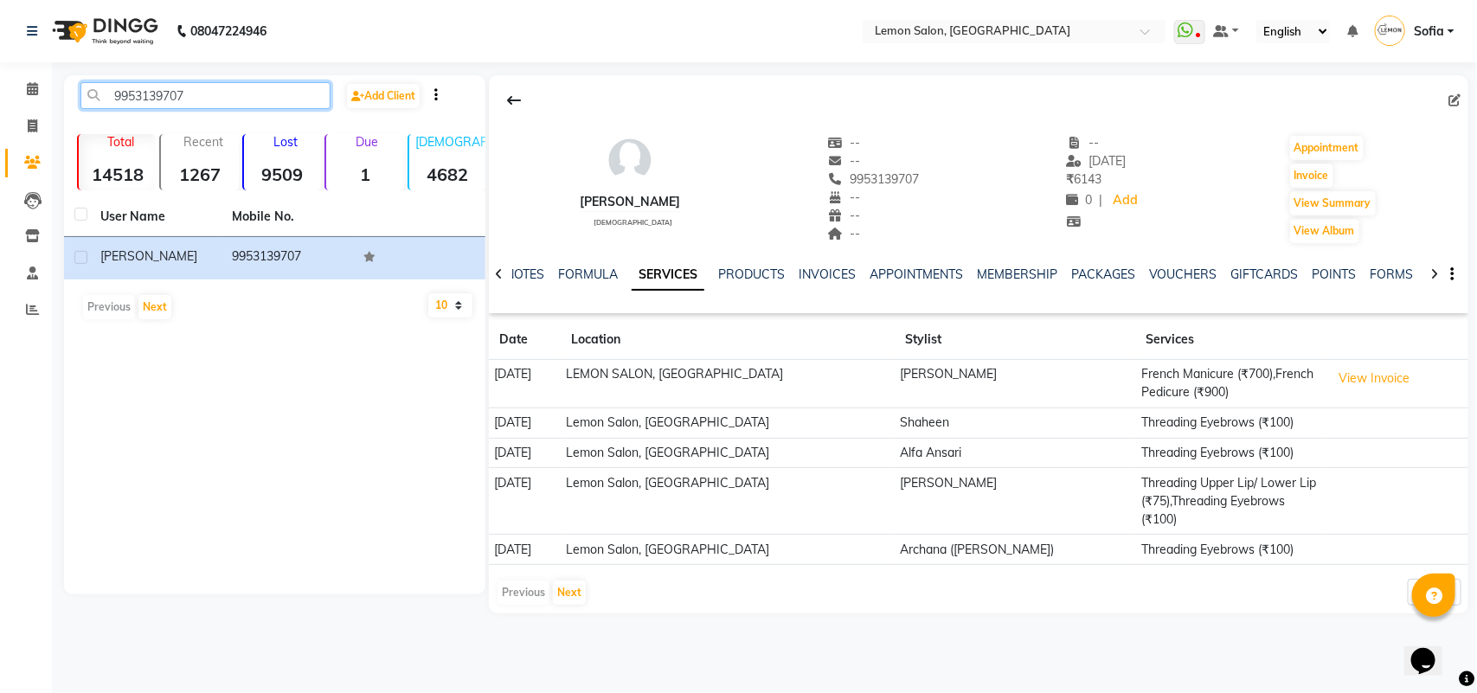
click at [209, 91] on input "9953139707" at bounding box center [205, 95] width 250 height 27
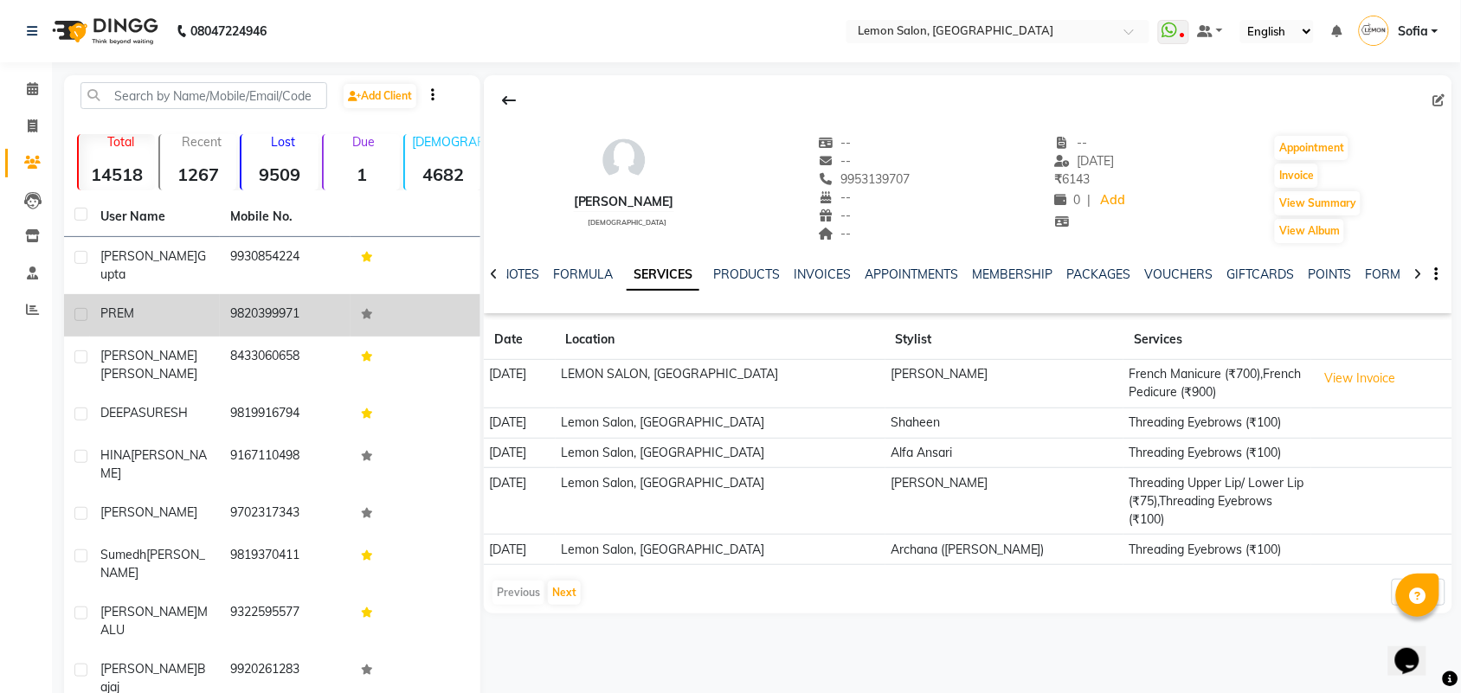
click at [119, 305] on span "PREM" at bounding box center [117, 313] width 34 height 16
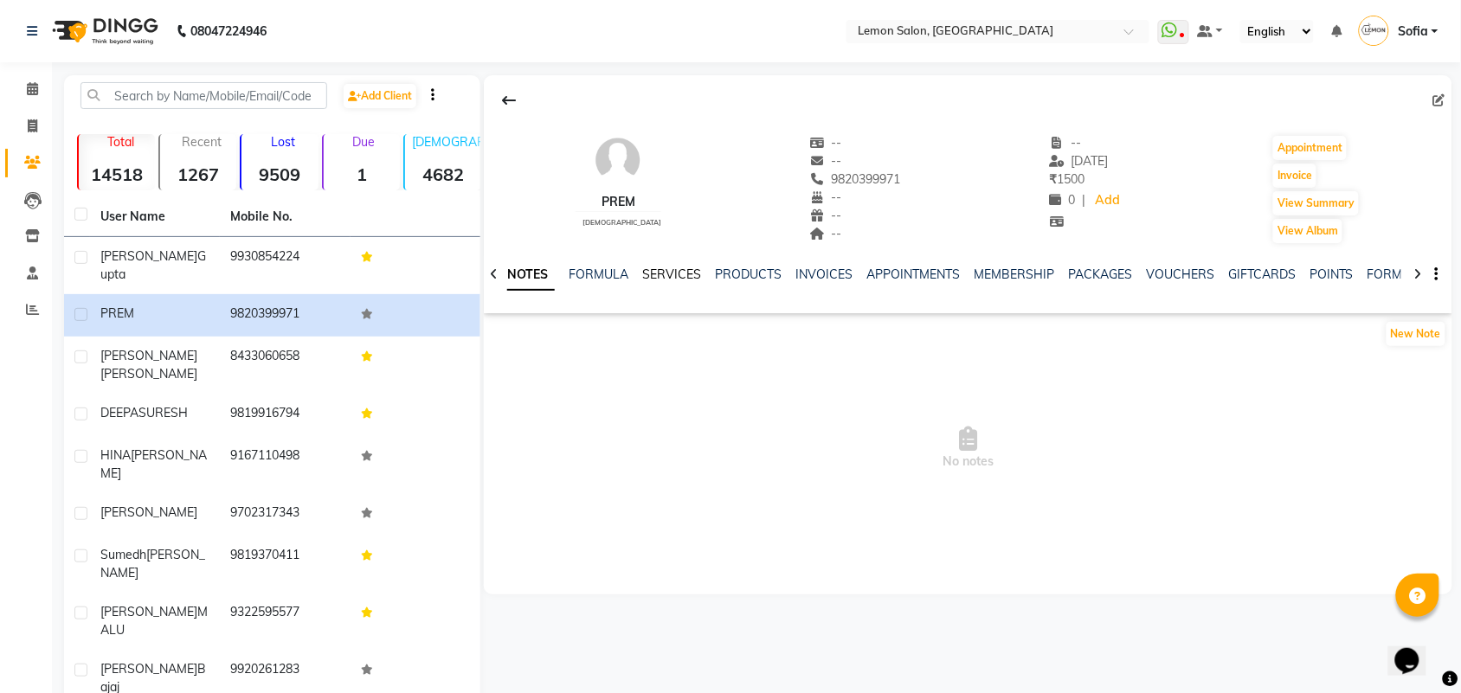
click at [692, 274] on link "SERVICES" at bounding box center [671, 275] width 59 height 16
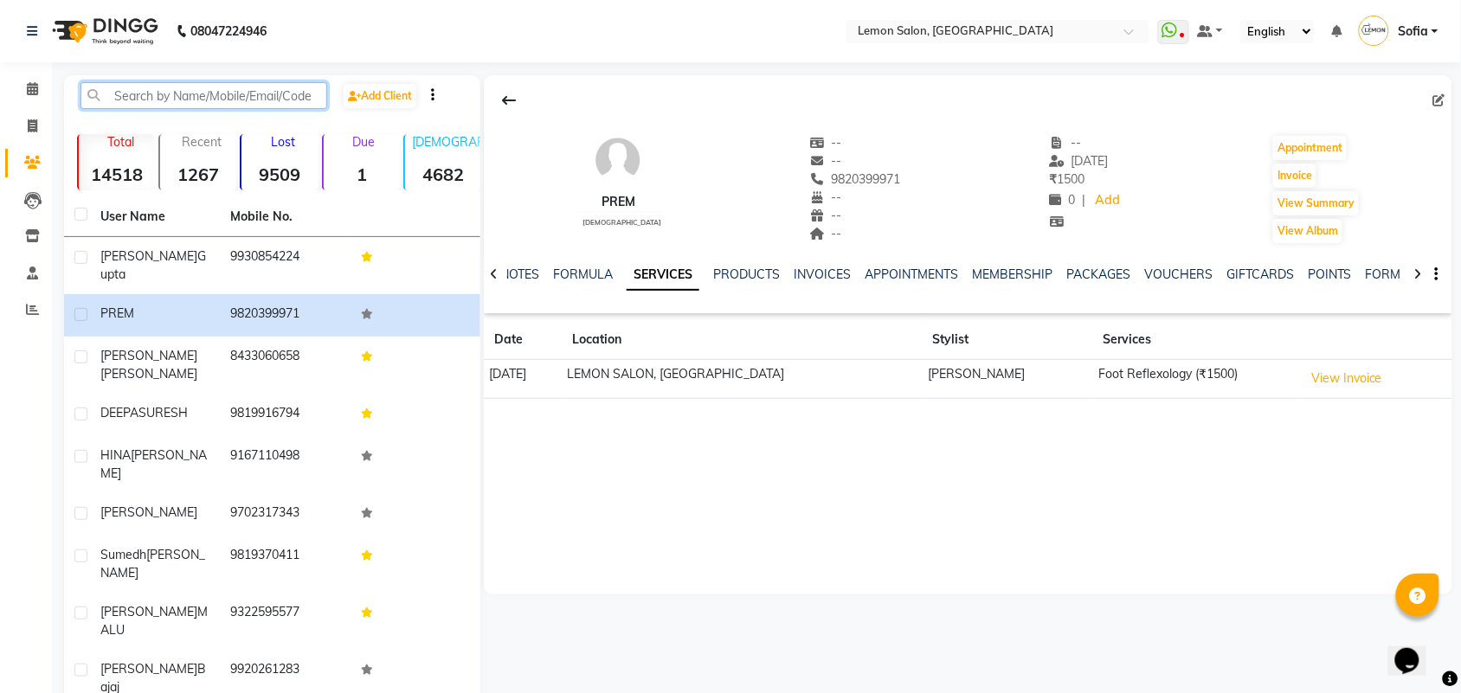
click at [234, 100] on input "text" at bounding box center [203, 95] width 247 height 27
paste input "976989553"
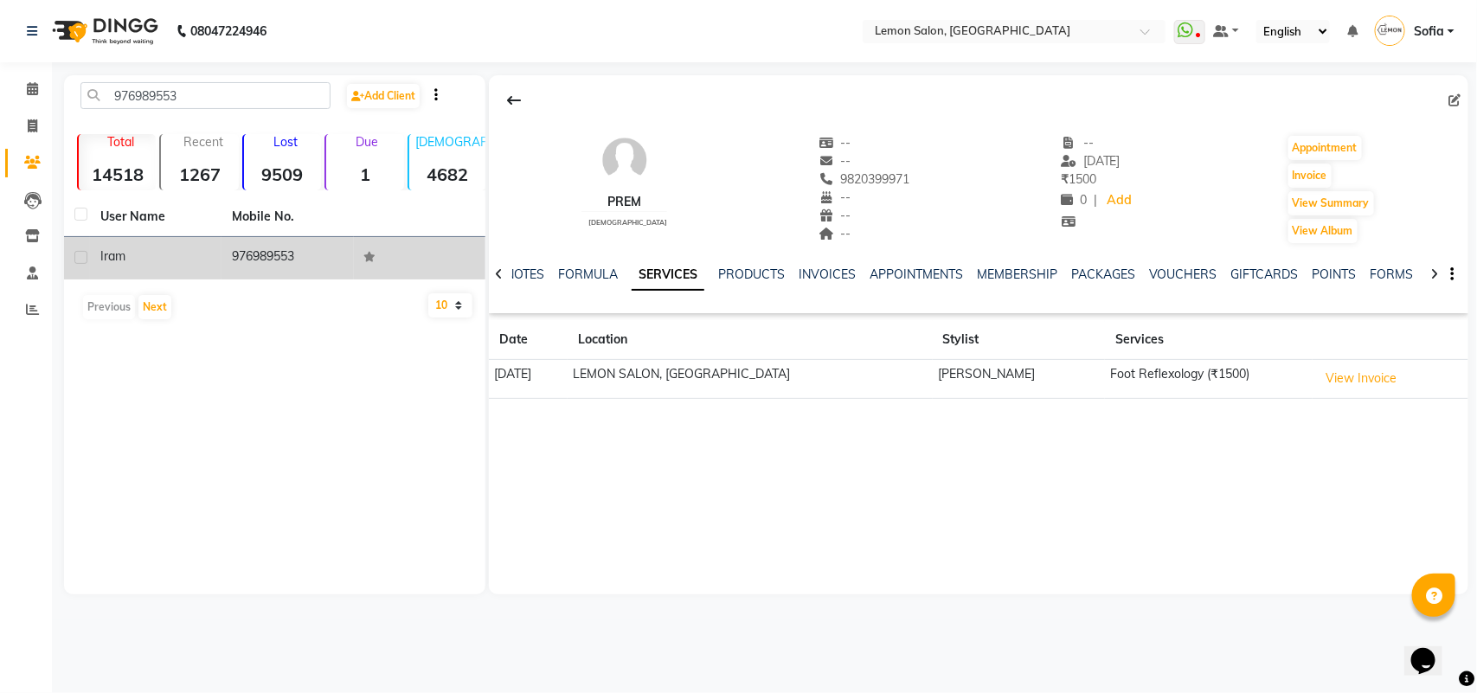
click at [256, 252] on td "976989553" at bounding box center [288, 258] width 132 height 42
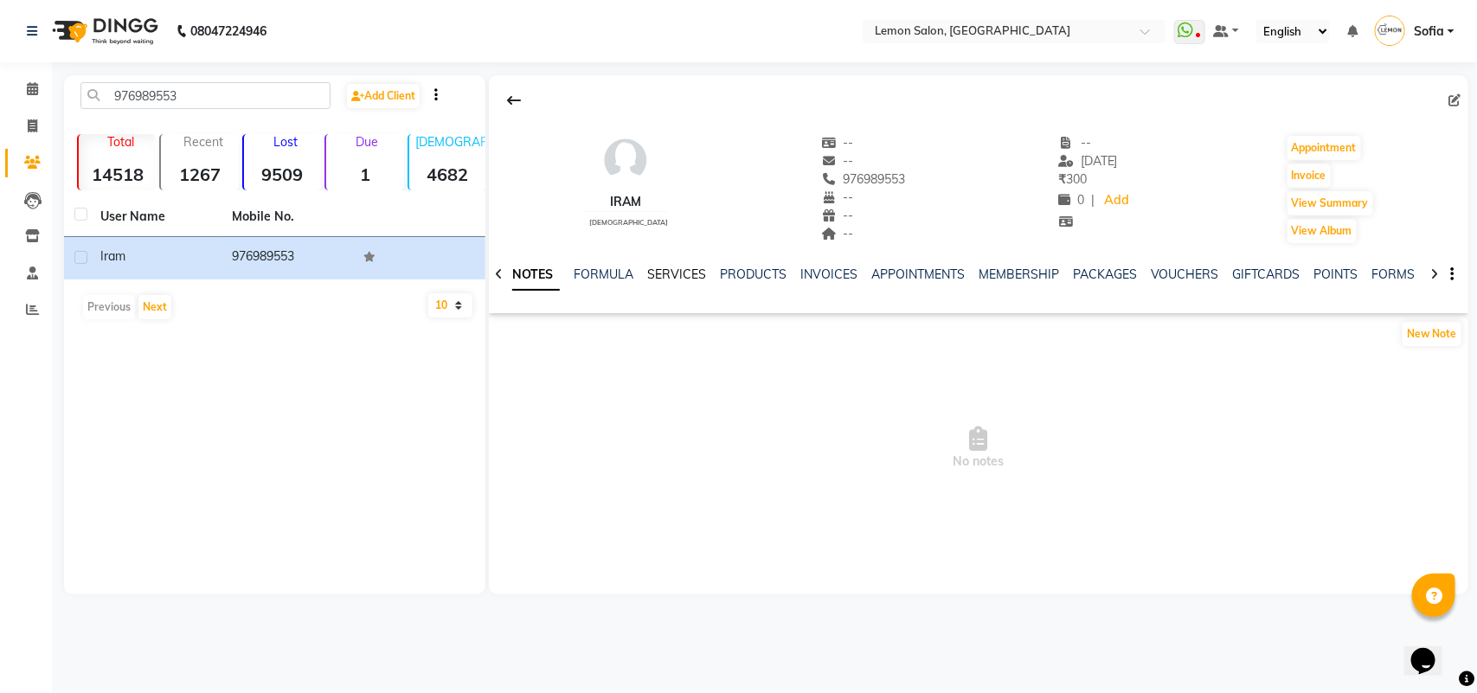
click at [653, 275] on link "SERVICES" at bounding box center [676, 275] width 59 height 16
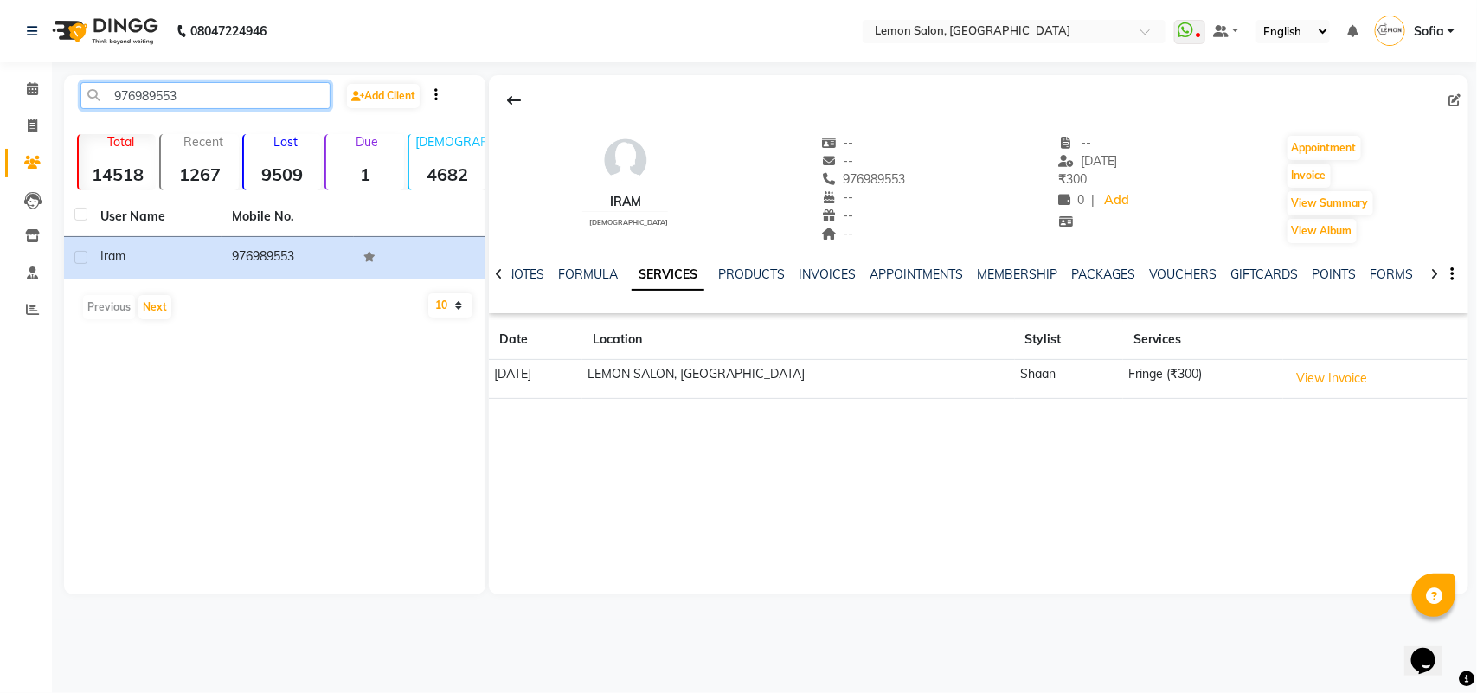
click at [222, 89] on input "976989553" at bounding box center [205, 95] width 250 height 27
paste input "321684112"
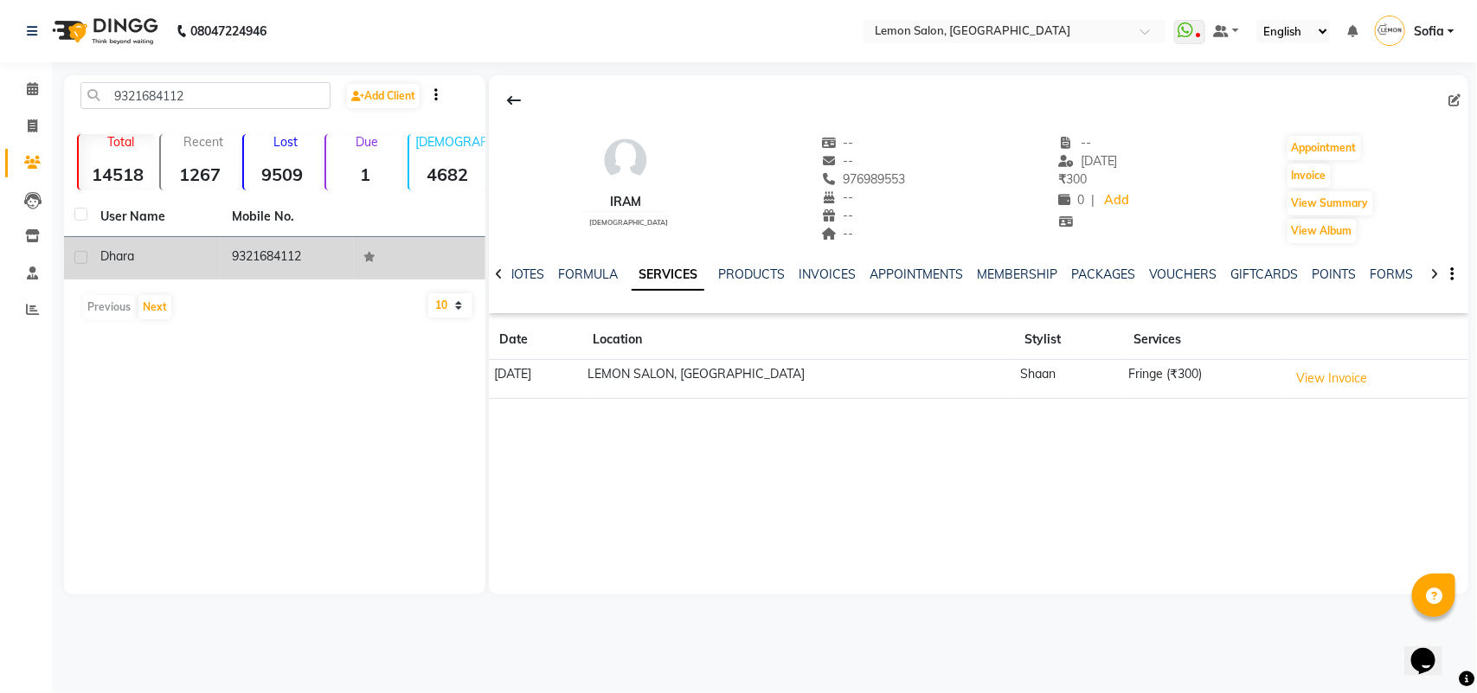
drag, startPoint x: 282, startPoint y: 247, endPoint x: 297, endPoint y: 249, distance: 14.9
click at [283, 247] on td "9321684112" at bounding box center [288, 258] width 132 height 42
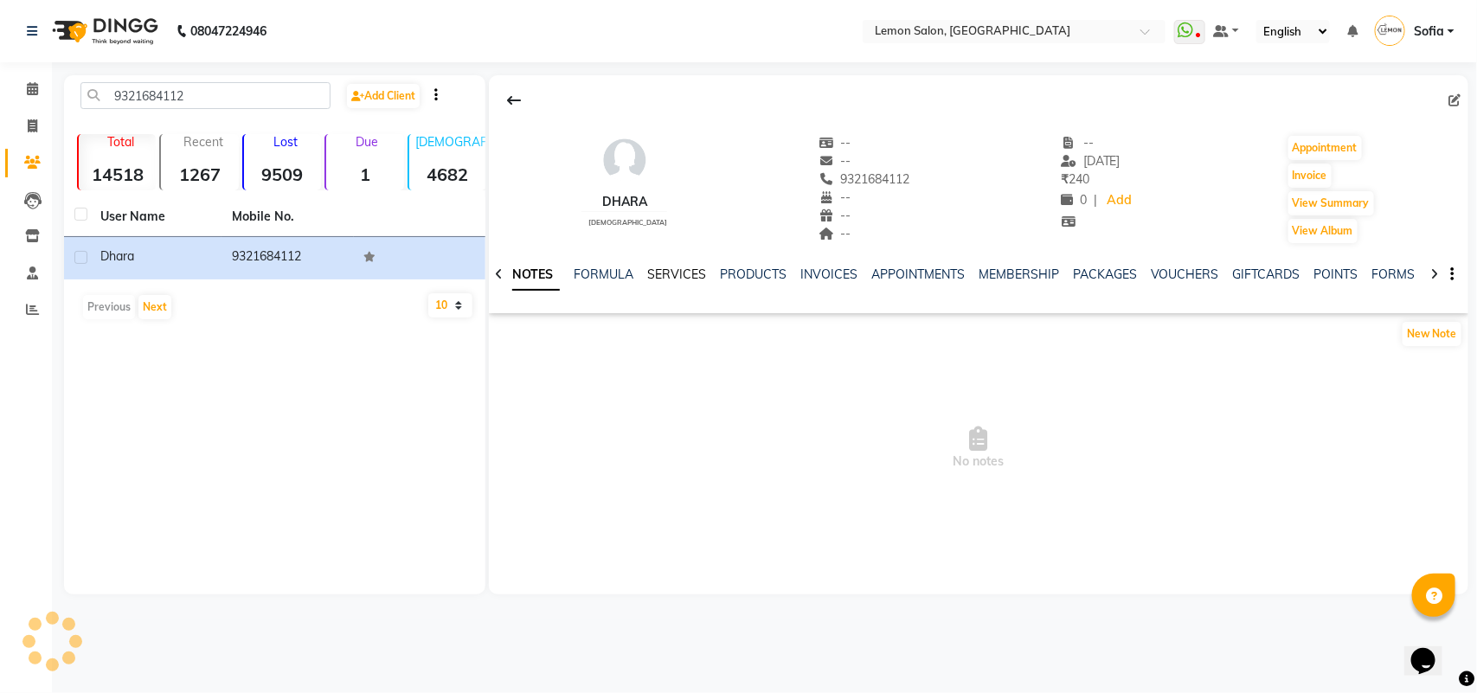
click at [660, 267] on link "SERVICES" at bounding box center [676, 275] width 59 height 16
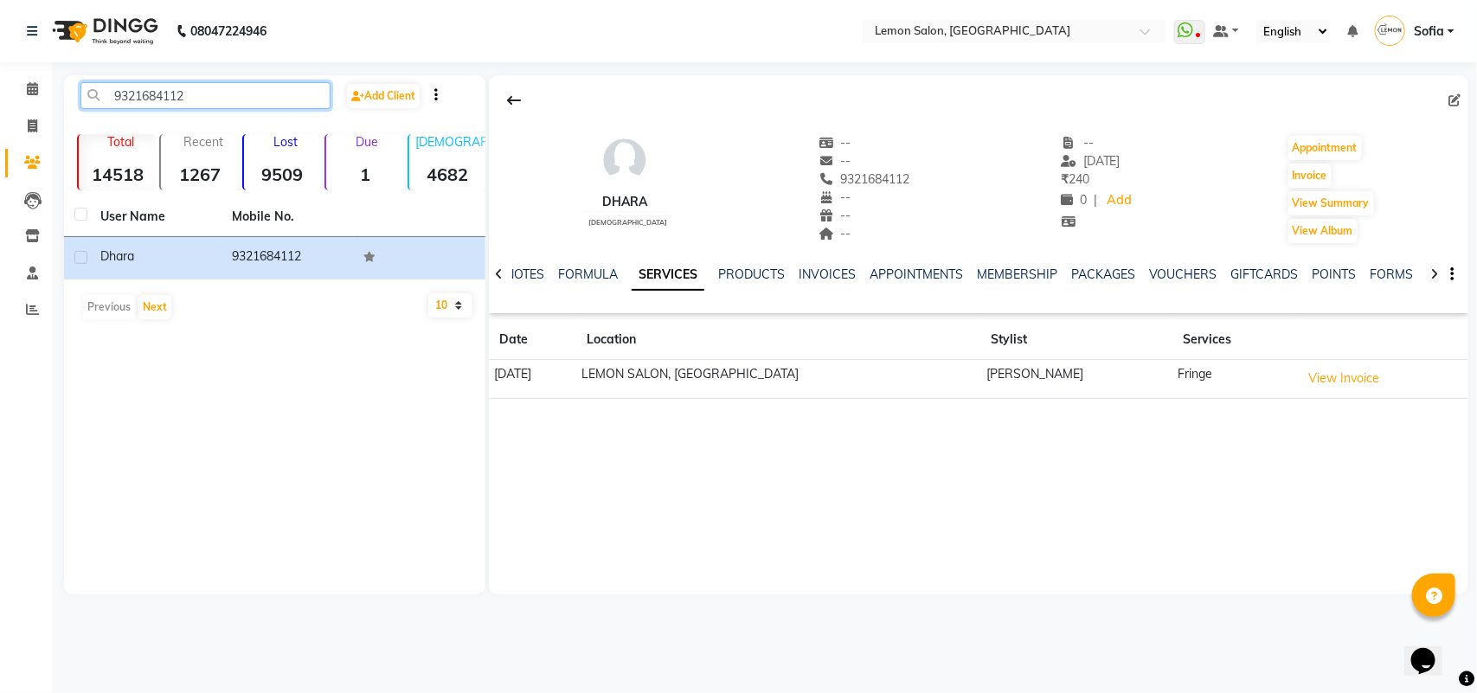
click at [227, 92] on input "9321684112" at bounding box center [205, 95] width 250 height 27
paste input "19769872596"
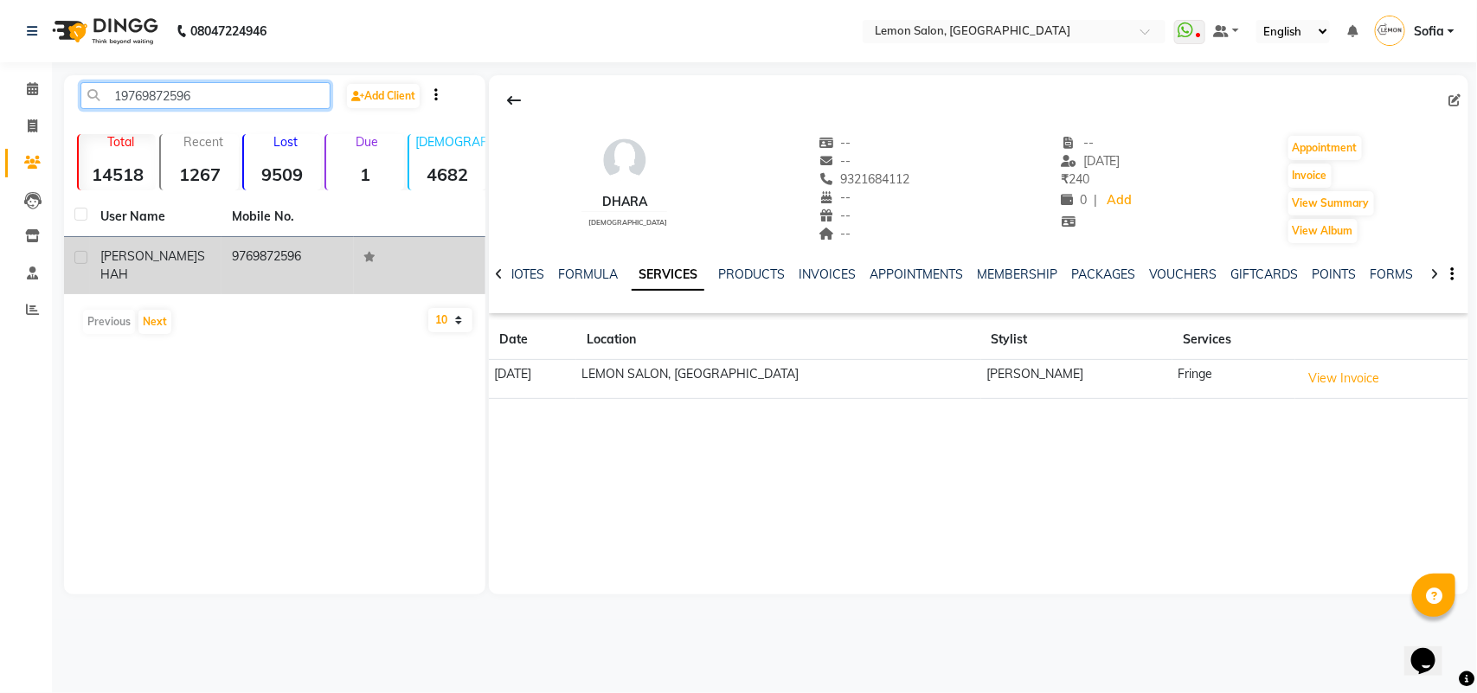
type input "19769872596"
click at [261, 249] on td "9769872596" at bounding box center [288, 265] width 132 height 57
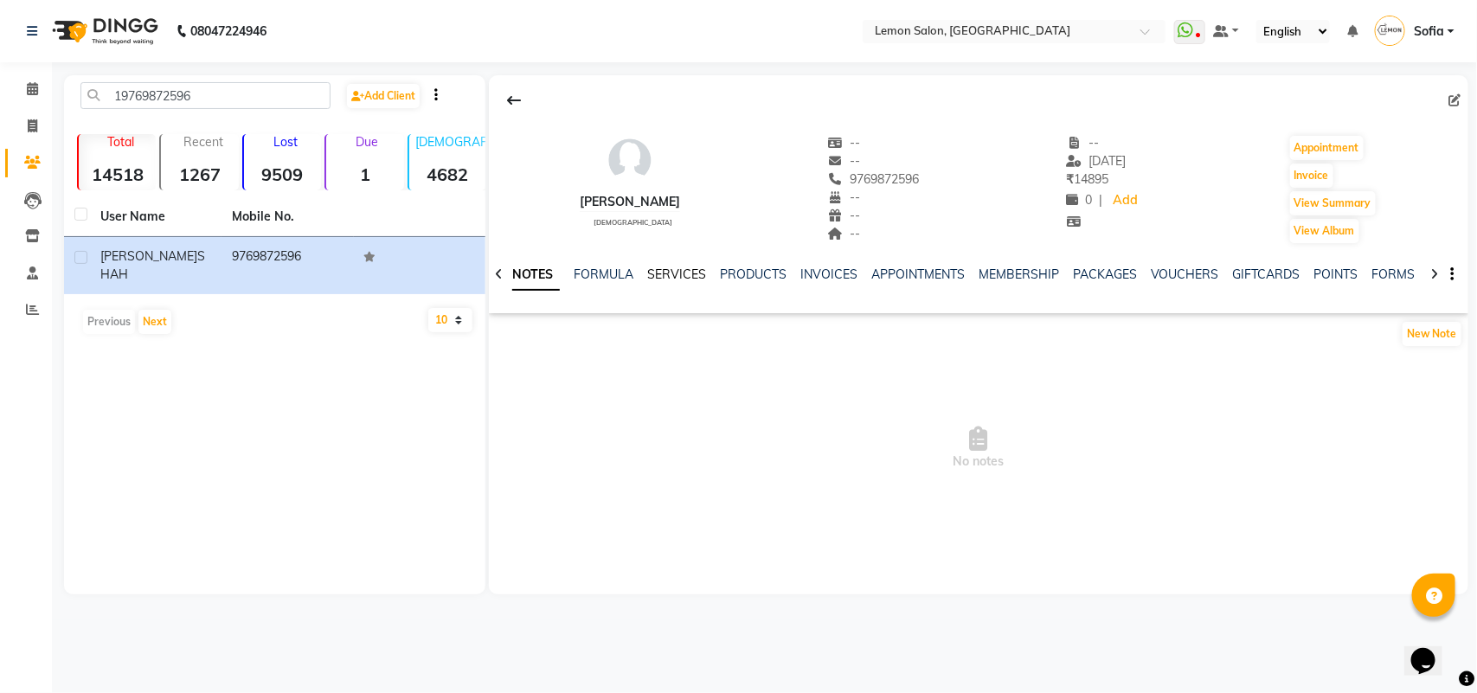
click at [673, 278] on link "SERVICES" at bounding box center [676, 275] width 59 height 16
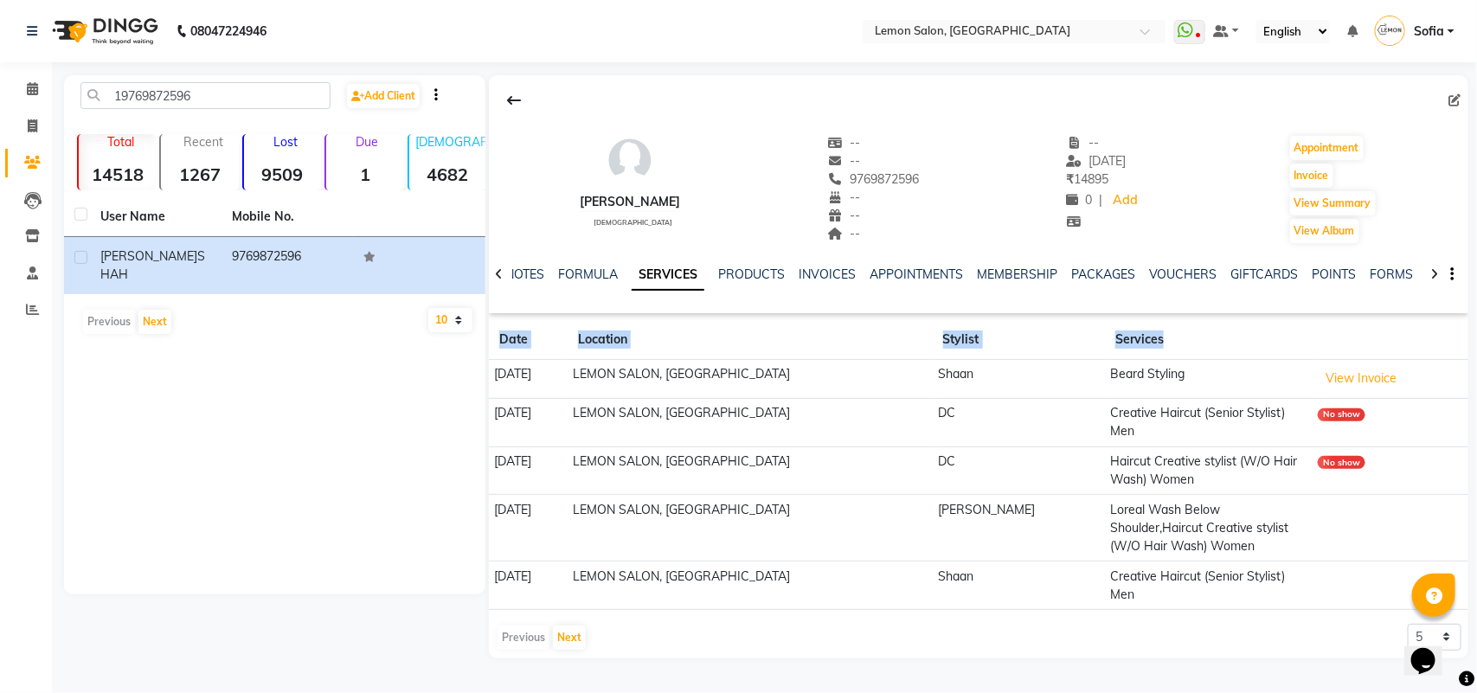
drag, startPoint x: 493, startPoint y: 338, endPoint x: 1132, endPoint y: 343, distance: 638.6
click at [1132, 343] on tr "Date Location Stylist Services" at bounding box center [978, 340] width 979 height 40
click at [870, 650] on div "08047224946 Select Location × Lemon Salon, Lokhandwala WhatsApp Status ✕ Status…" at bounding box center [738, 346] width 1477 height 693
click at [1010, 271] on link "MEMBERSHIP" at bounding box center [1017, 275] width 80 height 16
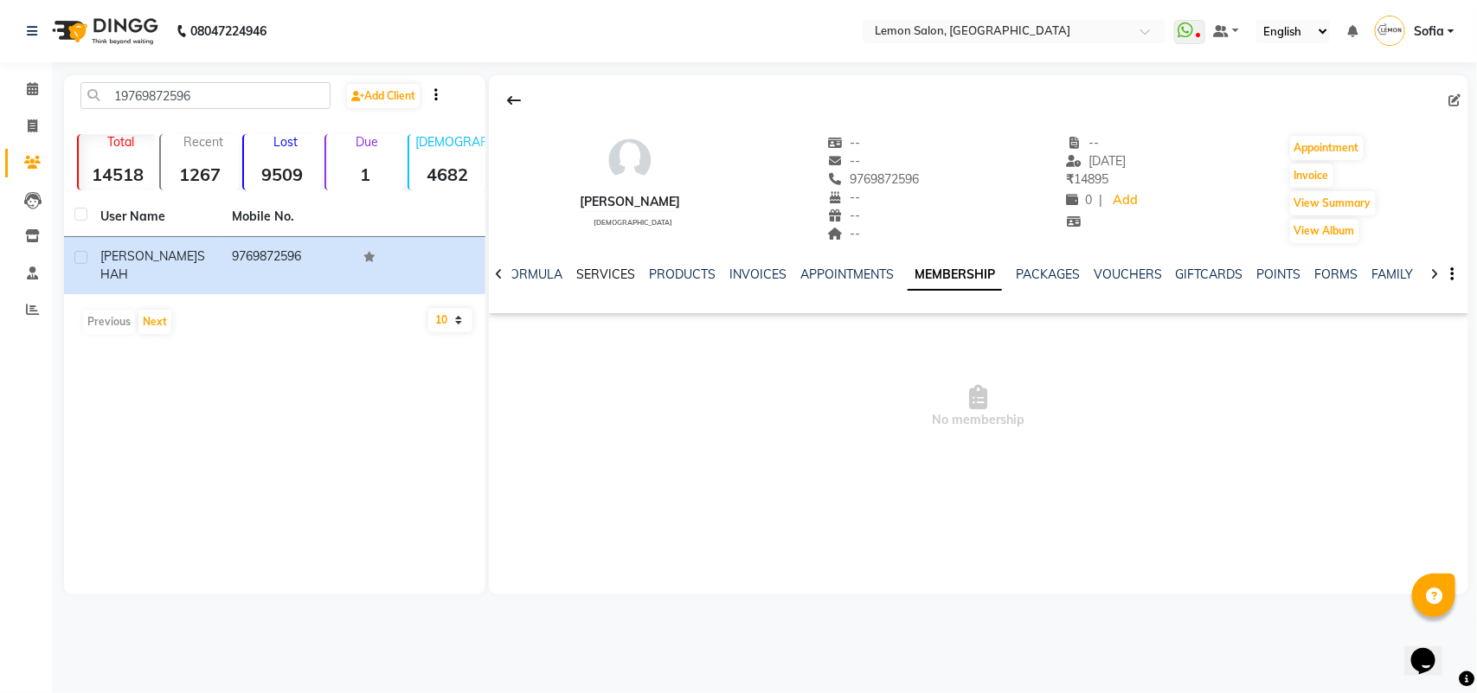
drag, startPoint x: 671, startPoint y: 262, endPoint x: 610, endPoint y: 277, distance: 63.2
click at [662, 268] on div "NOTES FORMULA SERVICES PRODUCTS INVOICES APPOINTMENTS MEMBERSHIP PACKAGES VOUCH…" at bounding box center [978, 275] width 979 height 60
click at [608, 277] on link "SERVICES" at bounding box center [605, 275] width 59 height 16
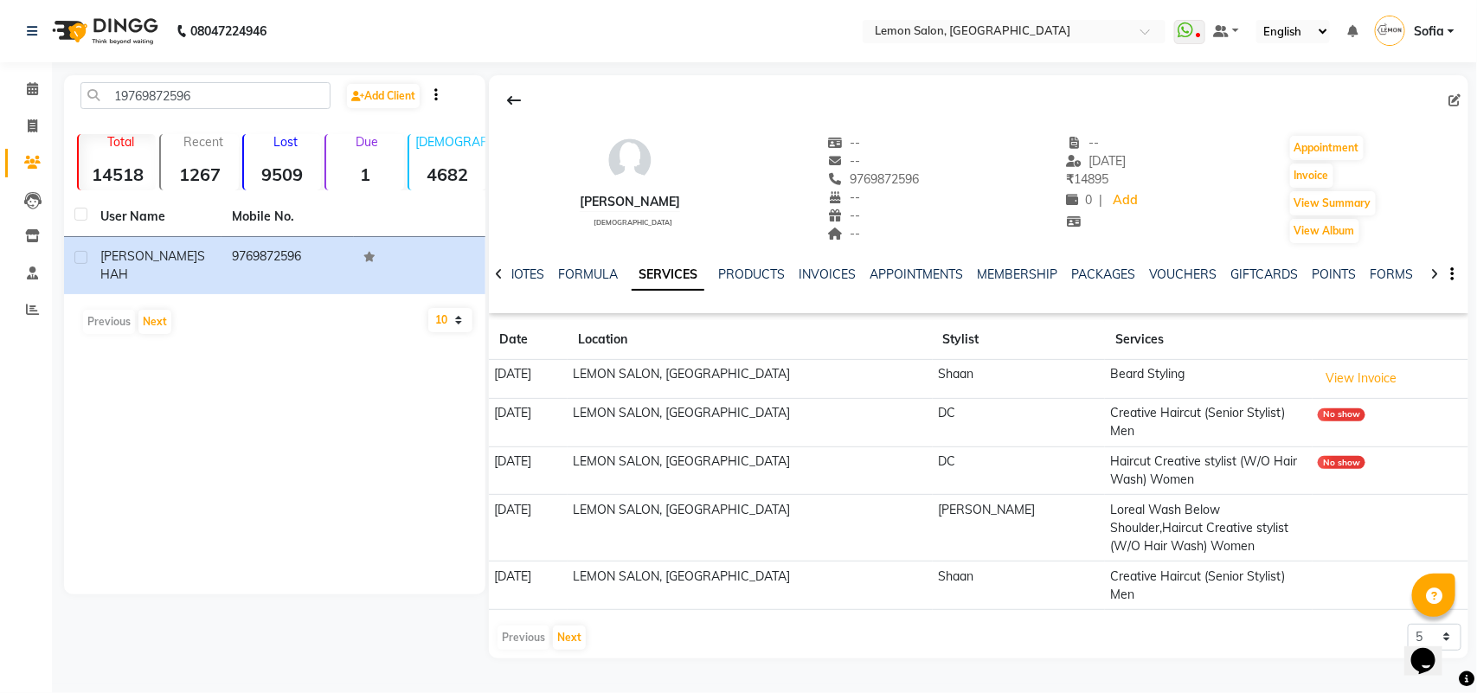
click at [714, 113] on div at bounding box center [978, 100] width 979 height 33
click at [35, 83] on icon at bounding box center [32, 88] width 11 height 13
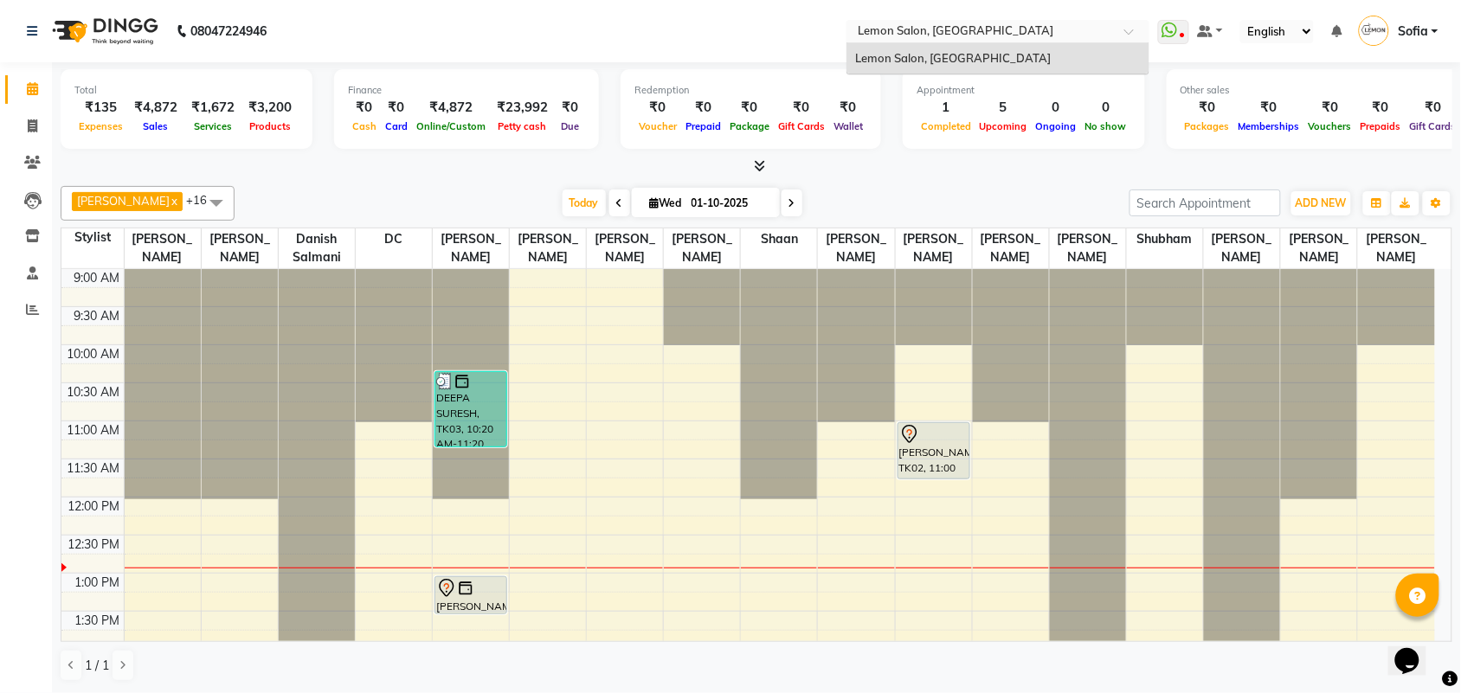
click at [932, 35] on input "text" at bounding box center [980, 32] width 251 height 17
click at [0, 418] on div "Calendar Invoice Clients Leads Inventory Staff Reports Completed InProgress Upc…" at bounding box center [117, 358] width 234 height 618
click at [30, 307] on icon at bounding box center [32, 309] width 13 height 13
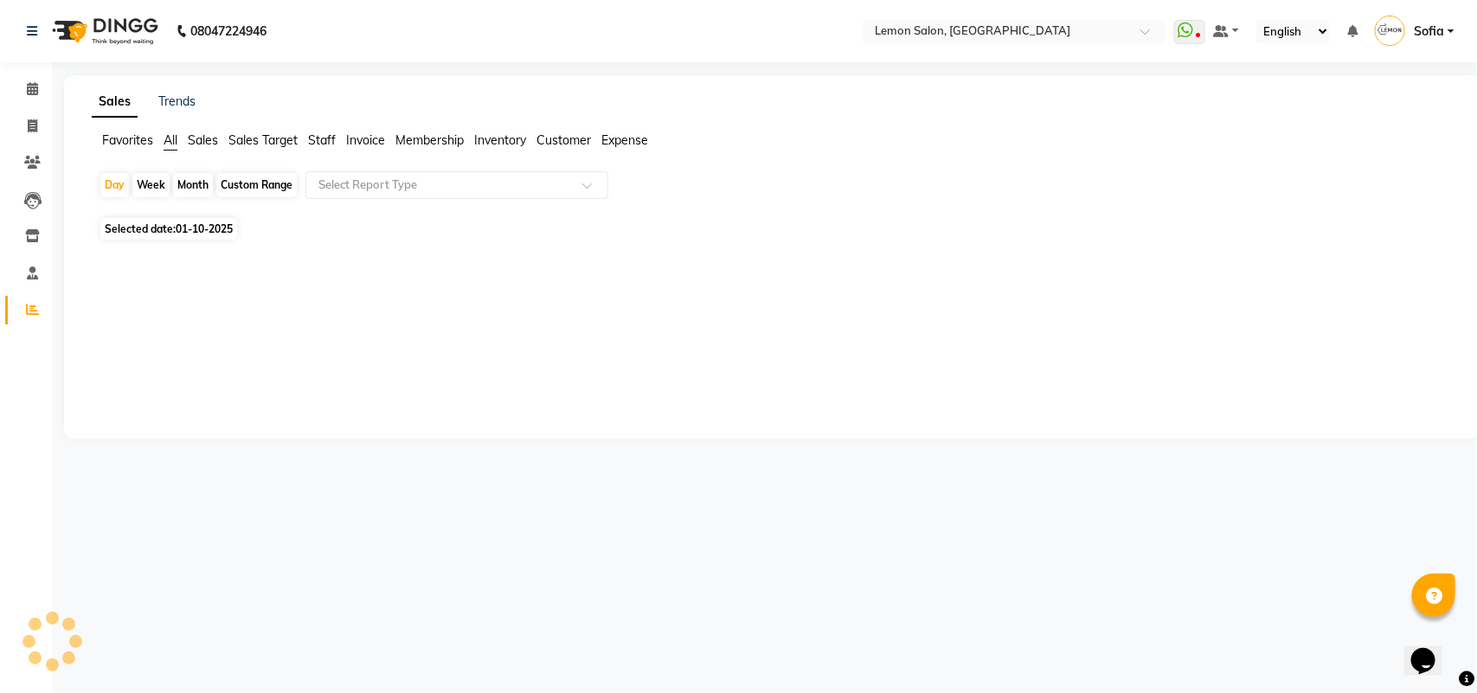
click at [261, 191] on div "Custom Range" at bounding box center [256, 185] width 80 height 24
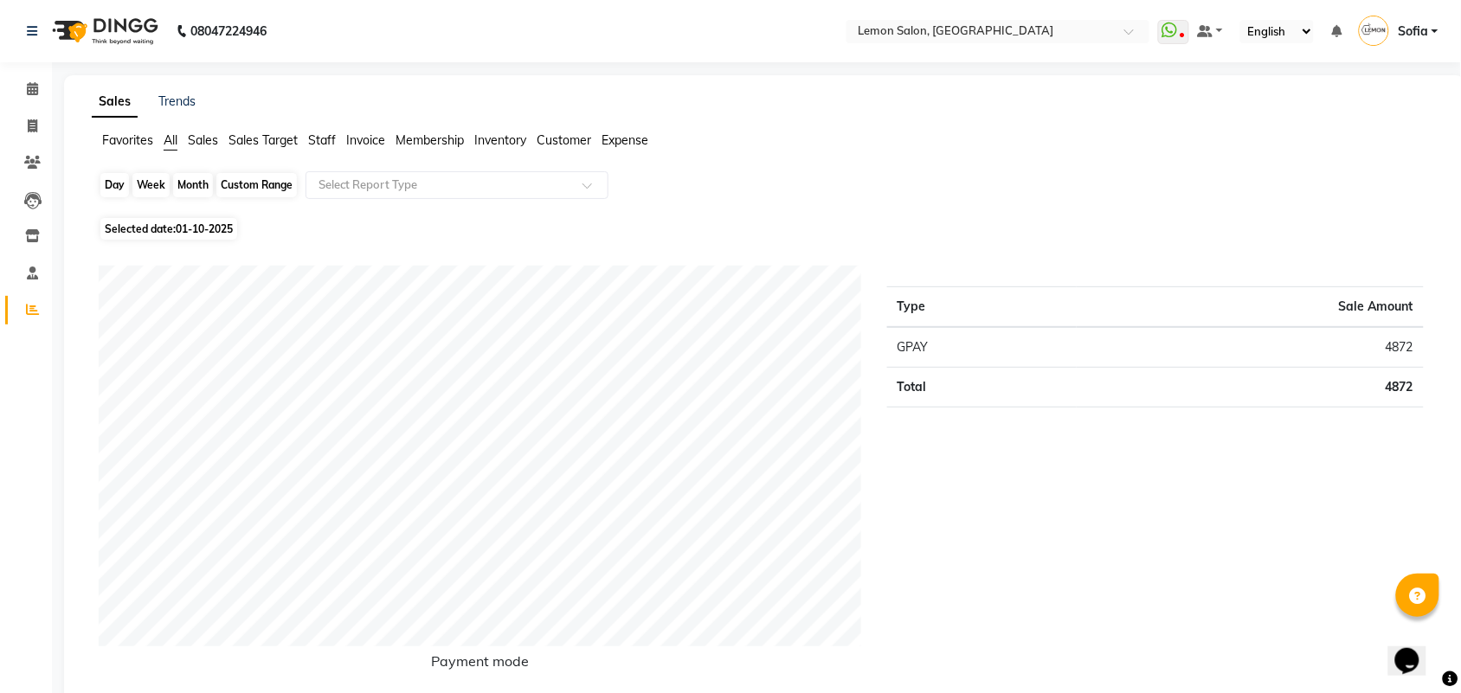
click at [248, 186] on div "Custom Range" at bounding box center [256, 185] width 80 height 24
select select "10"
select select "2025"
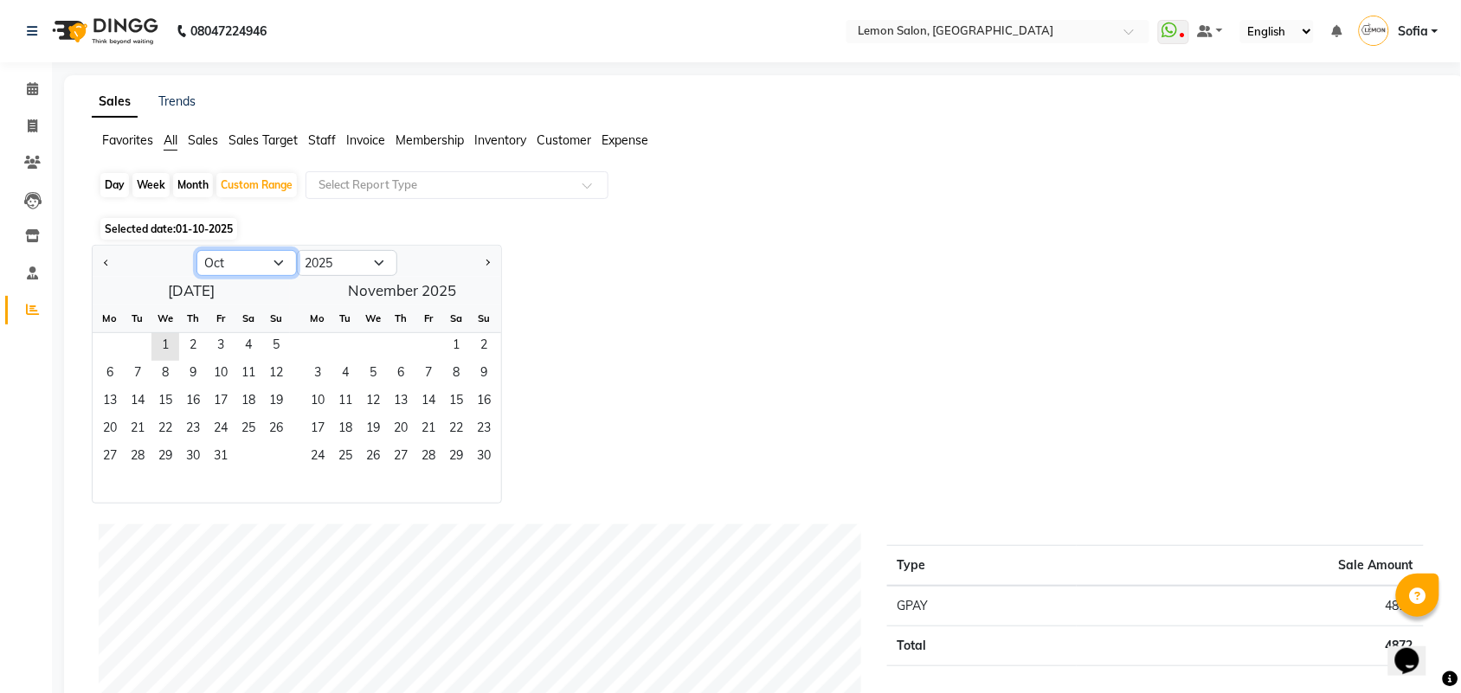
click at [228, 256] on select "Jan Feb Mar Apr May Jun Jul Aug Sep Oct Nov Dec" at bounding box center [246, 263] width 100 height 26
select select "9"
click at [196, 251] on select "Jan Feb Mar Apr May Jun Jul Aug Sep Oct Nov Dec" at bounding box center [246, 263] width 100 height 26
click at [111, 348] on span "1" at bounding box center [110, 347] width 28 height 28
click at [140, 466] on span "30" at bounding box center [138, 458] width 28 height 28
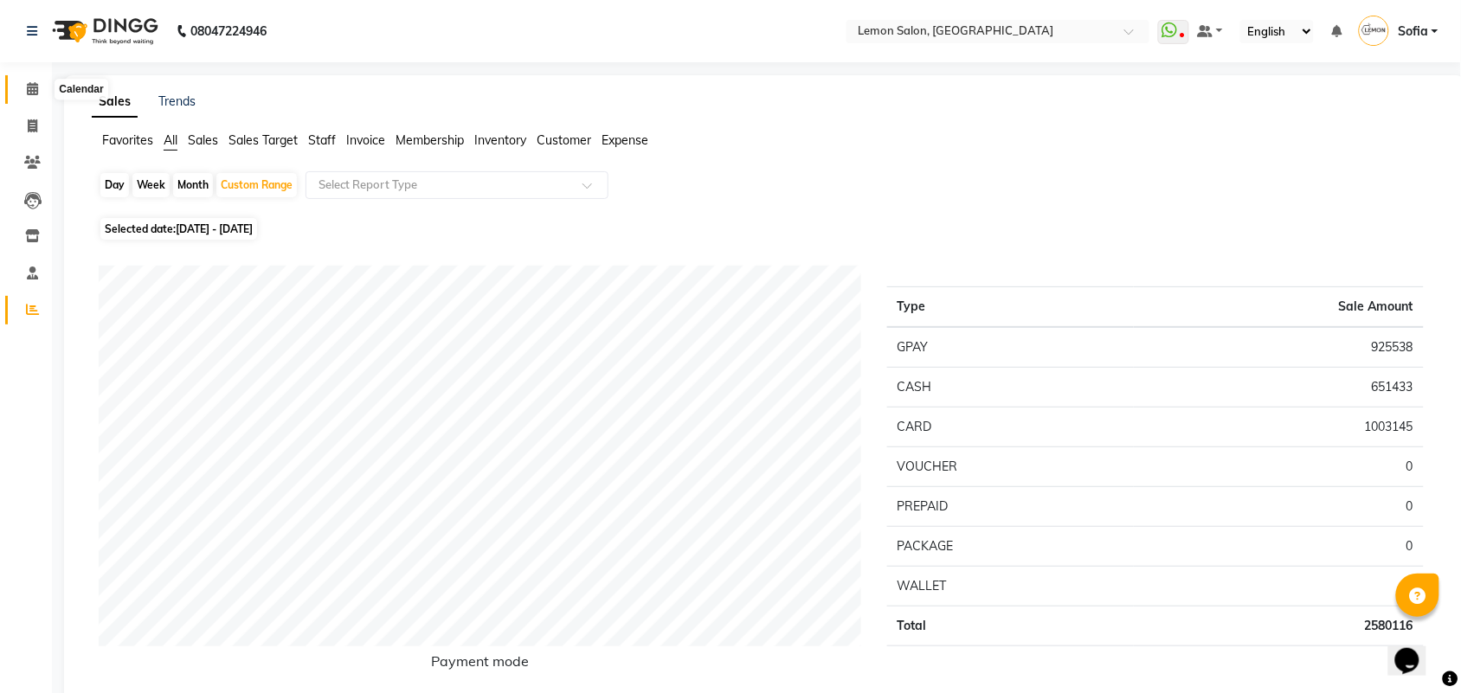
click at [35, 87] on icon at bounding box center [32, 88] width 11 height 13
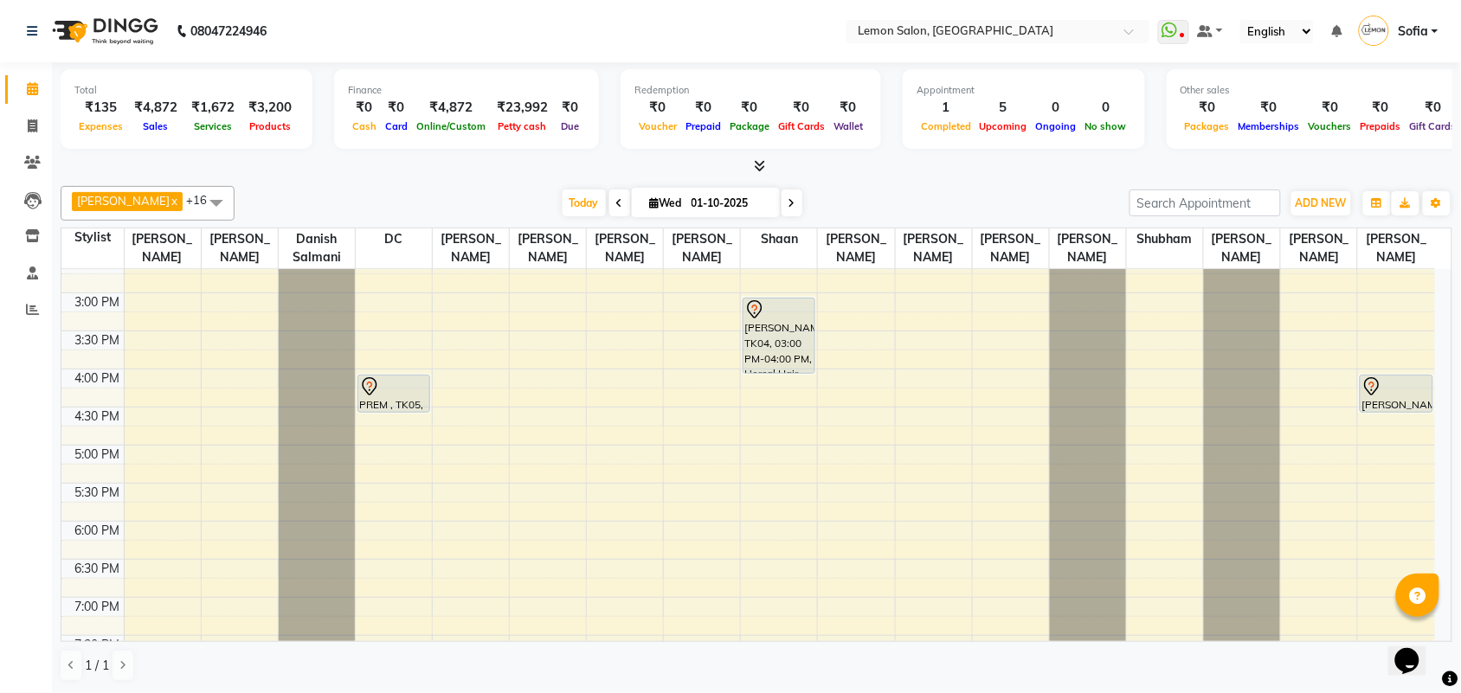
scroll to position [216, 0]
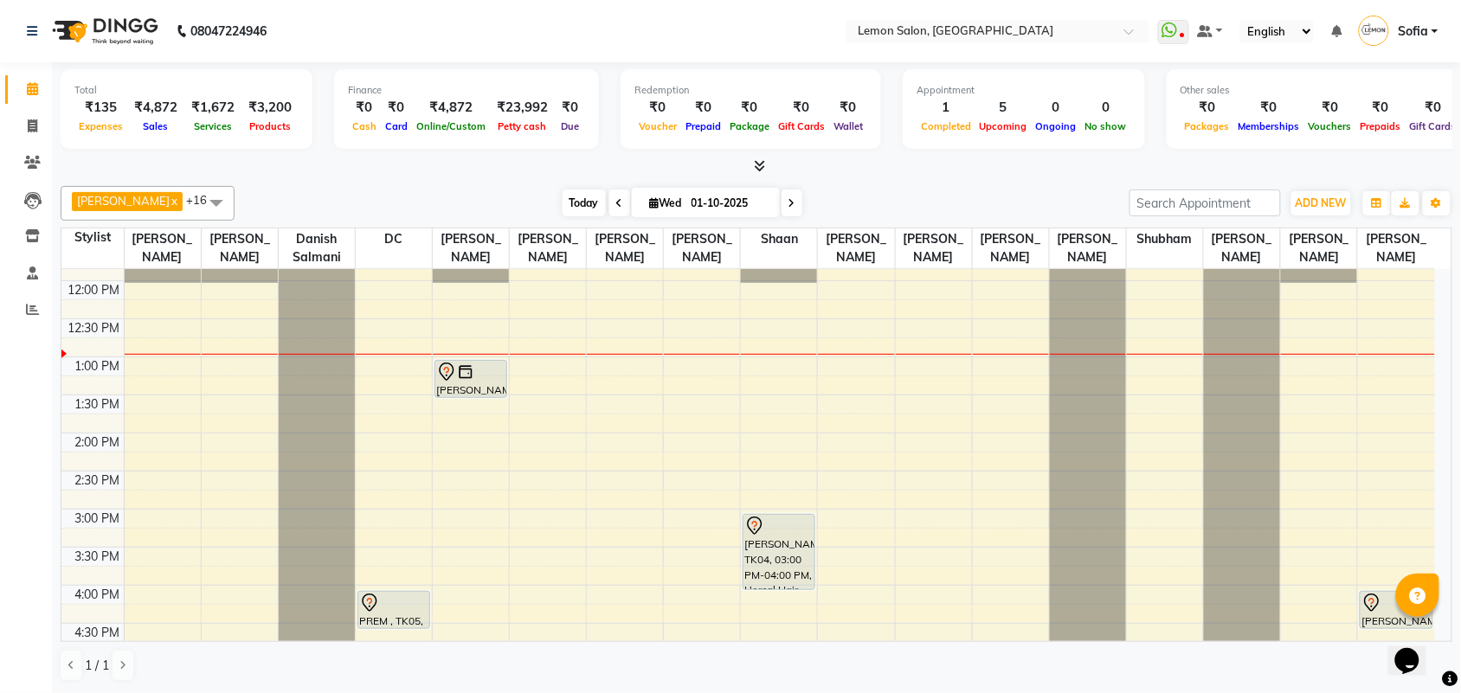
click at [569, 208] on span "Today" at bounding box center [583, 202] width 43 height 27
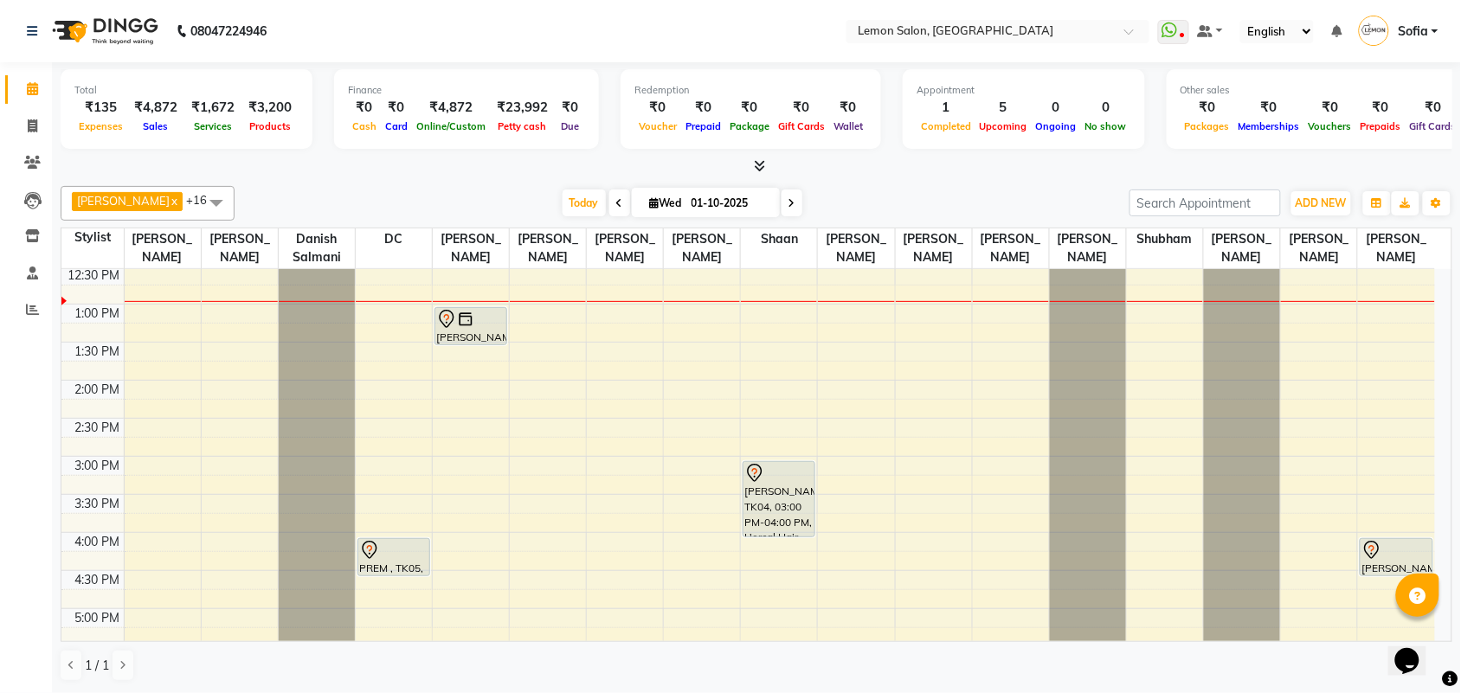
scroll to position [231, 0]
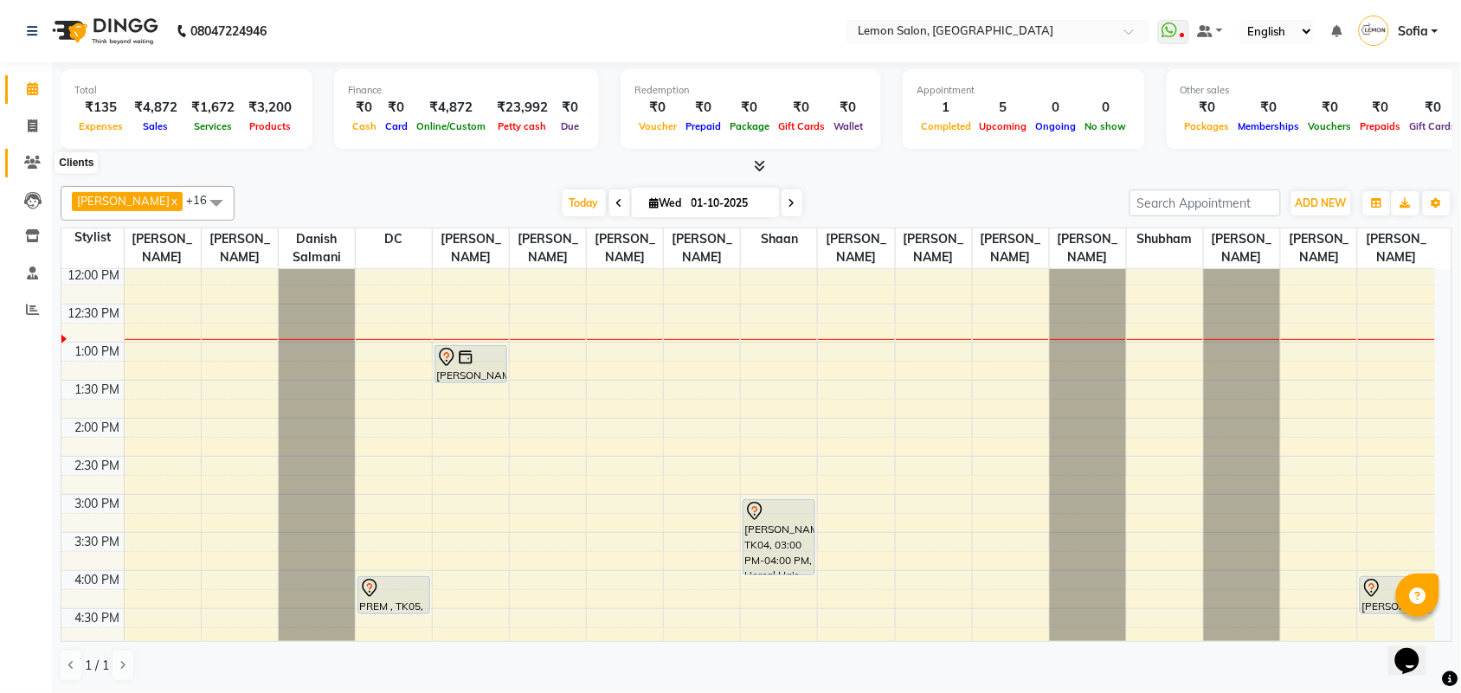
click at [33, 161] on icon at bounding box center [32, 162] width 16 height 13
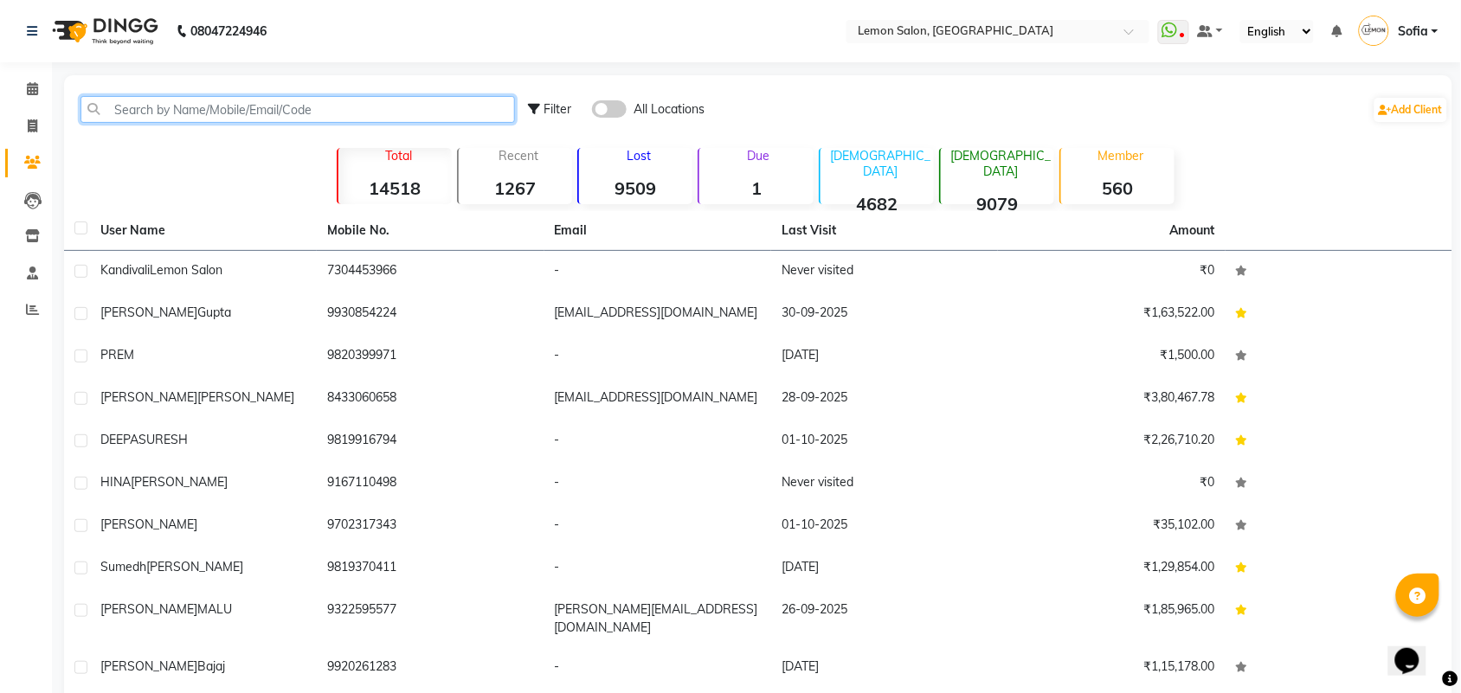
click at [239, 113] on input "text" at bounding box center [297, 109] width 434 height 27
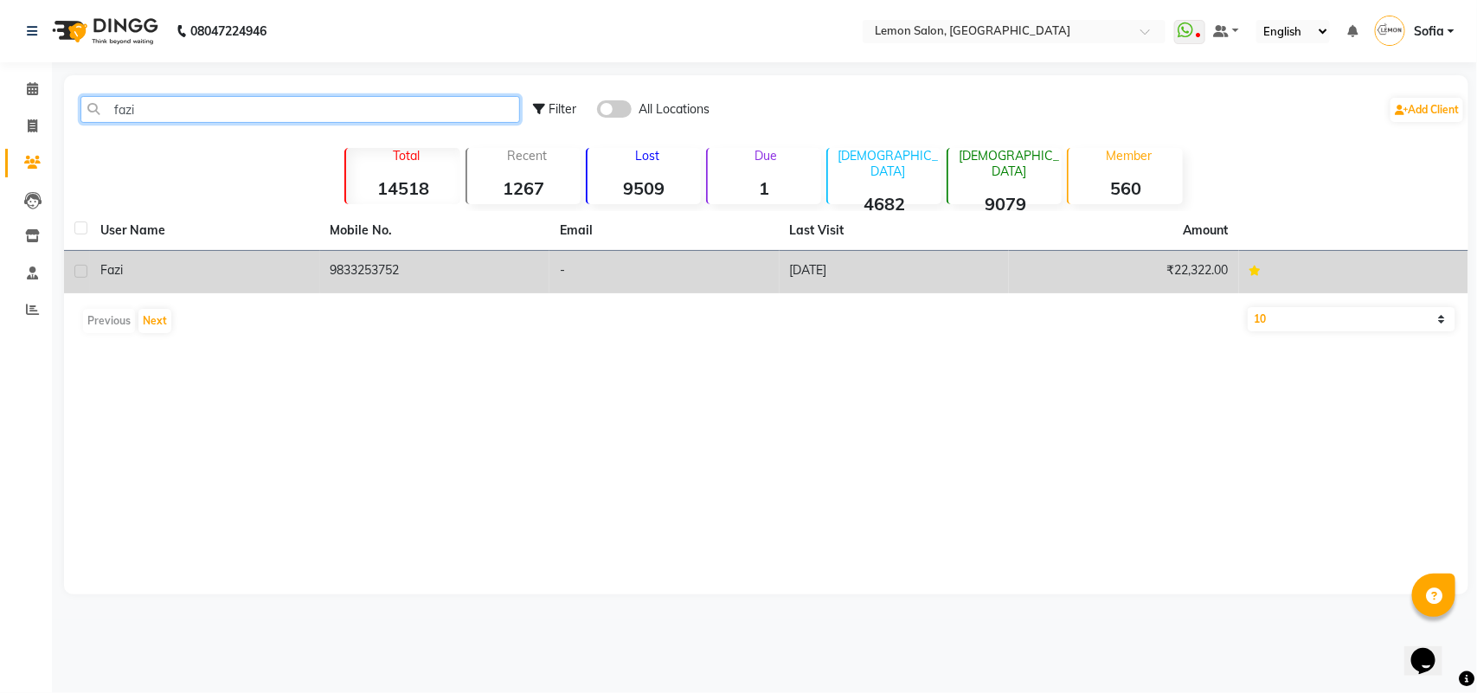
type input "fazi"
click at [381, 265] on td "9833253752" at bounding box center [435, 272] width 230 height 42
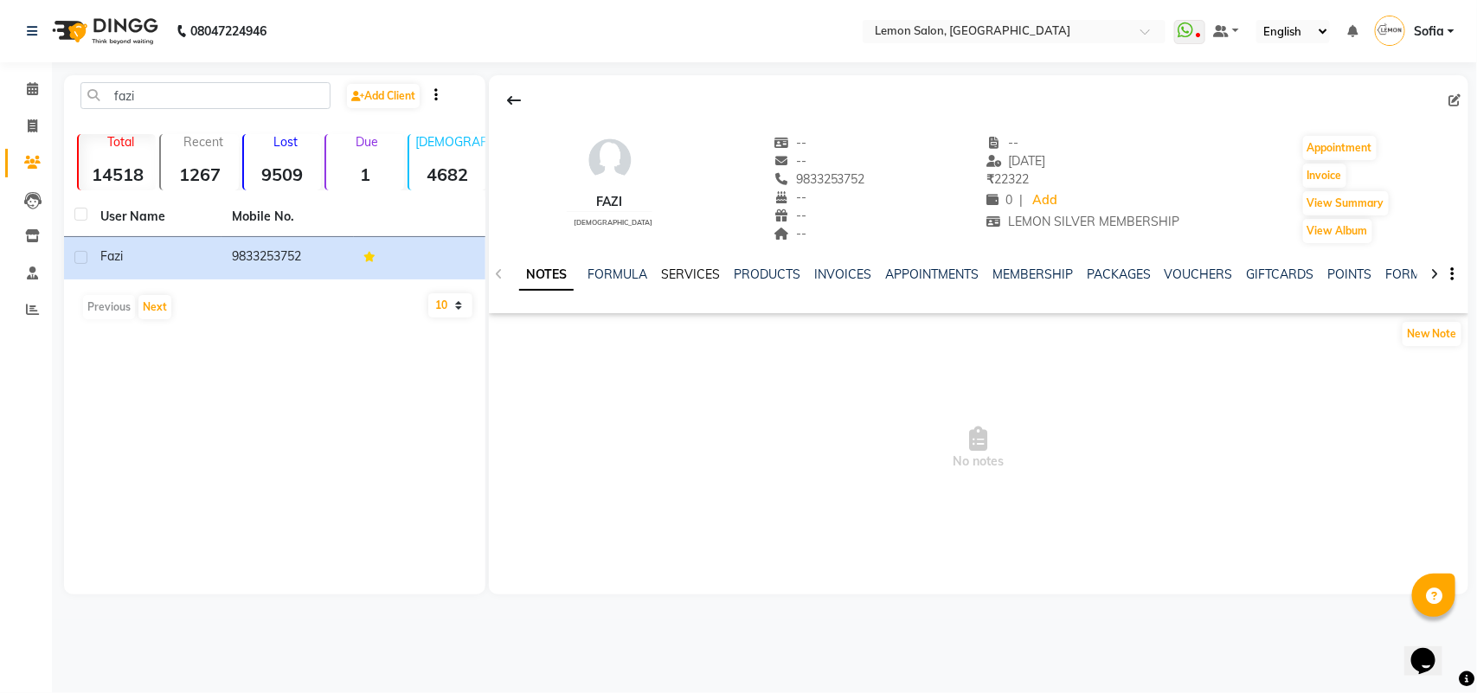
click at [685, 277] on link "SERVICES" at bounding box center [690, 275] width 59 height 16
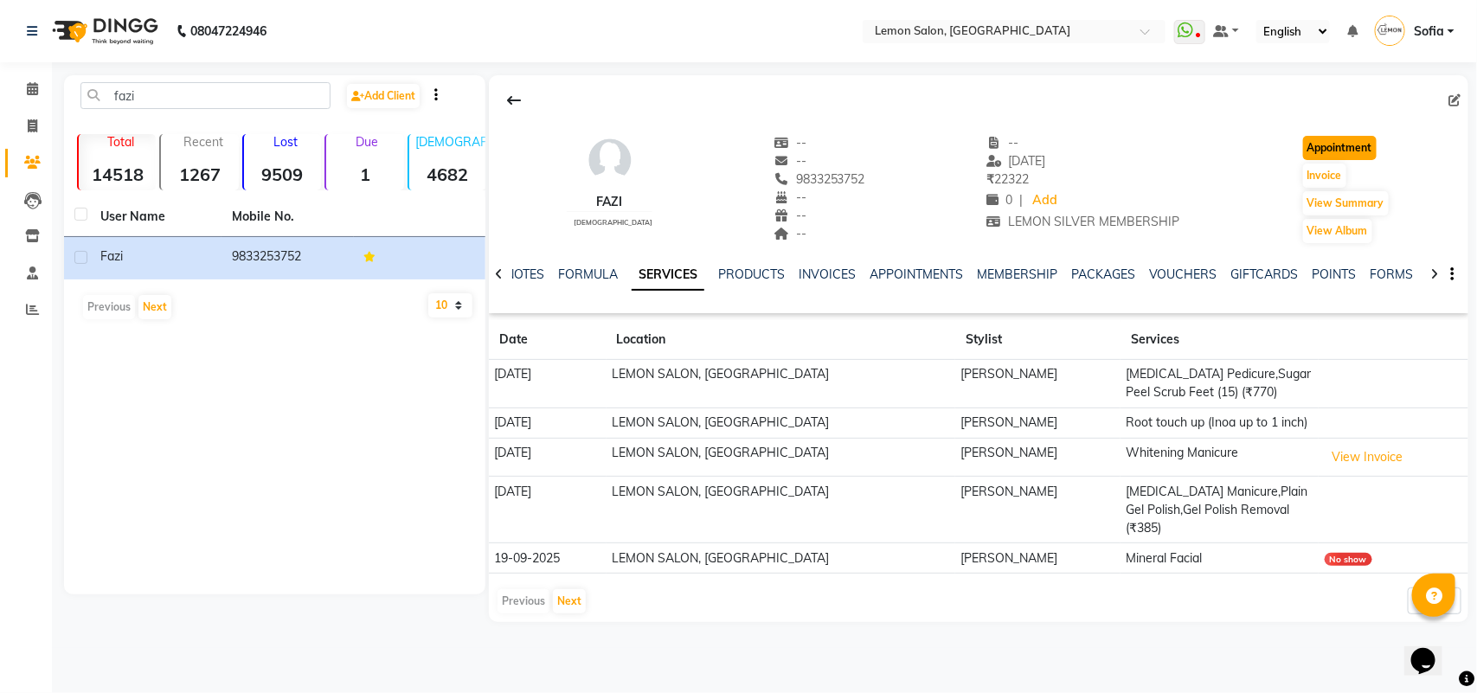
click at [1350, 150] on button "Appointment" at bounding box center [1340, 148] width 74 height 24
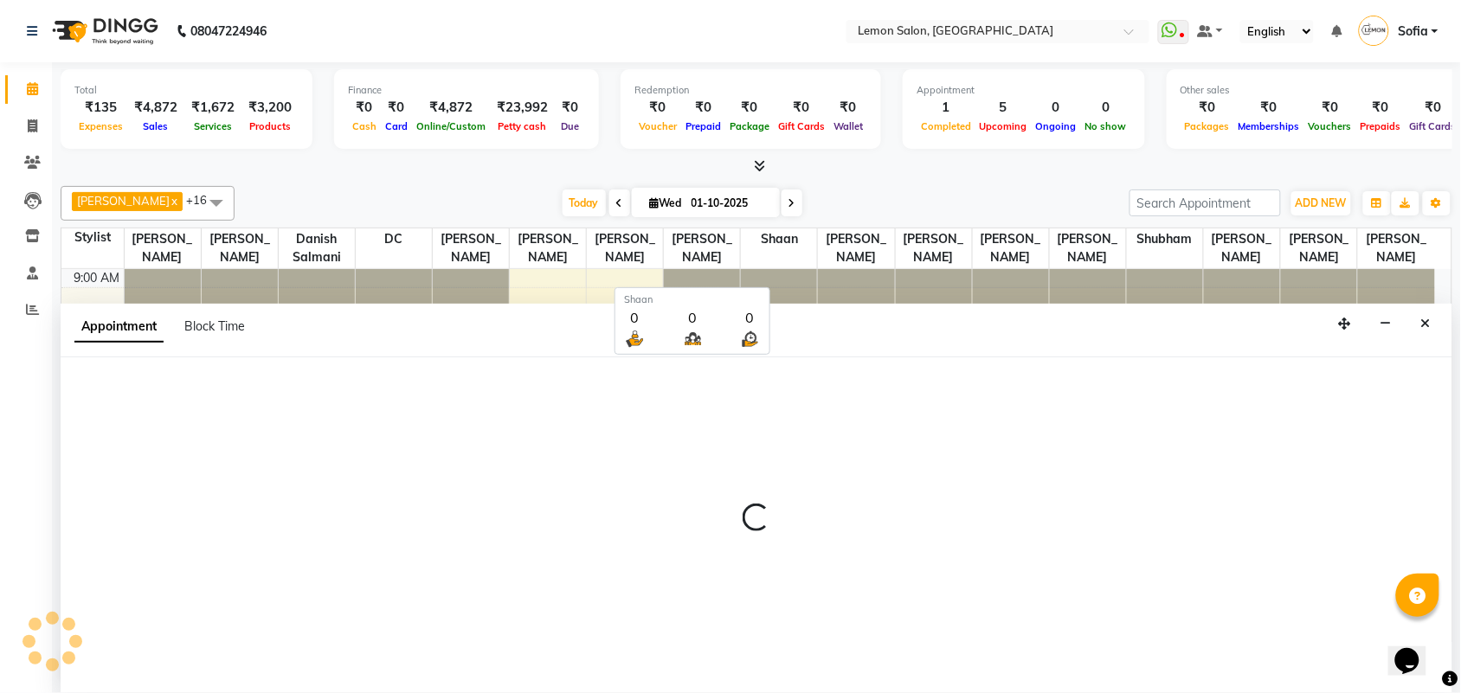
scroll to position [1, 0]
select select "tentative"
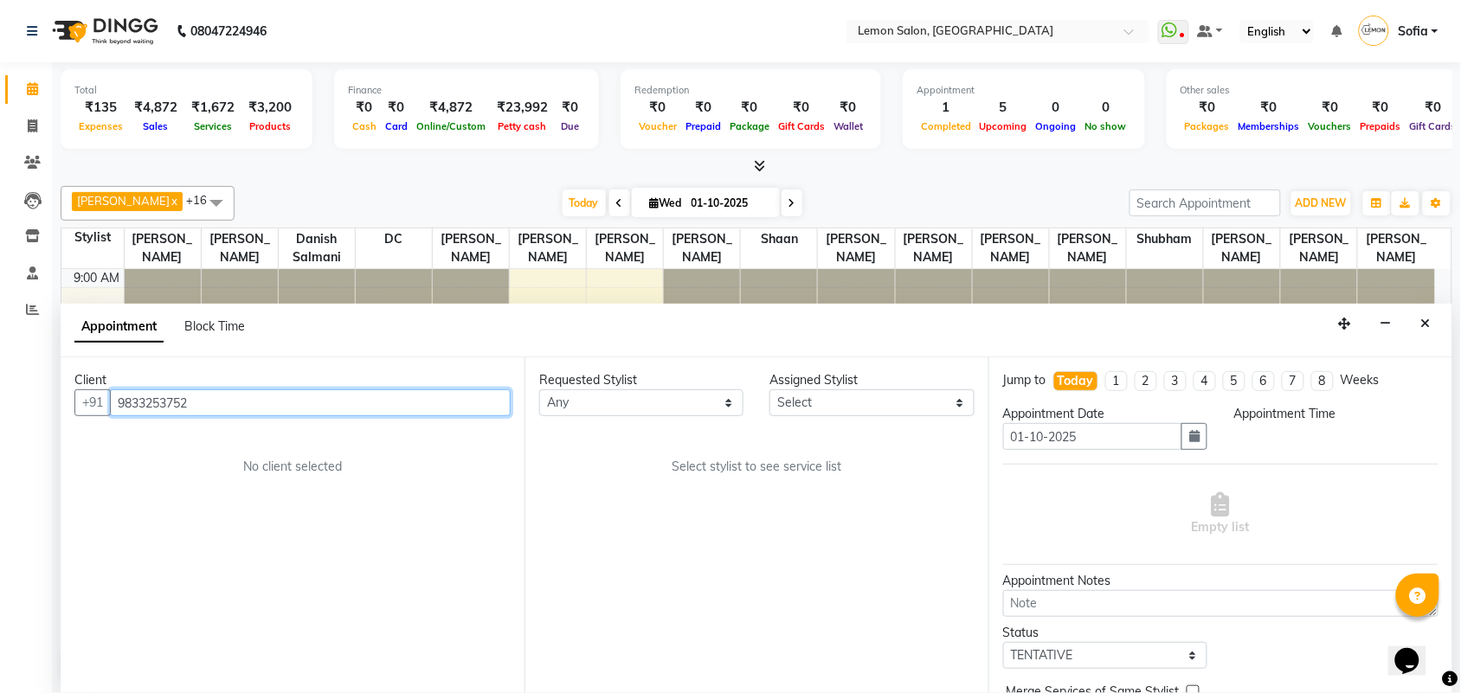
select select "600"
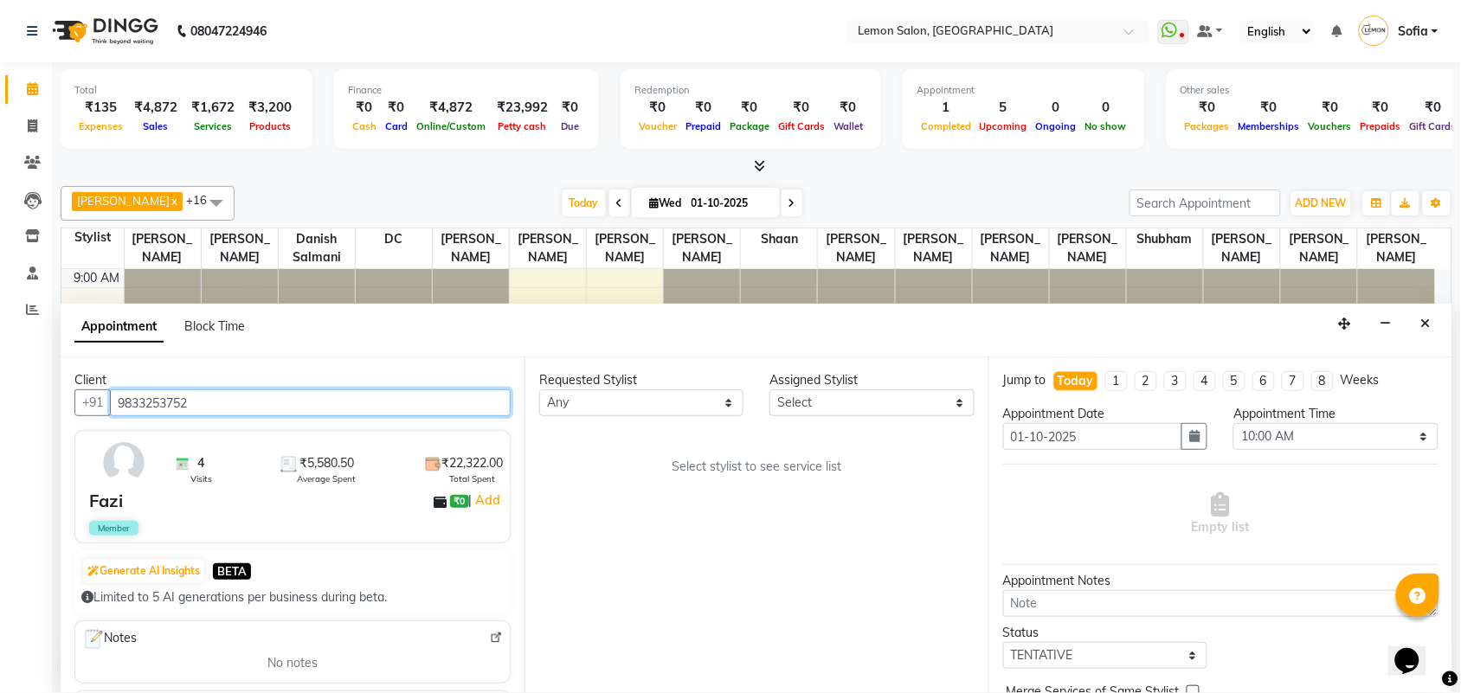
scroll to position [231, 0]
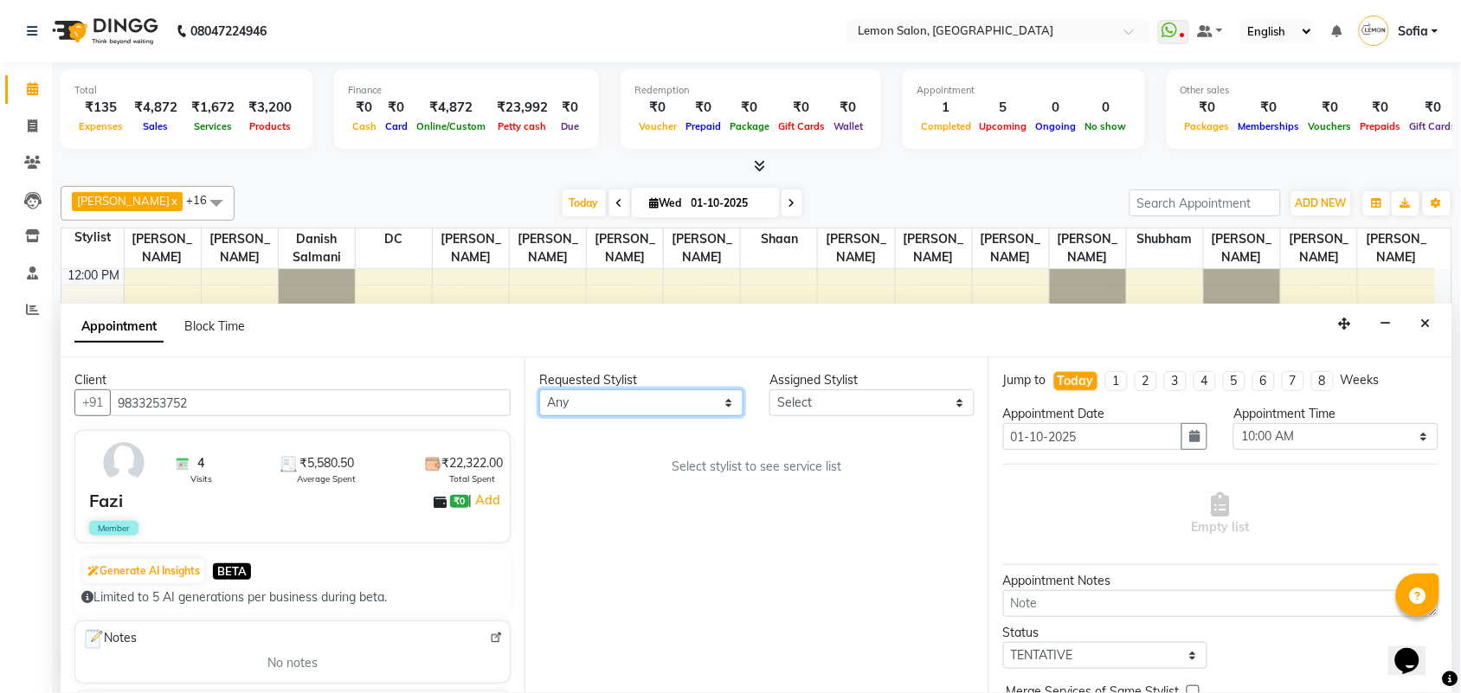
click at [630, 411] on select "Any Aalam Saifi Abhishek Shelar Aditi Nigam Ansar Ahmed Archana Muke Ashish Sha…" at bounding box center [641, 402] width 204 height 27
select select "7889"
click at [539, 389] on select "Any Aalam Saifi Abhishek Shelar Aditi Nigam Ansar Ahmed Archana Muke Ashish Sha…" at bounding box center [641, 402] width 204 height 27
select select "7889"
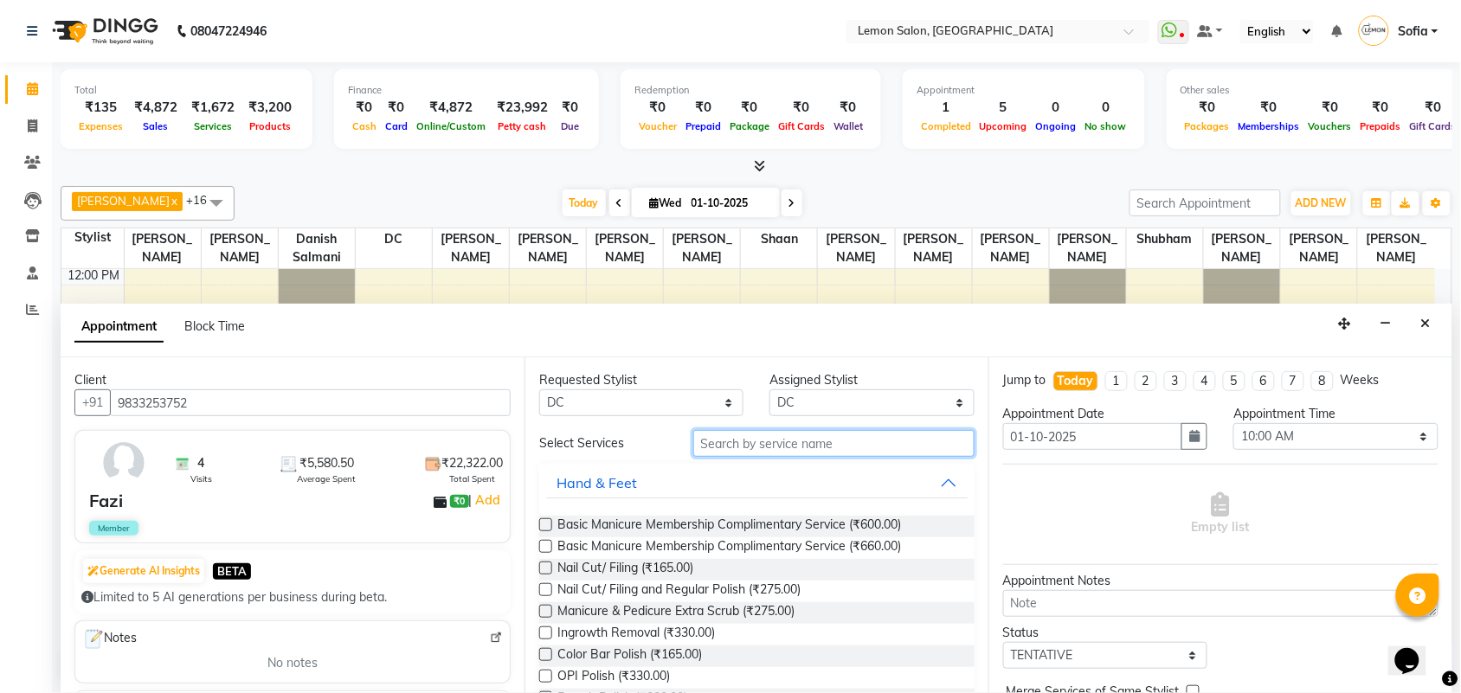
click at [737, 453] on input "text" at bounding box center [833, 443] width 281 height 27
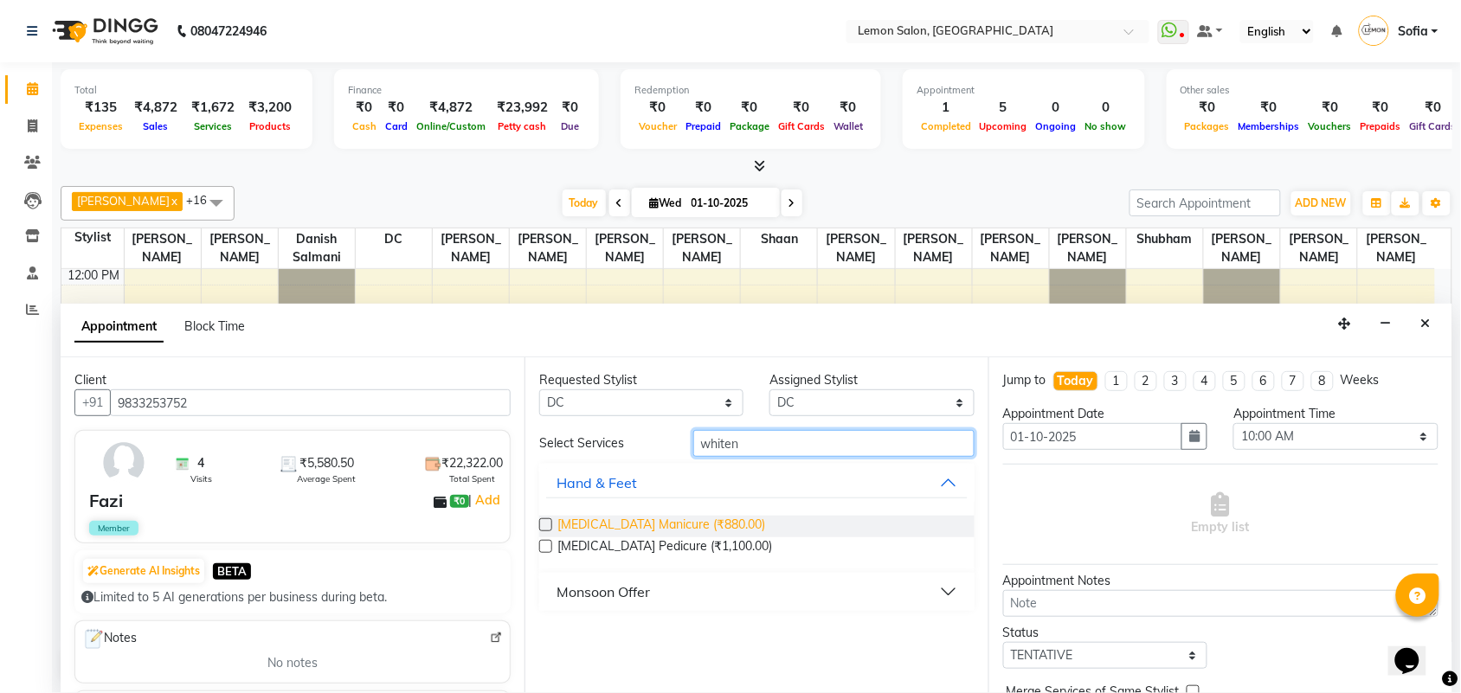
type input "whiten"
click at [680, 521] on span "Whitening Manicure (₹880.00)" at bounding box center [661, 527] width 208 height 22
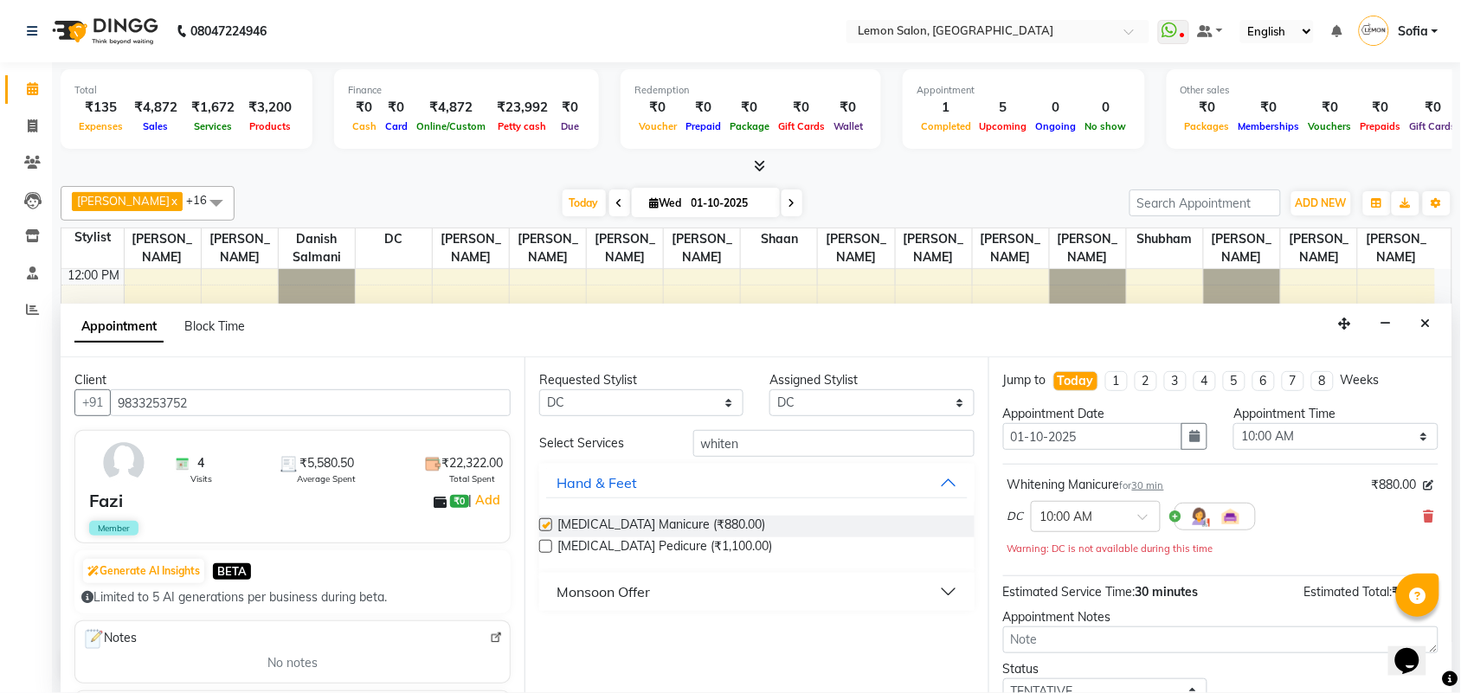
checkbox input "false"
drag, startPoint x: 764, startPoint y: 439, endPoint x: 625, endPoint y: 448, distance: 139.6
click at [625, 448] on div "Select Services whiten" at bounding box center [756, 443] width 461 height 27
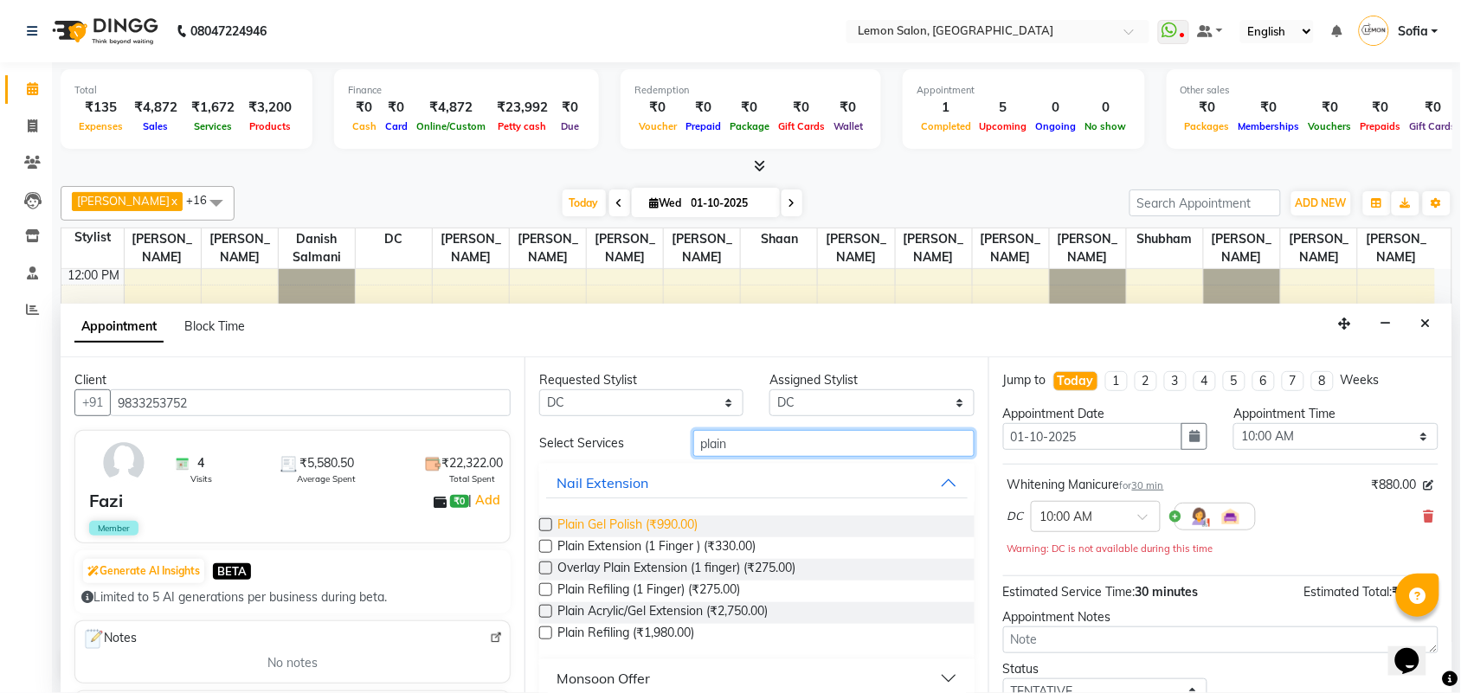
type input "plain"
click at [590, 516] on span "Plain Gel Polish (₹990.00)" at bounding box center [627, 527] width 140 height 22
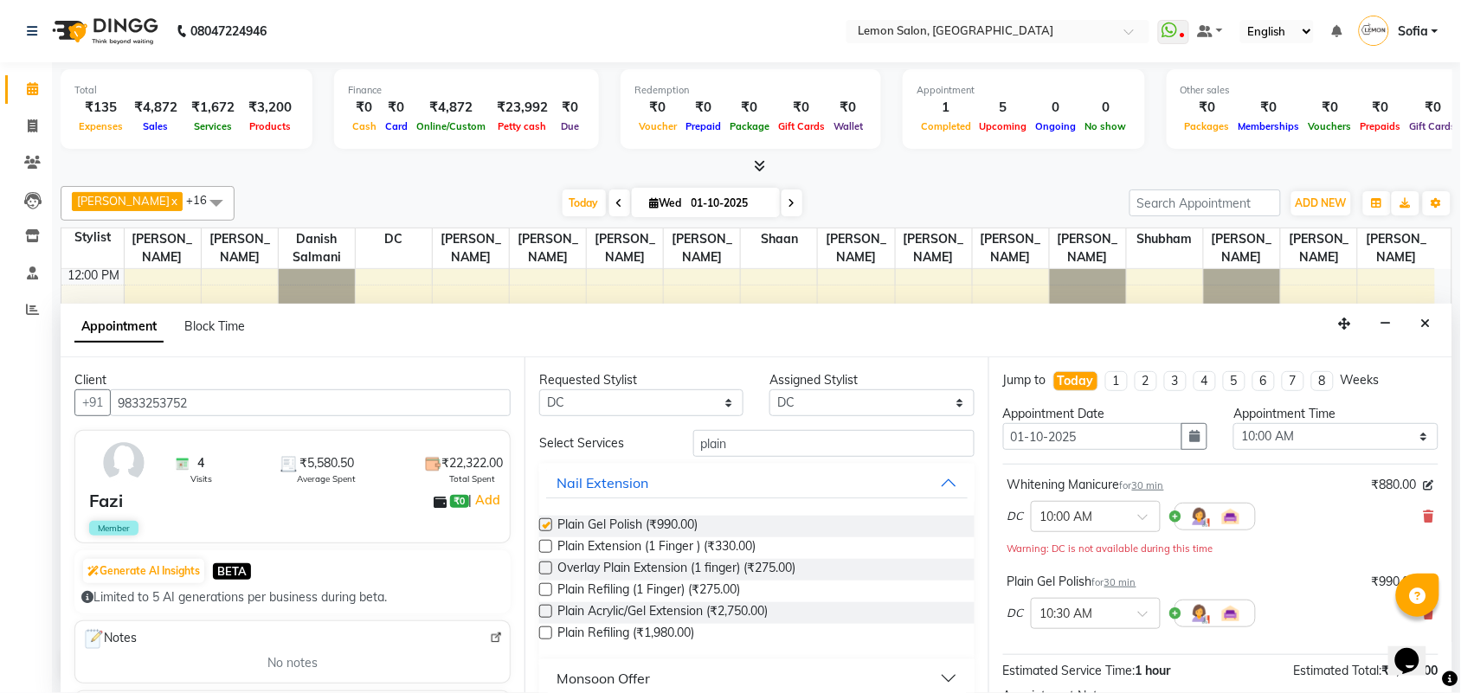
checkbox input "false"
click at [1300, 441] on select "Select 10:00 AM 10:15 AM 10:30 AM 10:45 AM 11:00 AM 11:15 AM 11:30 AM 11:45 AM …" at bounding box center [1335, 436] width 204 height 27
select select "870"
click at [1233, 423] on select "Select 10:00 AM 10:15 AM 10:30 AM 10:45 AM 11:00 AM 11:15 AM 11:30 AM 11:45 AM …" at bounding box center [1335, 436] width 204 height 27
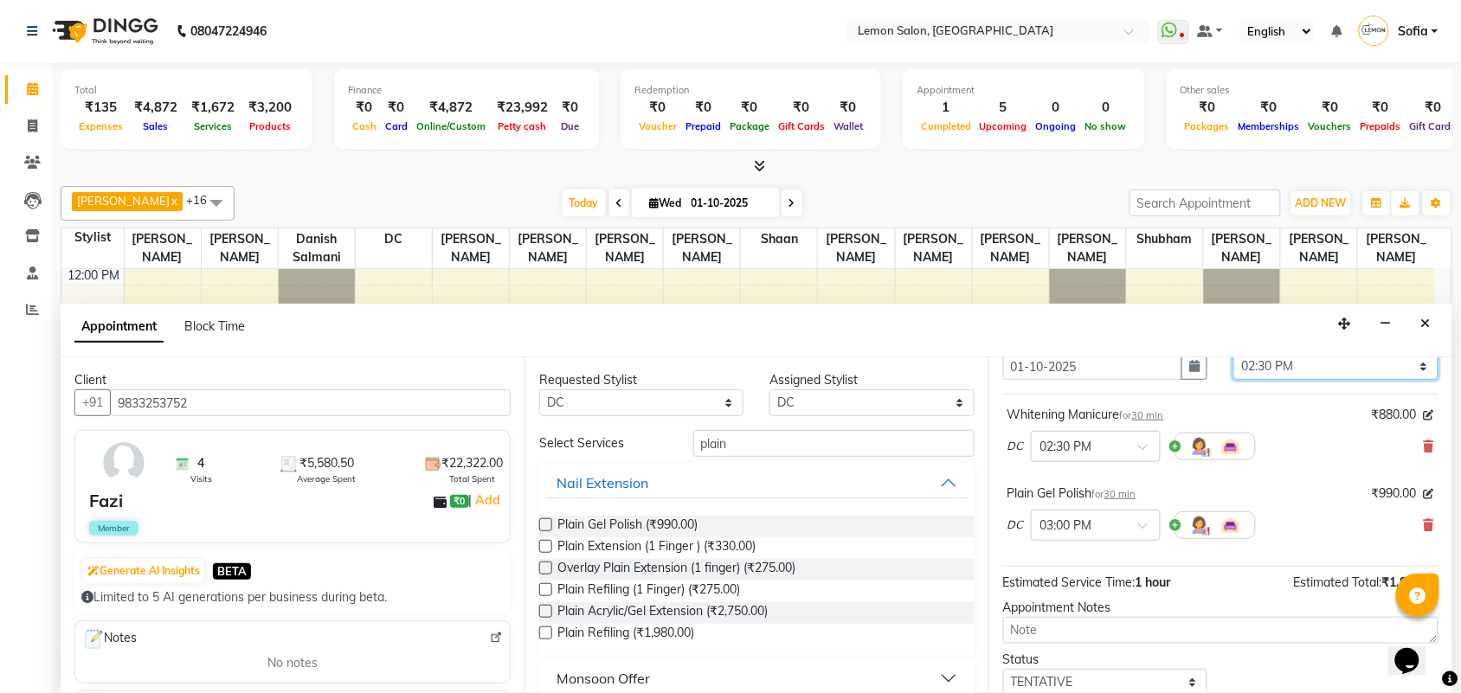
scroll to position [183, 0]
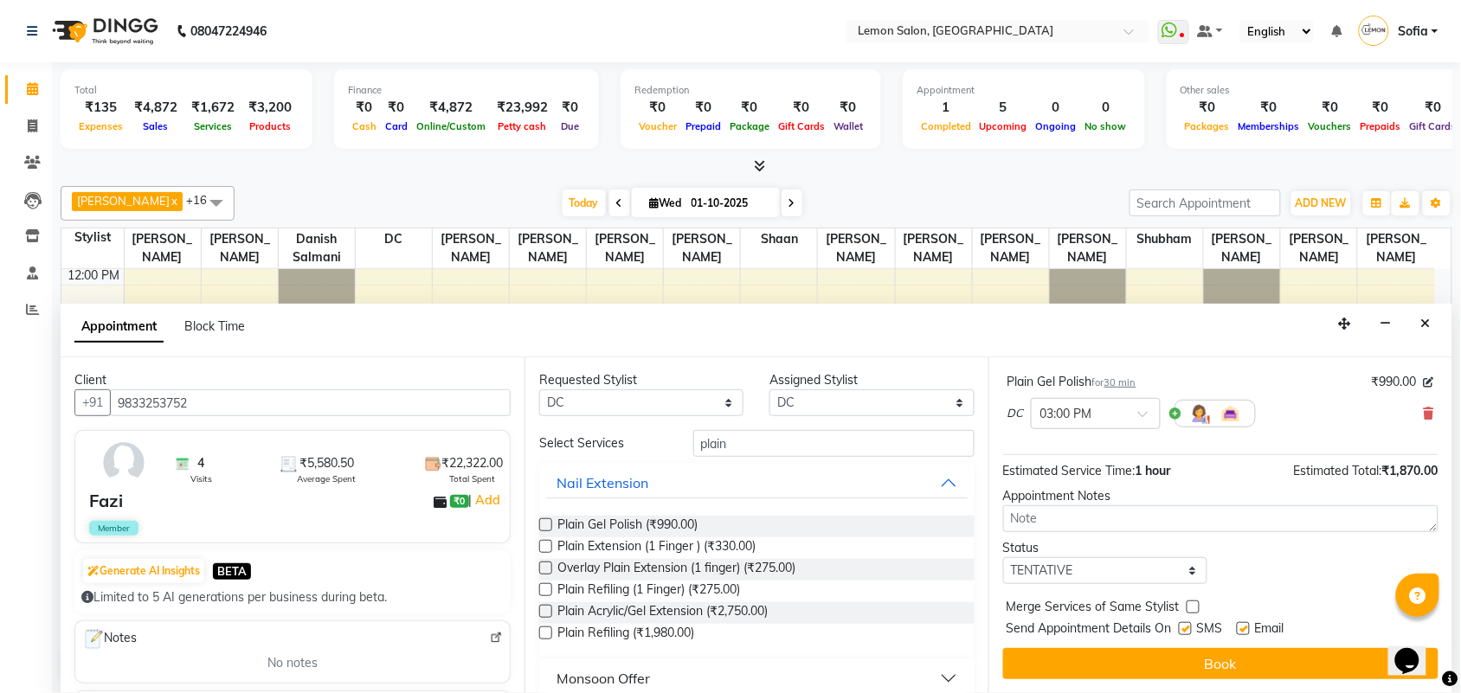
click at [1236, 675] on button "Book" at bounding box center [1220, 663] width 435 height 31
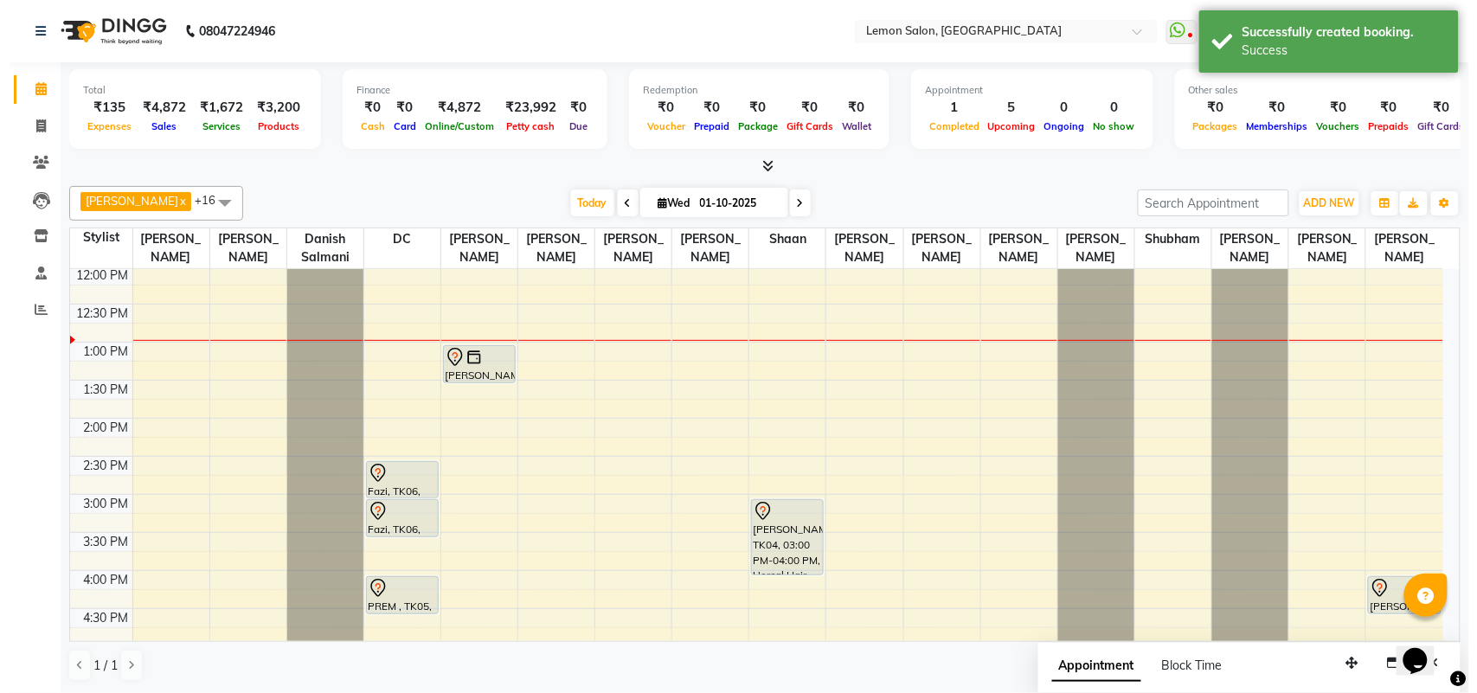
scroll to position [339, 0]
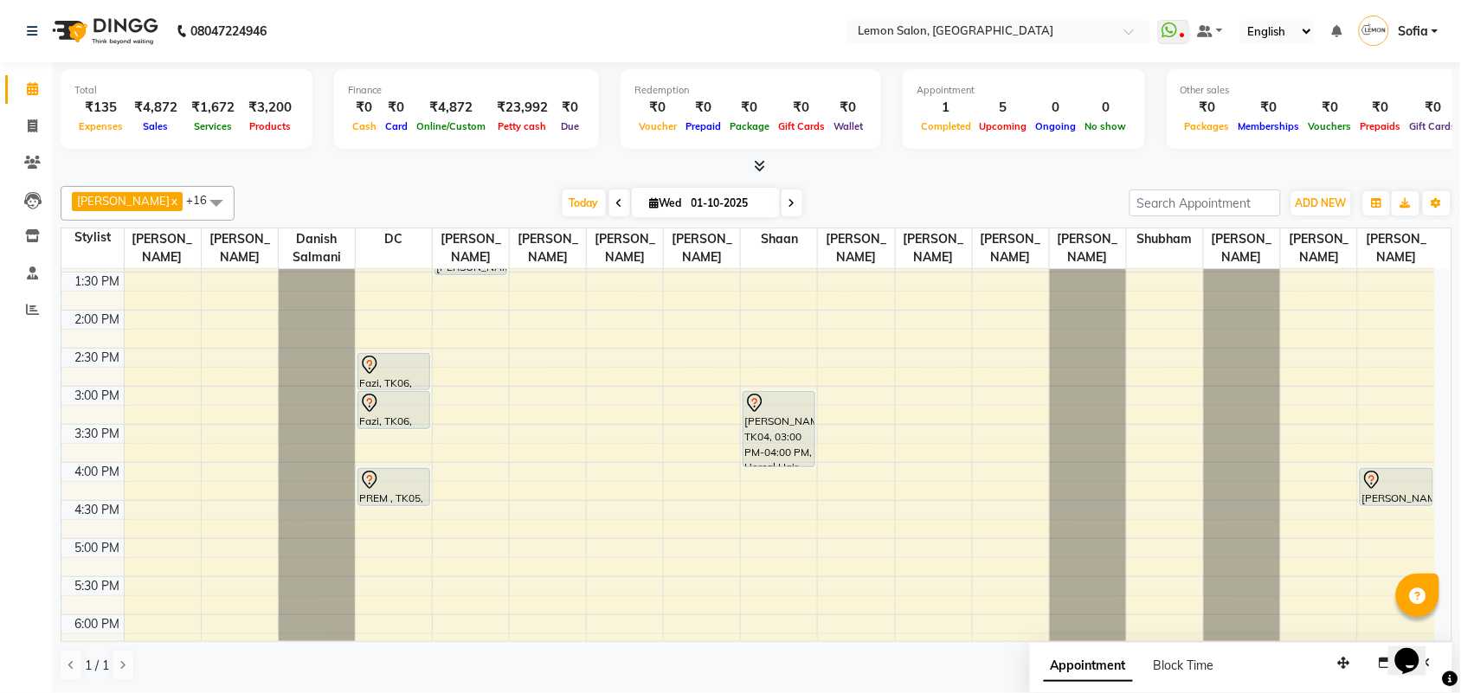
click at [1417, 33] on span "Sofia" at bounding box center [1412, 31] width 30 height 18
click at [1381, 119] on link "Sign out" at bounding box center [1349, 124] width 158 height 27
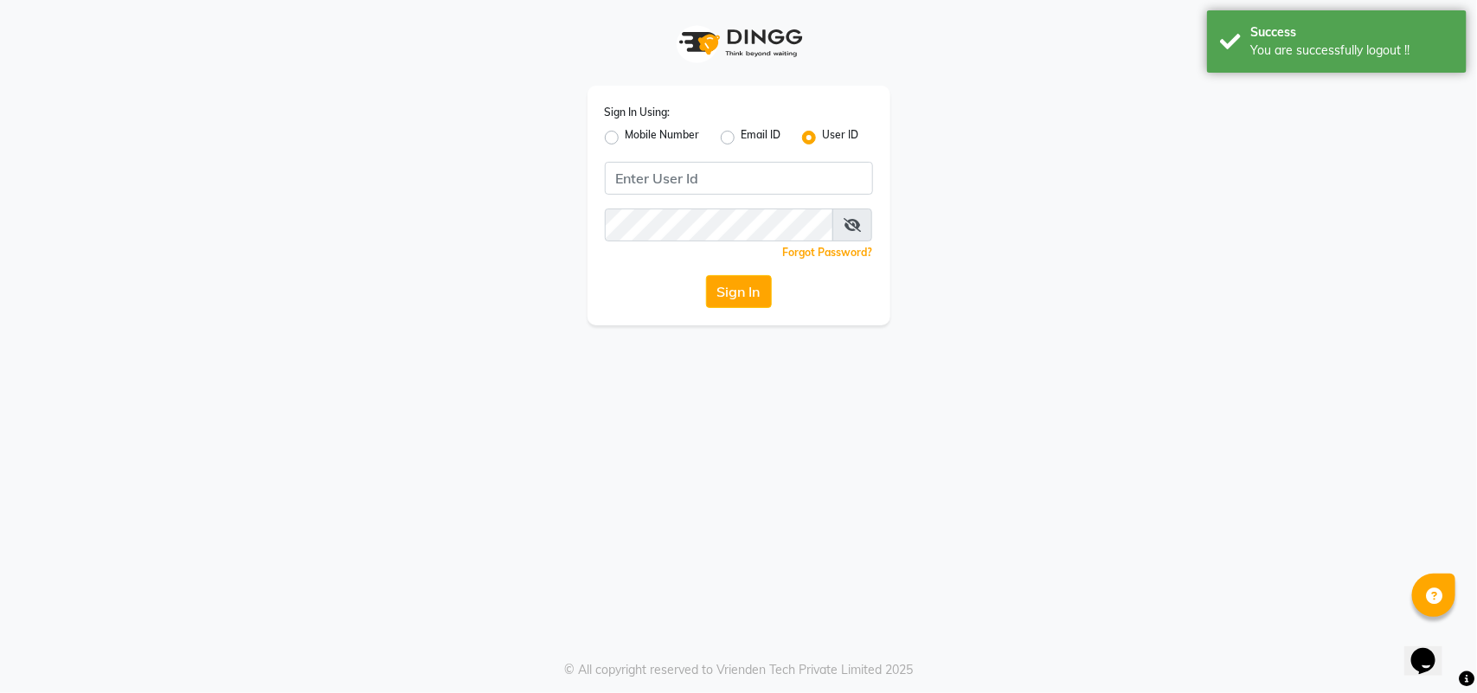
click at [626, 141] on label "Mobile Number" at bounding box center [663, 137] width 74 height 21
click at [626, 138] on input "Mobile Number" at bounding box center [631, 132] width 11 height 11
radio input "true"
radio input "false"
click at [732, 179] on input "Username" at bounding box center [768, 178] width 210 height 33
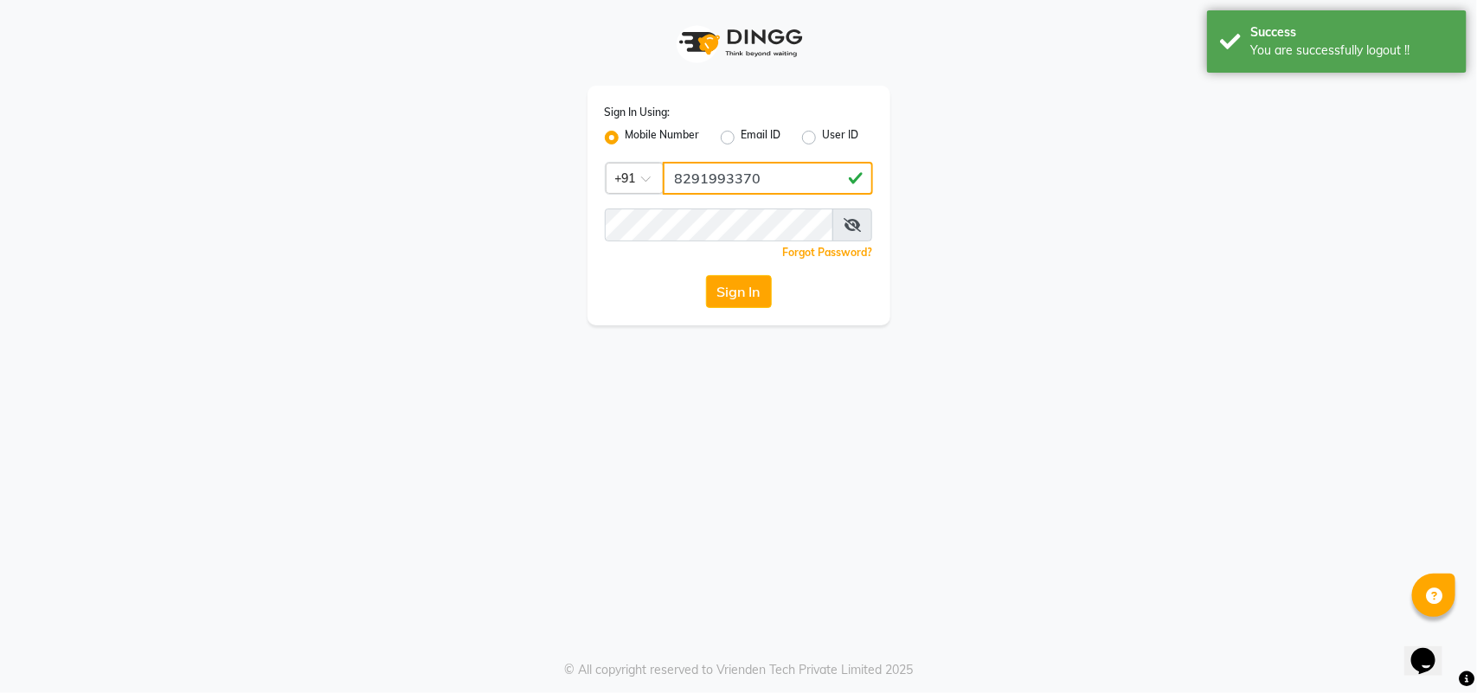
type input "8291993370"
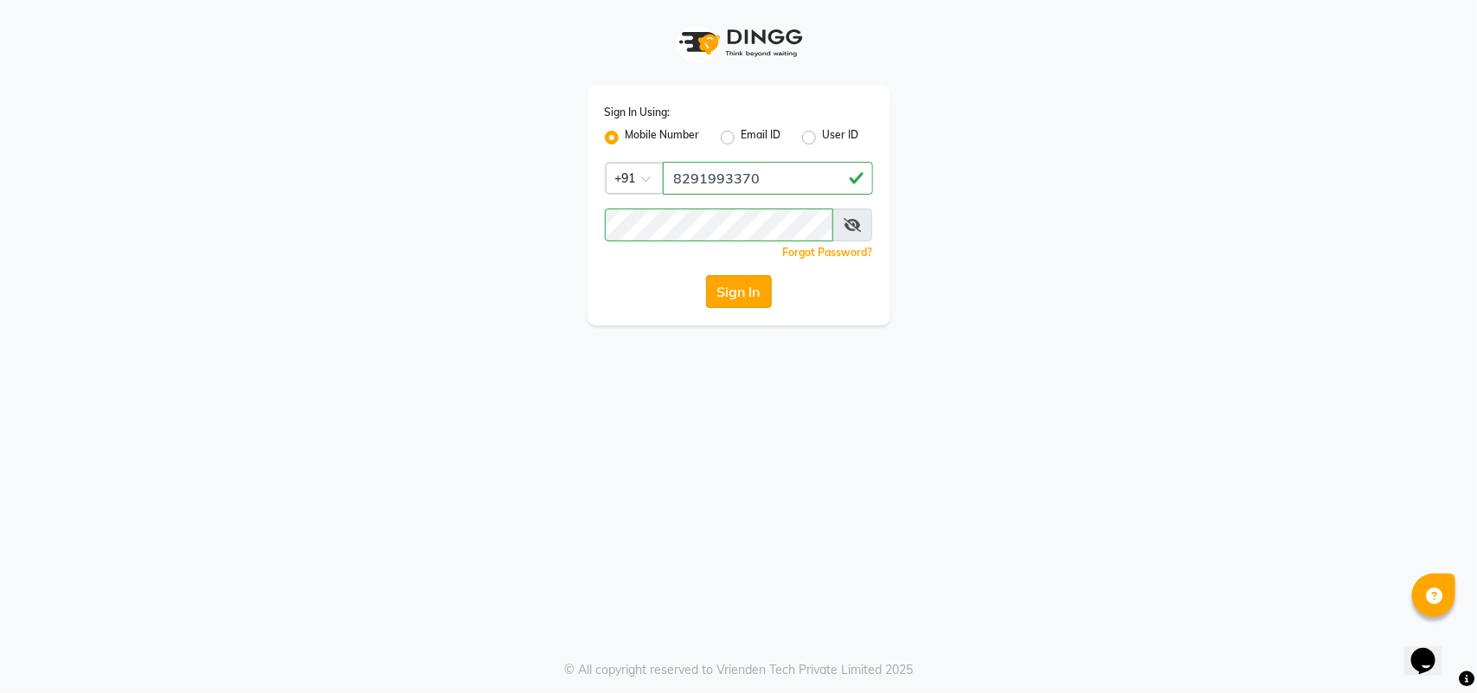
click at [742, 292] on button "Sign In" at bounding box center [739, 291] width 66 height 33
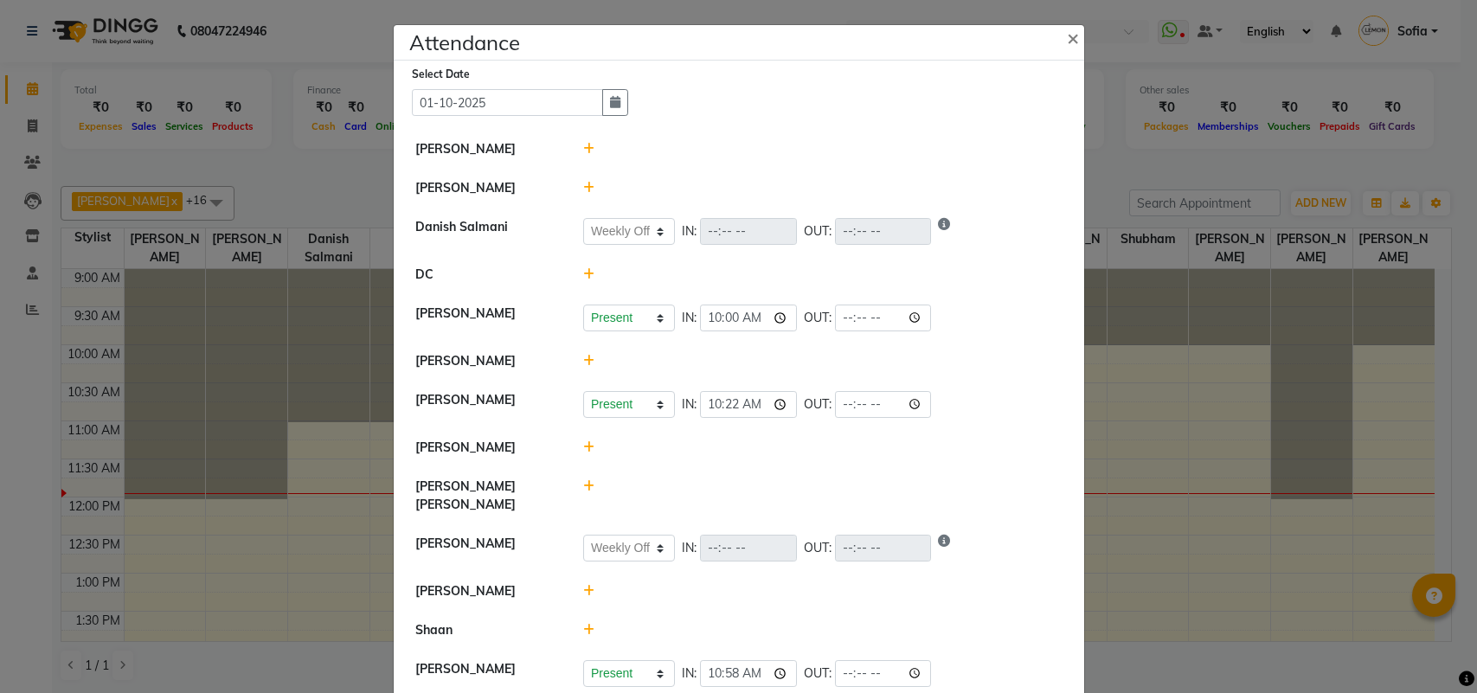
select select "W"
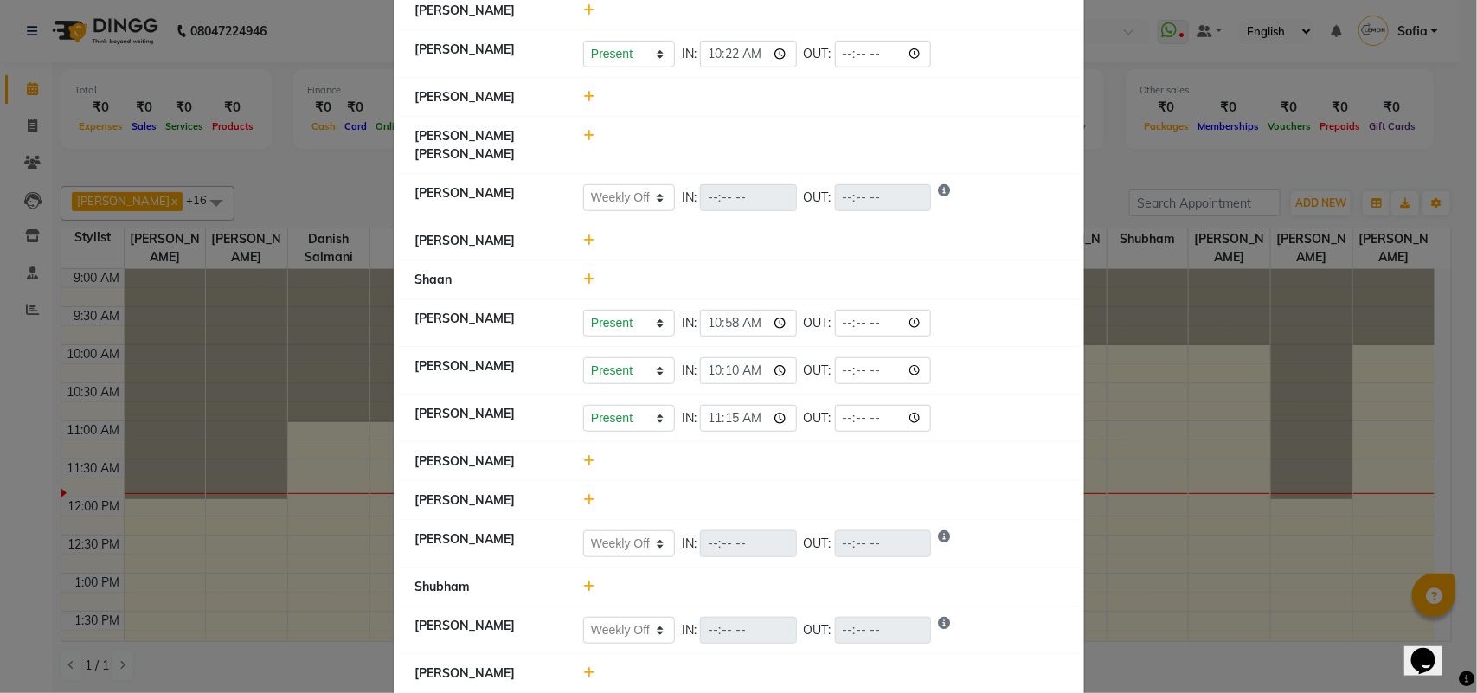
scroll to position [242, 0]
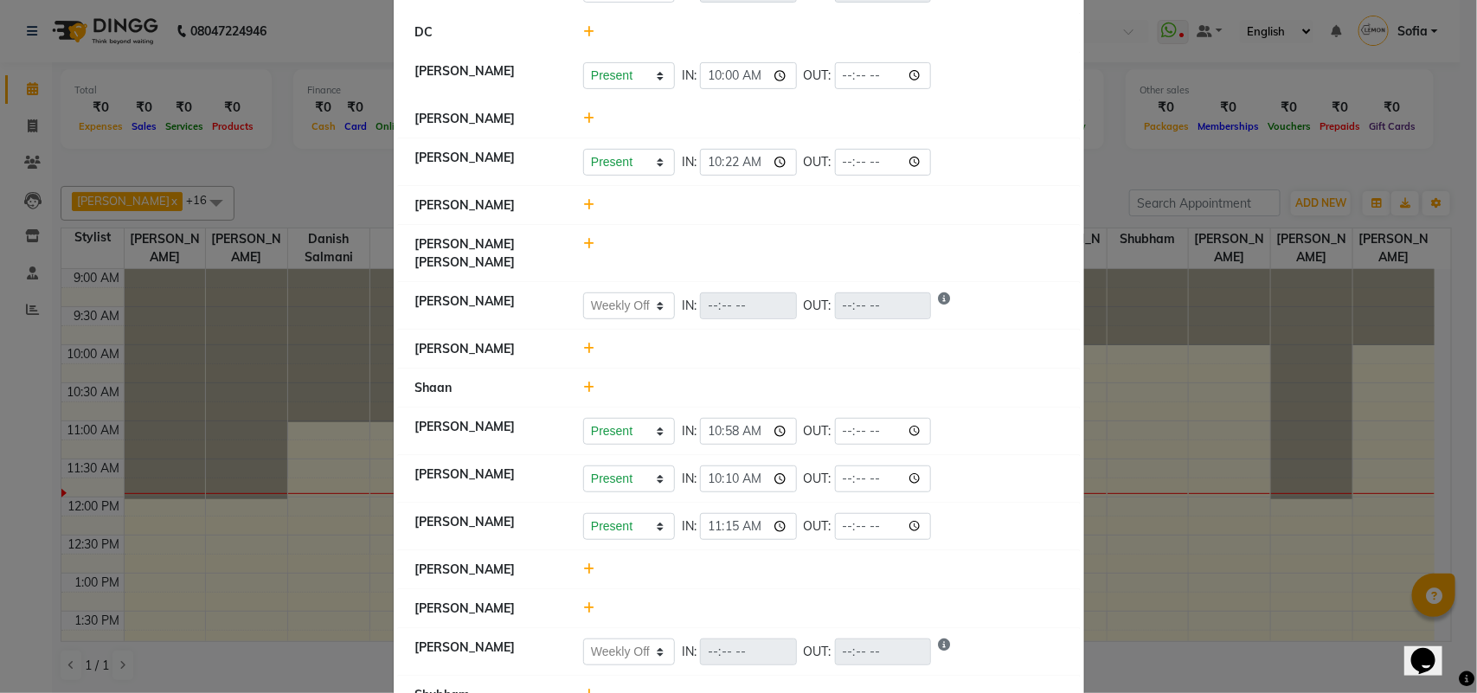
click at [578, 196] on li "[PERSON_NAME]" at bounding box center [739, 206] width 682 height 40
click at [583, 205] on icon at bounding box center [588, 205] width 11 height 12
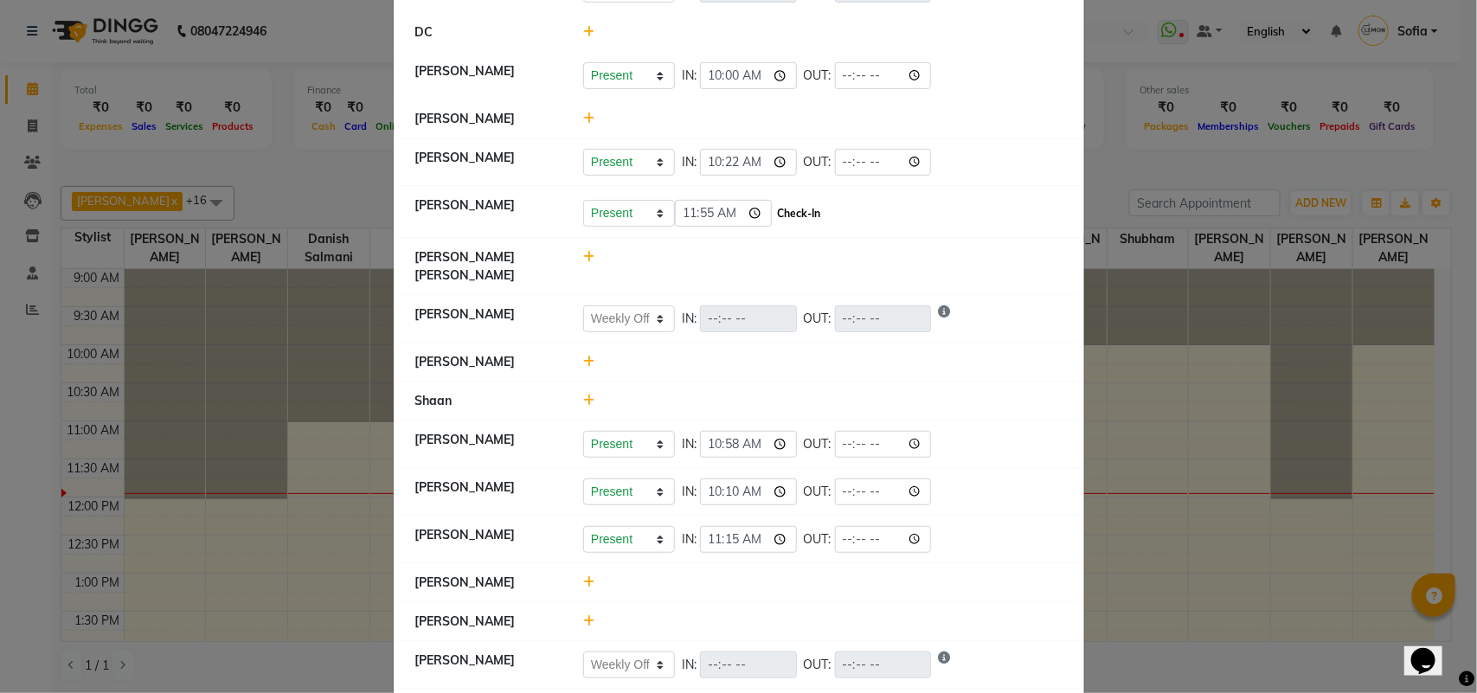
click at [802, 212] on button "Check-In" at bounding box center [800, 214] width 52 height 24
select select "W"
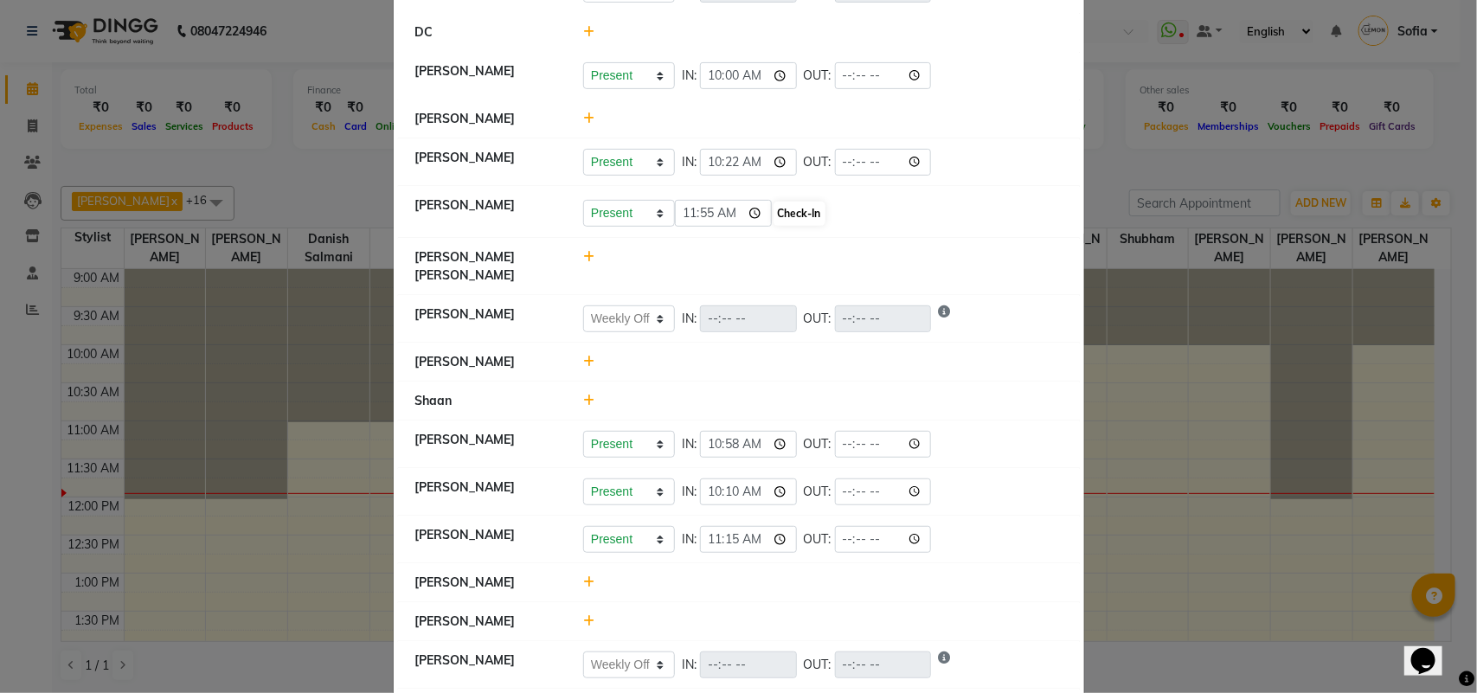
select select "W"
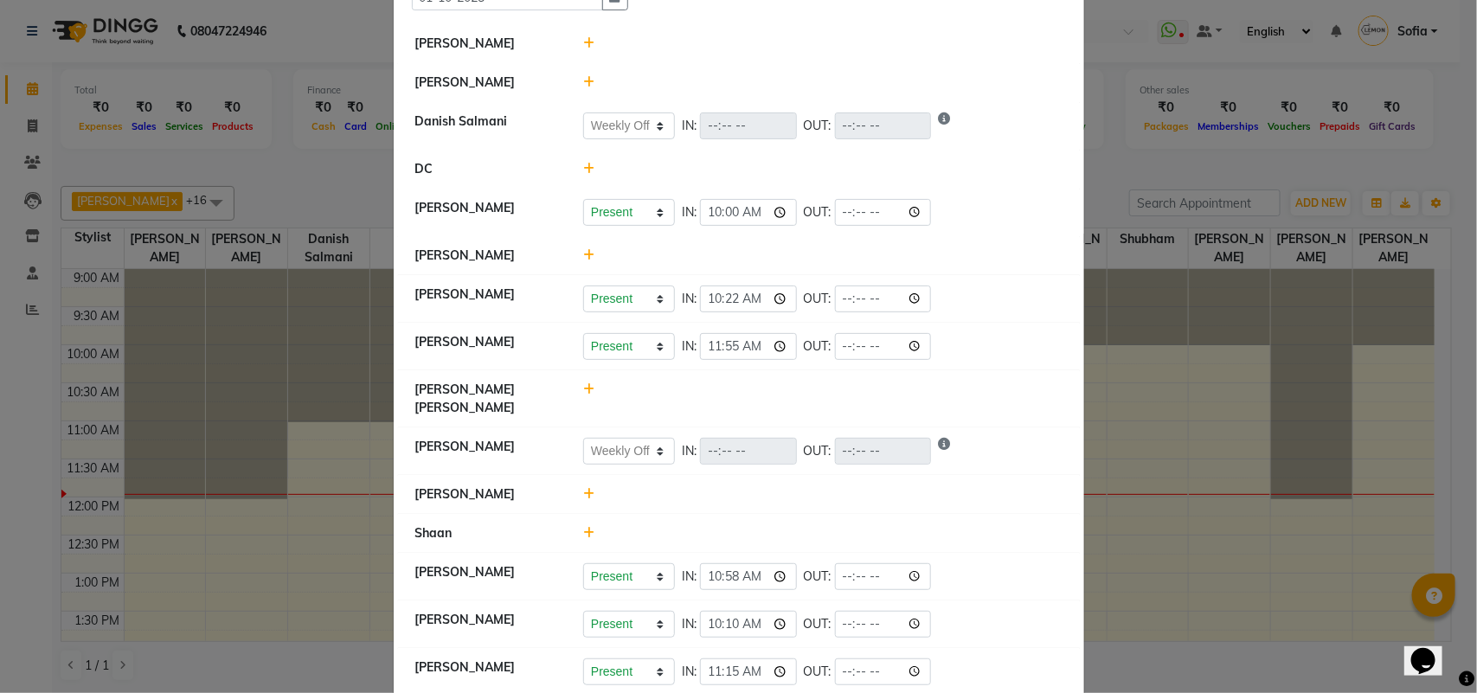
scroll to position [0, 0]
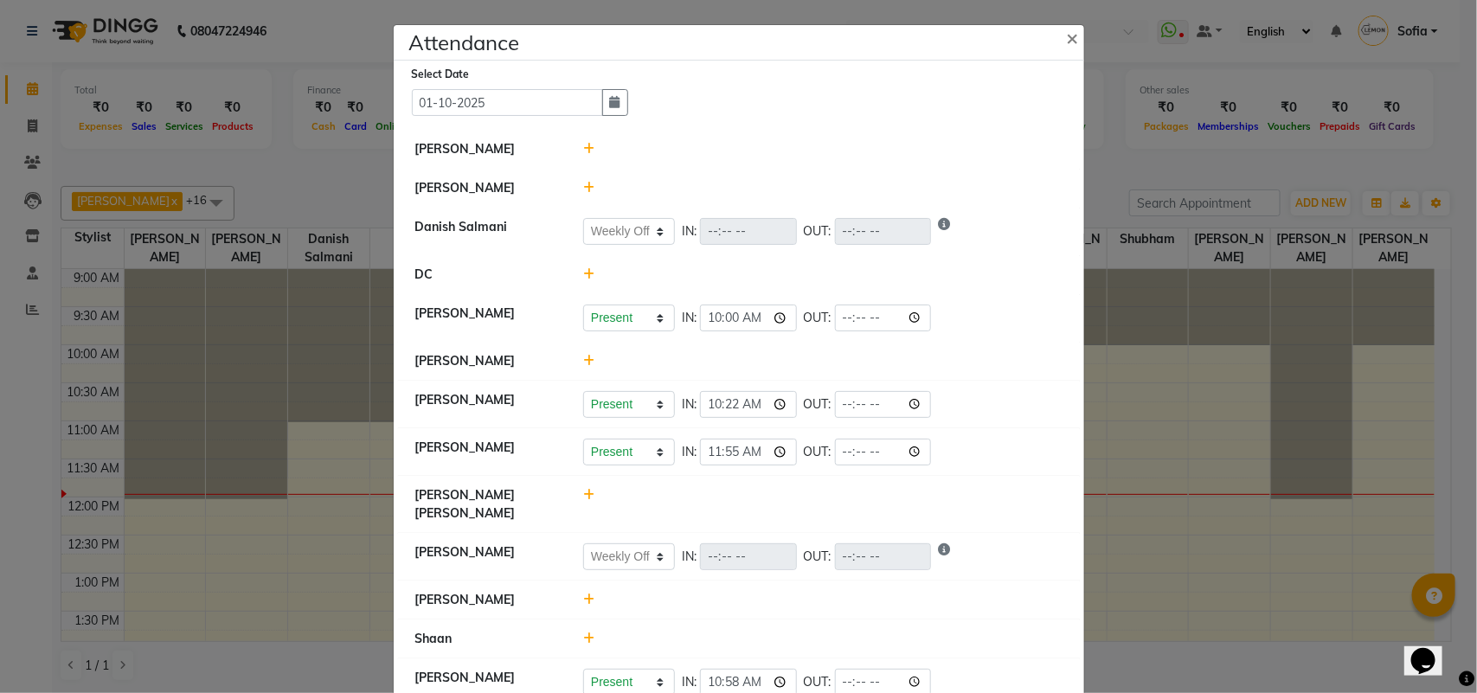
click at [585, 148] on icon at bounding box center [588, 149] width 11 height 12
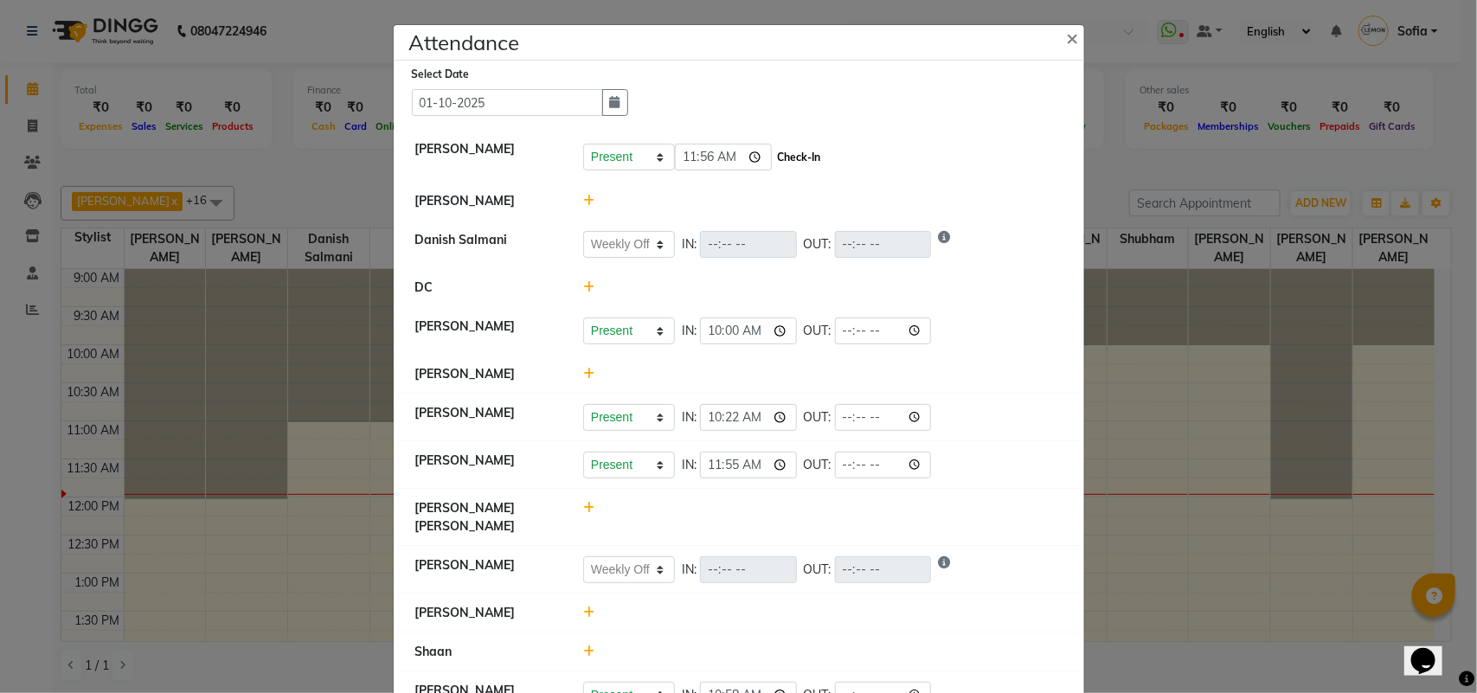
click at [810, 154] on button "Check-In" at bounding box center [800, 157] width 52 height 24
select select "W"
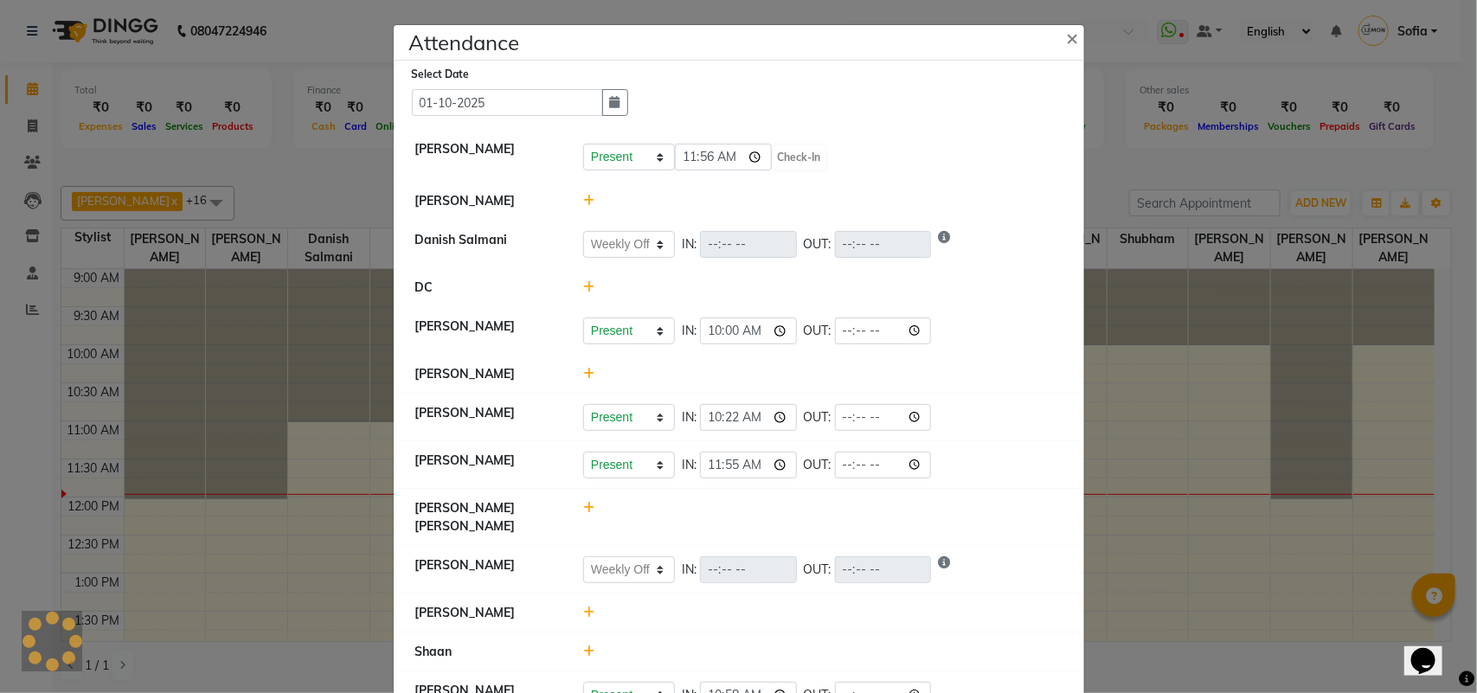
select select "W"
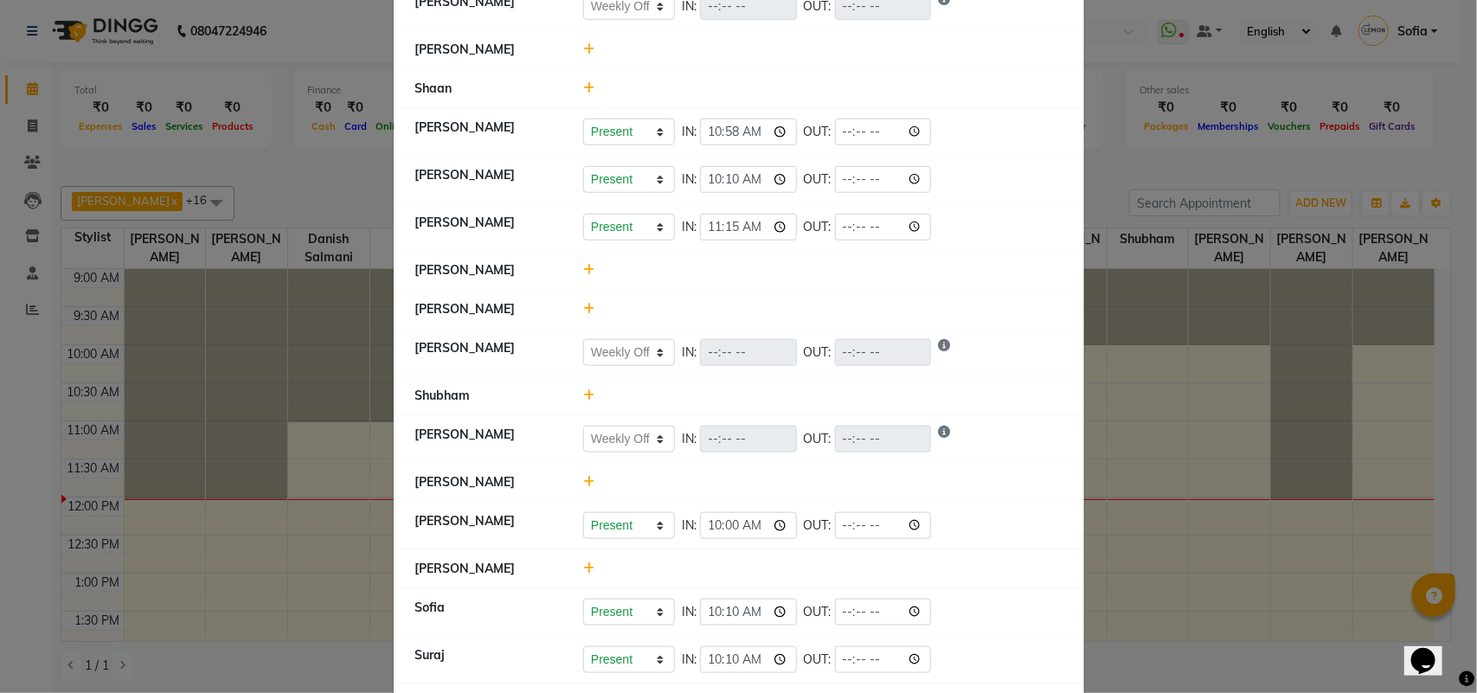
scroll to position [692, 0]
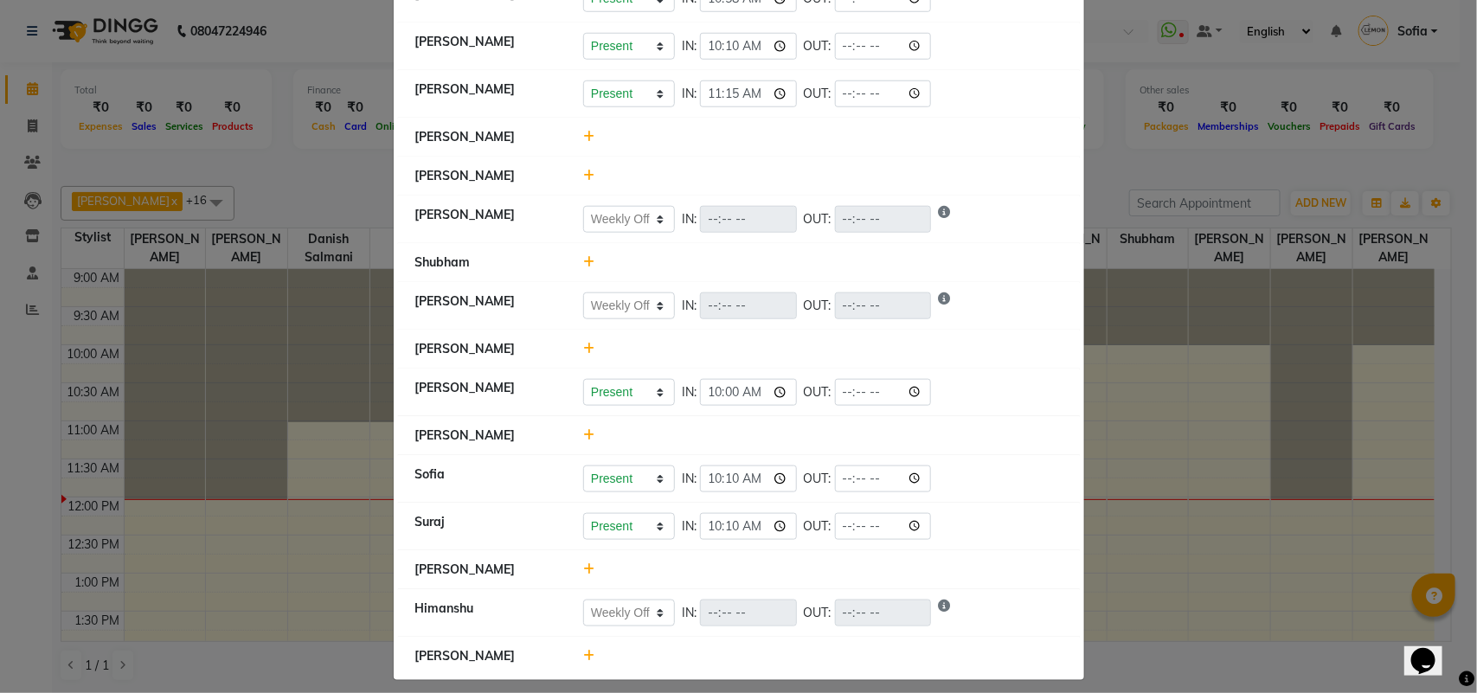
click at [583, 650] on icon at bounding box center [588, 656] width 11 height 12
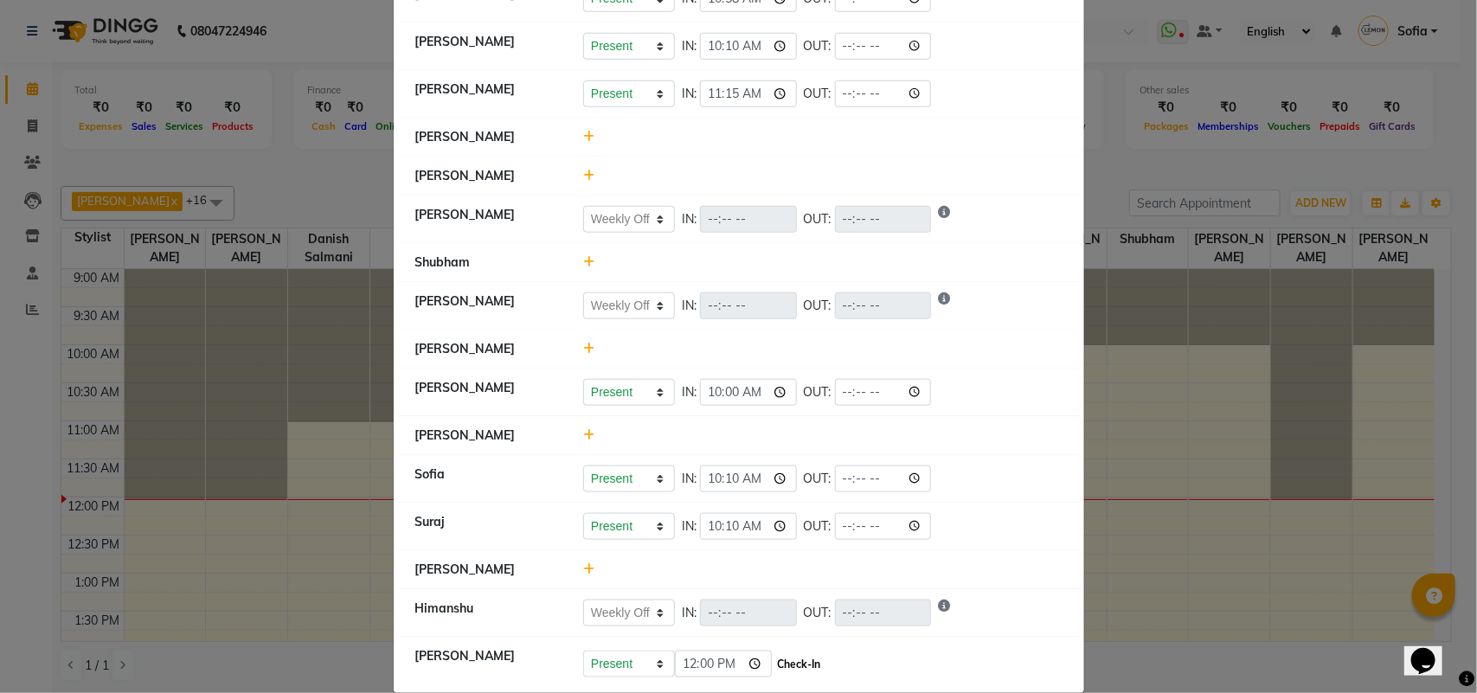
click at [805, 654] on button "Check-In" at bounding box center [800, 664] width 52 height 24
select select "W"
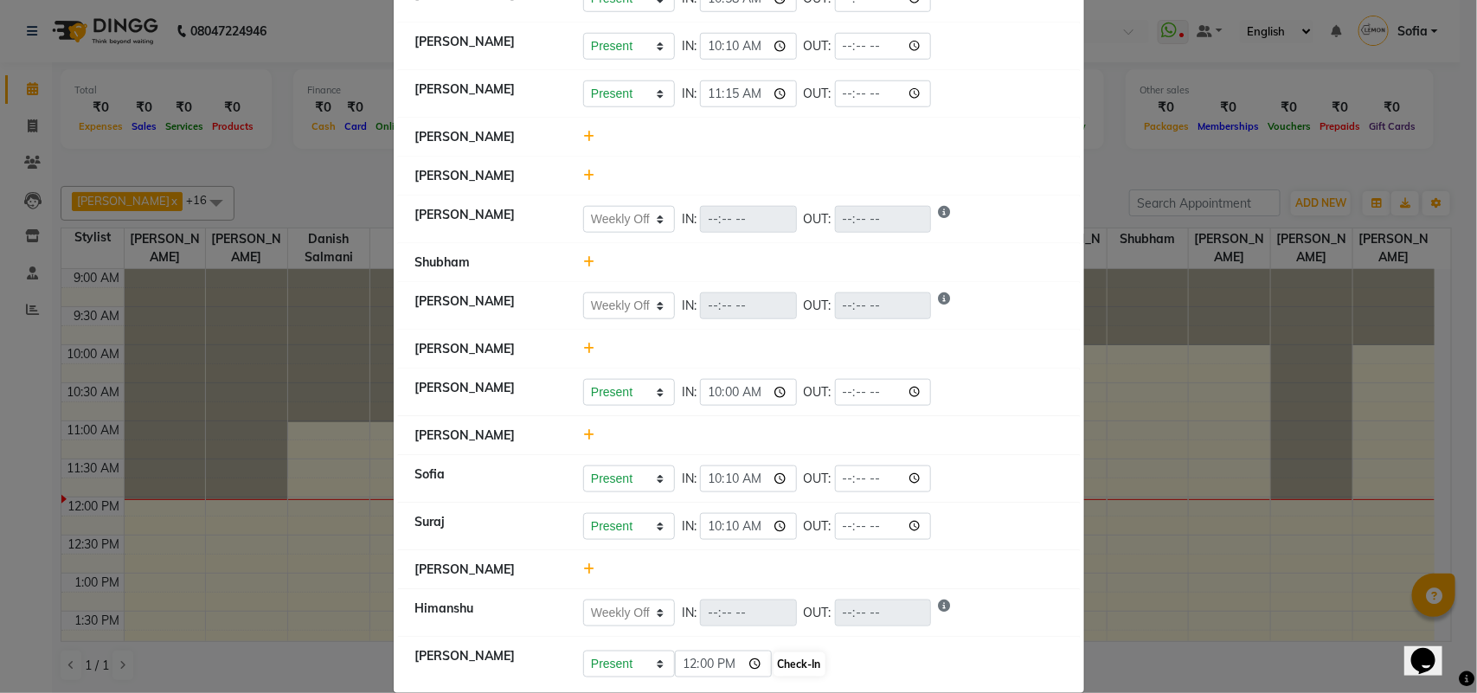
select select "W"
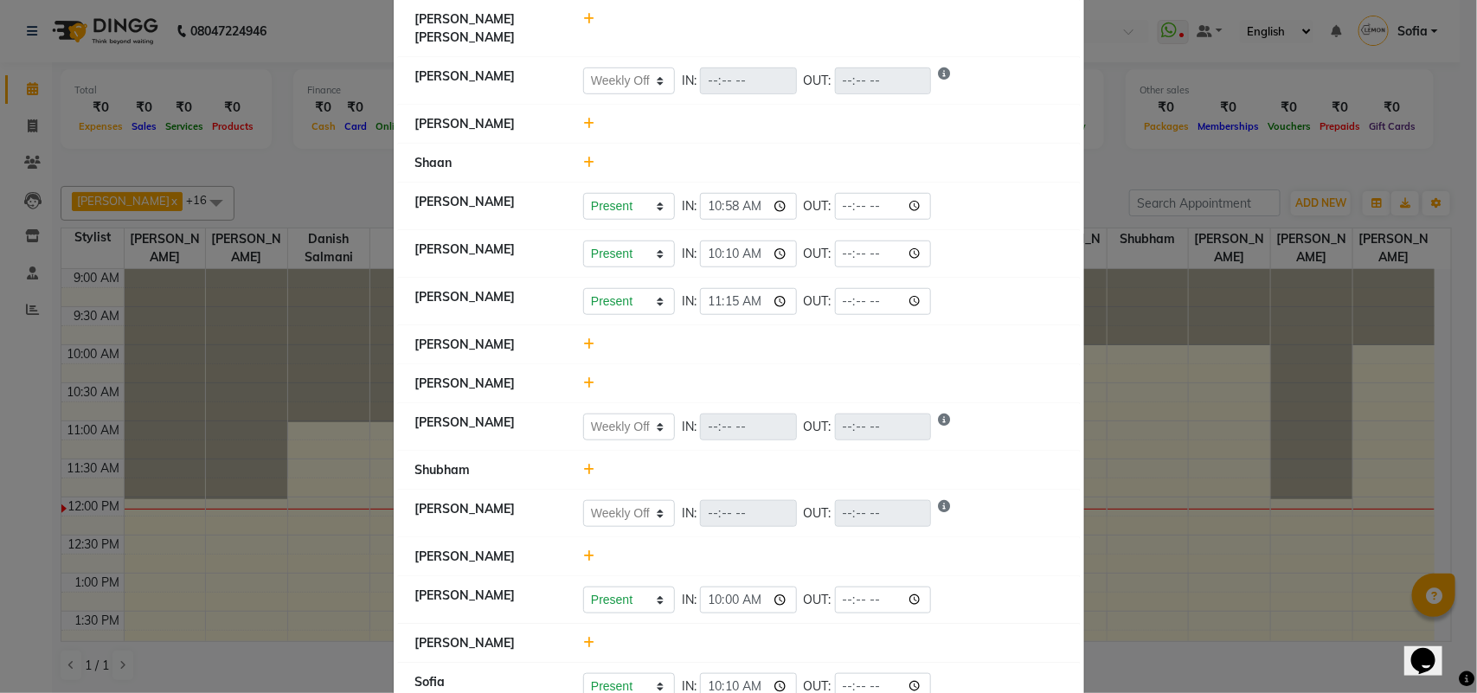
scroll to position [376, 0]
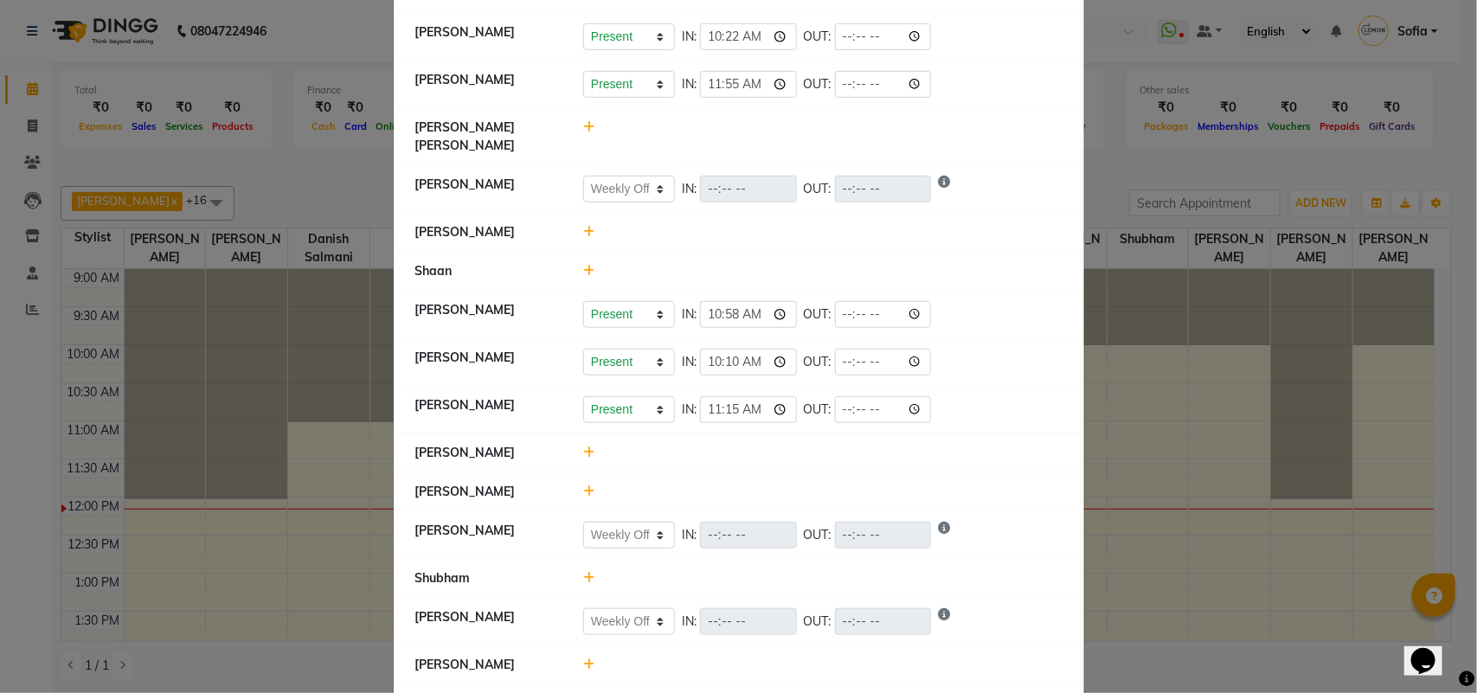
click at [583, 226] on icon at bounding box center [588, 232] width 11 height 12
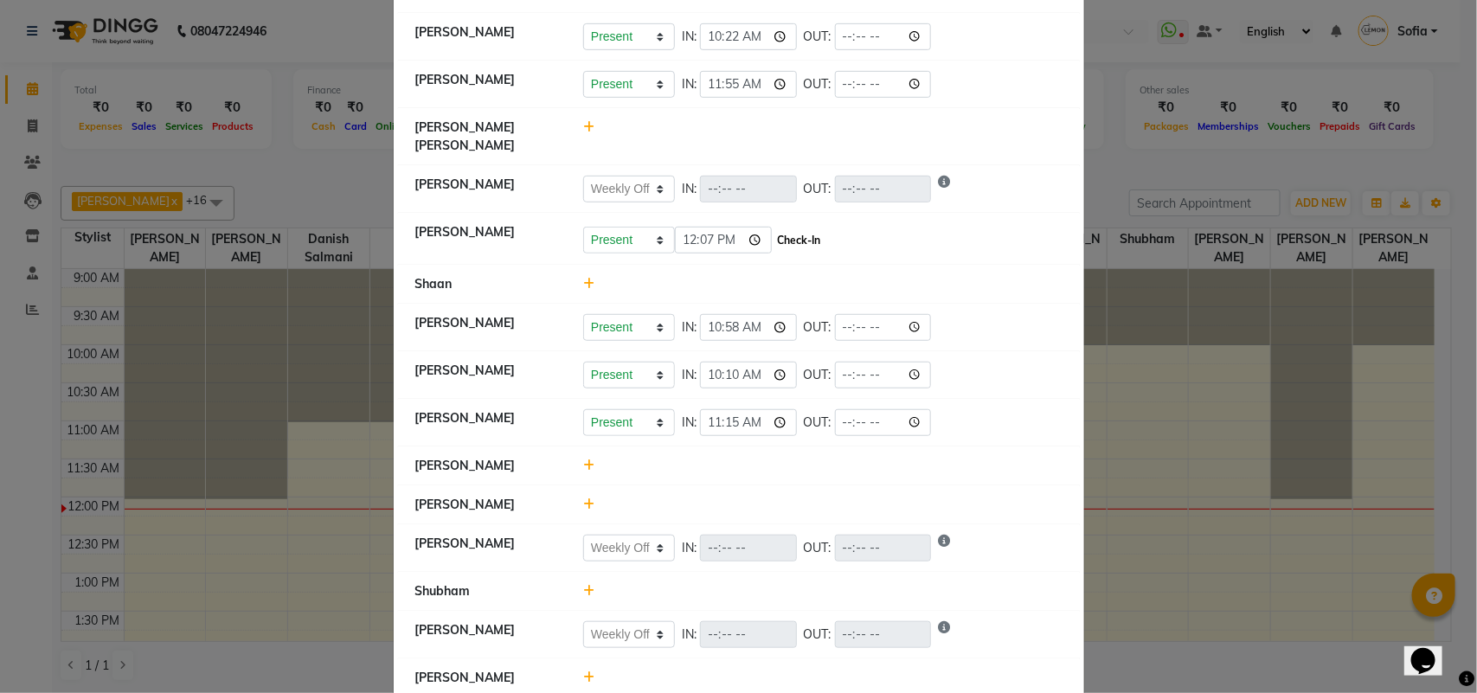
click at [780, 228] on button "Check-In" at bounding box center [800, 240] width 52 height 24
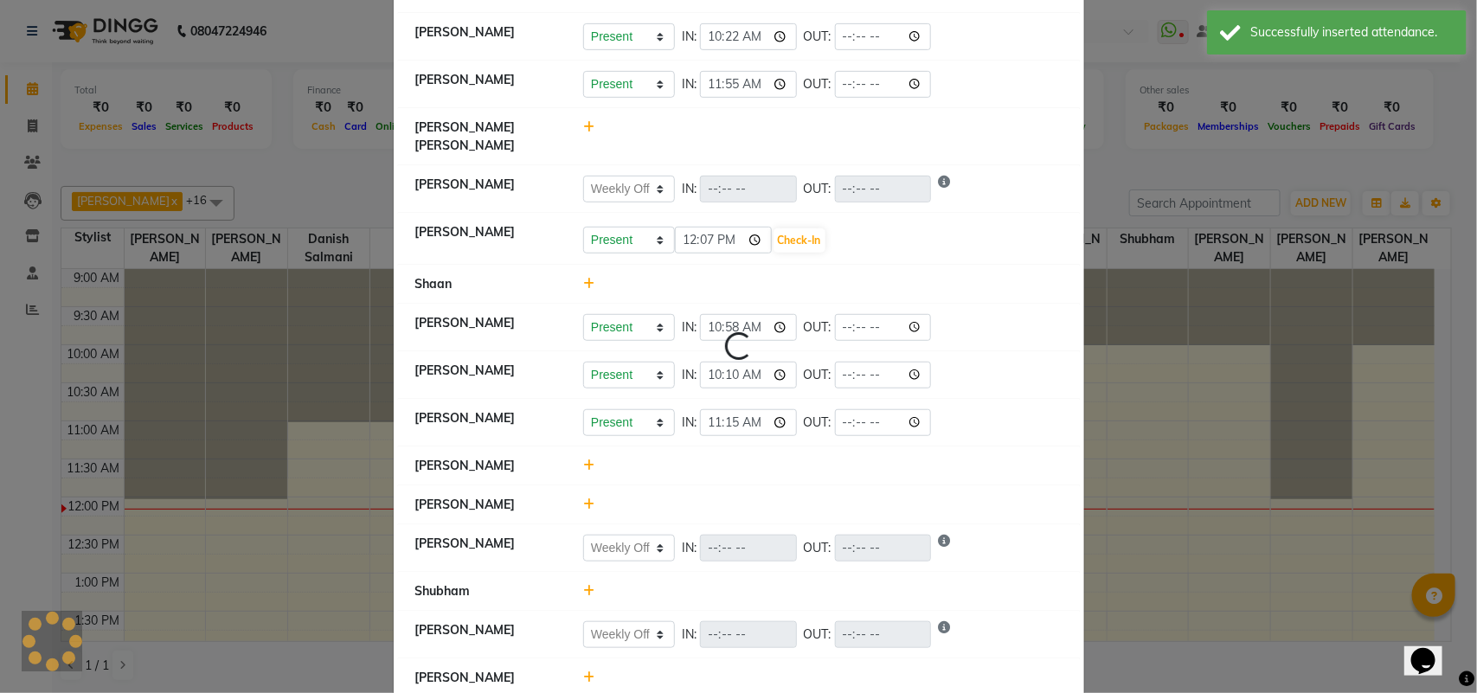
select select "W"
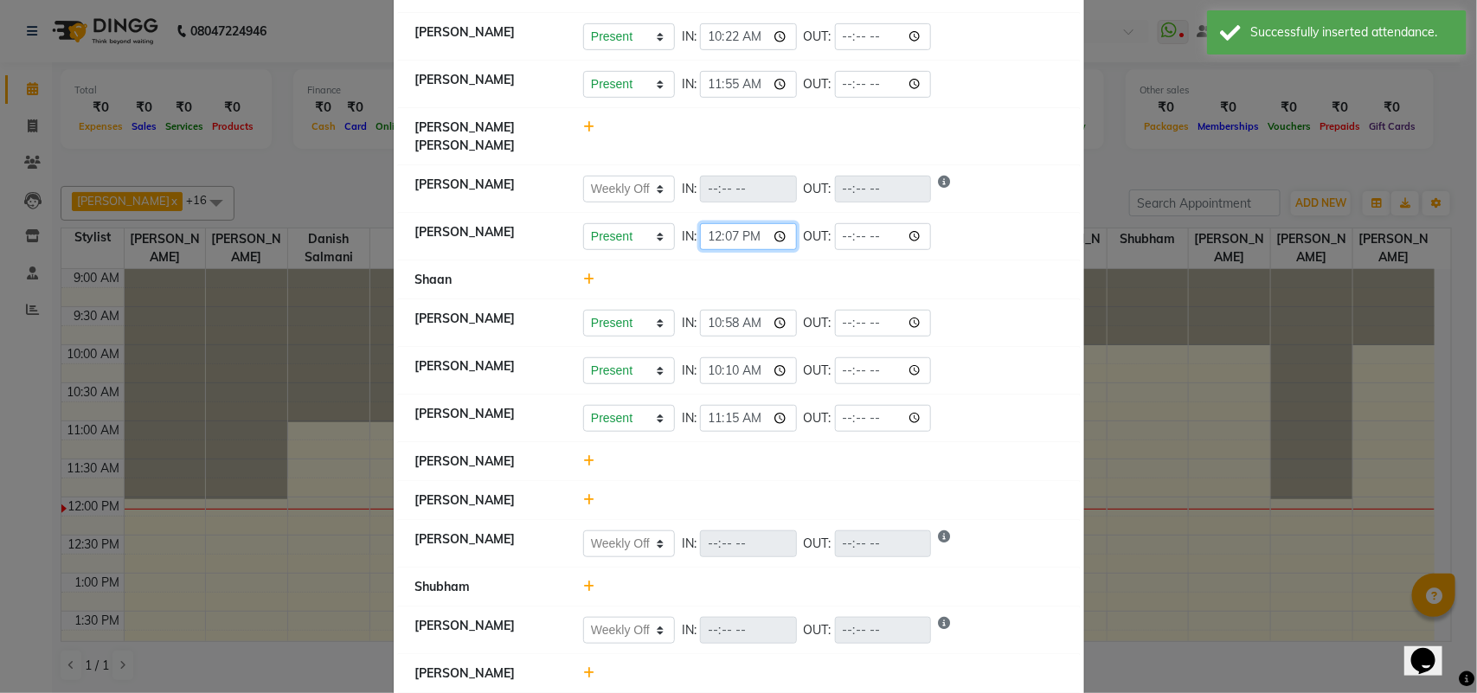
click at [732, 223] on input "12:07" at bounding box center [748, 236] width 97 height 27
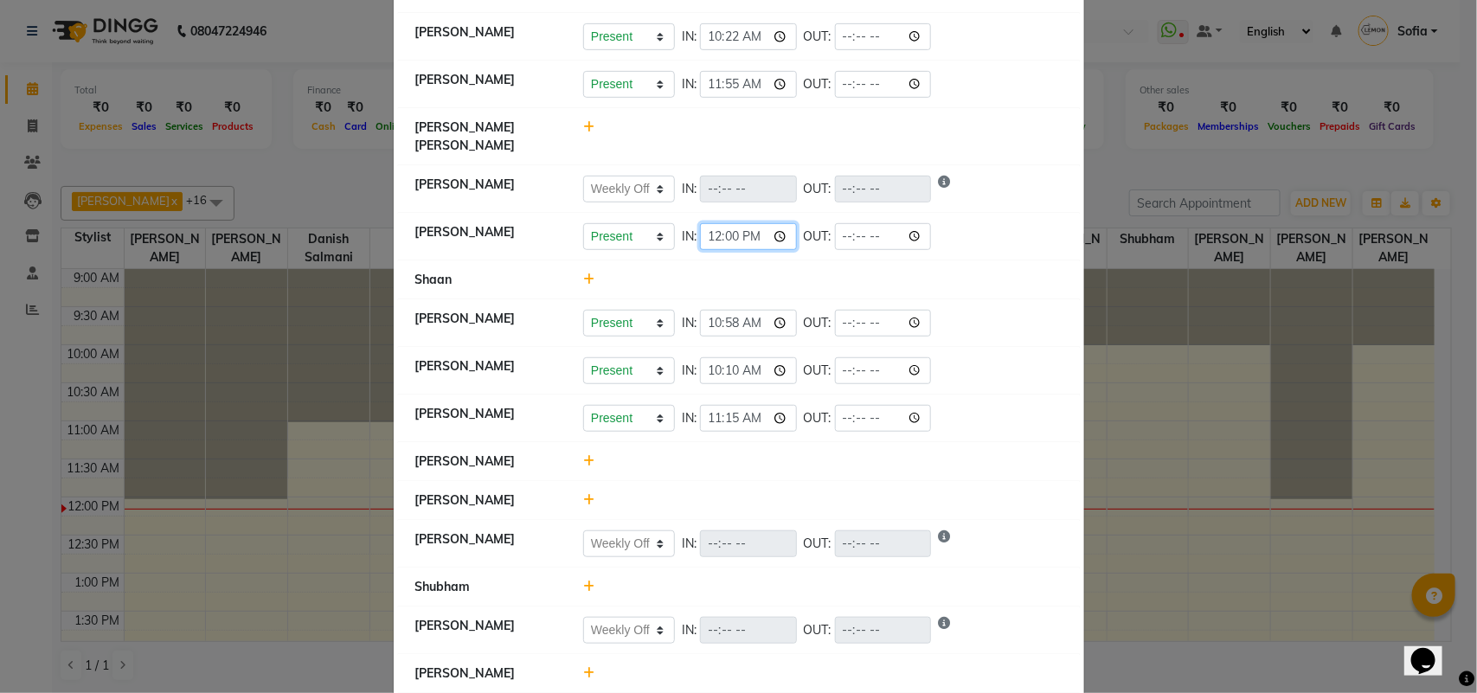
type input "12:06"
select select "W"
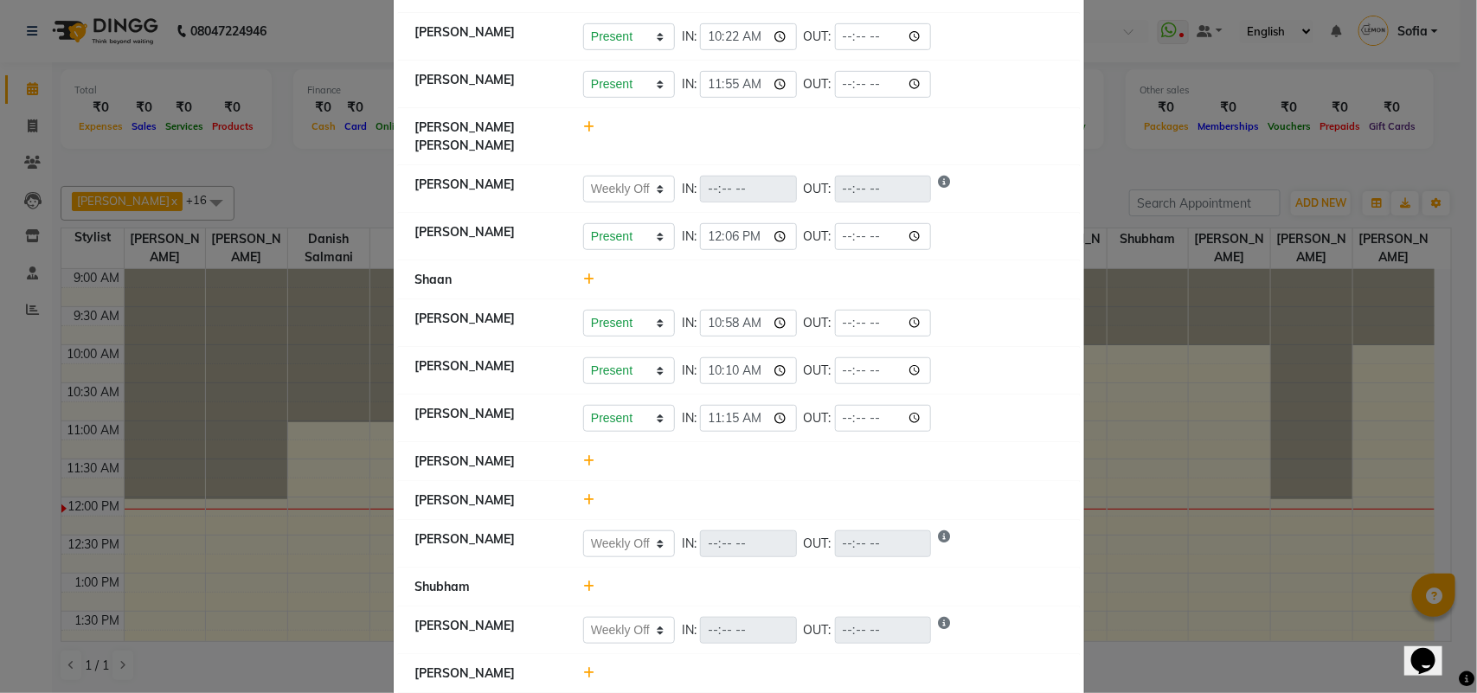
select select "W"
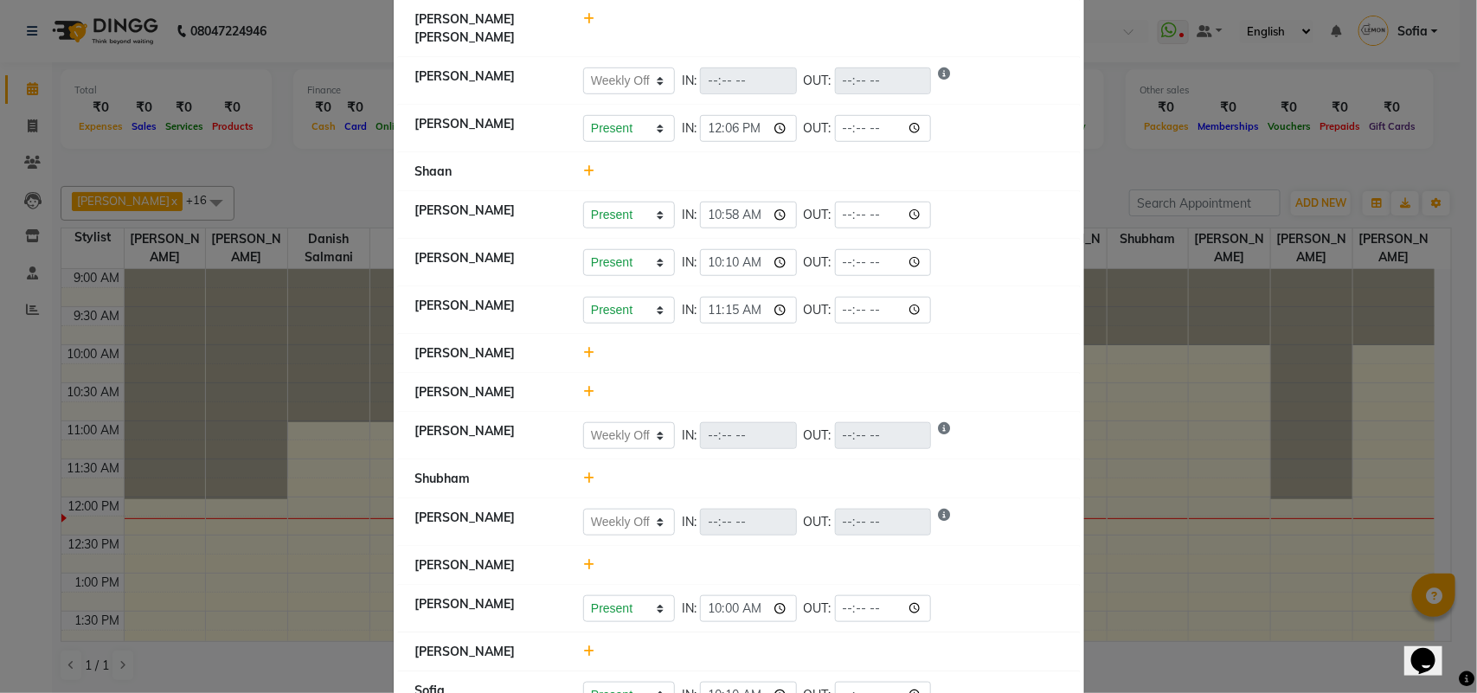
click at [583, 472] on icon at bounding box center [588, 478] width 11 height 12
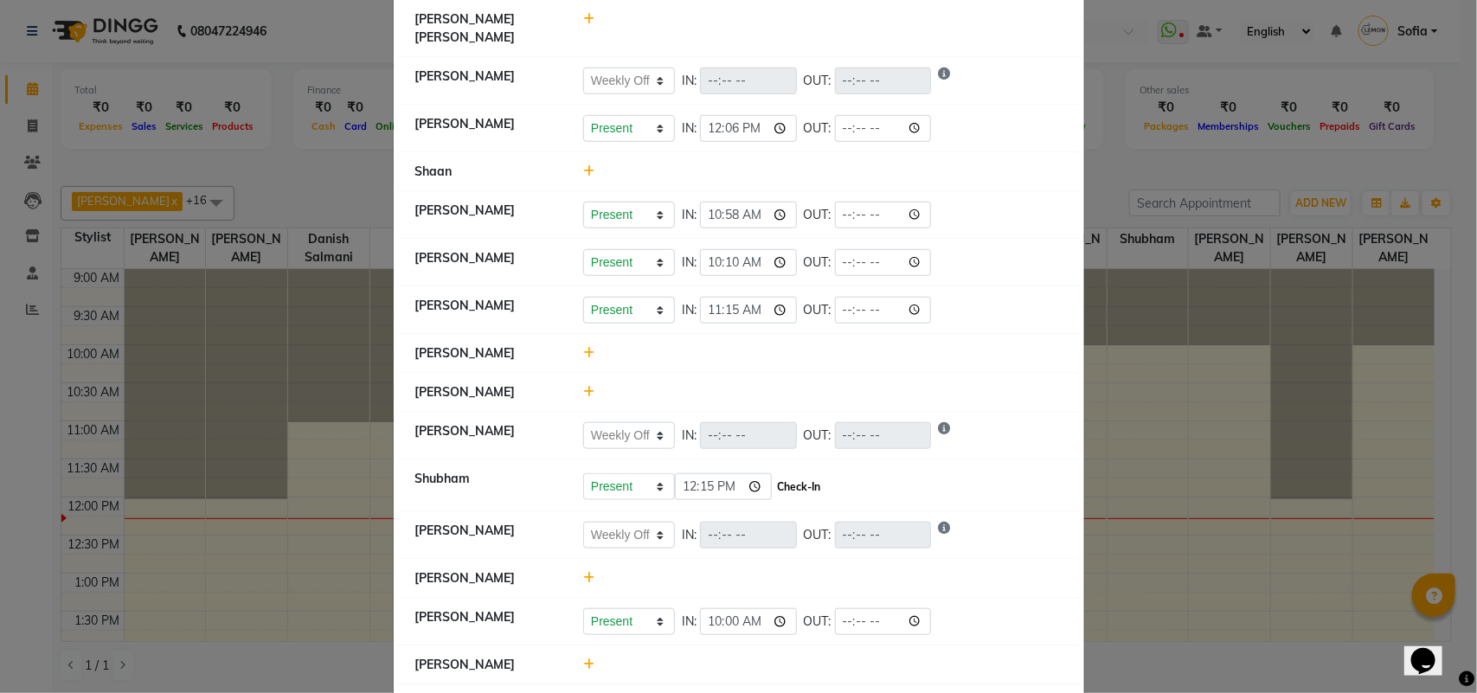
click at [781, 475] on button "Check-In" at bounding box center [800, 487] width 52 height 24
select select "W"
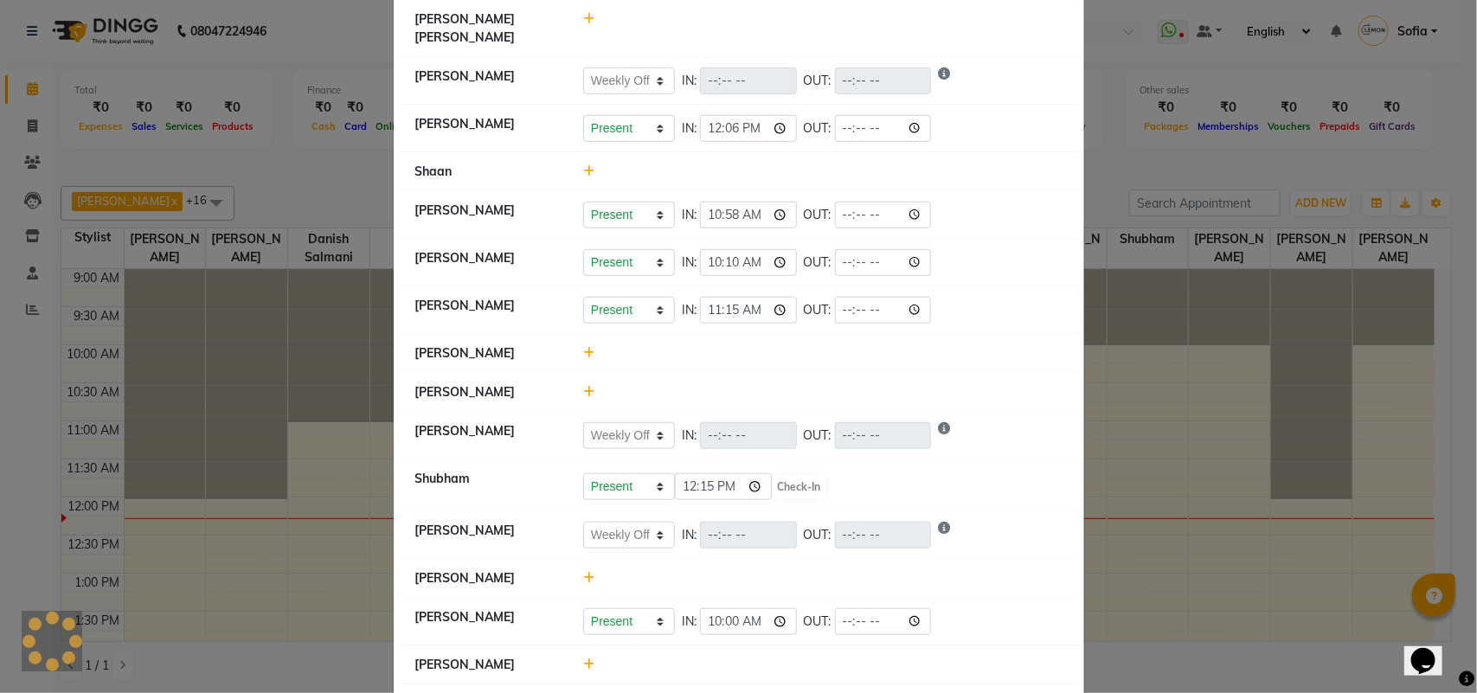
select select "W"
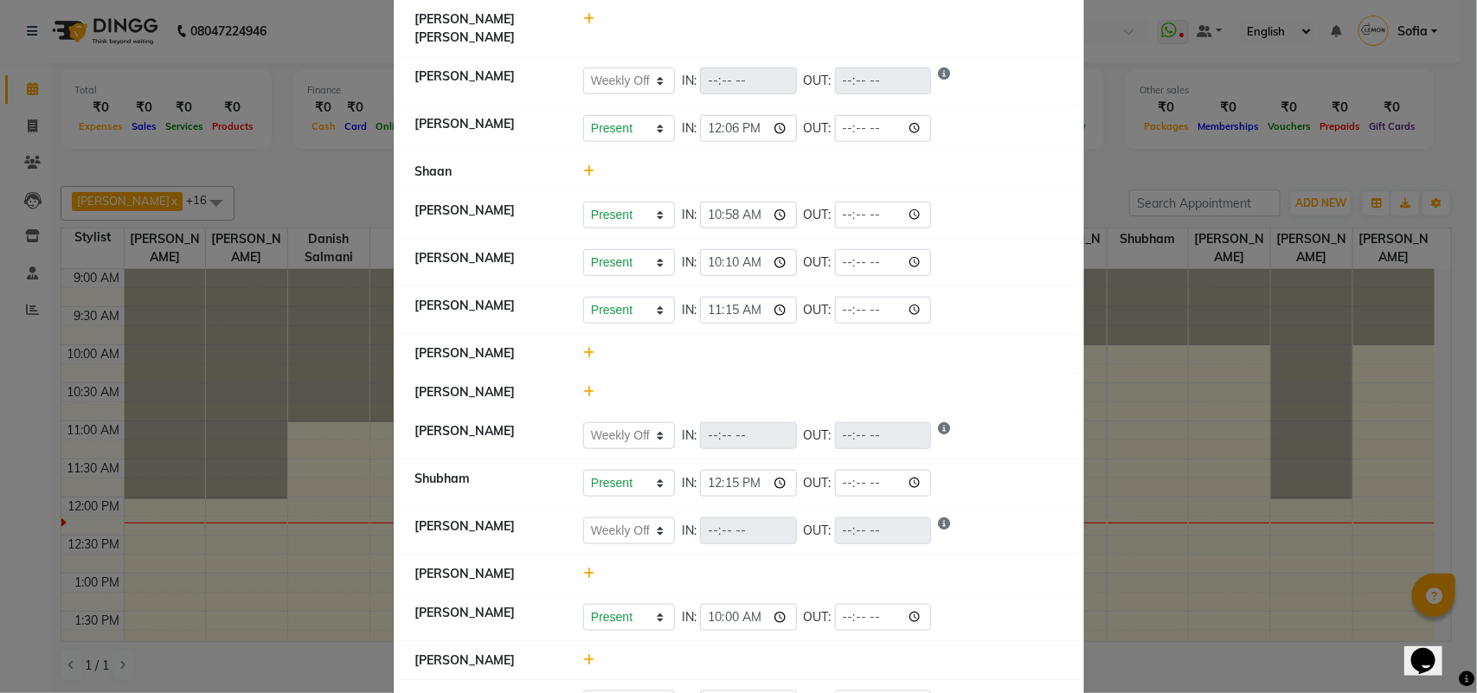
scroll to position [376, 0]
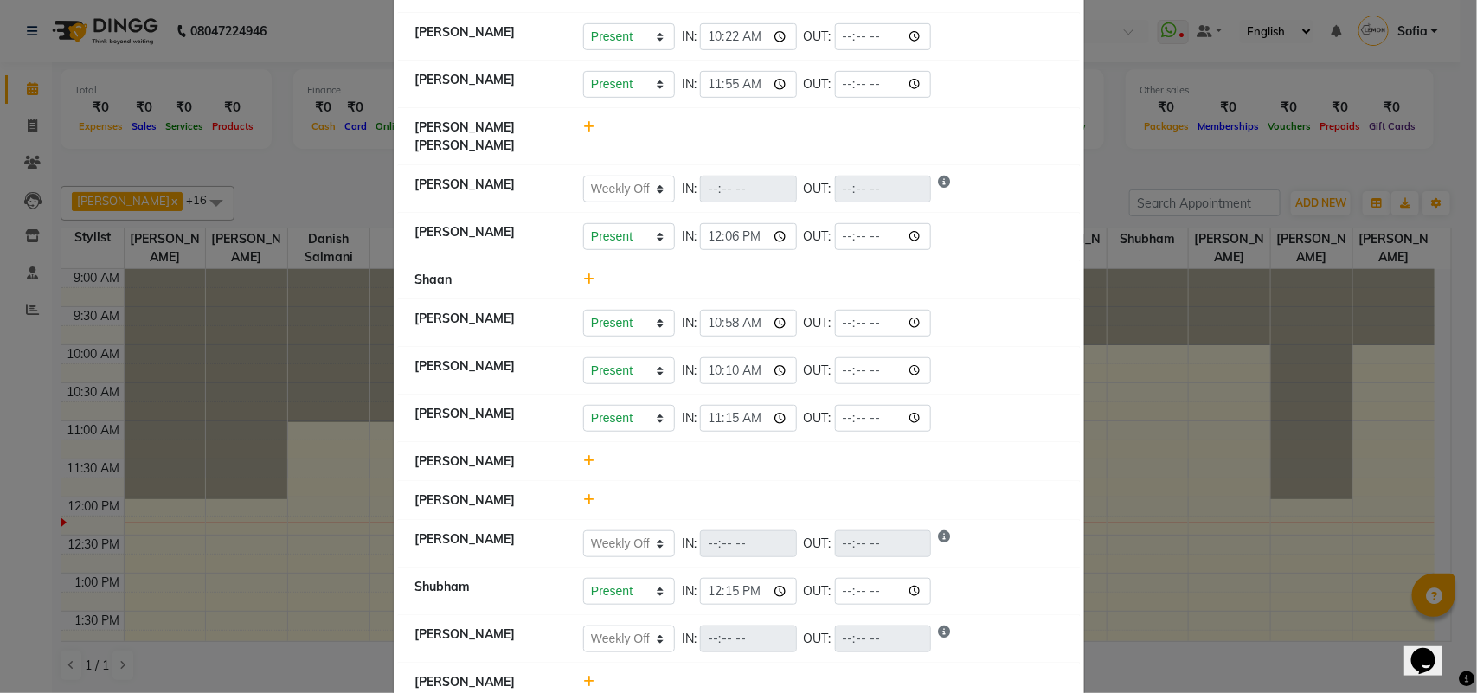
click at [583, 127] on icon at bounding box center [588, 127] width 11 height 12
click at [792, 139] on button "Check-In" at bounding box center [800, 136] width 52 height 24
select select "W"
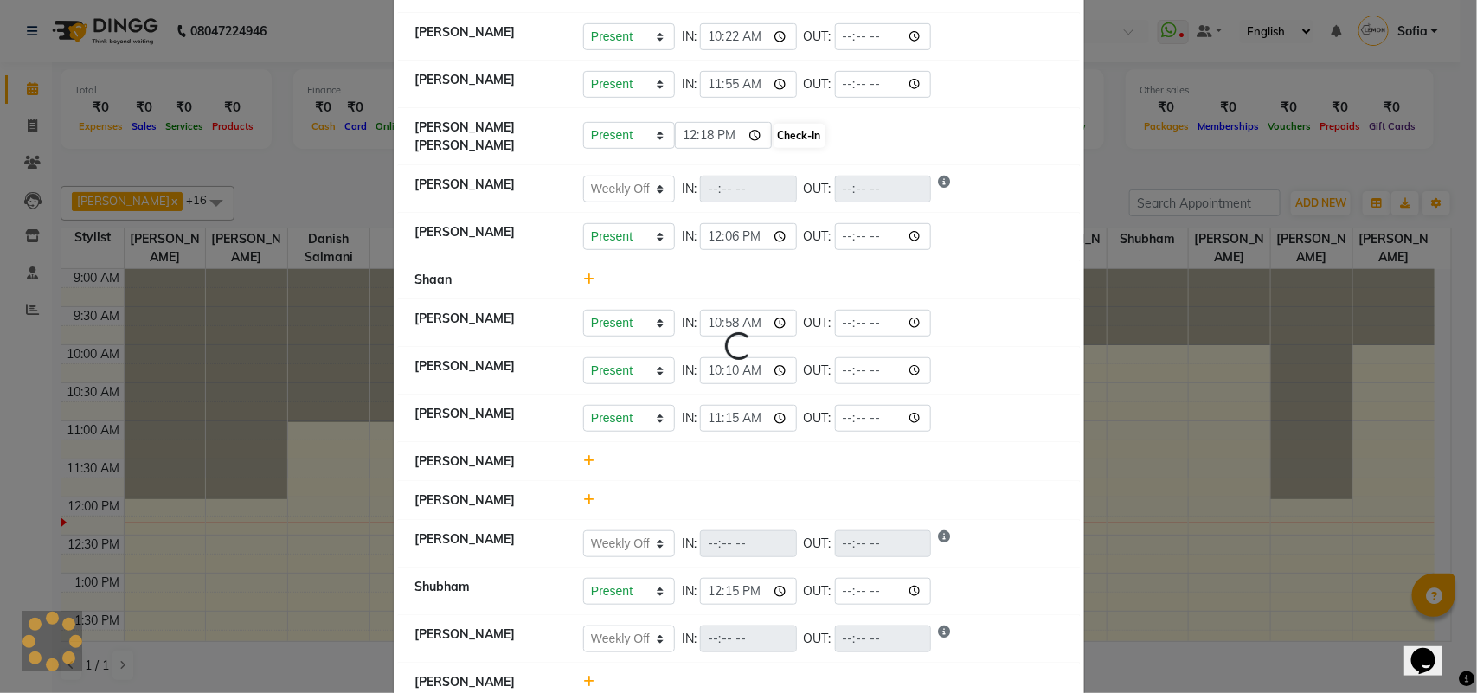
select select "W"
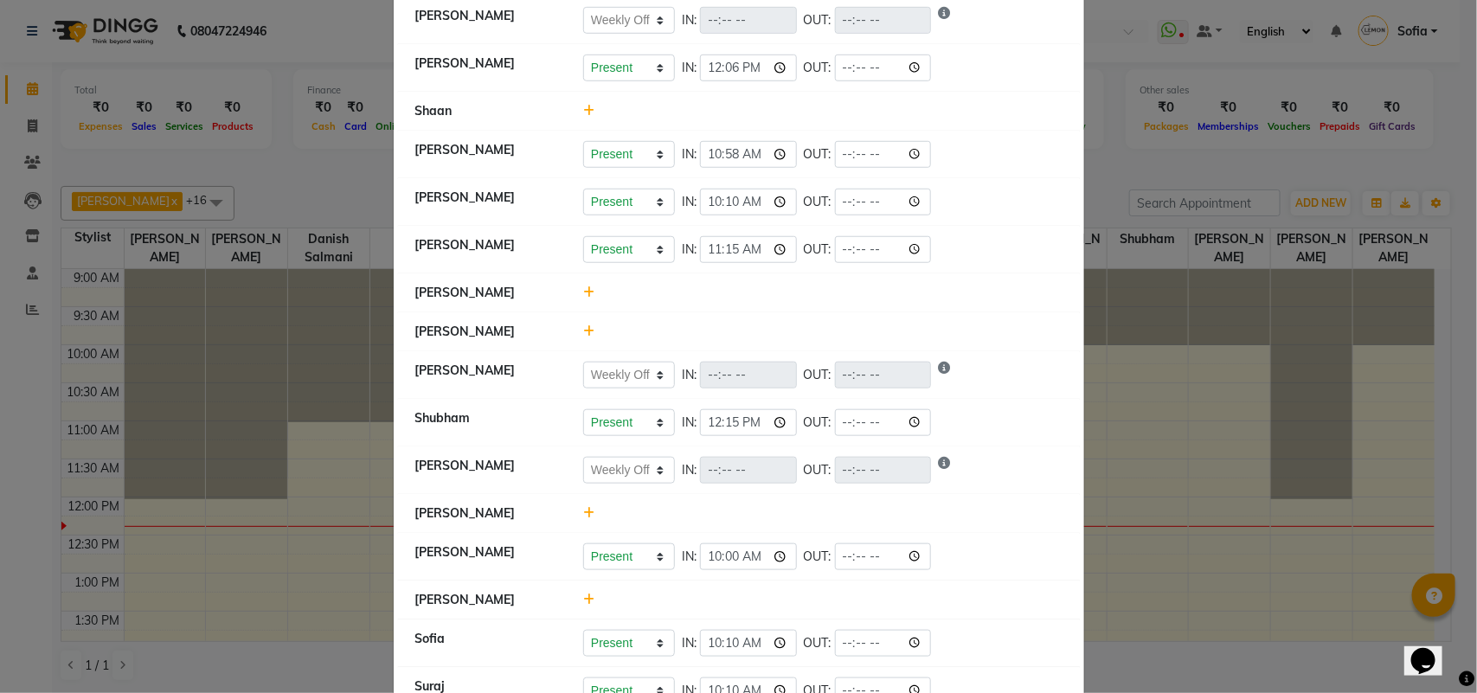
scroll to position [593, 0]
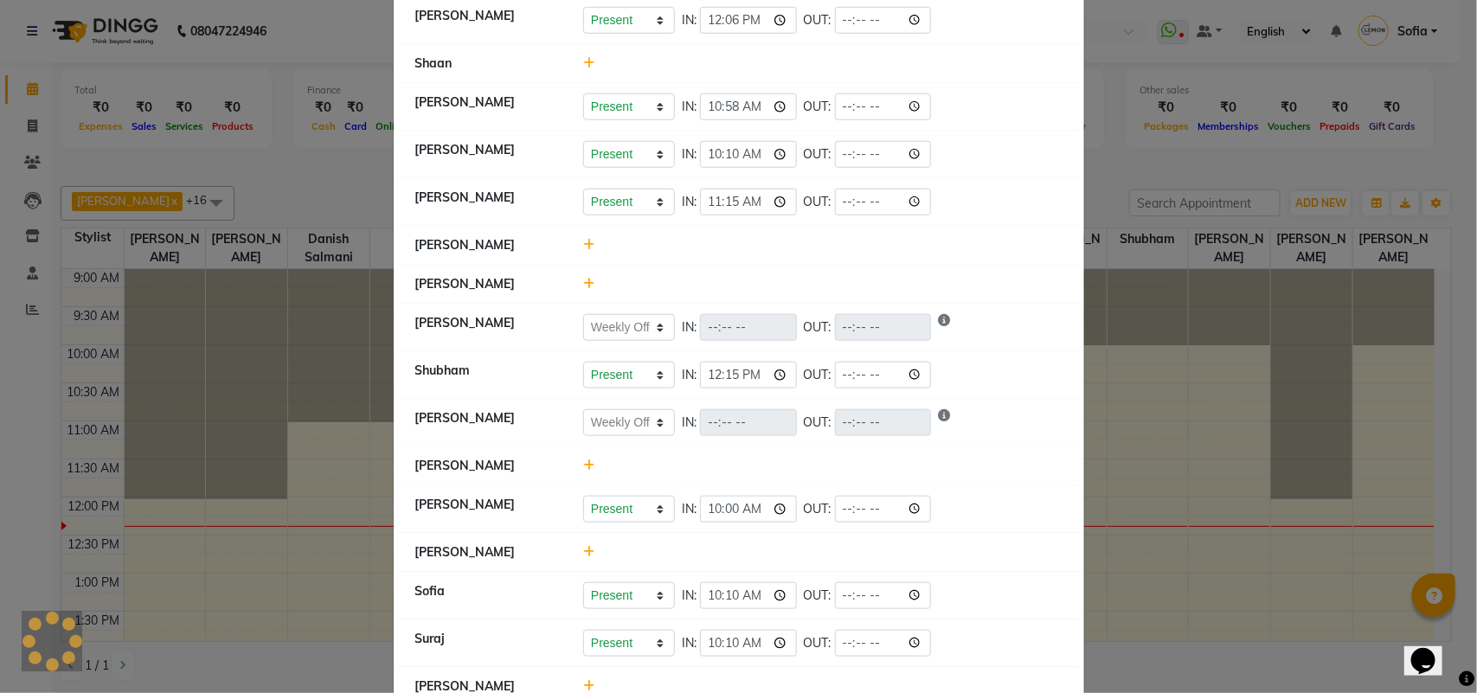
click at [583, 459] on icon at bounding box center [588, 465] width 11 height 12
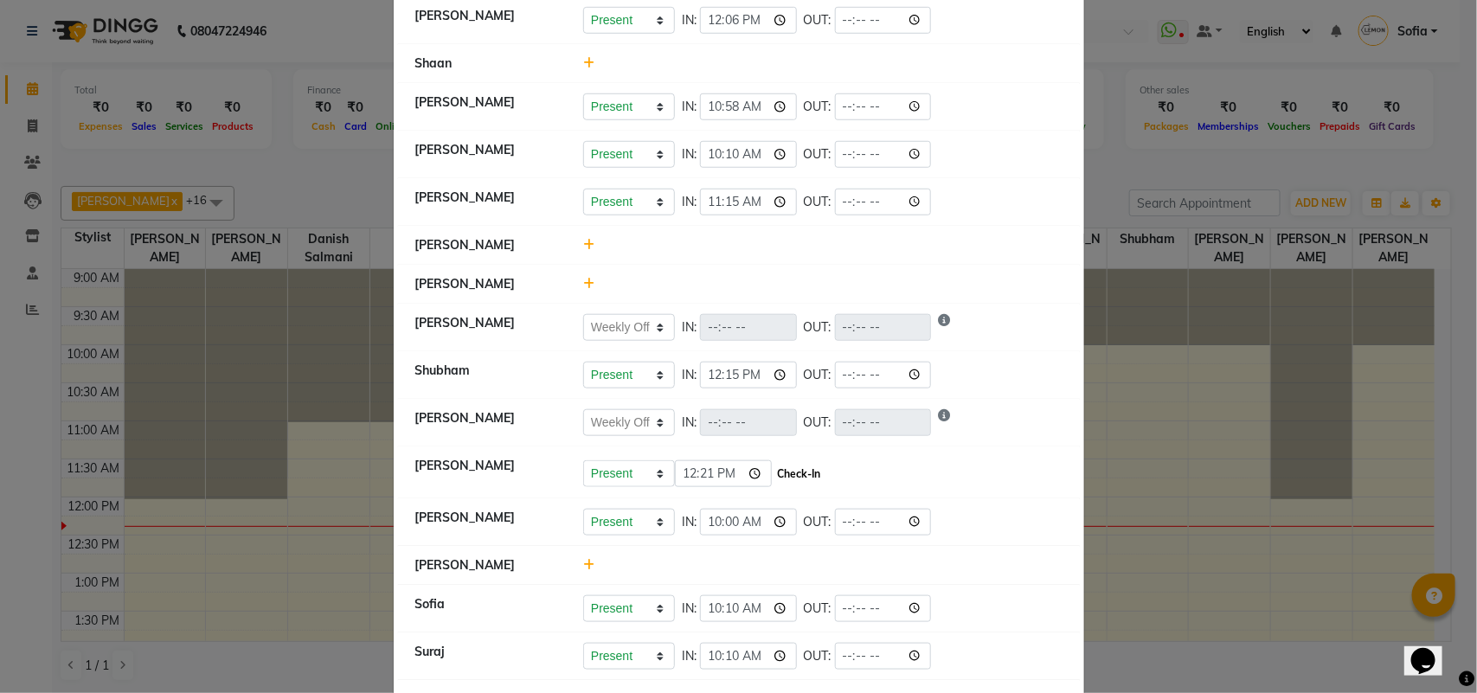
click at [796, 466] on button "Check-In" at bounding box center [800, 474] width 52 height 24
select select "W"
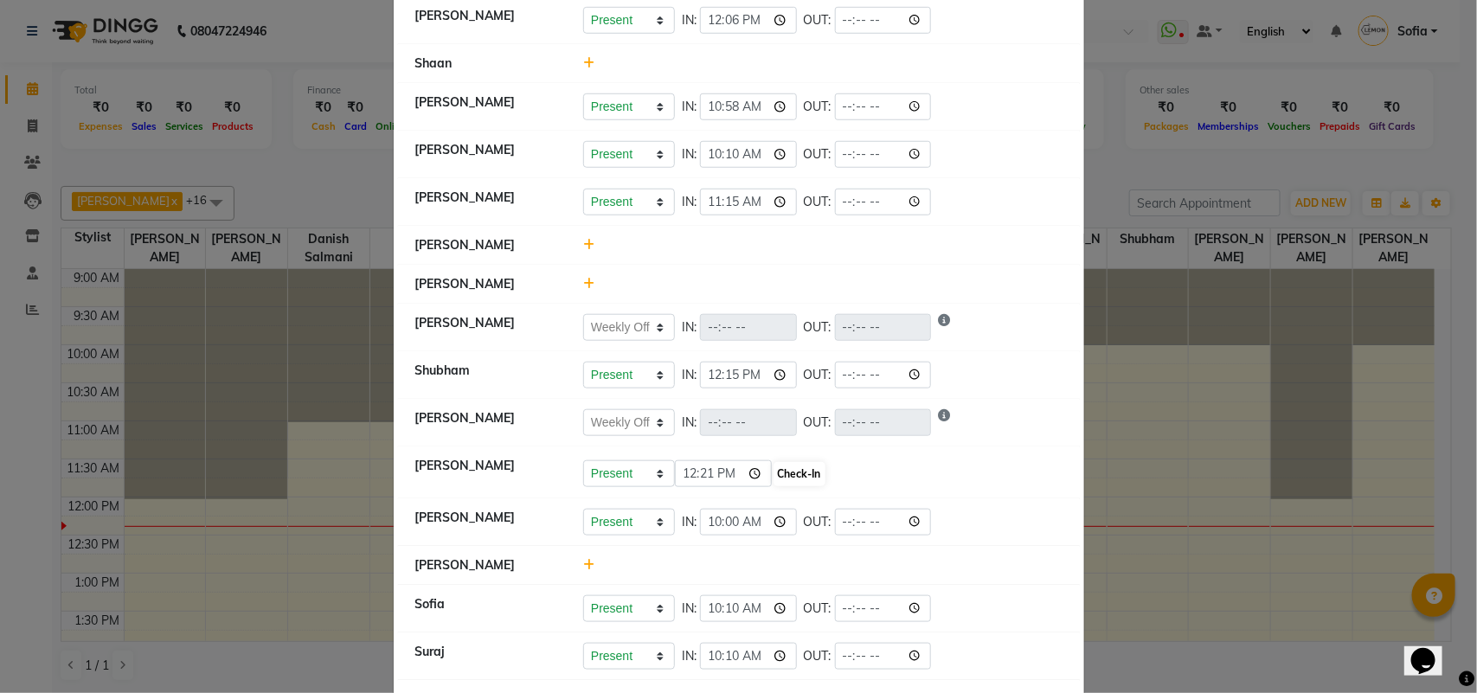
select select "W"
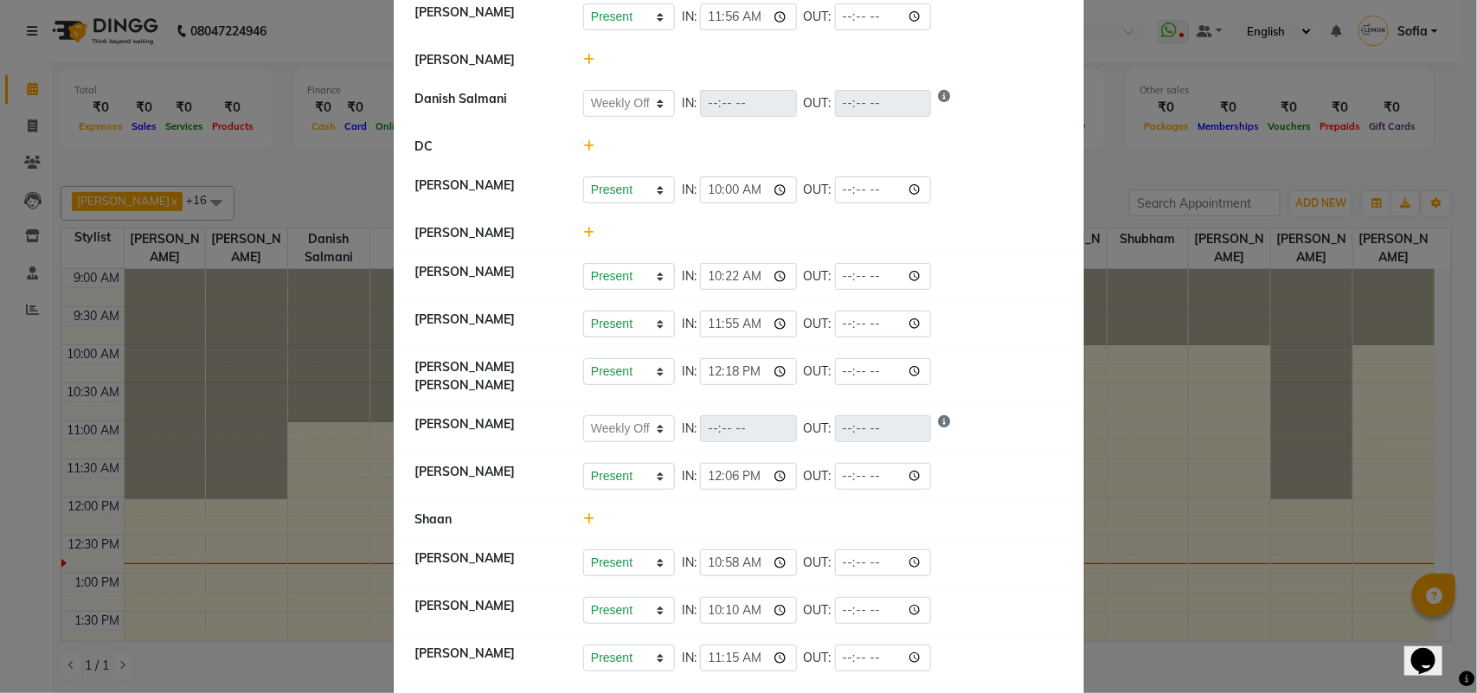
scroll to position [0, 0]
